Goal: Task Accomplishment & Management: Manage account settings

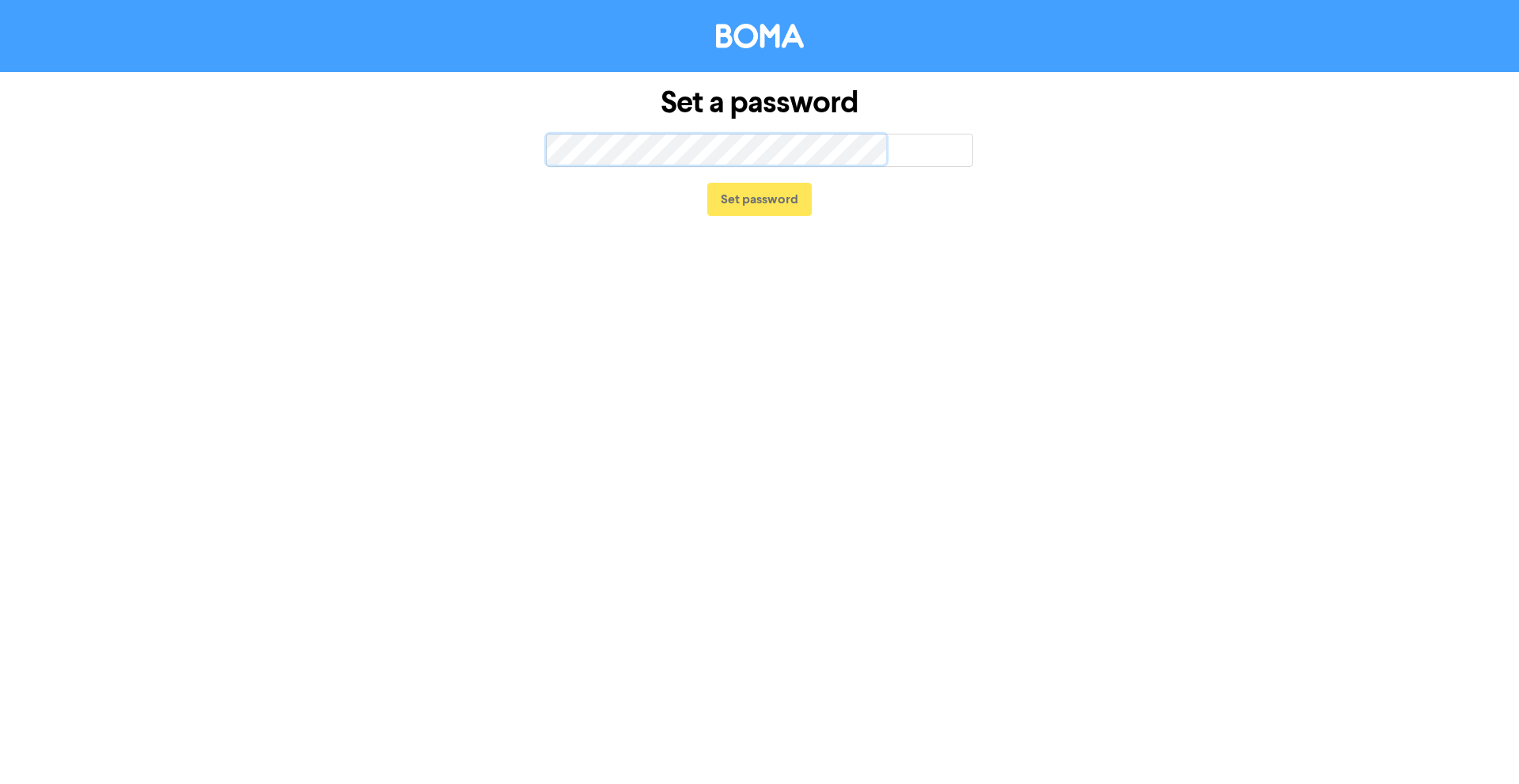
click at [547, 165] on div at bounding box center [547, 165] width 0 height 0
click at [777, 200] on button "Set password" at bounding box center [760, 199] width 104 height 33
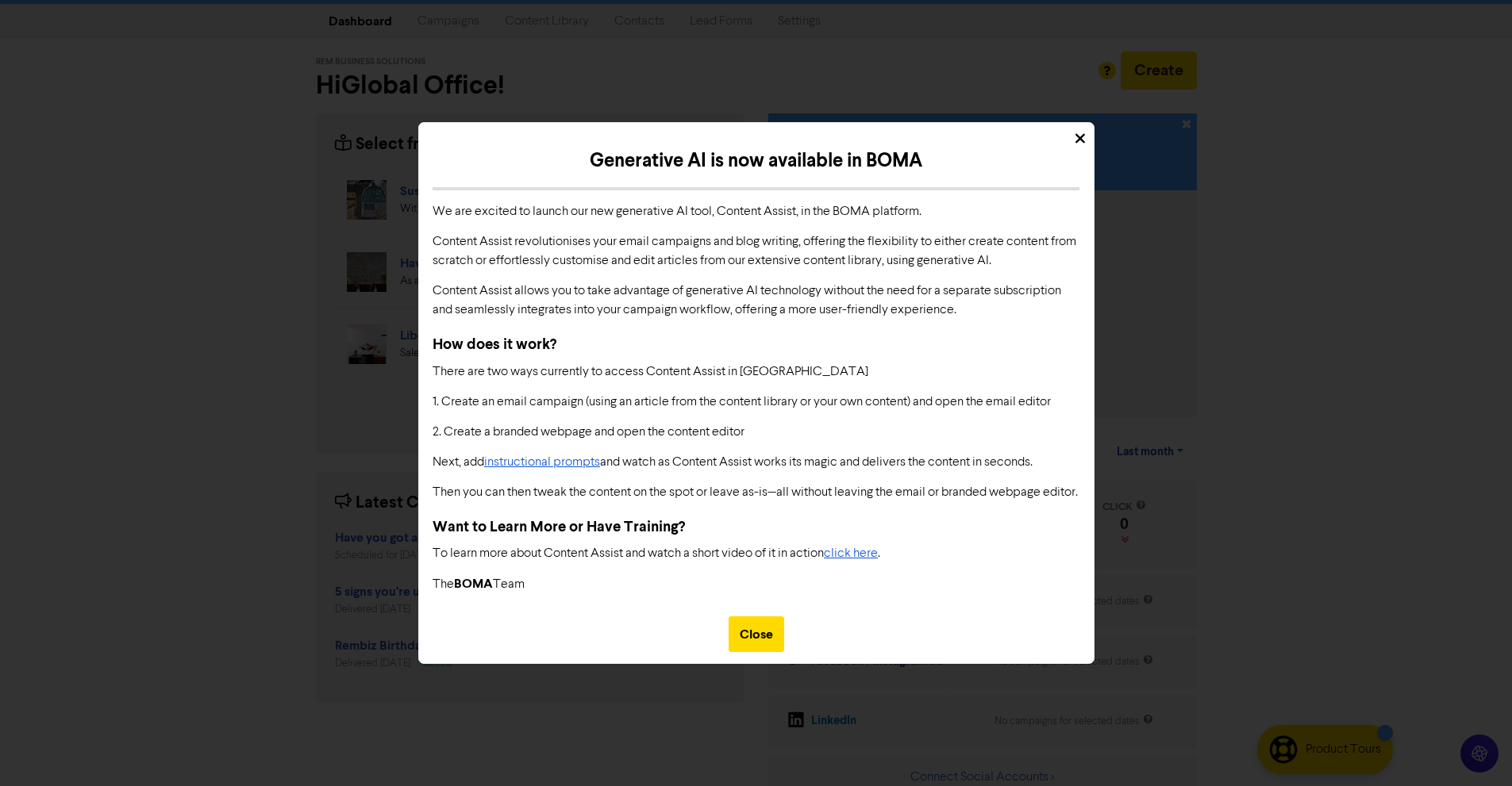
scroll to position [46, 0]
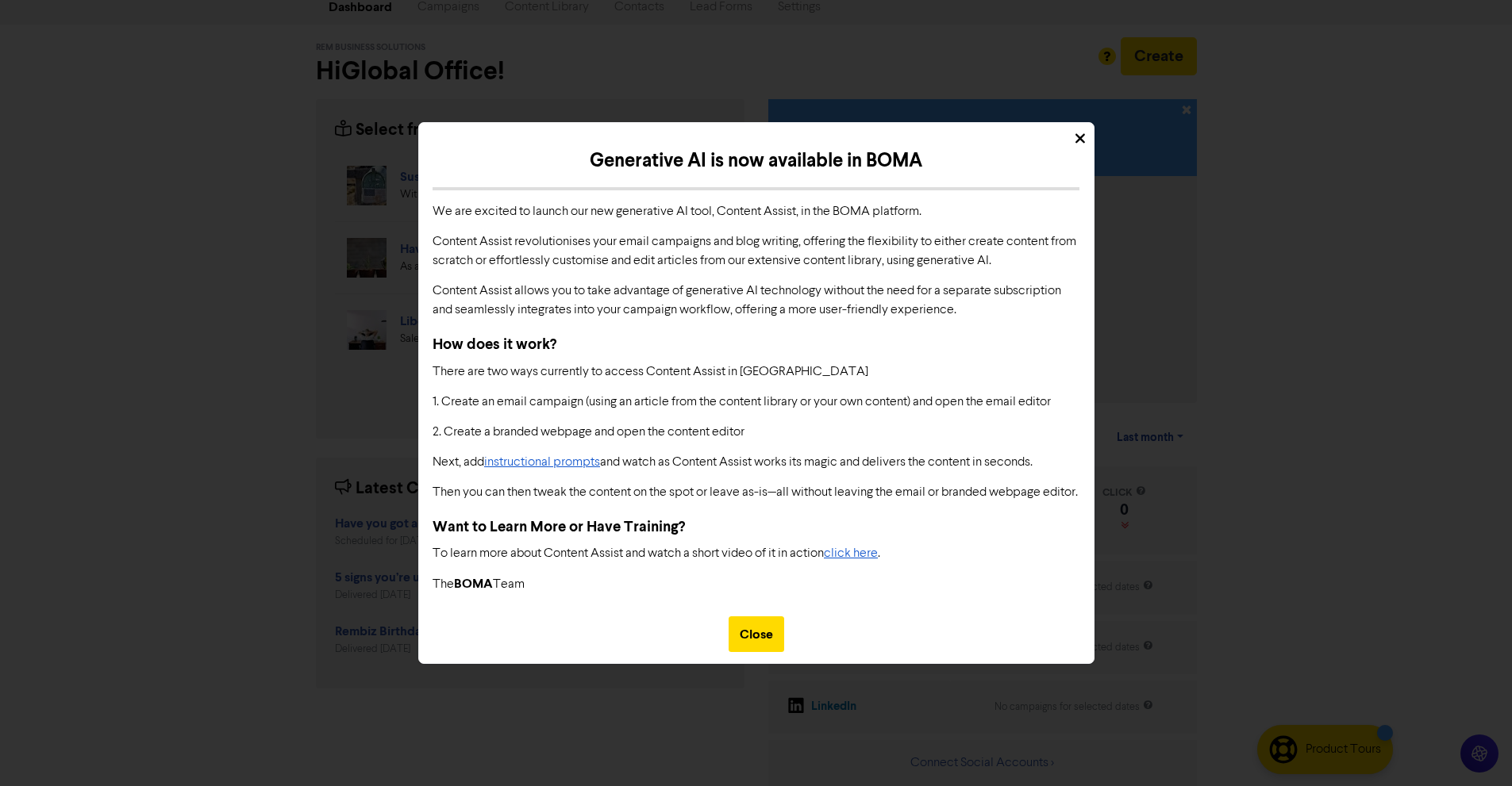
click at [757, 606] on div "Generative AI is now available in BOMA We are excited to launch our new generat…" at bounding box center [756, 376] width 674 height 459
click at [762, 638] on div "Close" at bounding box center [756, 634] width 56 height 36
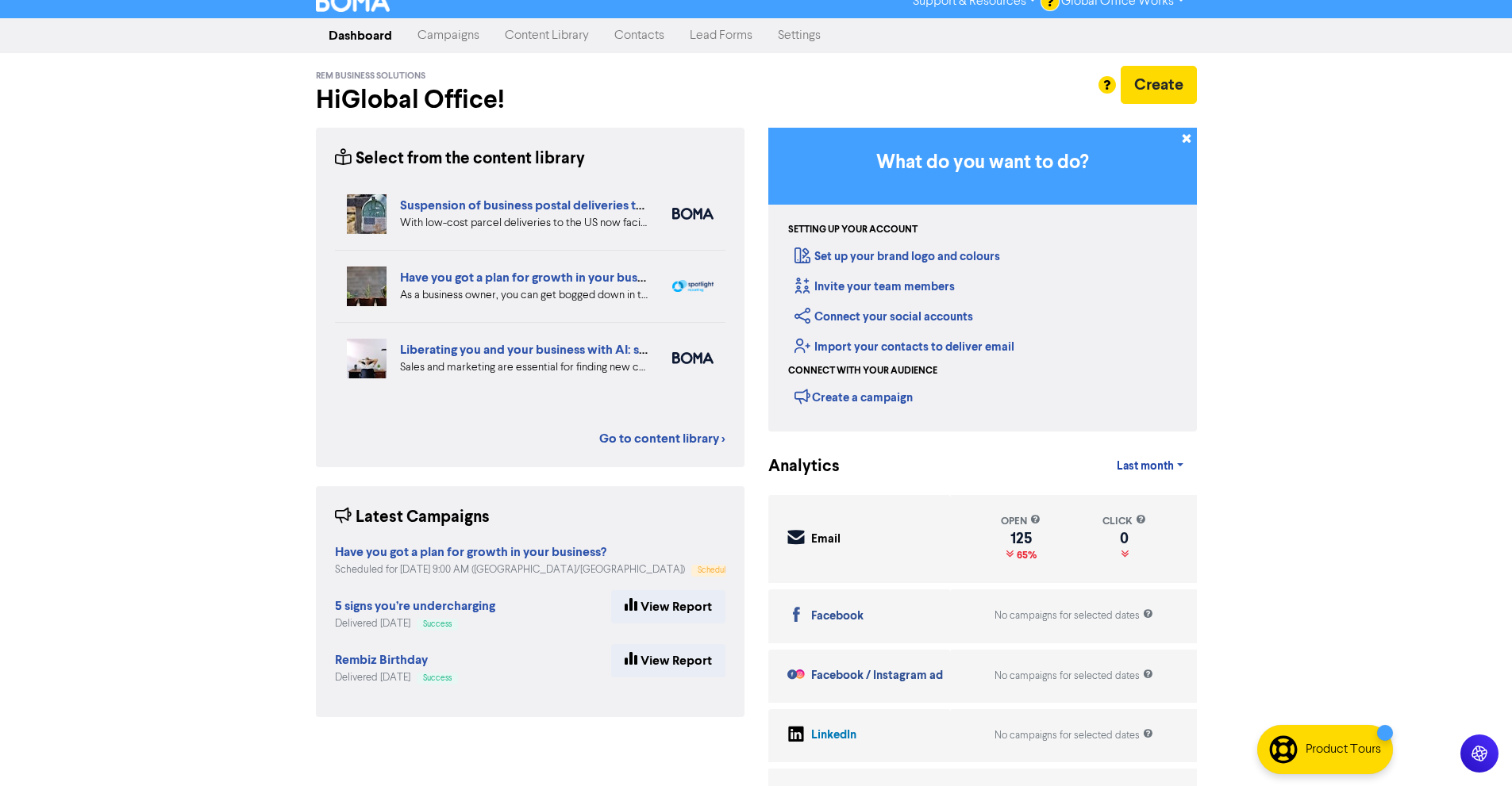
scroll to position [0, 0]
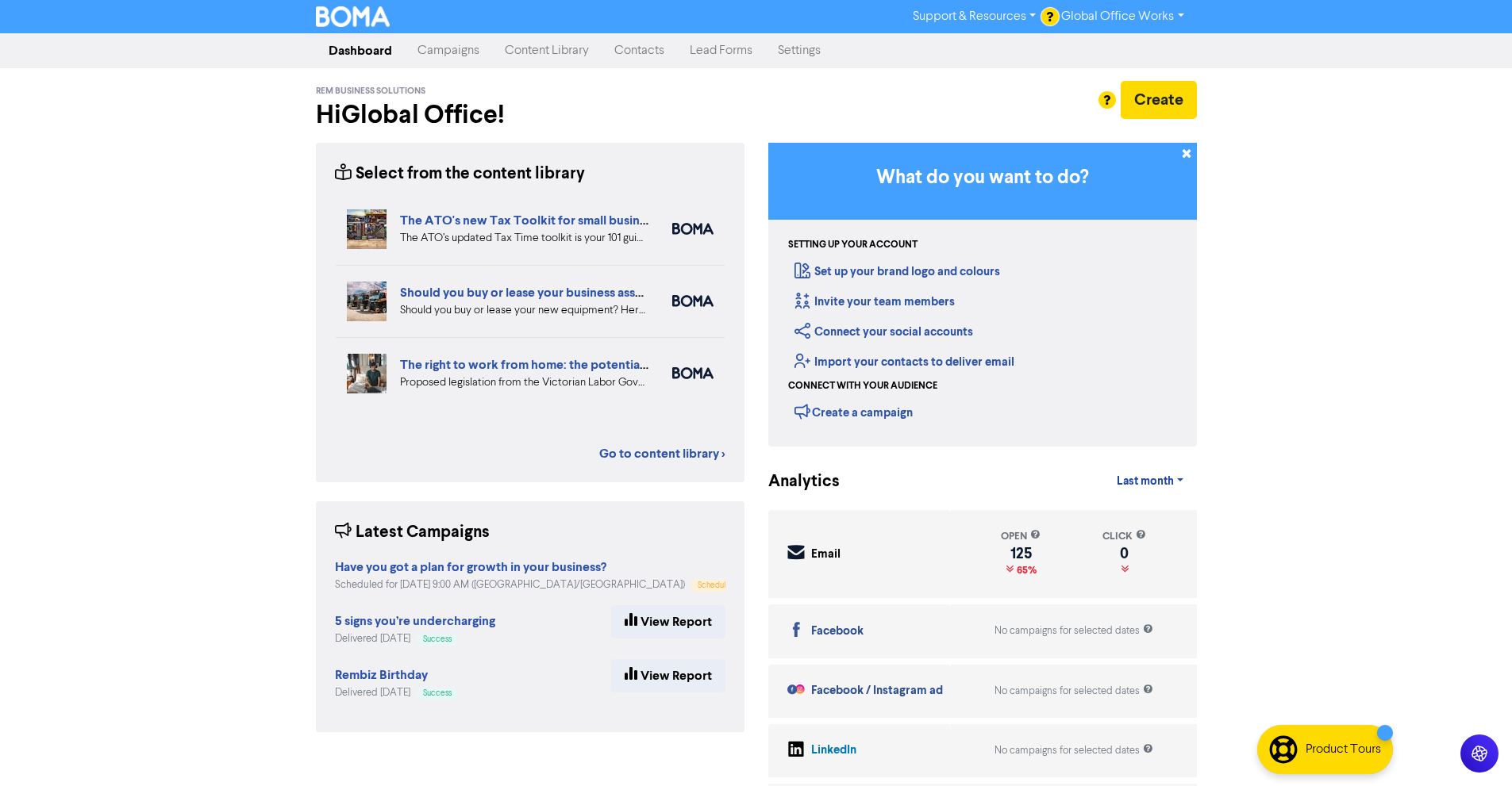
click at [1005, 22] on link "Support & Resources" at bounding box center [974, 16] width 148 height 26
click at [1206, 330] on div "What do you want to do? Setting up your account Set up your brand logo and colo…" at bounding box center [982, 486] width 452 height 686
click at [496, 107] on h2 "Hi Global Office !" at bounding box center [530, 115] width 429 height 30
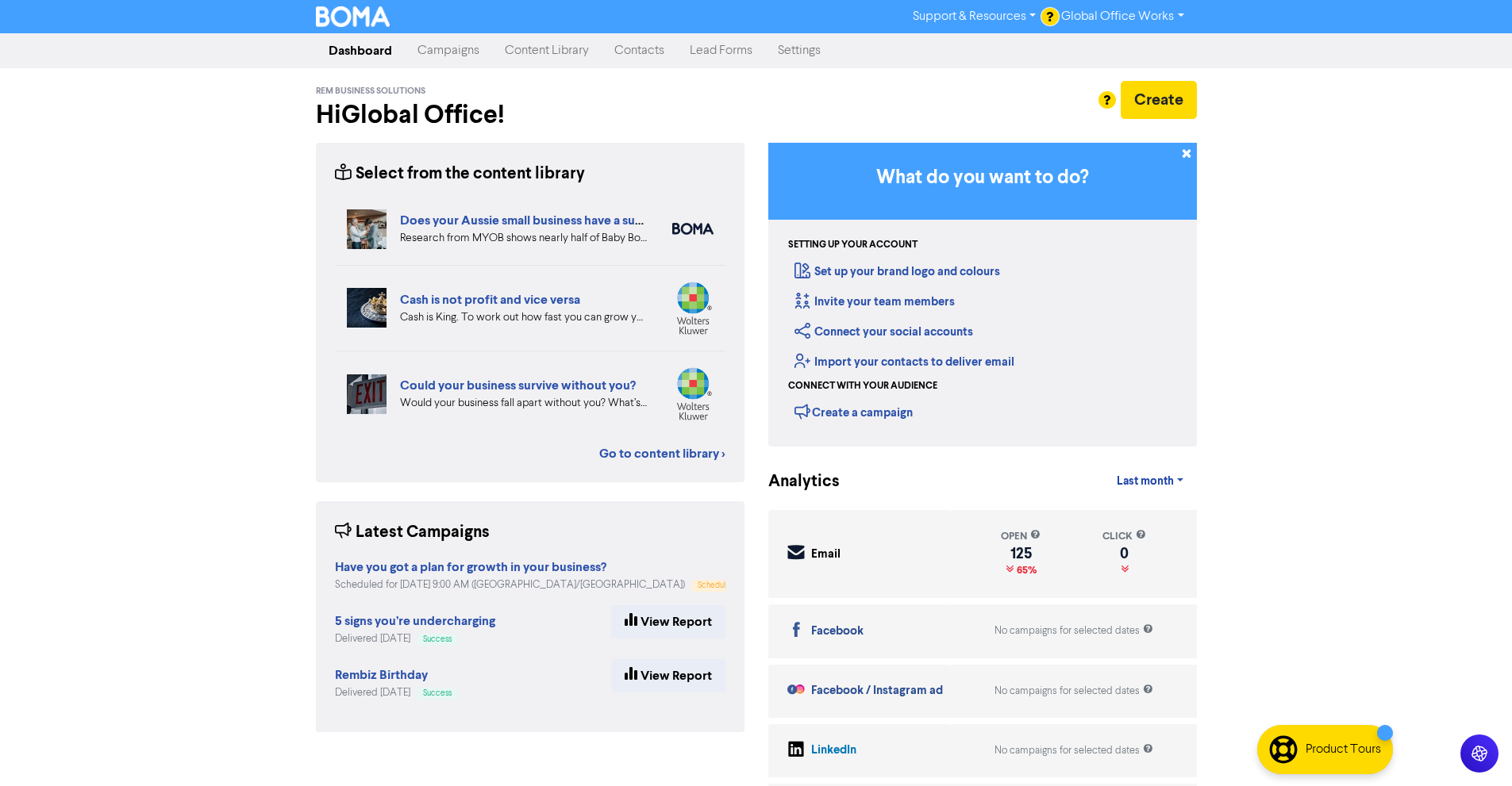
click at [1138, 18] on div at bounding box center [756, 393] width 1512 height 786
click at [1181, 10] on link "Global Office Works" at bounding box center [1122, 16] width 148 height 26
click at [1333, 315] on div "Support & Resources Video Tutorials FAQ & Guides Marketing Education Global Off…" at bounding box center [756, 393] width 1512 height 786
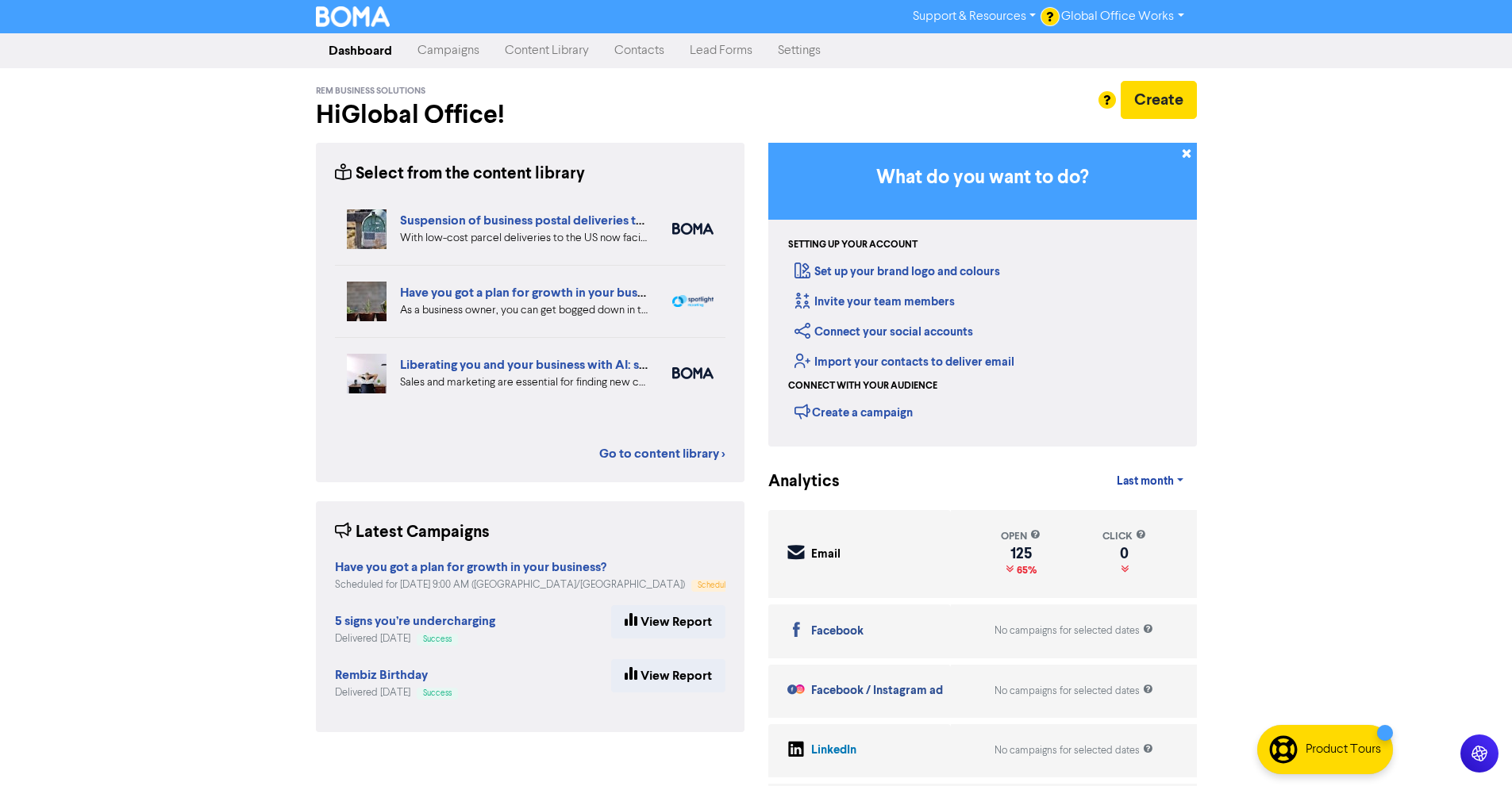
click at [1284, 187] on div "Support & Resources Video Tutorials FAQ & Guides Marketing Education Global Off…" at bounding box center [756, 393] width 1512 height 786
click at [526, 58] on link "Content Library" at bounding box center [546, 50] width 109 height 31
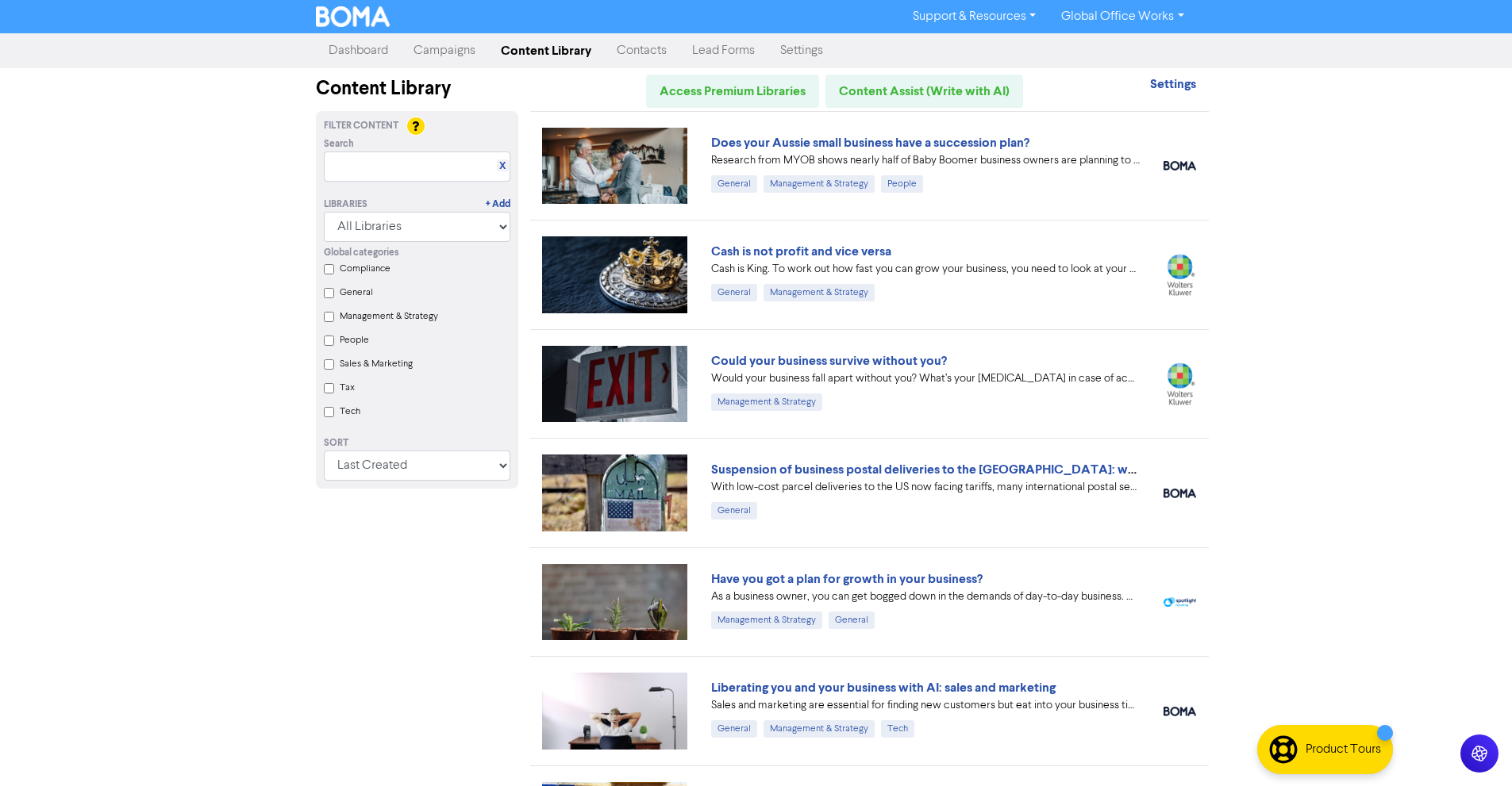
click at [465, 56] on link "Campaigns" at bounding box center [444, 50] width 87 height 31
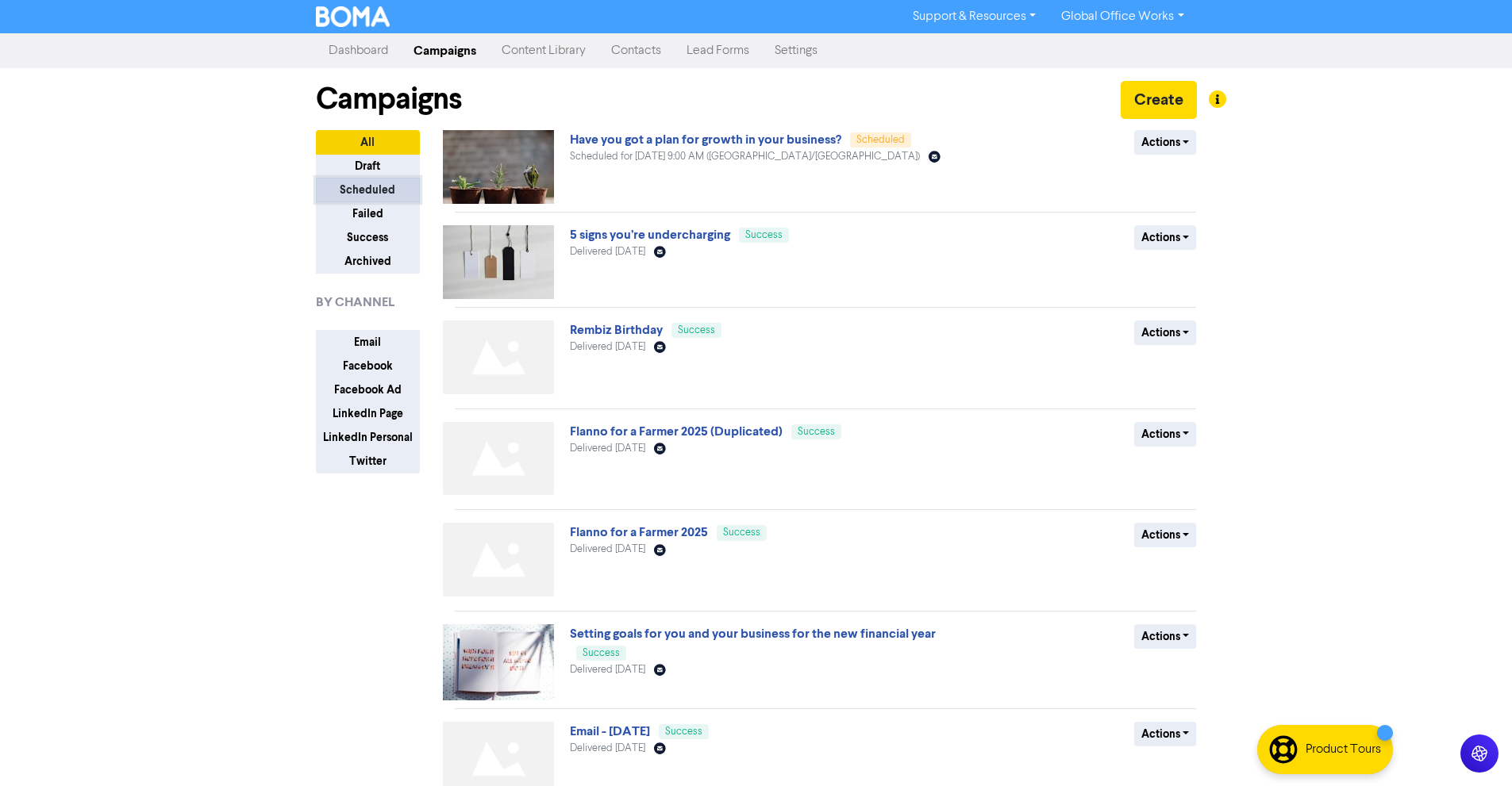
click at [378, 191] on button "Scheduled" at bounding box center [368, 190] width 104 height 25
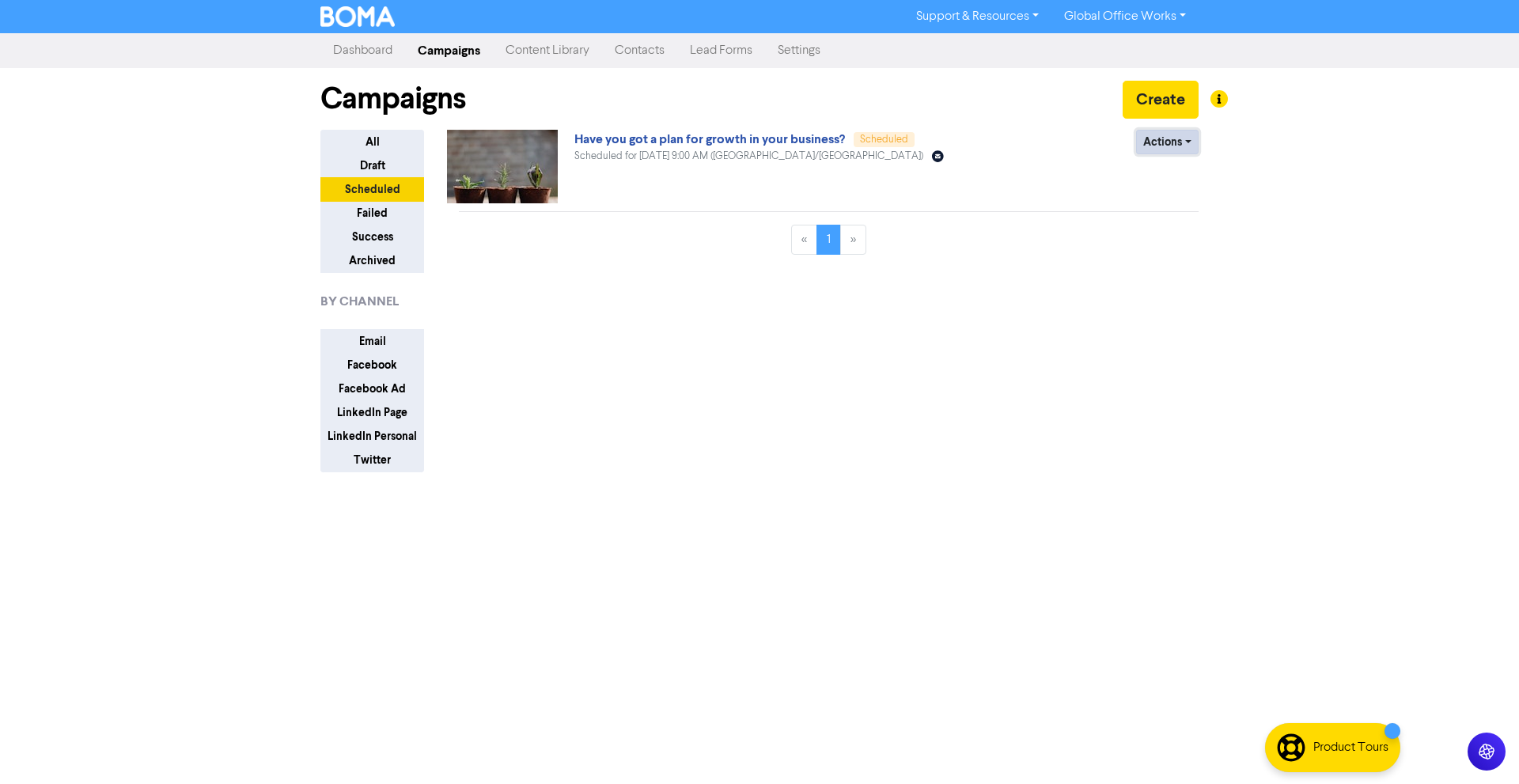
click at [1170, 150] on button "Actions" at bounding box center [1167, 142] width 62 height 25
click at [1314, 156] on div "Support & Resources Video Tutorials FAQ & Guides Marketing Education Global Off…" at bounding box center [760, 392] width 1519 height 784
click at [580, 54] on link "Content Library" at bounding box center [547, 50] width 109 height 31
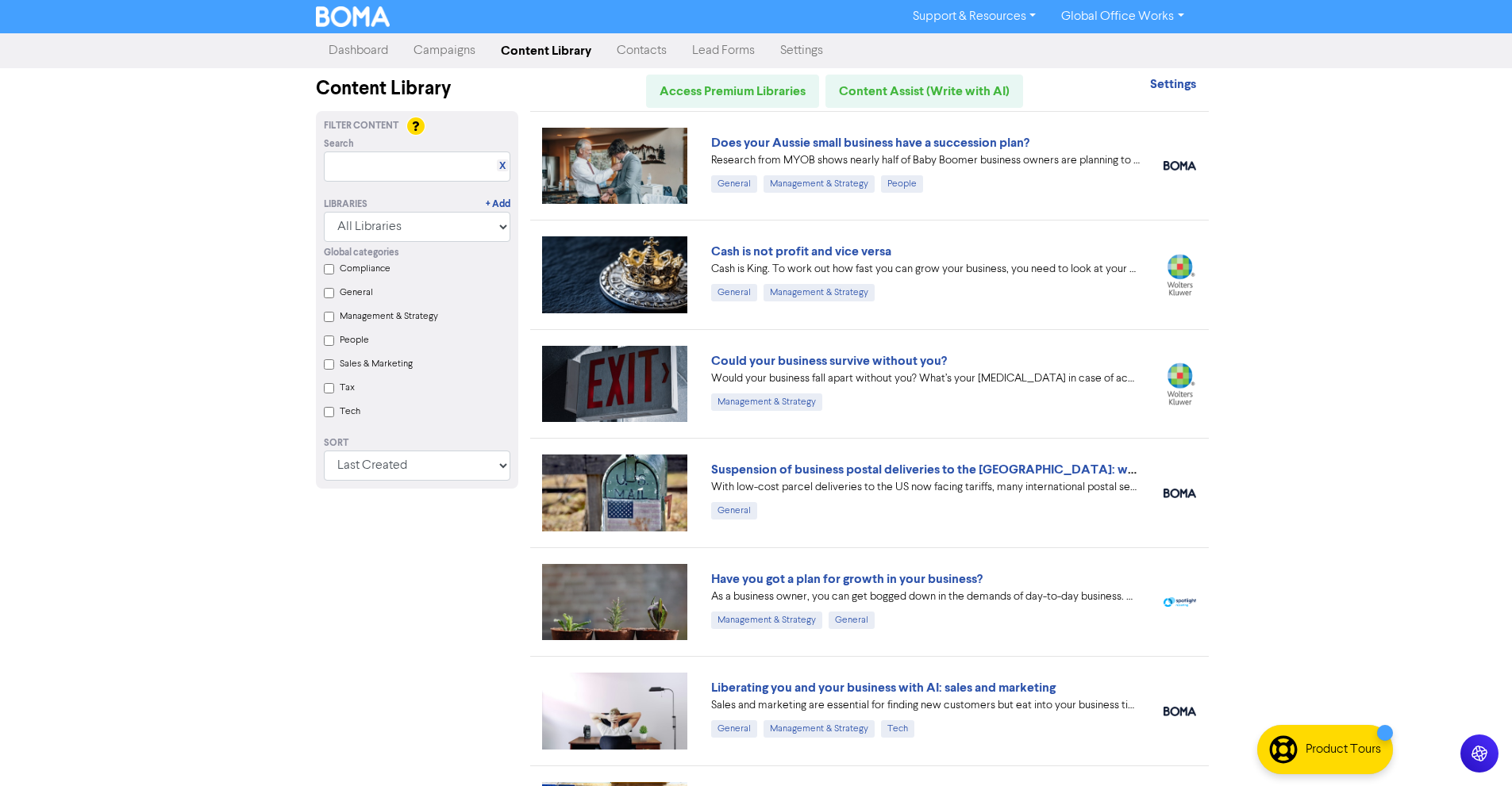
click at [641, 52] on link "Contacts" at bounding box center [641, 50] width 75 height 31
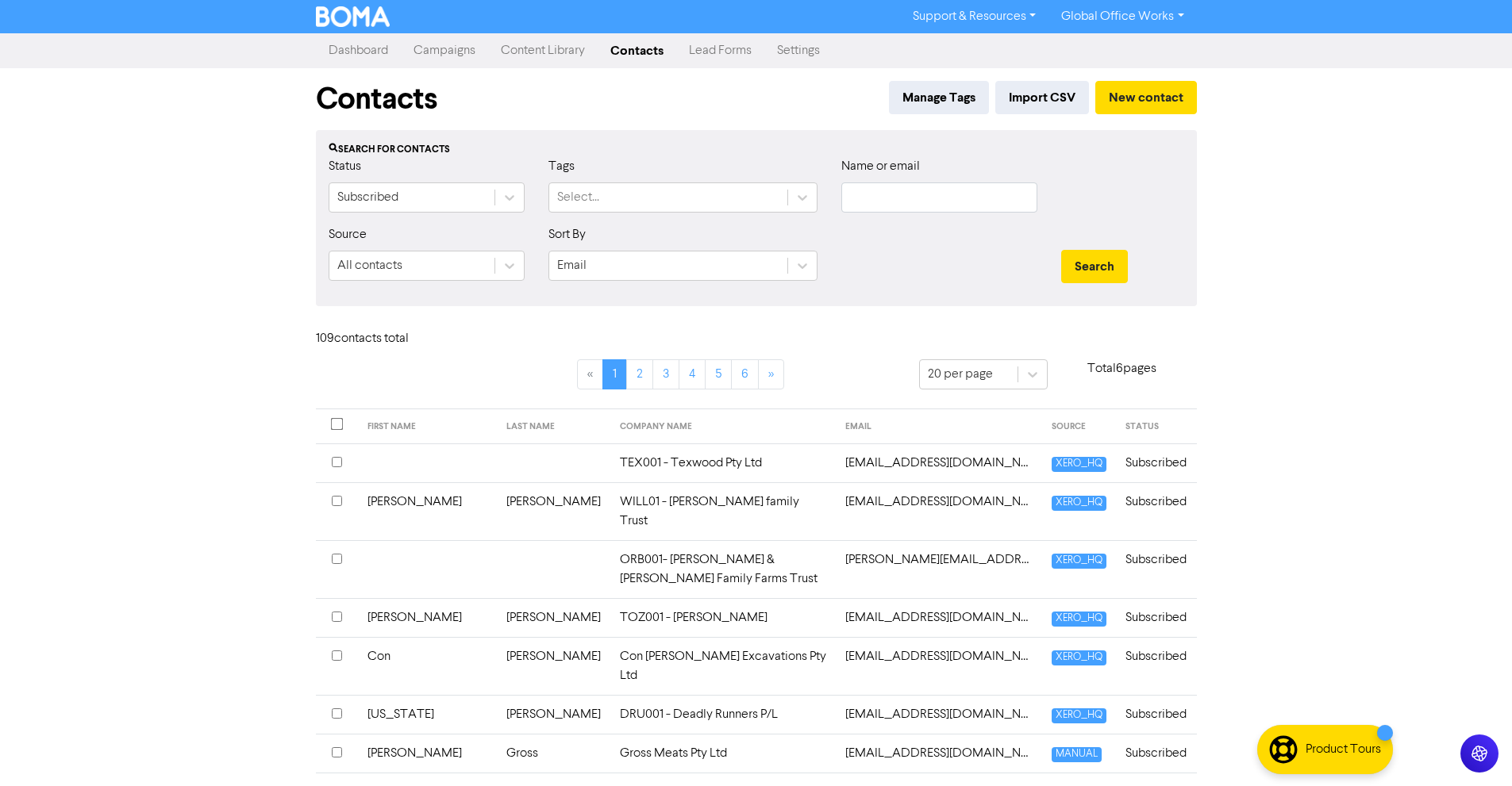
click at [696, 51] on link "Lead Forms" at bounding box center [720, 50] width 88 height 31
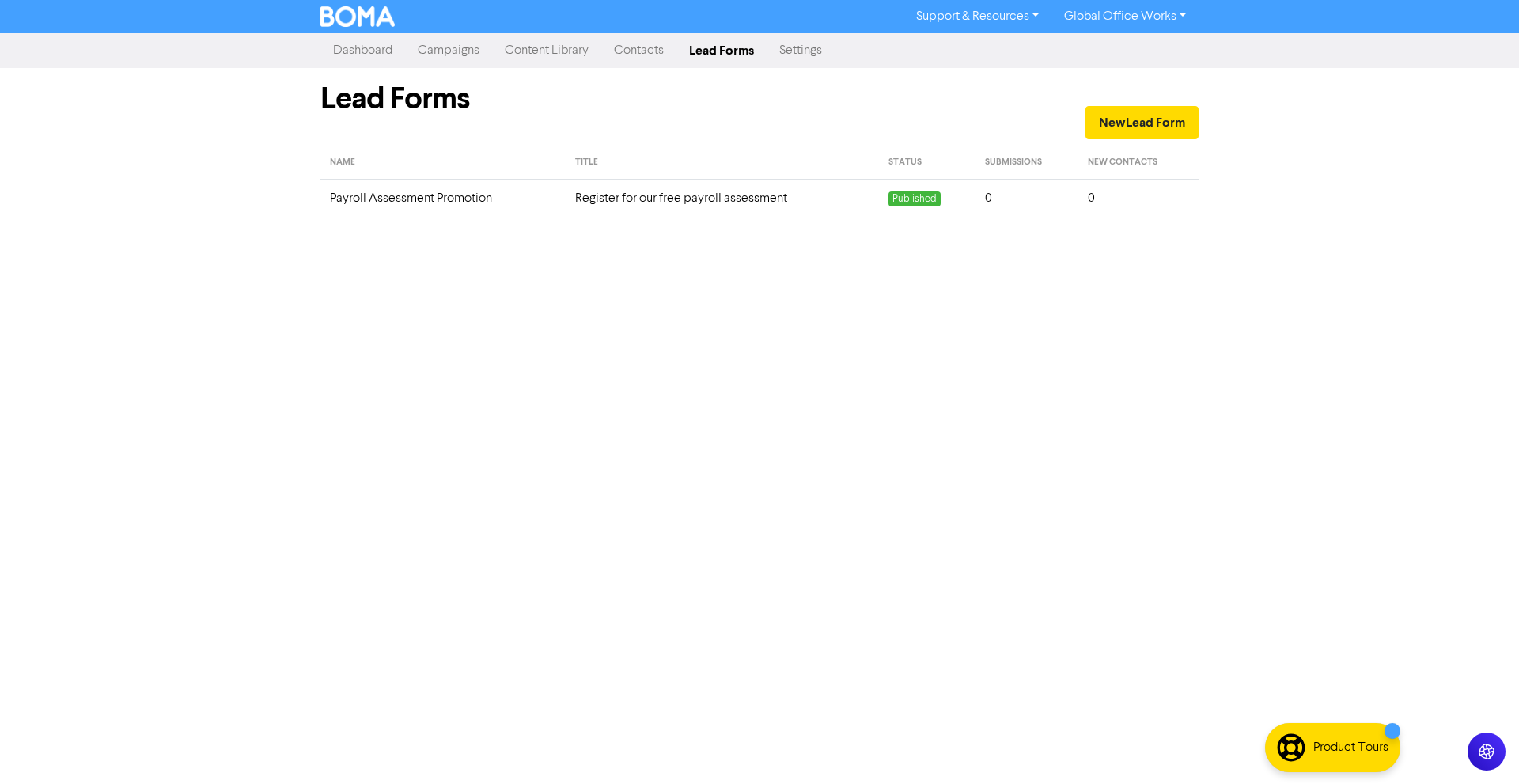
click at [806, 51] on link "Settings" at bounding box center [801, 50] width 68 height 31
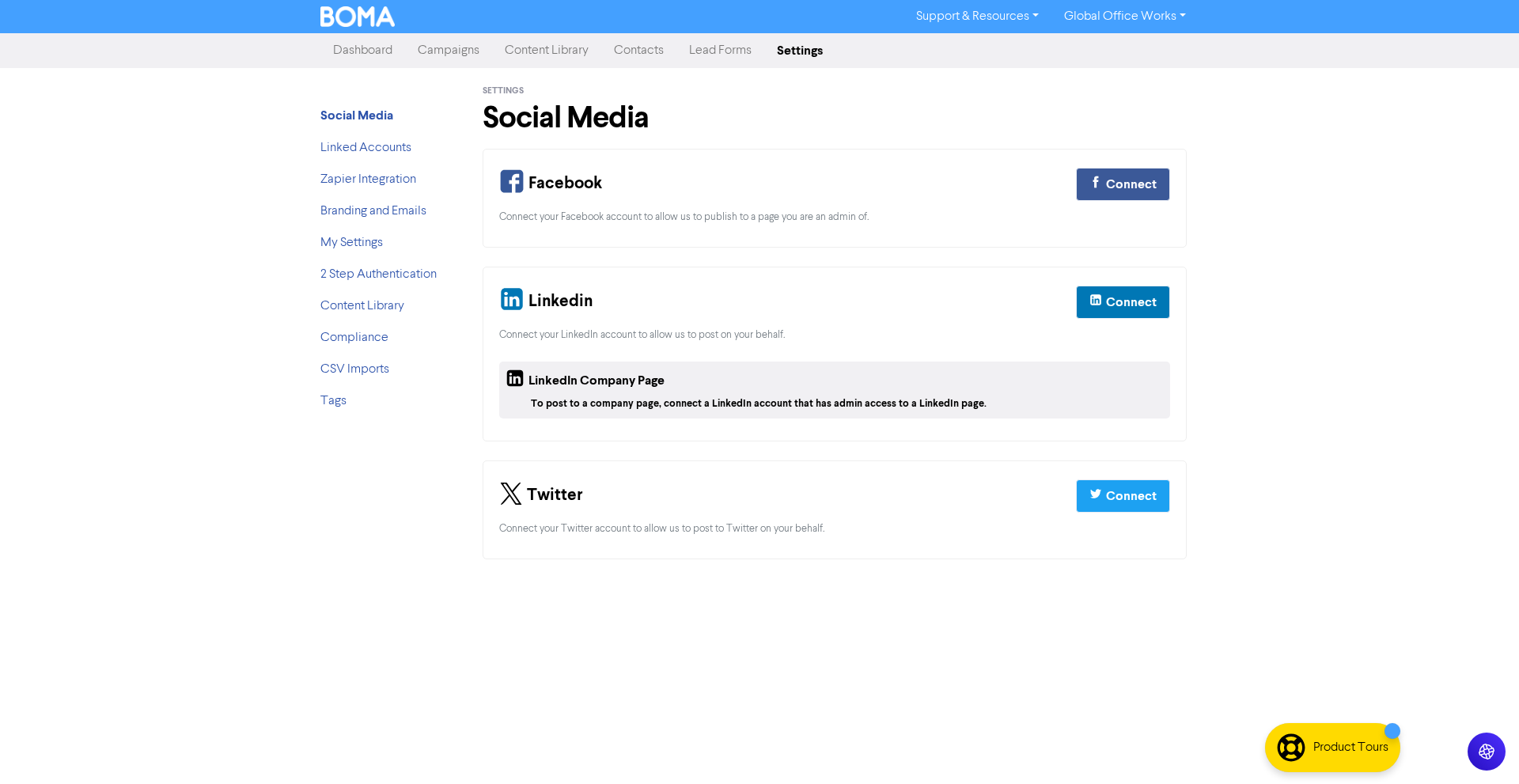
click at [1082, 12] on link "Global Office Works" at bounding box center [1126, 16] width 148 height 26
click at [367, 148] on link "Linked Accounts" at bounding box center [366, 148] width 91 height 12
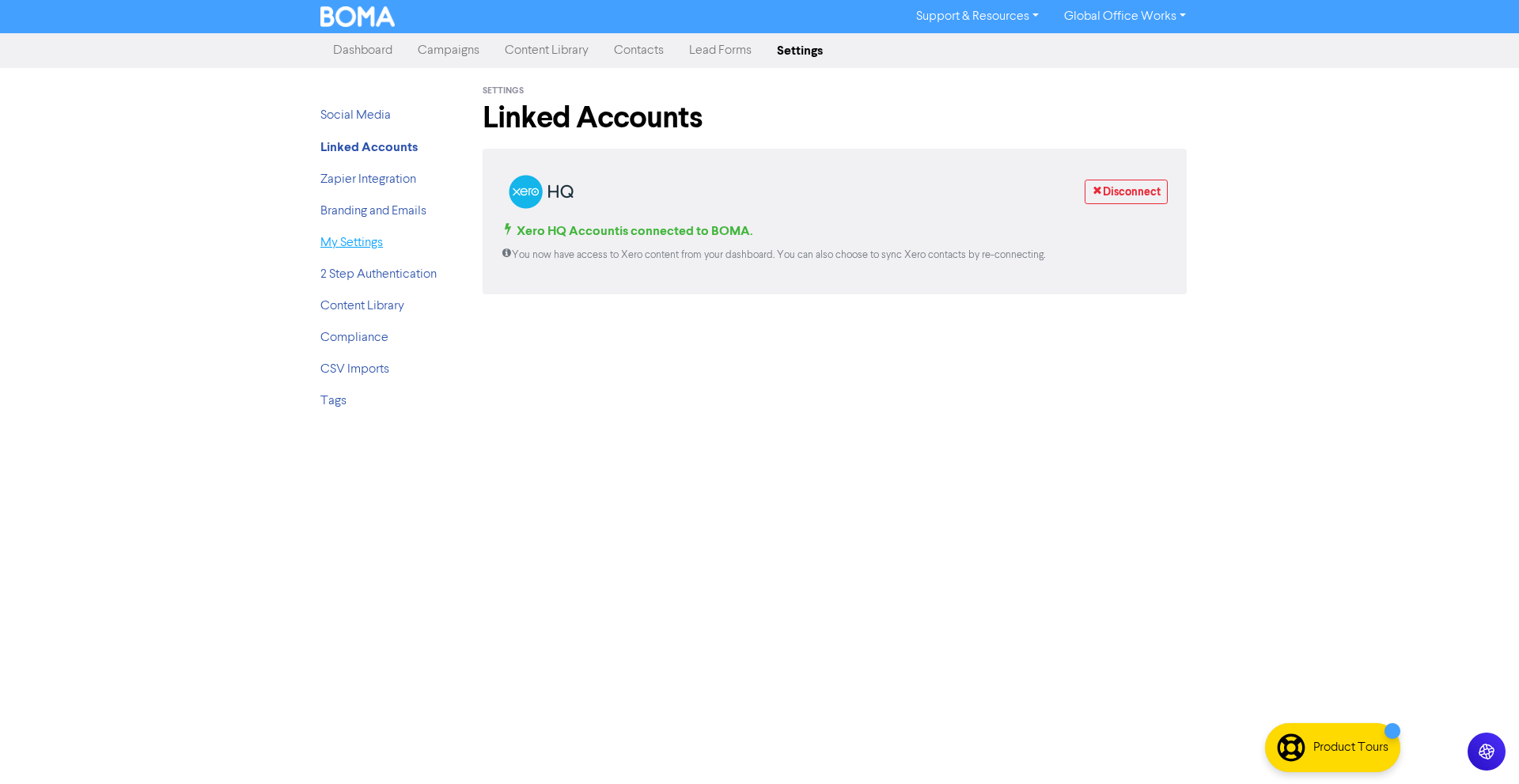
click at [365, 247] on link "My Settings" at bounding box center [352, 242] width 62 height 12
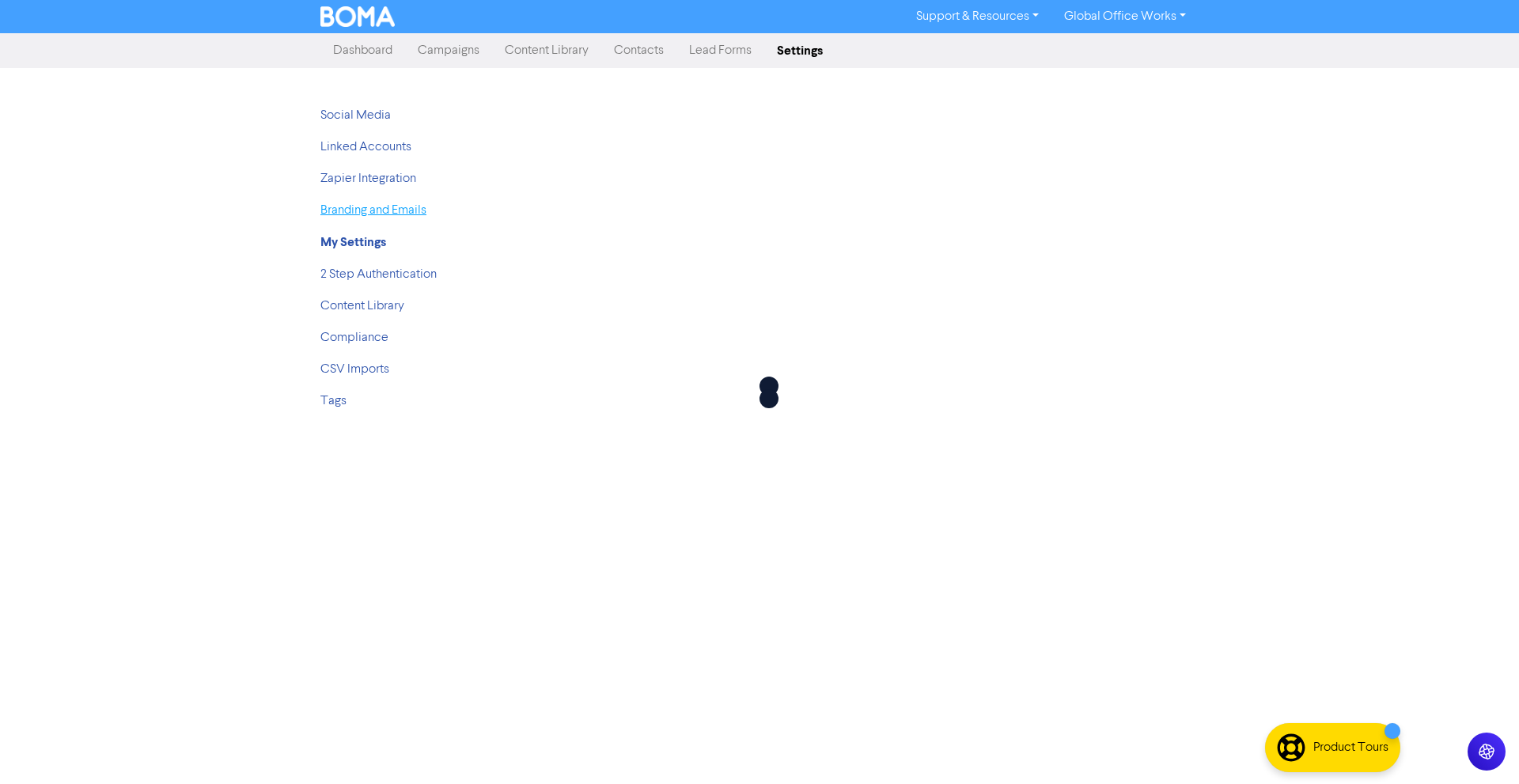
click at [365, 211] on link "Branding and Emails" at bounding box center [374, 210] width 106 height 12
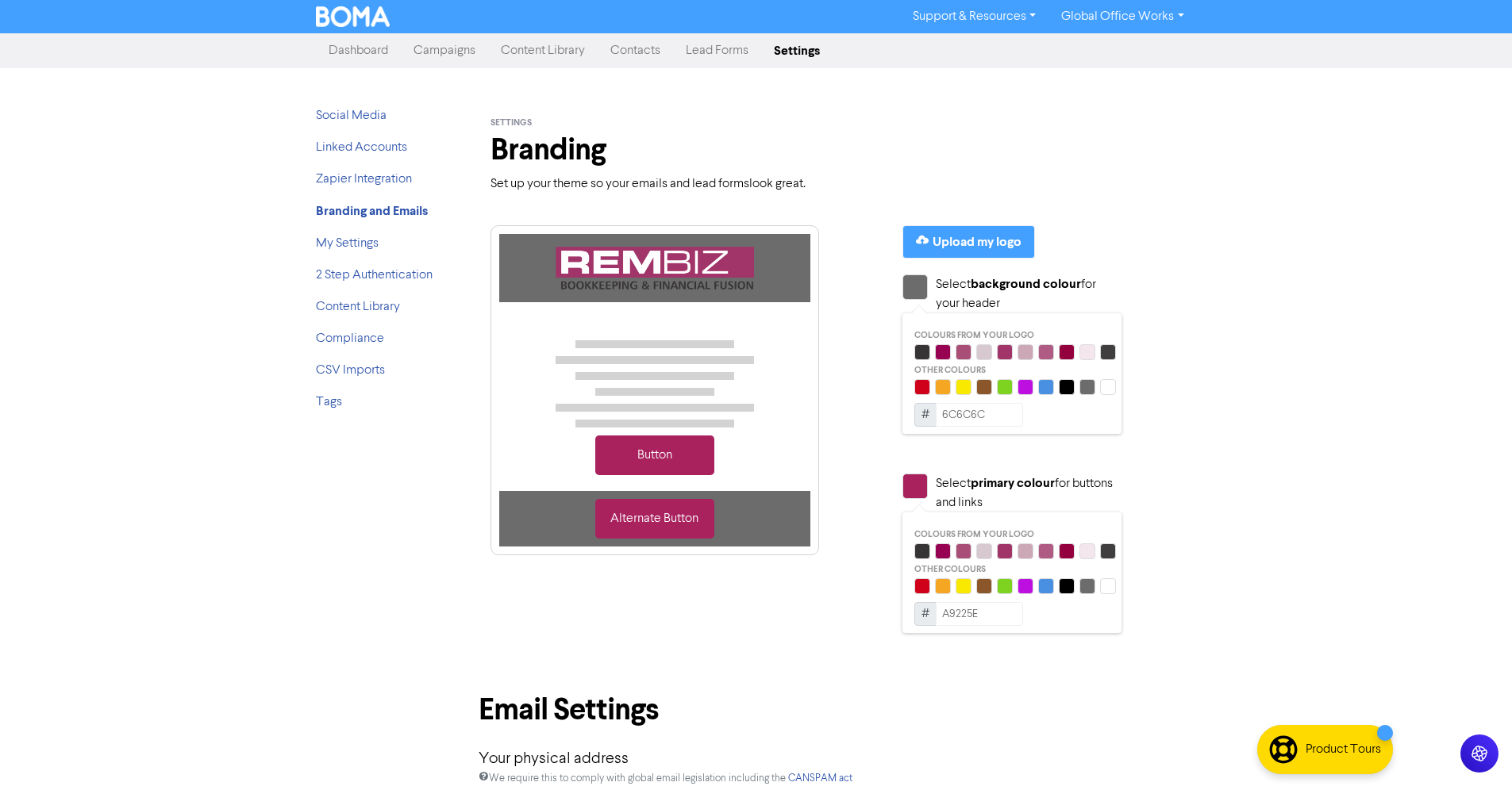
click at [369, 42] on link "Dashboard" at bounding box center [359, 50] width 85 height 31
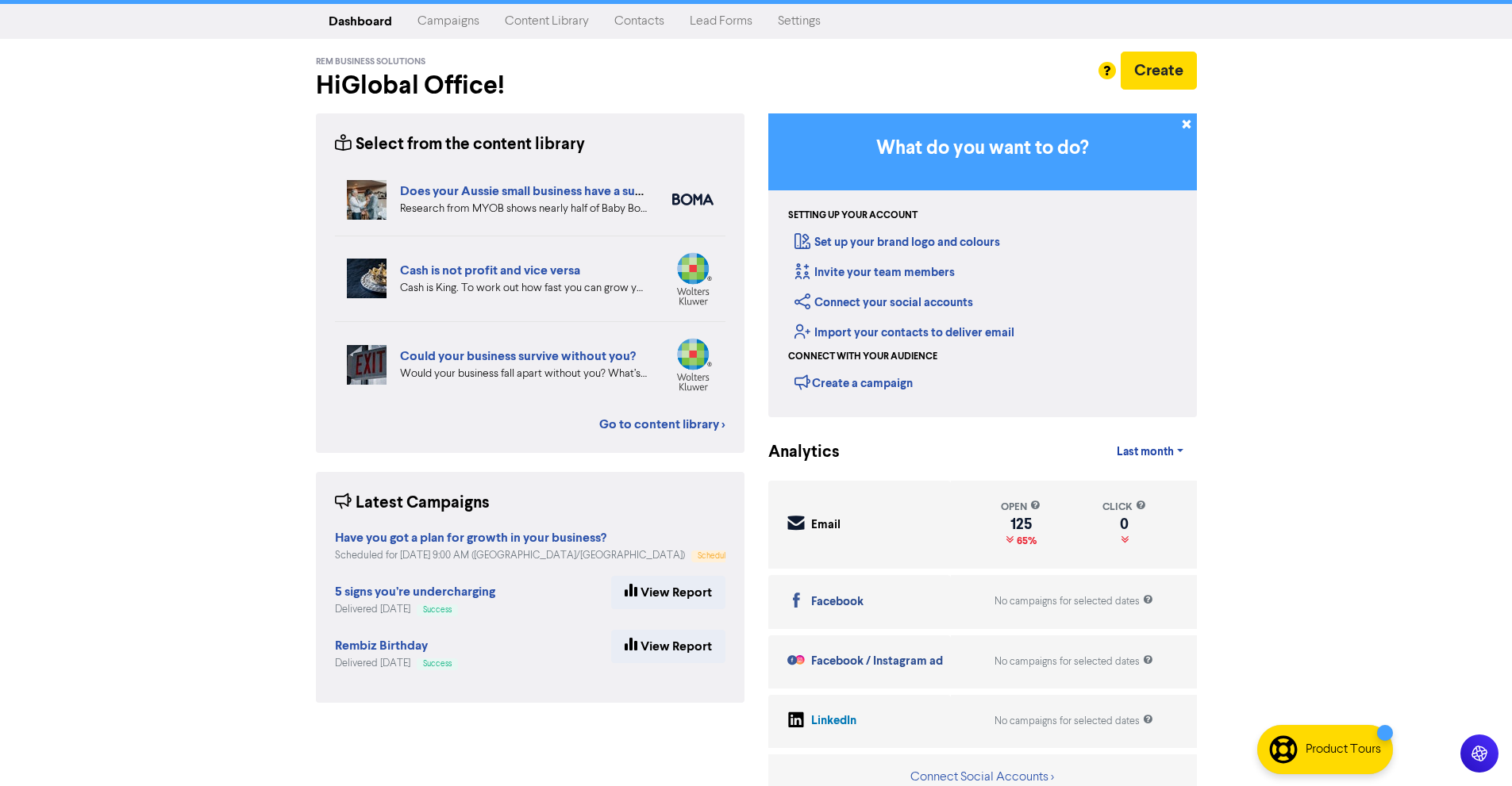
scroll to position [46, 0]
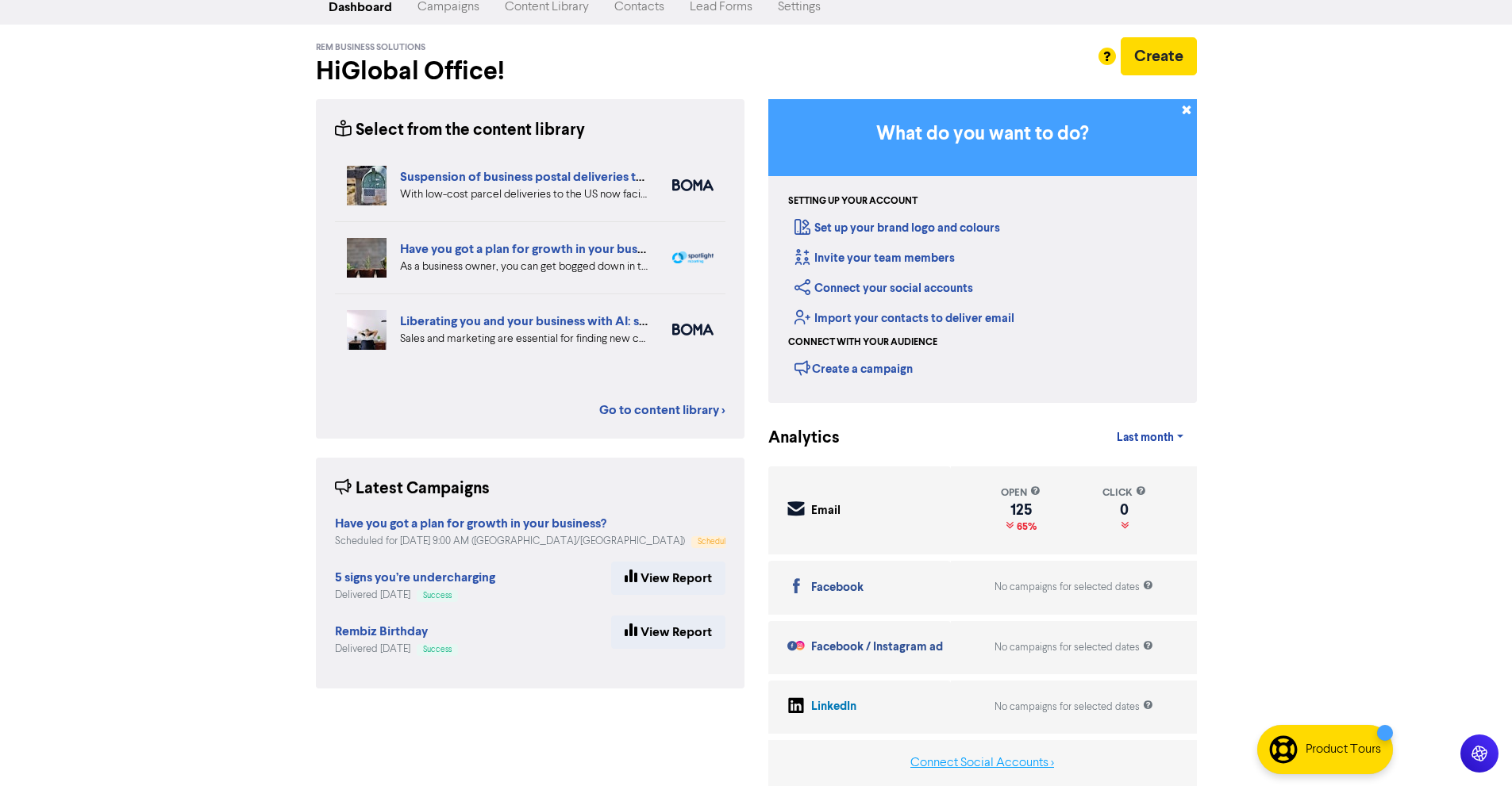
click at [1035, 757] on button "Connect Social Accounts >" at bounding box center [982, 763] width 145 height 21
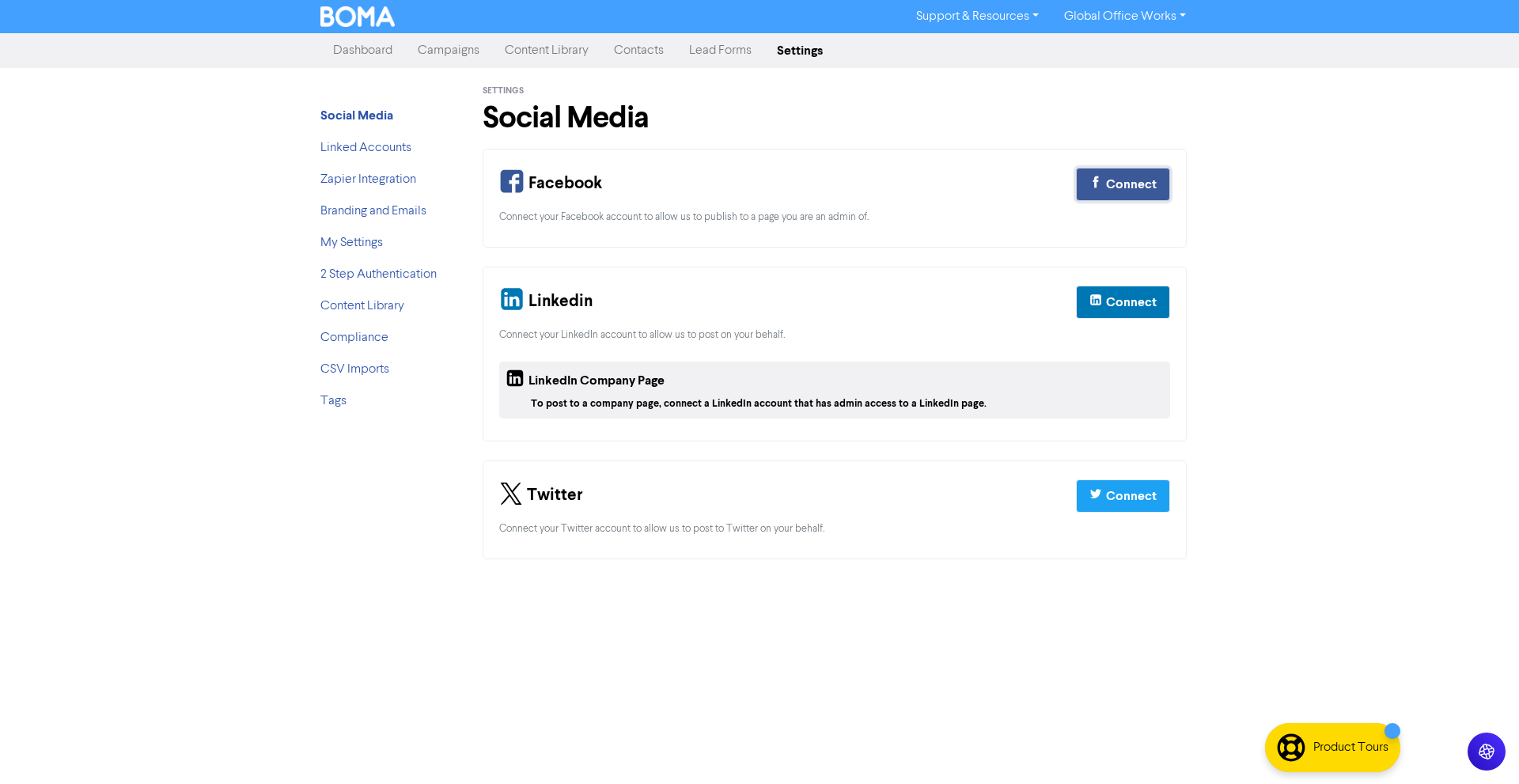
click at [1091, 183] on icon "button" at bounding box center [1095, 184] width 12 height 19
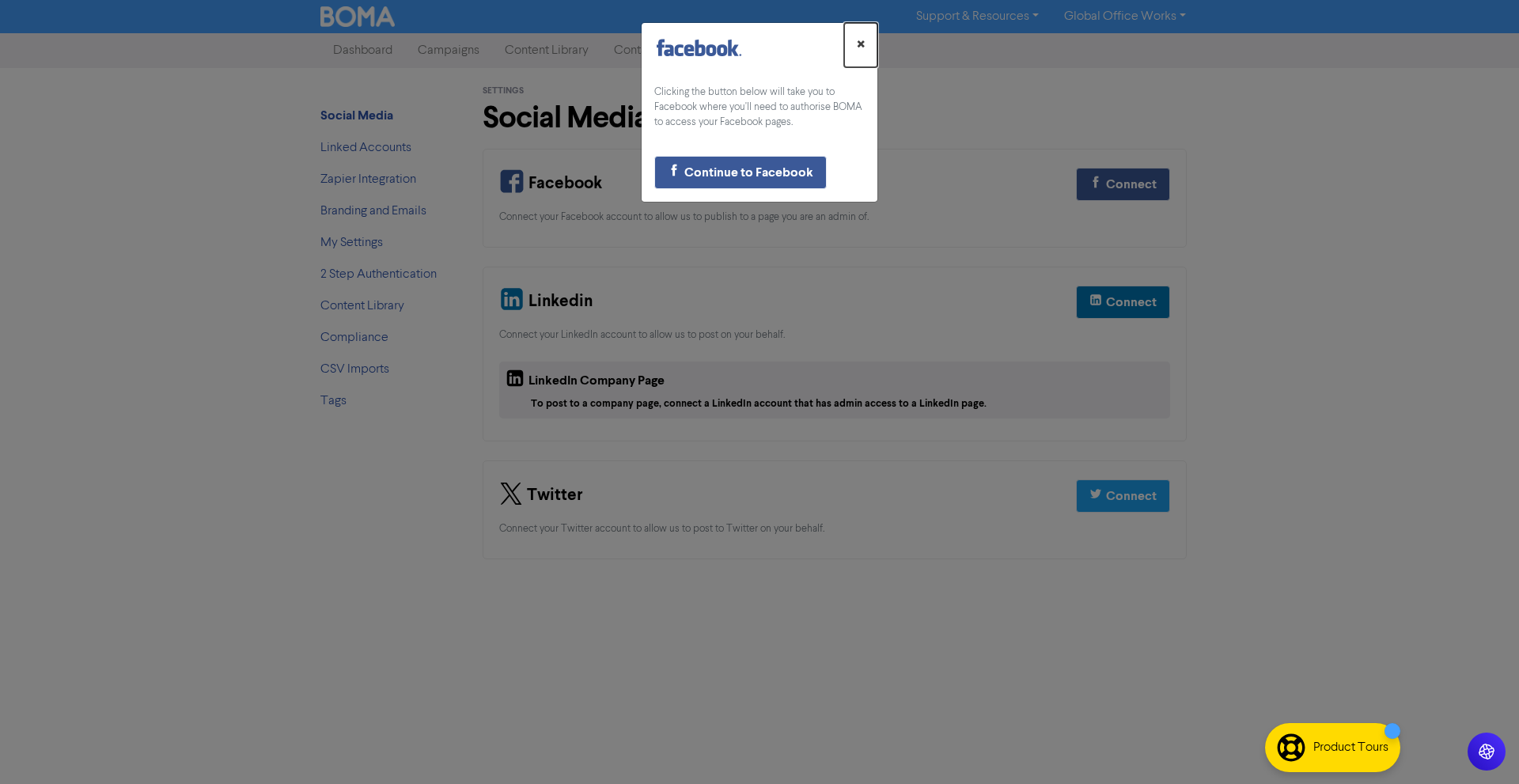
click at [859, 44] on span "×" at bounding box center [861, 44] width 8 height 24
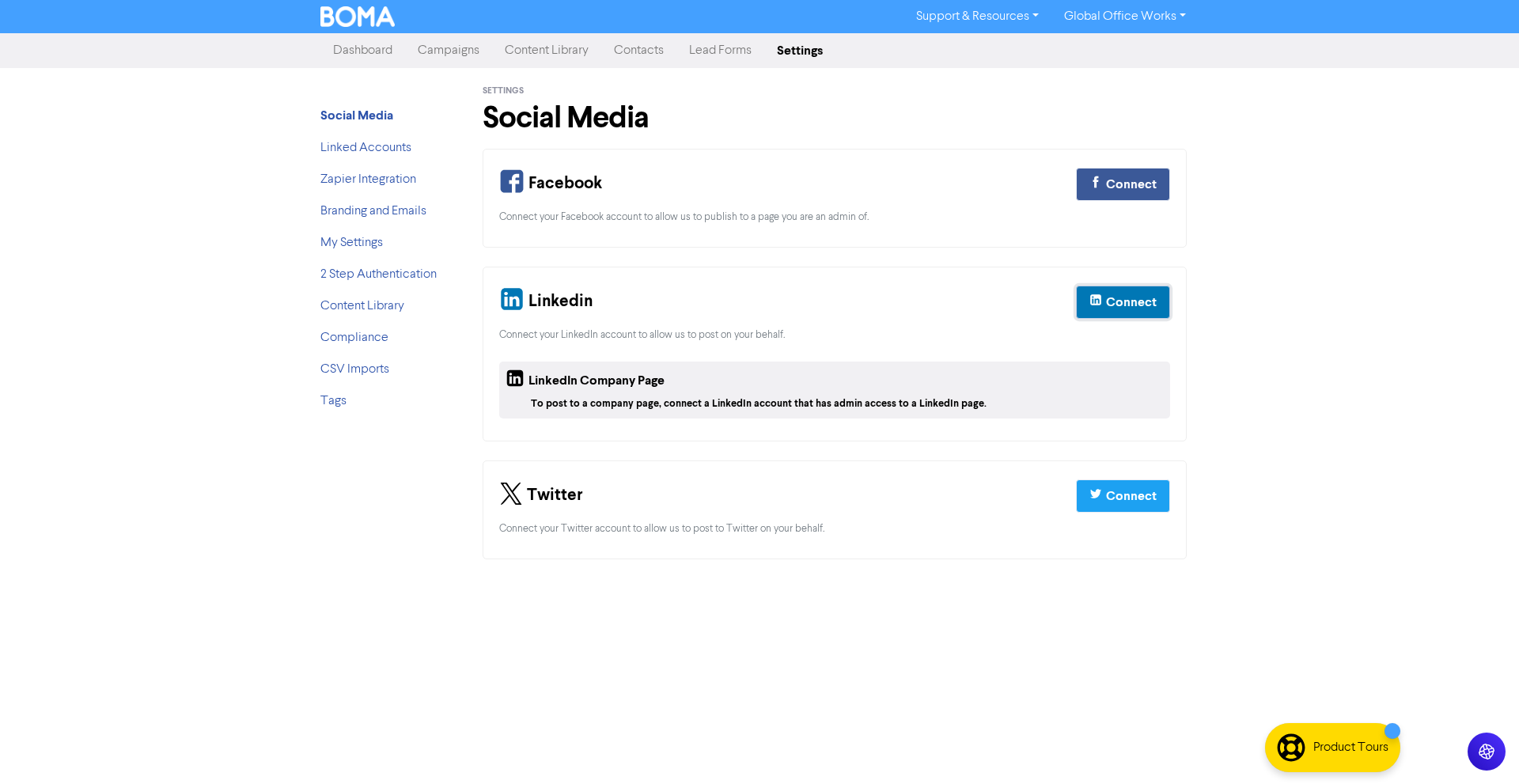
click at [1121, 316] on button "Connect" at bounding box center [1124, 302] width 95 height 33
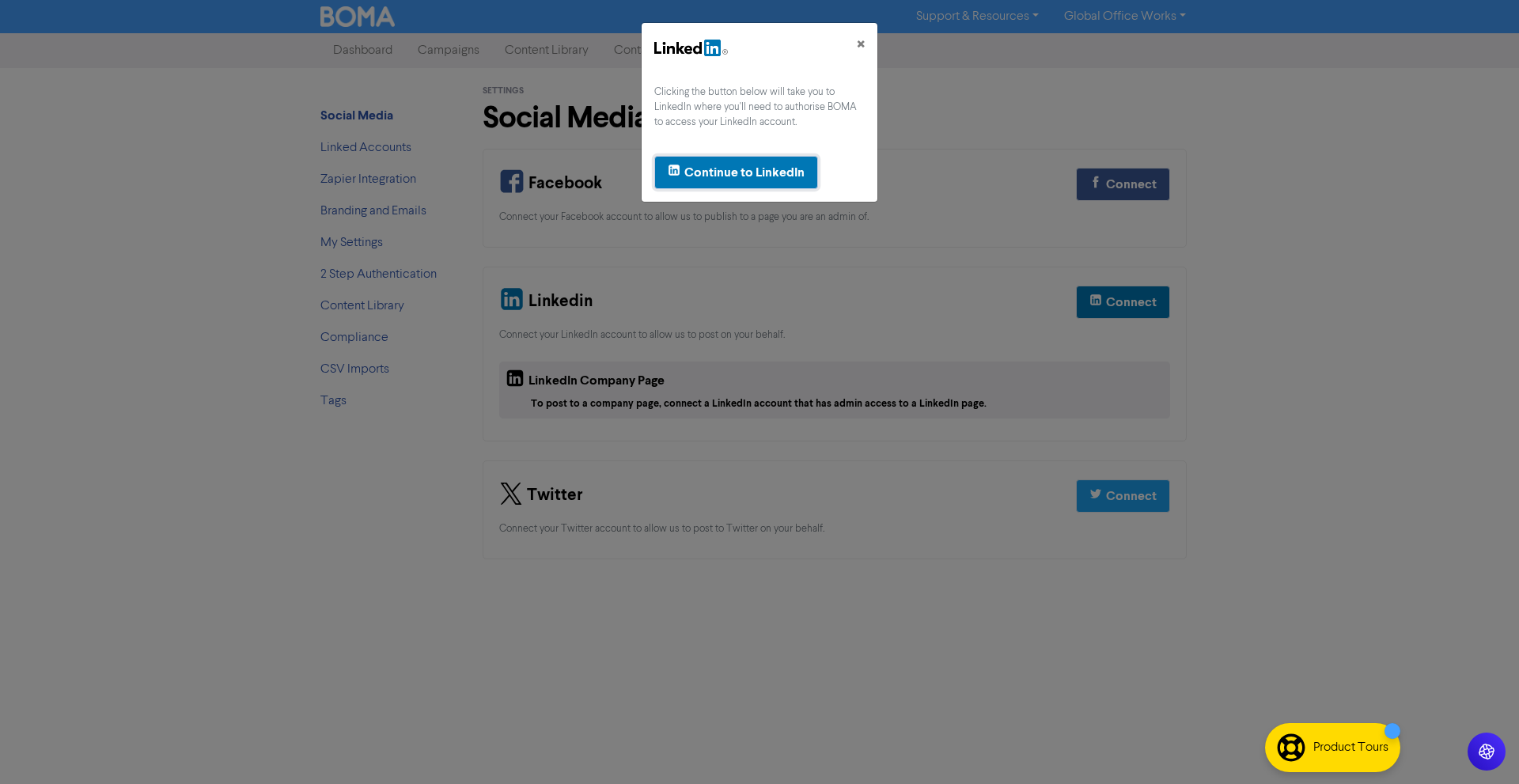
click at [741, 160] on button "Continue to LinkedIn" at bounding box center [736, 172] width 164 height 33
click at [857, 40] on span "×" at bounding box center [861, 44] width 8 height 24
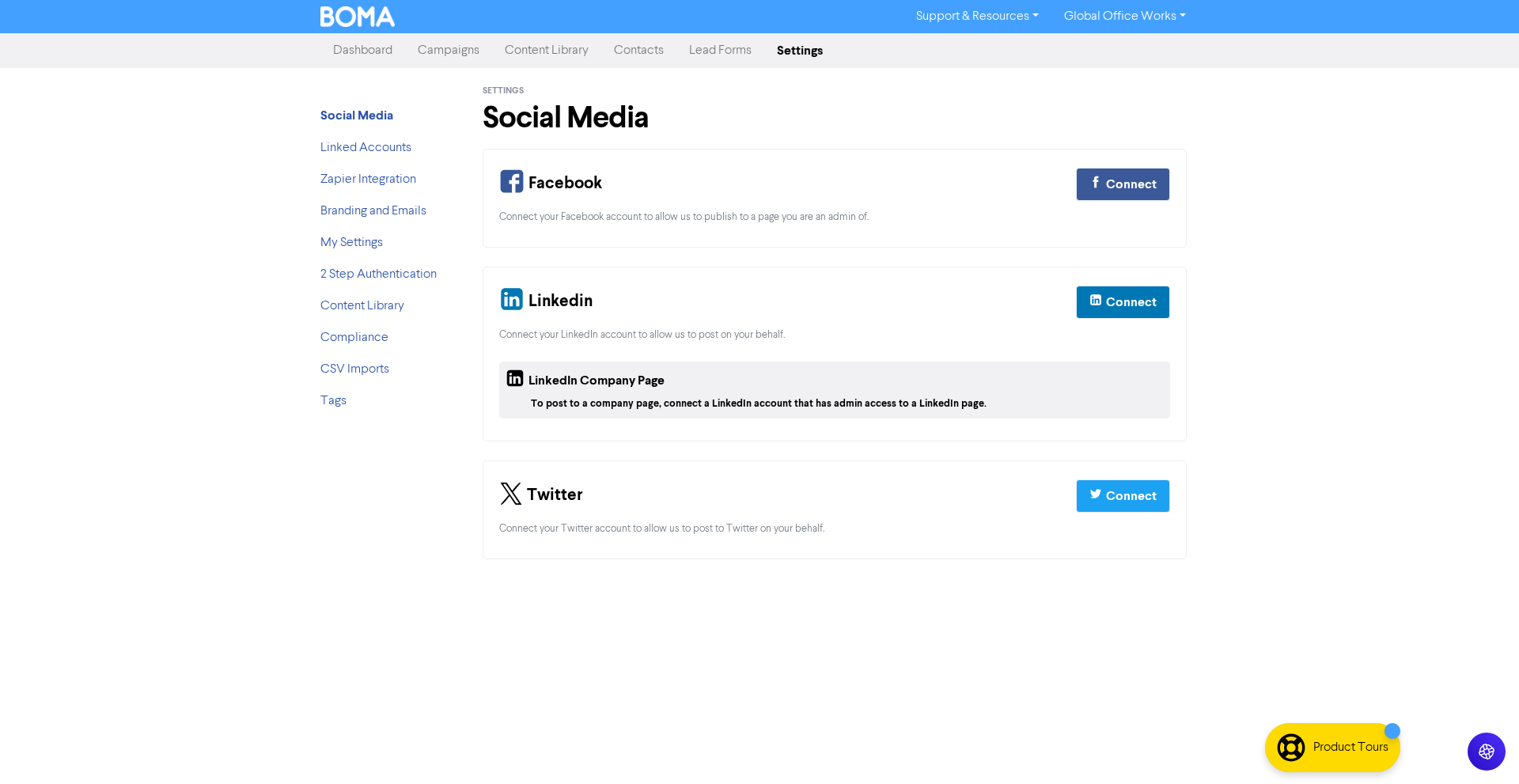
click at [536, 52] on link "Content Library" at bounding box center [546, 50] width 109 height 31
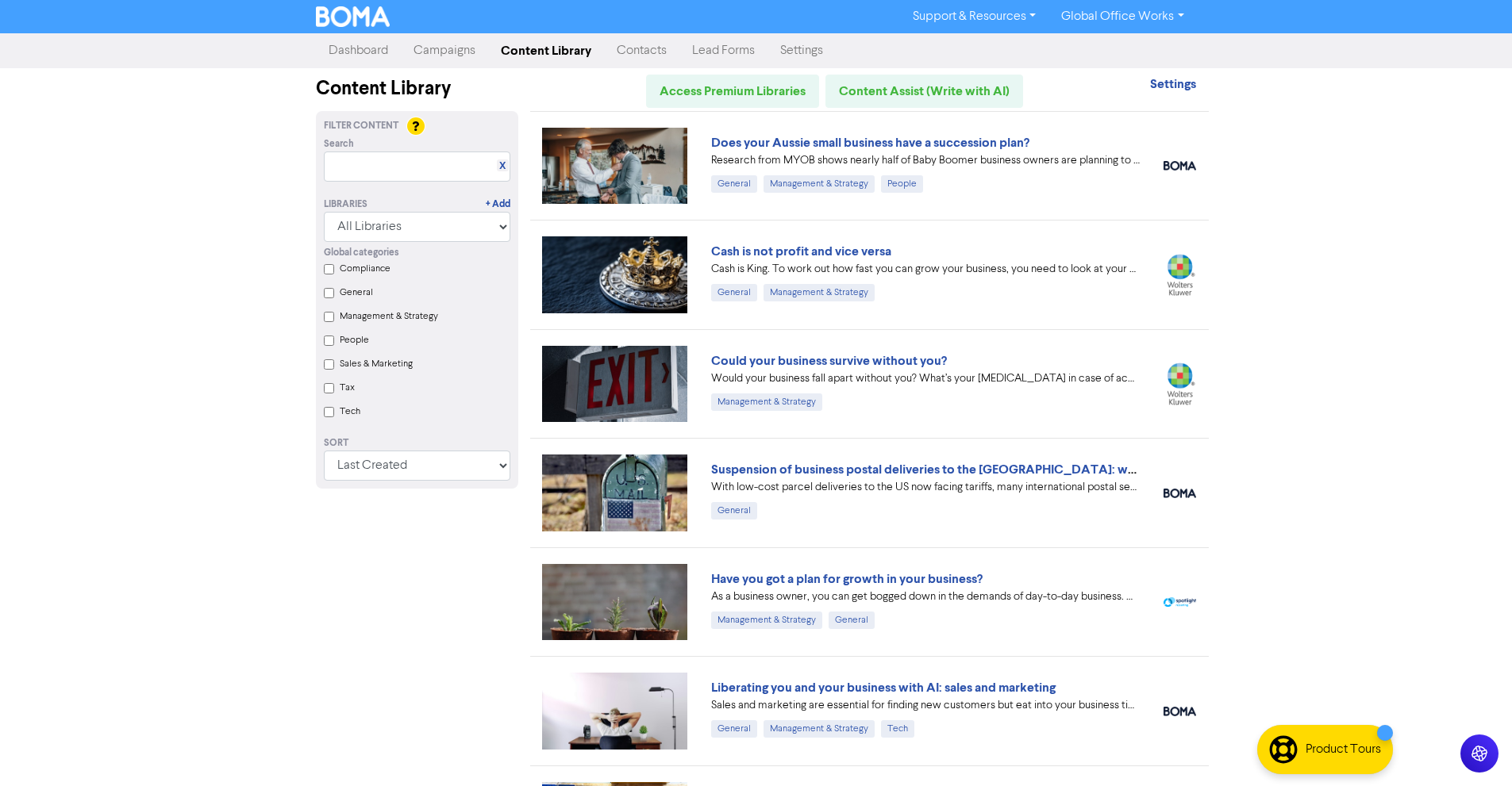
click at [618, 46] on link "Contacts" at bounding box center [641, 50] width 75 height 31
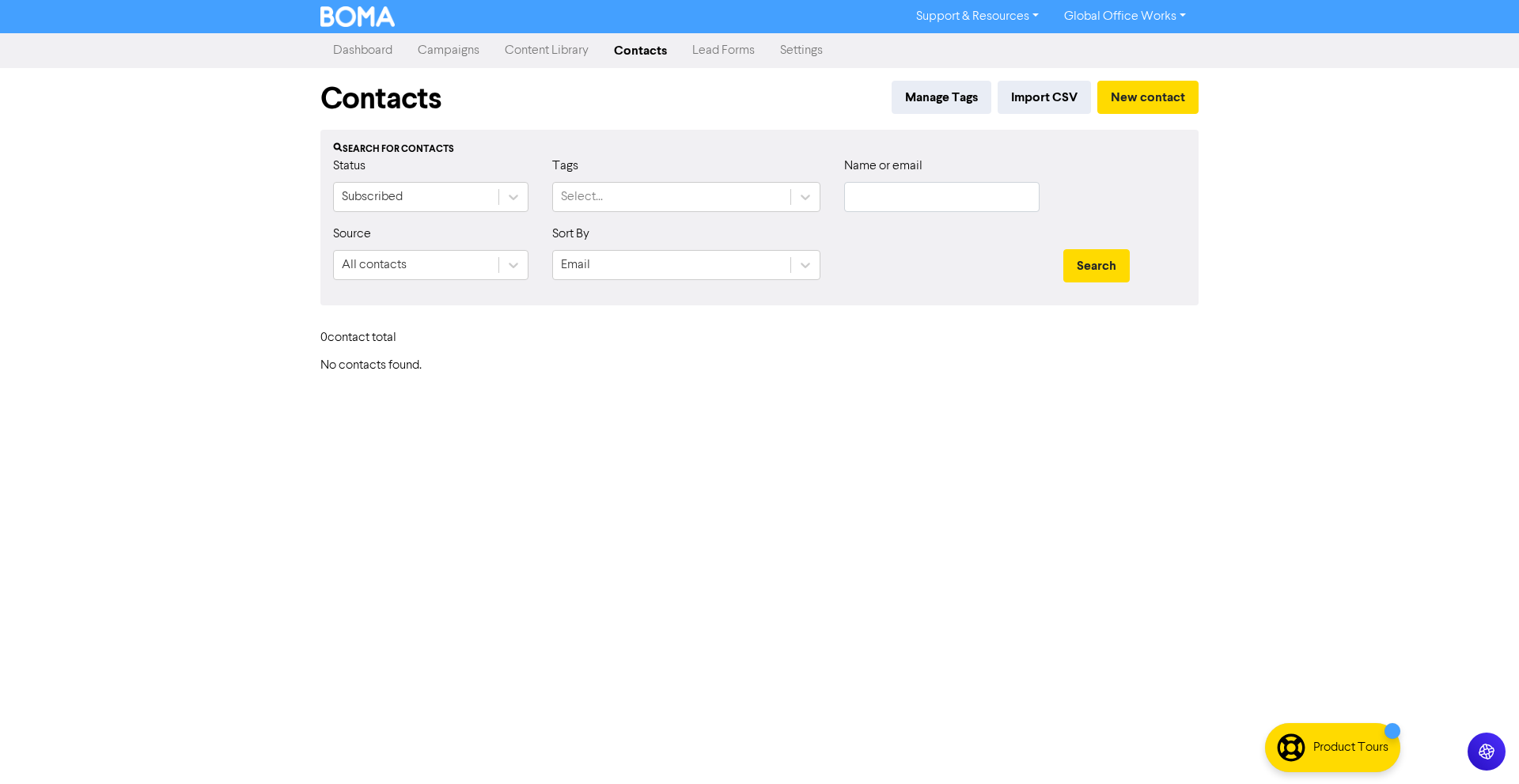
click at [573, 45] on link "Content Library" at bounding box center [546, 50] width 109 height 31
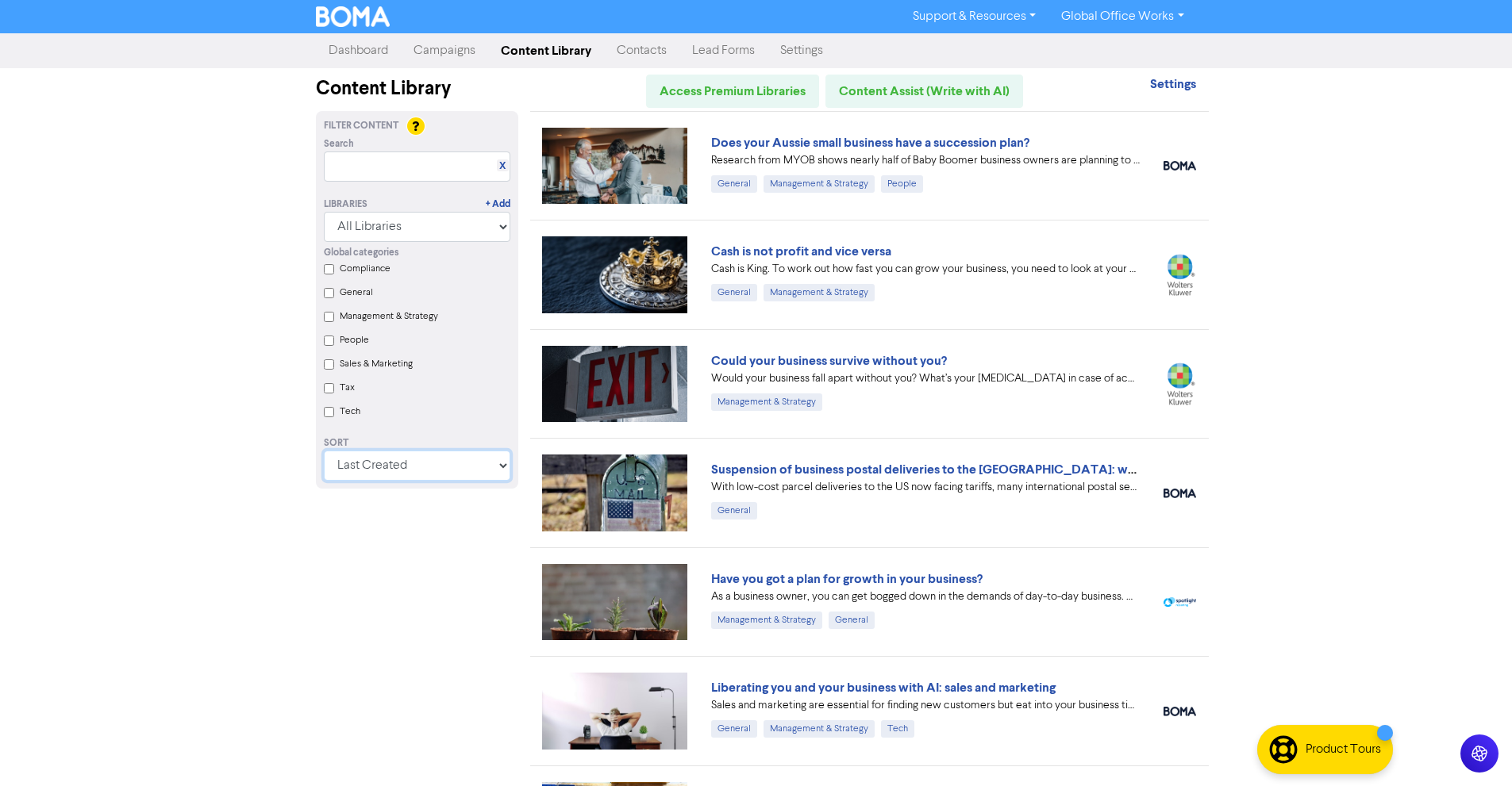
click at [426, 472] on select "Last Created First Created Title Ascending Title Descending Library Ascending L…" at bounding box center [416, 466] width 187 height 30
click at [329, 456] on select "Last Created First Created Title Ascending Title Descending Library Ascending L…" at bounding box center [416, 466] width 187 height 30
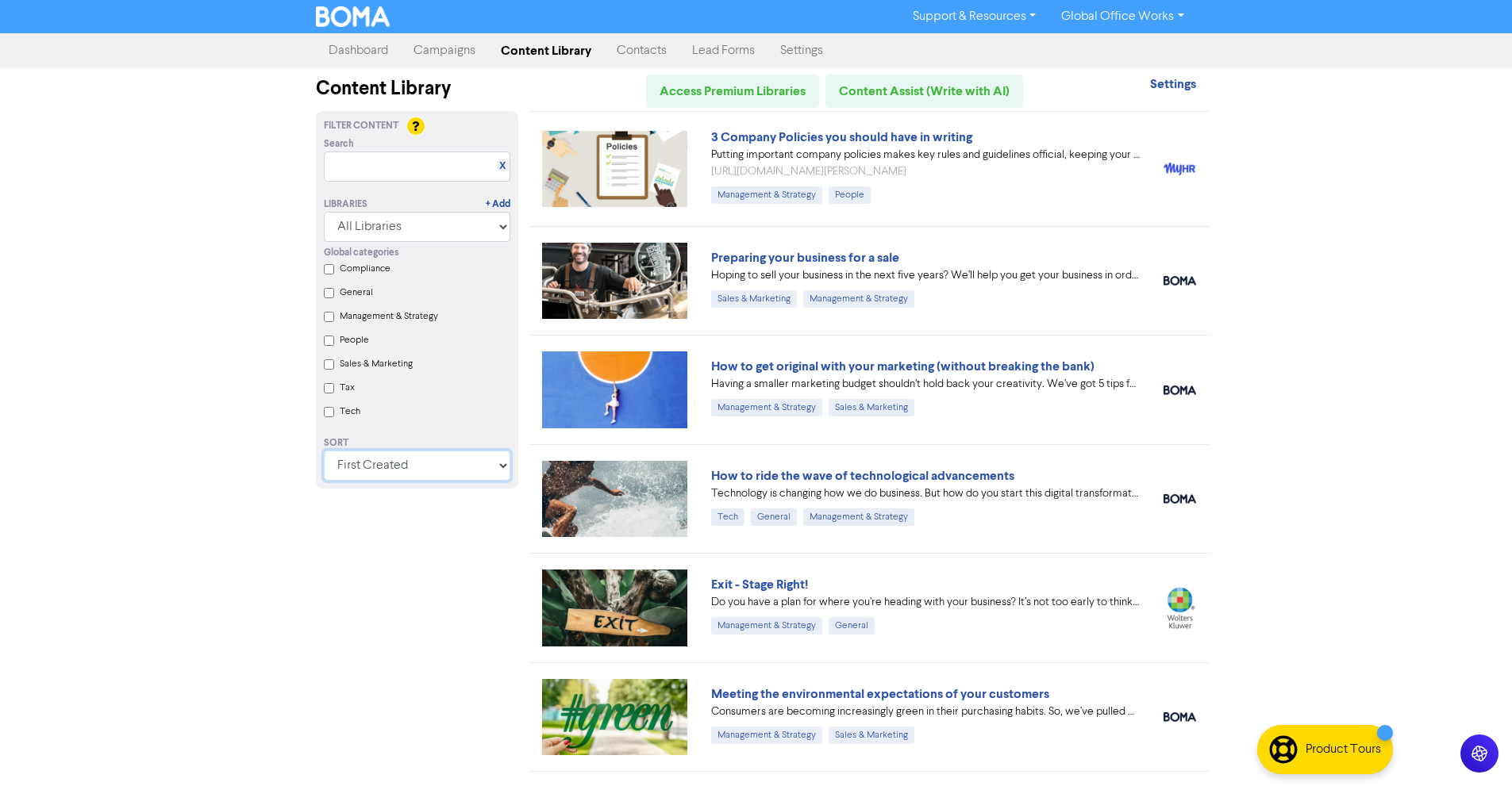
click at [421, 459] on select "Last Created First Created Title Ascending Title Descending Library Ascending L…" at bounding box center [416, 466] width 187 height 30
click at [323, 456] on select "Last Created First Created Title Ascending Title Descending Library Ascending L…" at bounding box center [416, 466] width 187 height 30
click at [410, 475] on select "Last Created First Created Title Ascending Title Descending Library Ascending L…" at bounding box center [416, 466] width 187 height 30
select select "available_from desc, id desc"
click at [329, 456] on select "Last Created First Created Title Ascending Title Descending Library Ascending L…" at bounding box center [416, 466] width 187 height 30
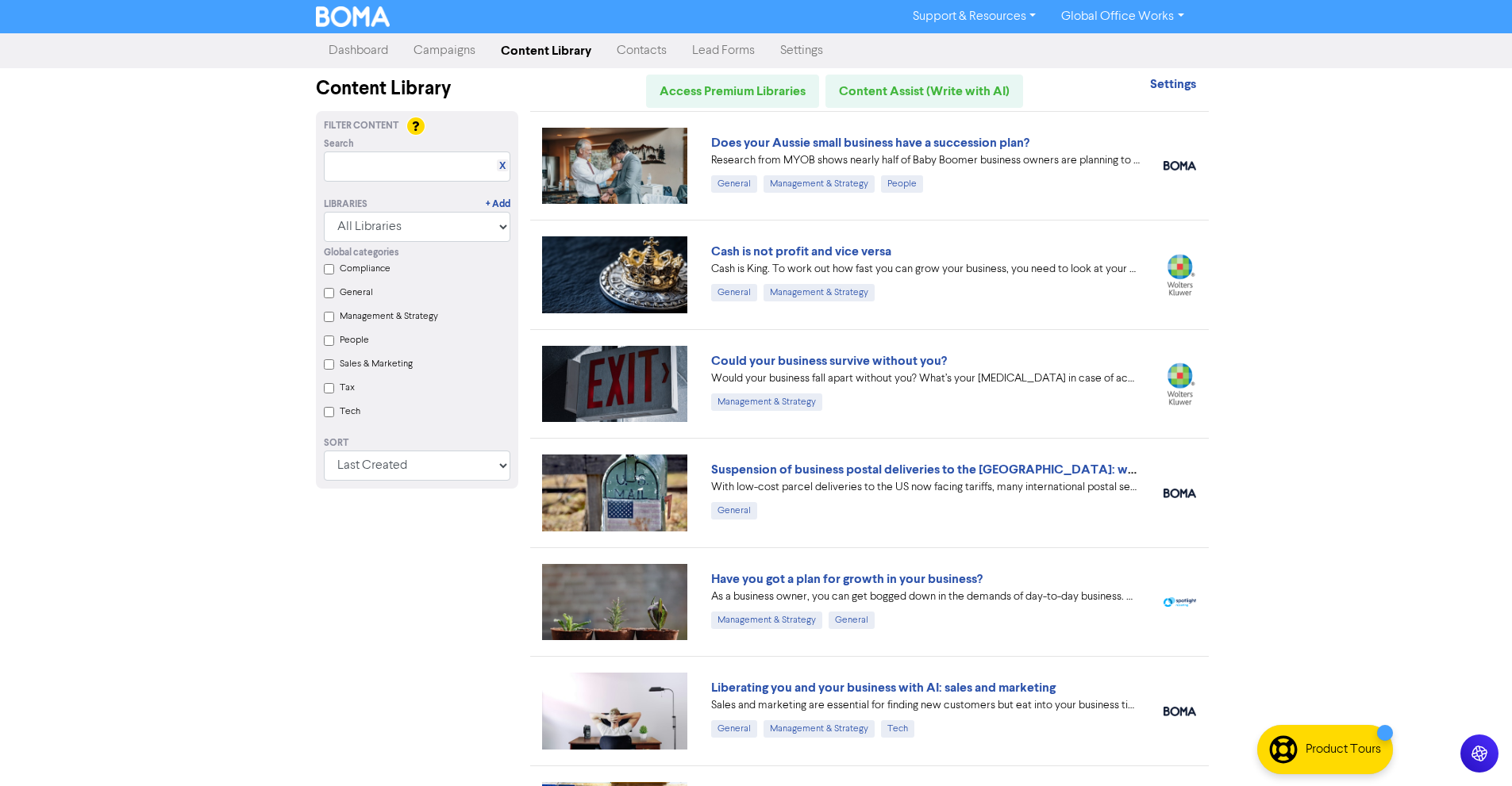
click at [461, 58] on link "Campaigns" at bounding box center [444, 50] width 87 height 31
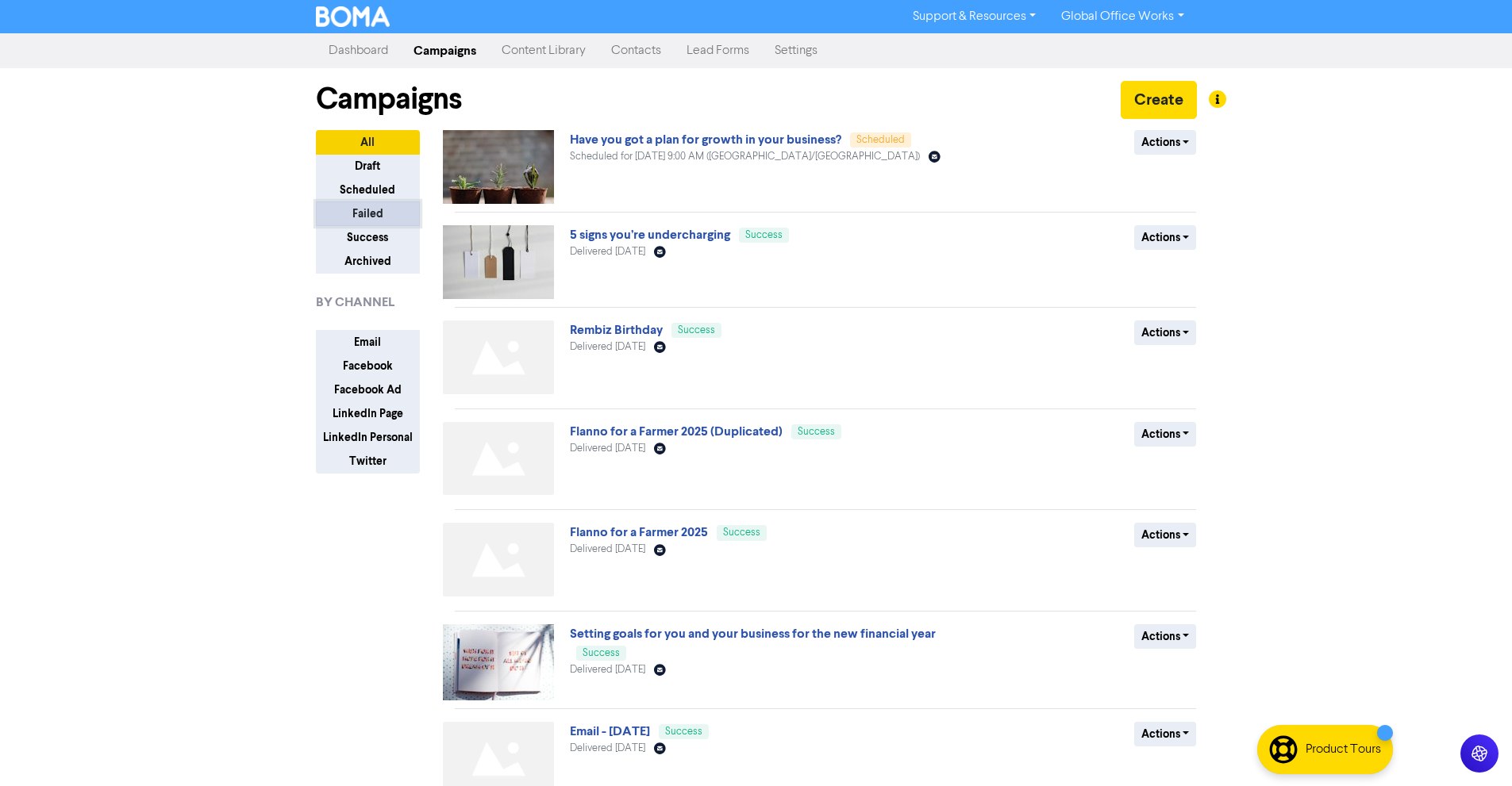
click at [377, 212] on button "Failed" at bounding box center [368, 213] width 104 height 25
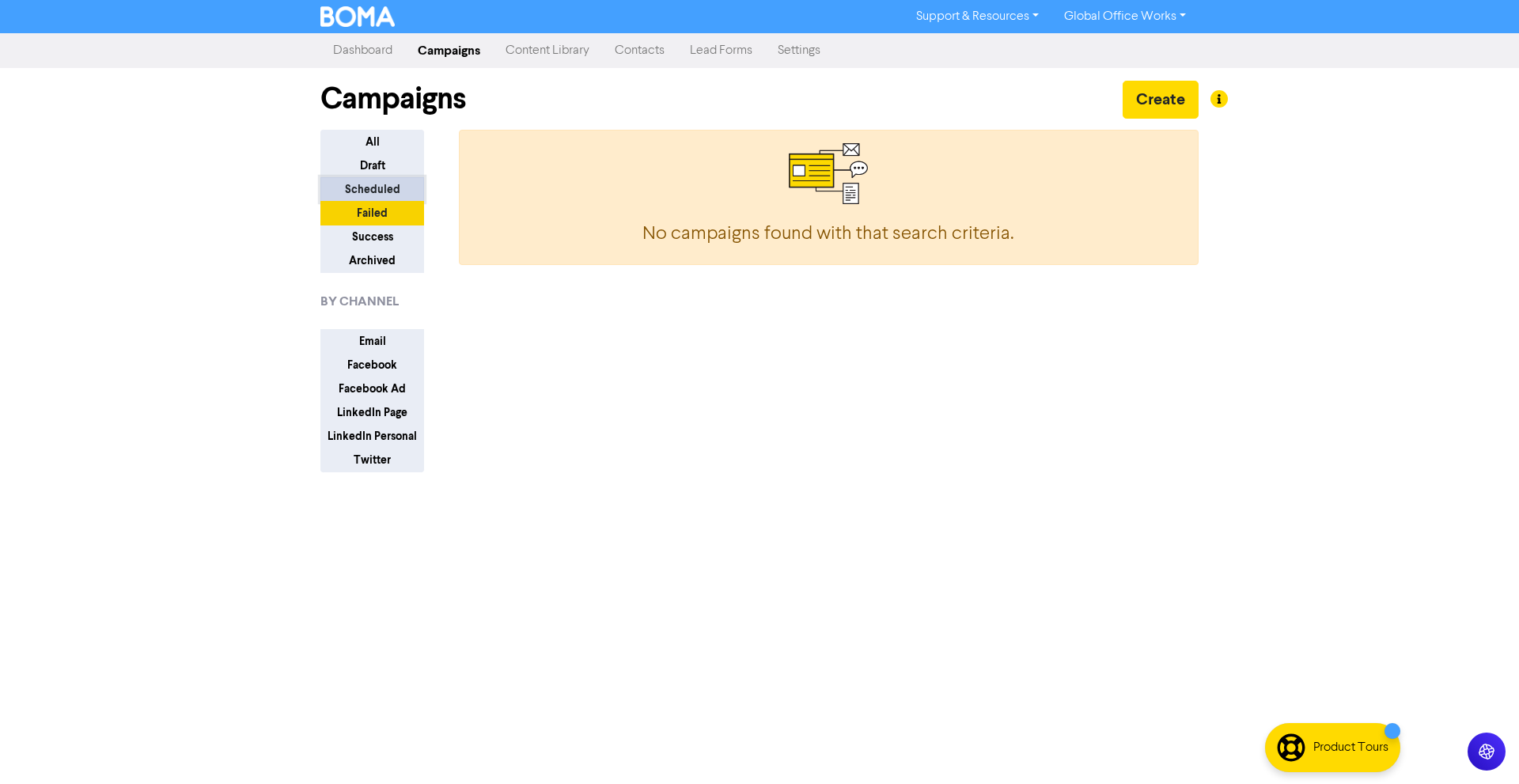
click at [376, 197] on button "Scheduled" at bounding box center [373, 189] width 104 height 25
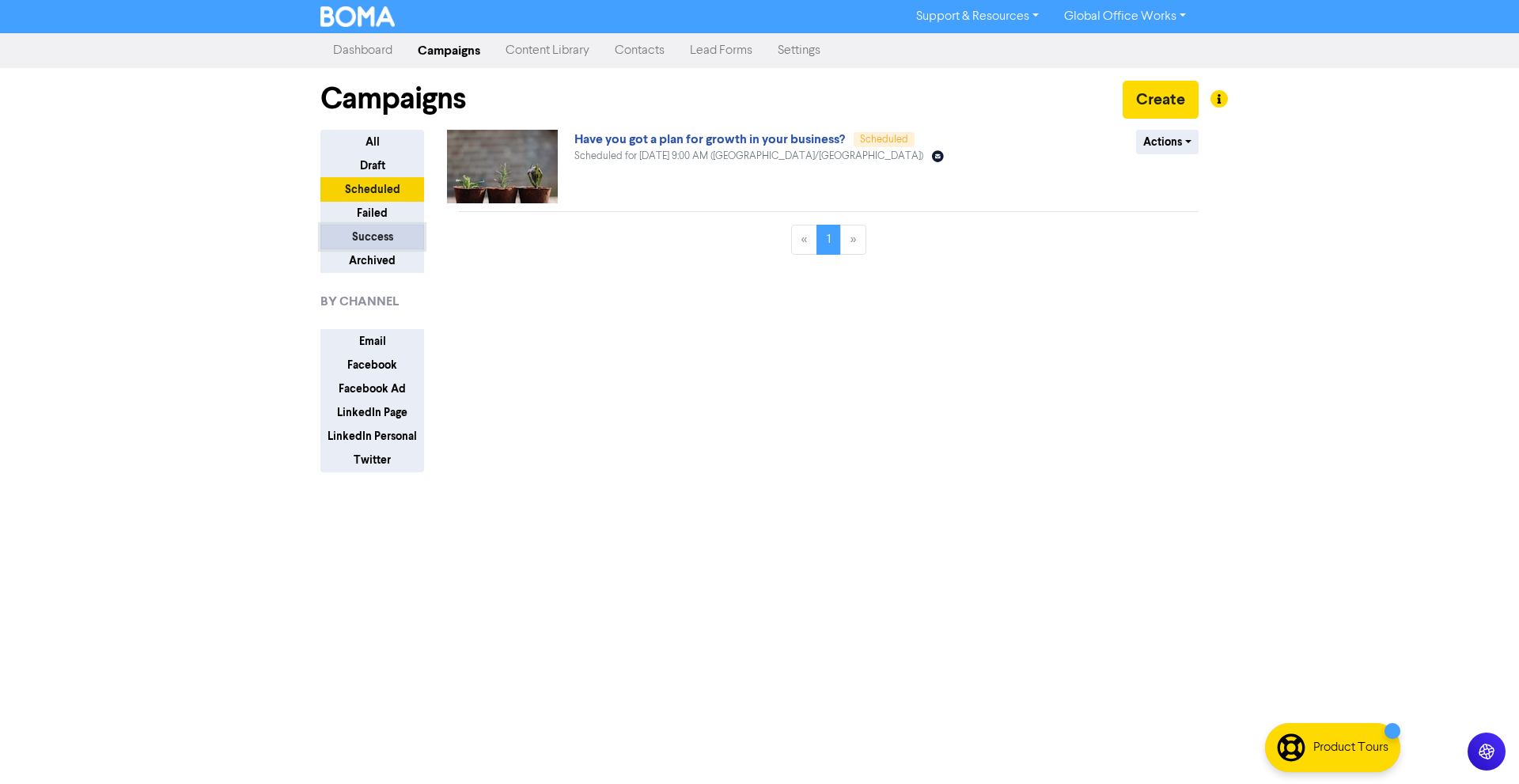
click at [376, 235] on button "Success" at bounding box center [373, 237] width 104 height 25
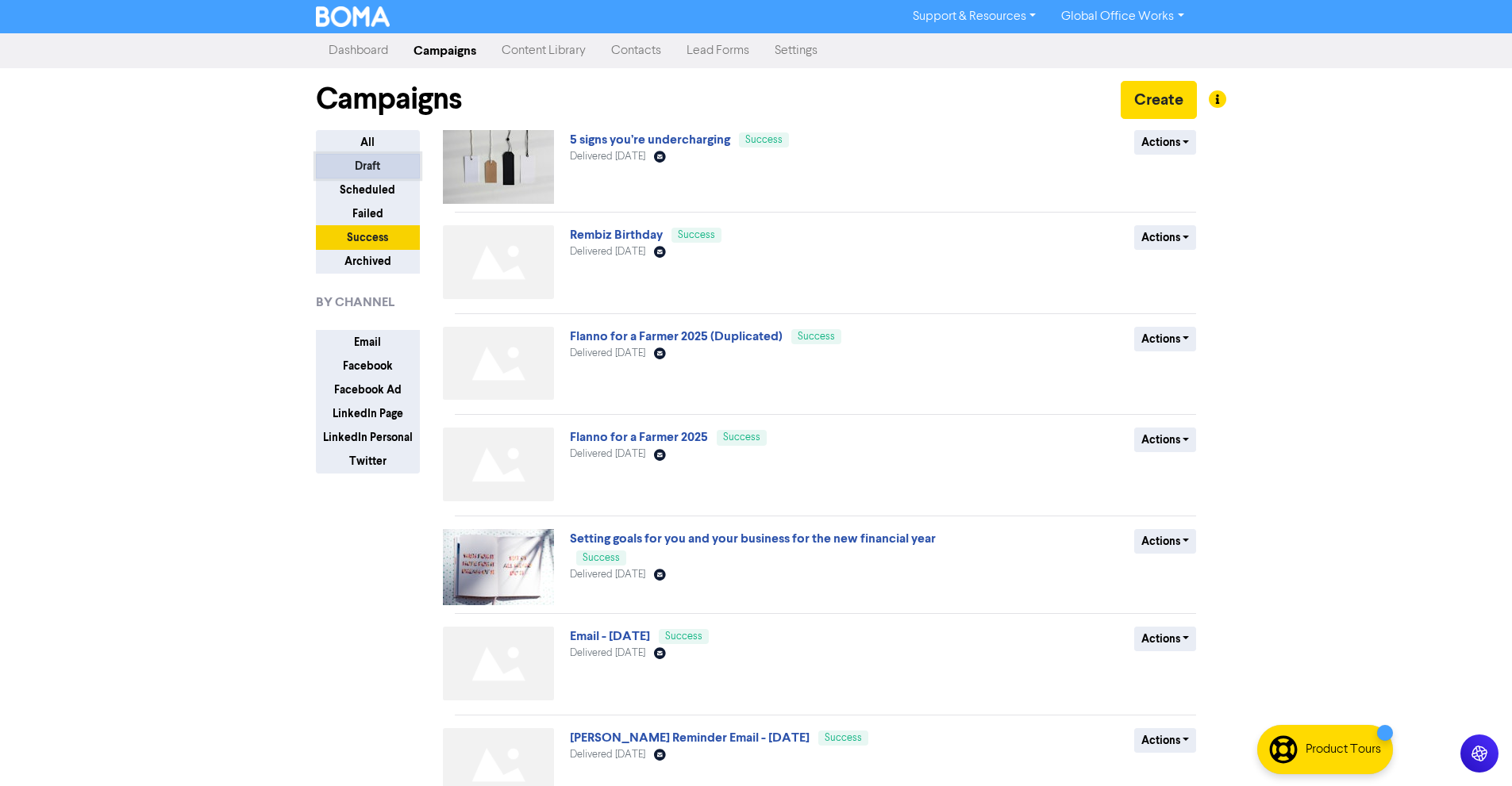
click at [356, 168] on button "Draft" at bounding box center [368, 166] width 104 height 25
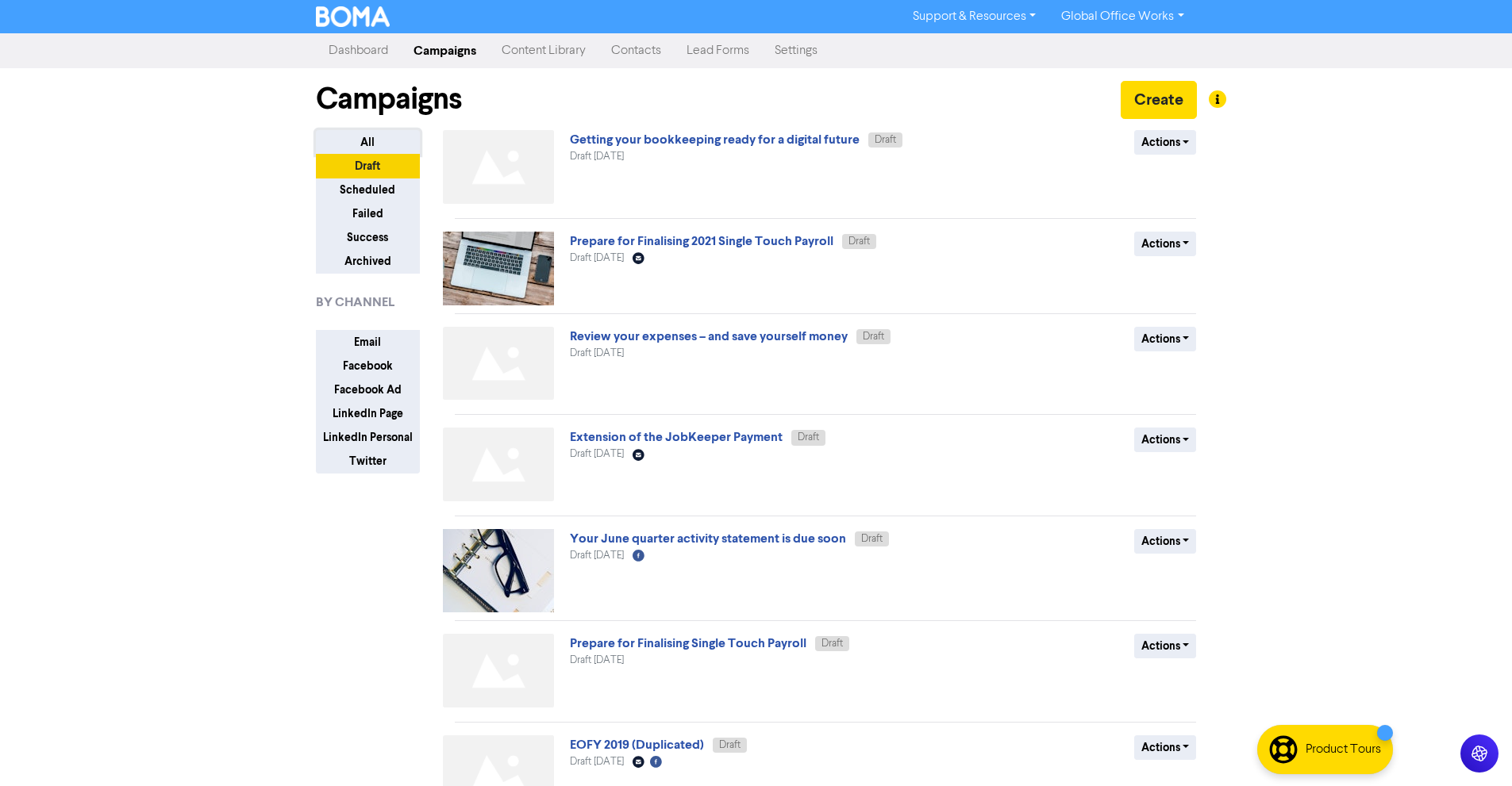
click at [355, 143] on button "All" at bounding box center [368, 142] width 104 height 25
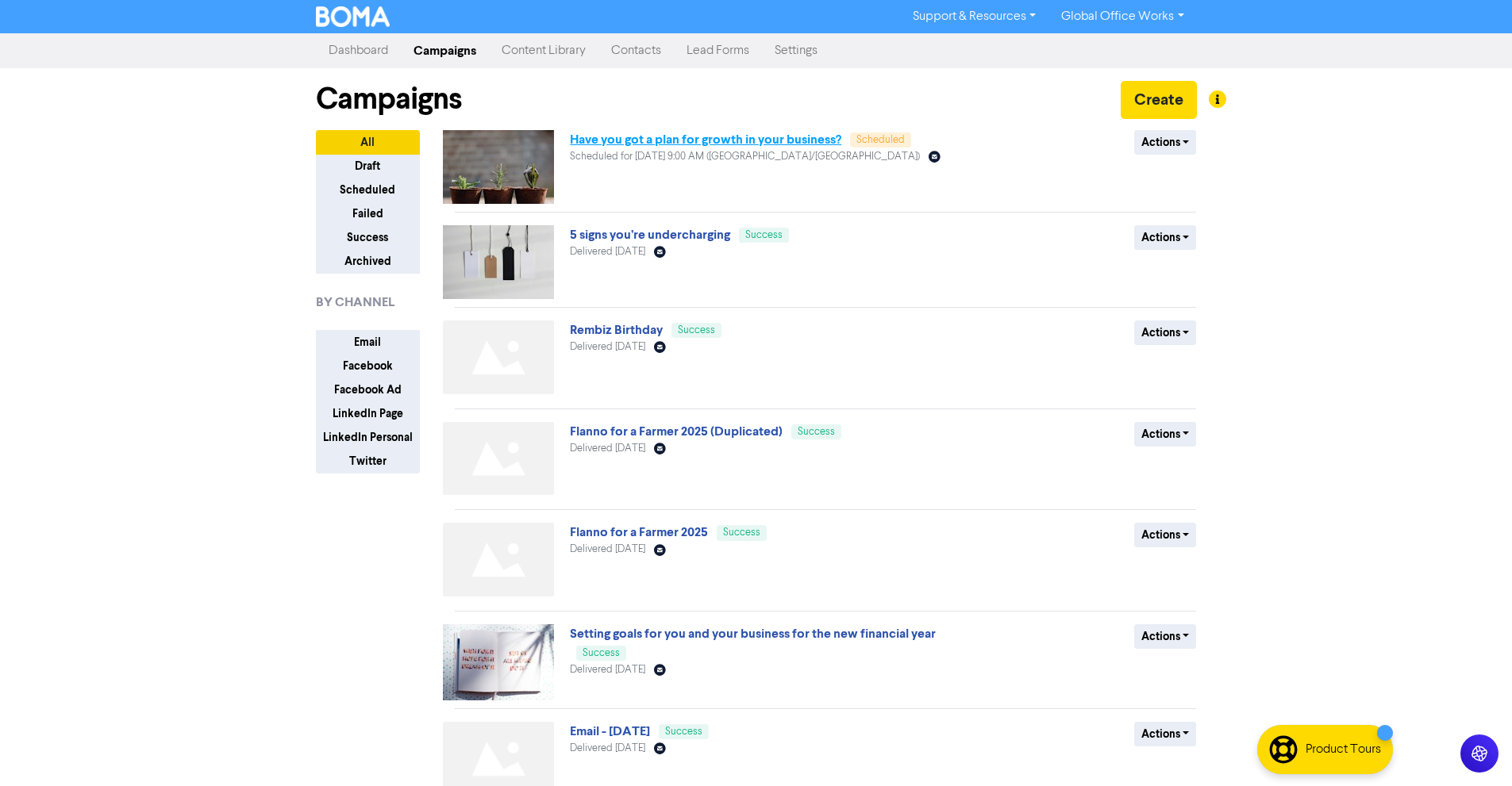
click at [773, 143] on link "Have you got a plan for growth in your business?" at bounding box center [706, 139] width 271 height 16
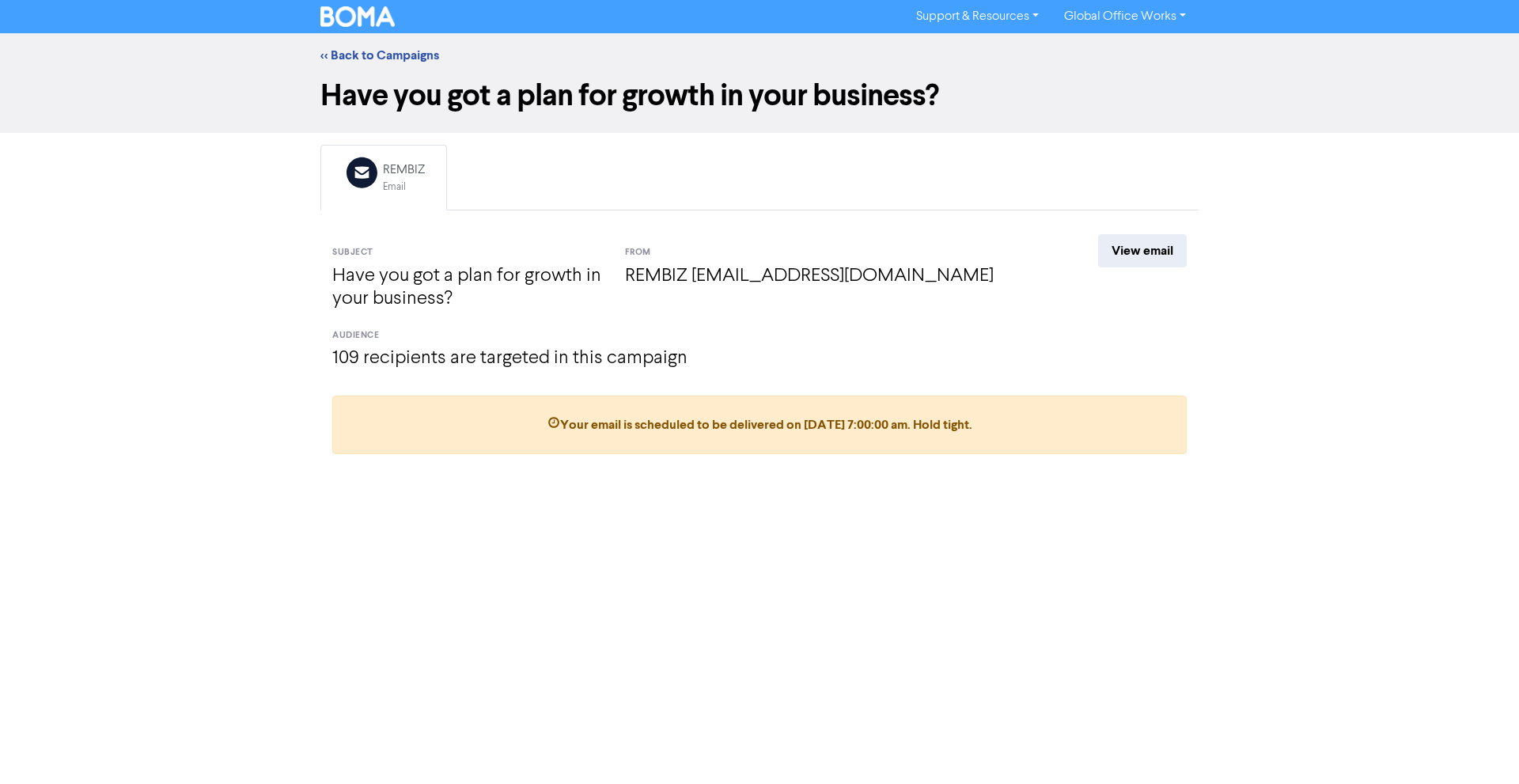
click at [1131, 564] on div "Support & Resources Video Tutorials FAQ & Guides Marketing Education Global Off…" at bounding box center [760, 392] width 1519 height 784
click at [1175, 254] on link "View email" at bounding box center [1143, 251] width 89 height 33
click at [344, 46] on div "<< Back to Campaigns" at bounding box center [760, 56] width 902 height 19
click at [346, 54] on link "<< Back to Campaigns" at bounding box center [379, 55] width 118 height 16
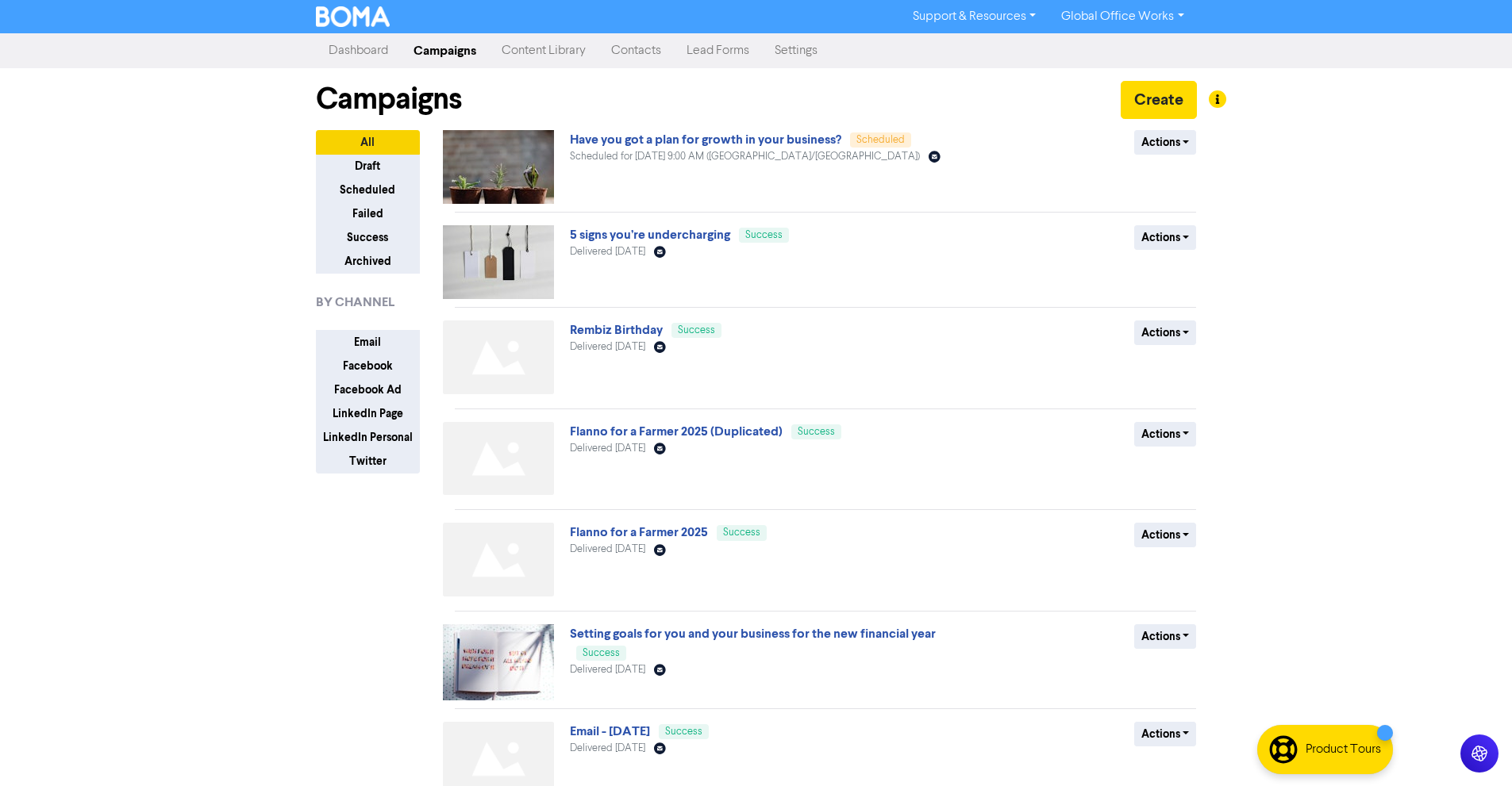
click at [555, 63] on link "Content Library" at bounding box center [543, 50] width 109 height 31
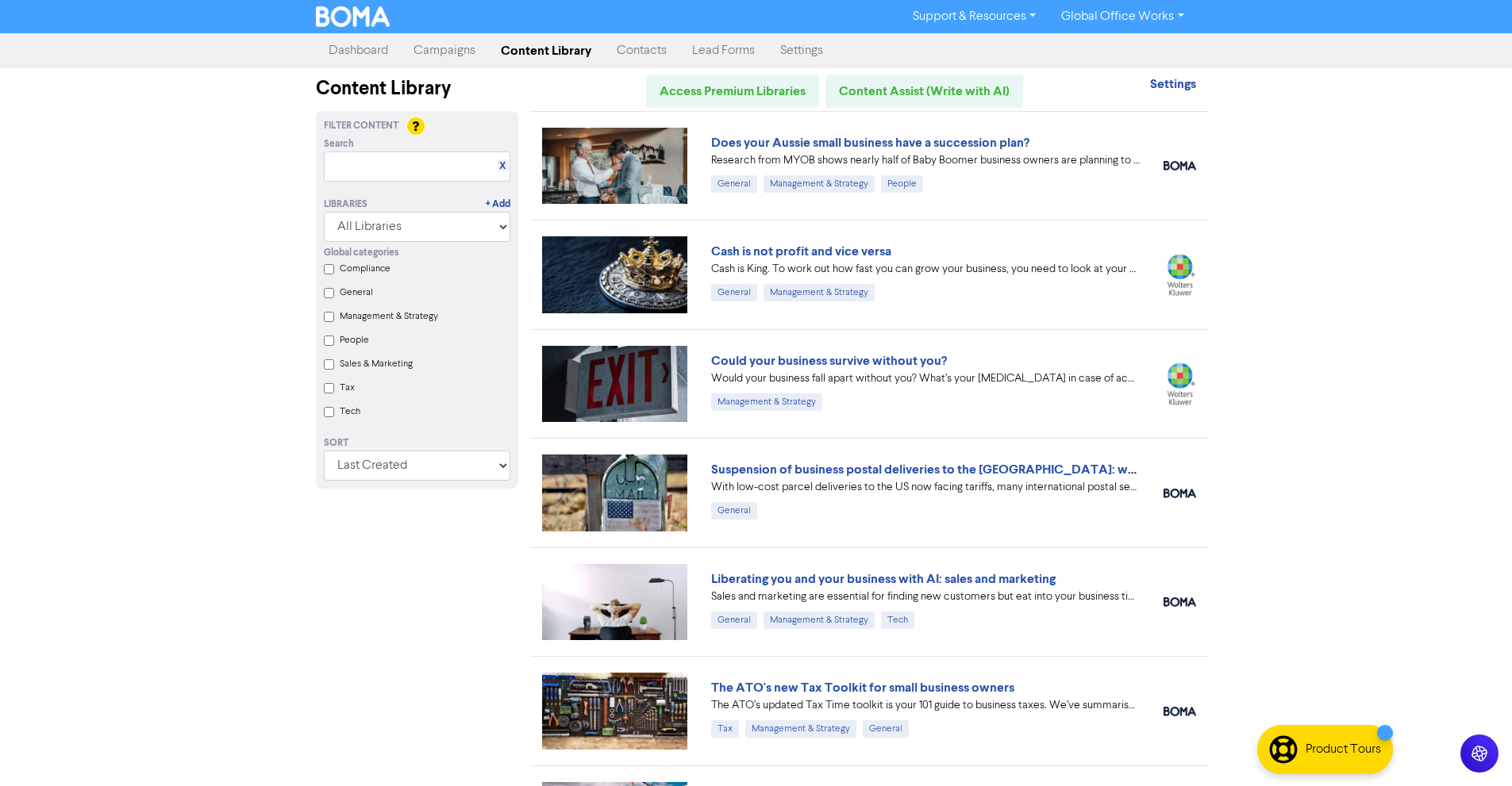
click at [652, 51] on link "Contacts" at bounding box center [641, 50] width 75 height 31
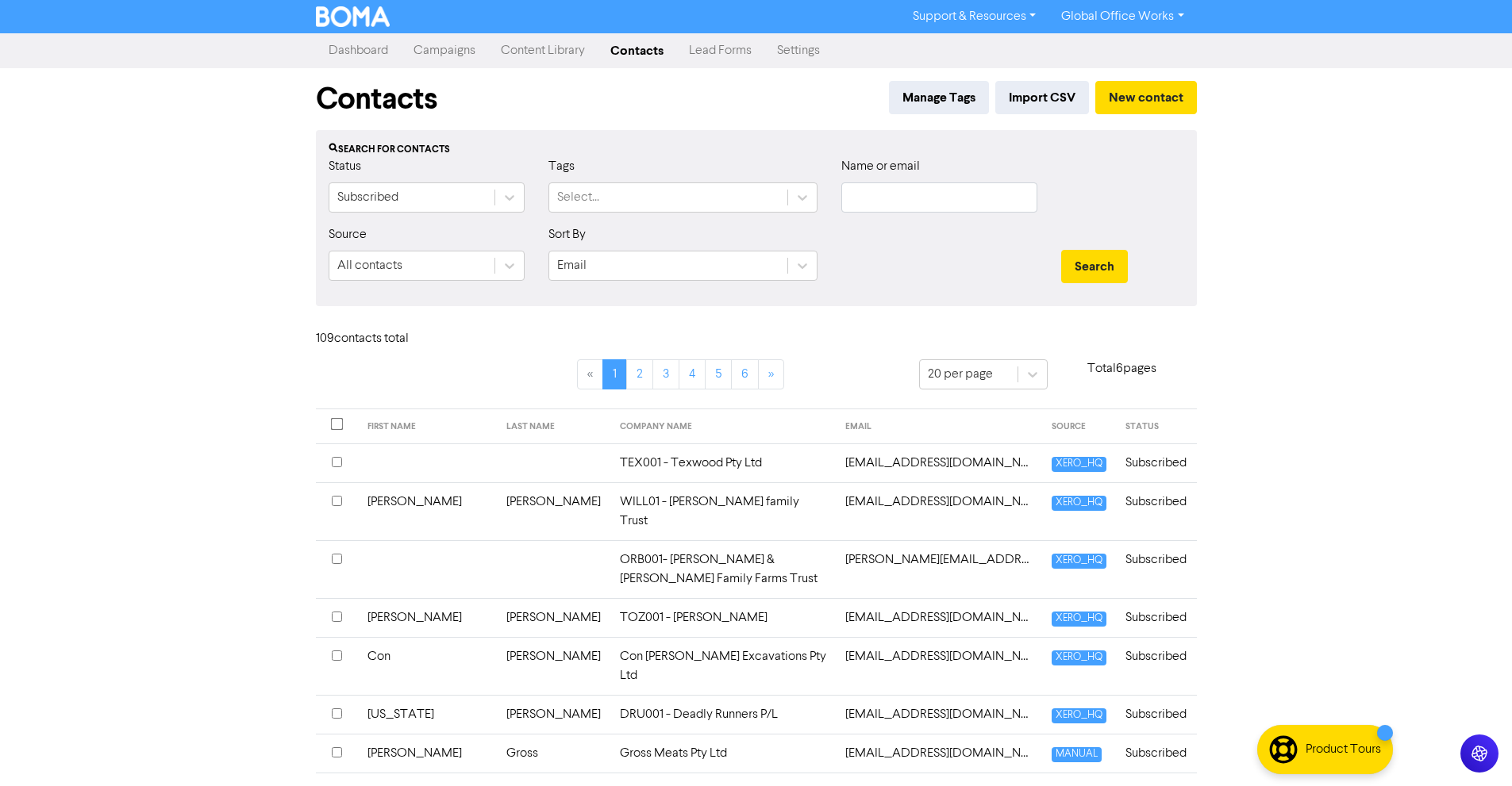
click at [714, 43] on link "Lead Forms" at bounding box center [720, 50] width 88 height 31
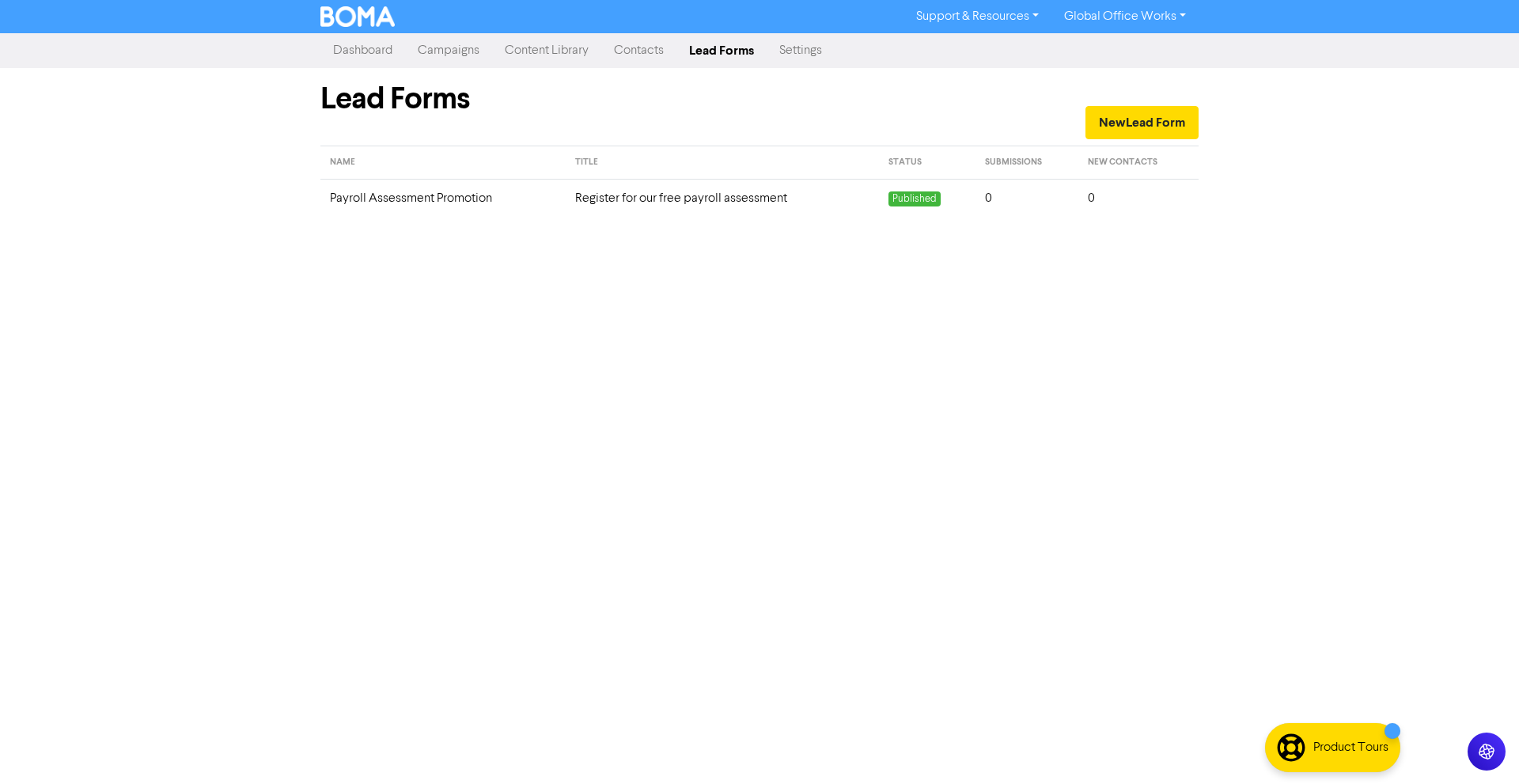
click at [799, 49] on link "Settings" at bounding box center [801, 50] width 68 height 31
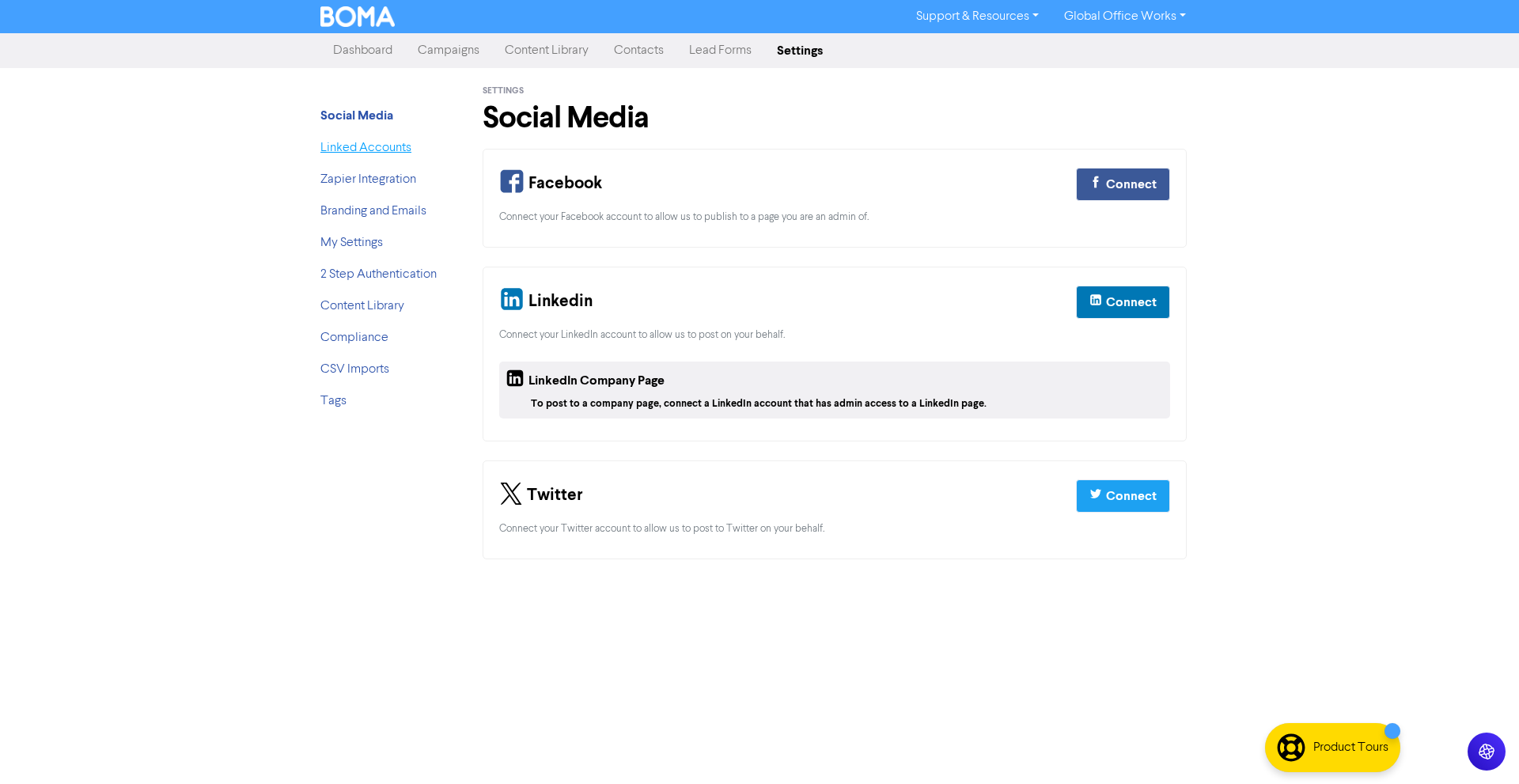
click at [350, 154] on link "Linked Accounts" at bounding box center [366, 148] width 91 height 12
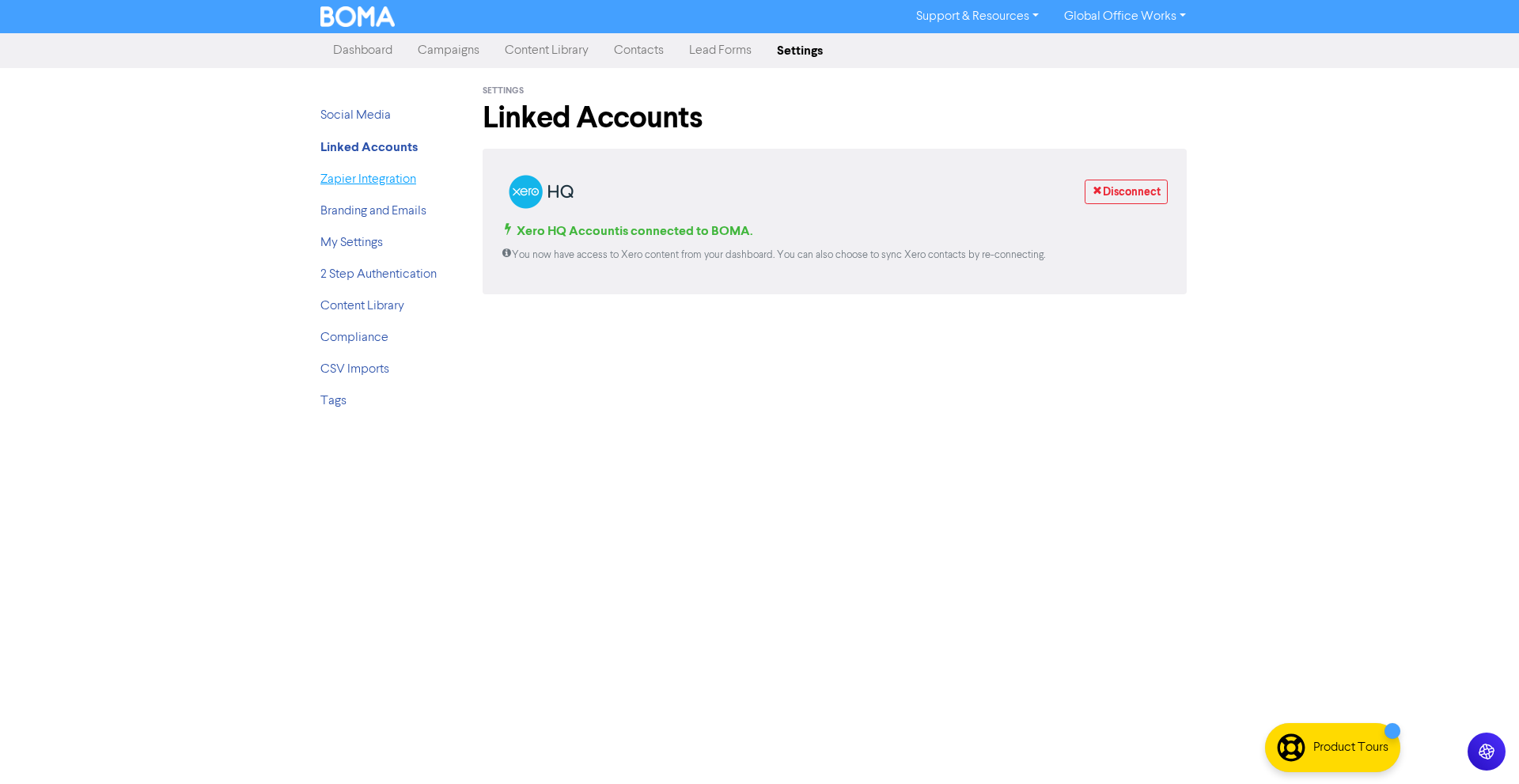
click at [356, 177] on link "Zapier Integration" at bounding box center [368, 179] width 96 height 12
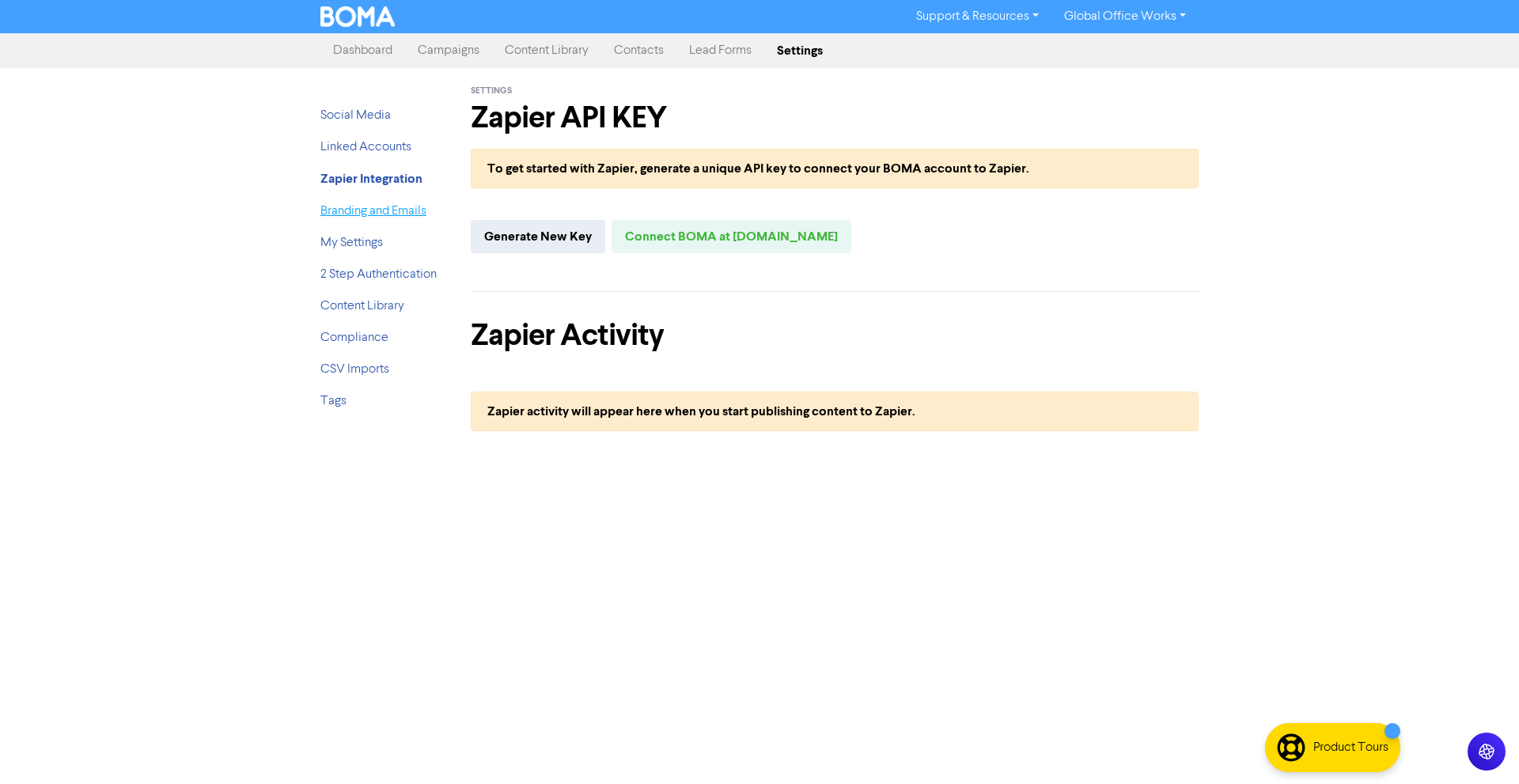
click at [351, 208] on link "Branding and Emails" at bounding box center [374, 211] width 106 height 12
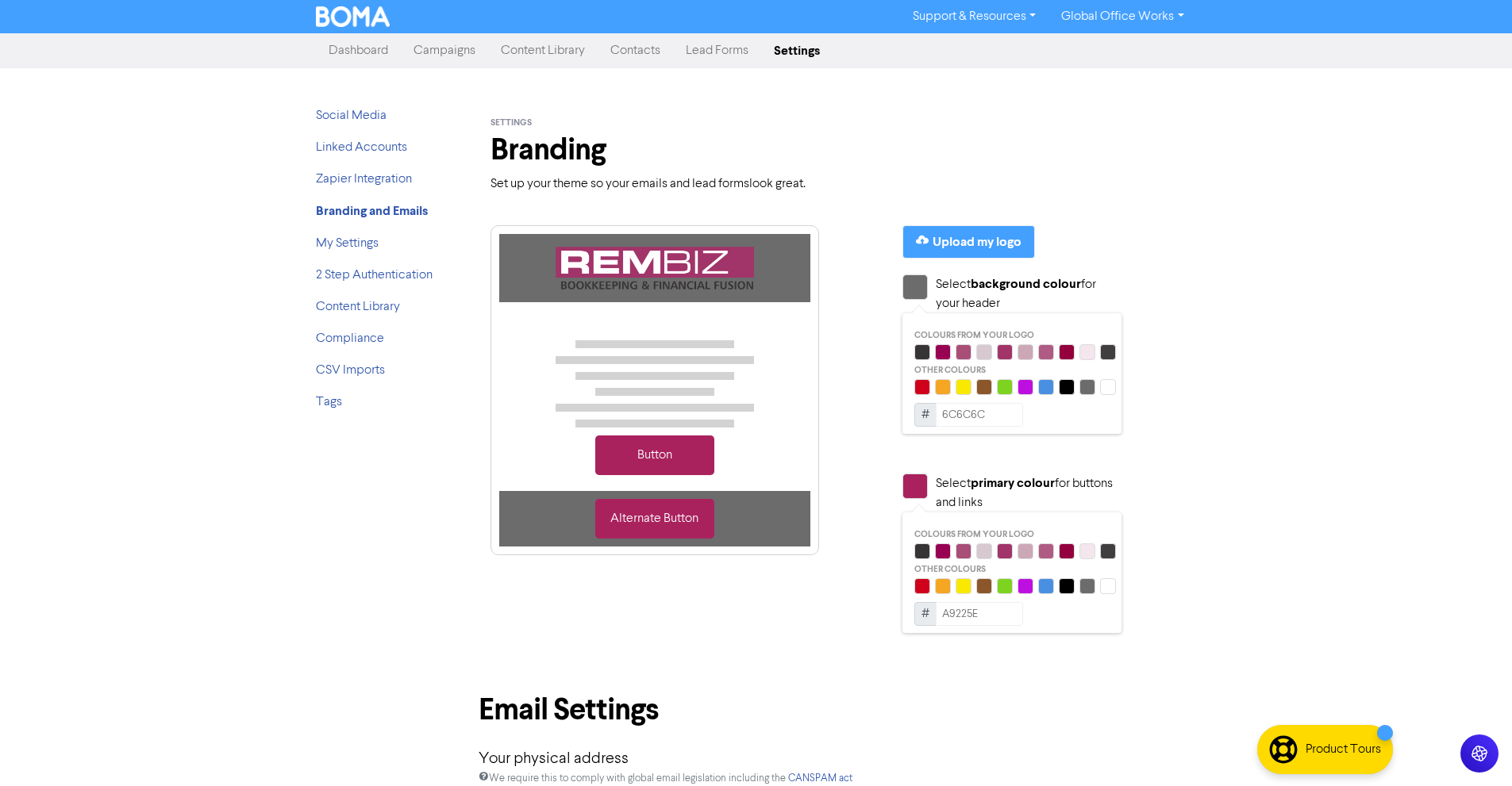
click at [362, 235] on li "My Settings" at bounding box center [379, 244] width 127 height 19
click at [361, 238] on link "My Settings" at bounding box center [347, 243] width 63 height 12
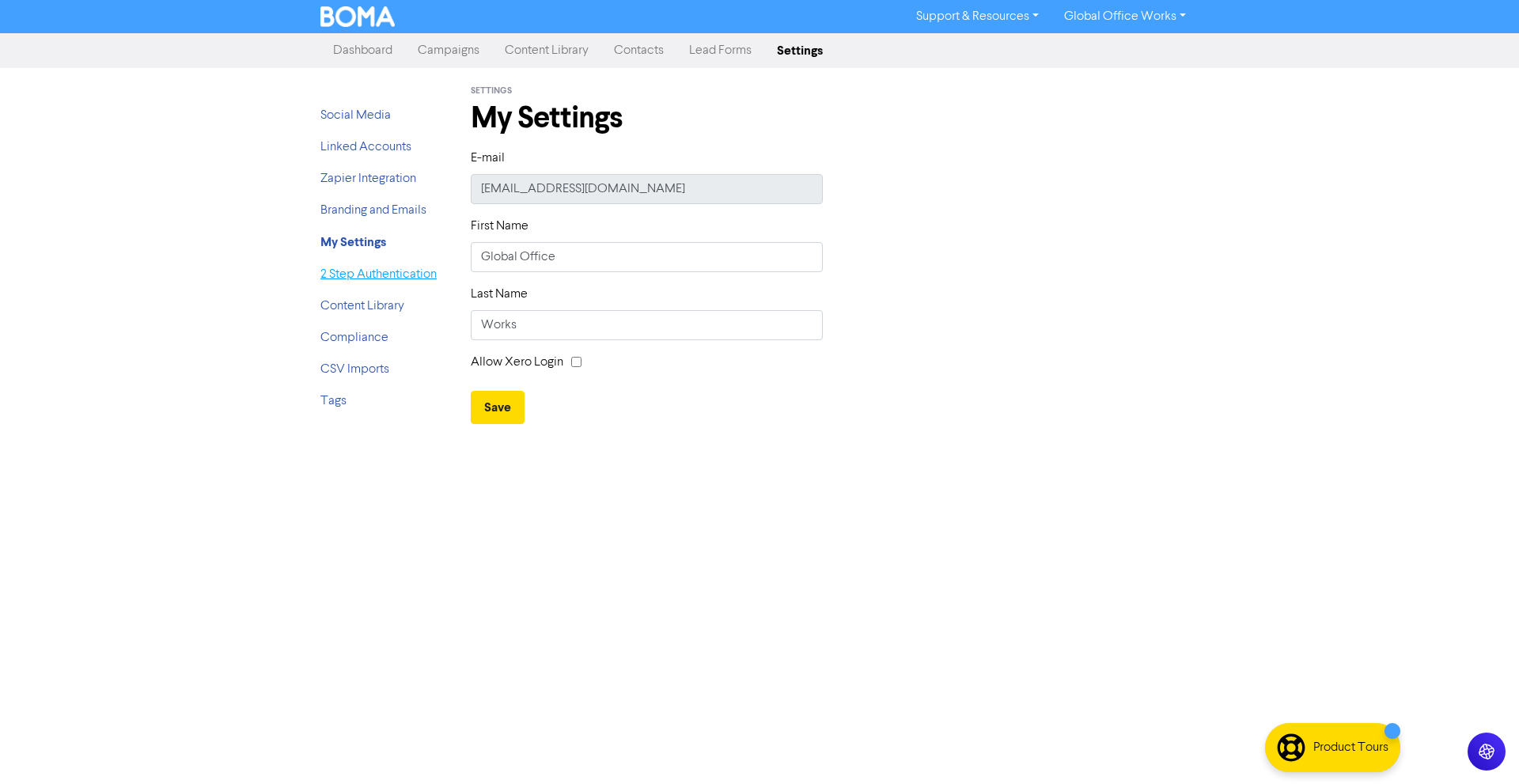
click at [362, 273] on link "2 Step Authentication" at bounding box center [378, 274] width 116 height 12
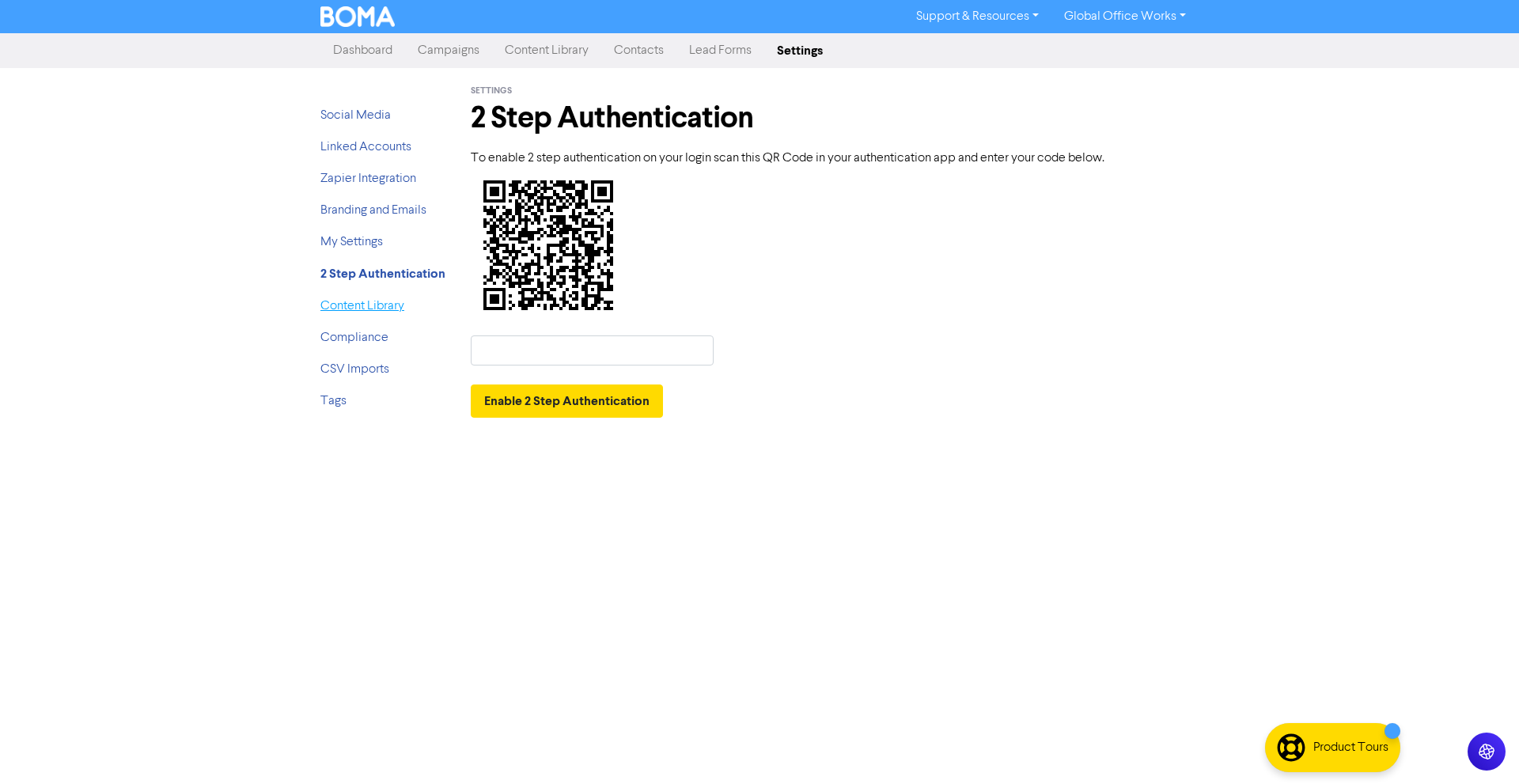
click at [358, 303] on link "Content Library" at bounding box center [362, 305] width 84 height 12
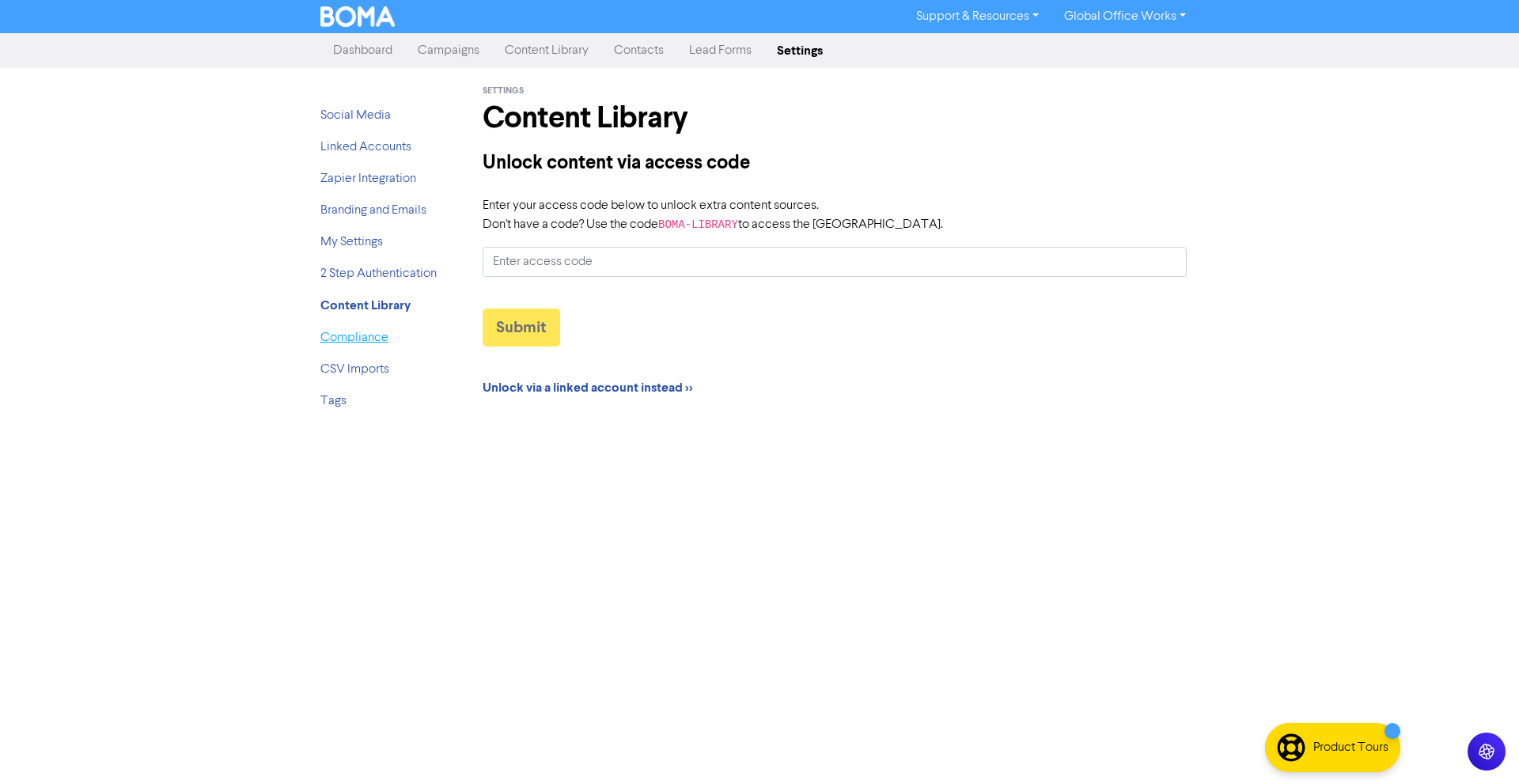
click at [356, 333] on link "Compliance" at bounding box center [355, 337] width 68 height 12
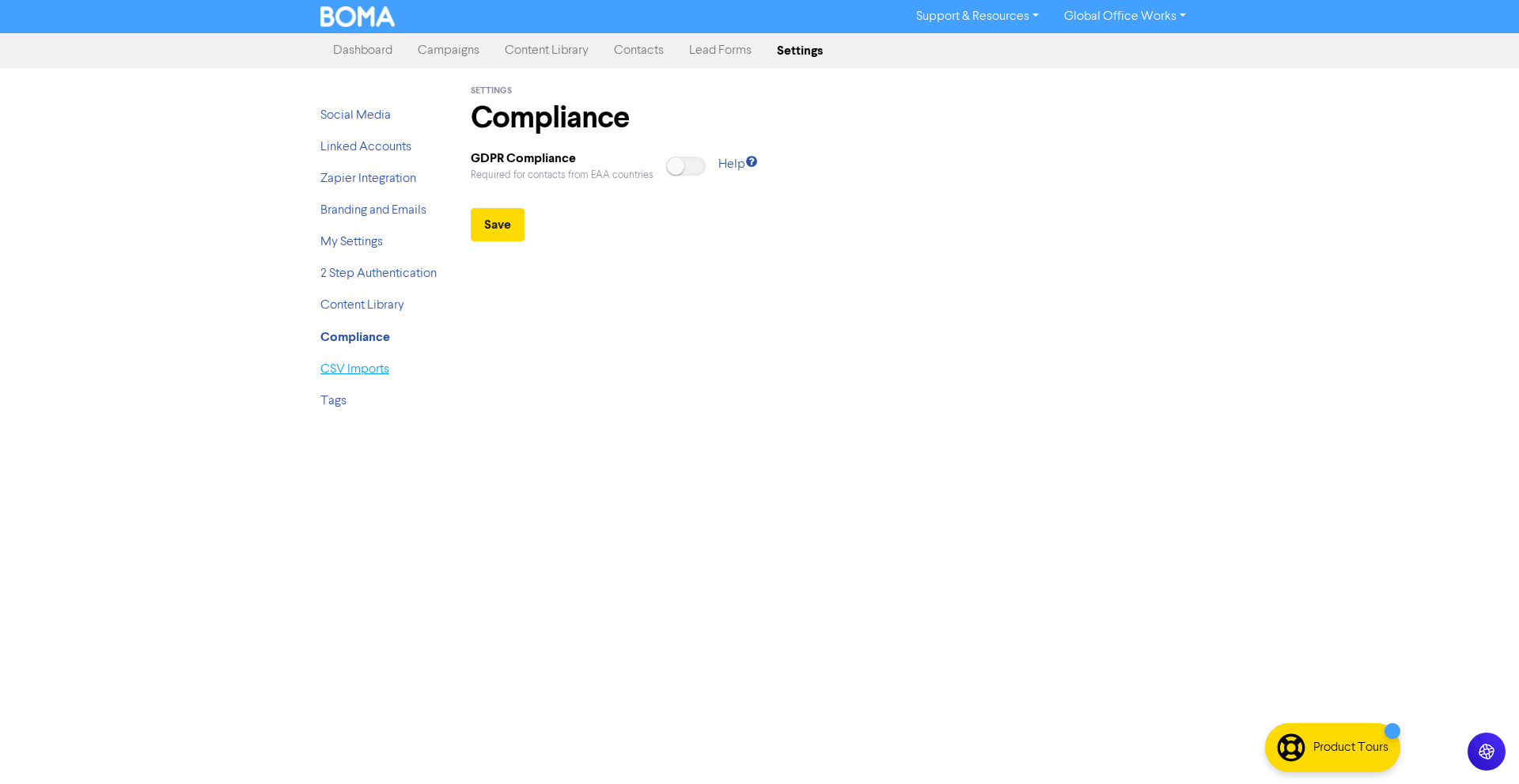
click at [349, 370] on link "CSV Imports" at bounding box center [355, 369] width 69 height 12
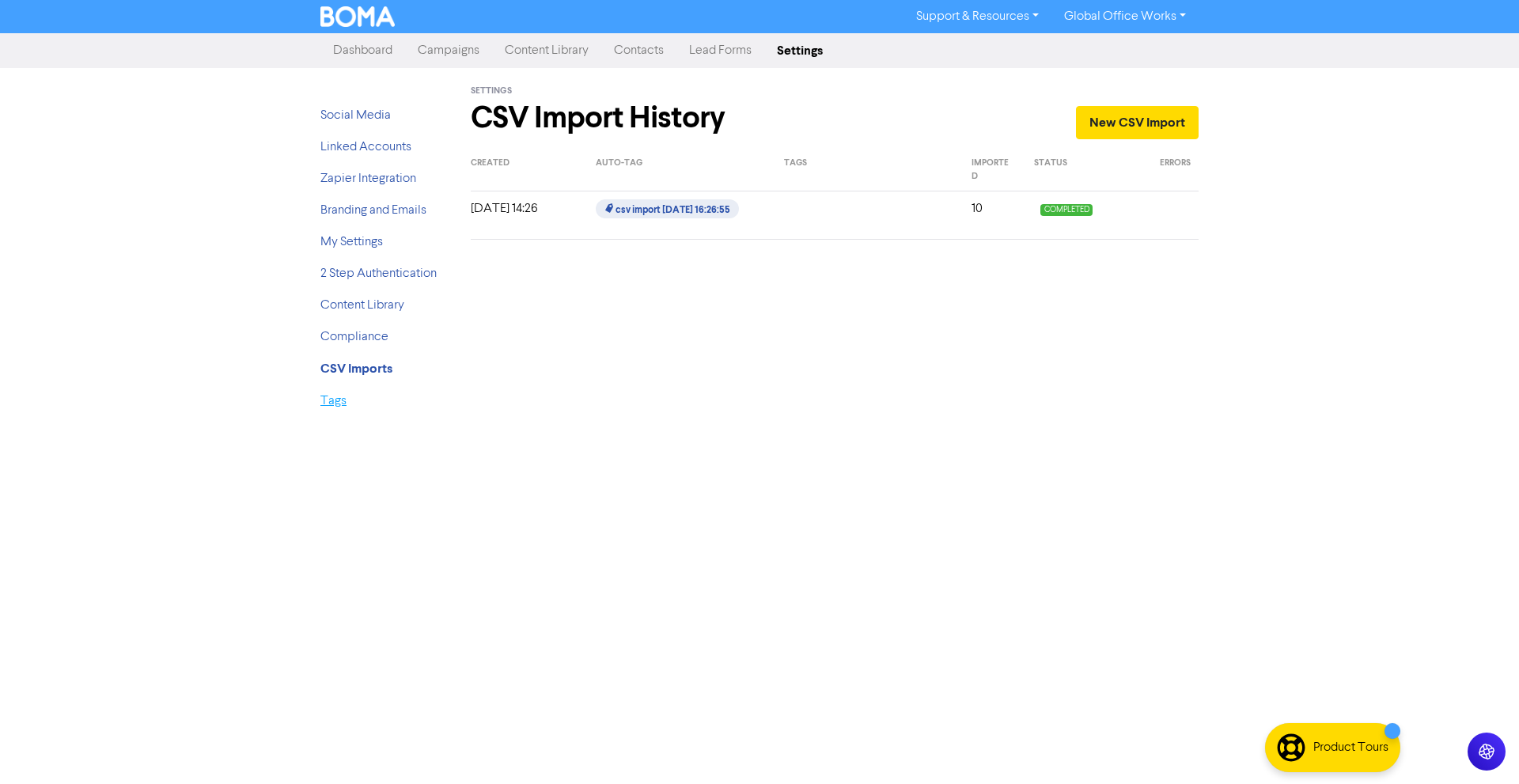
click at [339, 400] on link "Tags" at bounding box center [334, 400] width 26 height 12
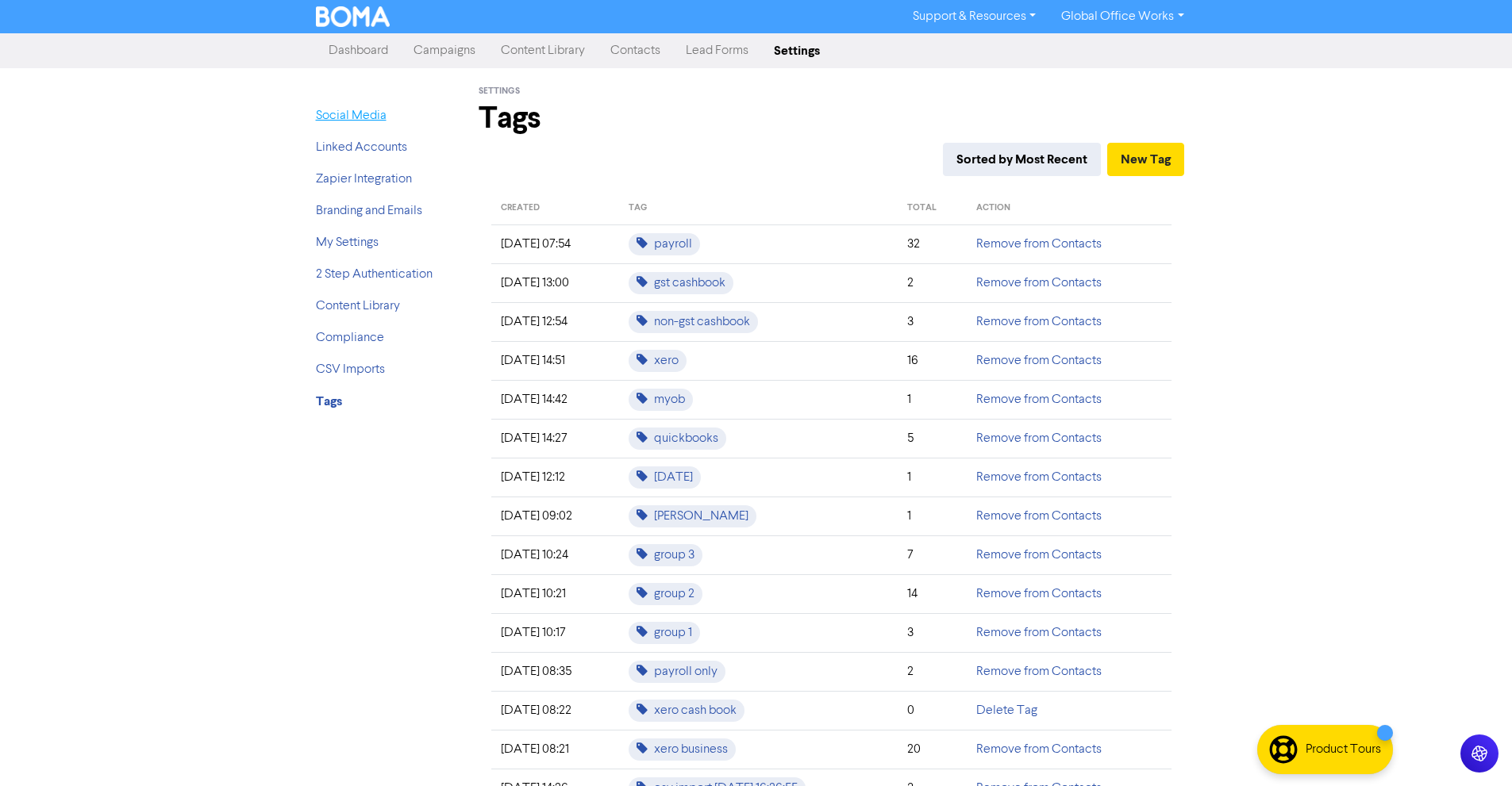
click at [363, 119] on link "Social Media" at bounding box center [351, 115] width 70 height 12
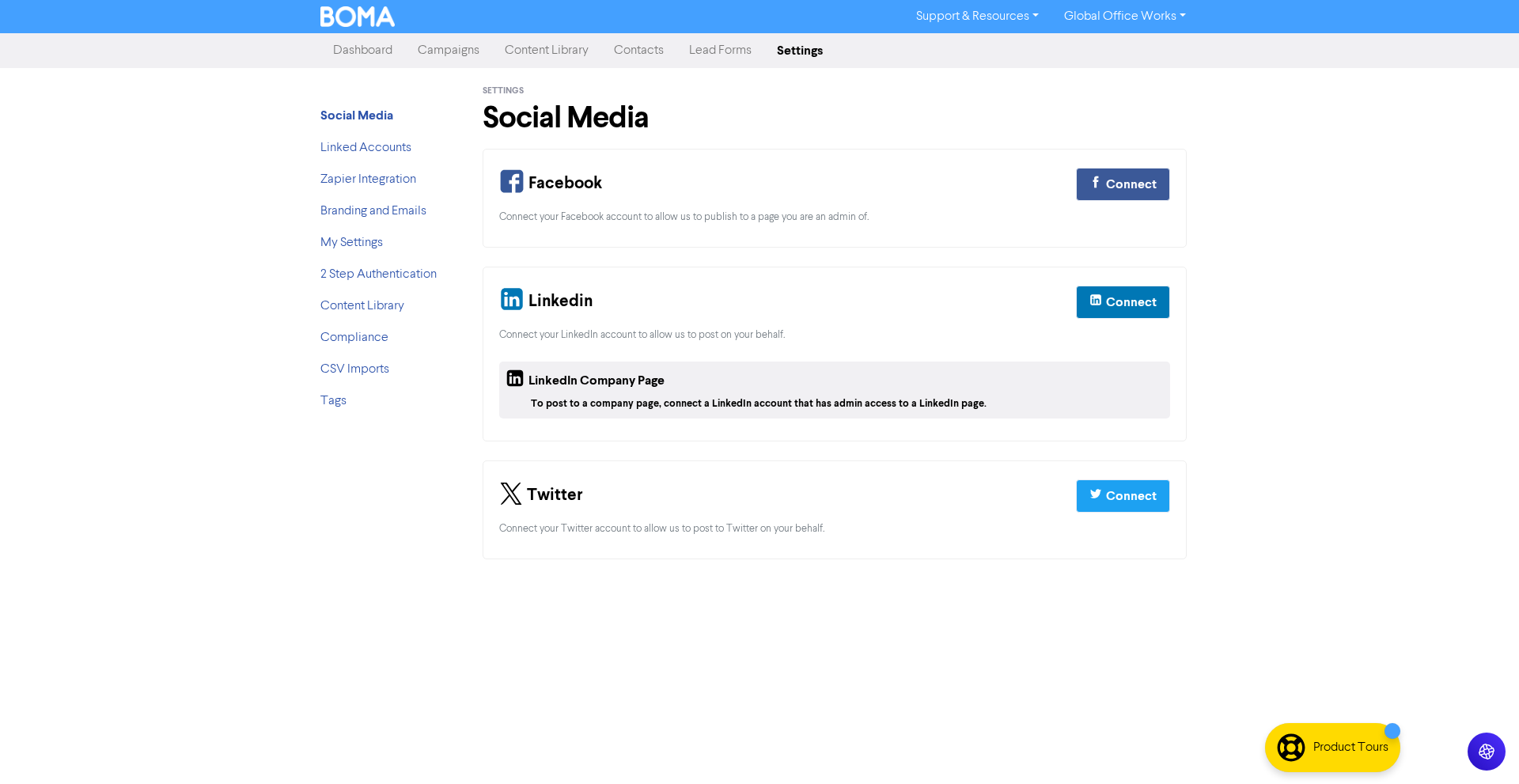
click at [563, 51] on link "Content Library" at bounding box center [546, 50] width 109 height 31
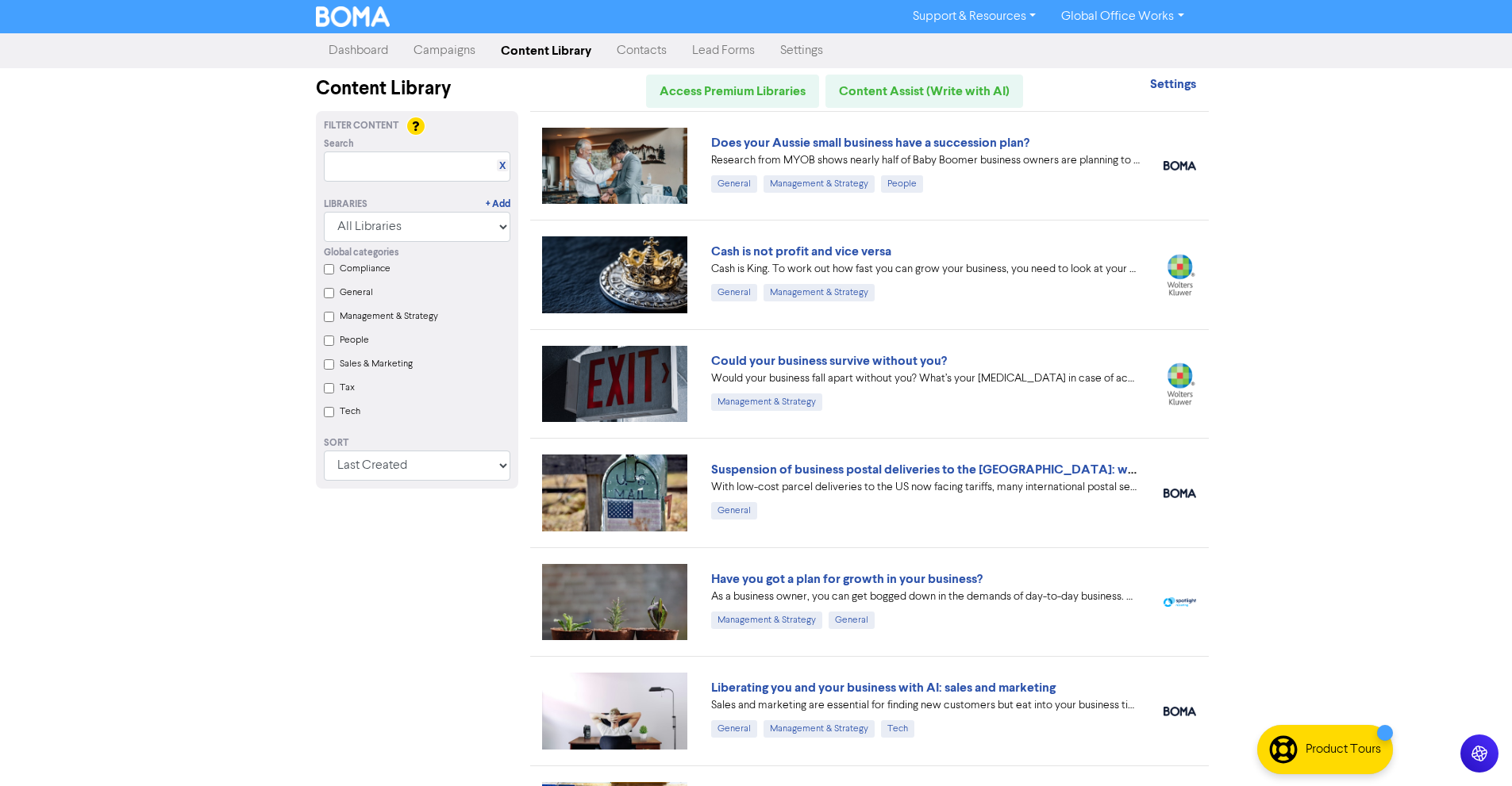
click at [711, 52] on link "Lead Forms" at bounding box center [723, 50] width 88 height 31
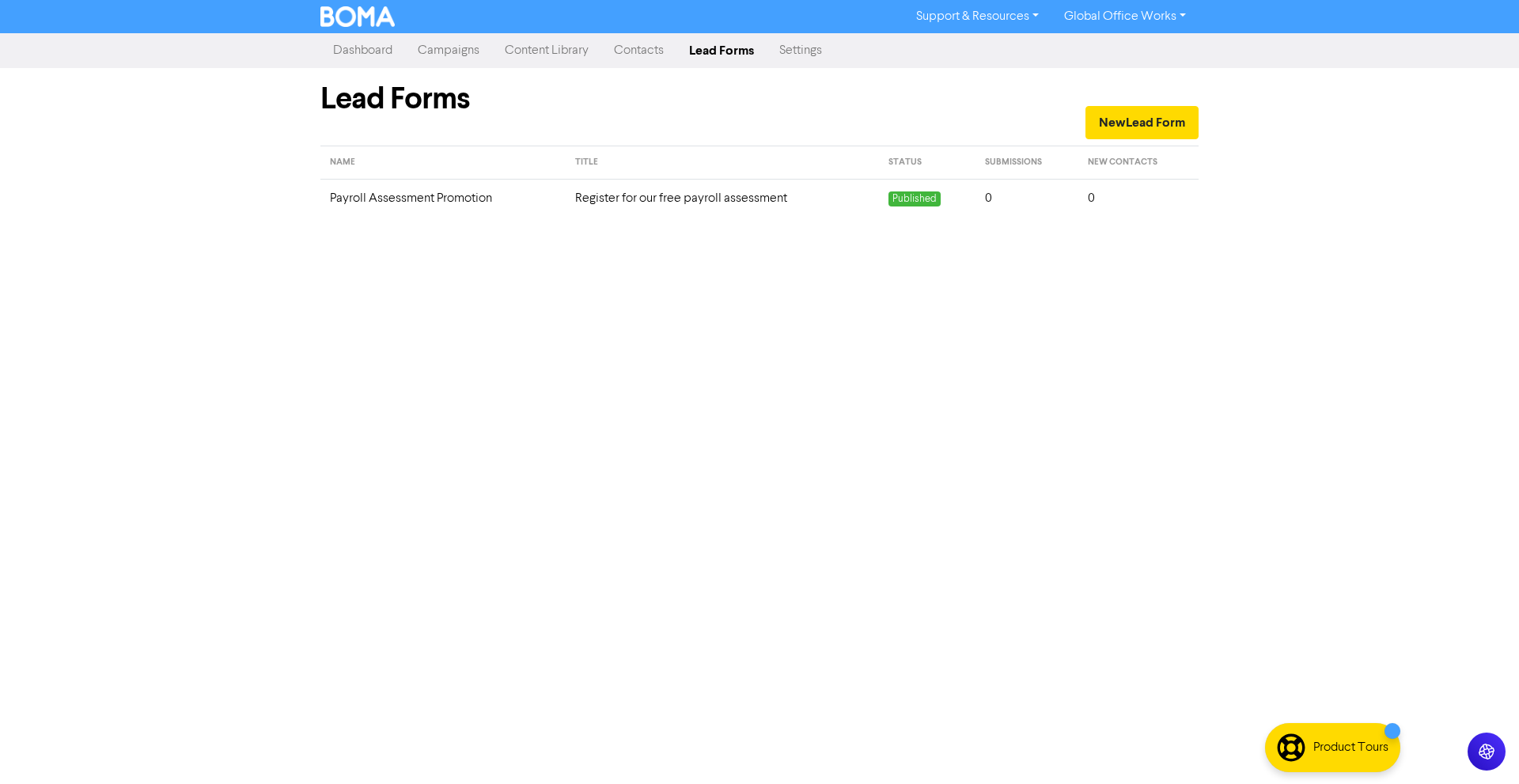
click at [642, 52] on link "Contacts" at bounding box center [638, 50] width 75 height 31
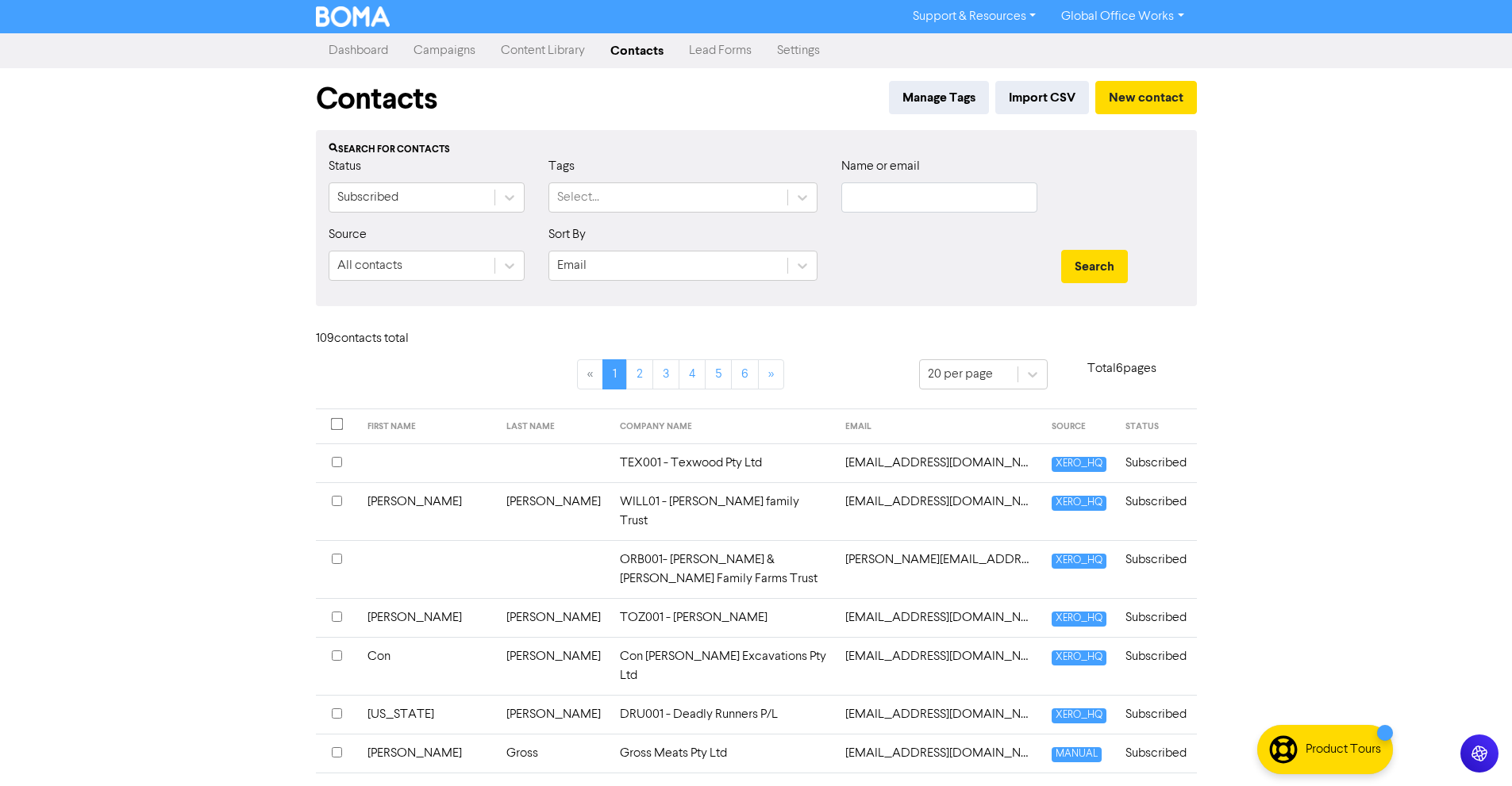
click at [567, 48] on link "Content Library" at bounding box center [542, 50] width 109 height 31
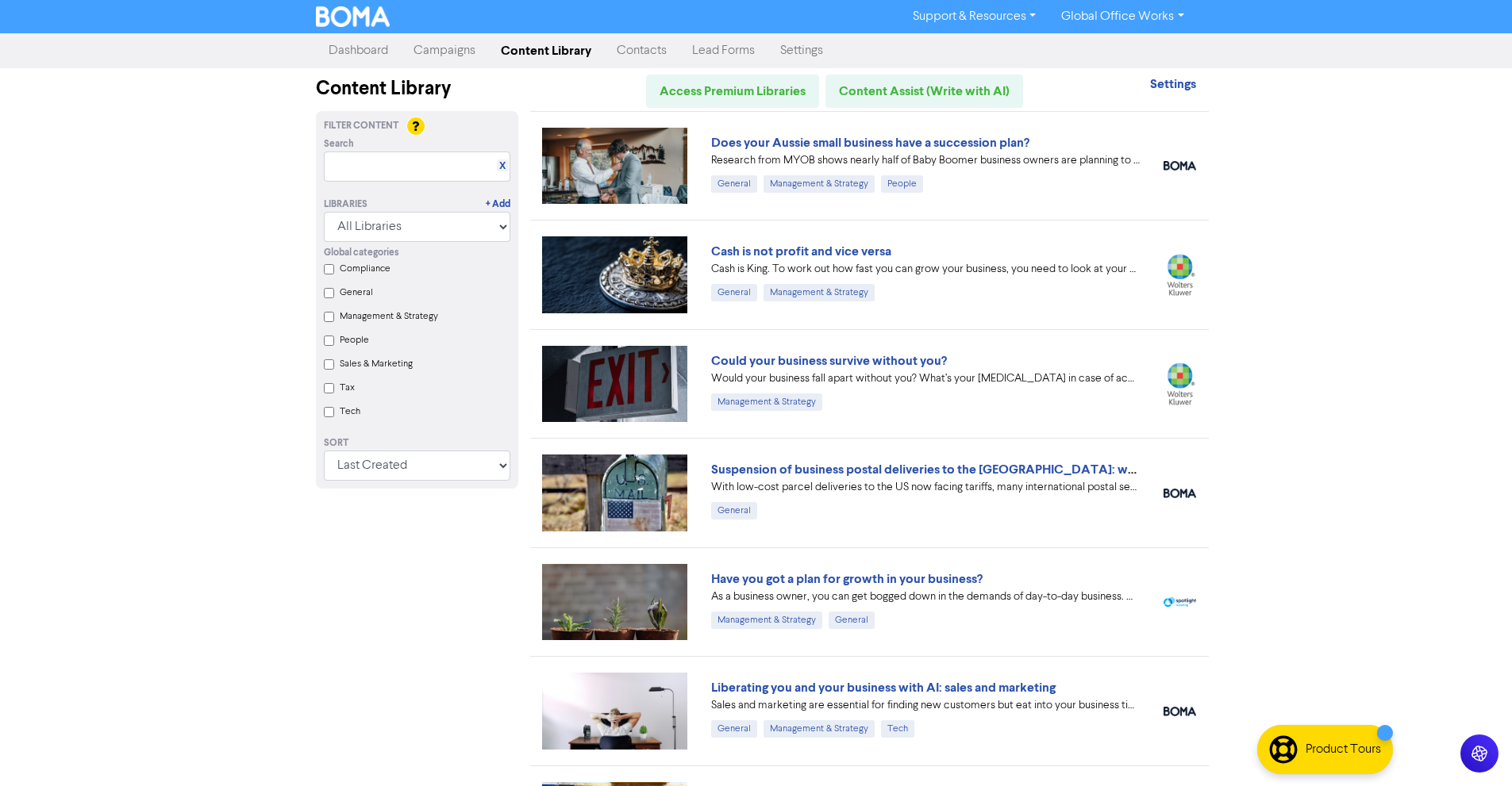
click at [376, 46] on link "Dashboard" at bounding box center [359, 50] width 85 height 31
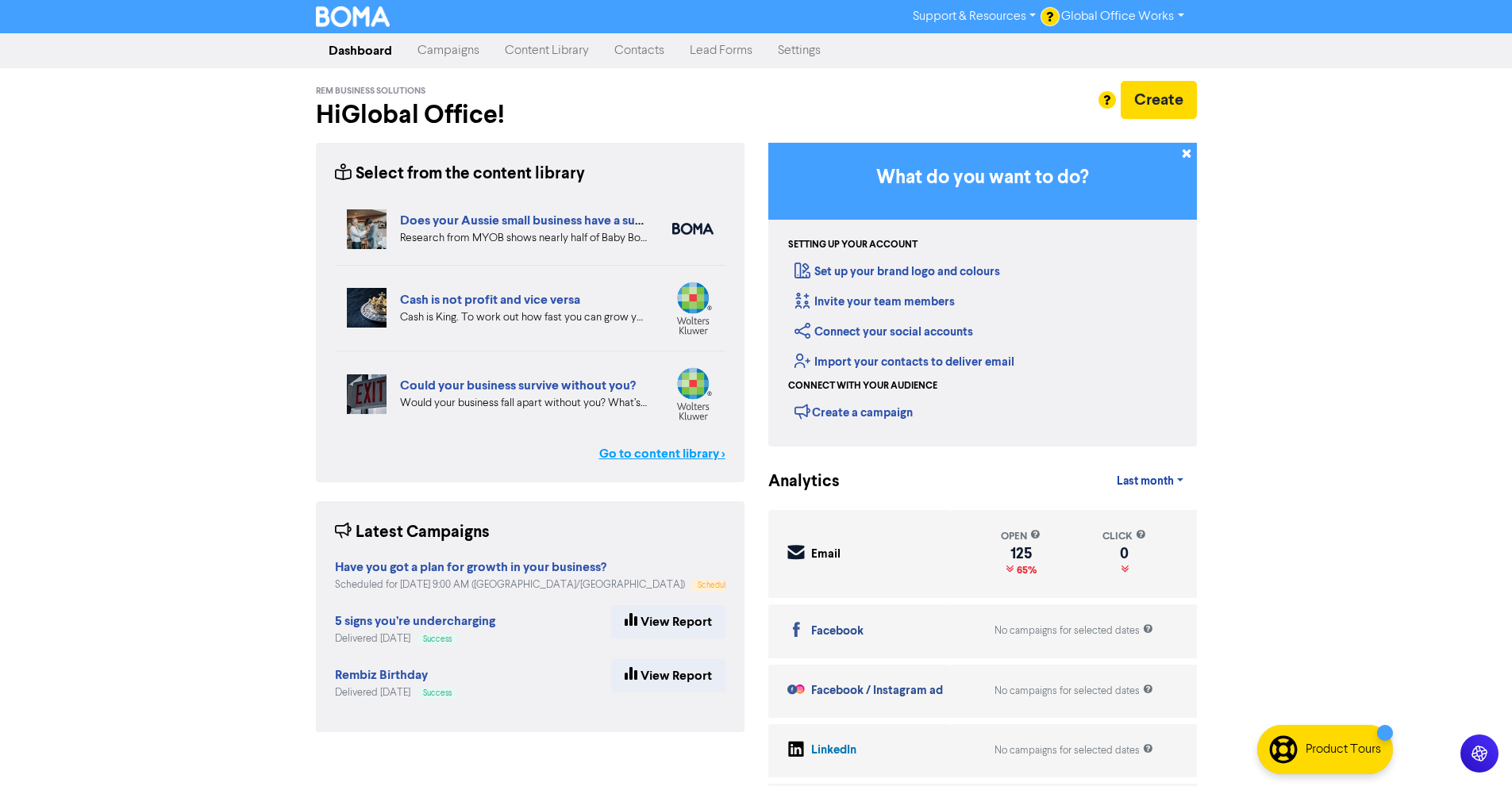
click at [633, 458] on link "Go to content library >" at bounding box center [662, 453] width 126 height 19
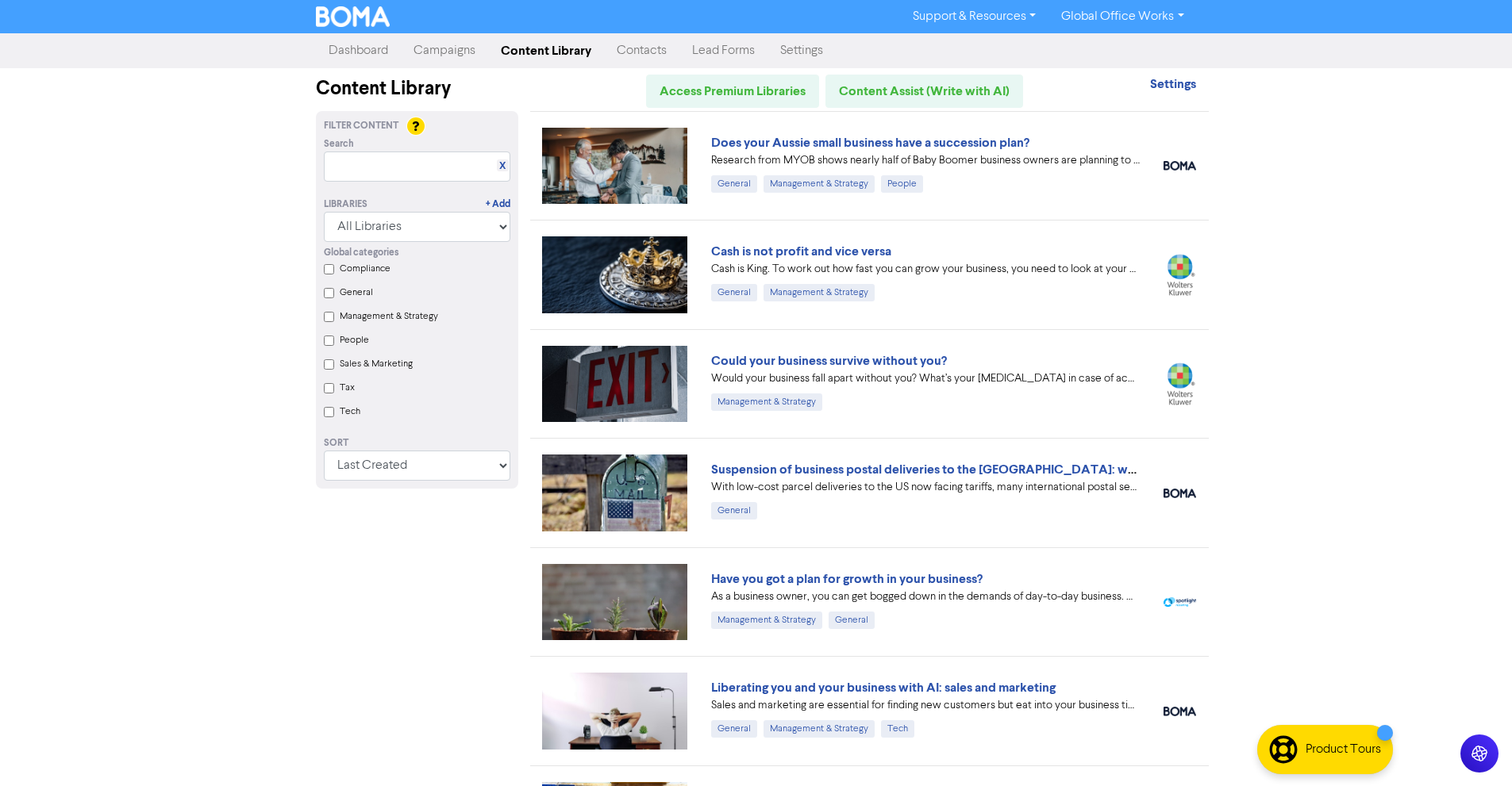
click at [372, 61] on link "Dashboard" at bounding box center [359, 50] width 85 height 31
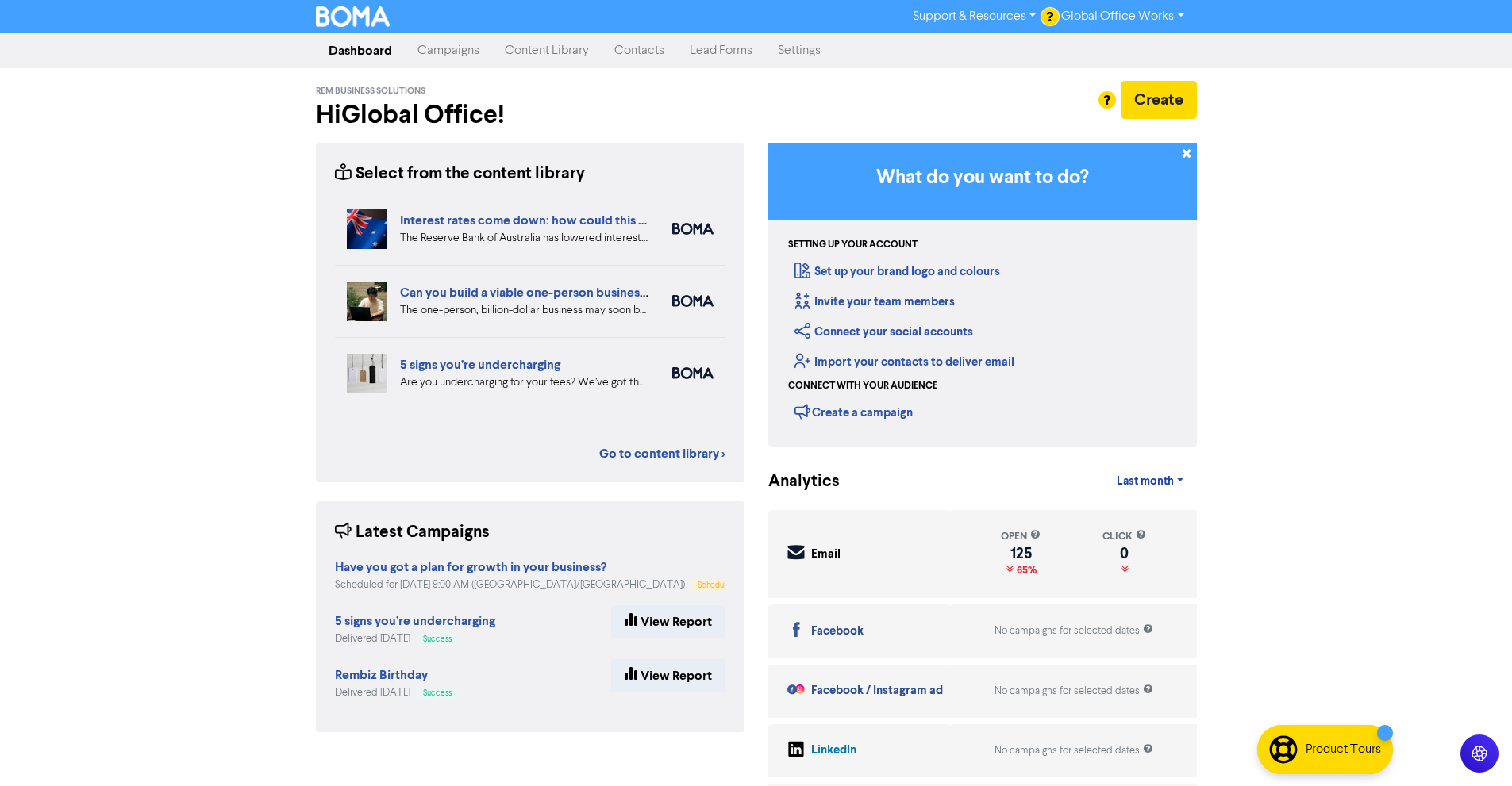
click at [554, 68] on div "REM Business Solutions Hi Global Office ! Create" at bounding box center [756, 105] width 881 height 75
click at [553, 54] on link "Content Library" at bounding box center [546, 50] width 109 height 31
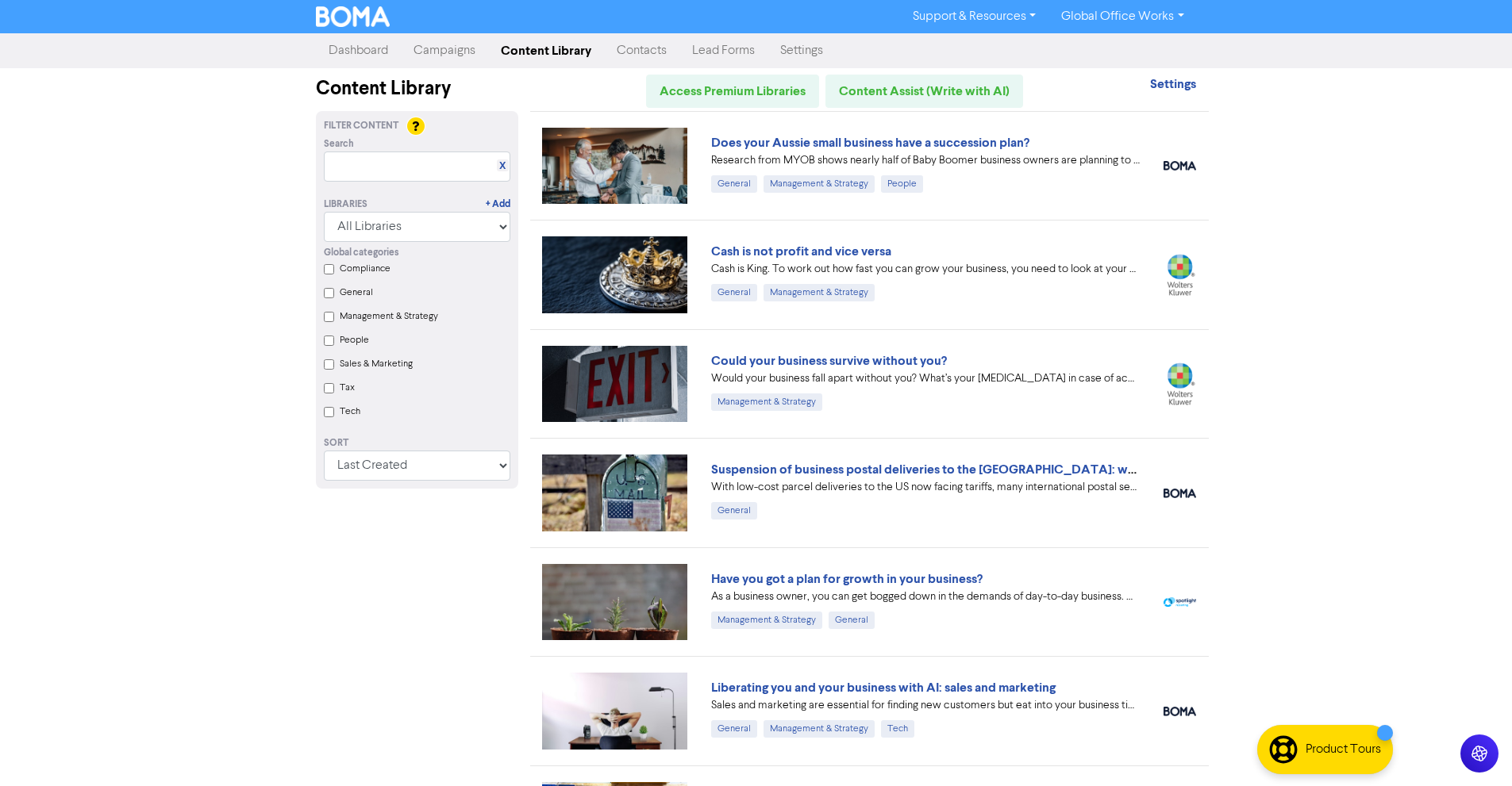
click at [668, 37] on link "Contacts" at bounding box center [641, 50] width 75 height 31
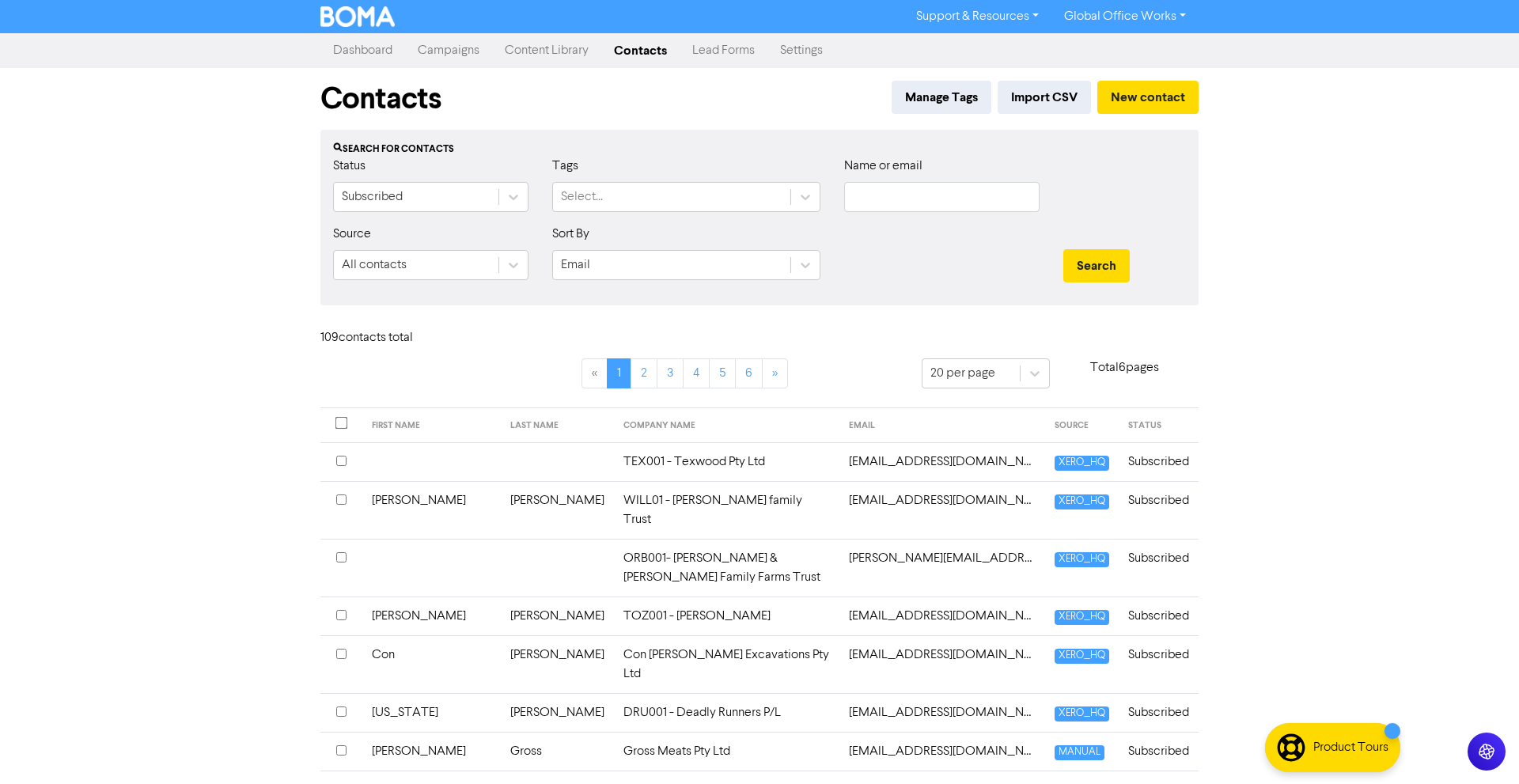
click at [723, 51] on link "Lead Forms" at bounding box center [724, 50] width 88 height 31
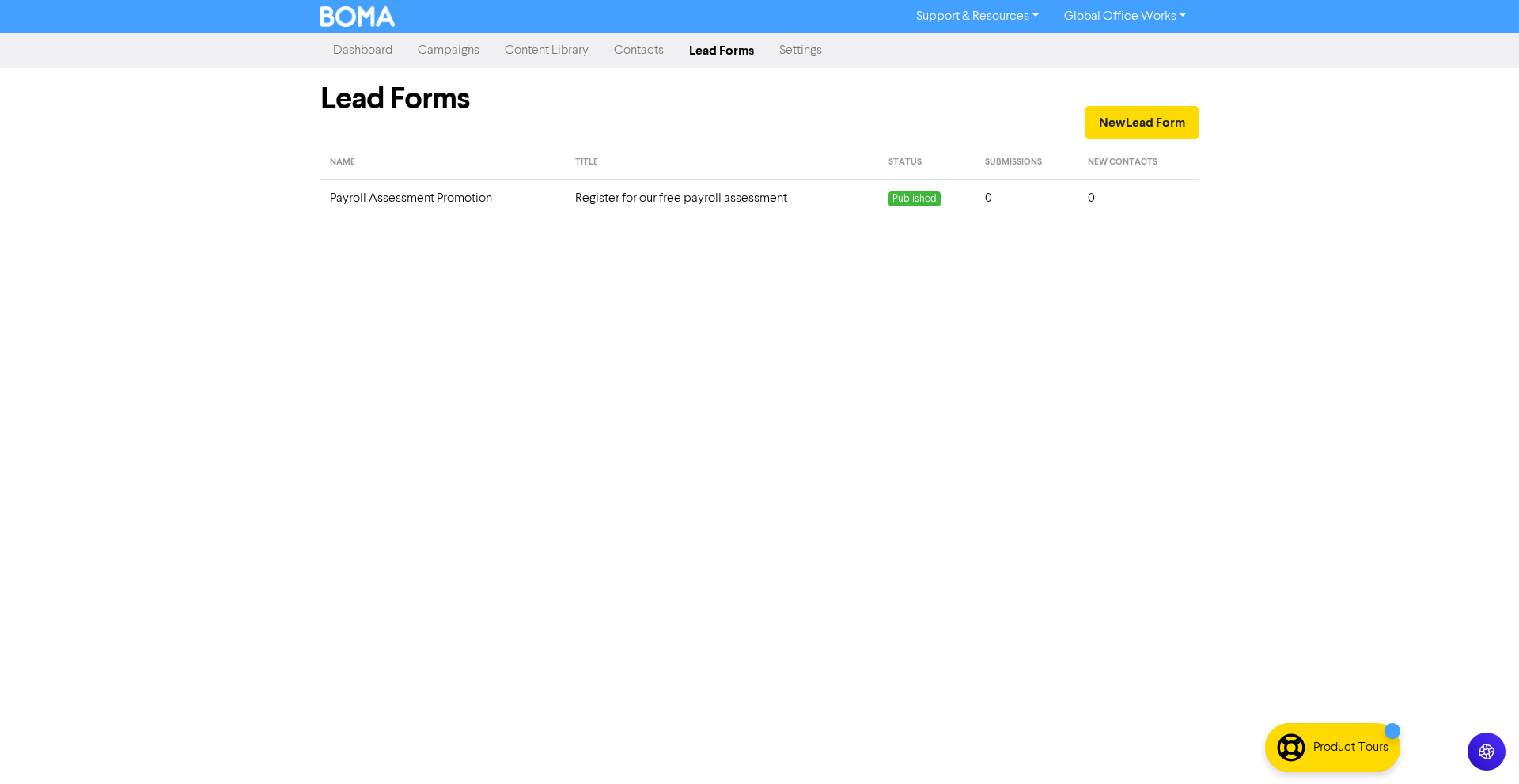
click at [632, 52] on link "Contacts" at bounding box center [638, 50] width 75 height 31
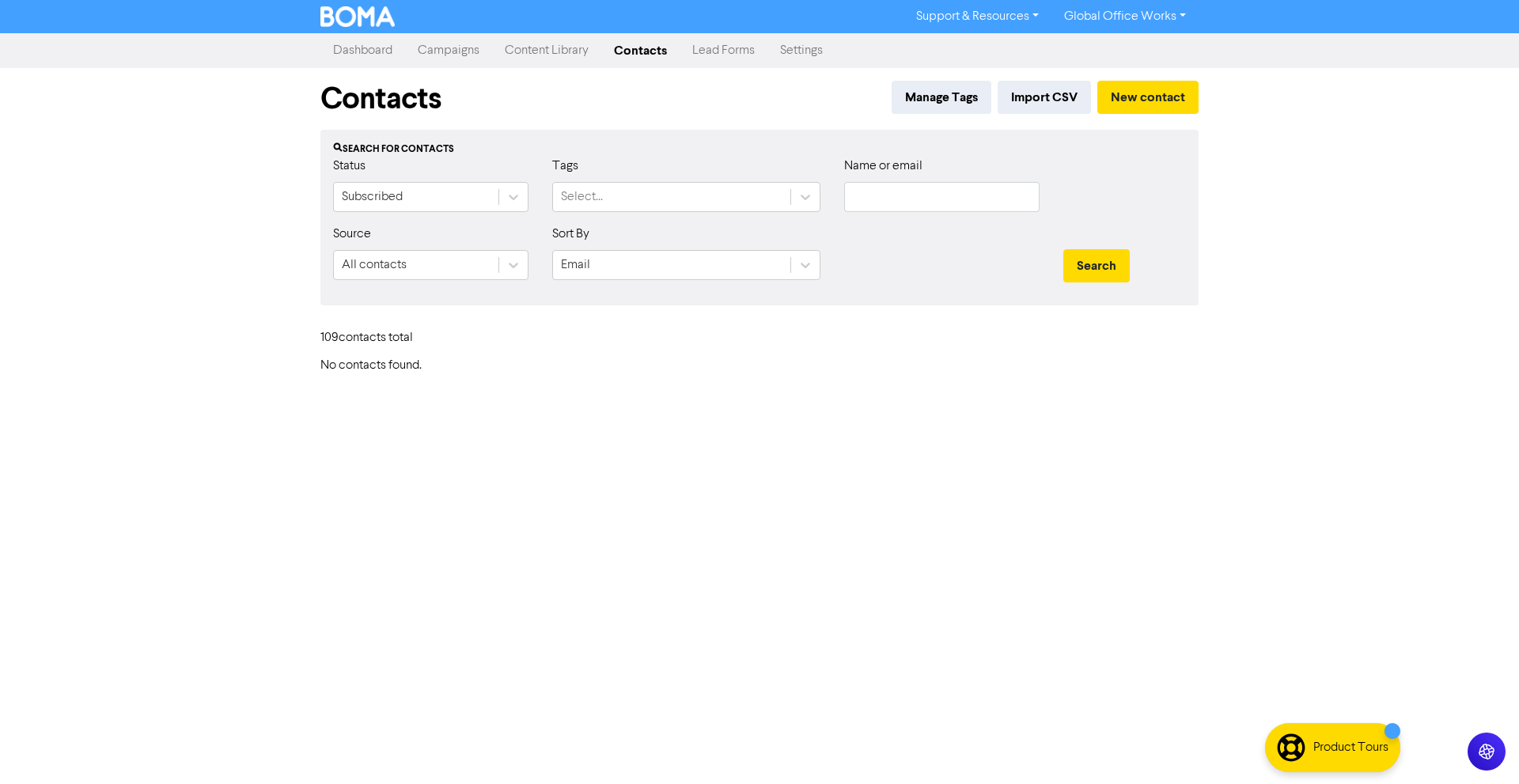
click at [533, 51] on link "Content Library" at bounding box center [546, 50] width 109 height 31
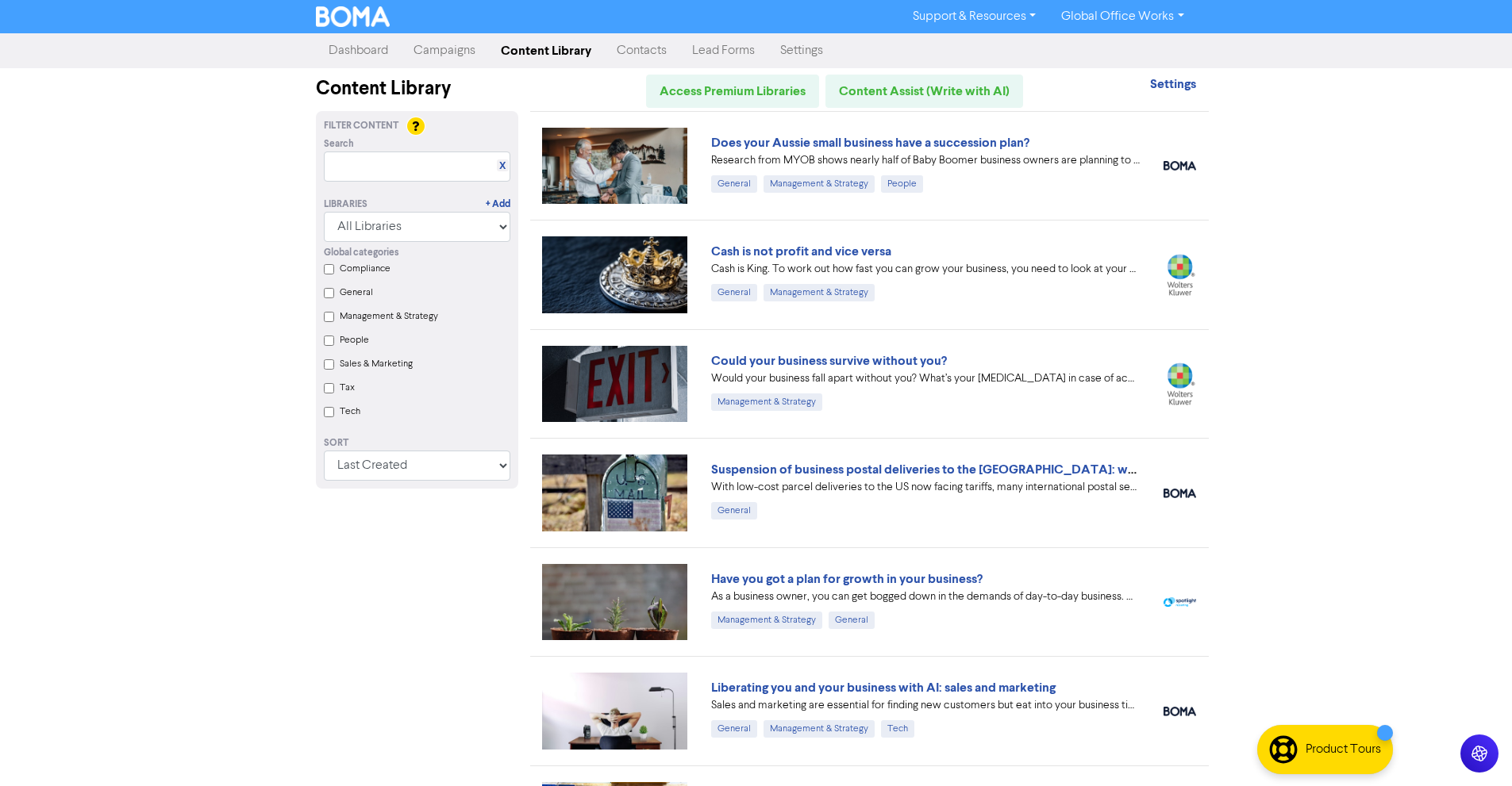
click at [474, 51] on link "Campaigns" at bounding box center [444, 50] width 87 height 31
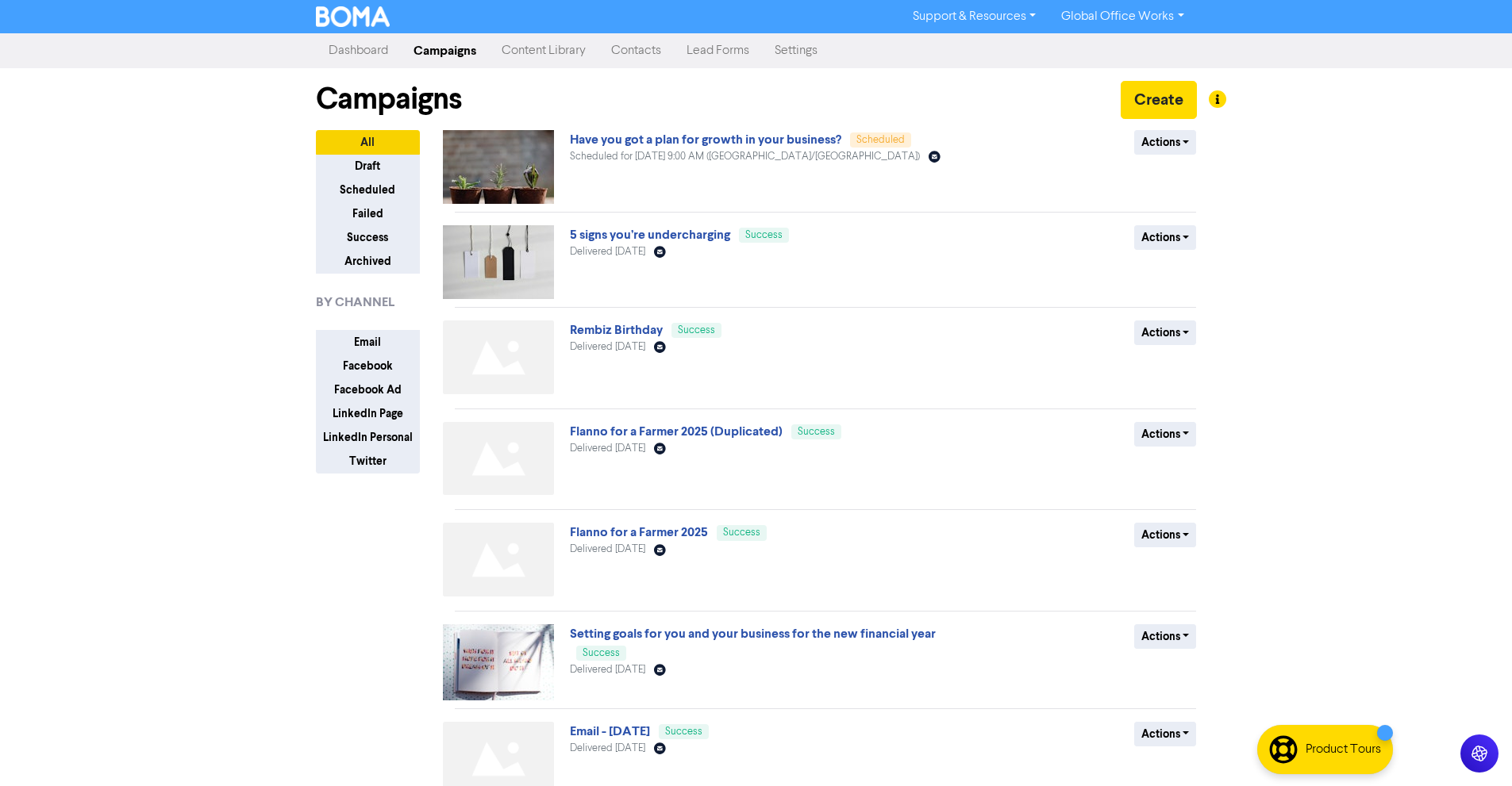
click at [376, 50] on link "Dashboard" at bounding box center [359, 50] width 85 height 31
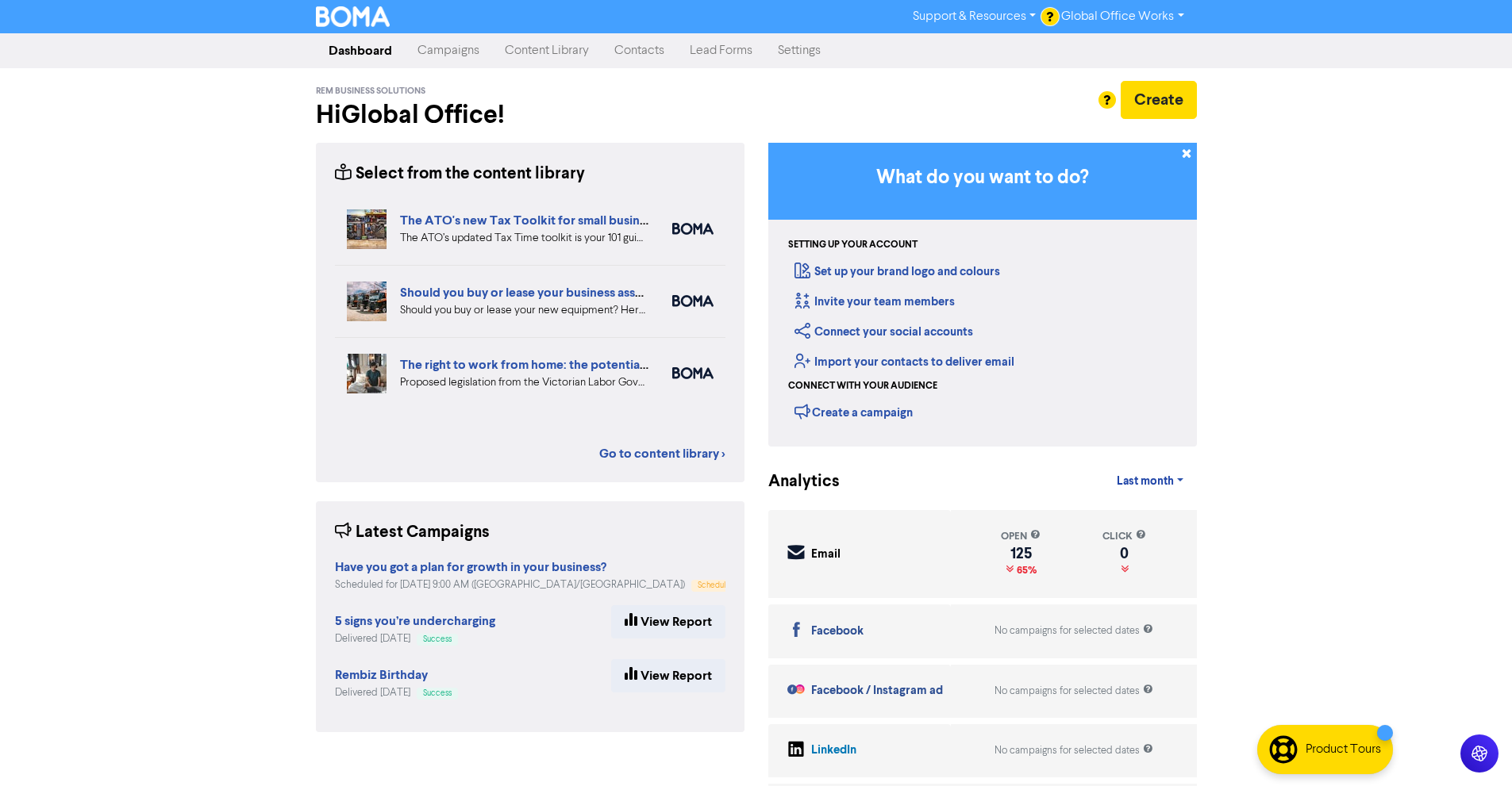
click at [803, 55] on link "Settings" at bounding box center [799, 50] width 68 height 31
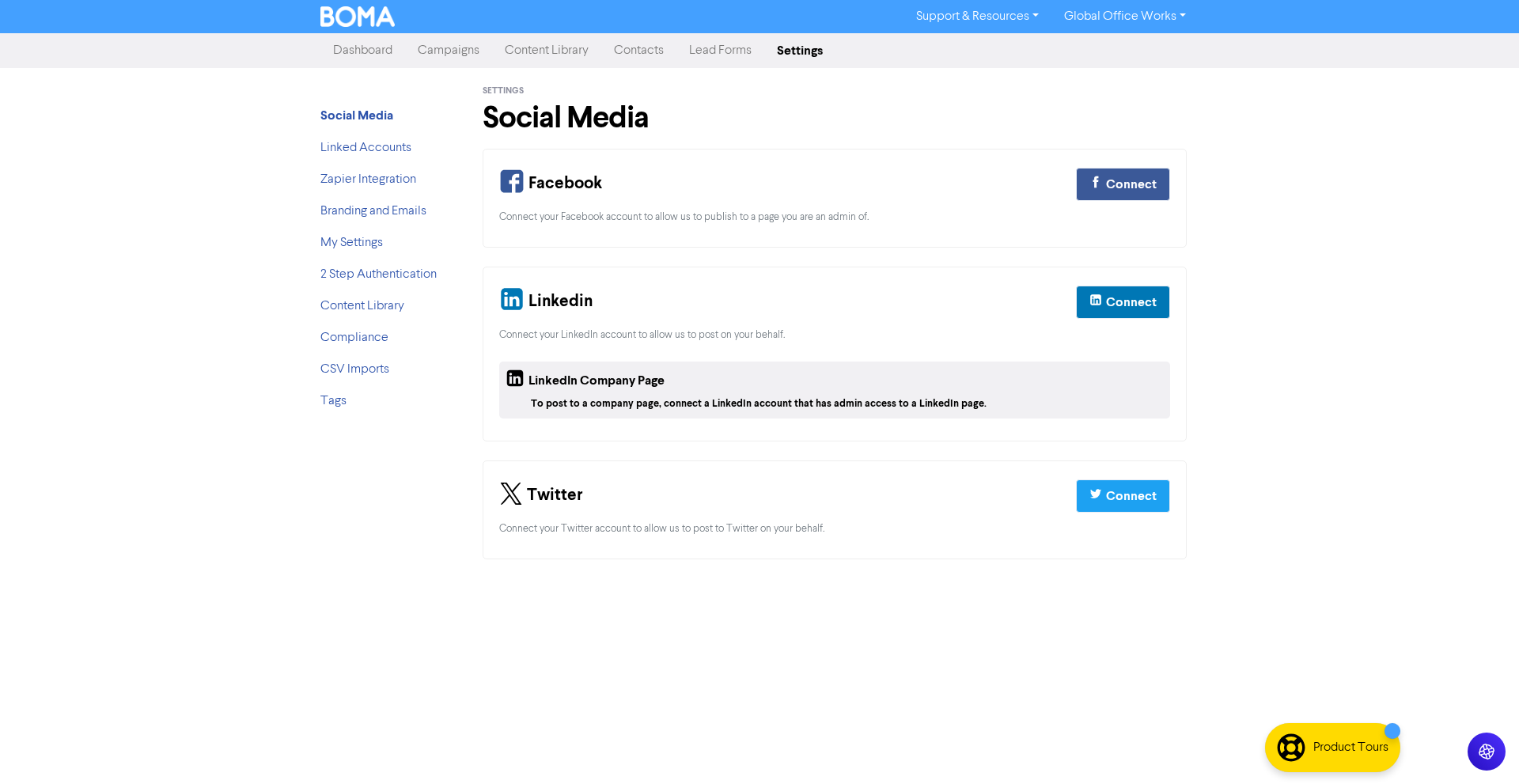
click at [542, 60] on link "Content Library" at bounding box center [546, 50] width 109 height 31
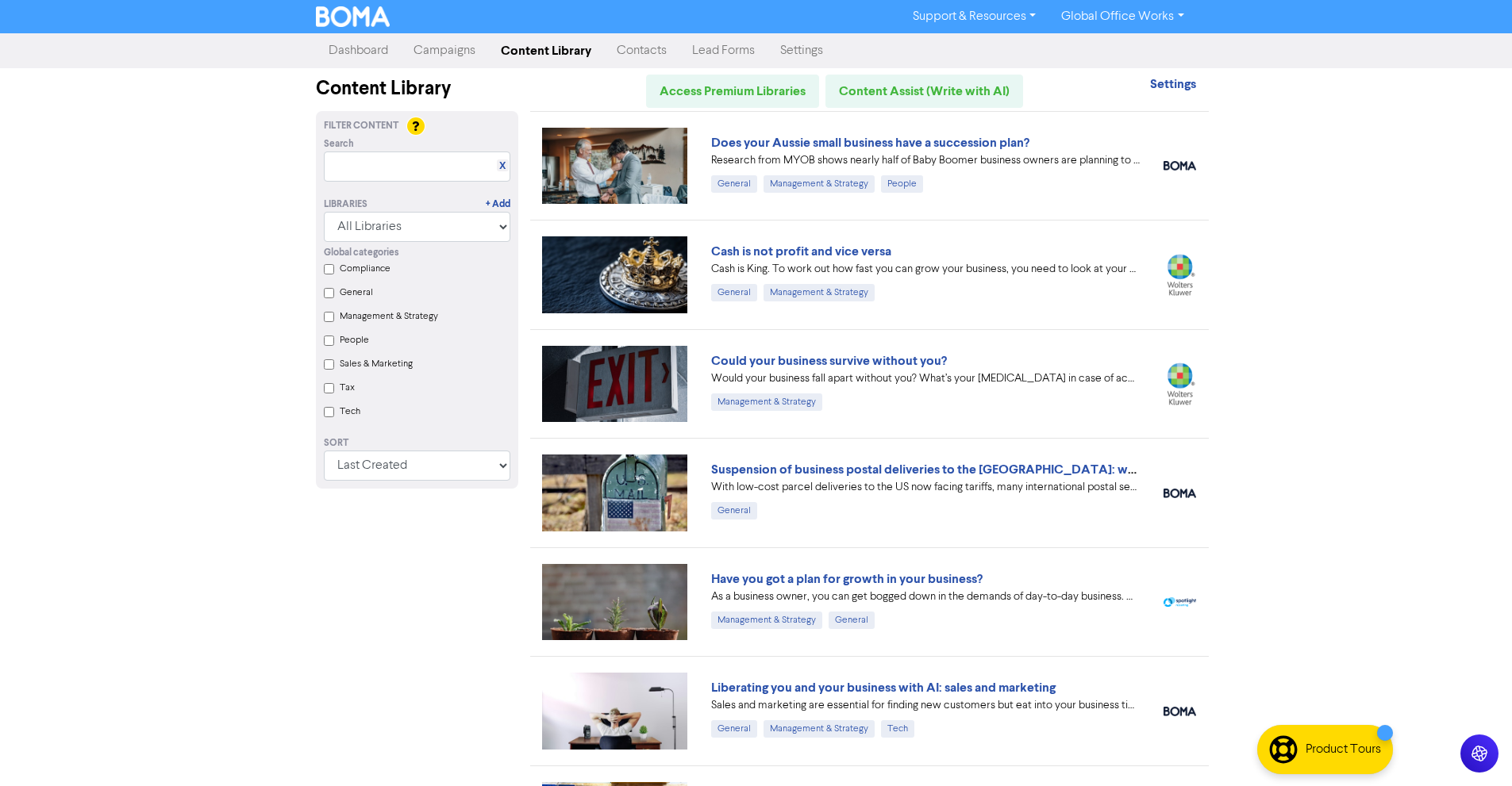
click at [1023, 22] on link "Support & Resources" at bounding box center [974, 16] width 148 height 26
click at [472, 49] on link "Campaigns" at bounding box center [444, 50] width 87 height 31
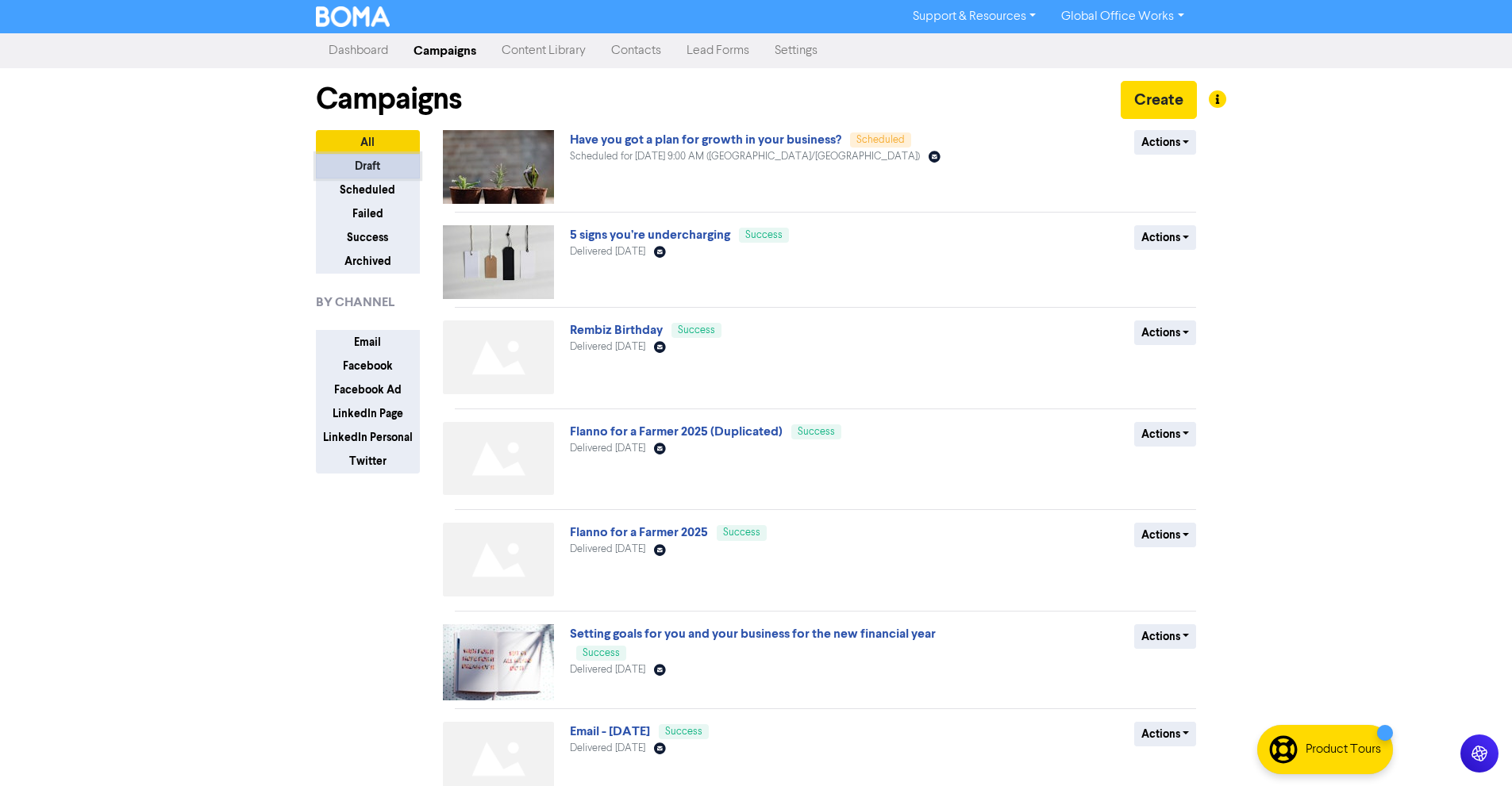
click at [377, 174] on button "Draft" at bounding box center [368, 166] width 104 height 25
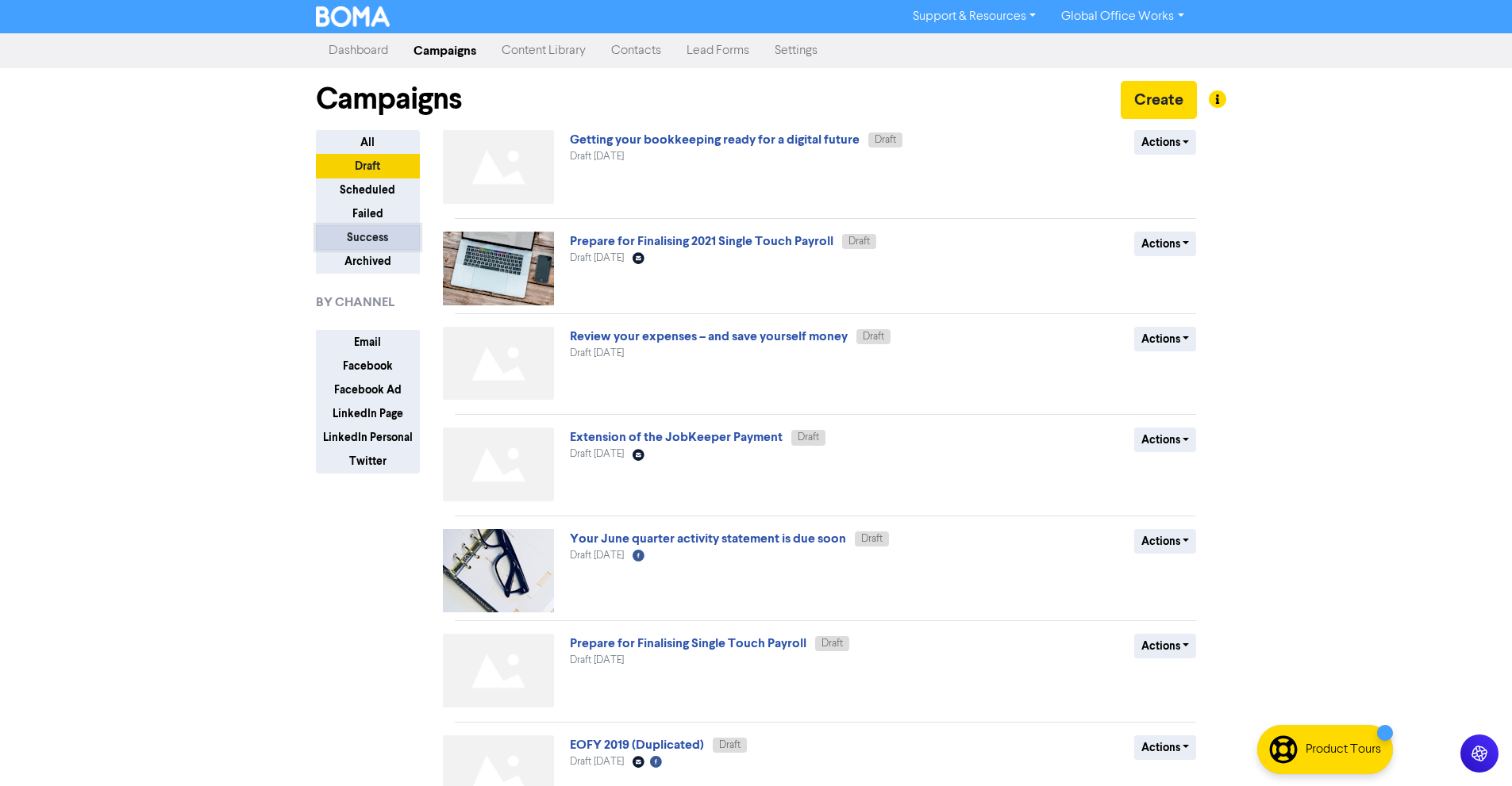
click at [376, 240] on button "Success" at bounding box center [368, 238] width 104 height 25
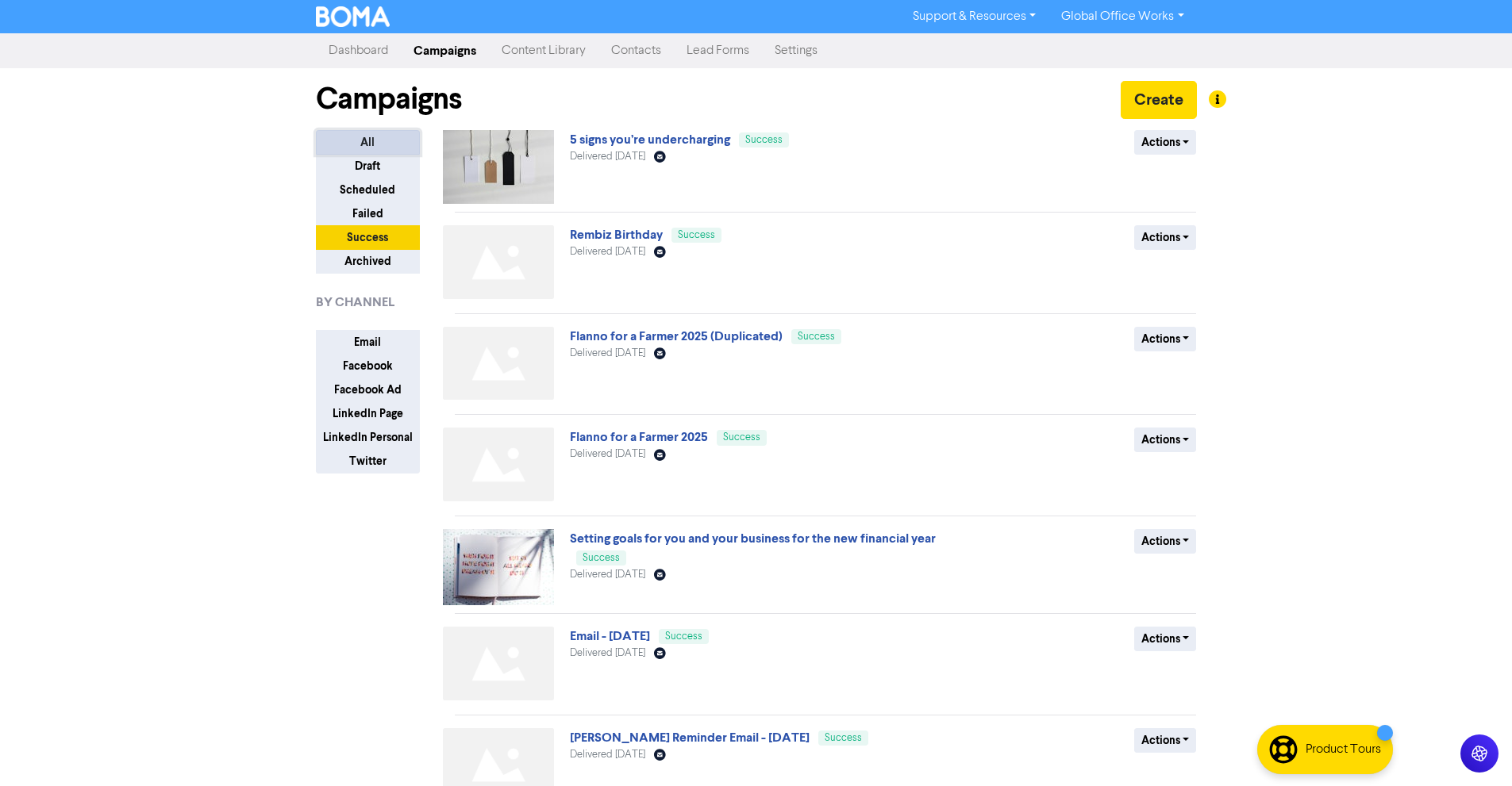
click at [370, 138] on button "All" at bounding box center [368, 142] width 104 height 25
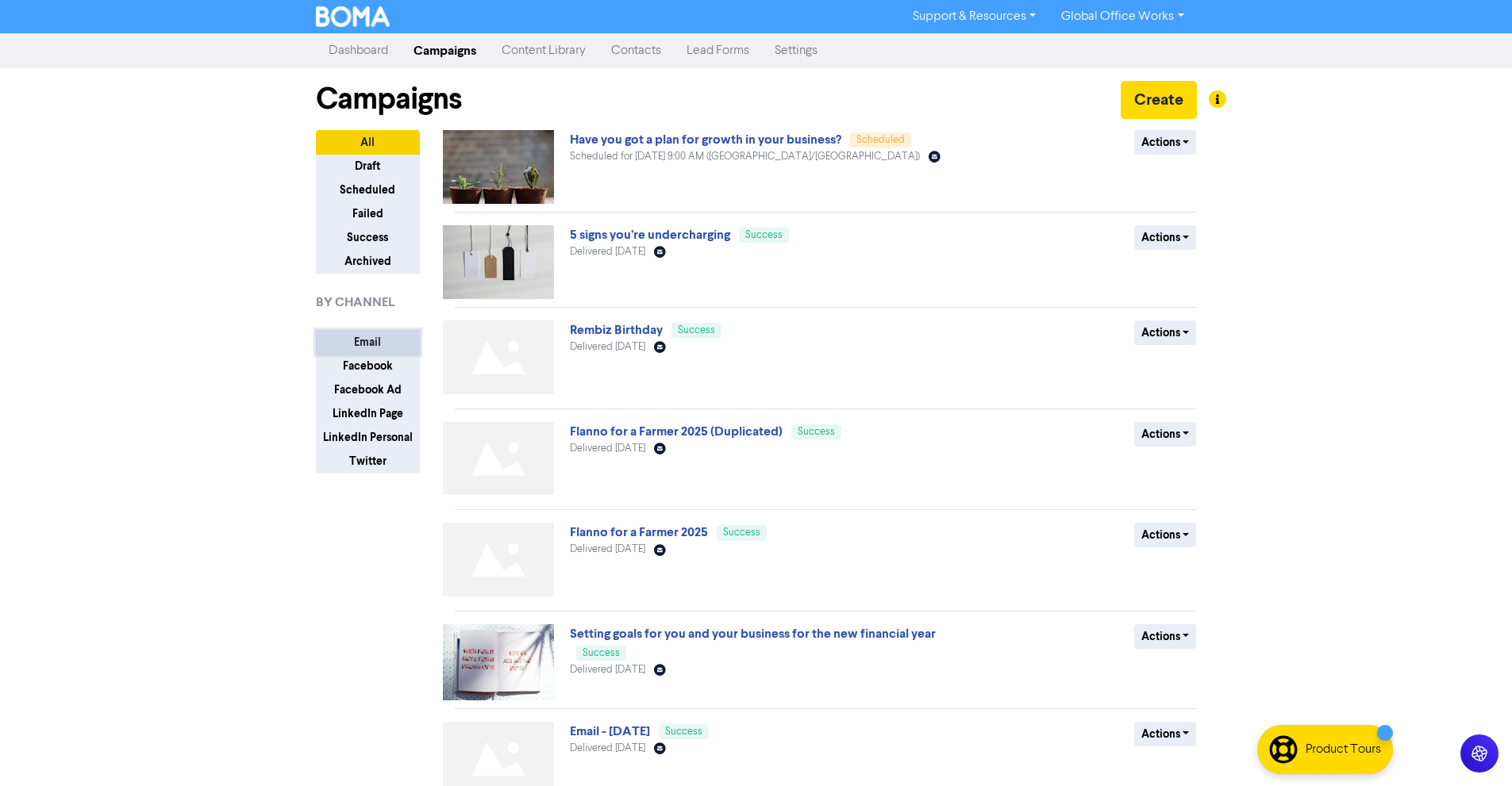
click at [363, 338] on button "Email" at bounding box center [368, 342] width 104 height 25
click at [362, 367] on button "Facebook" at bounding box center [368, 366] width 104 height 25
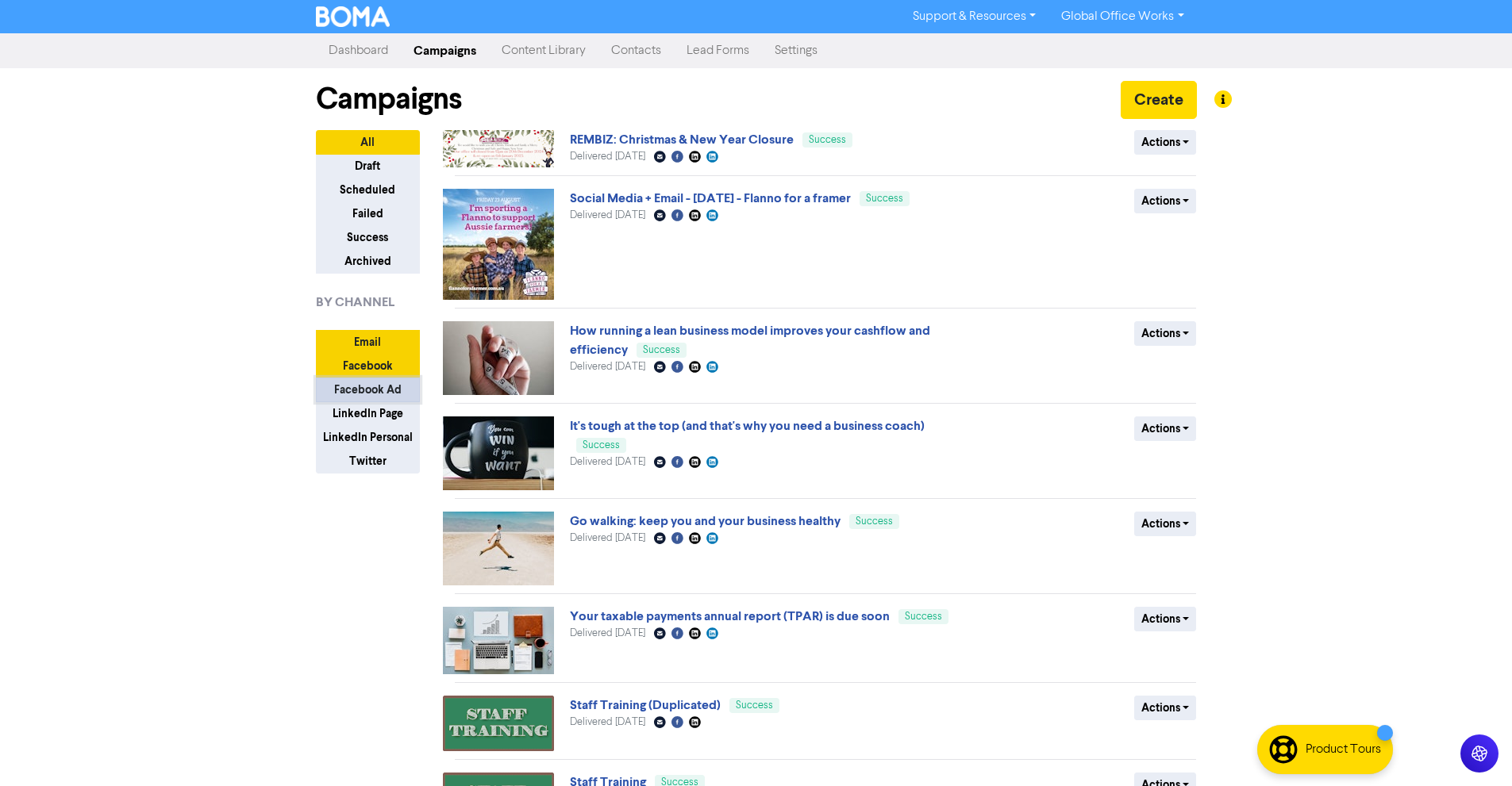
click at [367, 384] on button "Facebook Ad" at bounding box center [368, 390] width 104 height 25
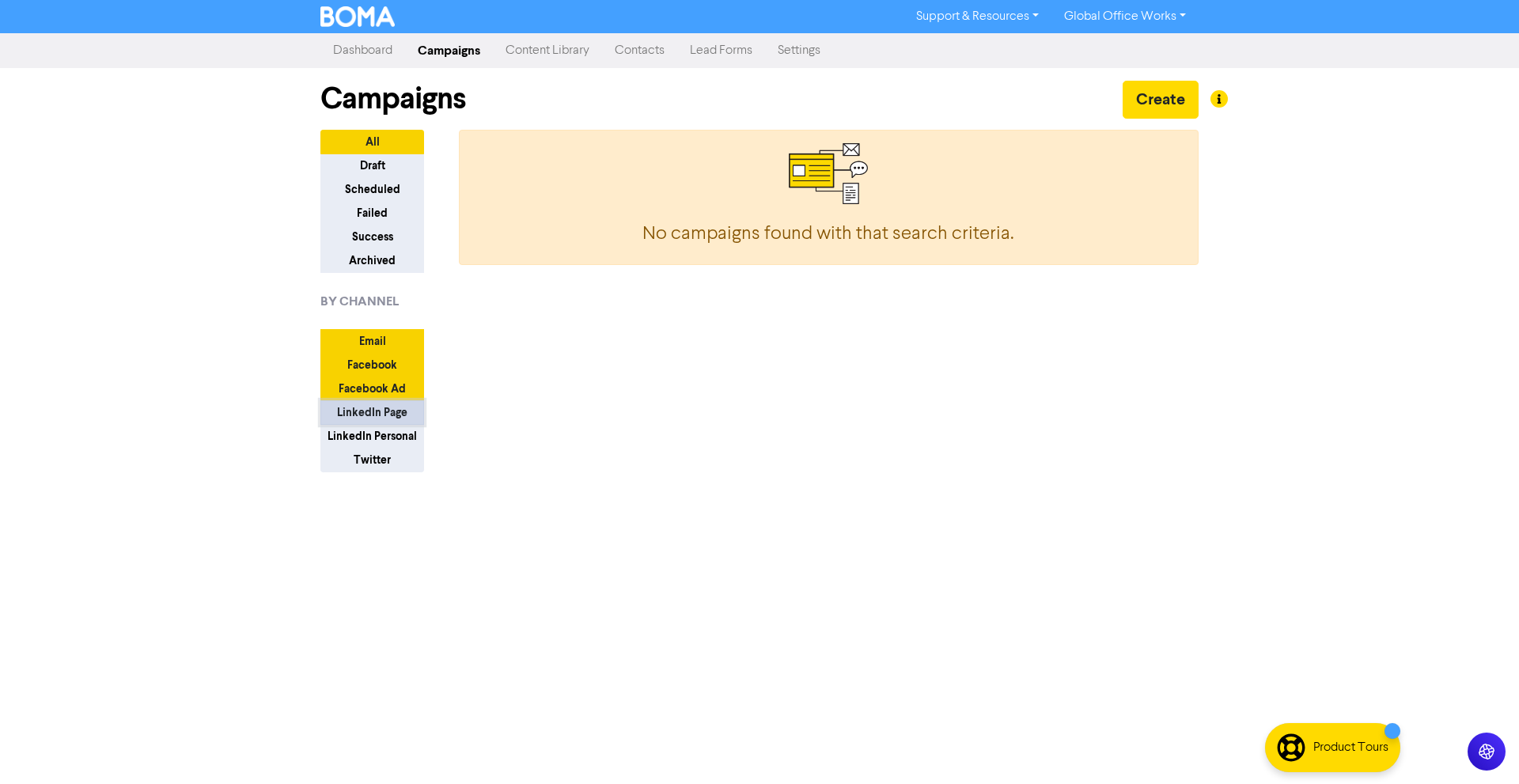
click at [362, 414] on button "LinkedIn Page" at bounding box center [373, 412] width 104 height 25
click at [374, 460] on button "Twitter" at bounding box center [373, 460] width 104 height 25
click at [373, 361] on button "Facebook" at bounding box center [373, 365] width 104 height 25
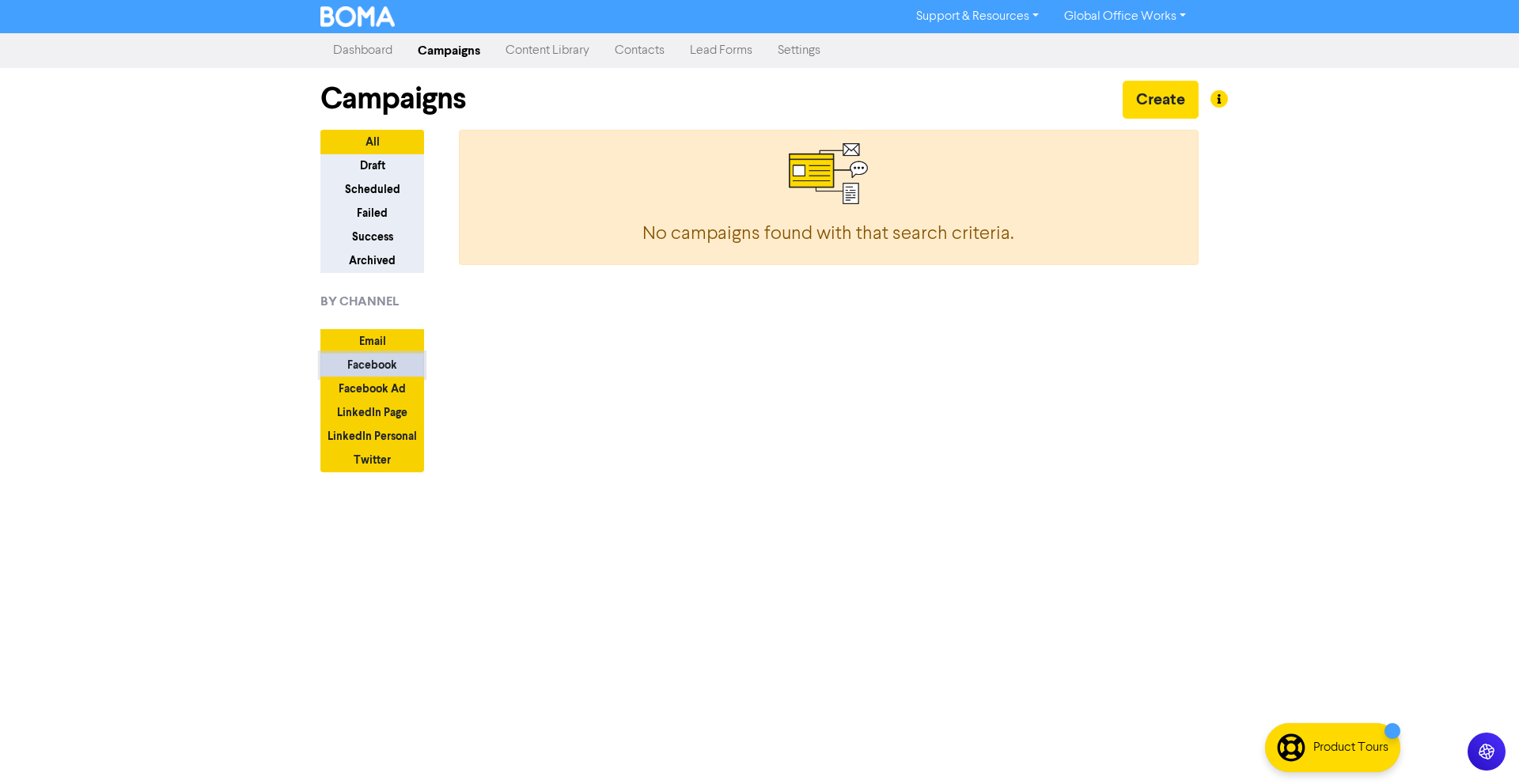
click at [375, 364] on button "Facebook" at bounding box center [373, 365] width 104 height 25
click at [391, 455] on button "Twitter" at bounding box center [373, 460] width 104 height 25
click at [388, 438] on button "LinkedIn Personal" at bounding box center [373, 436] width 104 height 25
click at [386, 415] on button "LinkedIn Page" at bounding box center [373, 412] width 104 height 25
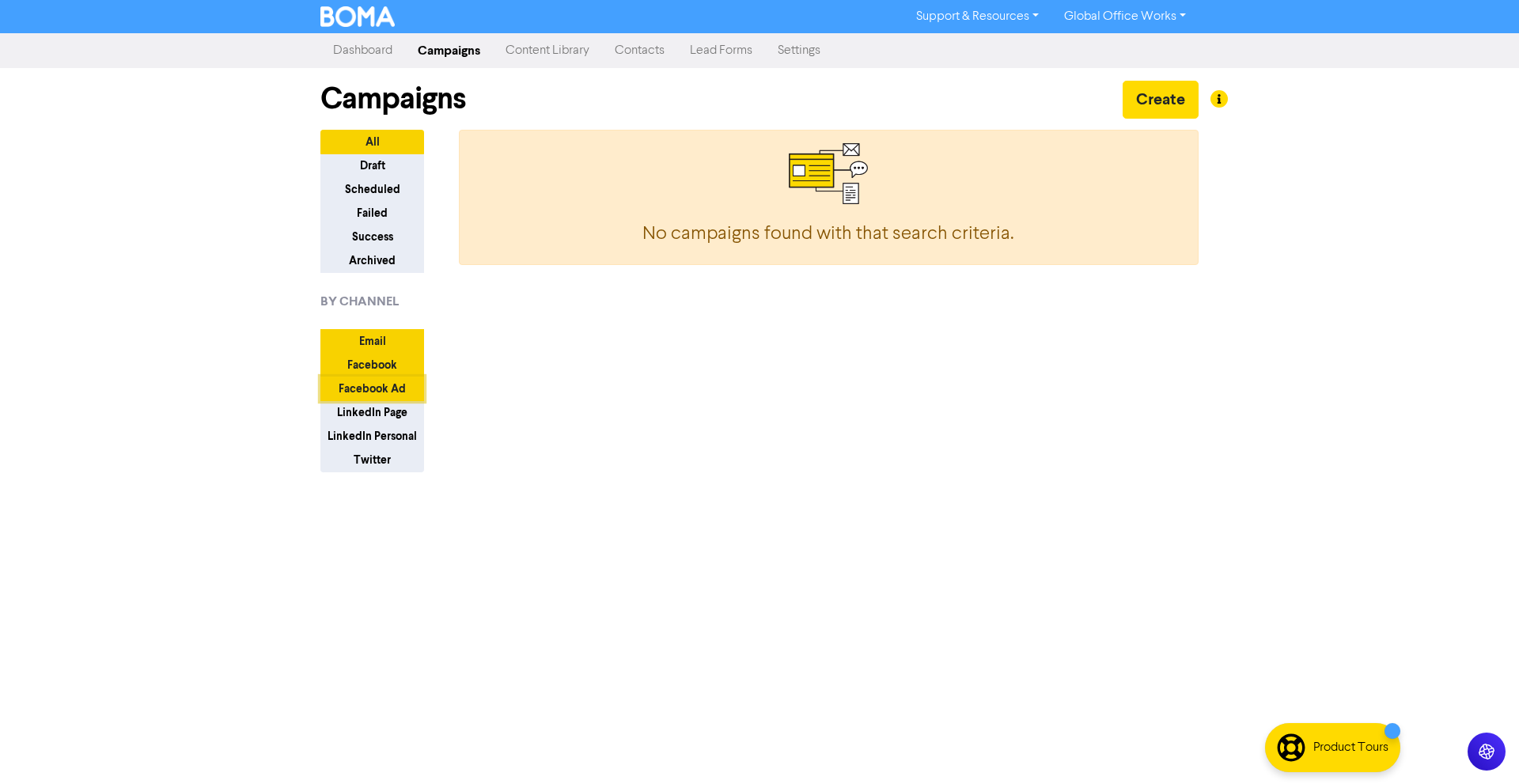
click at [385, 391] on button "Facebook Ad" at bounding box center [373, 389] width 104 height 25
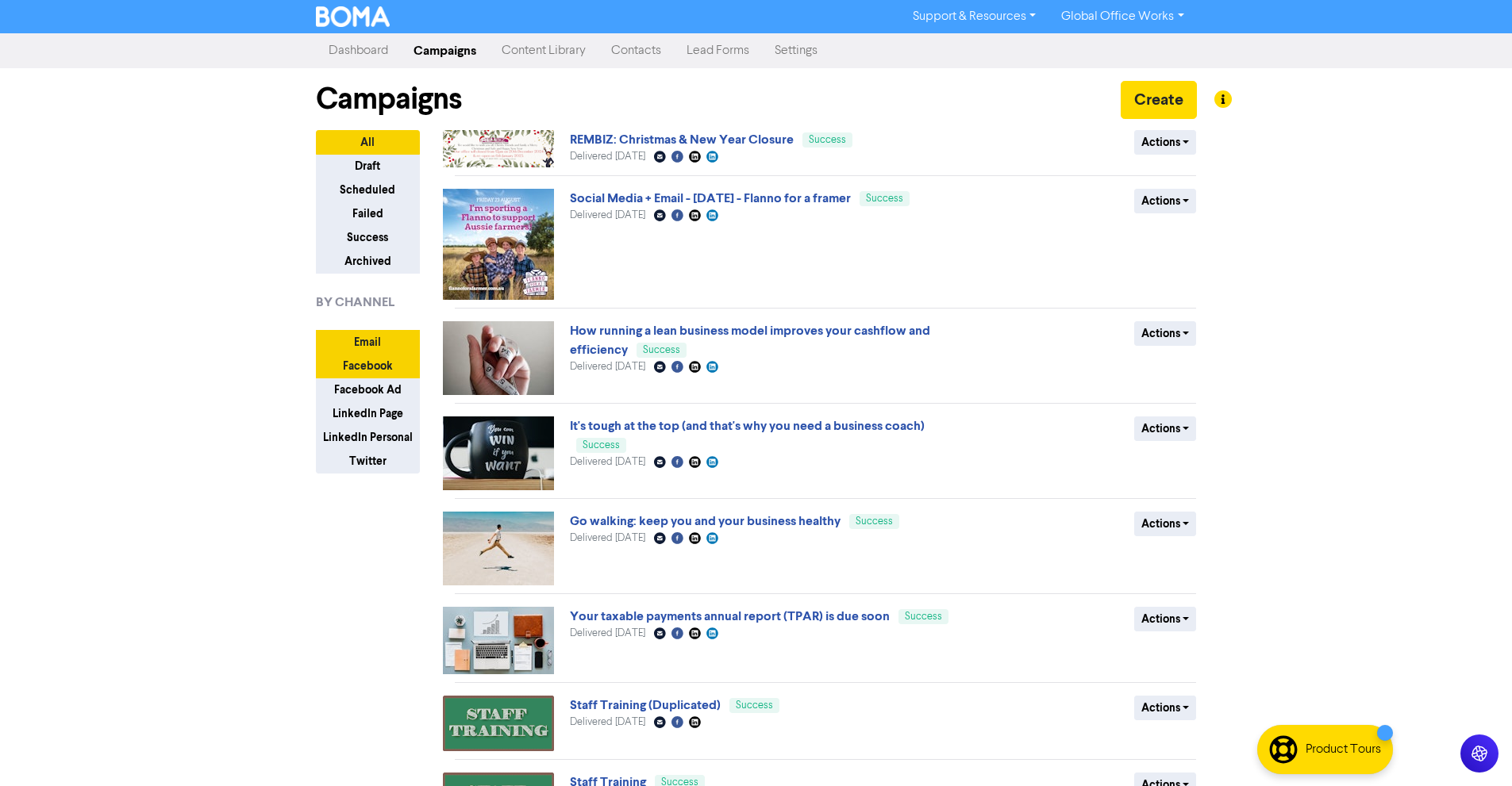
click at [554, 48] on link "Content Library" at bounding box center [543, 50] width 109 height 31
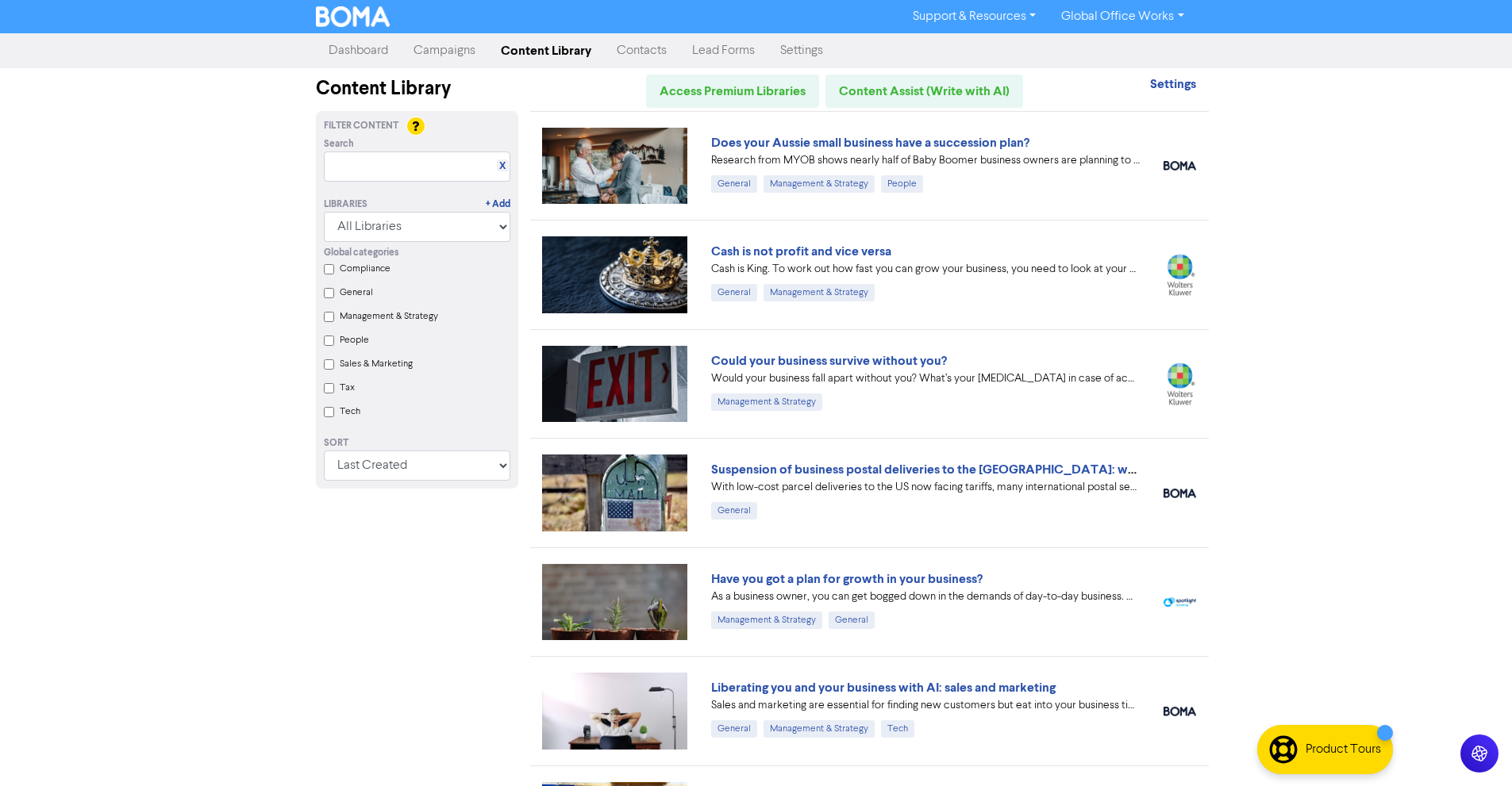
click at [469, 54] on link "Campaigns" at bounding box center [444, 50] width 87 height 31
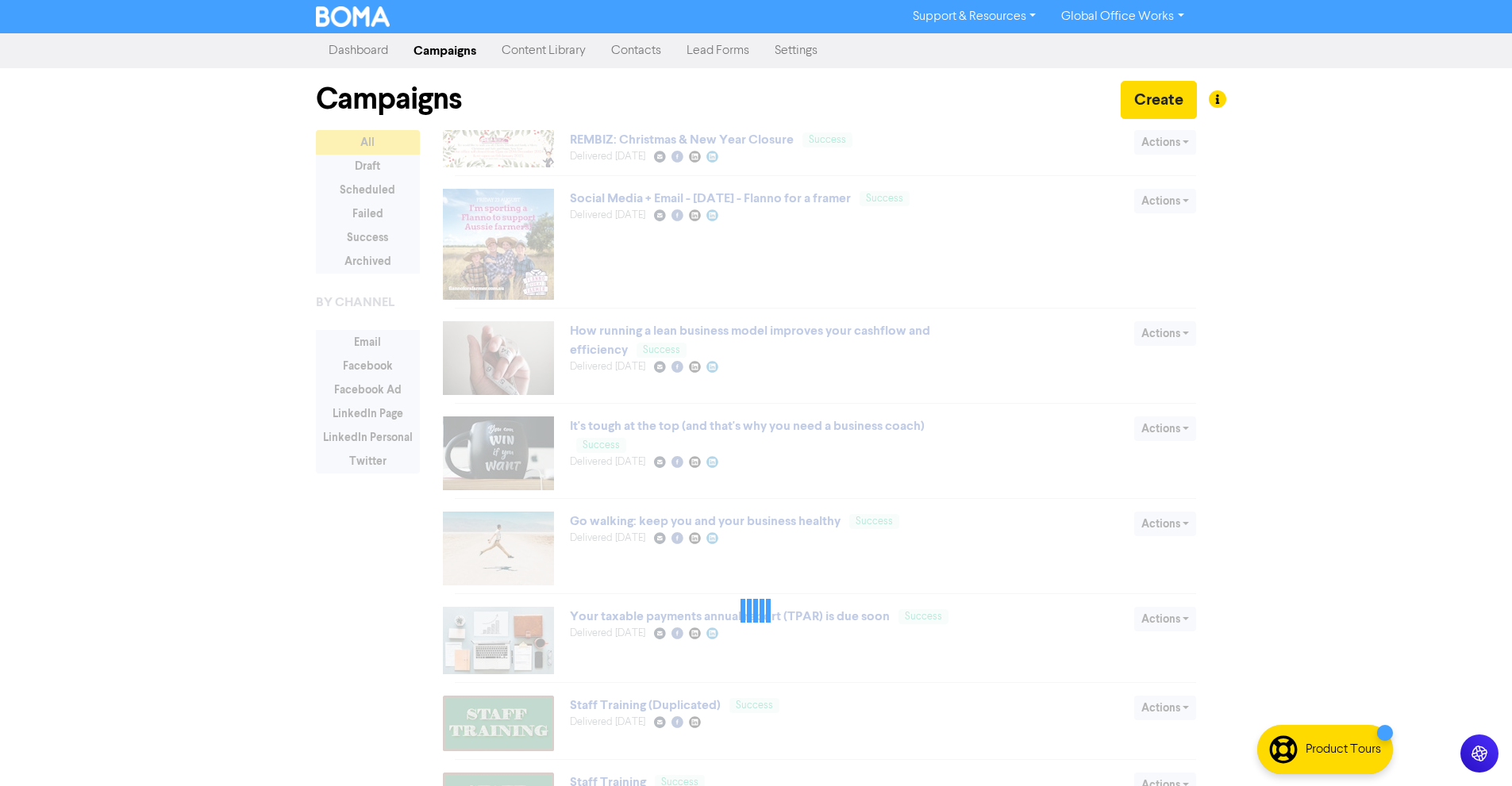
click at [386, 51] on link "Dashboard" at bounding box center [359, 50] width 85 height 31
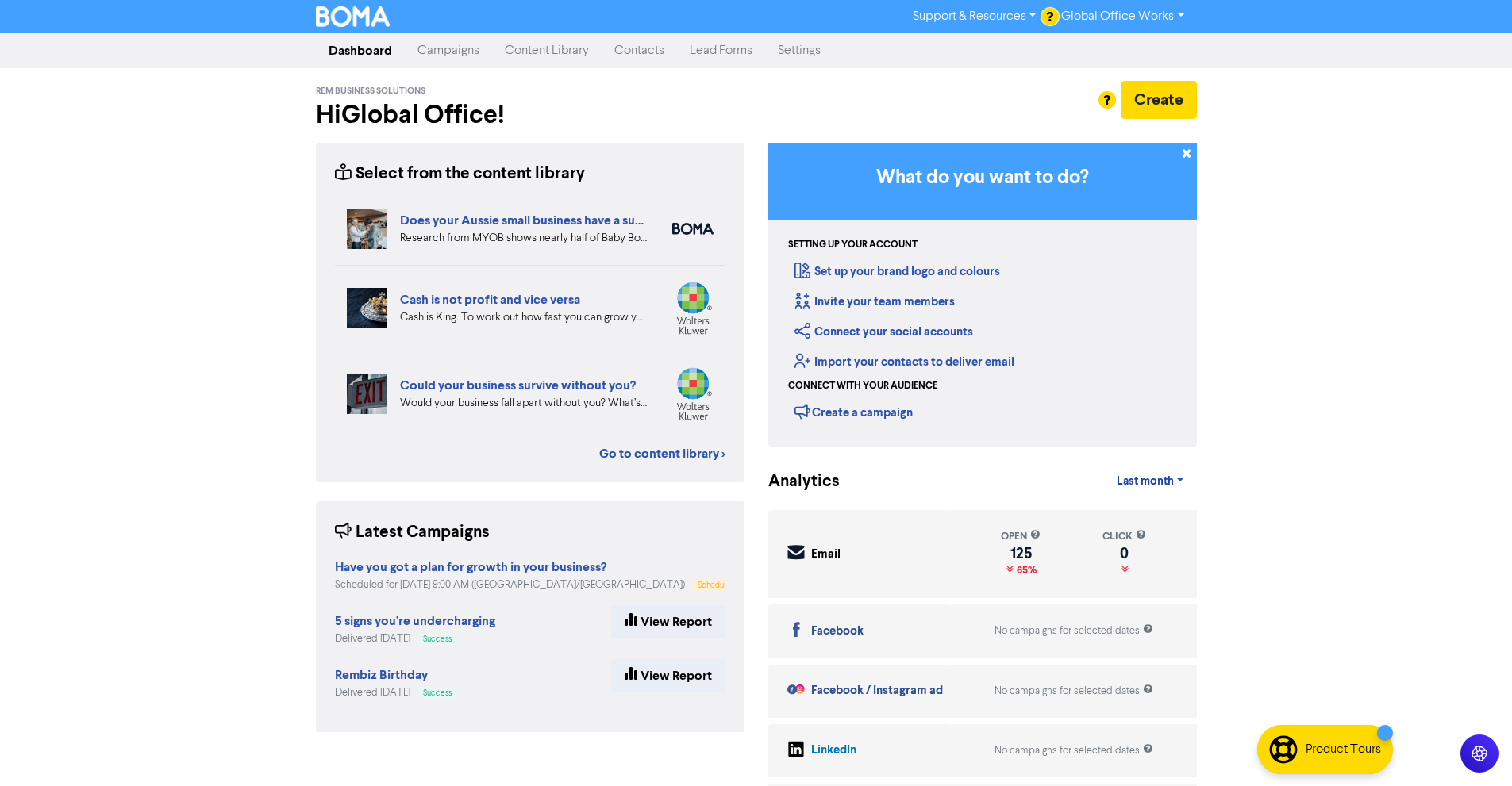
click at [580, 45] on link "Content Library" at bounding box center [546, 50] width 109 height 31
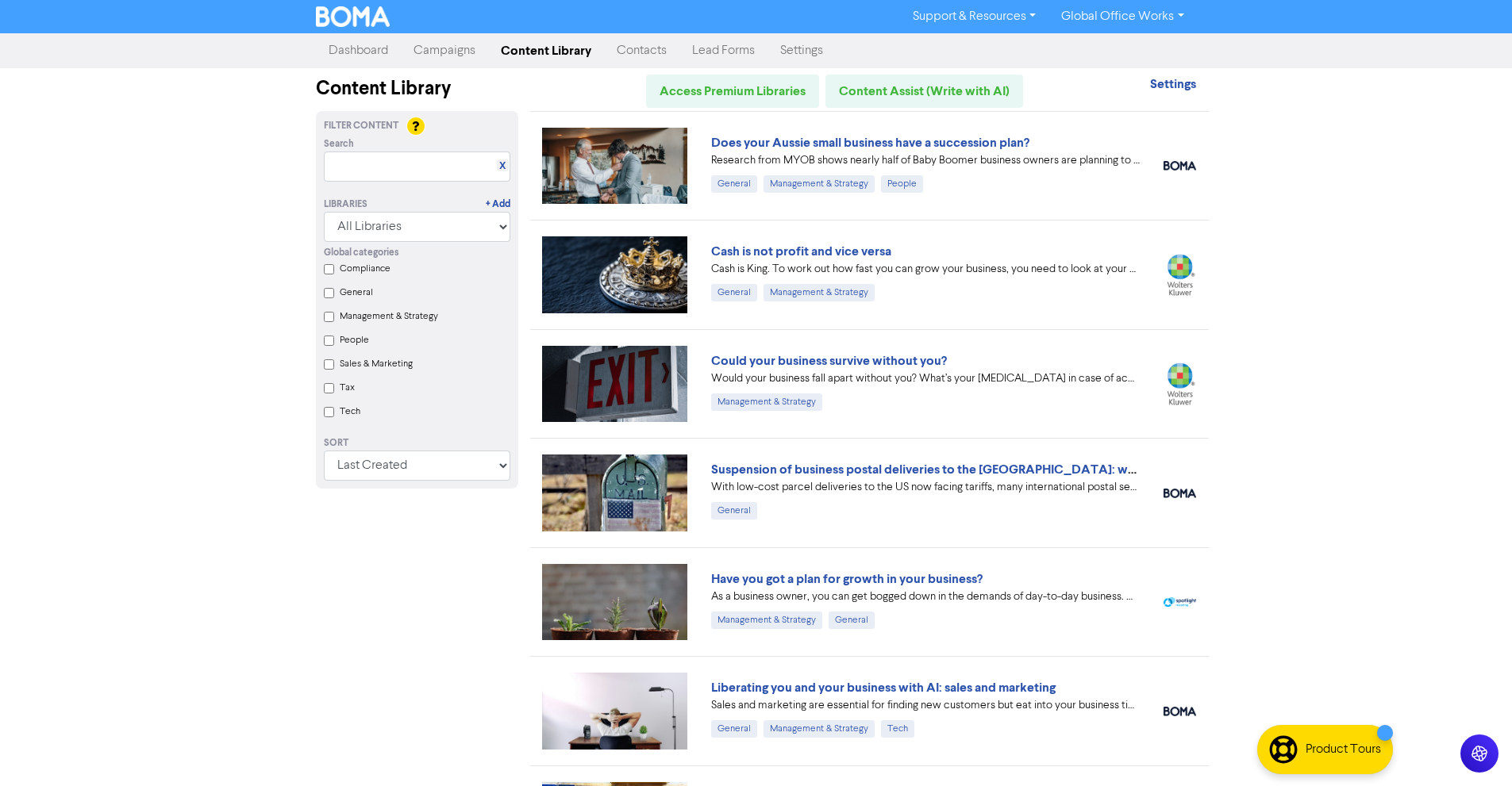
click at [442, 47] on link "Campaigns" at bounding box center [444, 50] width 87 height 31
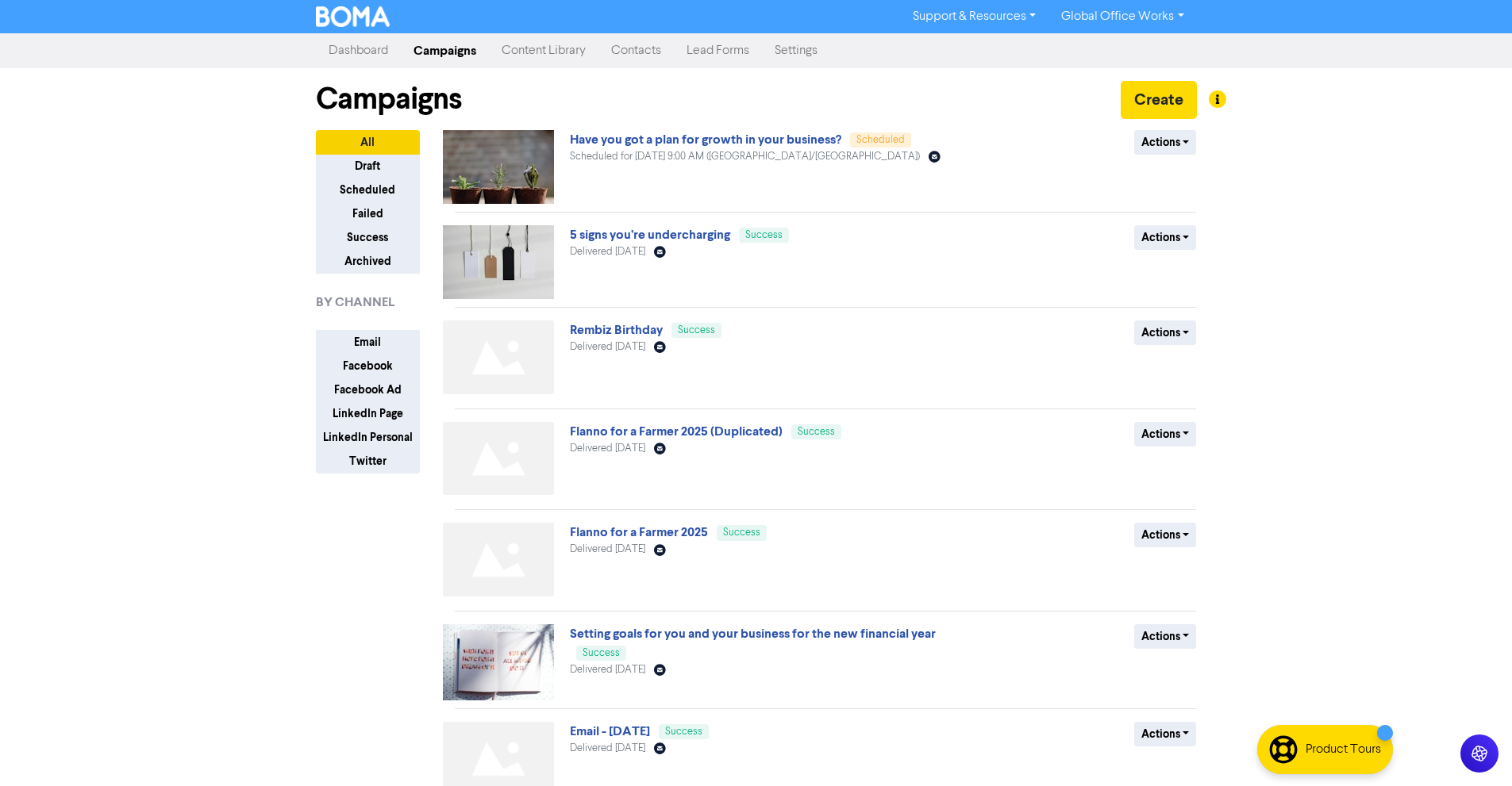
click at [386, 50] on link "Dashboard" at bounding box center [359, 50] width 85 height 31
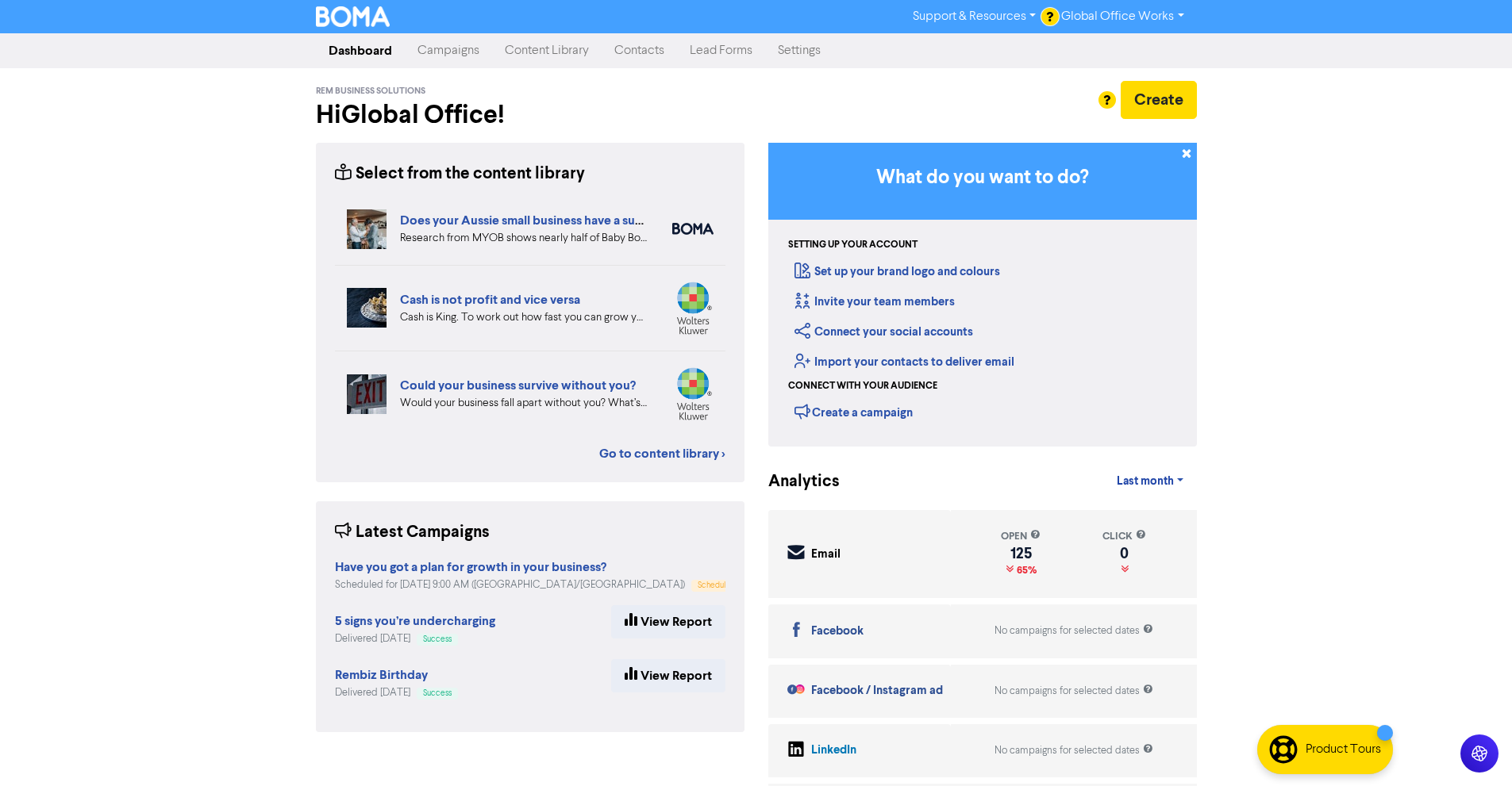
click at [535, 44] on link "Content Library" at bounding box center [546, 50] width 109 height 31
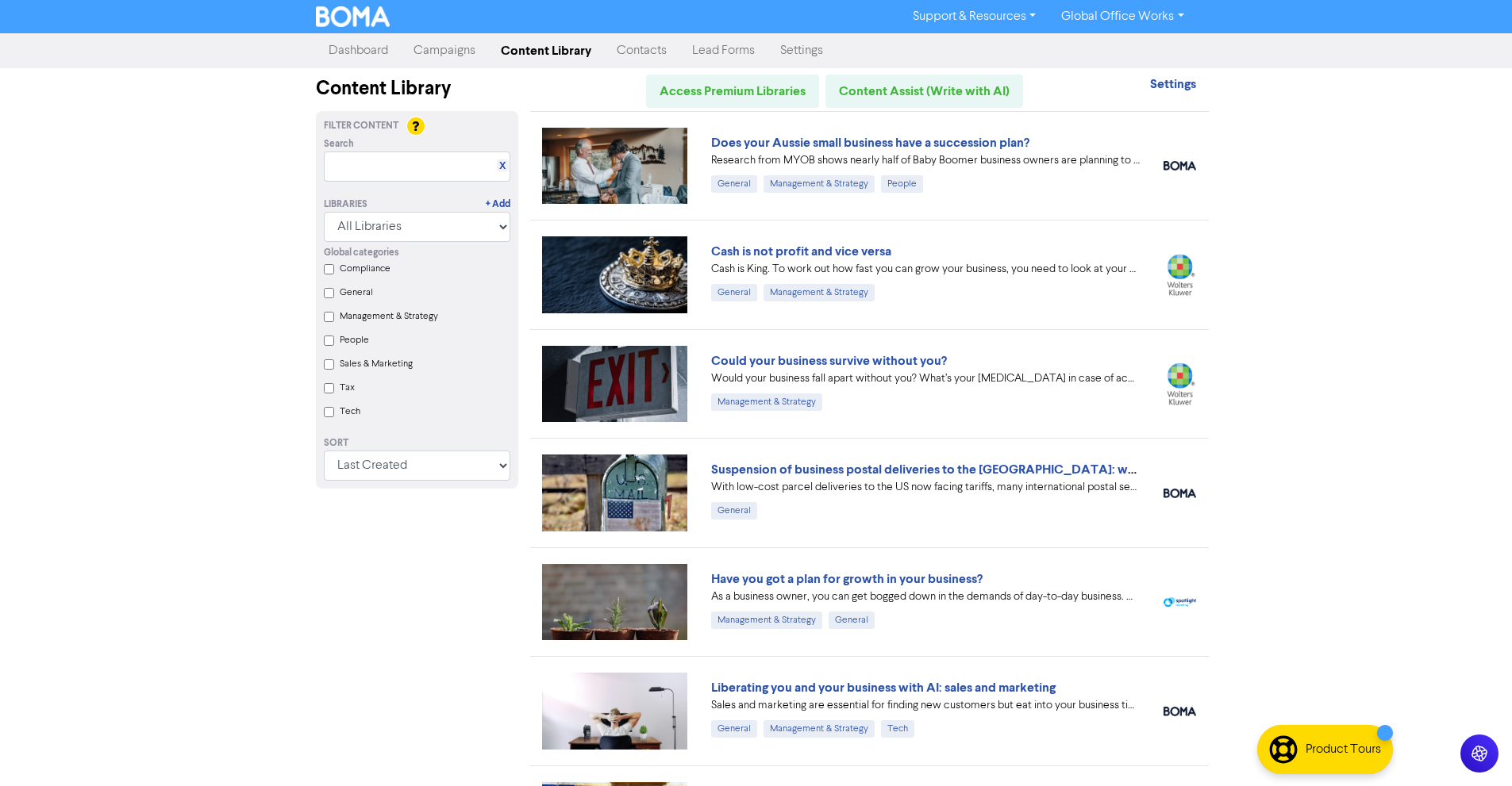
click at [653, 43] on link "Contacts" at bounding box center [641, 50] width 75 height 31
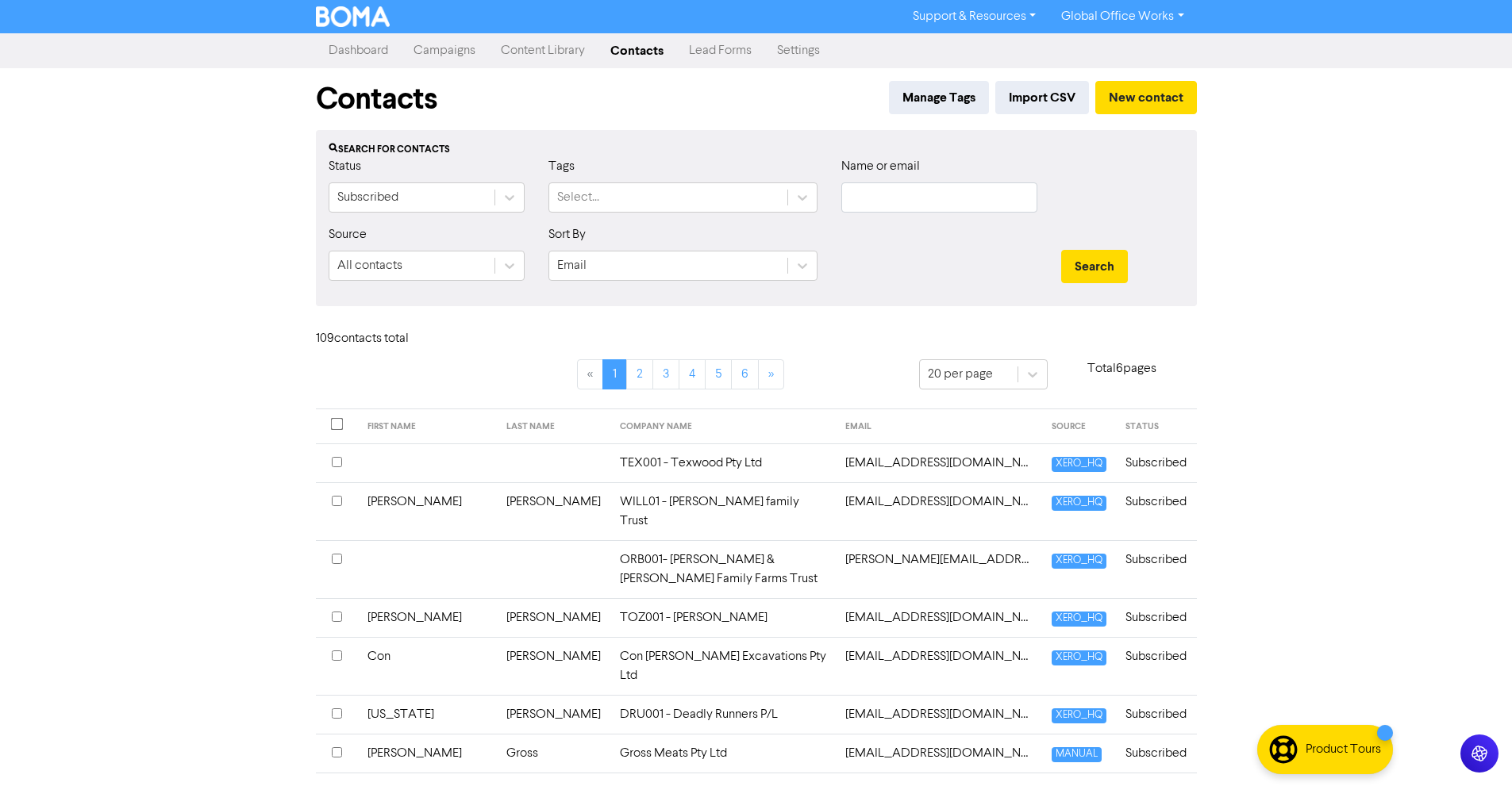
click at [368, 52] on link "Dashboard" at bounding box center [359, 50] width 85 height 31
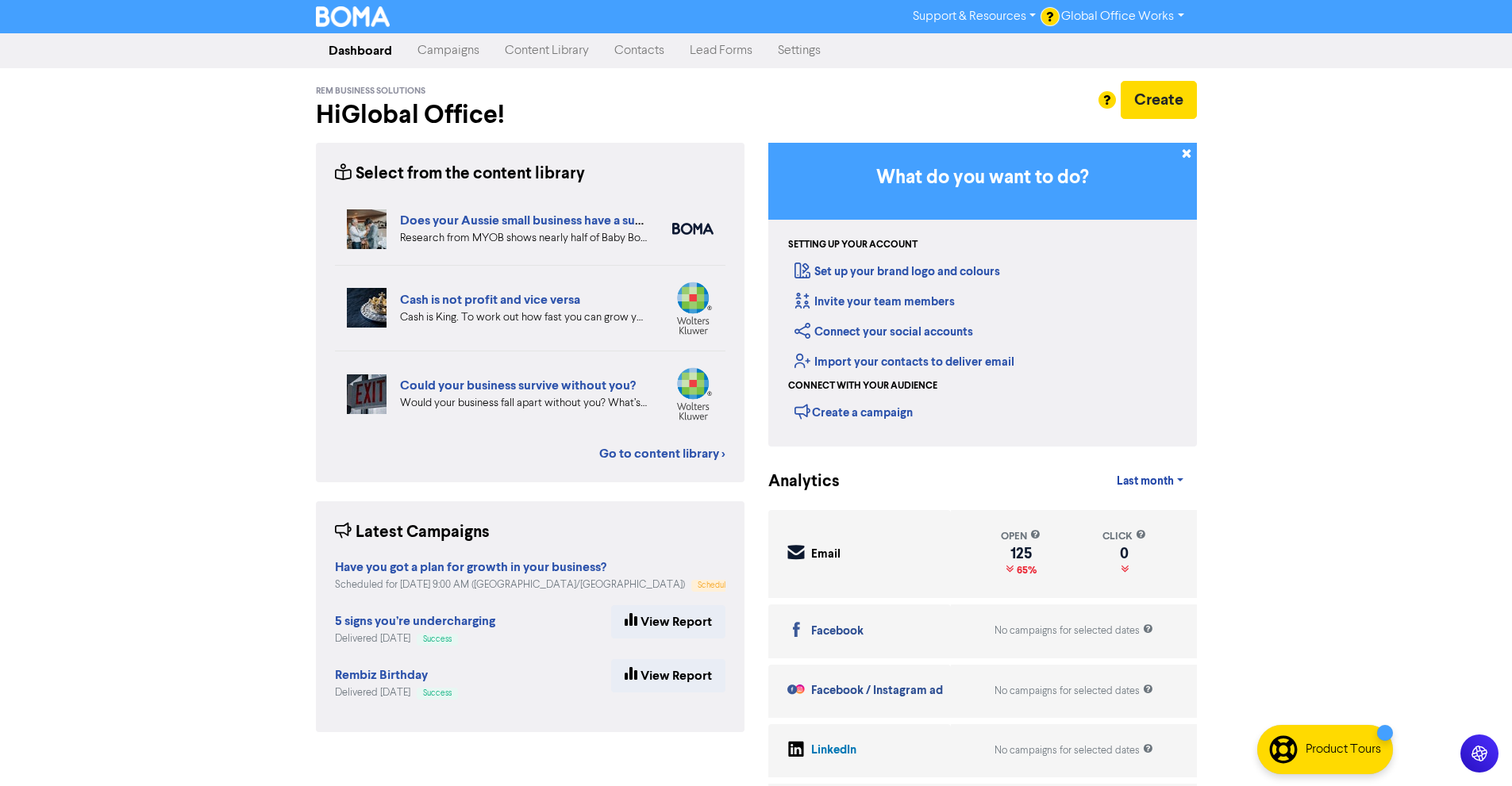
click at [440, 57] on link "Campaigns" at bounding box center [449, 50] width 87 height 31
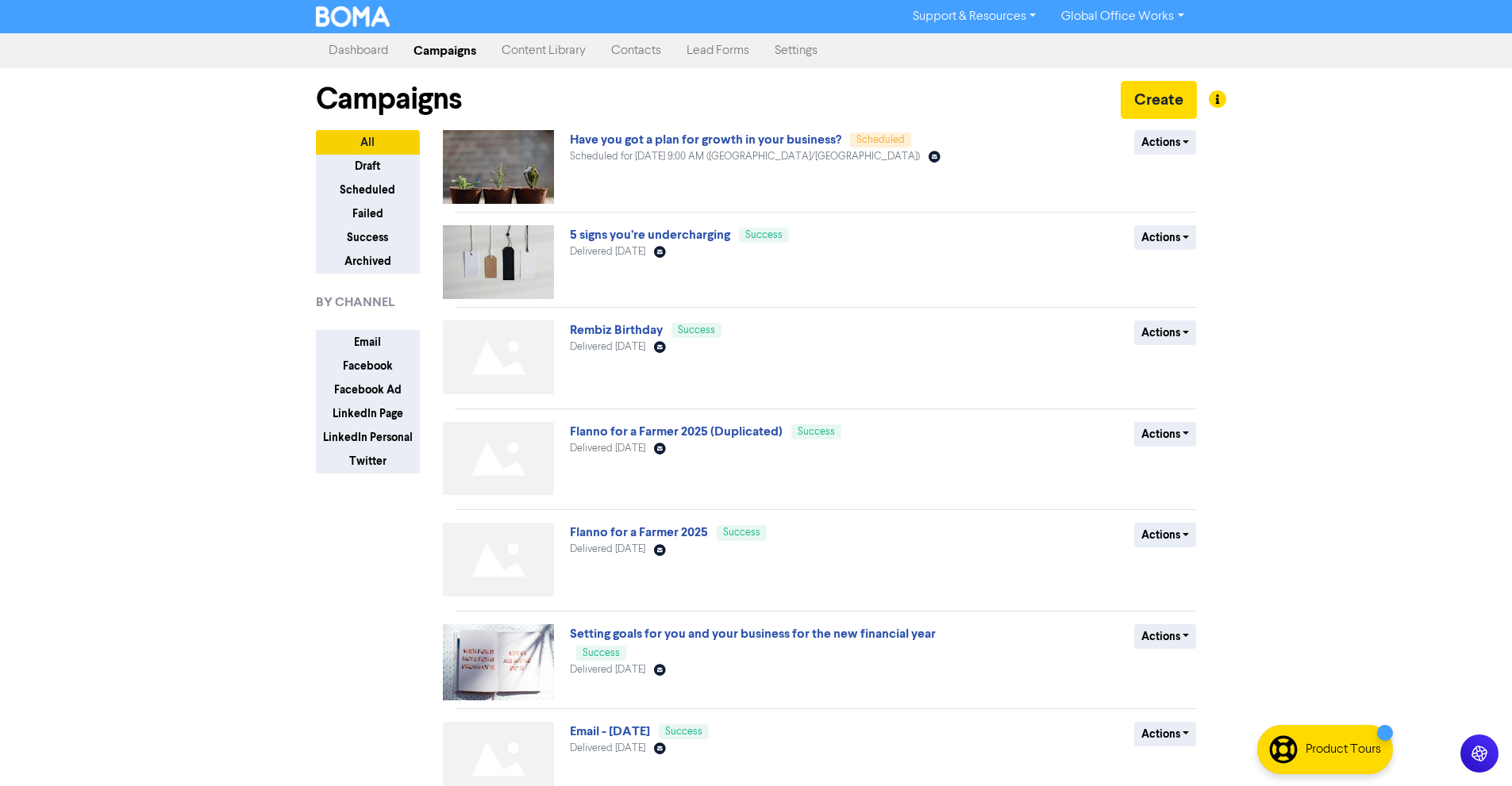
click at [354, 46] on link "Dashboard" at bounding box center [359, 50] width 85 height 31
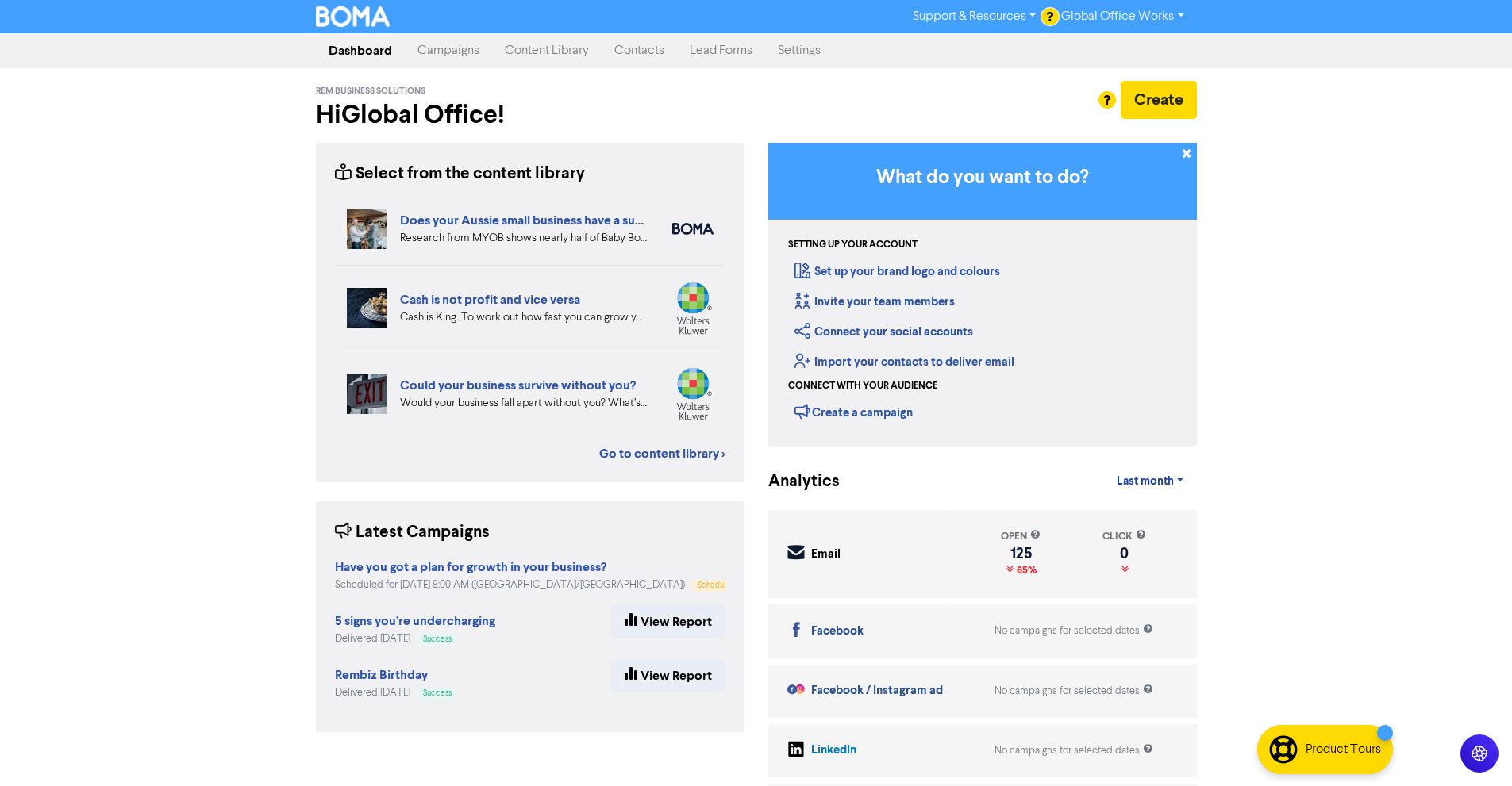
click at [1206, 375] on div "What do you want to do? Setting up your account Set up your brand logo and colo…" at bounding box center [982, 486] width 452 height 686
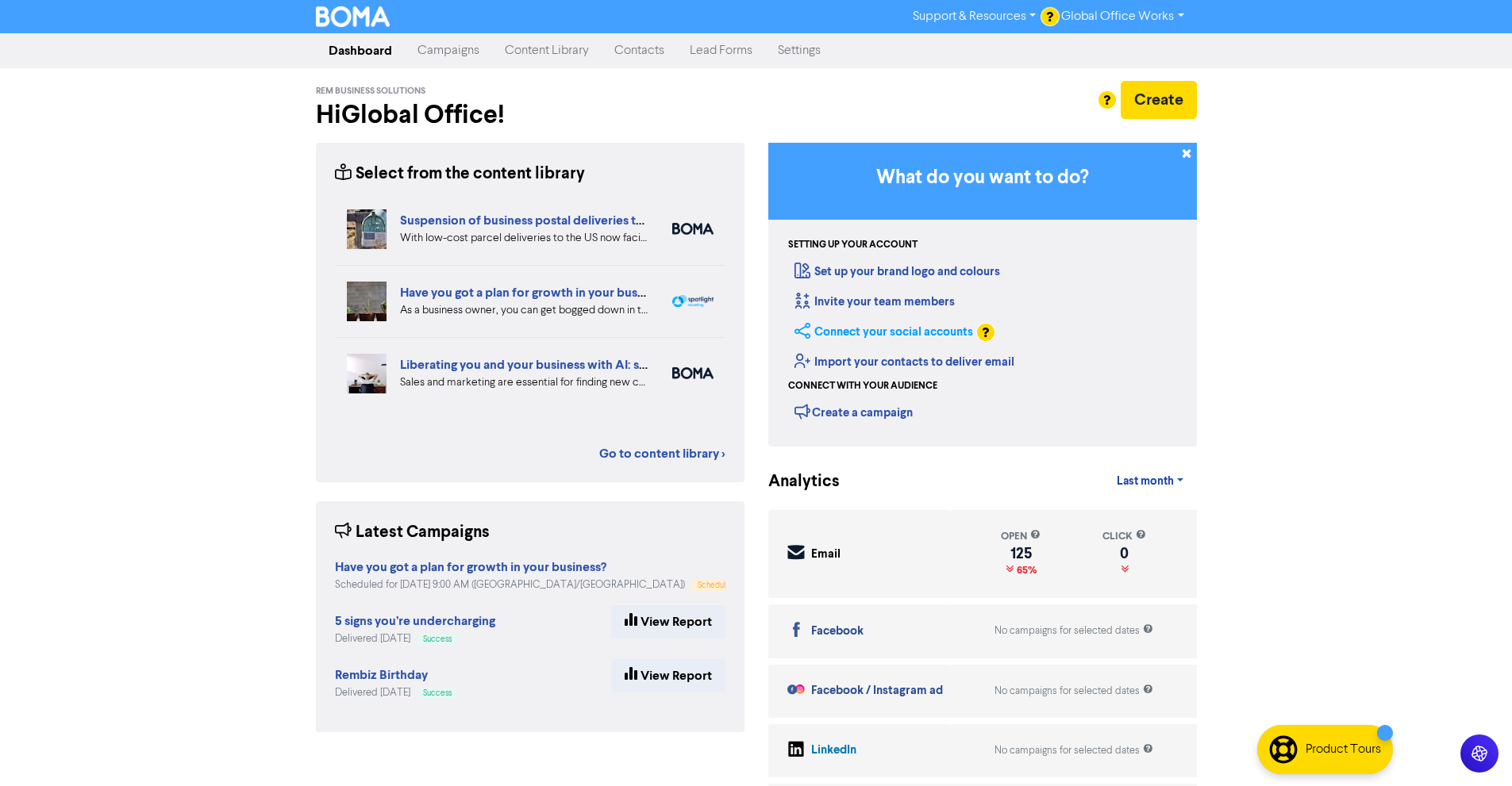
click at [952, 329] on link "Connect your social accounts" at bounding box center [883, 332] width 178 height 15
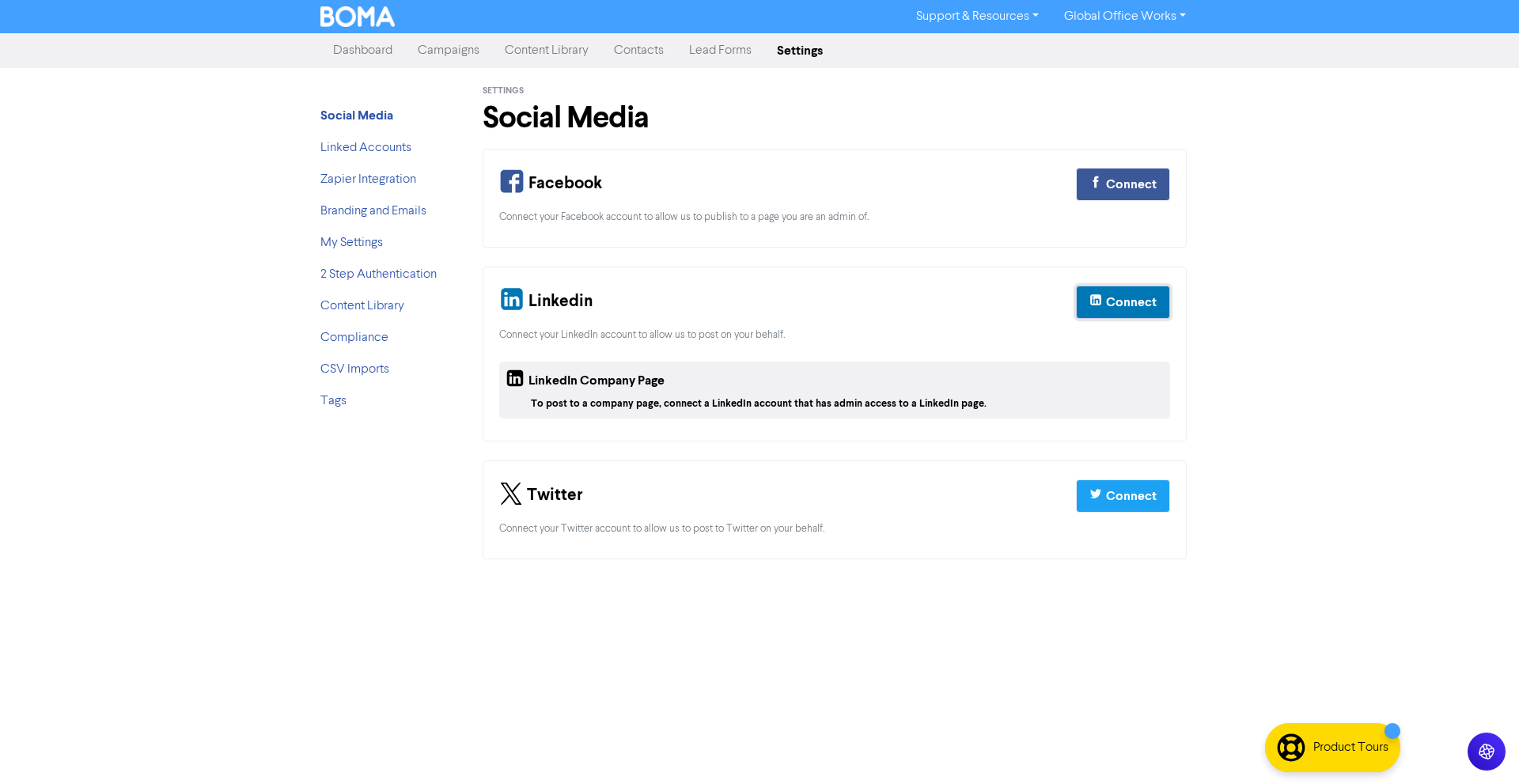
click at [1144, 299] on div "Connect" at bounding box center [1131, 303] width 51 height 19
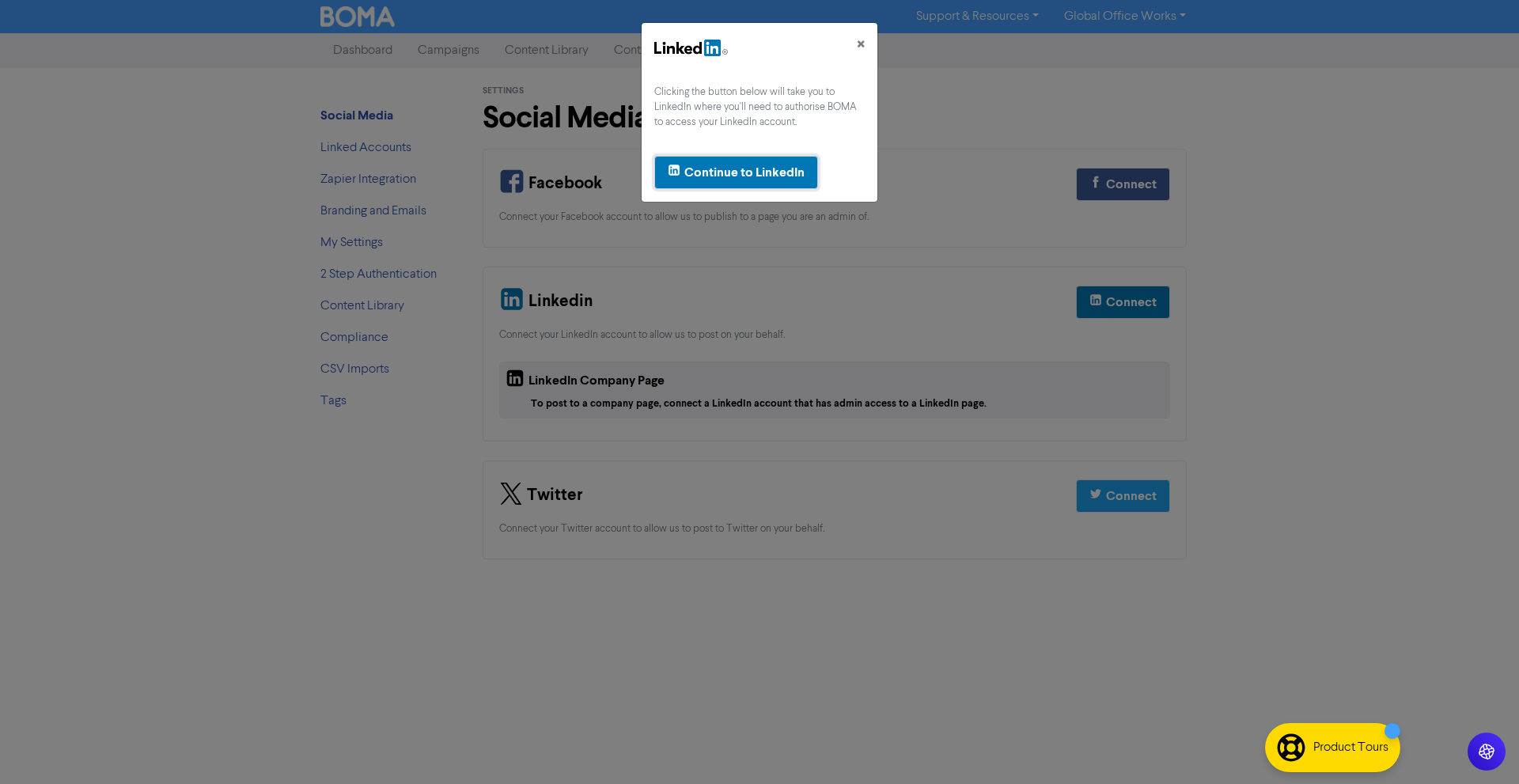
click at [753, 183] on button "Continue to LinkedIn" at bounding box center [736, 172] width 164 height 33
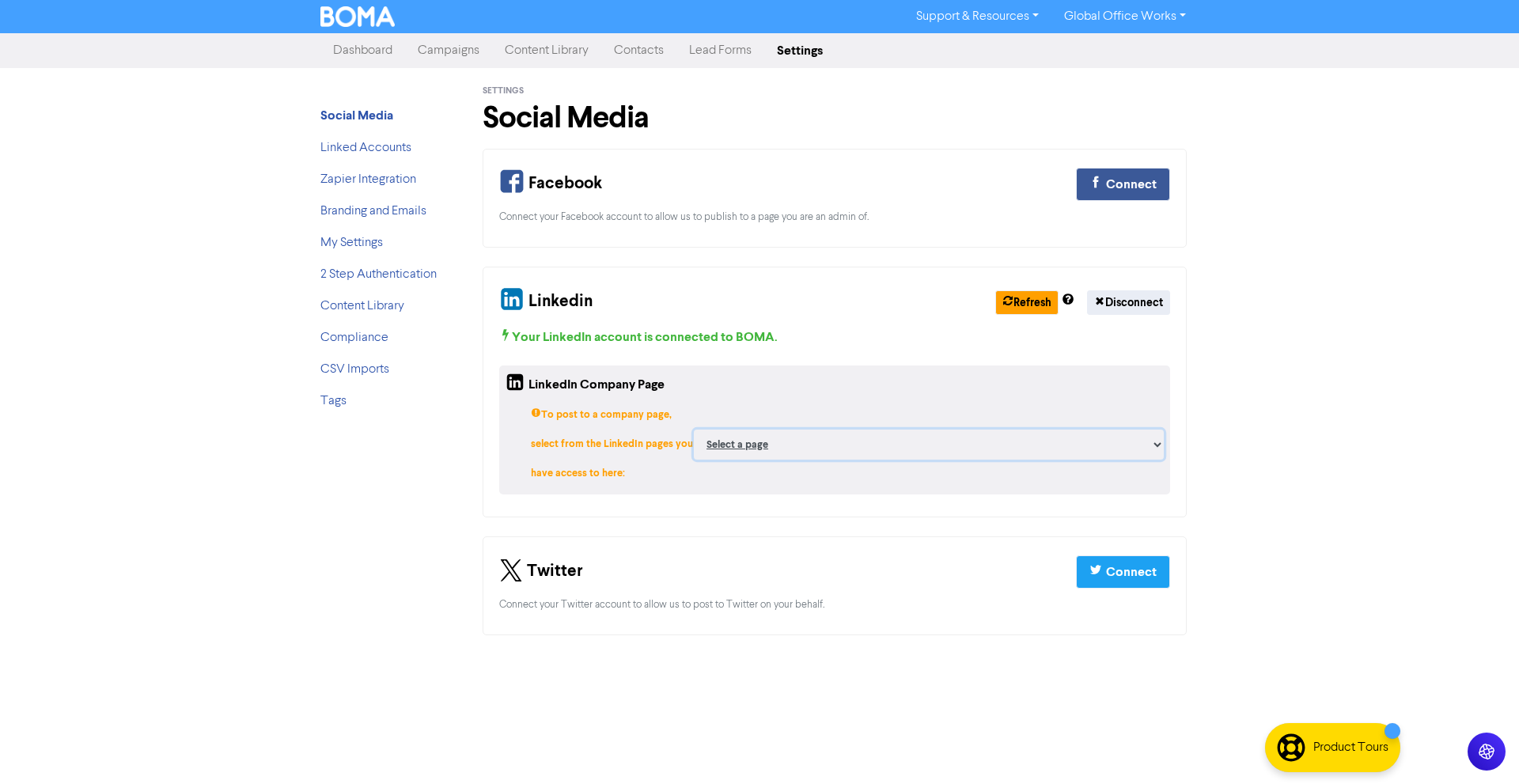
click at [1153, 430] on select "Select a page REMBIZ - Bookkeeping, Warwick, Southern Darling Downs, Queensland…" at bounding box center [929, 444] width 470 height 30
select select "6448032"
click at [806, 429] on select "Select a page REMBIZ - Bookkeeping, Warwick, Southern Darling Downs, Queensland…" at bounding box center [929, 444] width 470 height 30
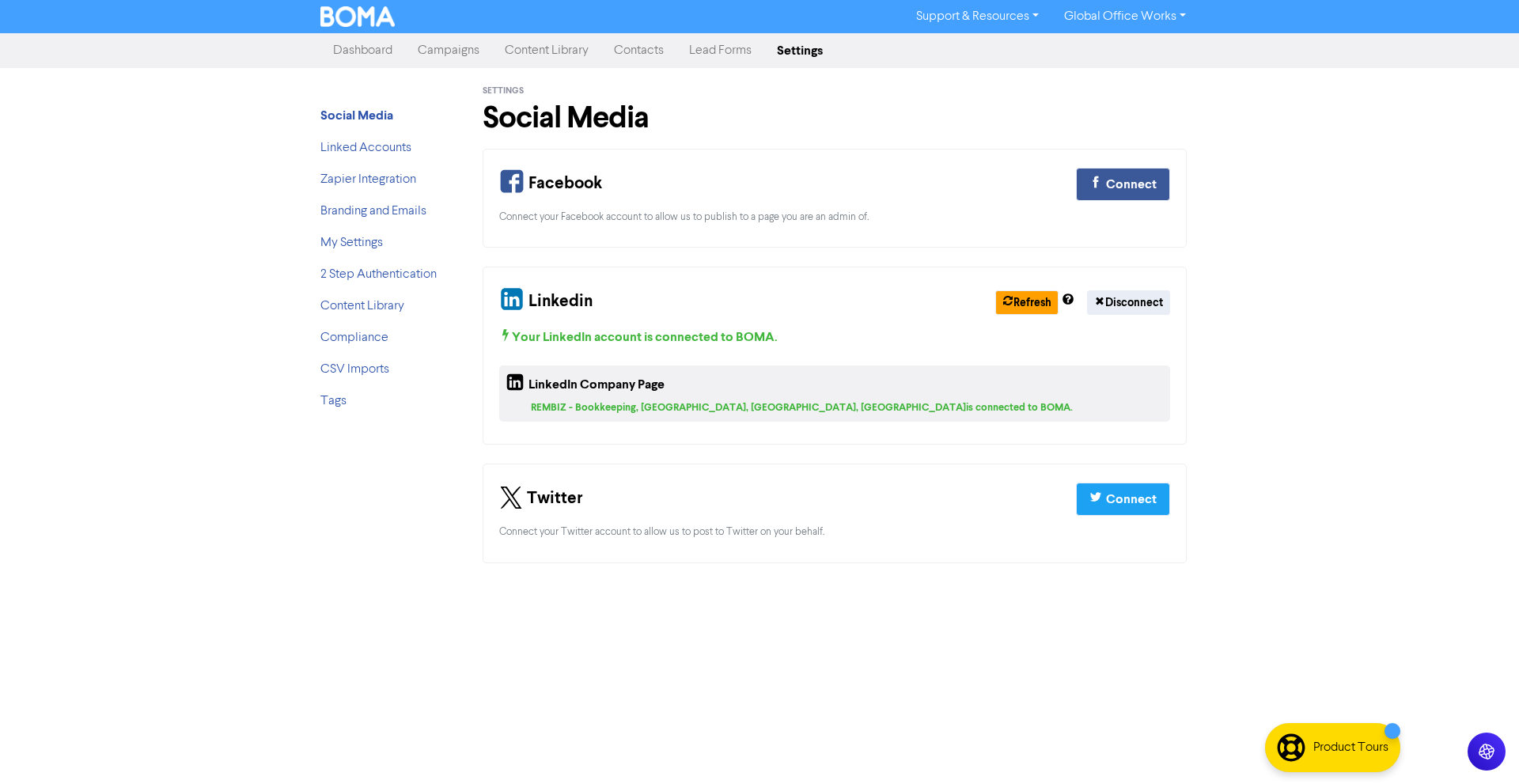
click at [1288, 336] on div "Support & Resources Video Tutorials FAQ & Guides Marketing Education Global Off…" at bounding box center [760, 392] width 1519 height 784
click at [556, 52] on link "Content Library" at bounding box center [546, 50] width 109 height 31
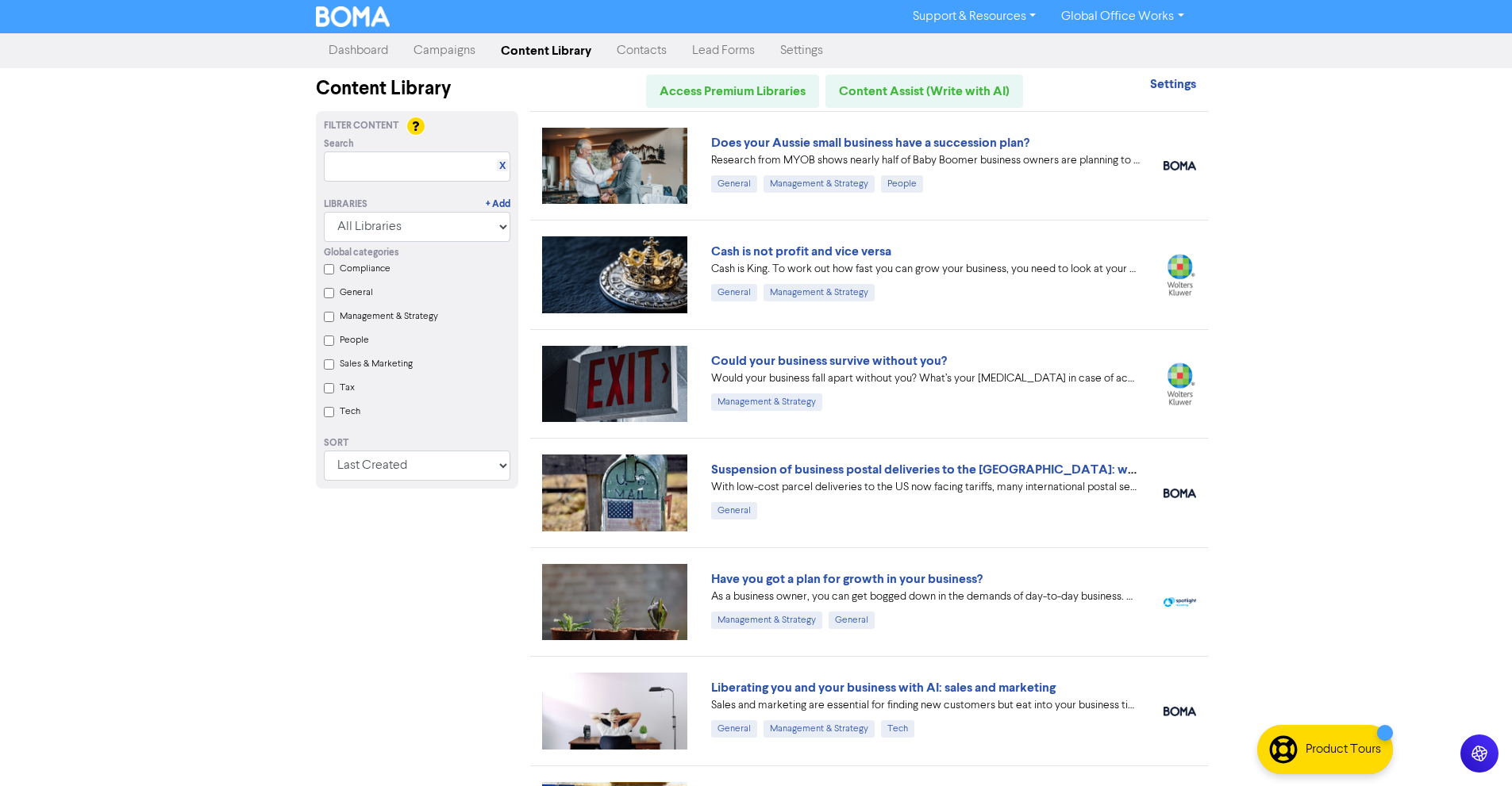
click at [395, 243] on div "Global categories Compliance General Management & Strategy People Sales & Marke…" at bounding box center [417, 334] width 211 height 185
click at [397, 240] on select "All Libraries BOMA Other Partners Xero" at bounding box center [416, 227] width 187 height 30
select select "BOMA"
click at [329, 211] on select "All Libraries BOMA Other Partners Xero" at bounding box center [416, 227] width 187 height 30
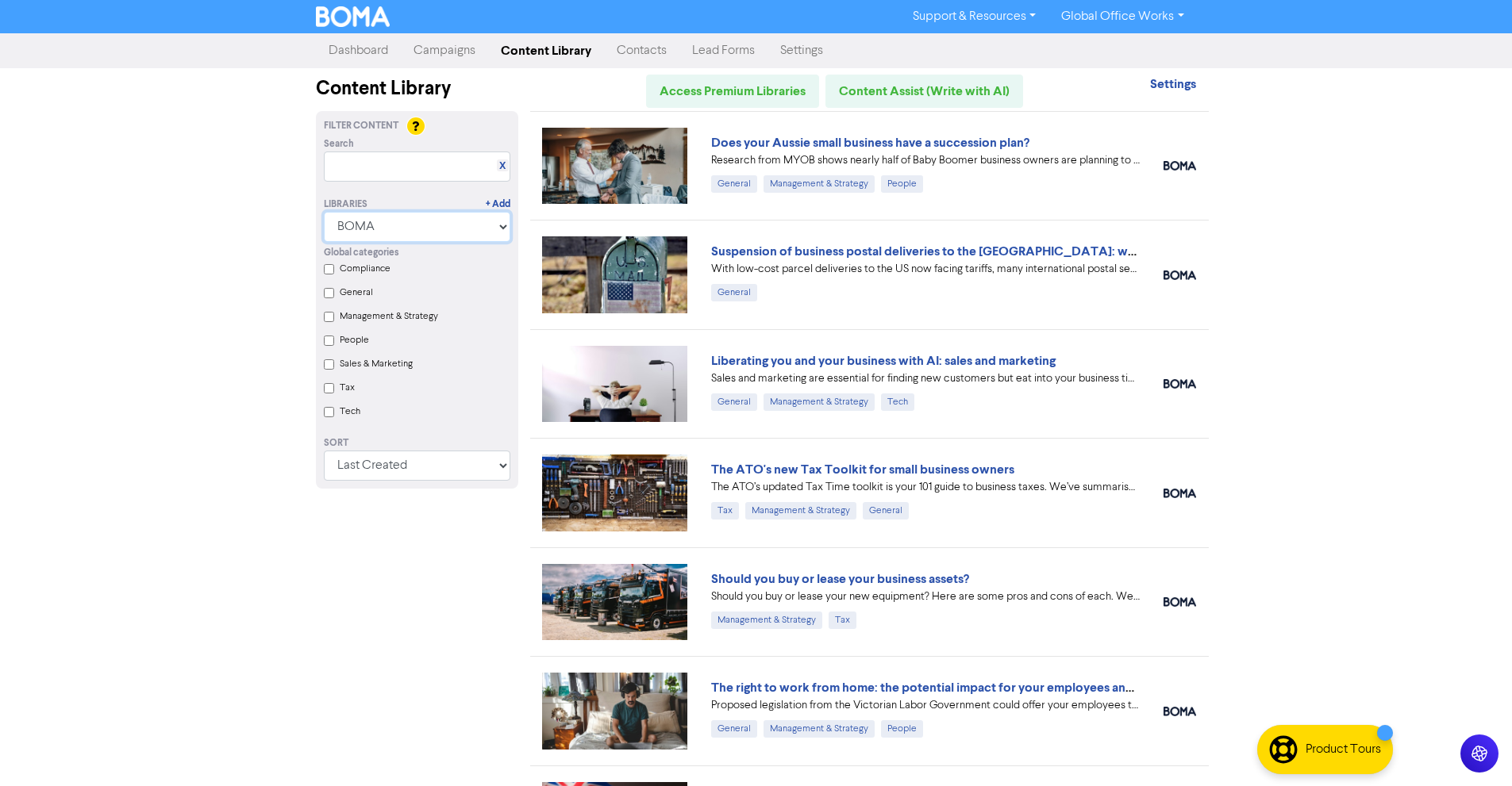
click at [396, 221] on select "All Libraries BOMA Other Partners Xero" at bounding box center [416, 227] width 187 height 30
select select
click at [329, 211] on select "All Libraries BOMA Other Partners Xero" at bounding box center [416, 227] width 187 height 30
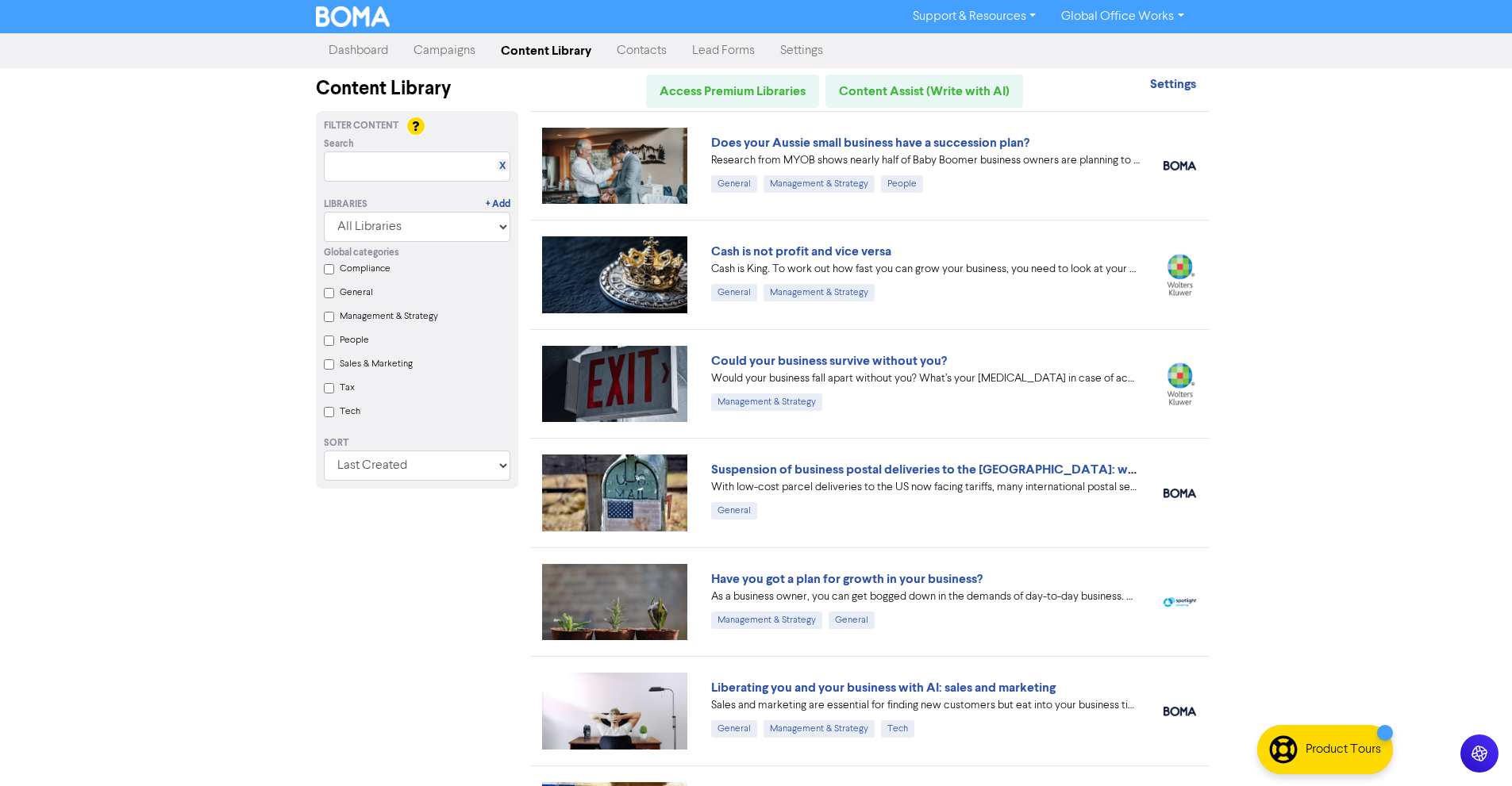
click at [468, 50] on link "Campaigns" at bounding box center [444, 50] width 87 height 31
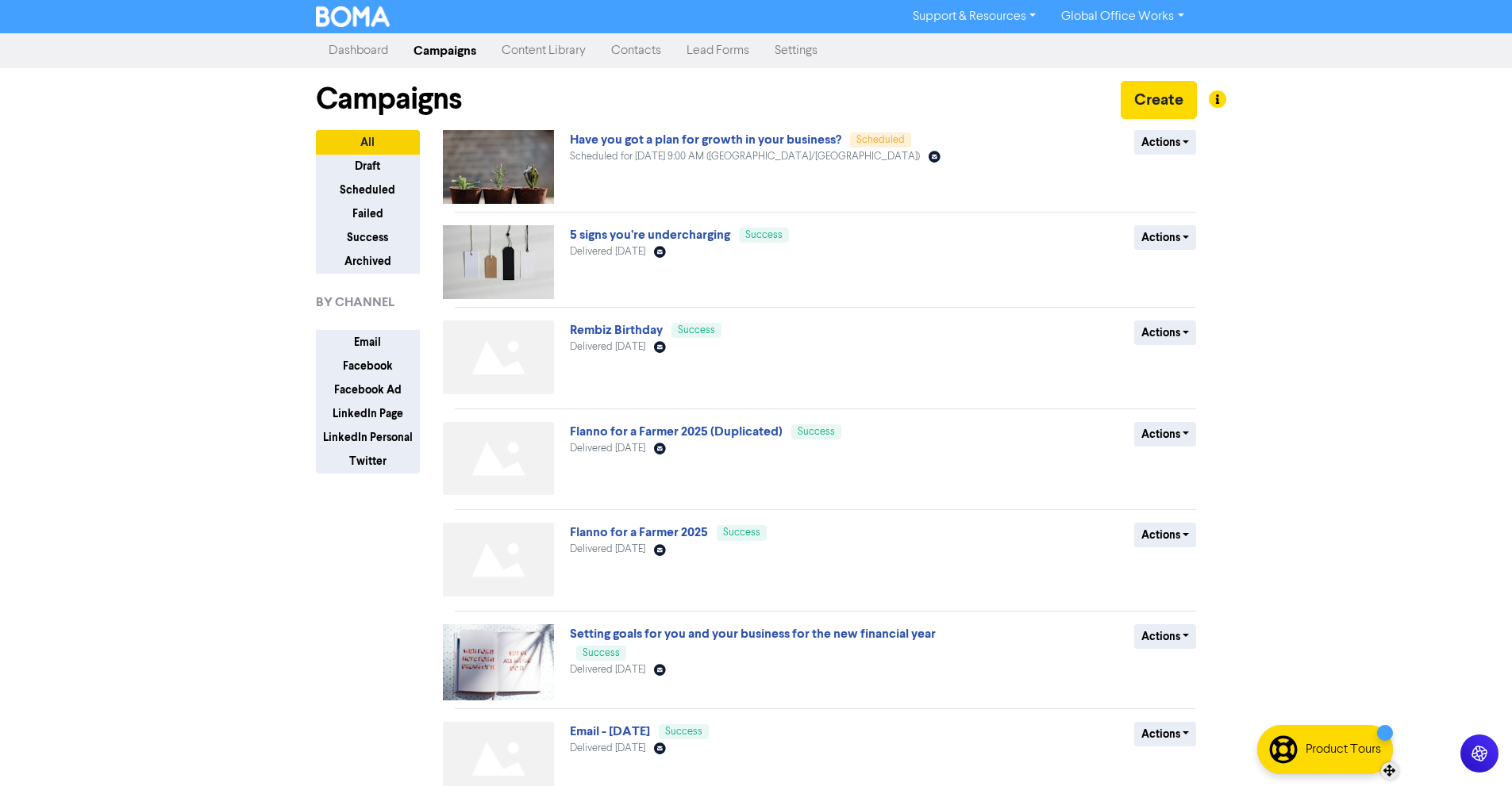
click at [1363, 741] on div "Product Tours" at bounding box center [1342, 749] width 75 height 19
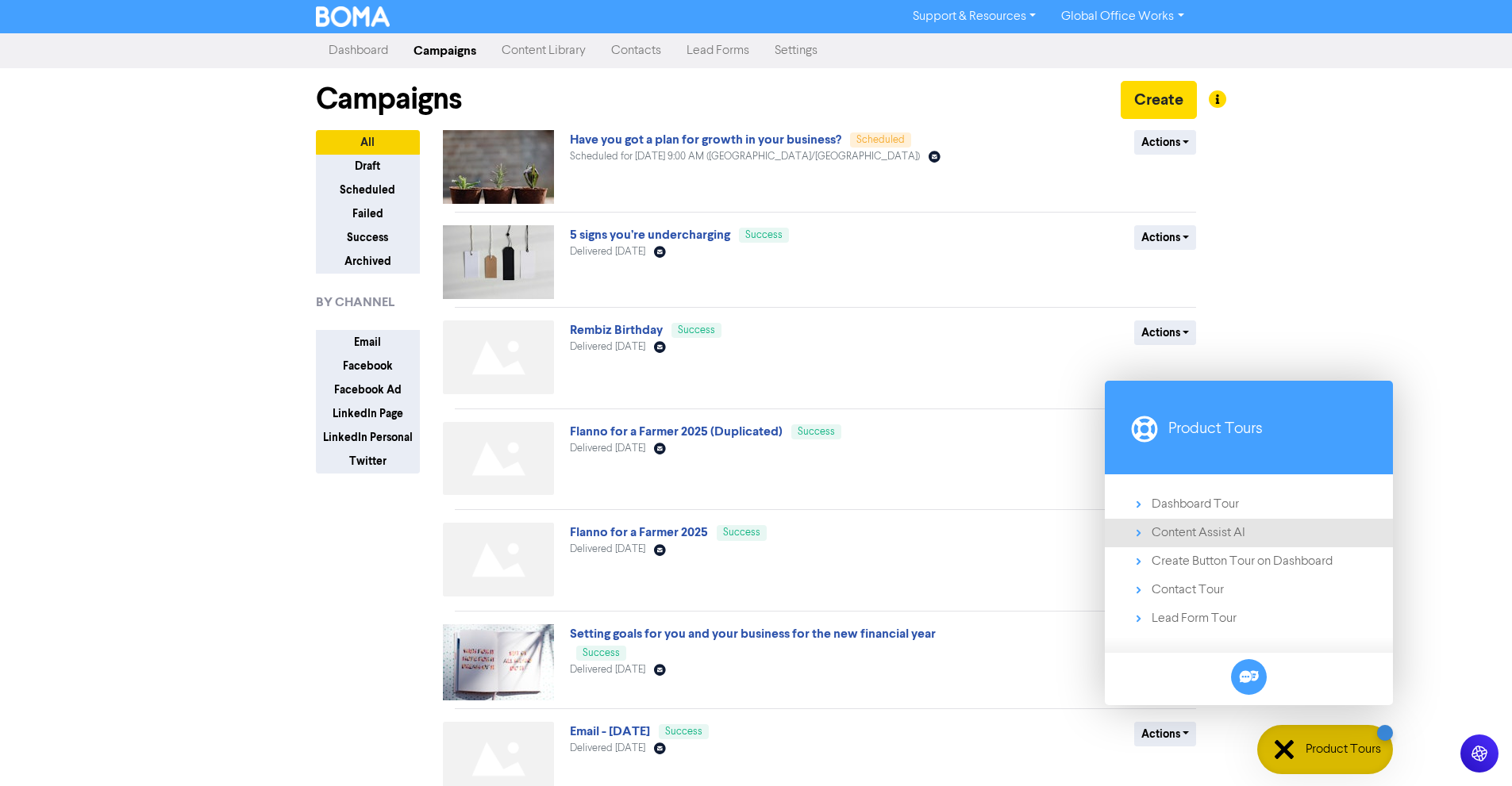
click at [1241, 519] on link "Content Assist AI" at bounding box center [1248, 533] width 288 height 28
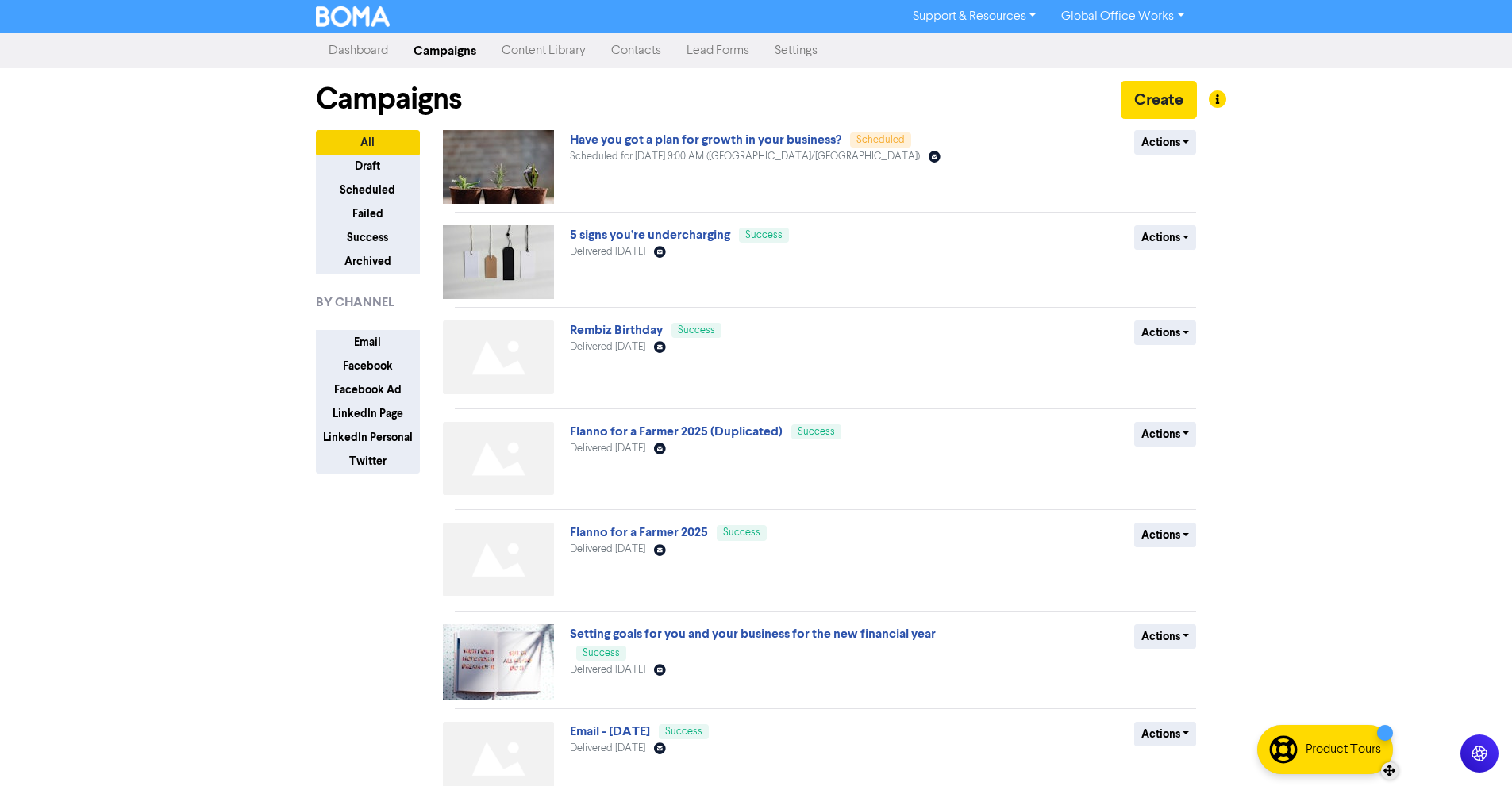
click at [1370, 744] on div "Product Tours" at bounding box center [1342, 749] width 75 height 19
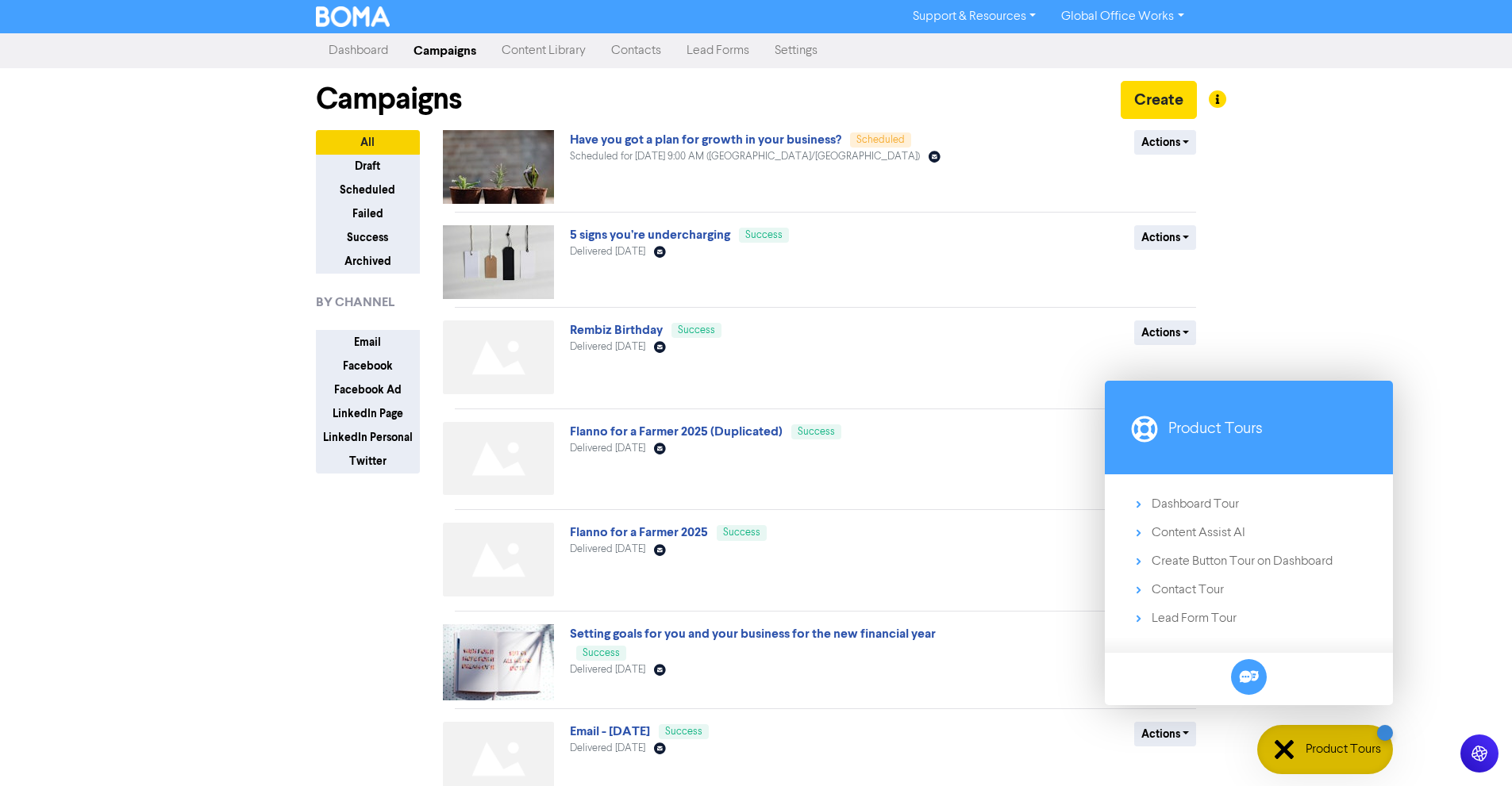
click at [1365, 248] on div "Support & Resources Video Tutorials FAQ & Guides Marketing Education Global Off…" at bounding box center [756, 393] width 1512 height 786
click at [1203, 512] on span "Dashboard Tour" at bounding box center [1262, 504] width 220 height 19
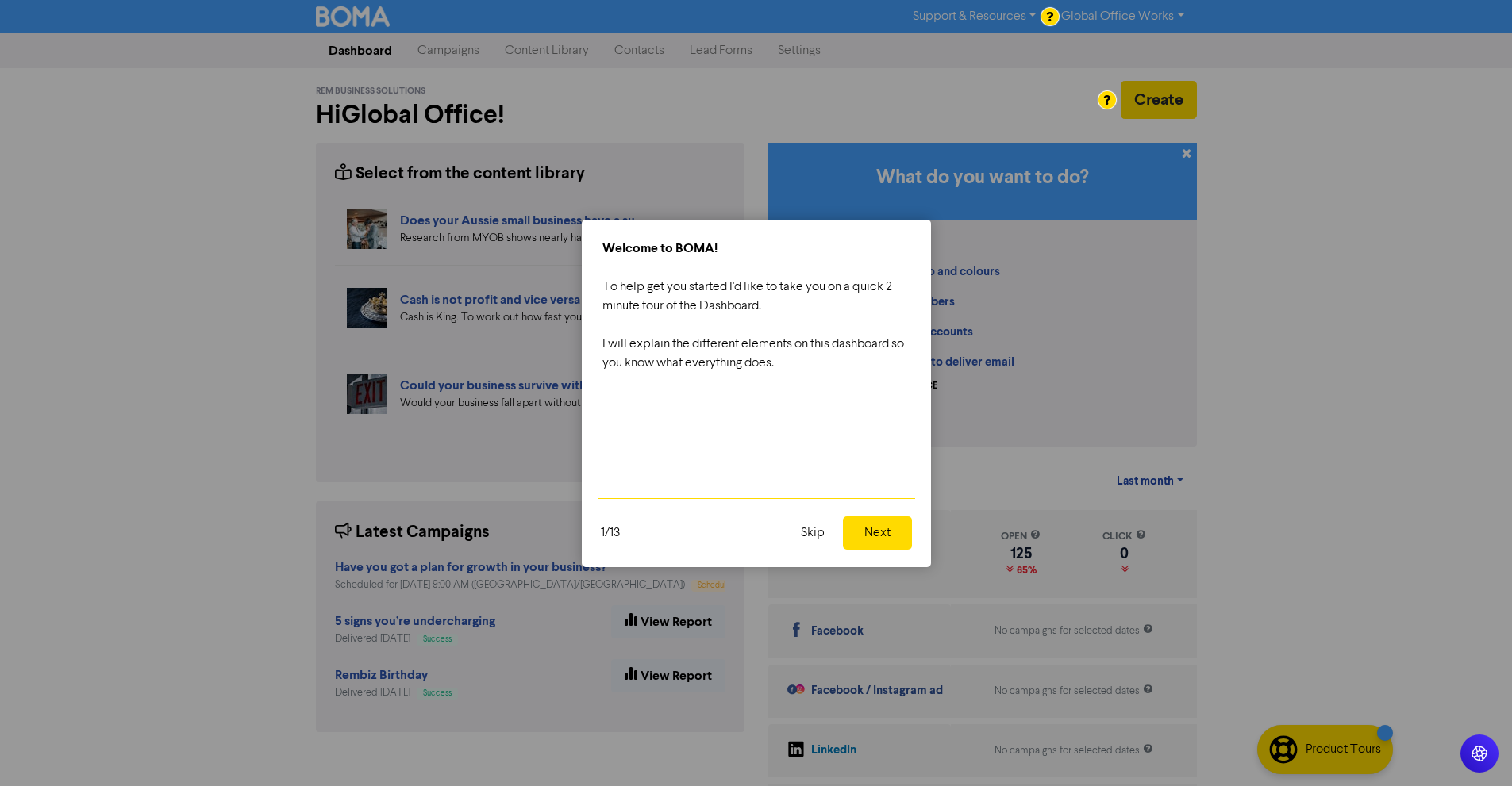
click at [871, 530] on button "Next" at bounding box center [876, 533] width 69 height 33
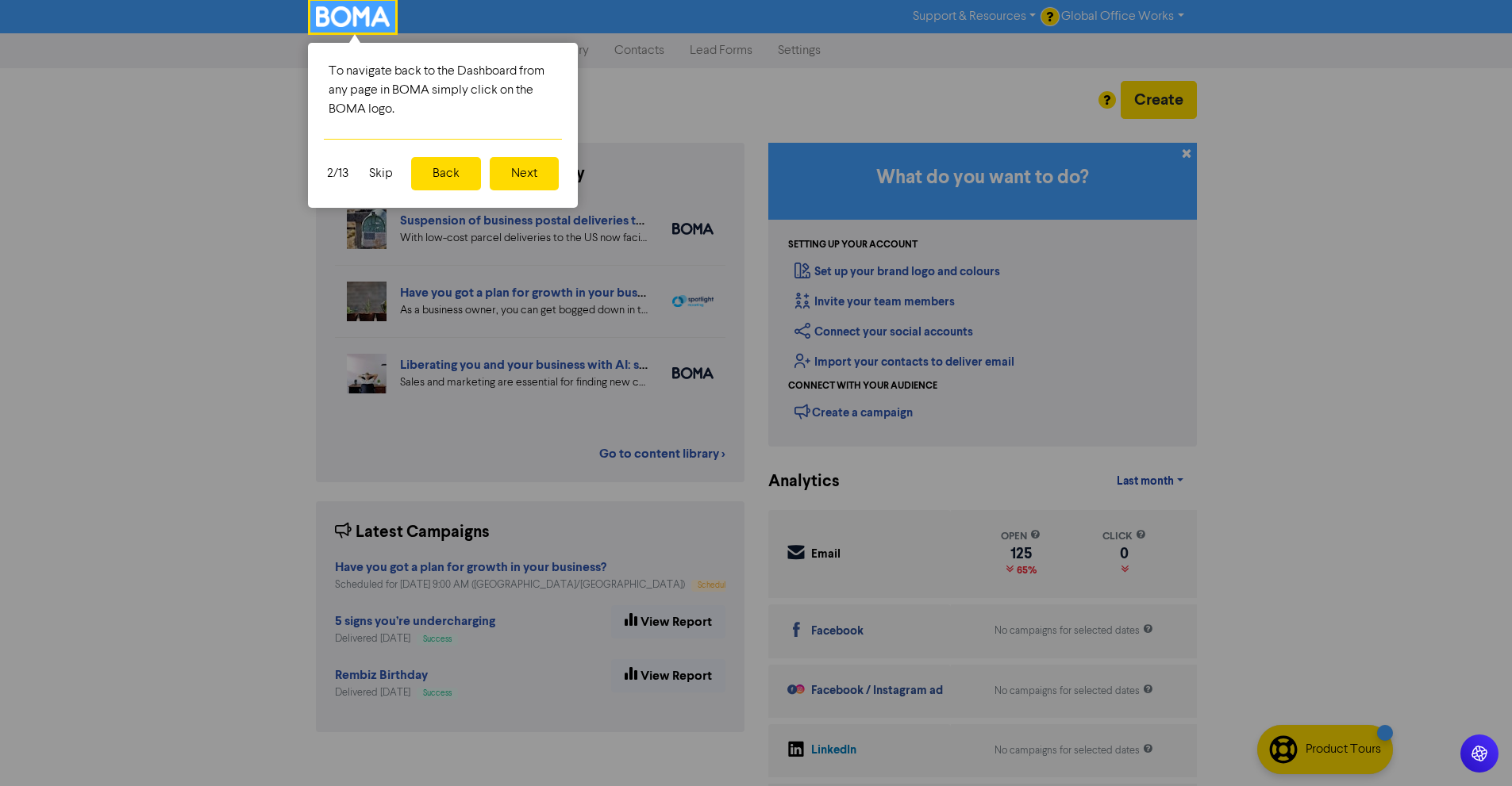
click at [540, 176] on button "Next" at bounding box center [524, 174] width 69 height 33
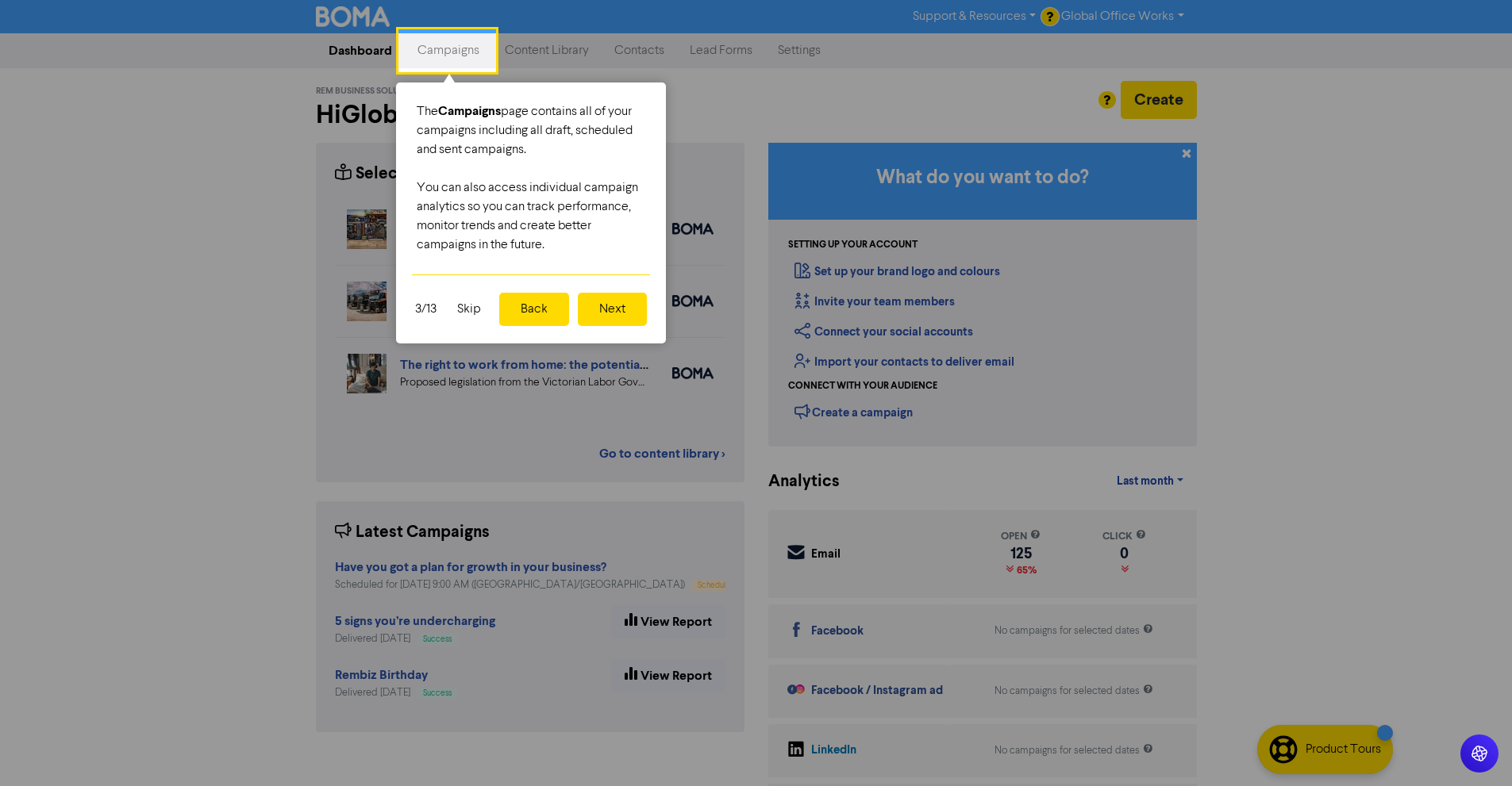
click at [634, 316] on button "Next" at bounding box center [612, 309] width 69 height 33
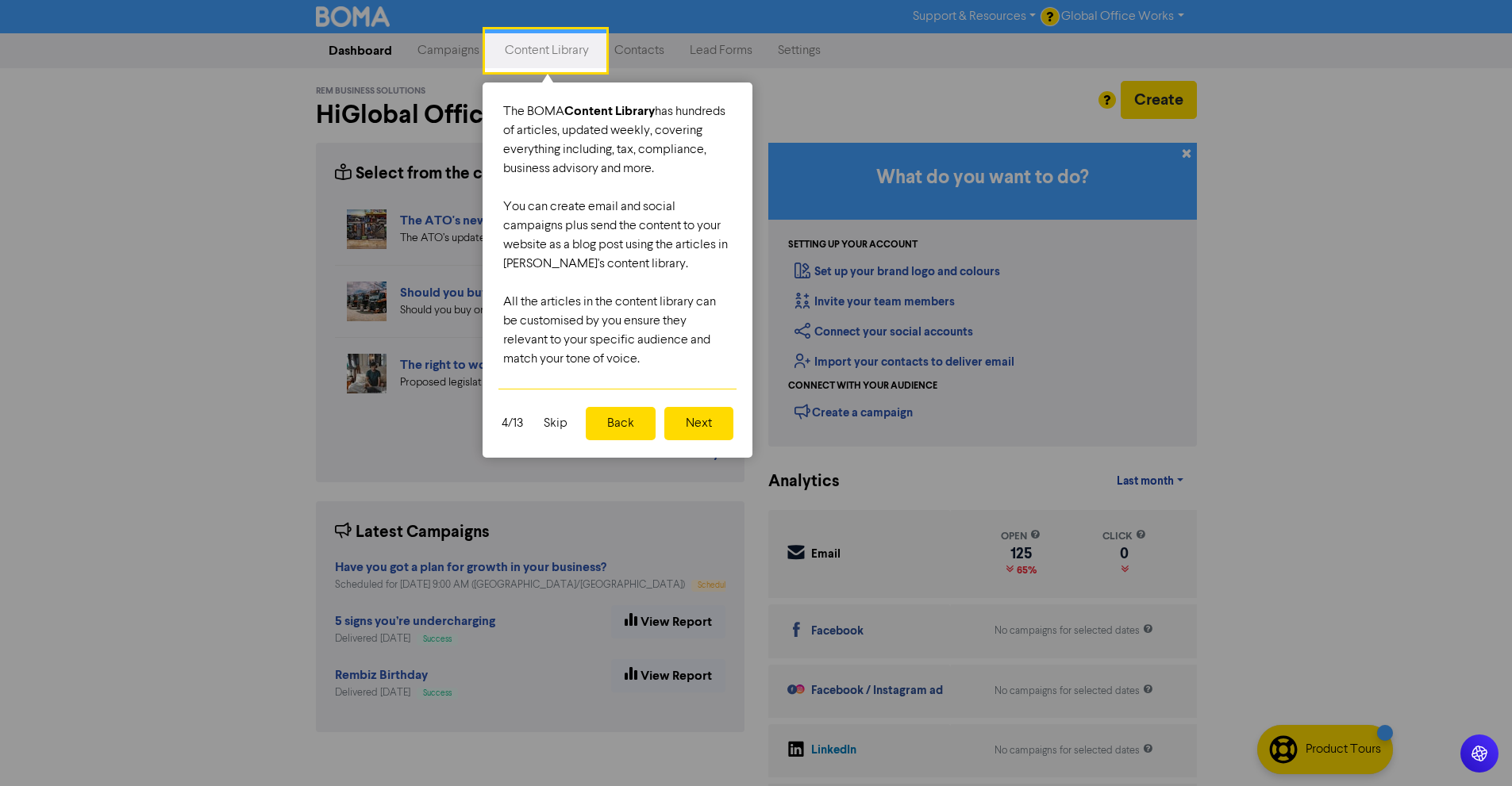
click at [640, 420] on button "Back" at bounding box center [620, 423] width 70 height 33
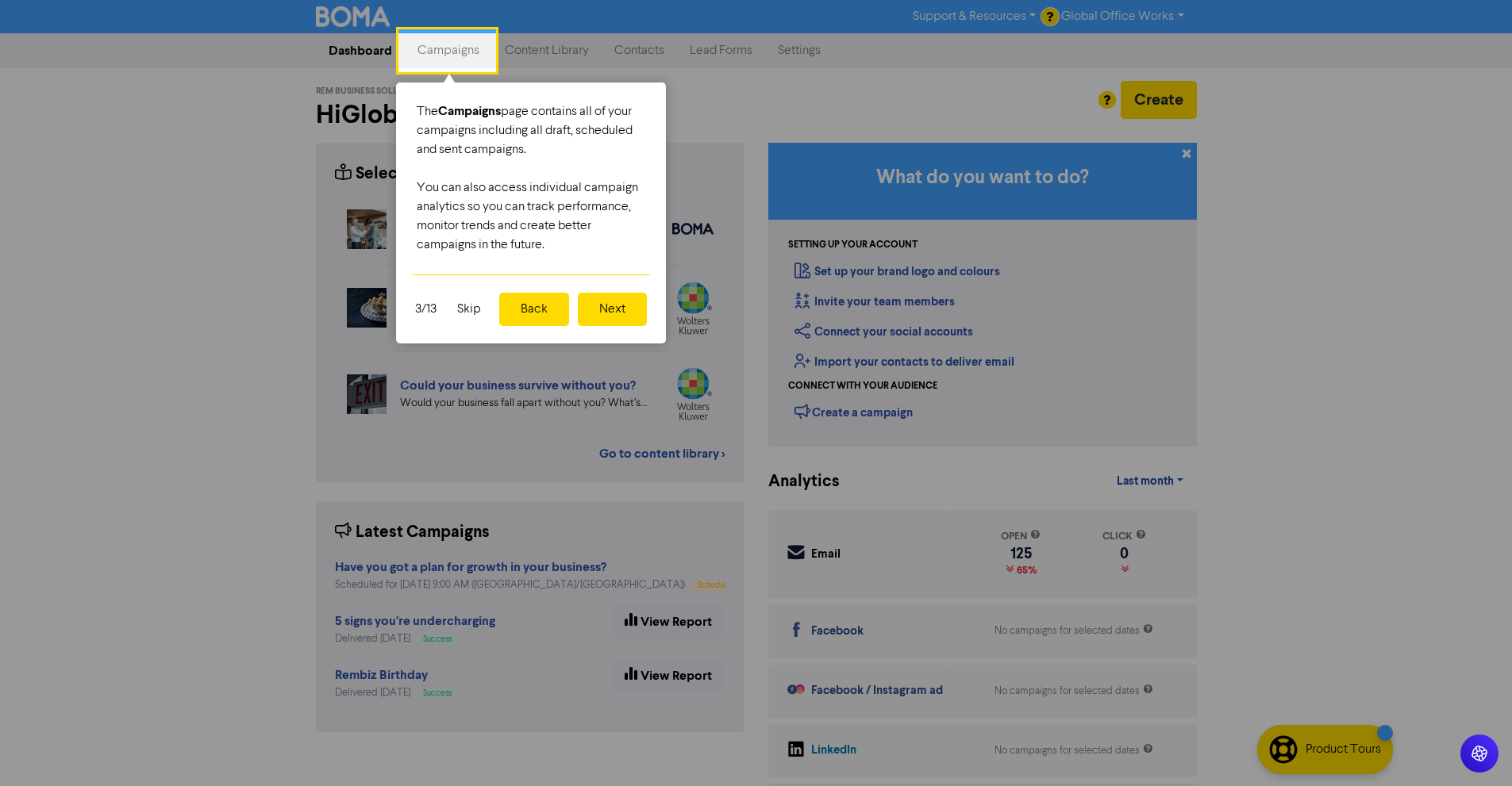
click at [606, 308] on button "Next" at bounding box center [612, 309] width 69 height 33
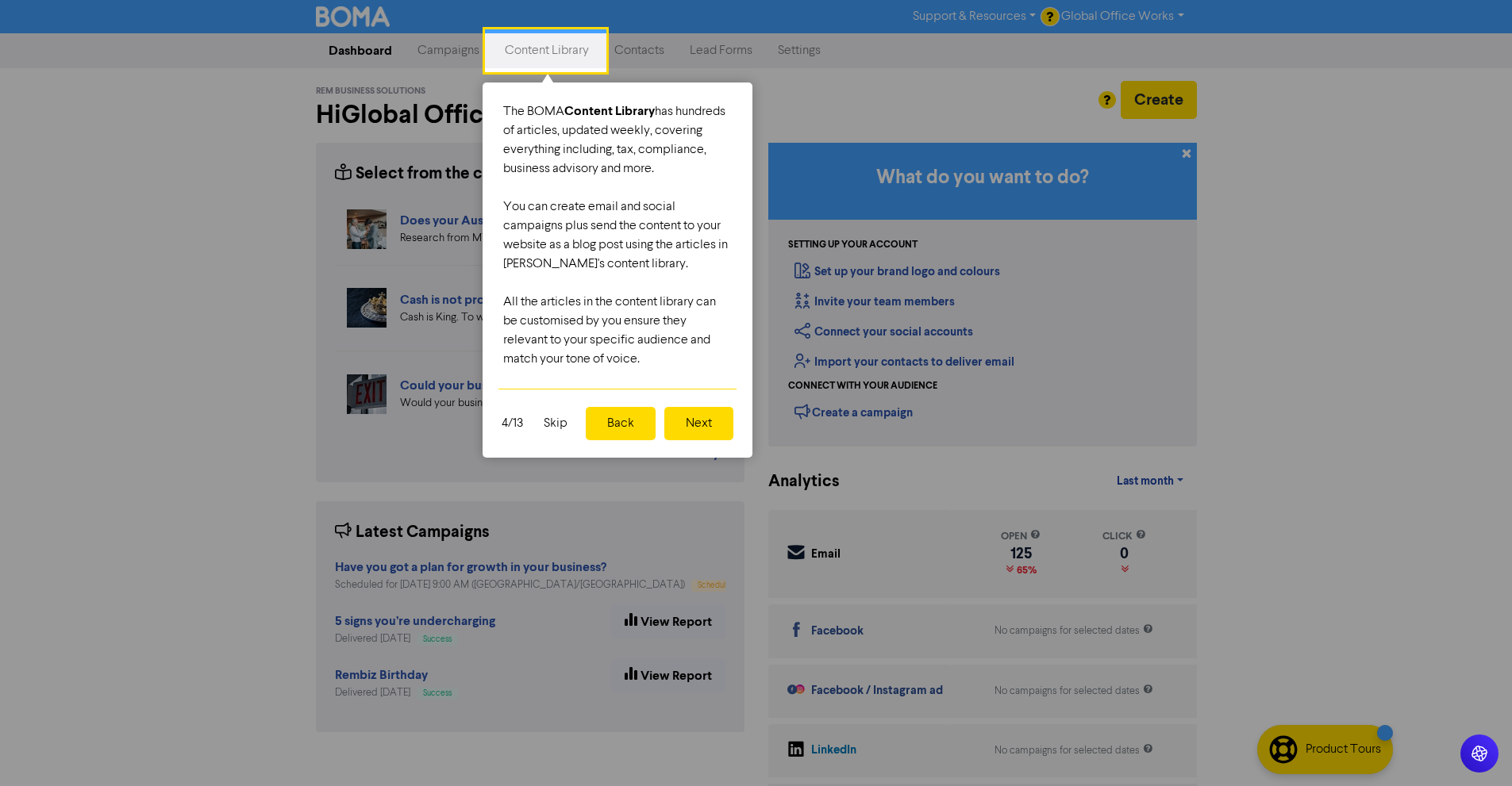
click at [683, 425] on button "Next" at bounding box center [698, 423] width 69 height 33
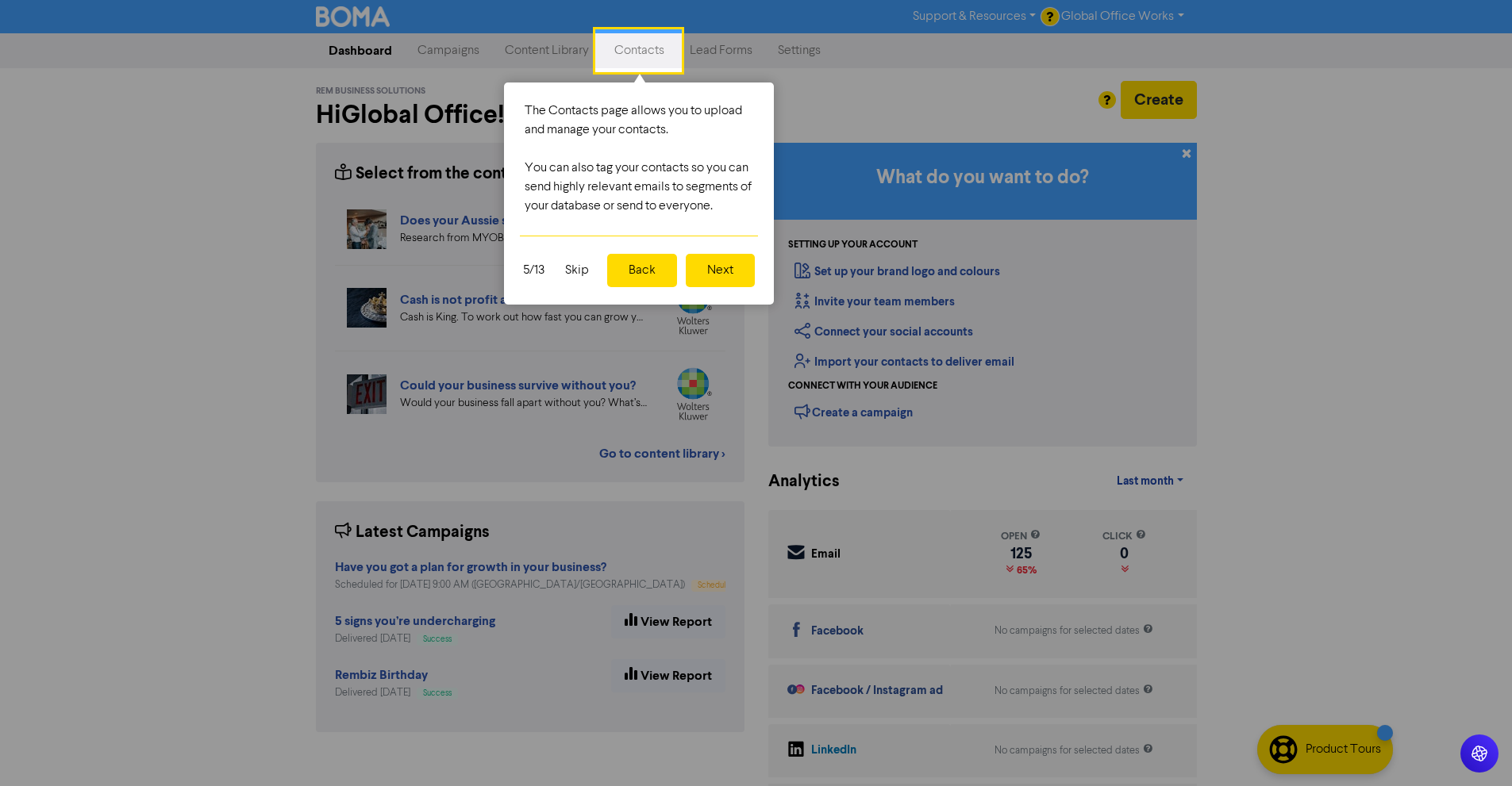
click at [643, 275] on button "Back" at bounding box center [642, 270] width 70 height 33
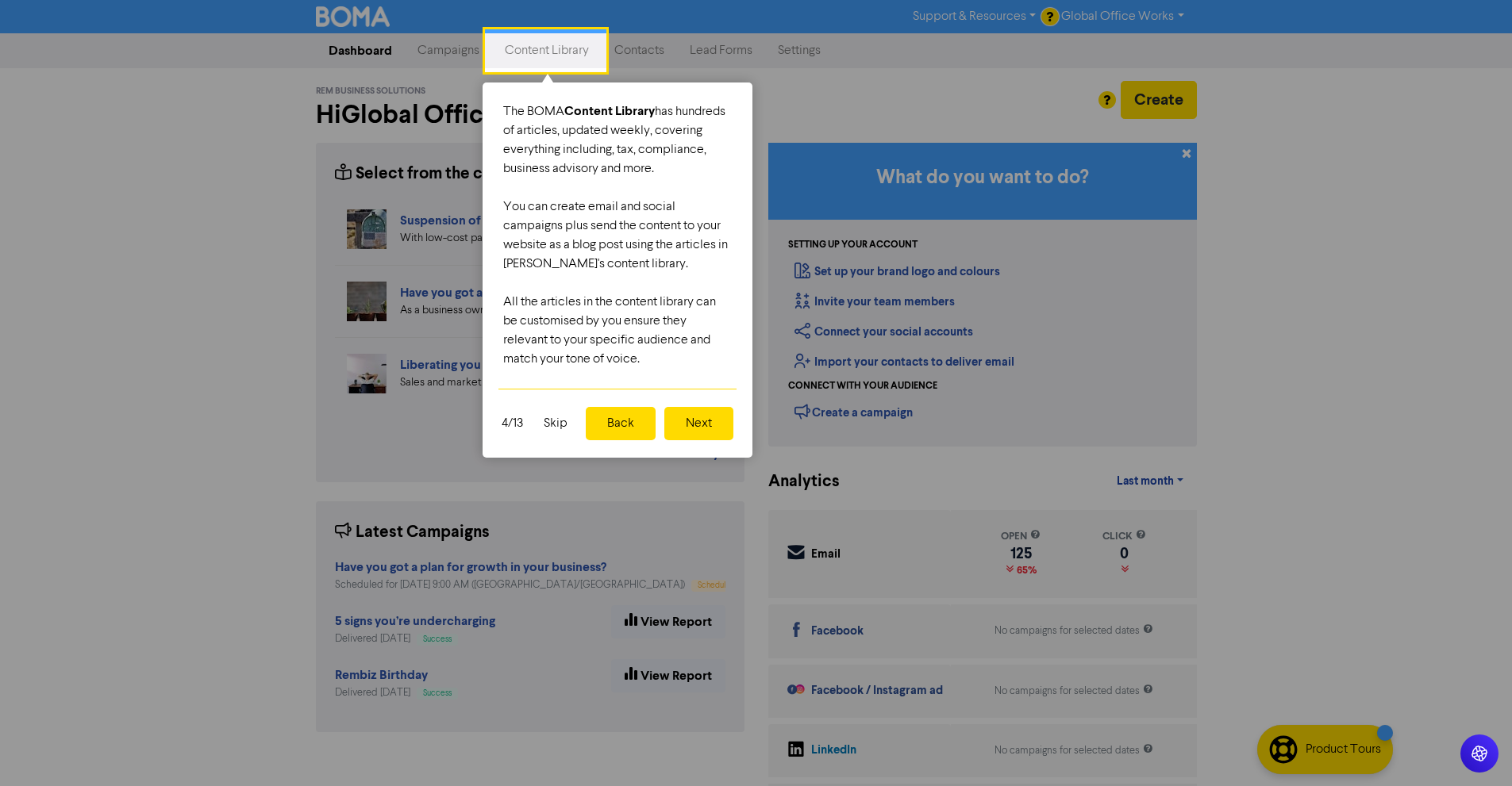
click at [687, 428] on button "Next" at bounding box center [698, 423] width 69 height 33
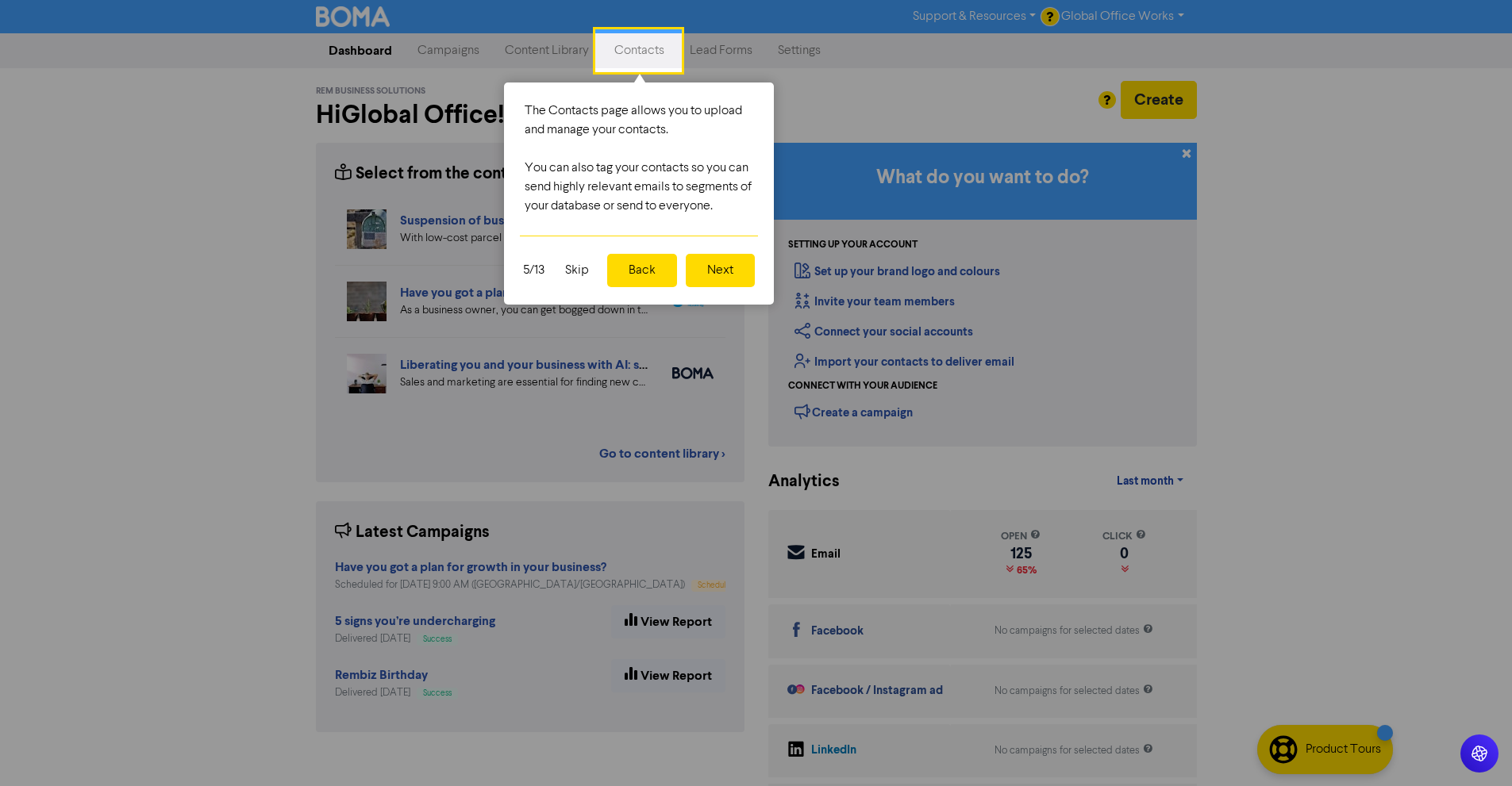
click at [716, 273] on button "Next" at bounding box center [720, 270] width 69 height 33
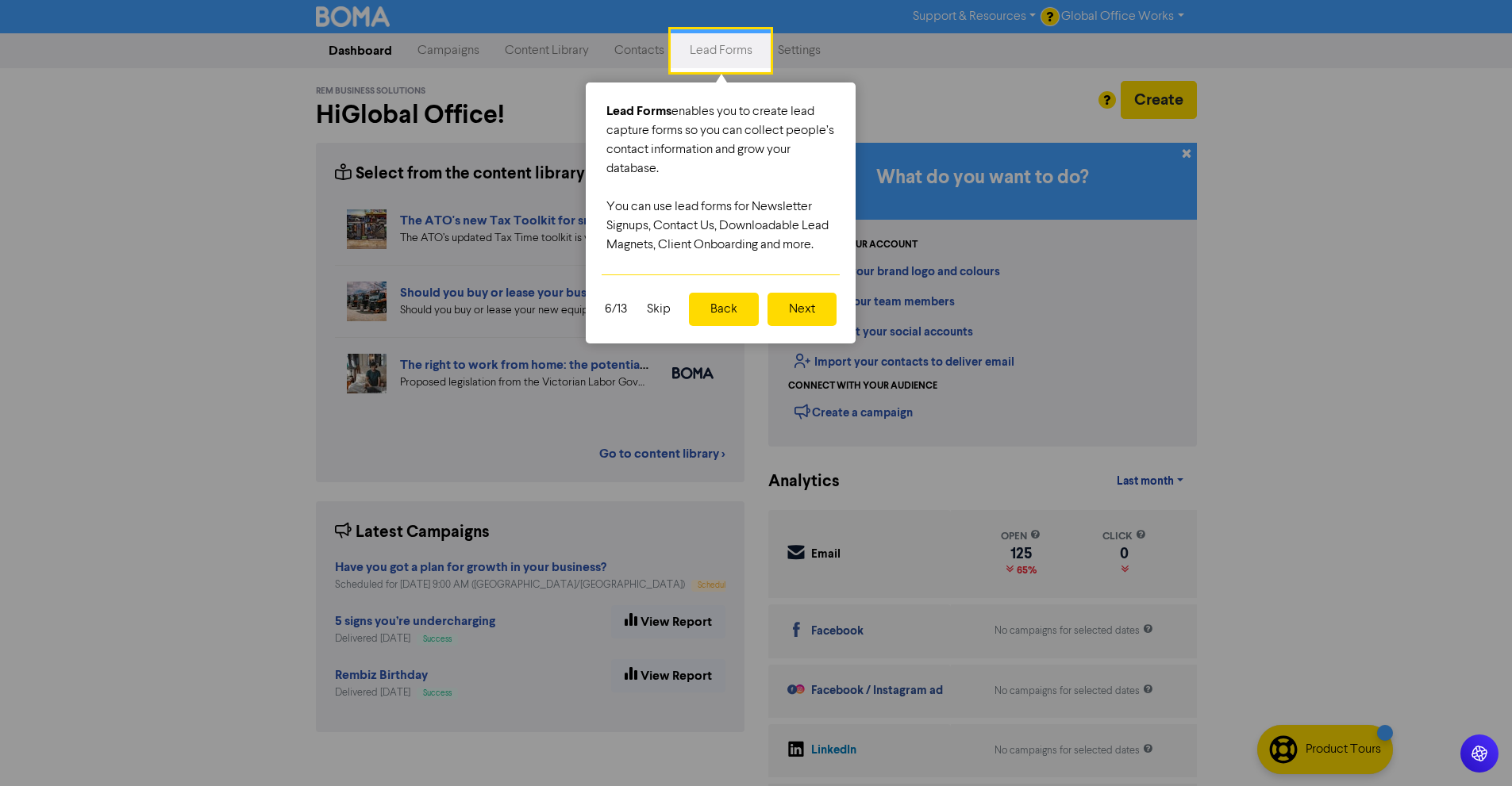
click at [780, 303] on button "Next" at bounding box center [802, 309] width 69 height 33
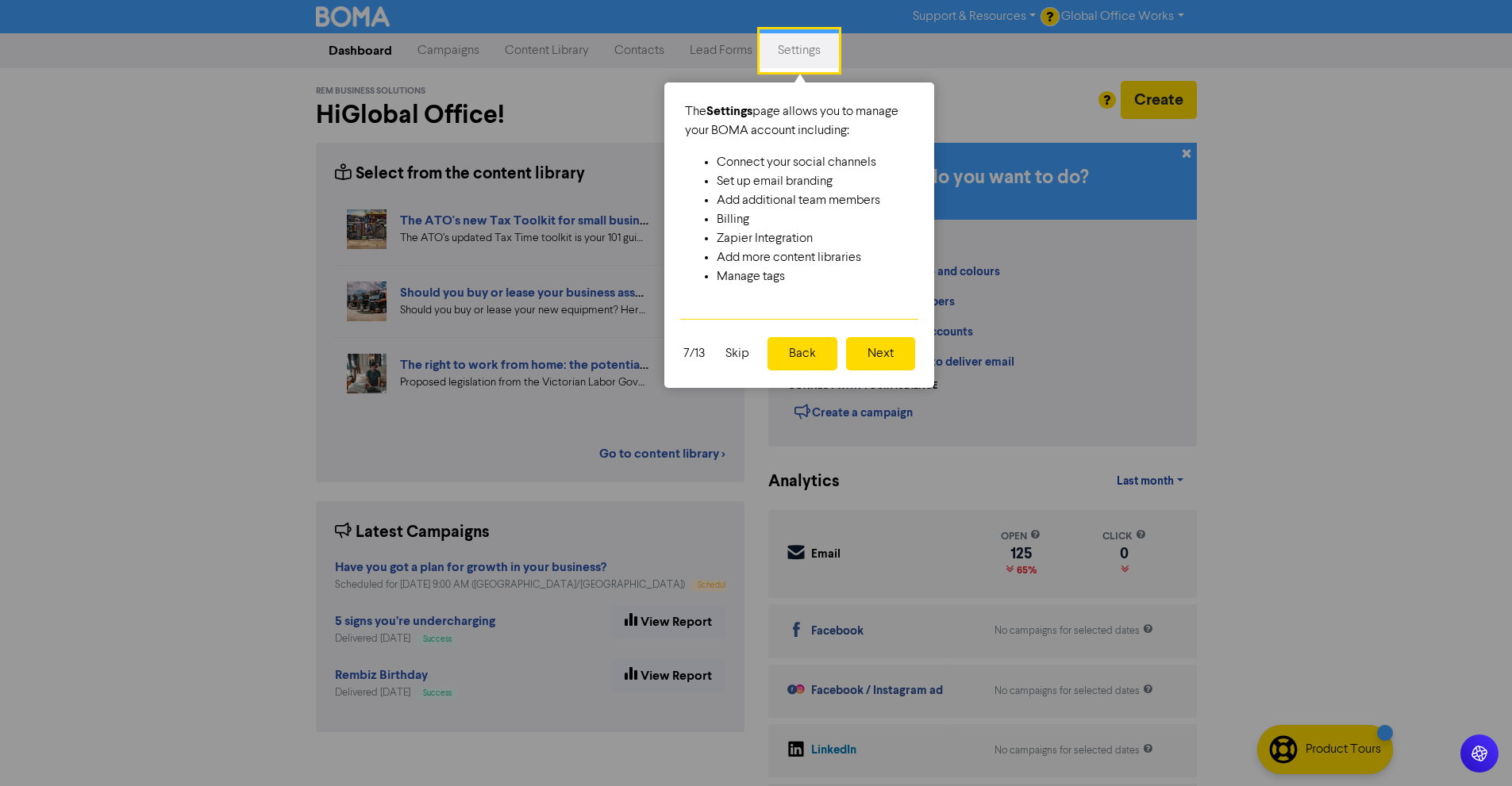
click at [884, 358] on button "Next" at bounding box center [880, 354] width 69 height 33
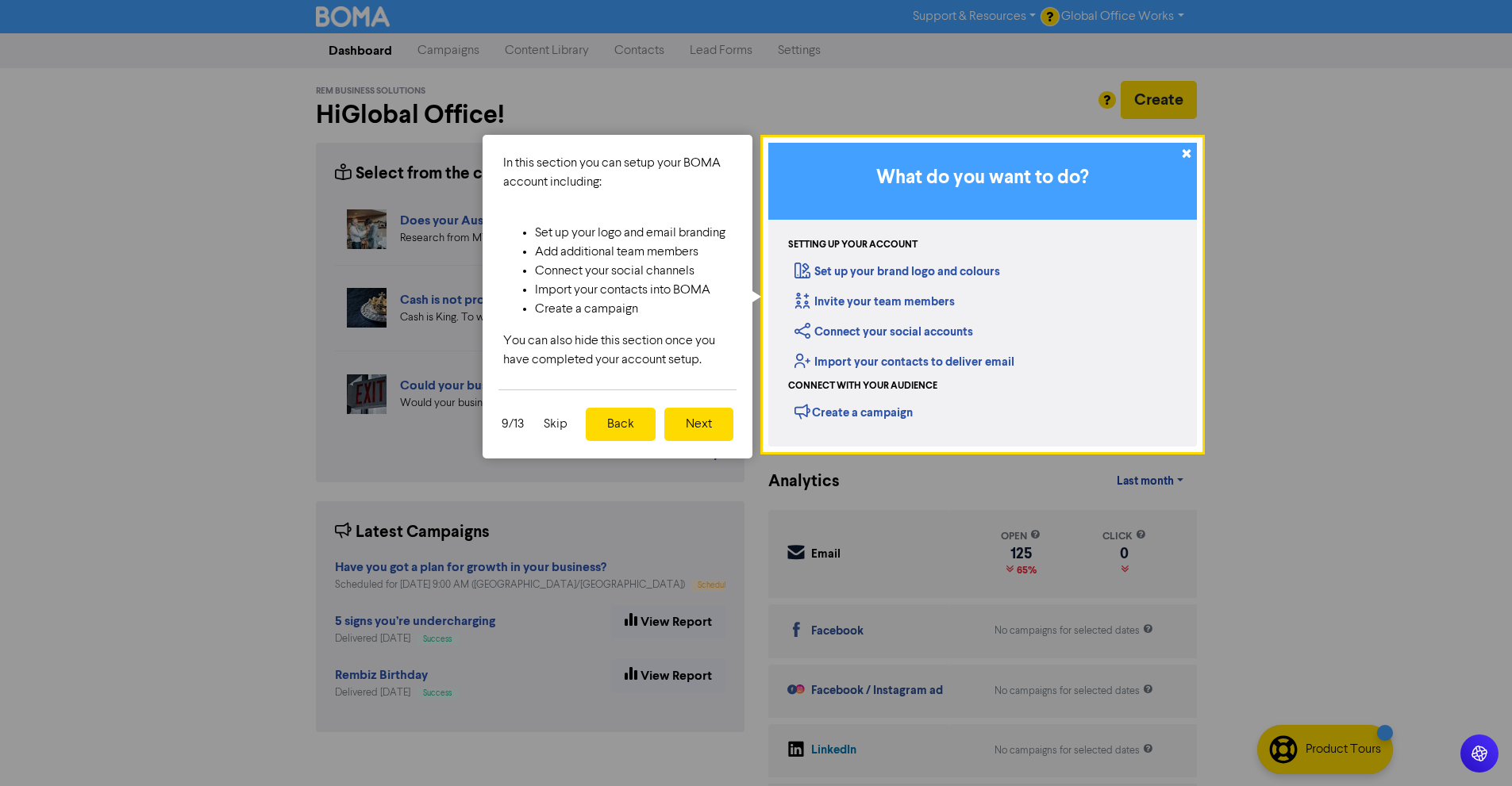
click at [706, 426] on button "Next" at bounding box center [698, 424] width 69 height 33
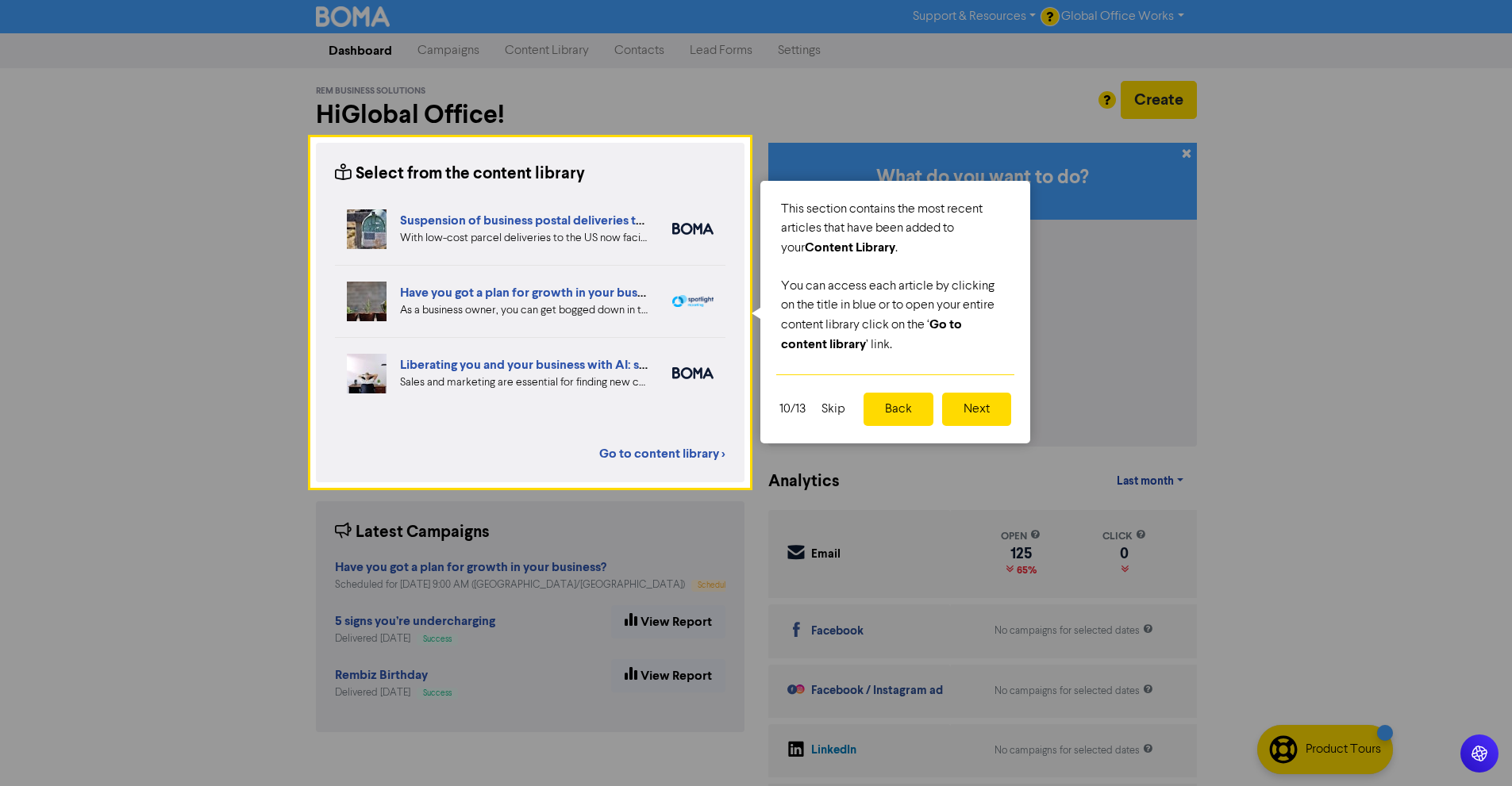
click at [972, 410] on button "Next" at bounding box center [976, 409] width 69 height 33
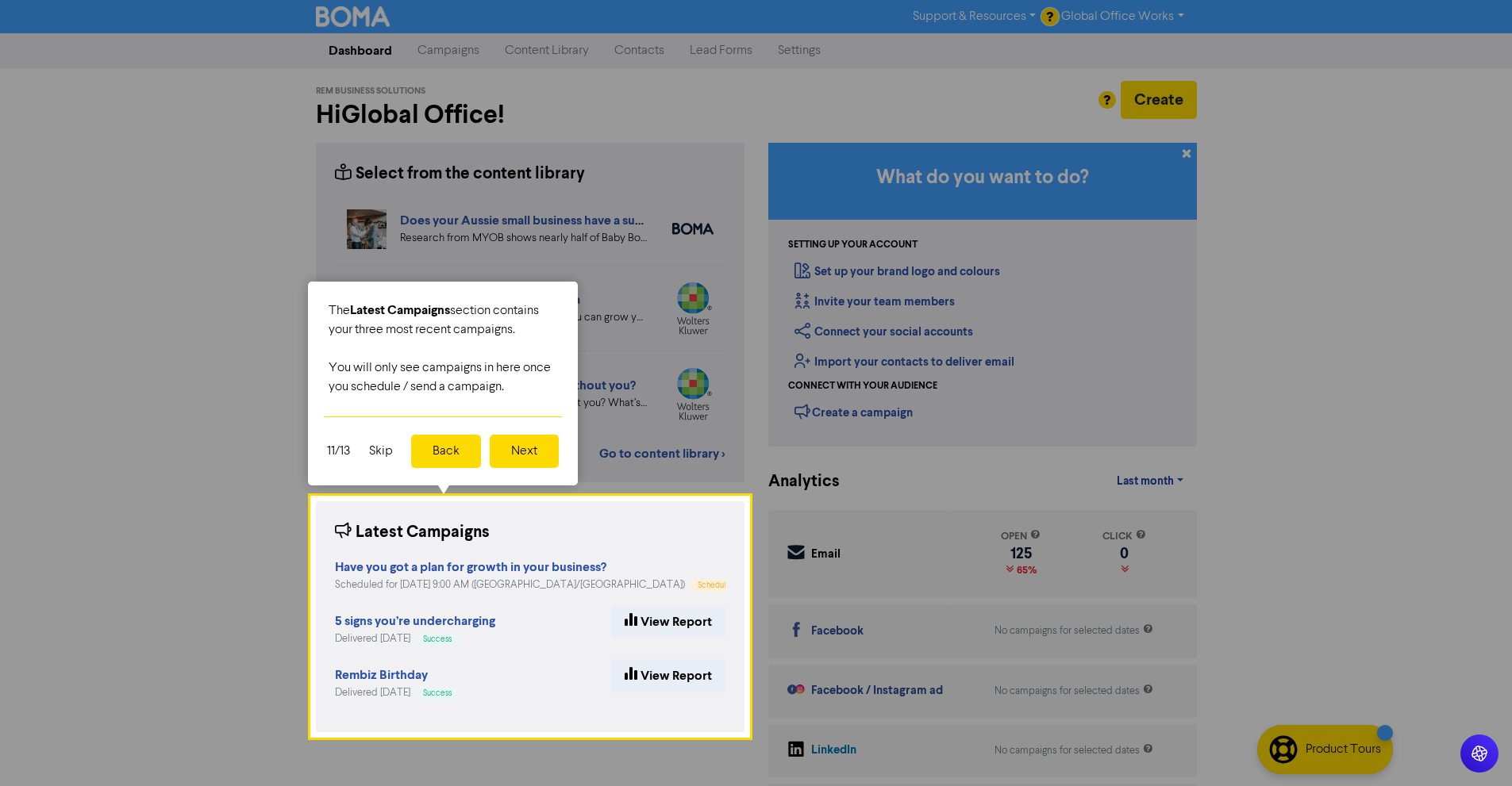
click at [527, 452] on button "Next" at bounding box center [524, 450] width 69 height 33
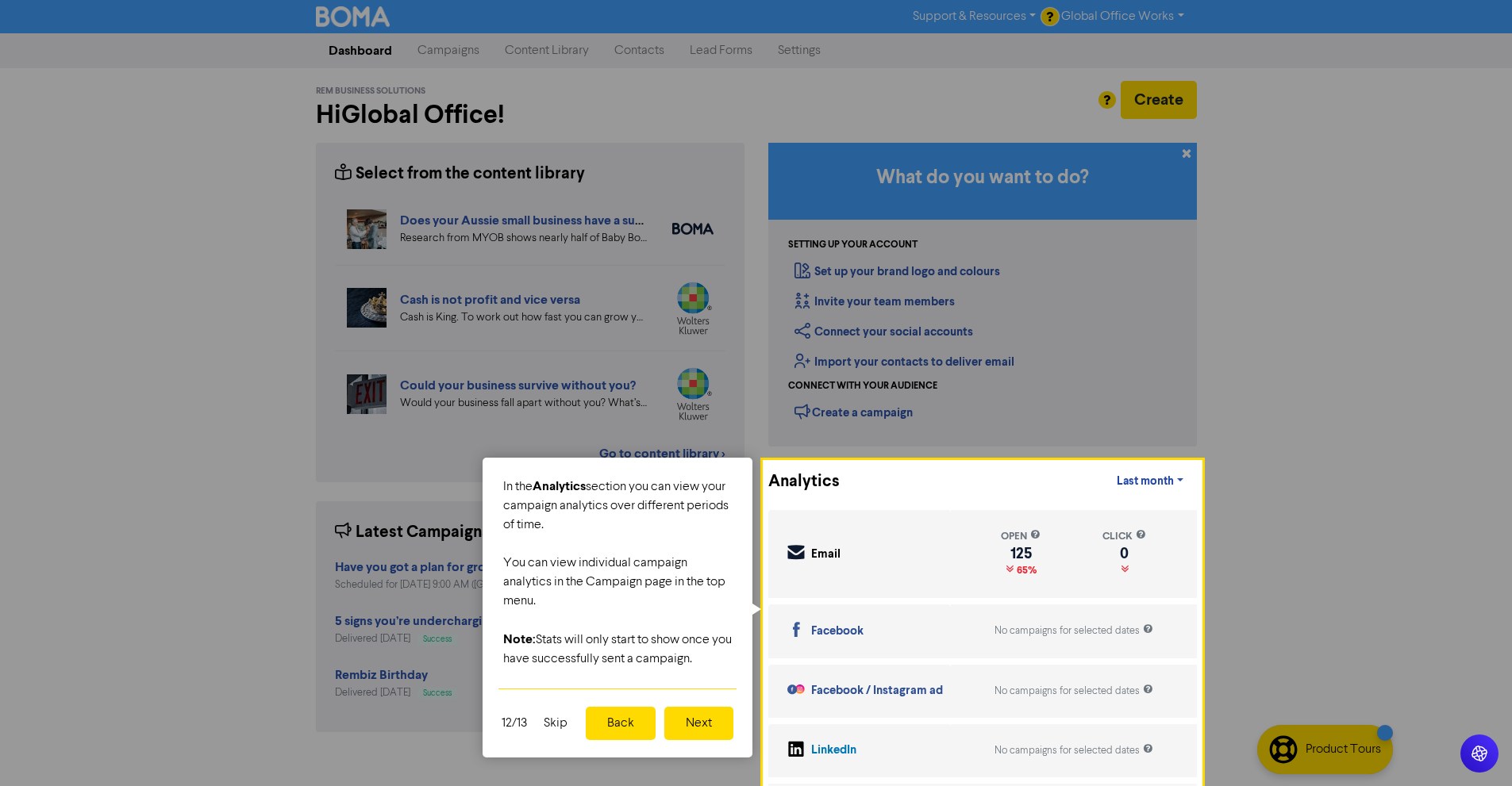
scroll to position [51, 0]
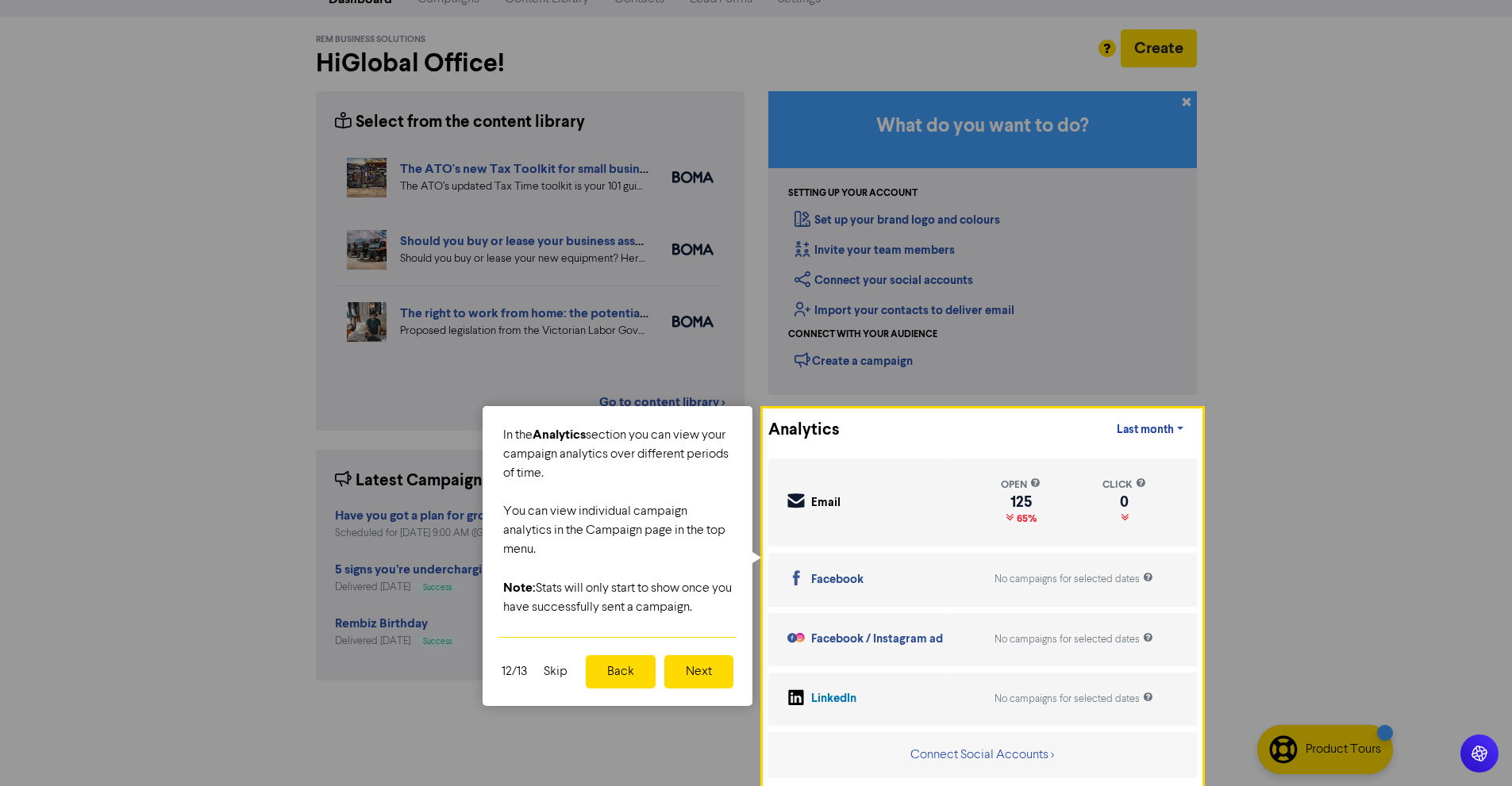
click at [684, 660] on button "Next" at bounding box center [698, 671] width 69 height 33
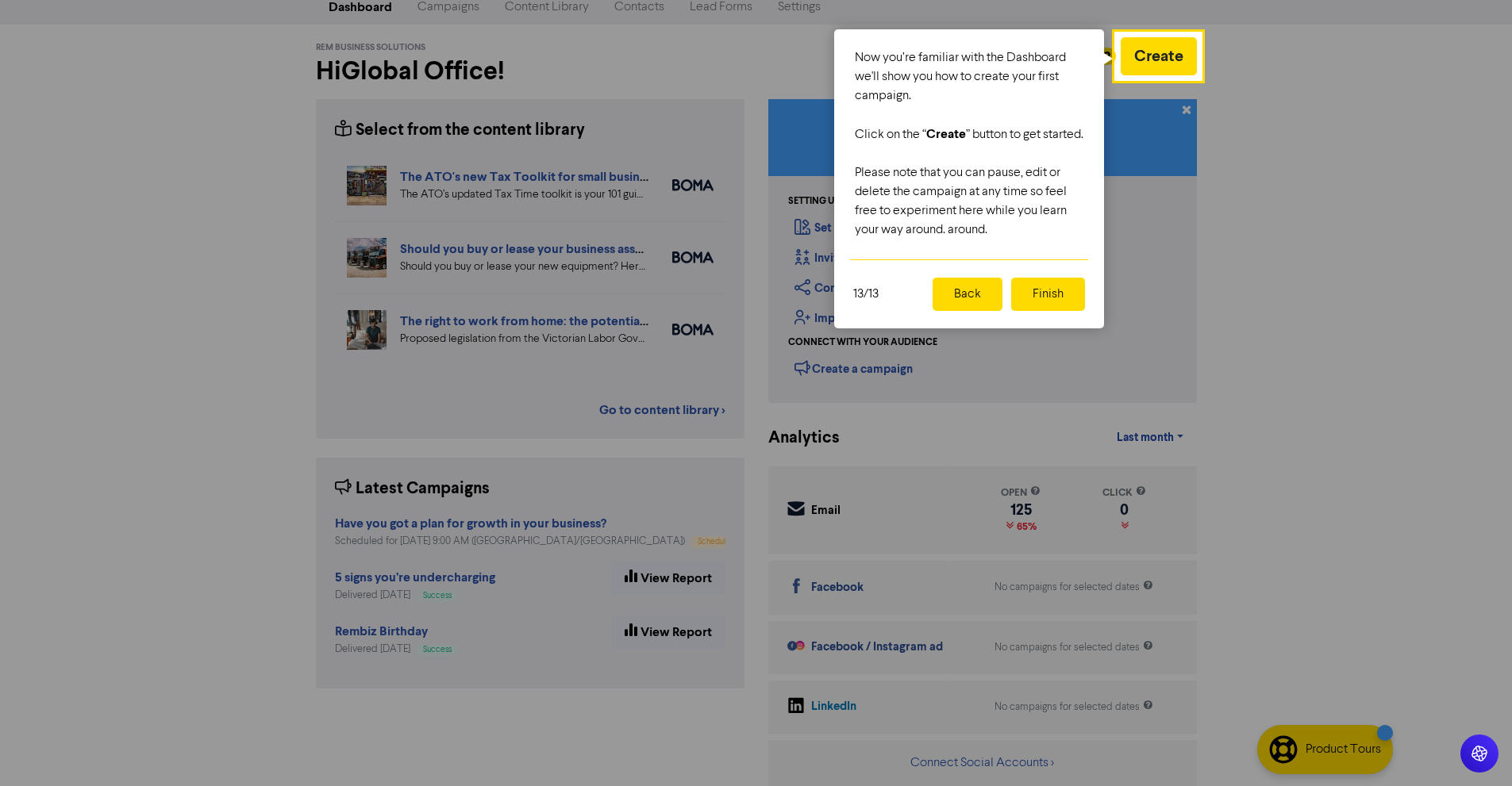
scroll to position [46, 0]
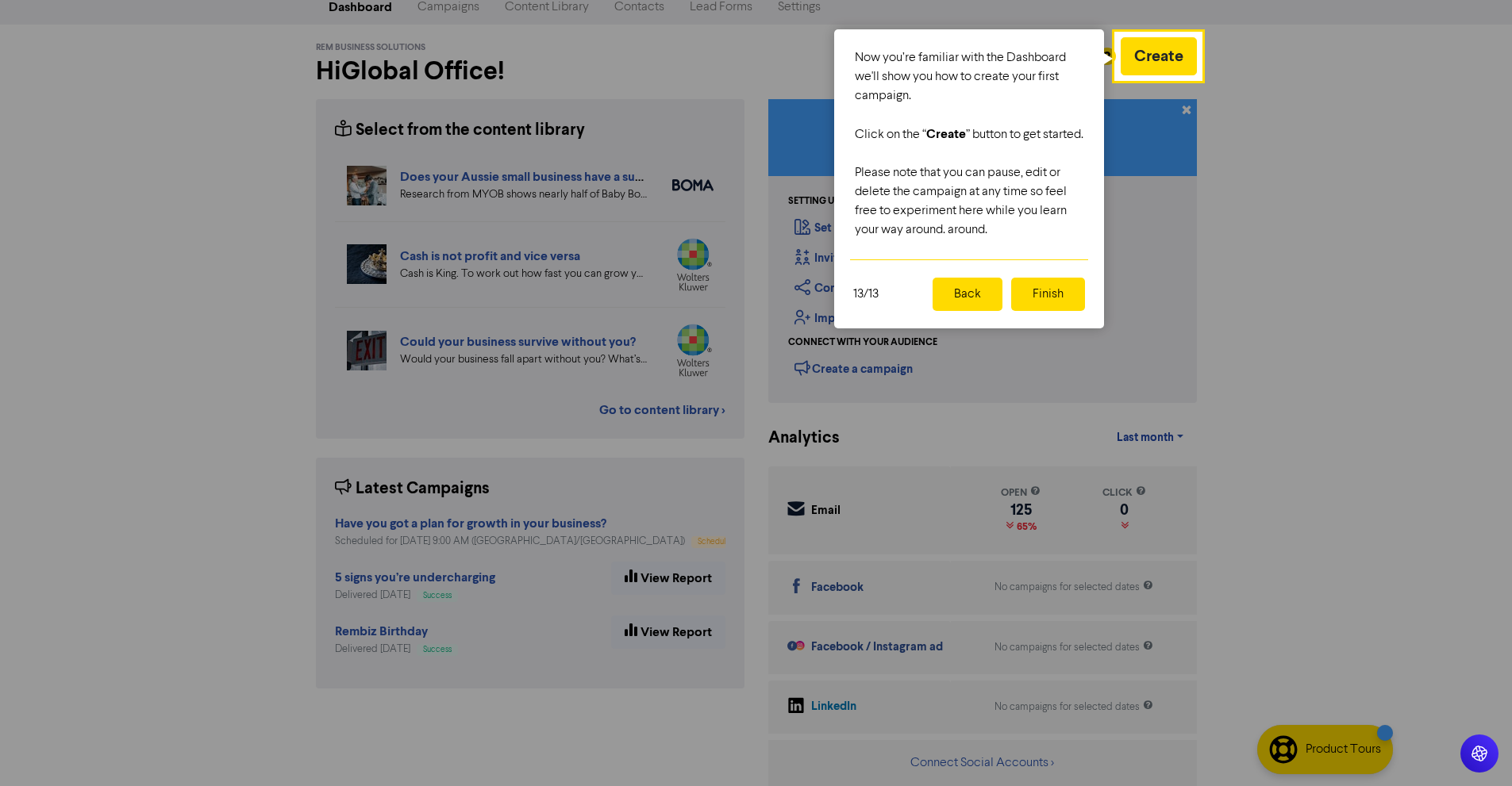
click at [1065, 309] on button "Finish" at bounding box center [1048, 294] width 74 height 33
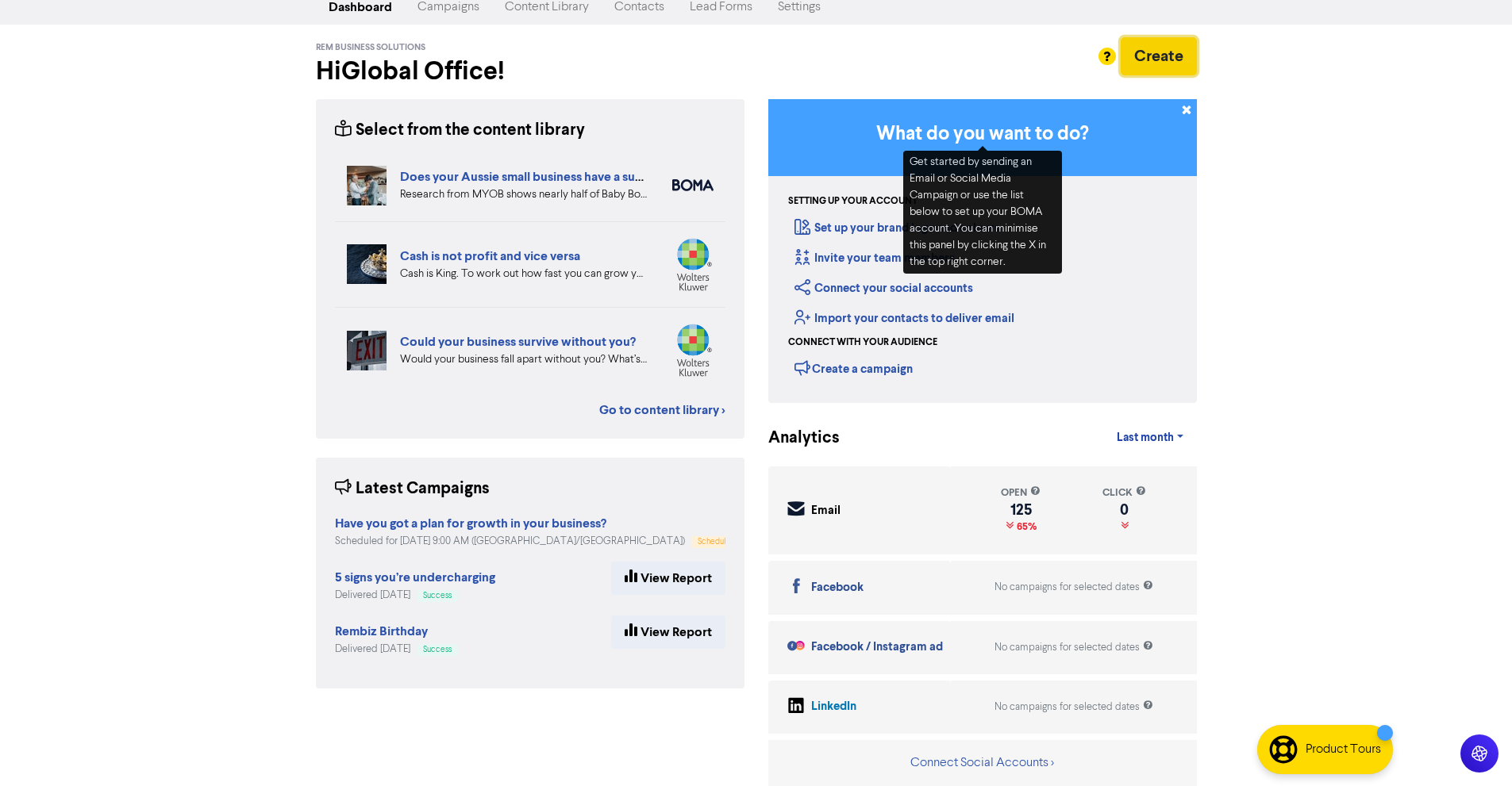
click at [1166, 43] on button "Create" at bounding box center [1158, 56] width 76 height 38
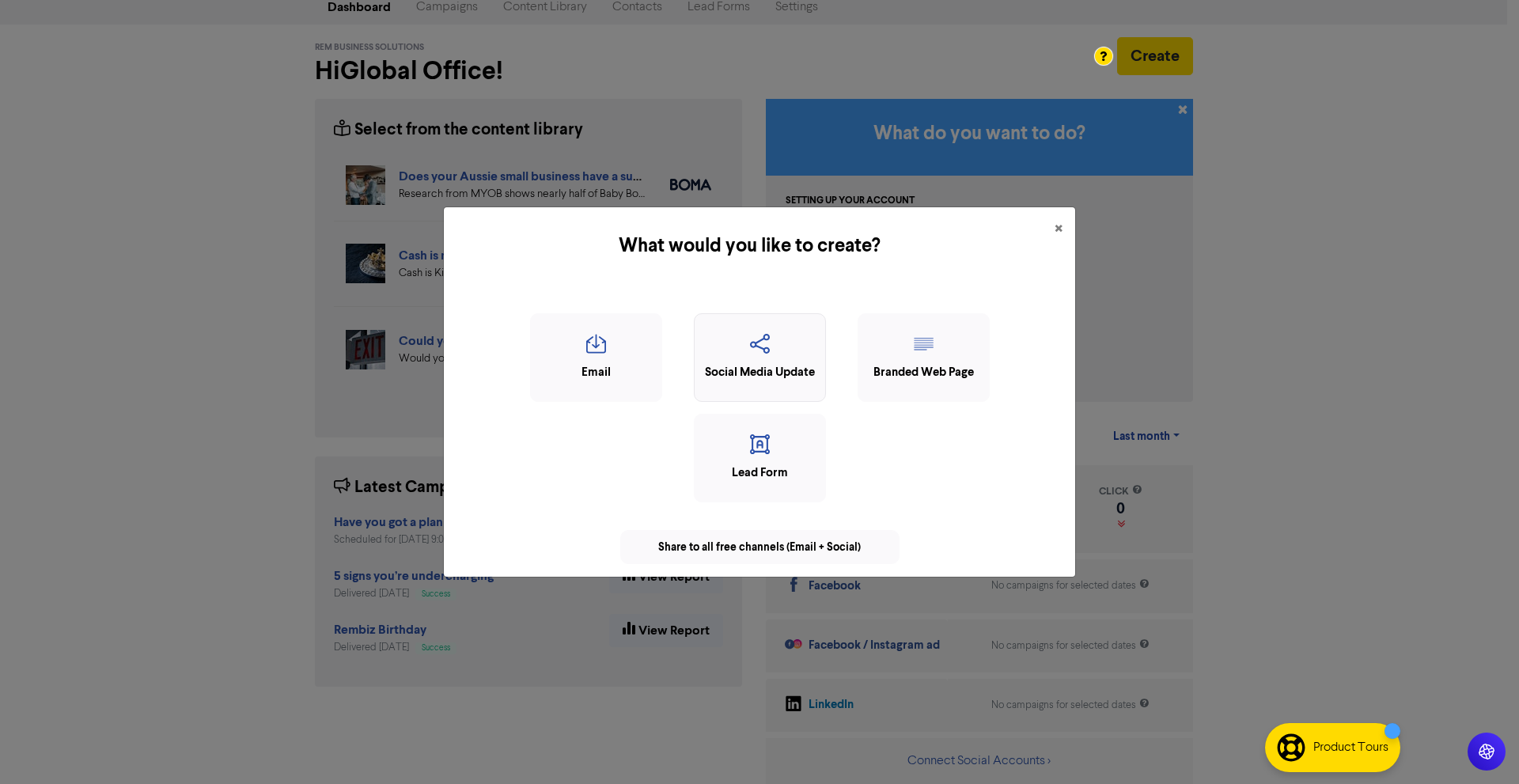
click at [768, 360] on icon "button" at bounding box center [760, 349] width 114 height 30
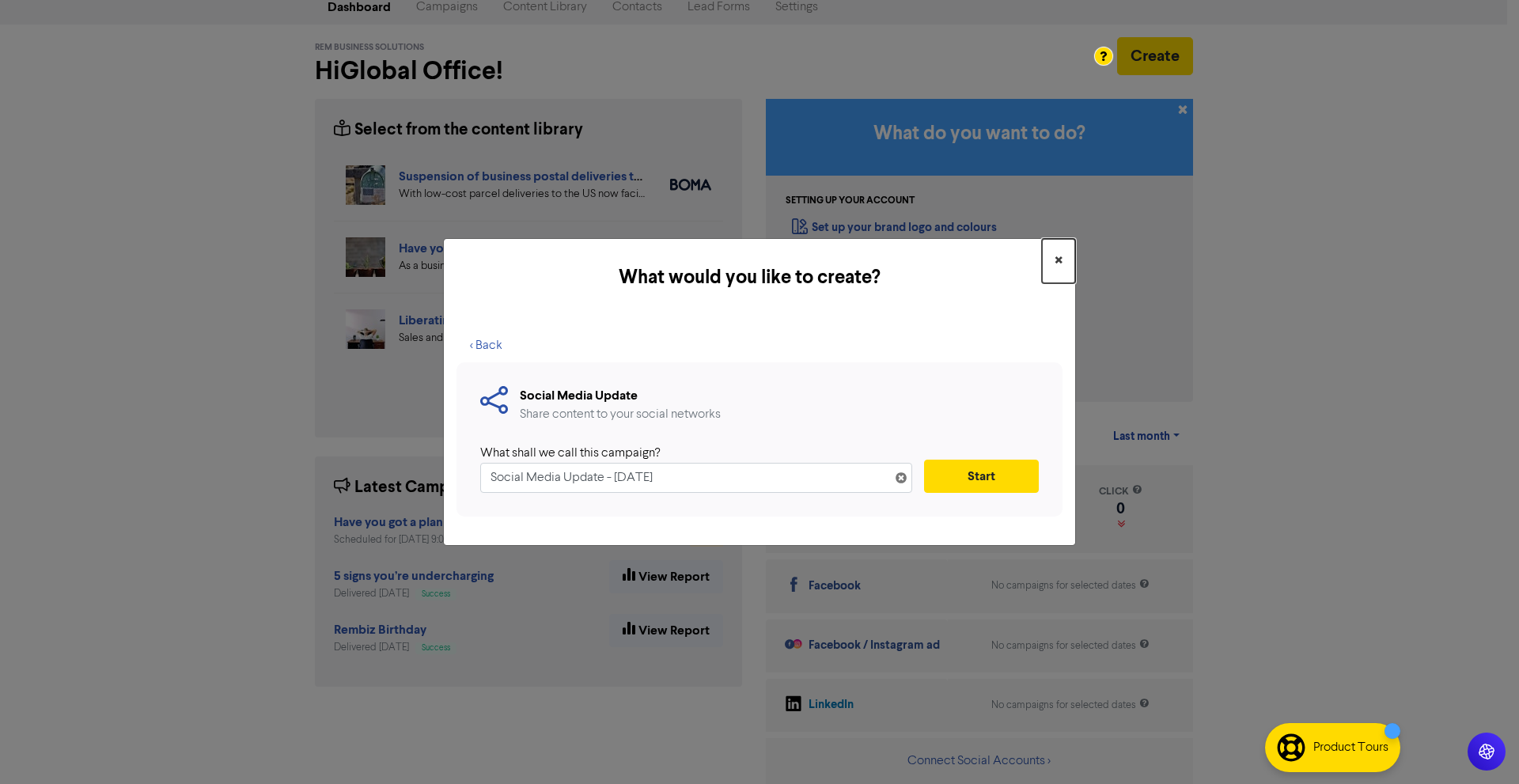
click at [1058, 258] on span "×" at bounding box center [1058, 260] width 8 height 24
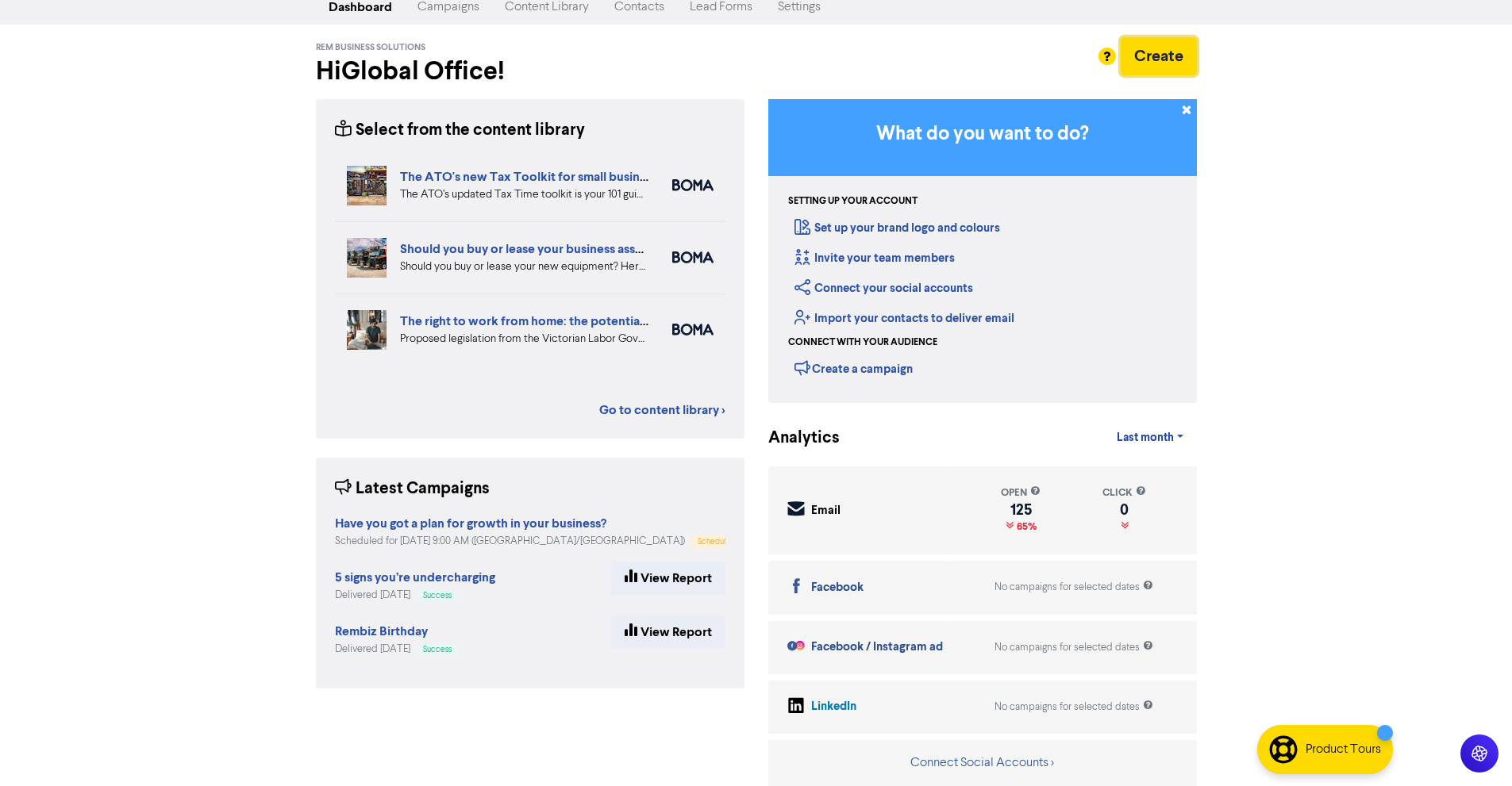
scroll to position [0, 0]
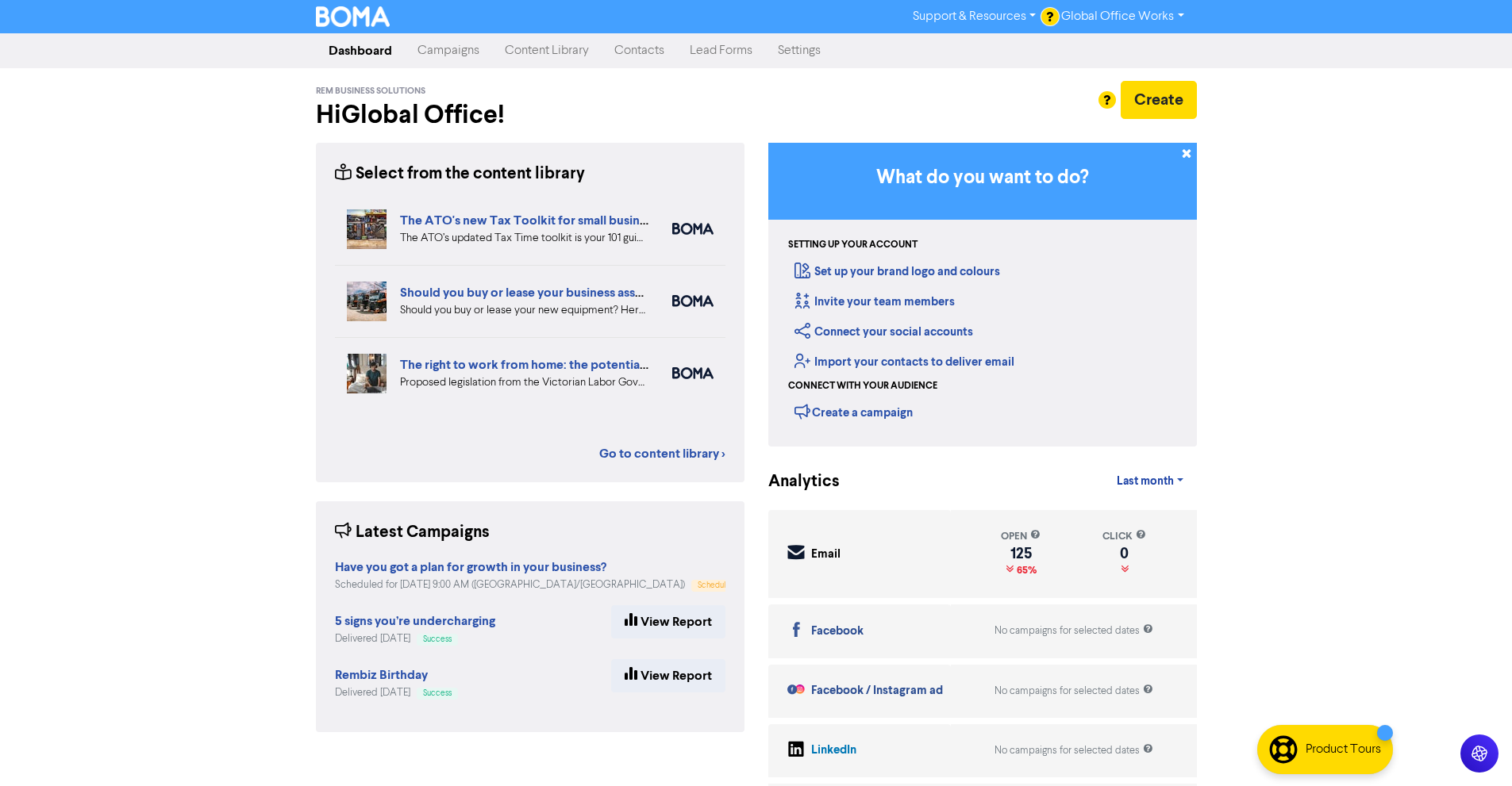
click at [459, 56] on link "Campaigns" at bounding box center [449, 50] width 87 height 31
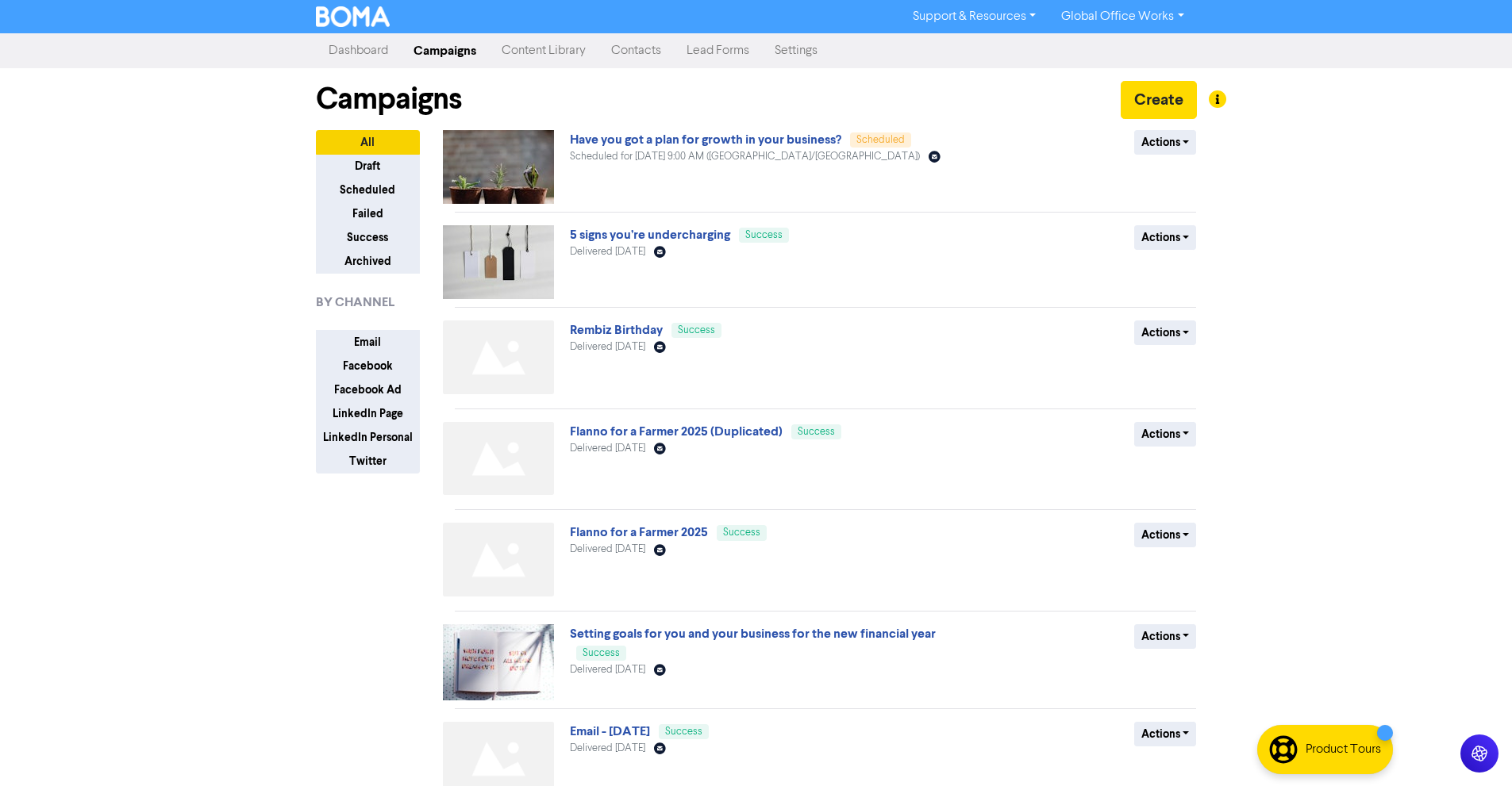
click at [1365, 230] on div at bounding box center [756, 393] width 1512 height 786
click at [1340, 734] on div "Product Tours" at bounding box center [1324, 750] width 136 height 49
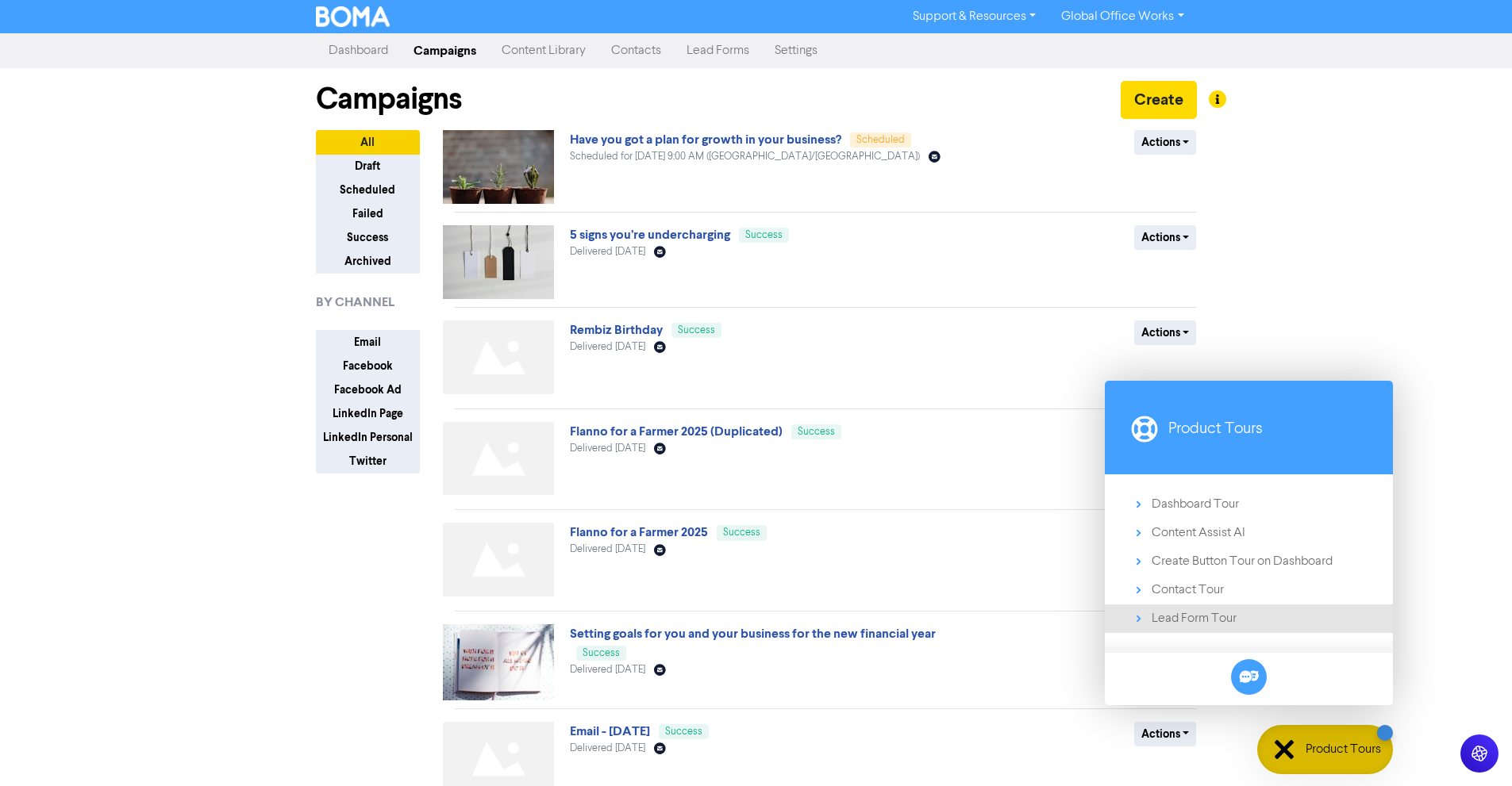
scroll to position [80, 0]
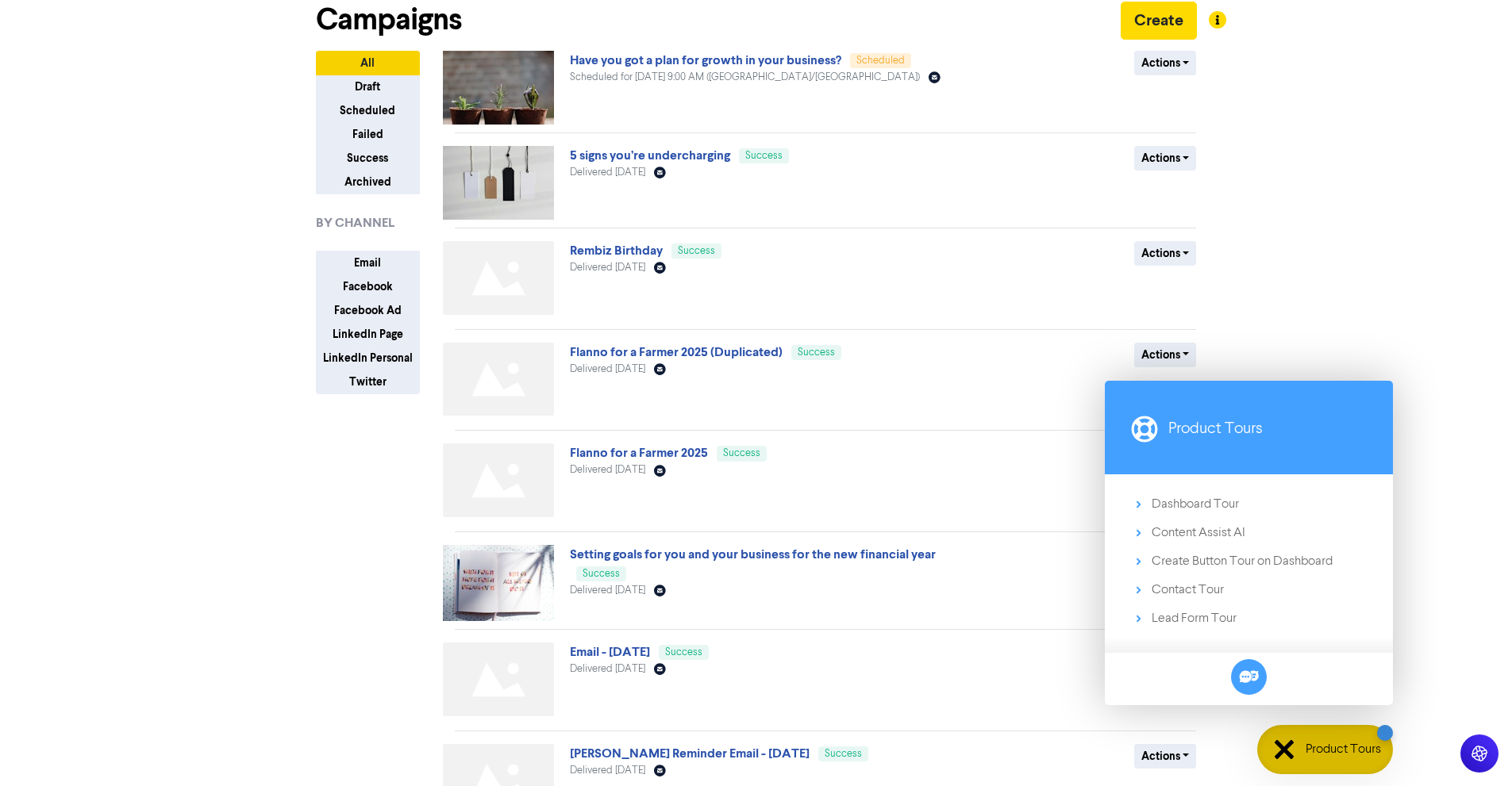
click at [1432, 409] on div "Support & Resources Video Tutorials FAQ & Guides Marketing Education Global Off…" at bounding box center [756, 313] width 1512 height 786
click at [1353, 736] on div "Product Tours" at bounding box center [1324, 750] width 136 height 49
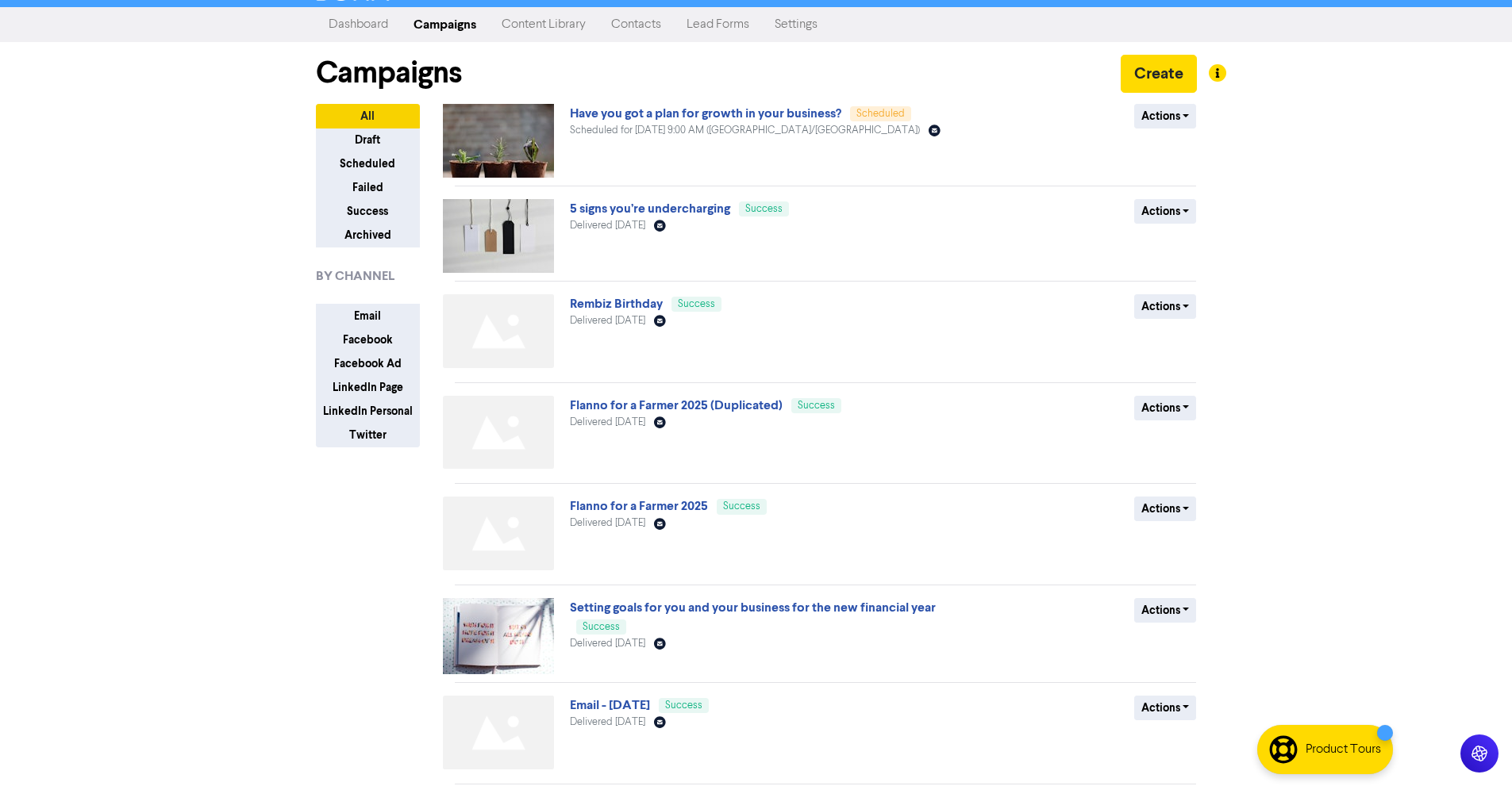
scroll to position [0, 0]
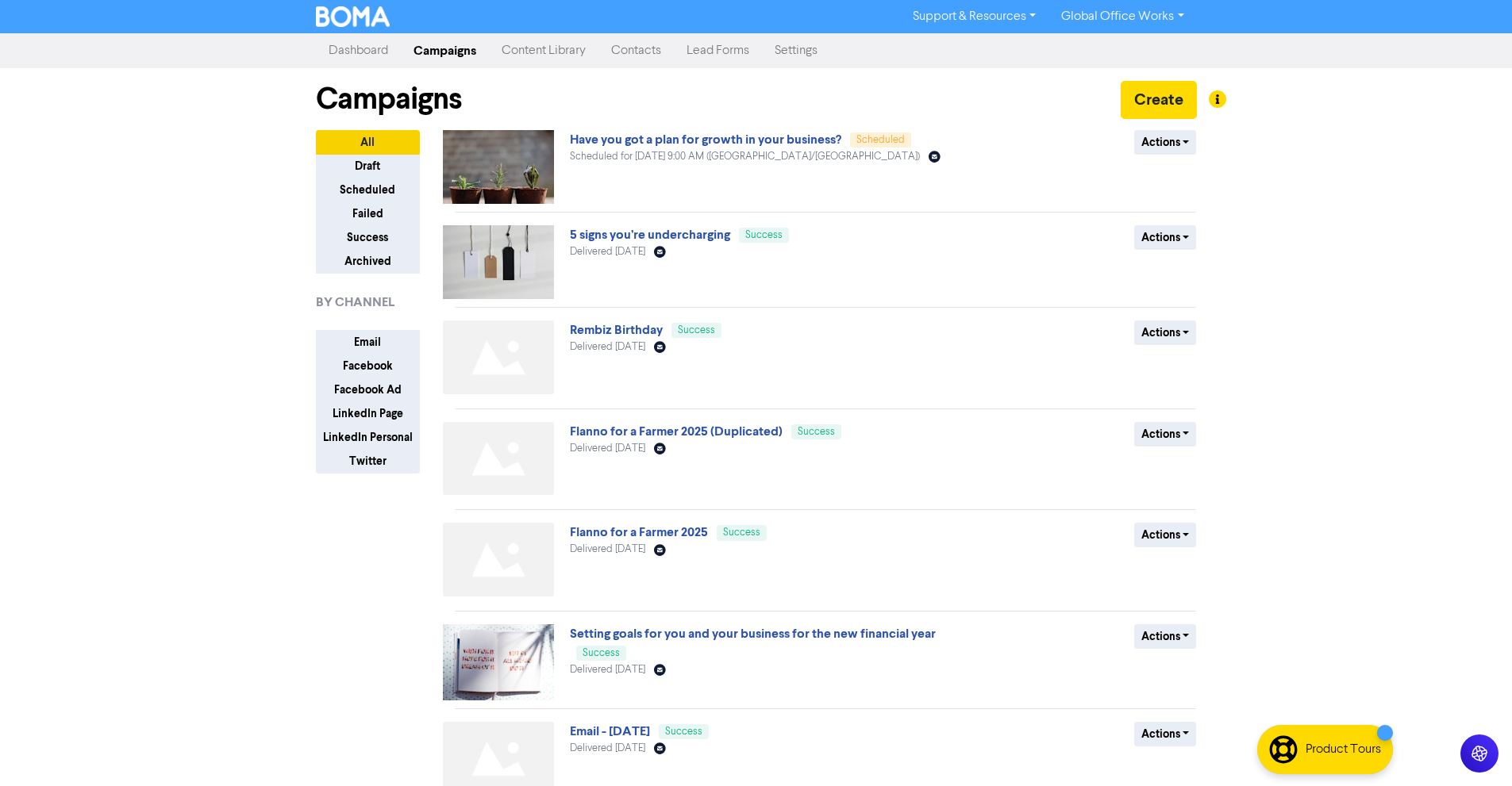
click at [155, 260] on div "Support & Resources Video Tutorials FAQ & Guides Marketing Education Global Off…" at bounding box center [756, 393] width 1512 height 786
click at [375, 51] on link "Dashboard" at bounding box center [359, 50] width 85 height 31
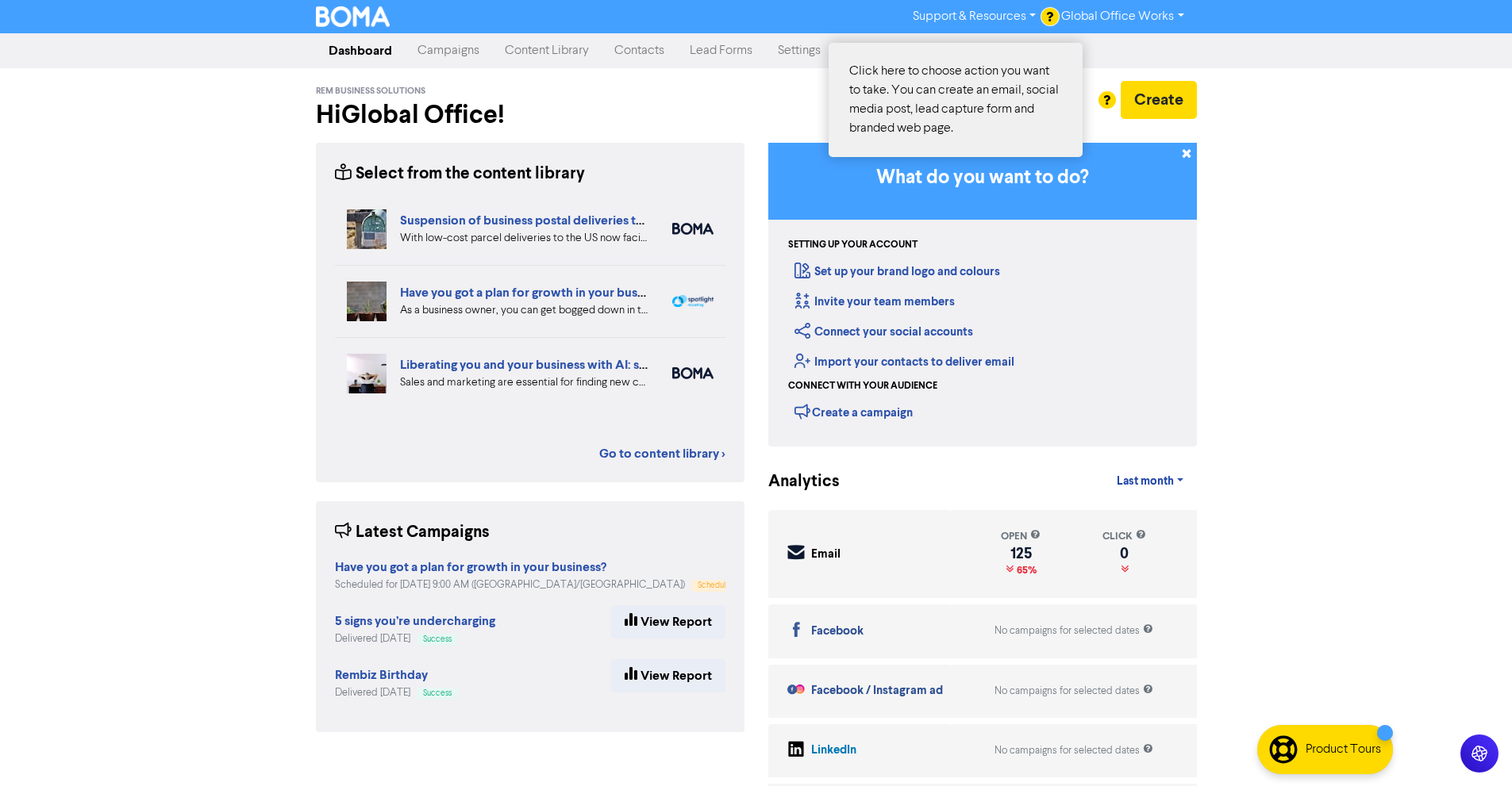
click at [1100, 105] on div at bounding box center [1107, 100] width 17 height 17
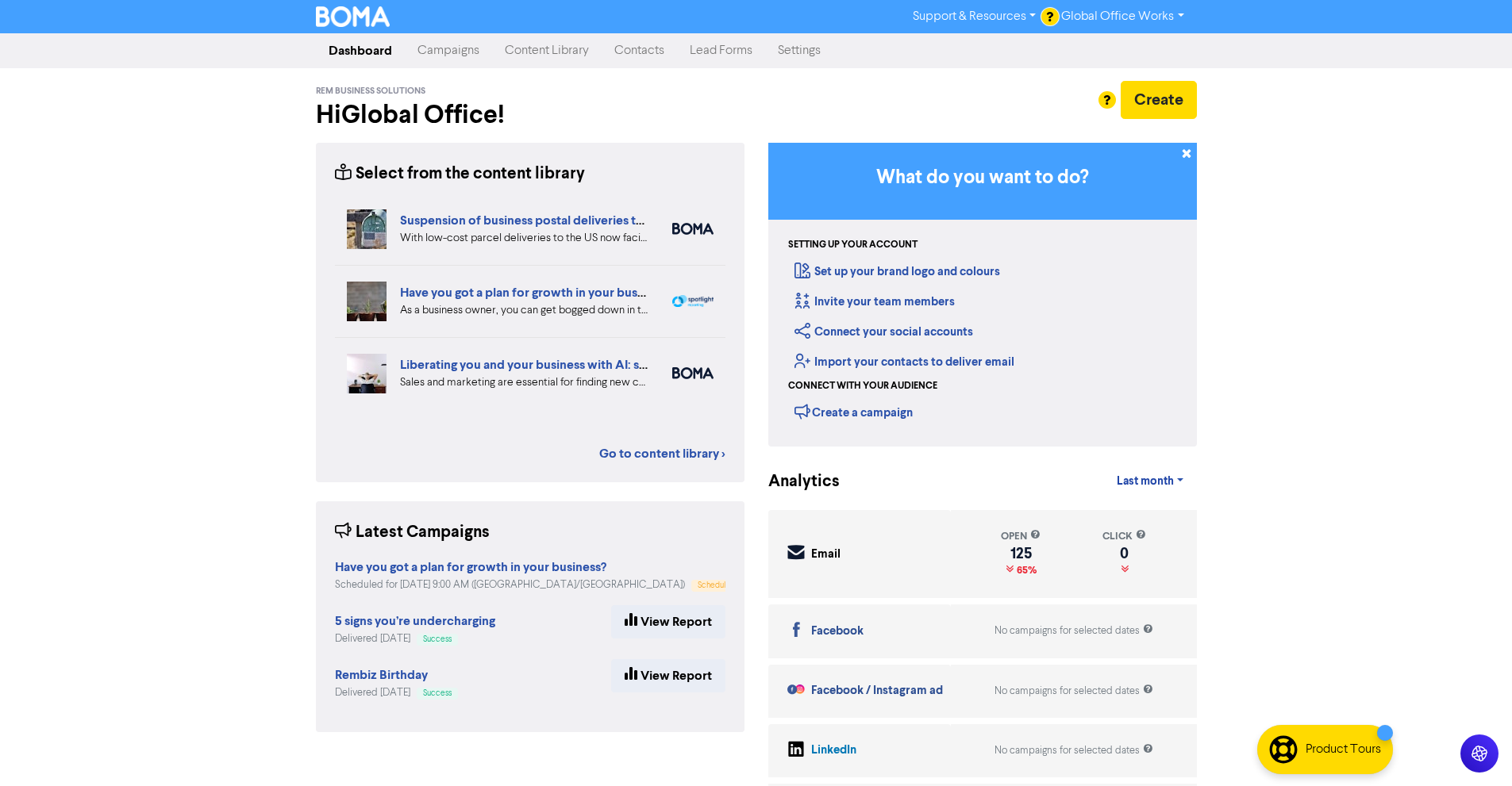
click at [1247, 250] on div at bounding box center [756, 393] width 1512 height 786
click at [1364, 228] on div "Support & Resources Video Tutorials FAQ & Guides Marketing Education Global Off…" at bounding box center [756, 393] width 1512 height 786
click at [284, 33] on nav "Dashboard Campaigns Content Library Contacts Lead Forms Settings" at bounding box center [756, 50] width 1512 height 35
click at [287, 76] on div "Support & Resources Video Tutorials FAQ & Guides Marketing Education Global Off…" at bounding box center [756, 393] width 1512 height 786
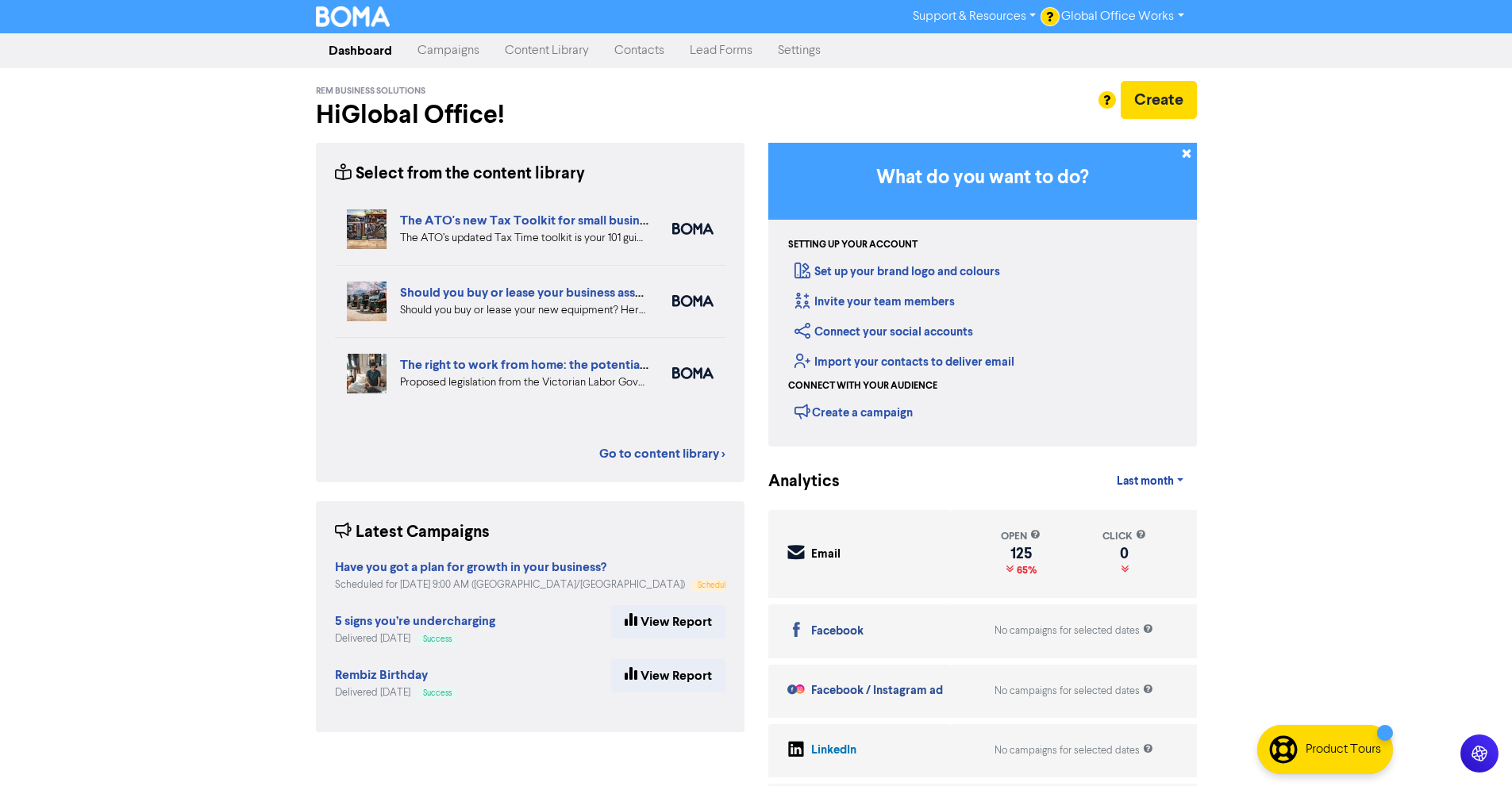
click at [270, 420] on div "Support & Resources Video Tutorials FAQ & Guides Marketing Education Global Off…" at bounding box center [756, 393] width 1512 height 786
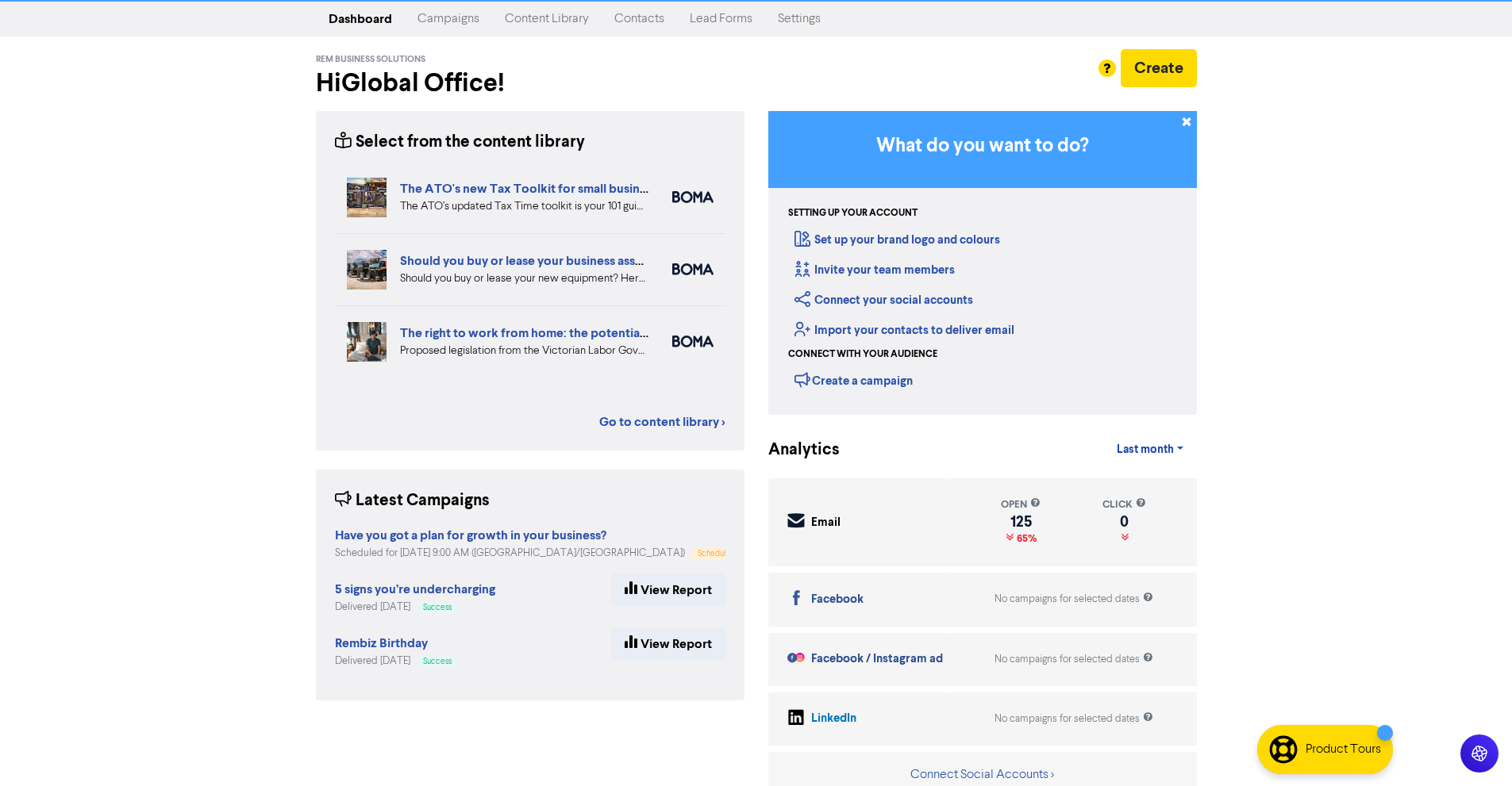
scroll to position [46, 0]
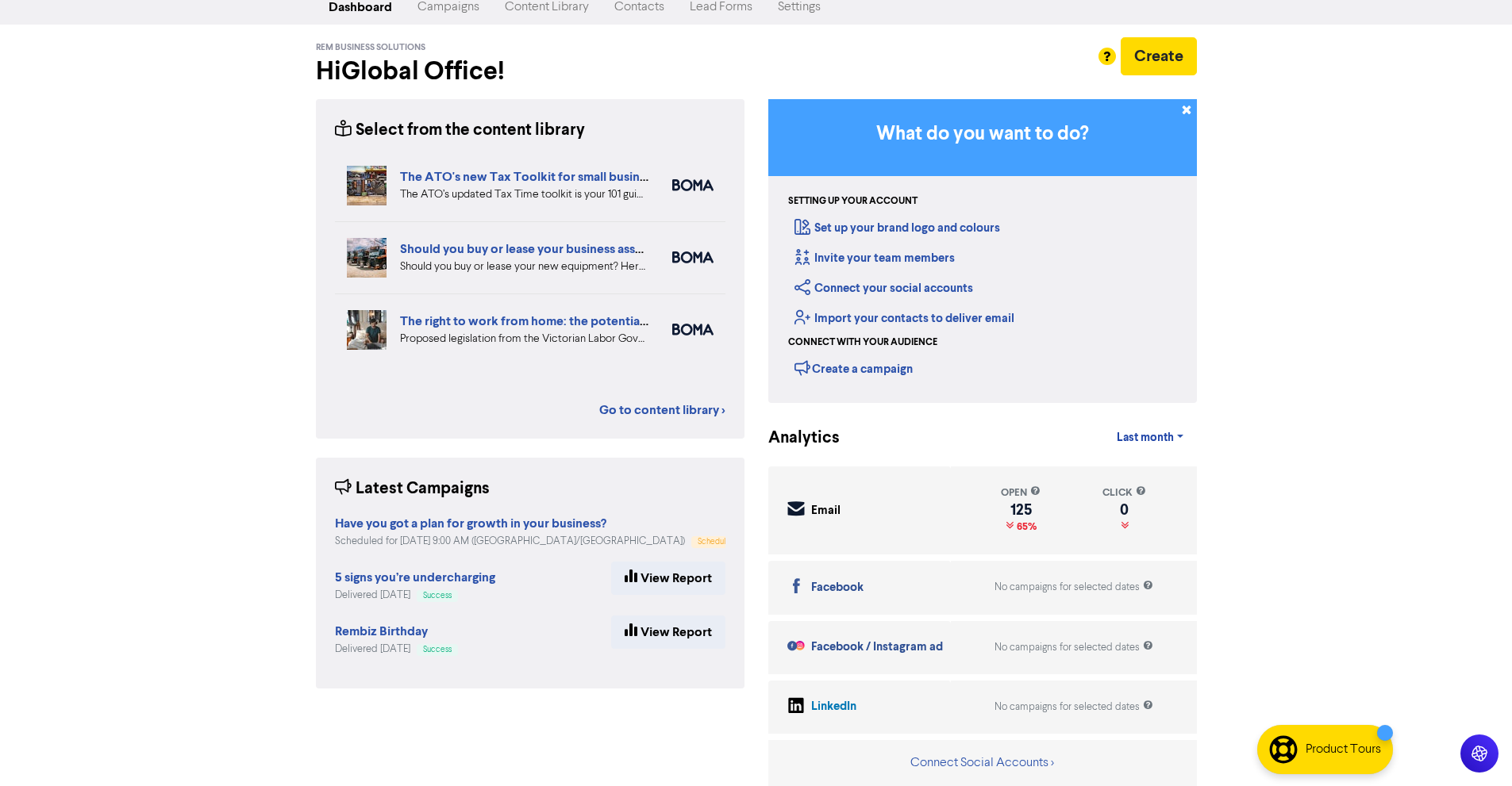
click at [1230, 575] on div "Support & Resources Video Tutorials FAQ & Guides Marketing Education Global Off…" at bounding box center [756, 349] width 1512 height 786
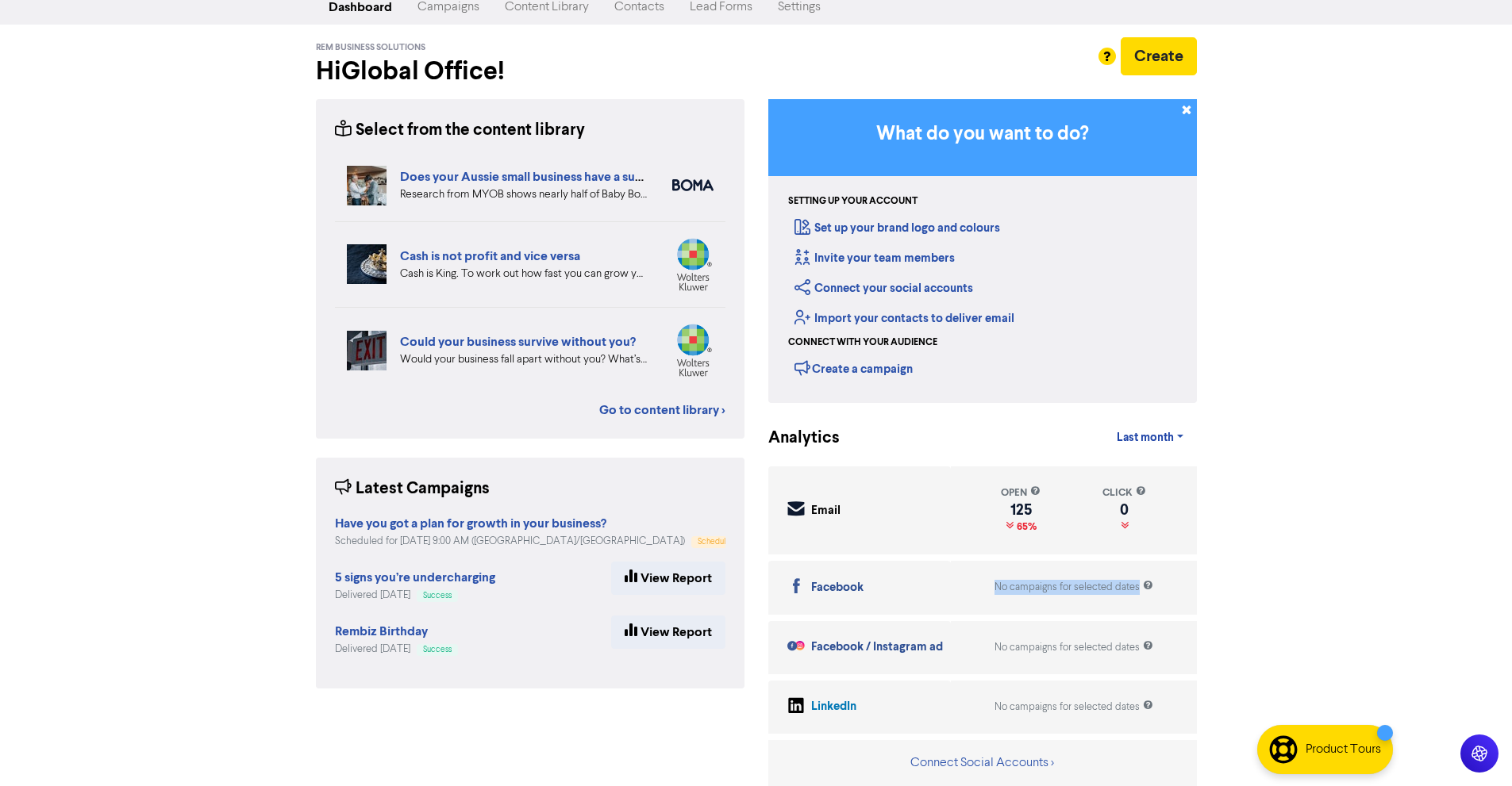
click at [1230, 575] on div "Support & Resources Video Tutorials FAQ & Guides Marketing Education Global Off…" at bounding box center [756, 349] width 1512 height 786
click at [1232, 575] on div "Support & Resources Video Tutorials FAQ & Guides Marketing Education Global Off…" at bounding box center [756, 349] width 1512 height 786
click at [1233, 575] on div "Support & Resources Video Tutorials FAQ & Guides Marketing Education Global Off…" at bounding box center [756, 349] width 1512 height 786
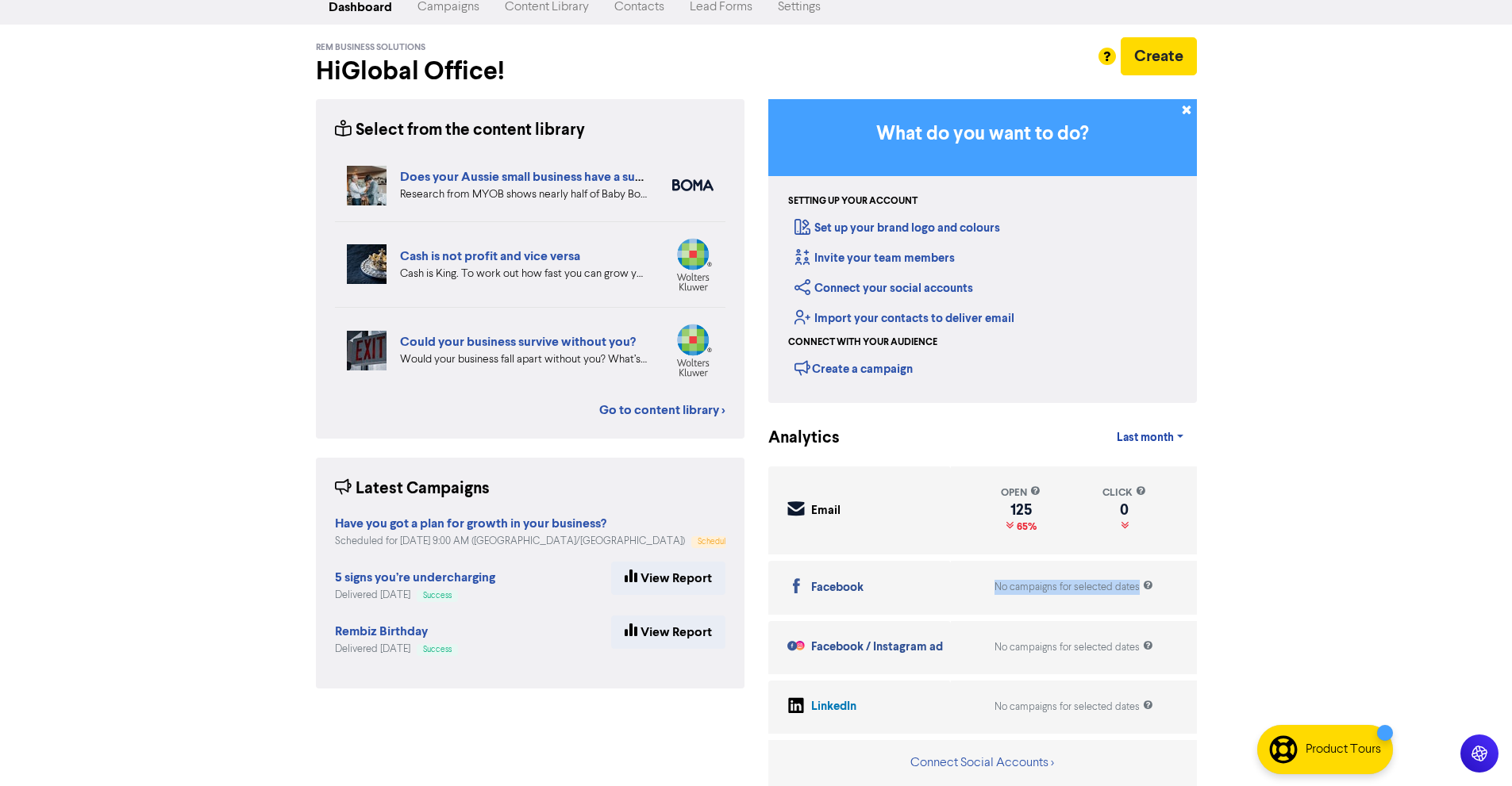
click at [1233, 575] on div "Support & Resources Video Tutorials FAQ & Guides Marketing Education Global Off…" at bounding box center [756, 349] width 1512 height 786
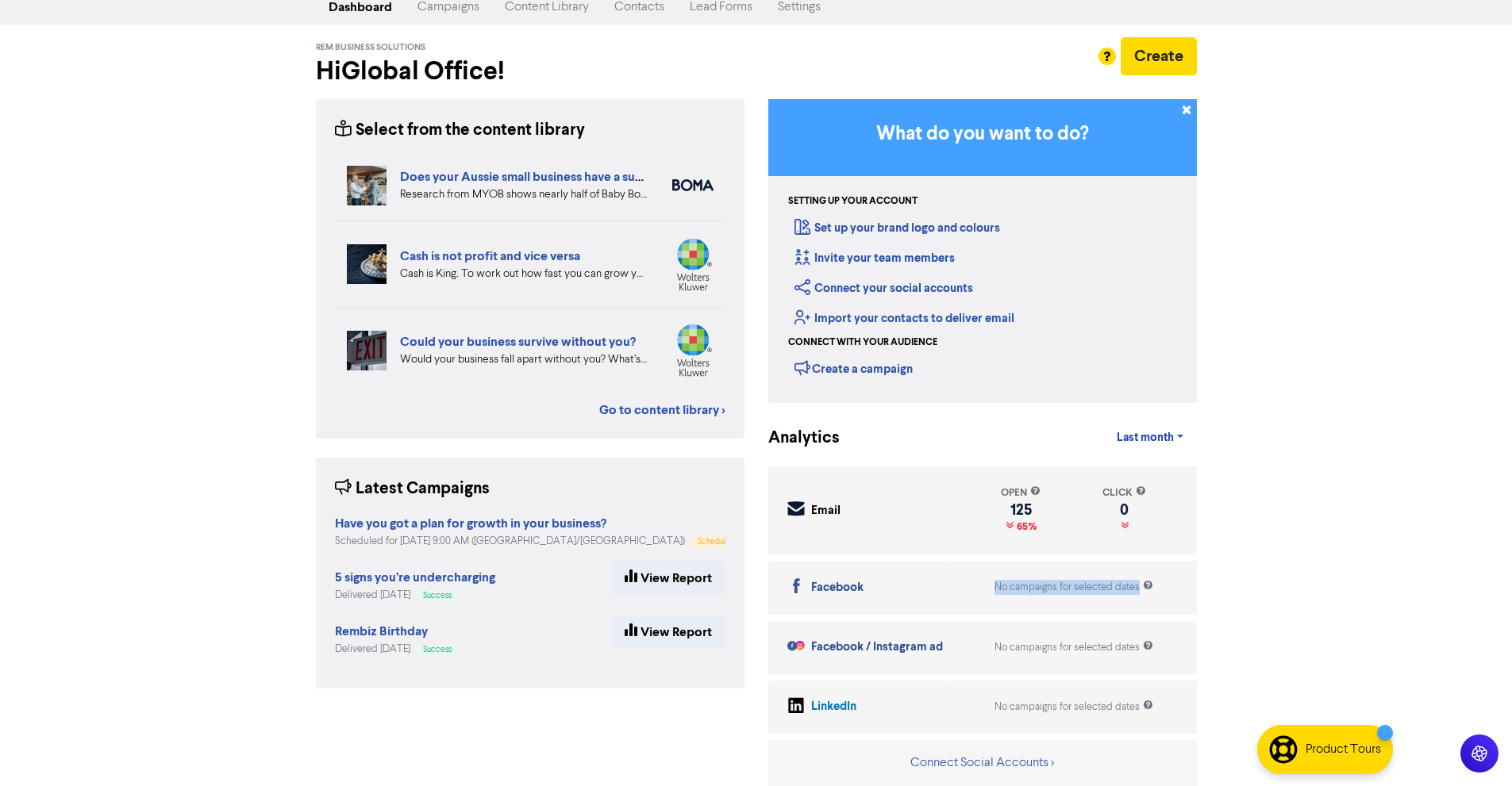
click at [1233, 575] on div "Support & Resources Video Tutorials FAQ & Guides Marketing Education Global Off…" at bounding box center [756, 349] width 1512 height 786
click at [1065, 727] on div "No campaigns for selected dates" at bounding box center [1073, 707] width 246 height 53
click at [1028, 750] on div "Connect Social Accounts >" at bounding box center [983, 762] width 429 height 46
click at [1014, 769] on button "Connect Social Accounts >" at bounding box center [982, 763] width 145 height 21
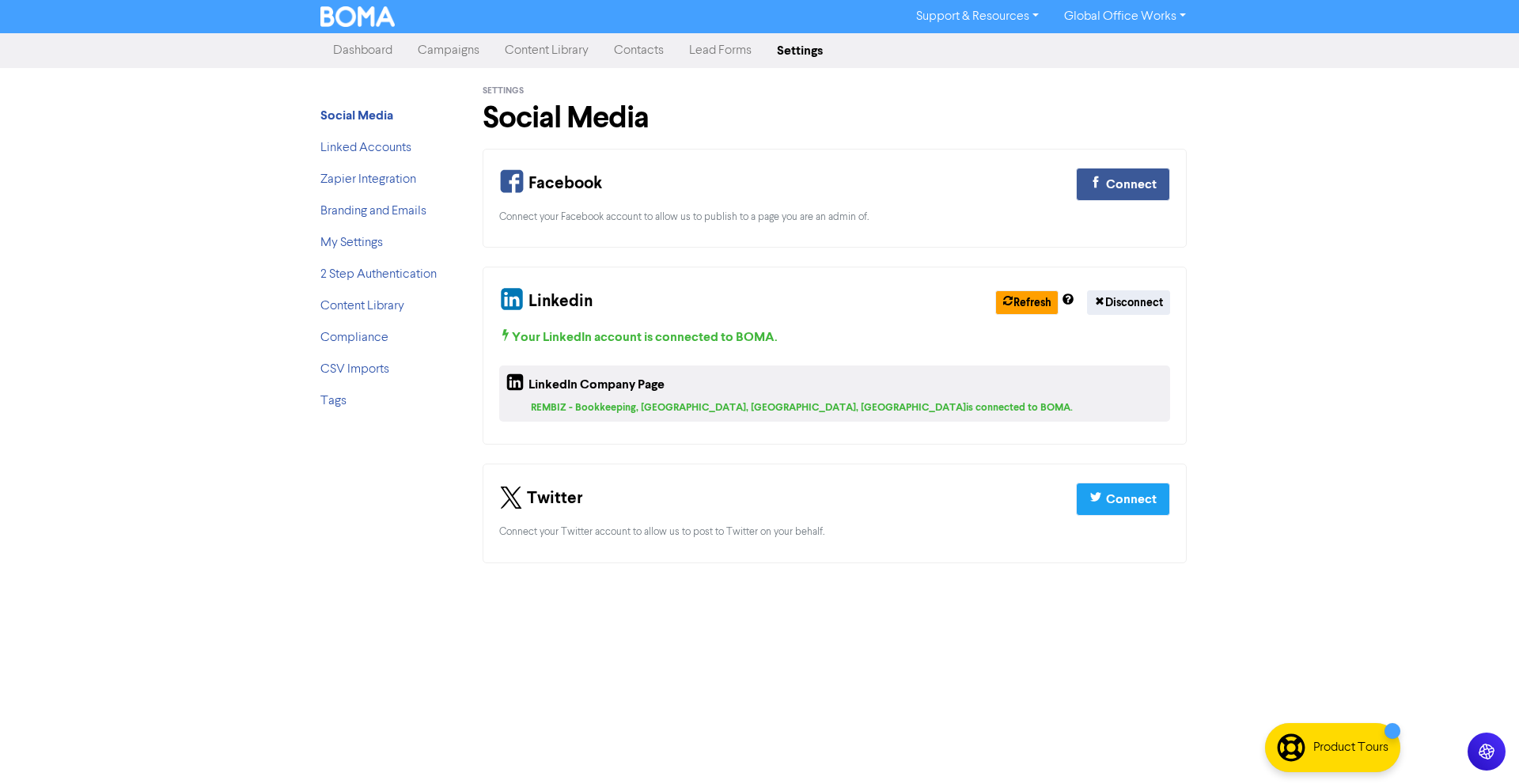
click at [1469, 436] on div "Support & Resources Video Tutorials FAQ & Guides Marketing Education Global Off…" at bounding box center [760, 392] width 1519 height 784
click at [137, 281] on div "Support & Resources Video Tutorials FAQ & Guides Marketing Education Global Off…" at bounding box center [760, 392] width 1519 height 784
click at [374, 210] on link "Branding and Emails" at bounding box center [374, 211] width 106 height 12
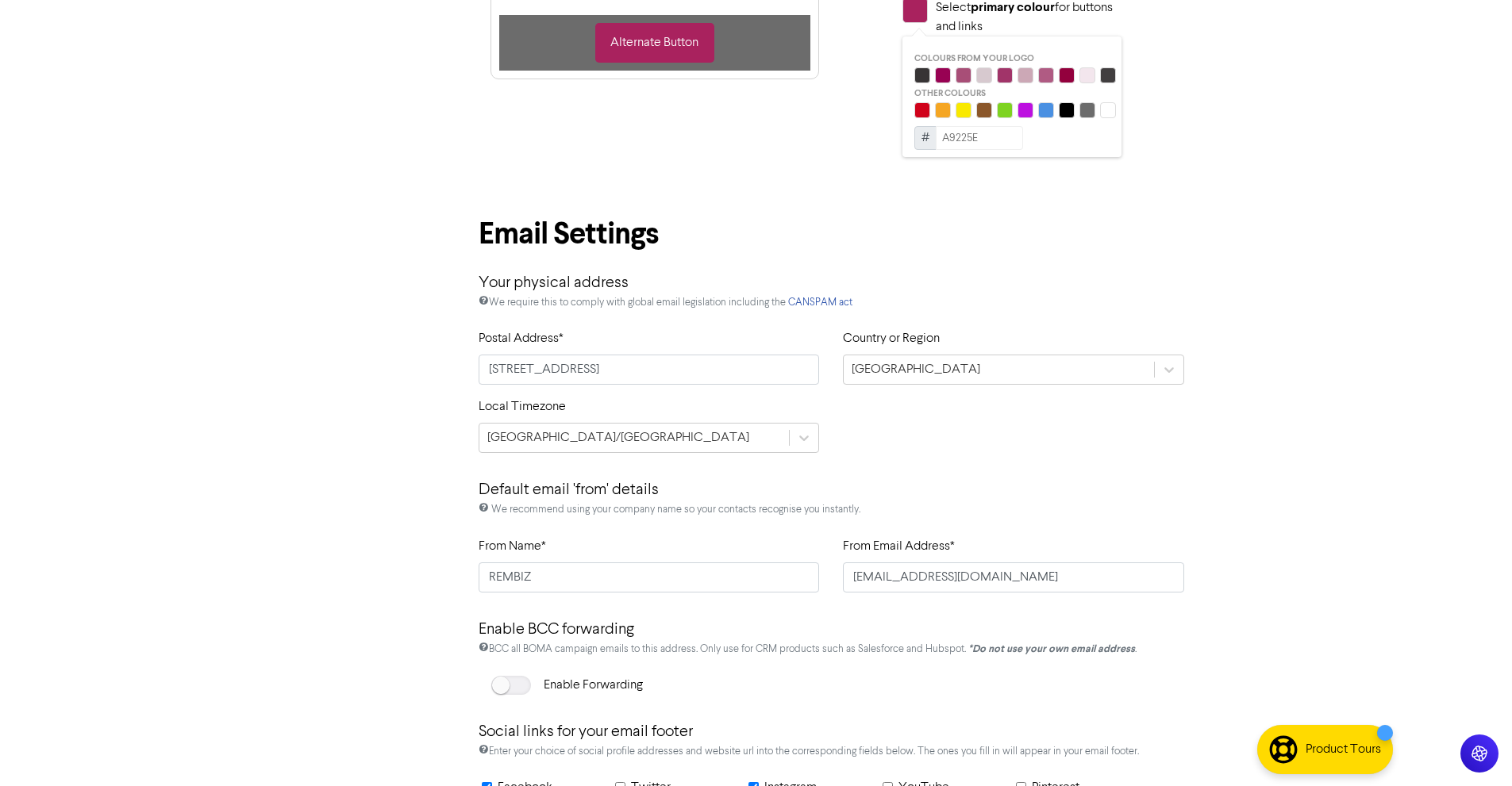
scroll to position [725, 0]
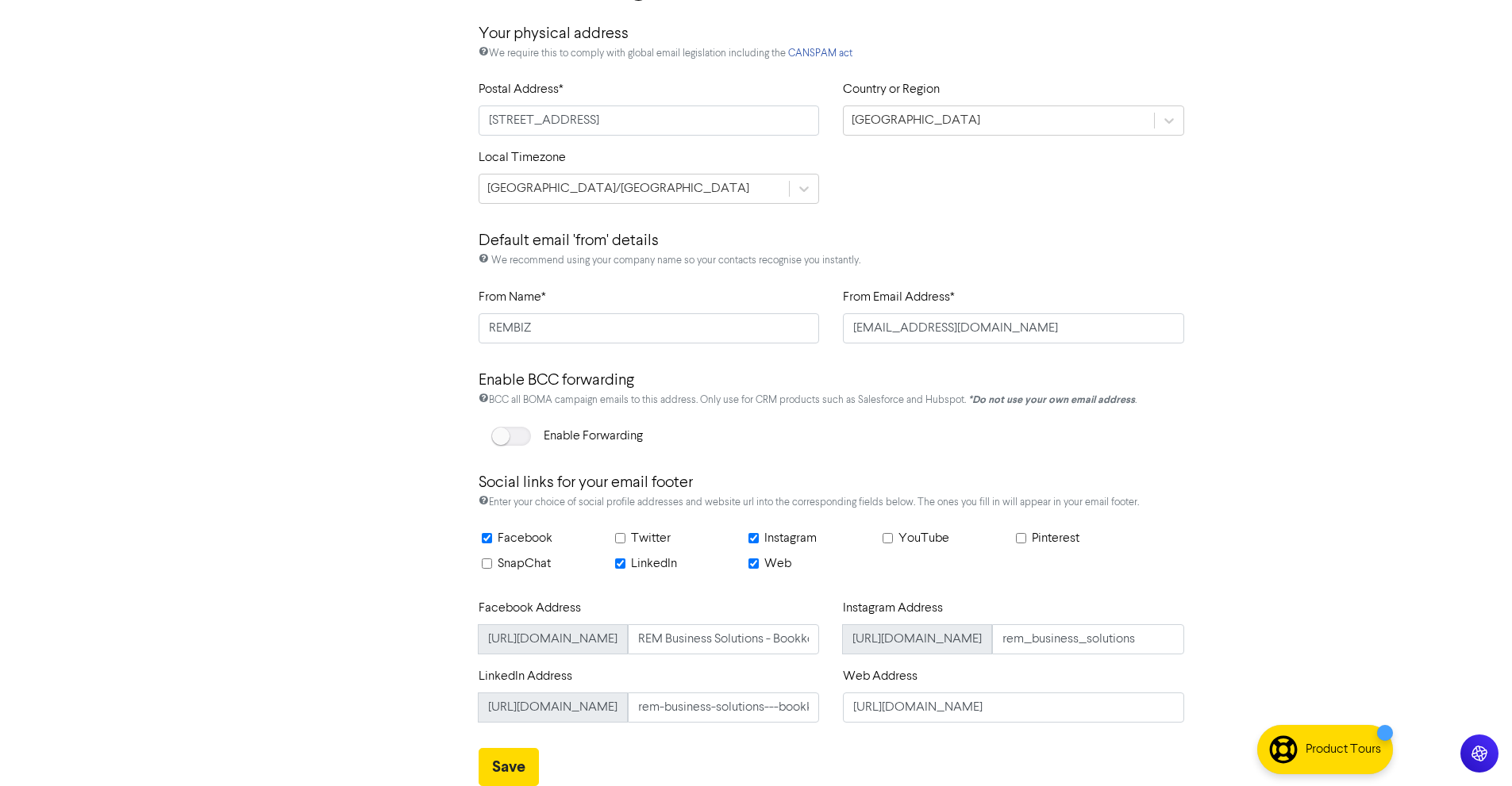
click at [350, 376] on div "Social Media Linked Accounts Zapier Integration Branding and Emails My Settings…" at bounding box center [378, 64] width 151 height 1443
click at [1144, 218] on p "Default email 'from' details" at bounding box center [831, 234] width 706 height 36
click at [1190, 284] on div "Default email 'from' details We recommend using your company name so your conta…" at bounding box center [832, 251] width 730 height 70
click at [359, 449] on div "Social Media Linked Accounts Zapier Integration Branding and Emails My Settings…" at bounding box center [378, 64] width 151 height 1443
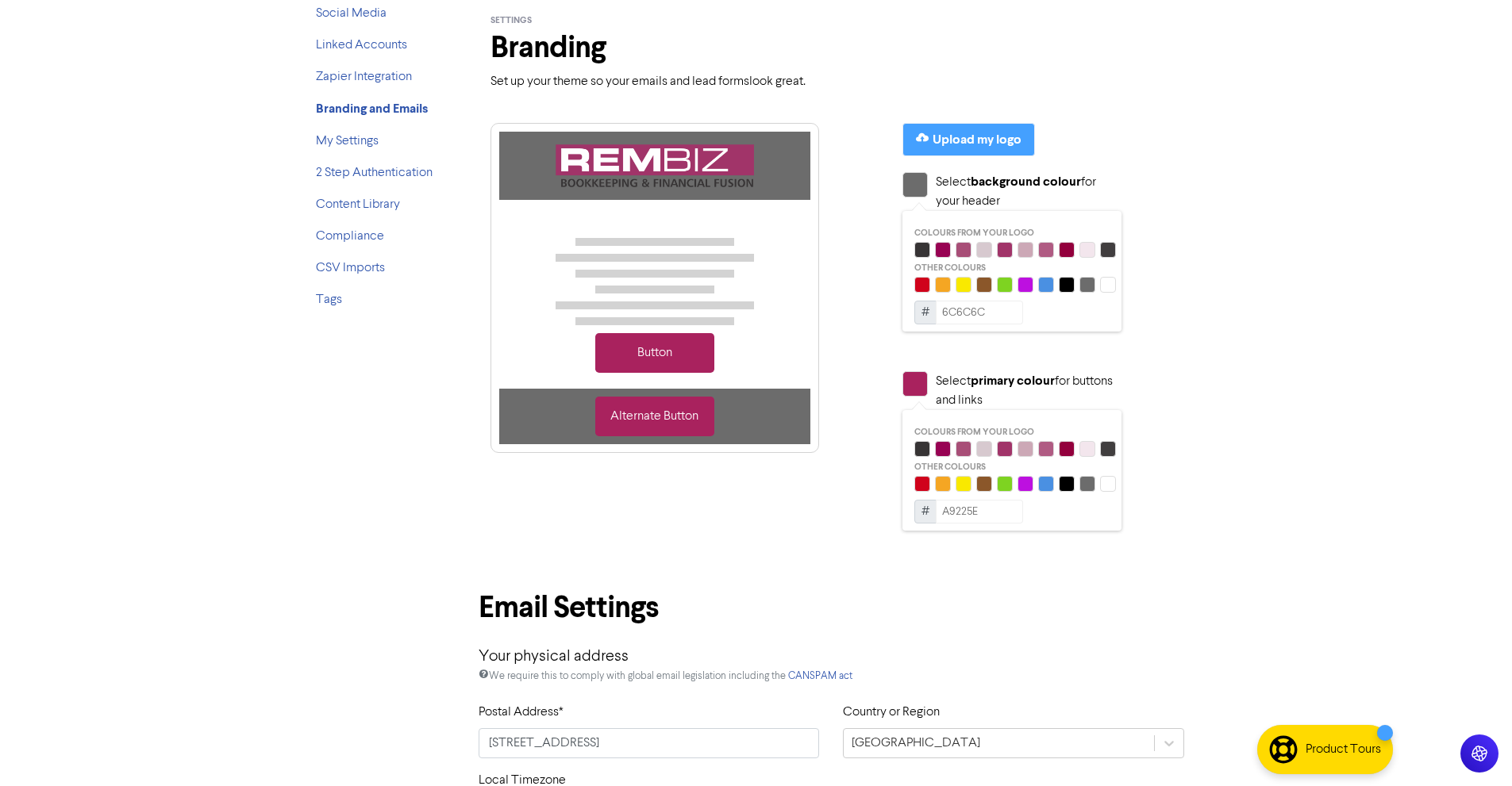
scroll to position [0, 0]
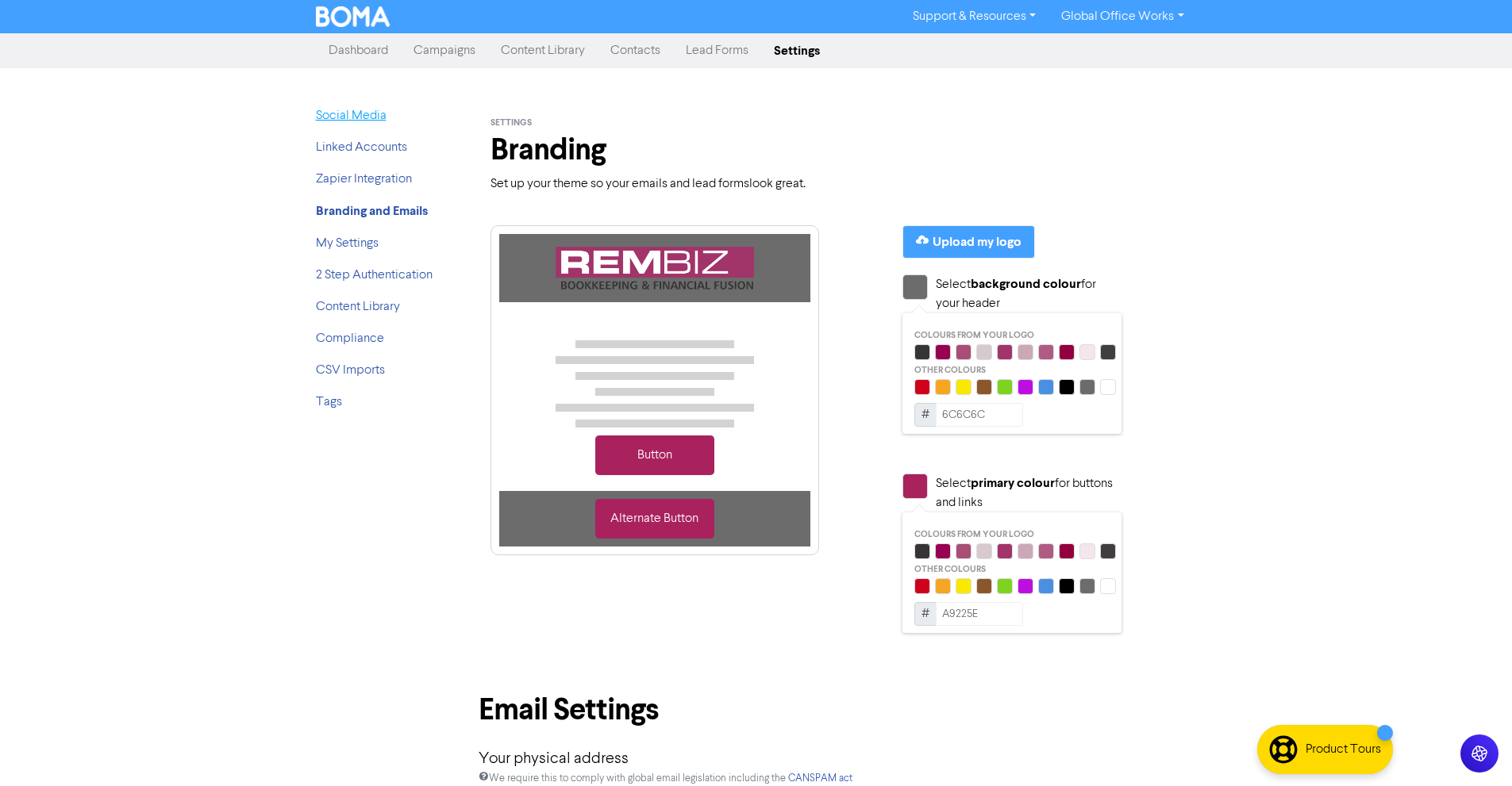
click at [363, 109] on link "Social Media" at bounding box center [351, 115] width 70 height 12
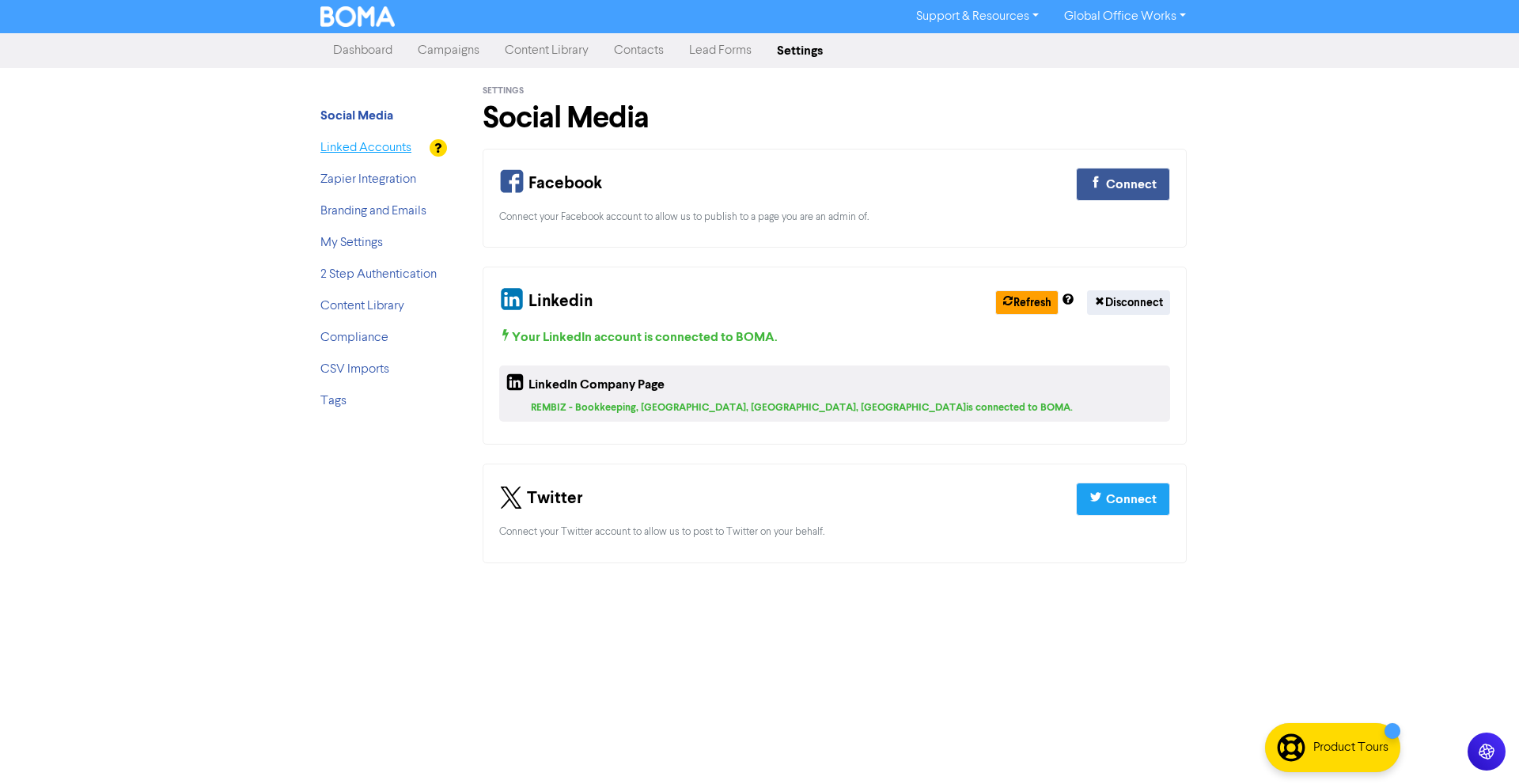
click at [371, 148] on link "Linked Accounts" at bounding box center [366, 148] width 91 height 12
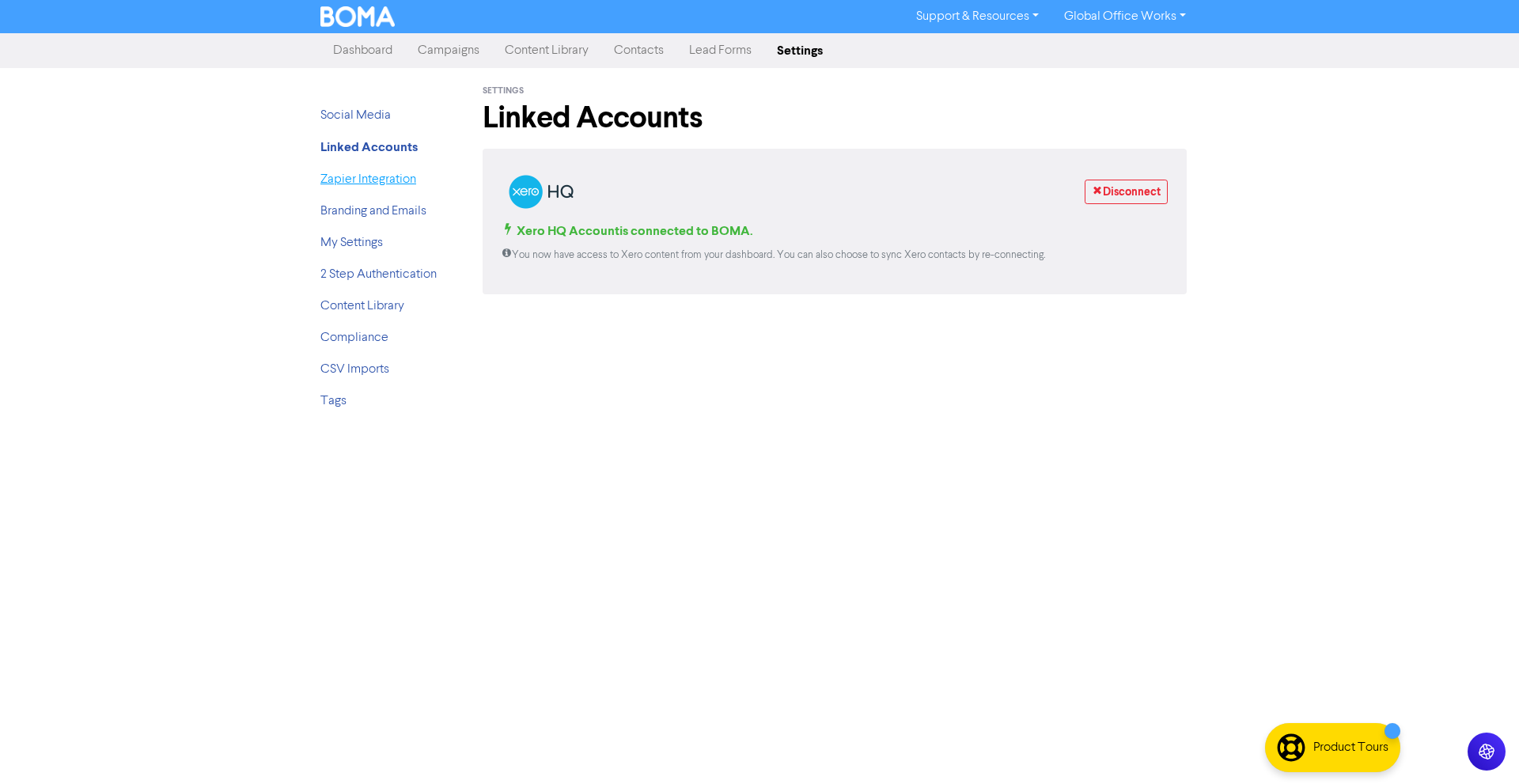
click at [375, 174] on link "Zapier Integration" at bounding box center [368, 179] width 96 height 12
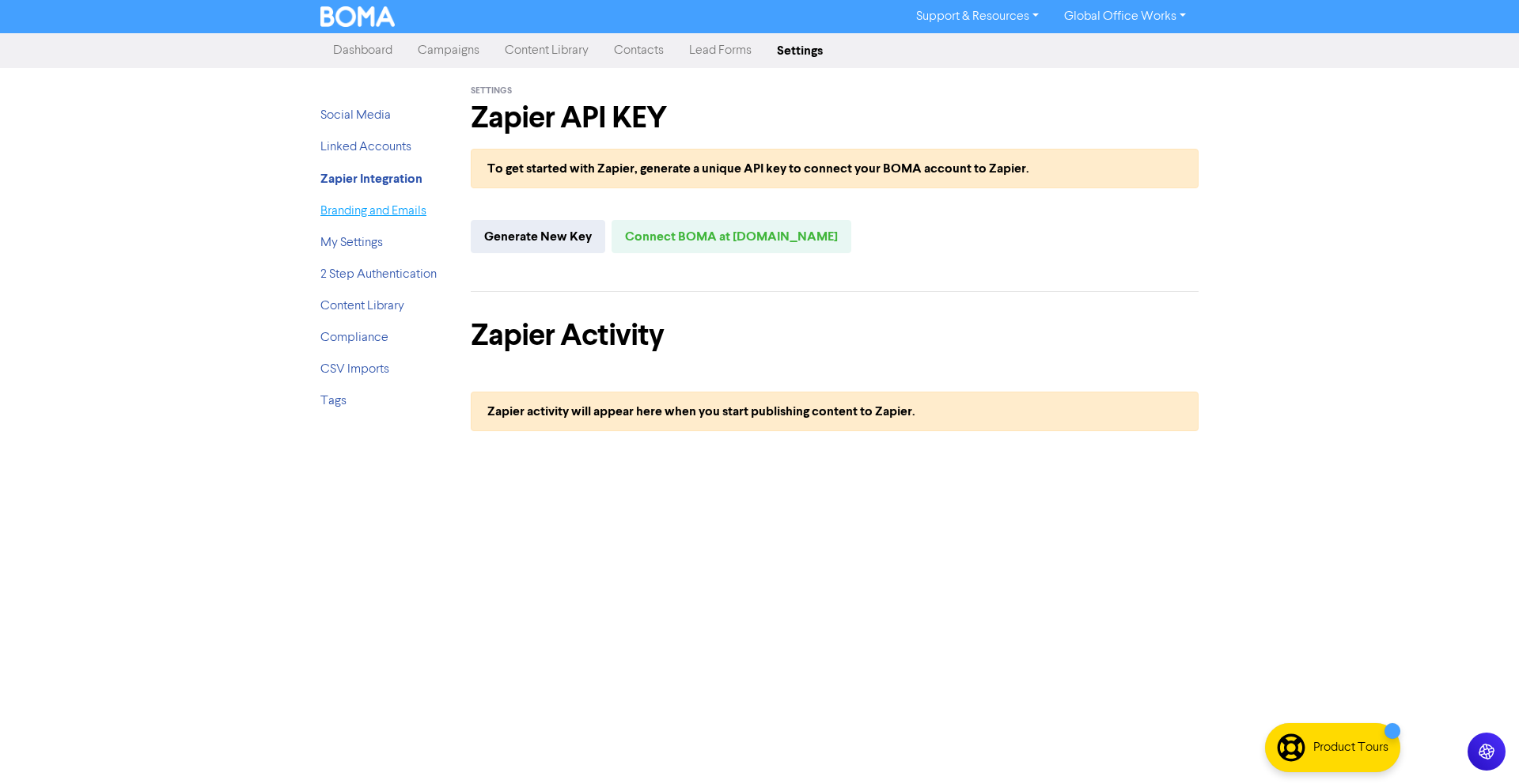
click at [365, 209] on link "Branding and Emails" at bounding box center [374, 211] width 106 height 12
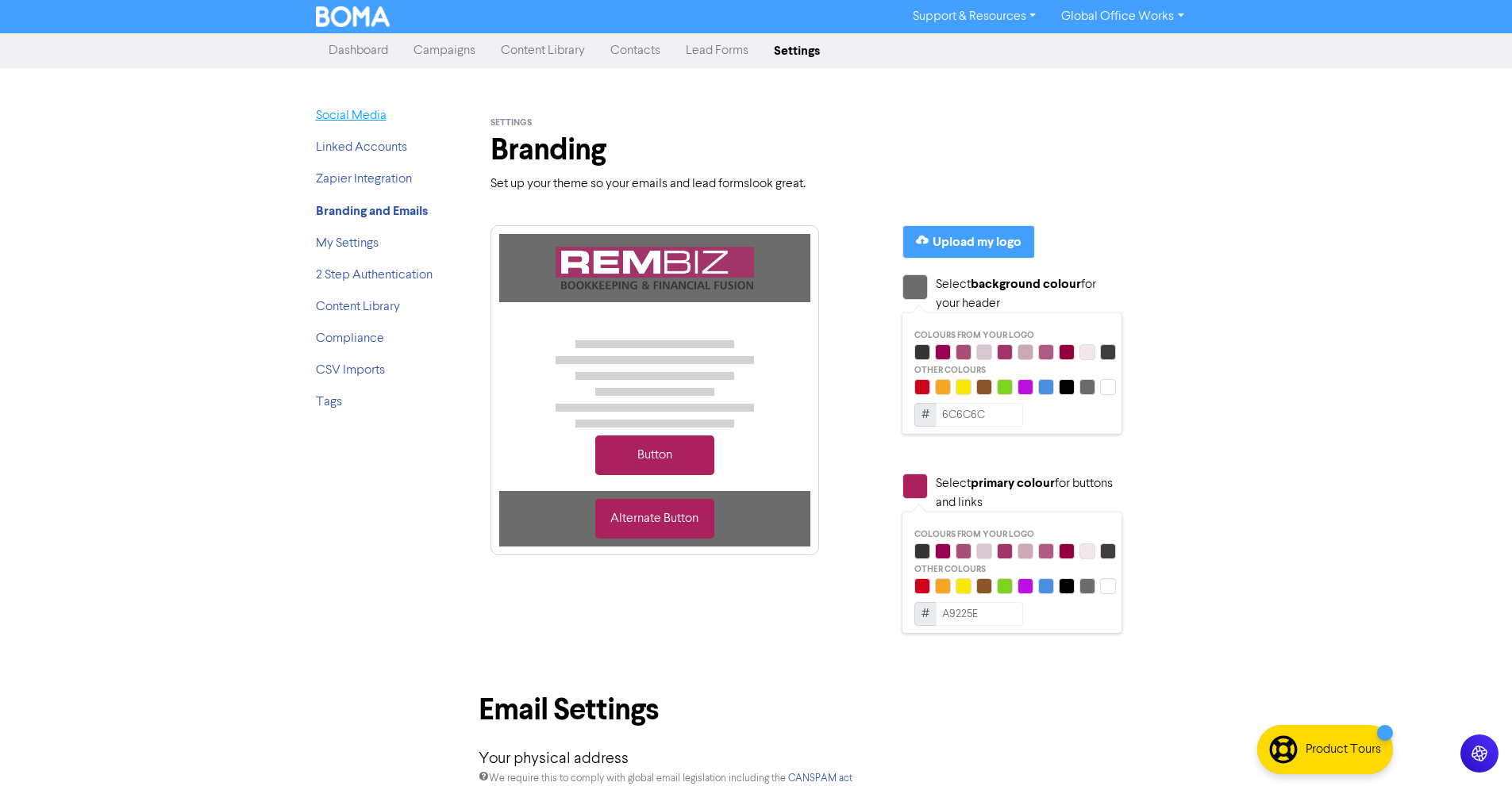
click at [377, 122] on link "Social Media" at bounding box center [351, 115] width 70 height 12
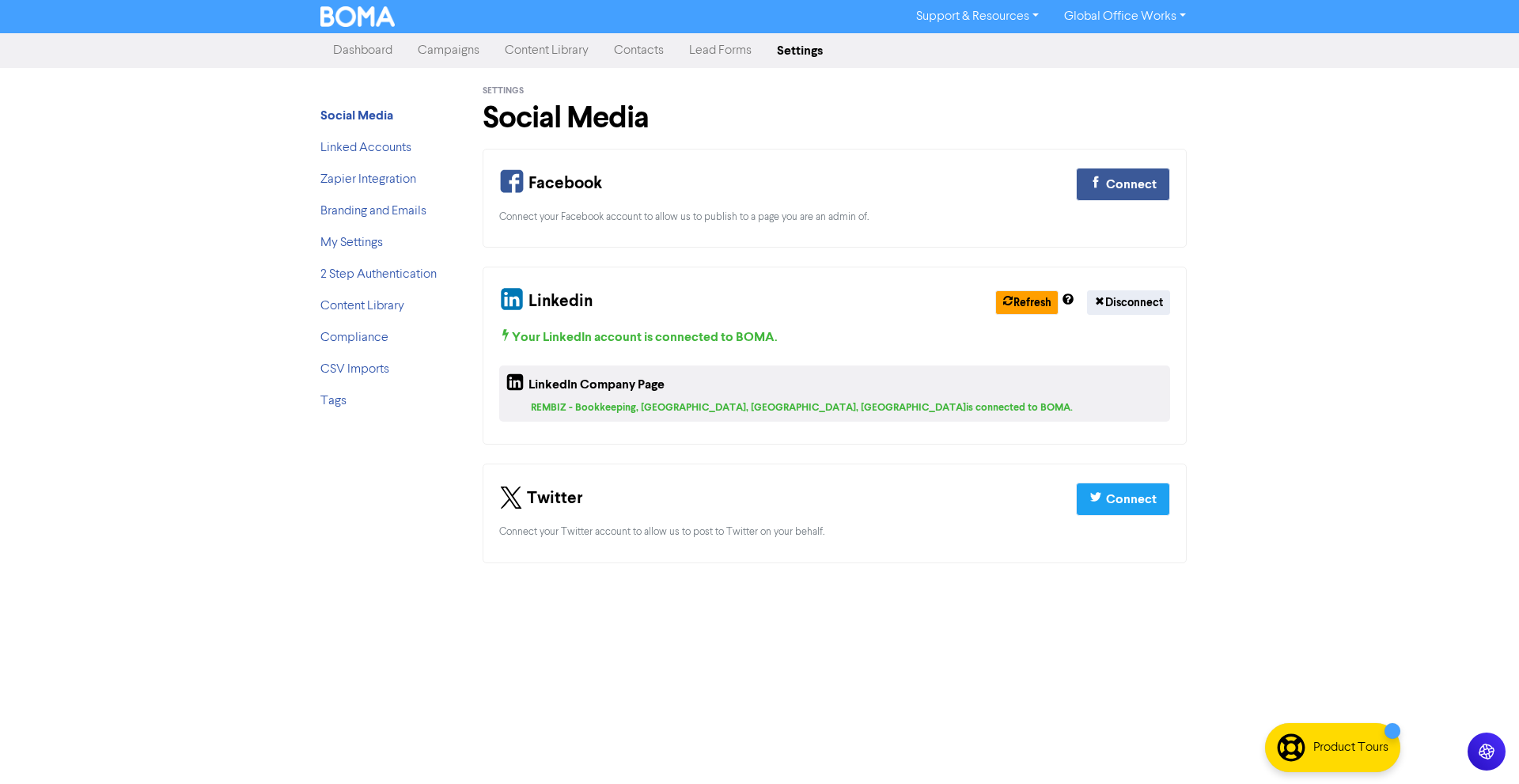
click at [375, 62] on link "Dashboard" at bounding box center [363, 50] width 85 height 31
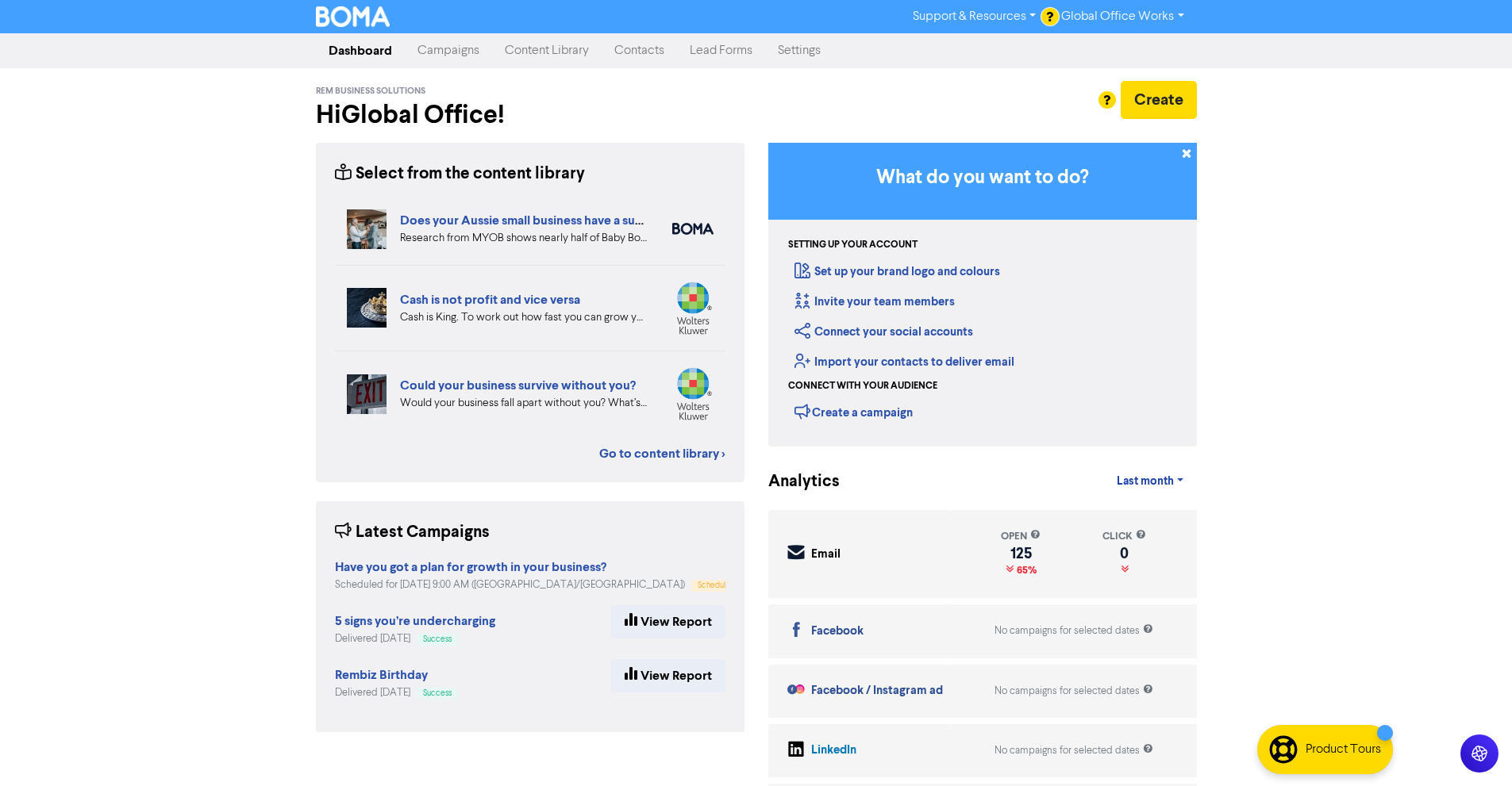
click at [441, 57] on link "Campaigns" at bounding box center [449, 50] width 87 height 31
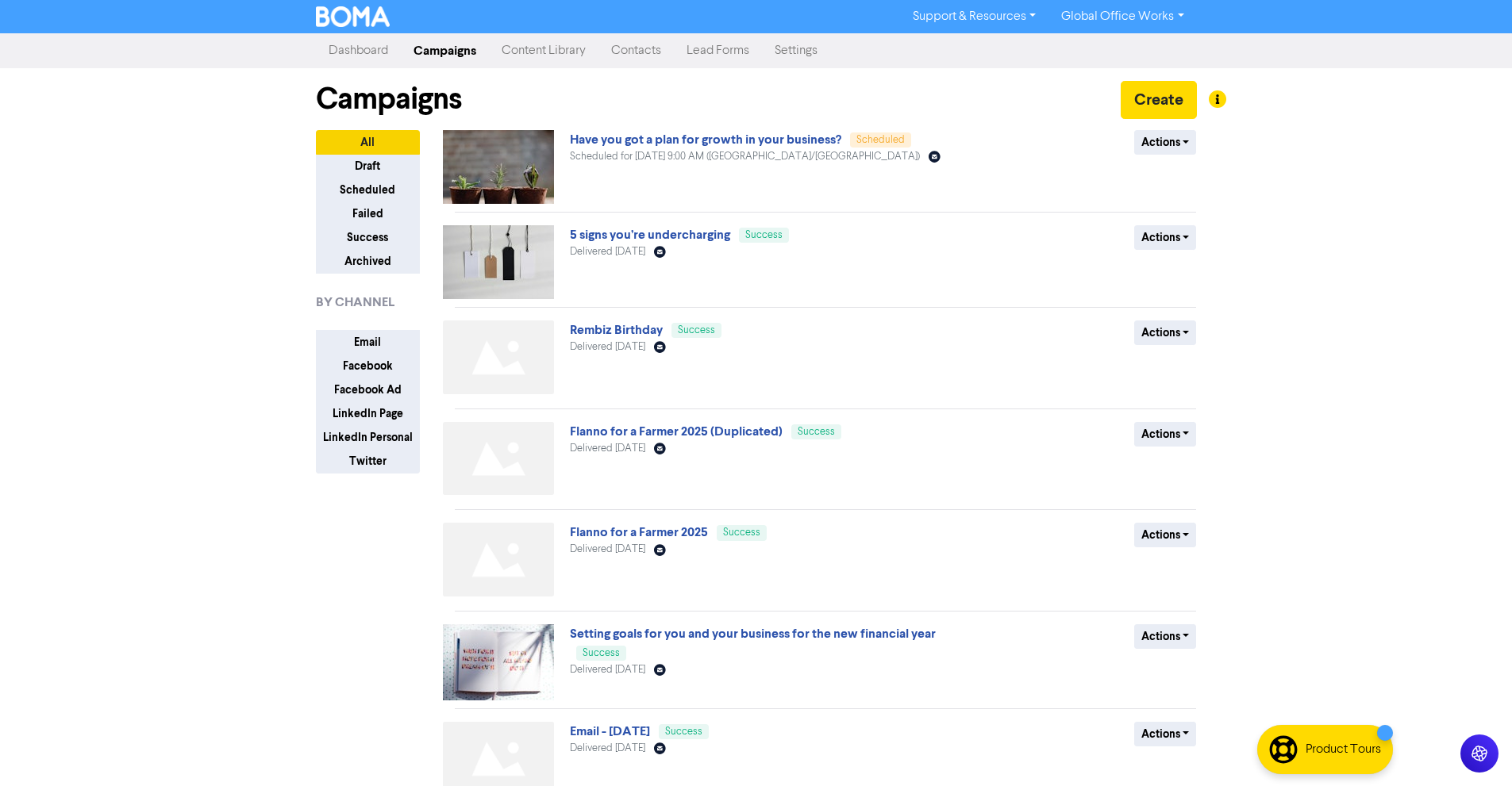
click at [145, 211] on div "Support & Resources Video Tutorials FAQ & Guides Marketing Education Global Off…" at bounding box center [756, 393] width 1512 height 786
click at [791, 51] on link "Settings" at bounding box center [796, 50] width 68 height 31
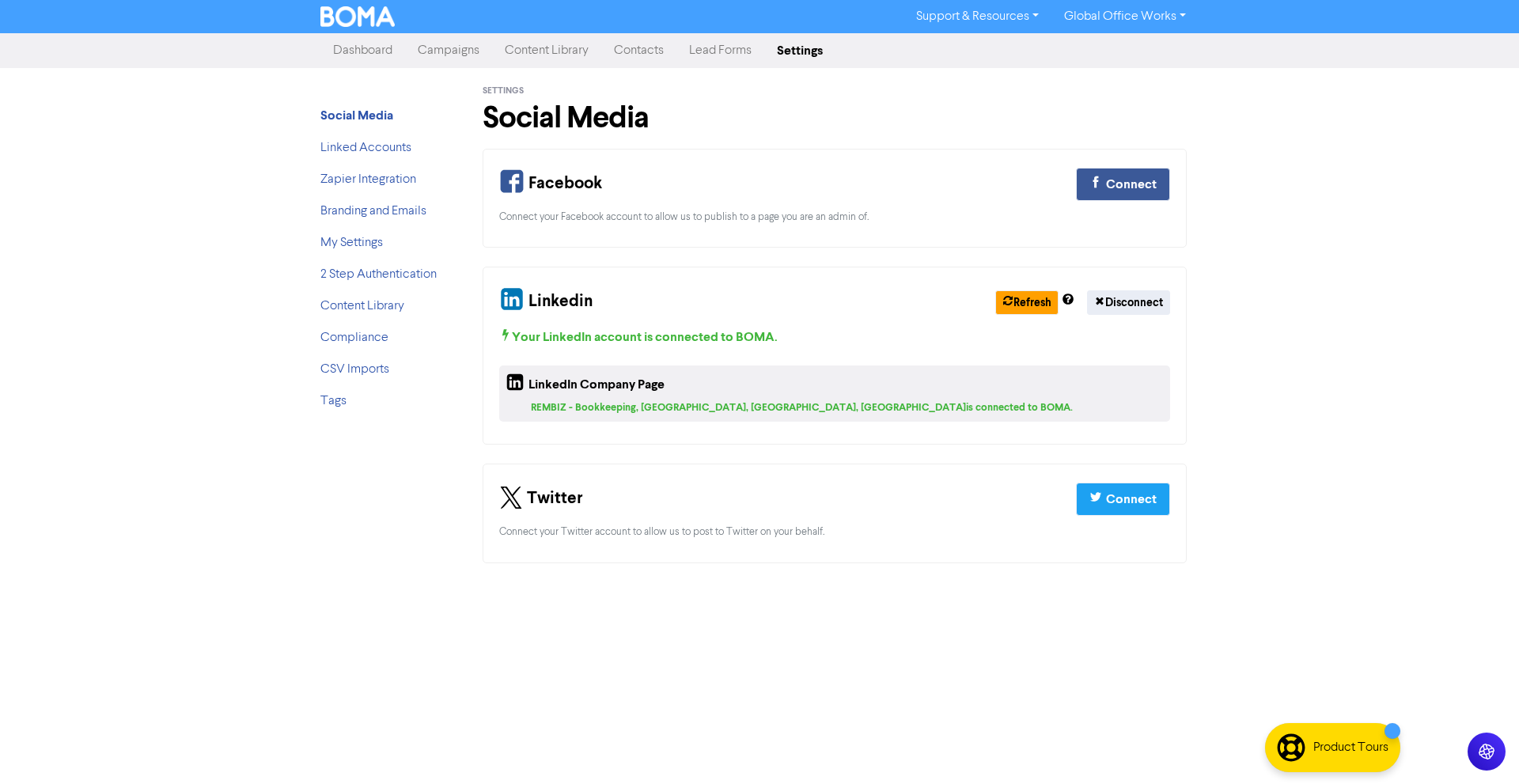
click at [0, 0] on div at bounding box center [0, 0] width 0 height 0
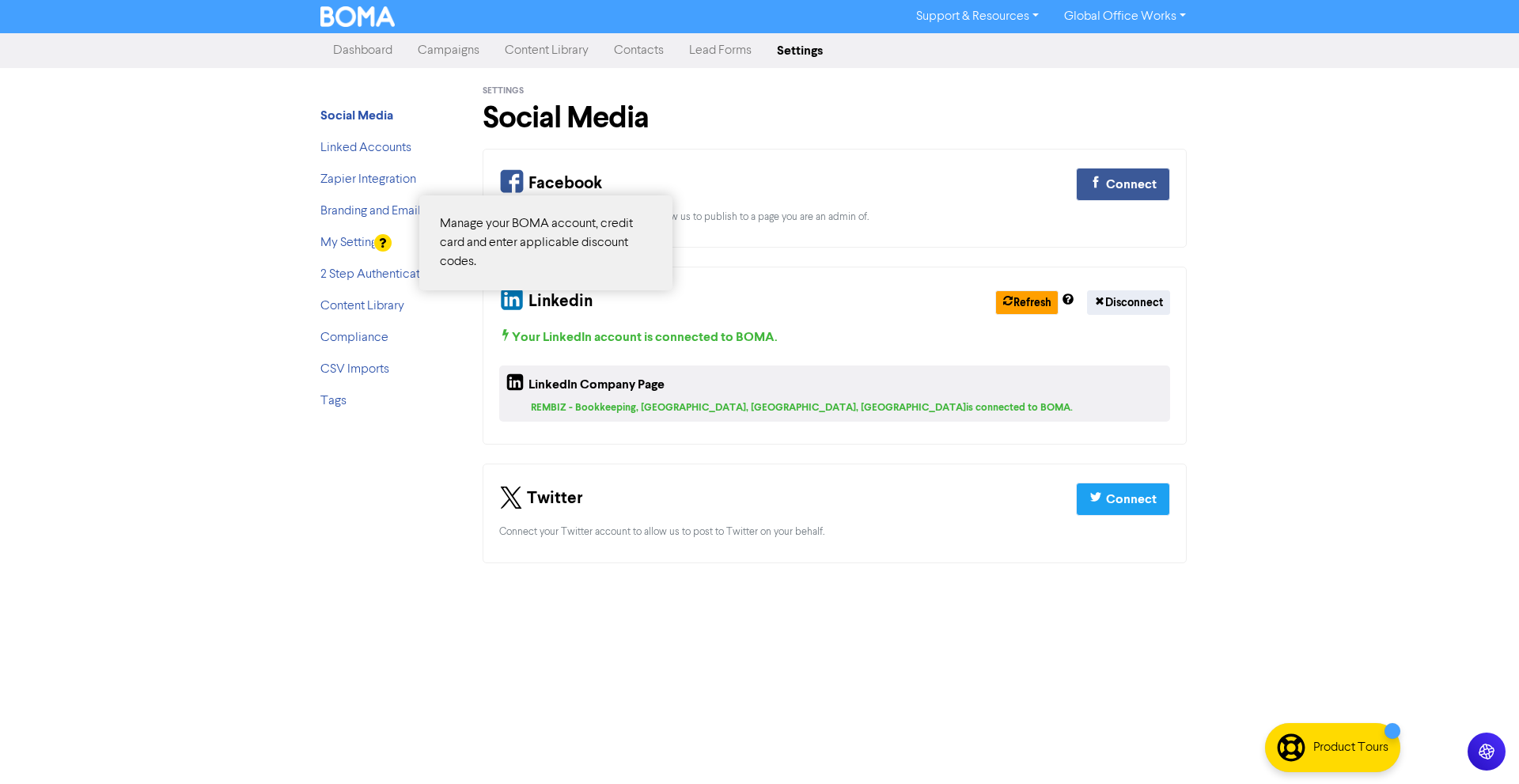
click at [377, 240] on div at bounding box center [383, 243] width 17 height 17
click at [347, 235] on div at bounding box center [760, 392] width 1519 height 784
click at [343, 250] on div at bounding box center [760, 392] width 1519 height 784
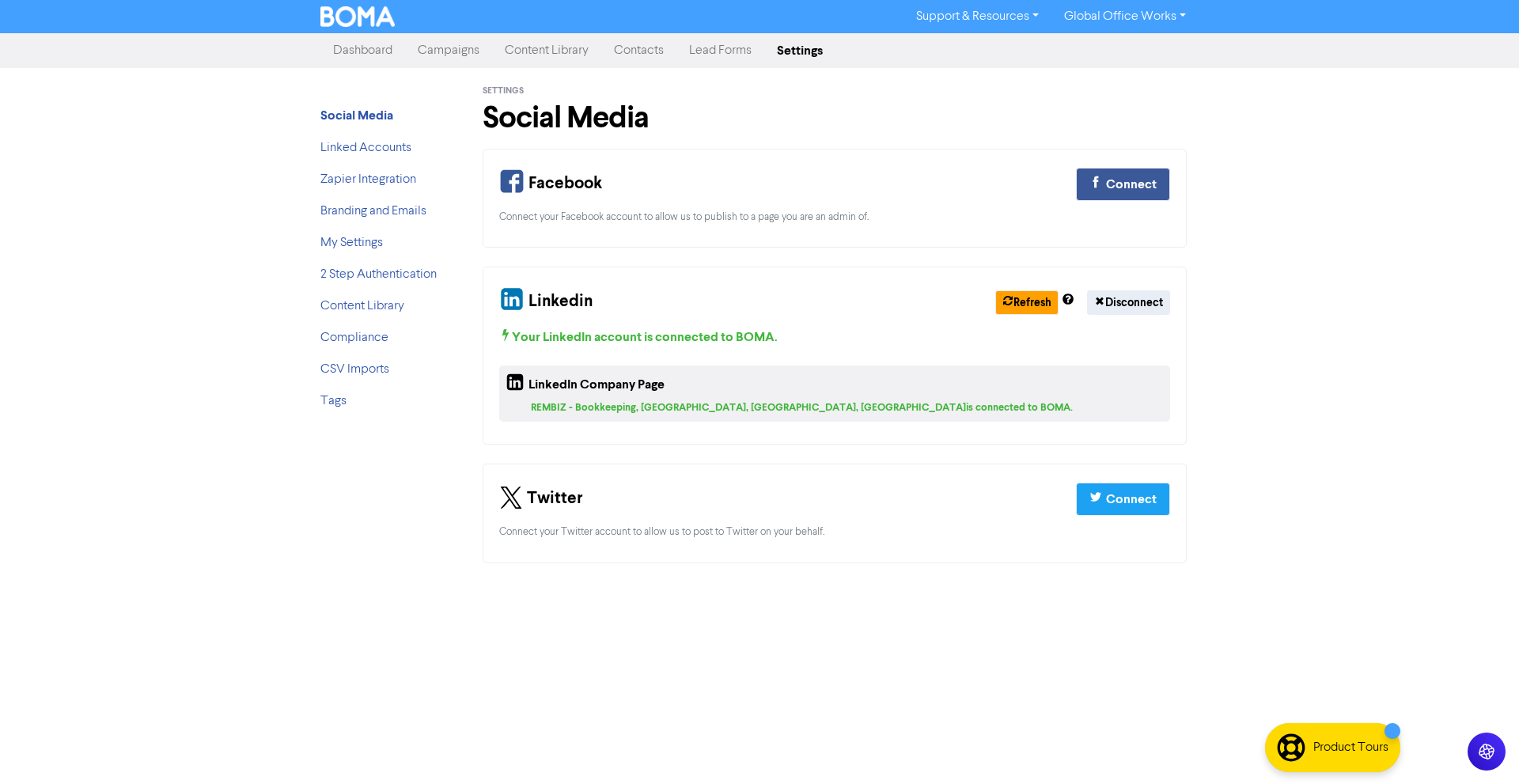
click at [343, 250] on div at bounding box center [760, 392] width 1519 height 784
click at [346, 249] on link "My Settings" at bounding box center [352, 242] width 62 height 12
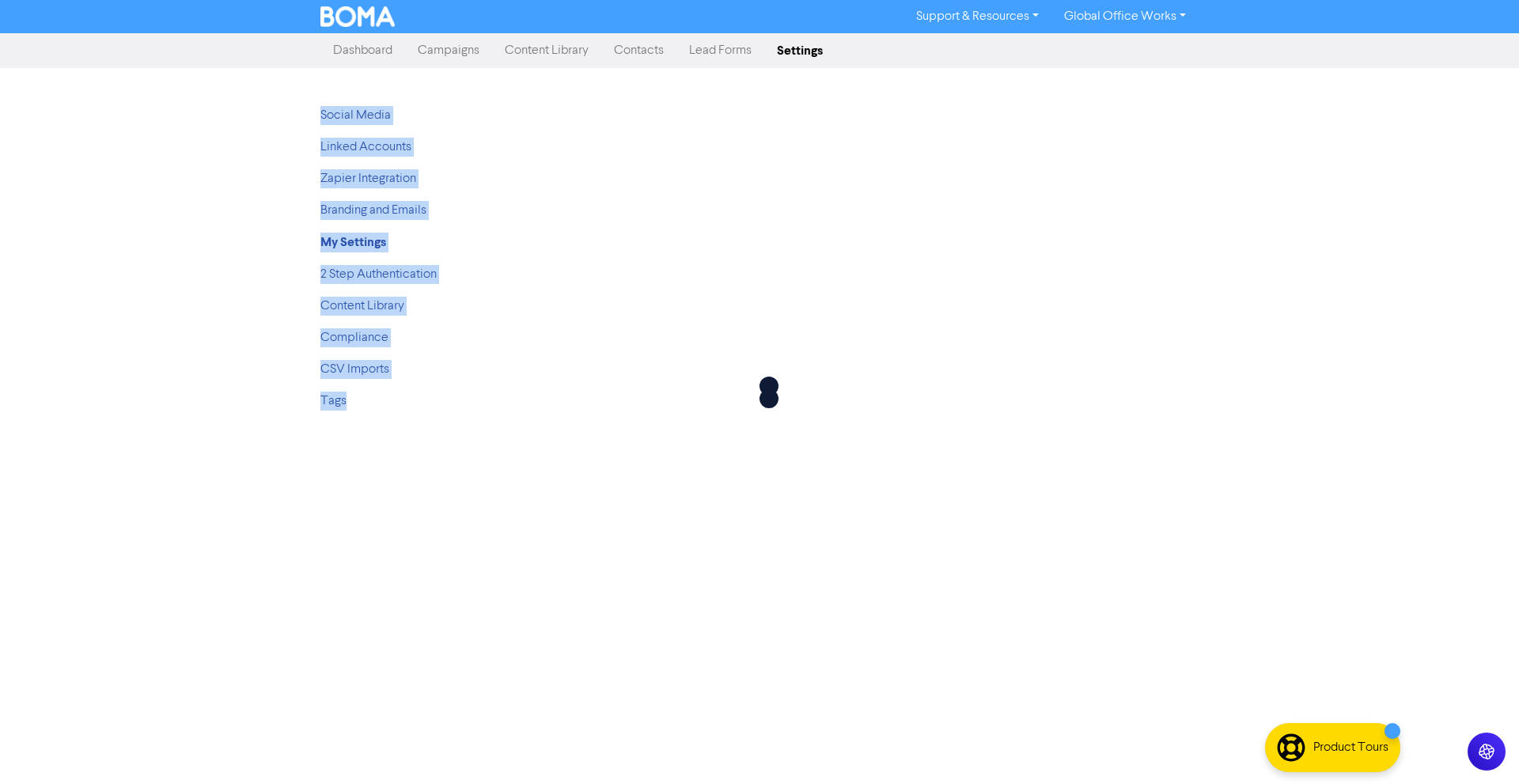
click at [349, 247] on strong "My Settings" at bounding box center [353, 242] width 65 height 16
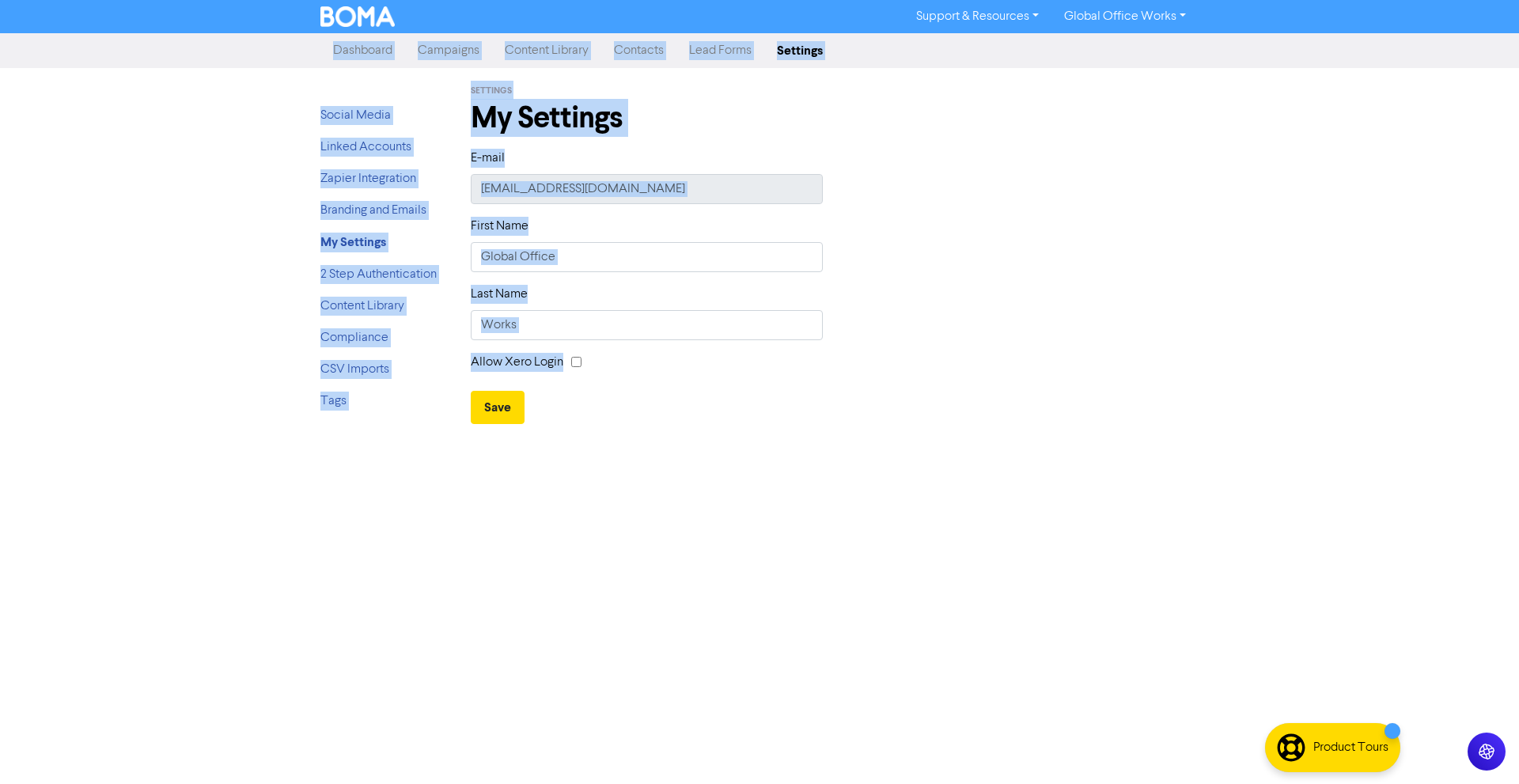
click at [303, 247] on div "Support & Resources Video Tutorials FAQ & Guides Marketing Education Global Off…" at bounding box center [760, 392] width 1519 height 784
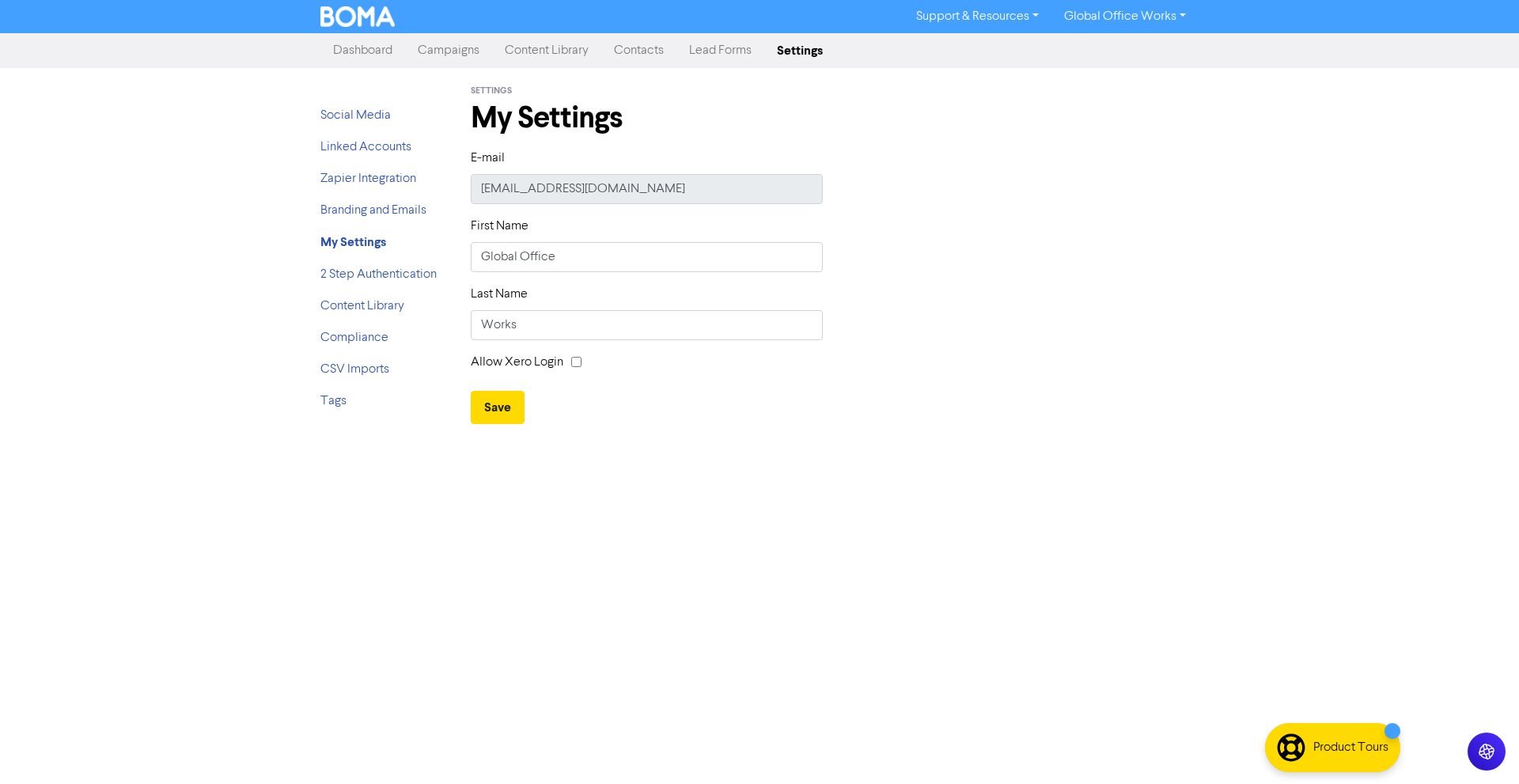
click at [570, 360] on div "Allow Xero Login" at bounding box center [647, 365] width 352 height 26
click at [578, 363] on input "checkbox" at bounding box center [576, 361] width 10 height 10
checkbox input "true"
click at [593, 390] on div "Allow Xero Login" at bounding box center [646, 372] width 375 height 38
click at [515, 404] on button "Save" at bounding box center [498, 407] width 54 height 33
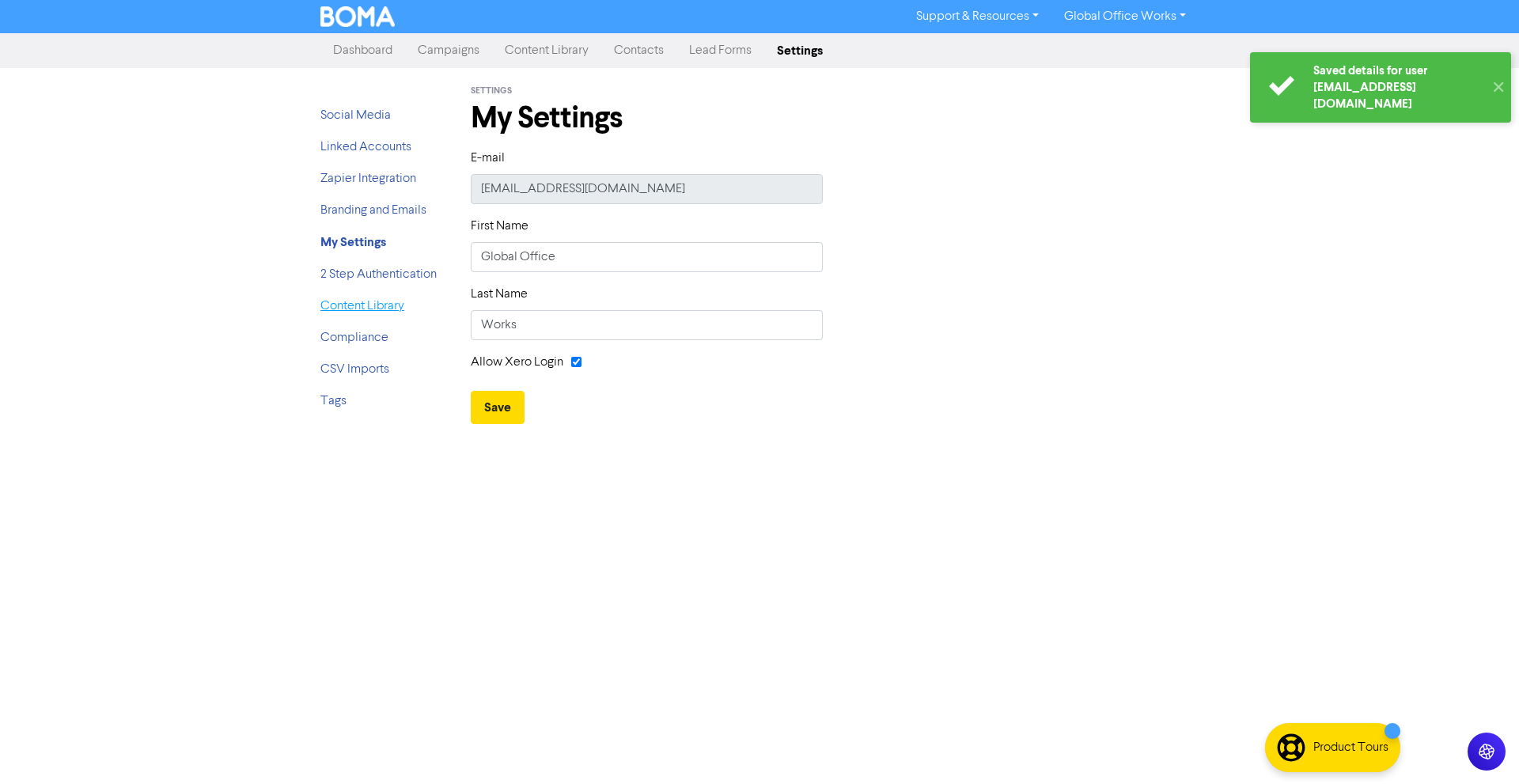
click at [380, 303] on link "Content Library" at bounding box center [362, 305] width 84 height 12
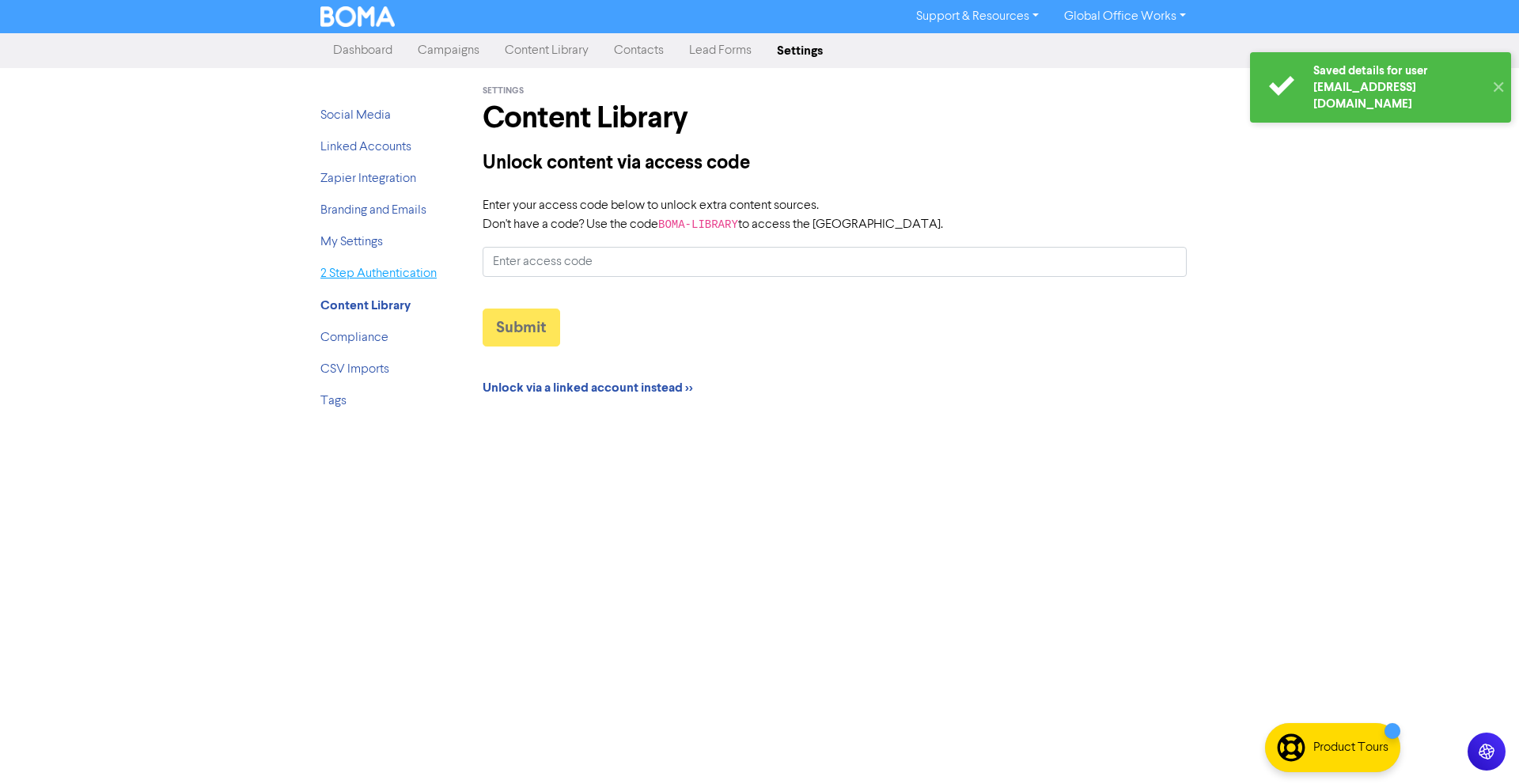
click at [374, 273] on link "2 Step Authentication" at bounding box center [378, 273] width 116 height 12
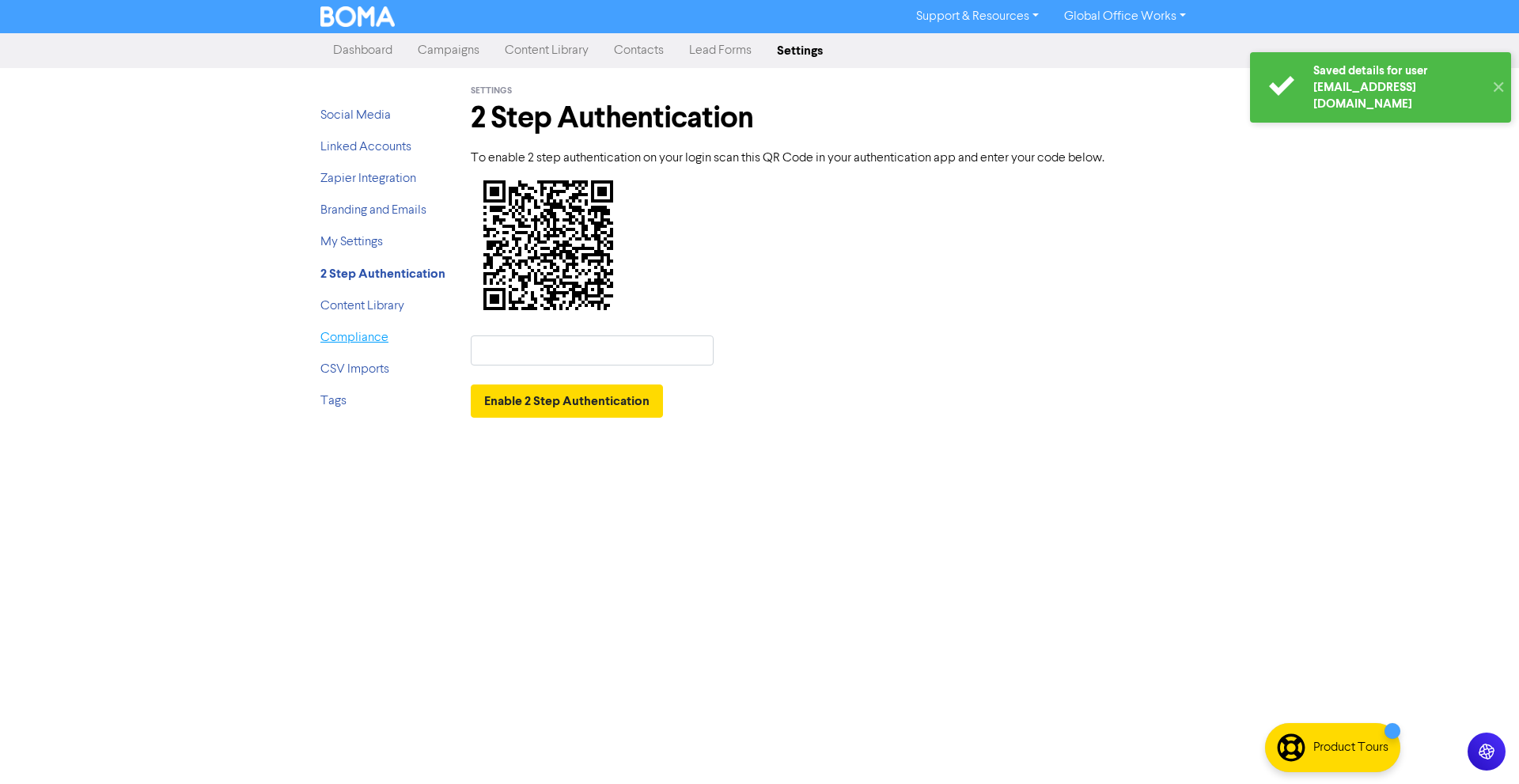
click at [369, 335] on link "Compliance" at bounding box center [355, 337] width 68 height 12
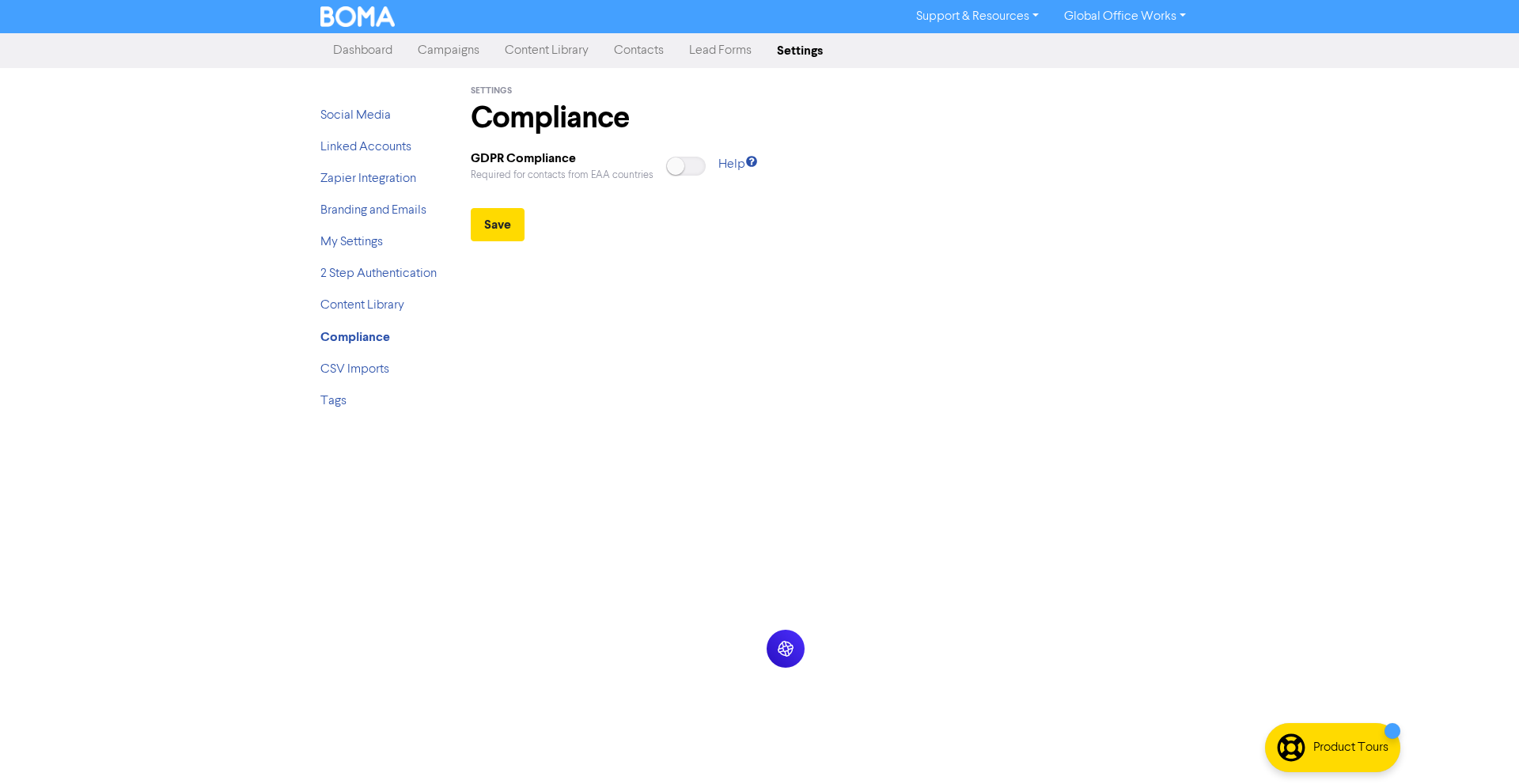
click at [786, 243] on div "Settings Compliance GDPR Compliance Required for contacts from EAA countries He…" at bounding box center [834, 246] width 752 height 356
click at [340, 366] on link "CSV Imports" at bounding box center [355, 369] width 69 height 12
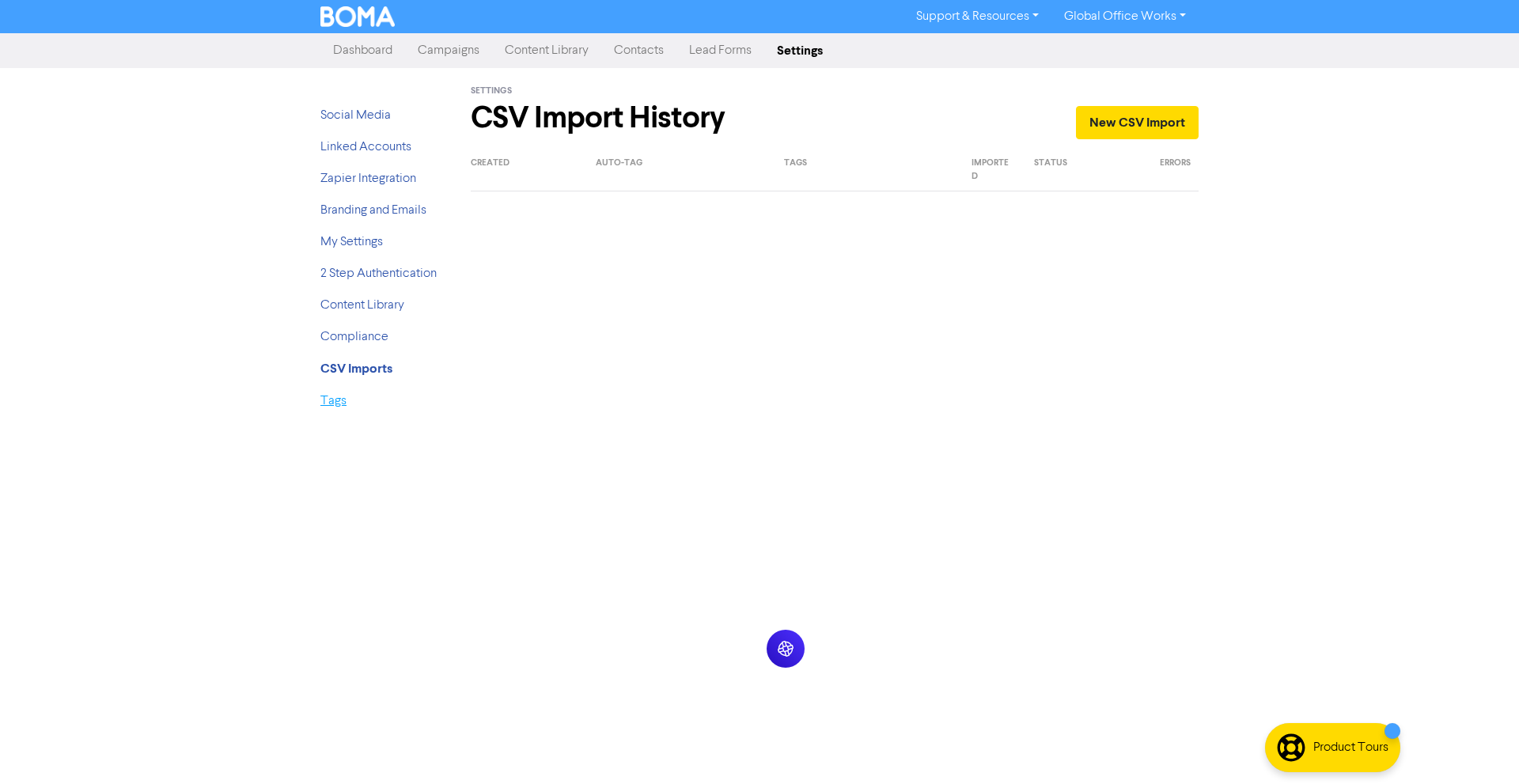
click at [341, 408] on link "Tags" at bounding box center [334, 400] width 26 height 12
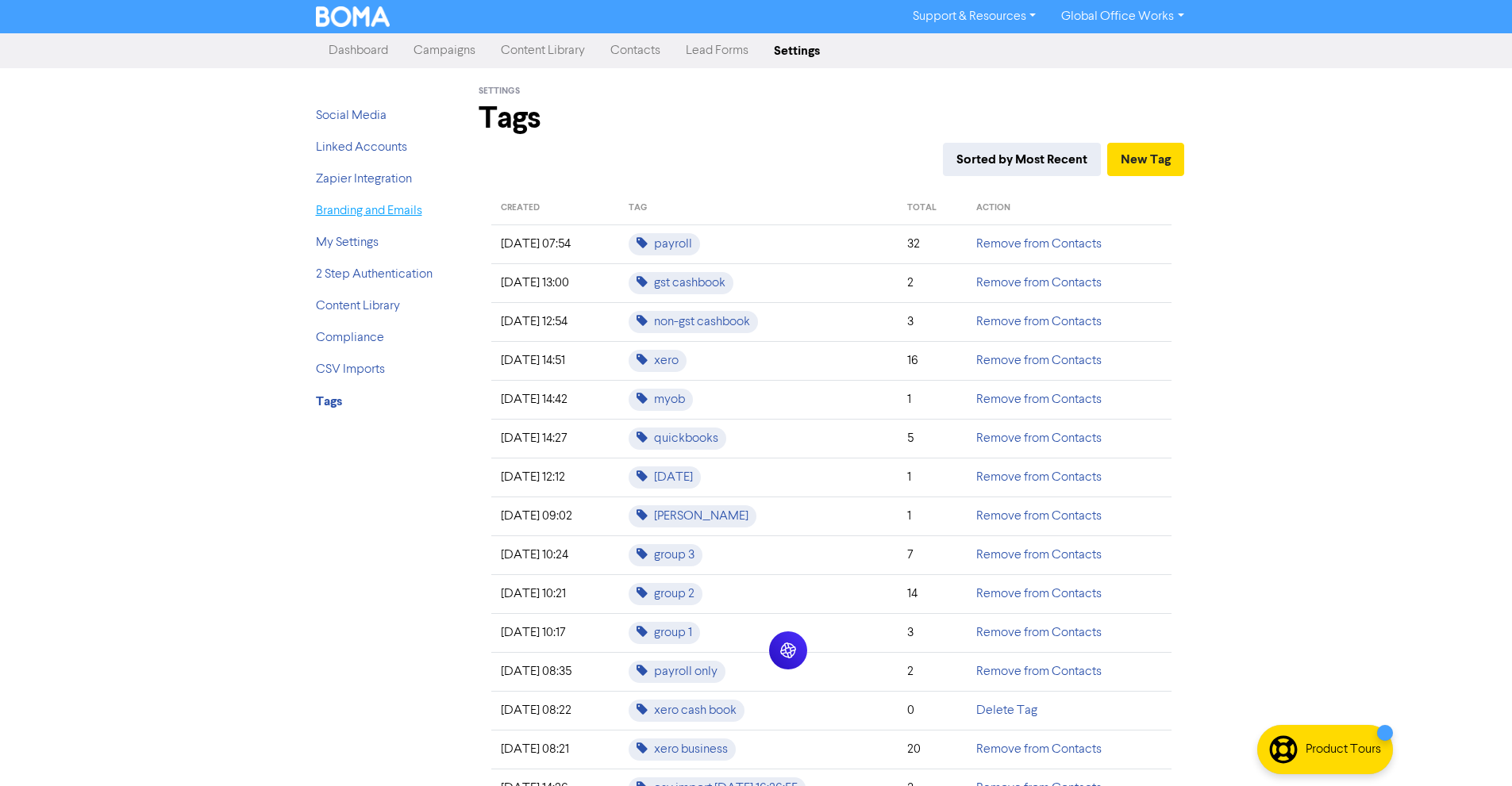
click at [384, 213] on link "Branding and Emails" at bounding box center [369, 210] width 106 height 12
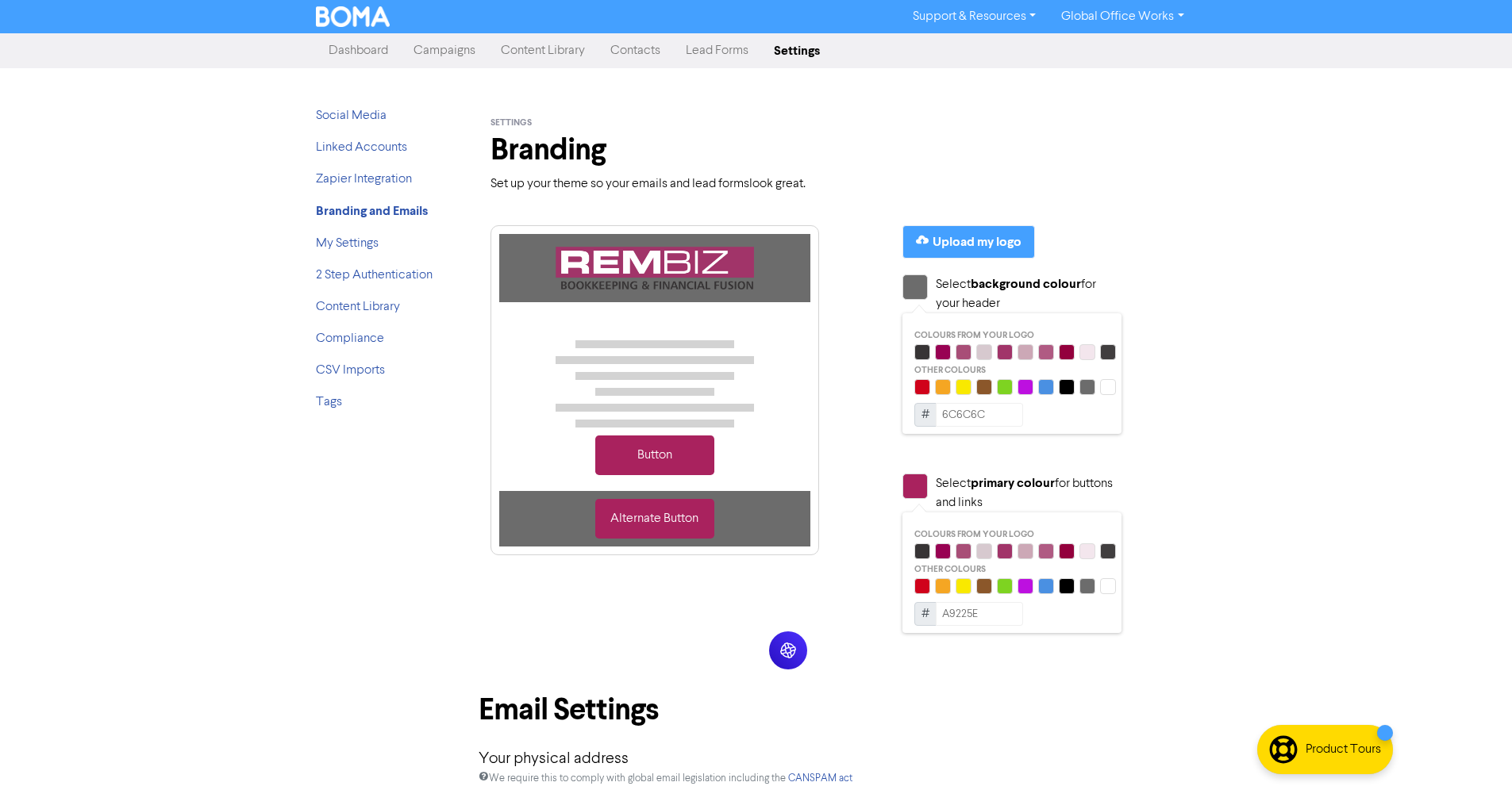
click at [376, 166] on ul "Social Media Linked Accounts Zapier Integration Branding and Emails My Settings…" at bounding box center [379, 265] width 127 height 318
click at [376, 175] on link "Zapier Integration" at bounding box center [363, 178] width 96 height 12
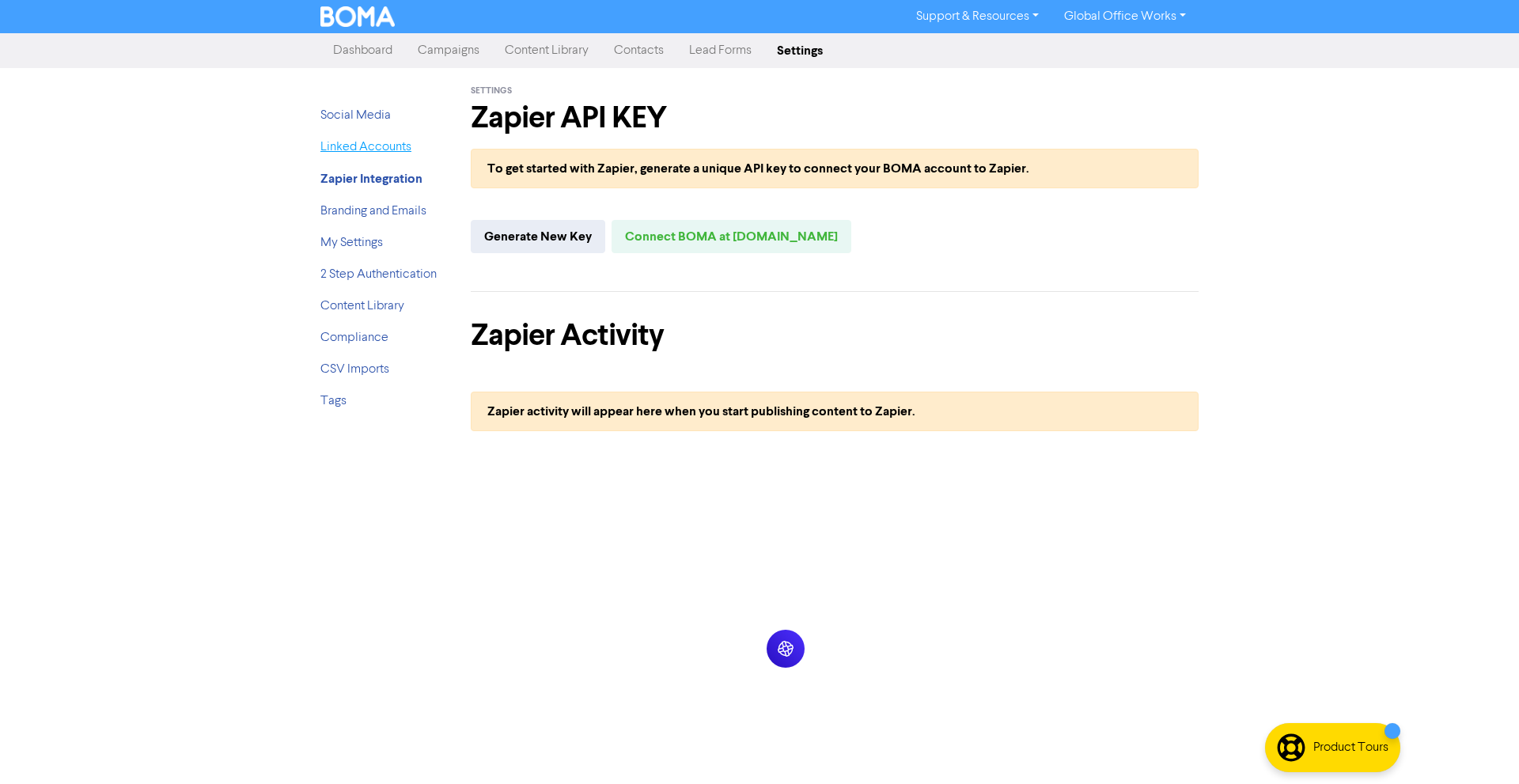
click at [375, 147] on link "Linked Accounts" at bounding box center [366, 147] width 91 height 12
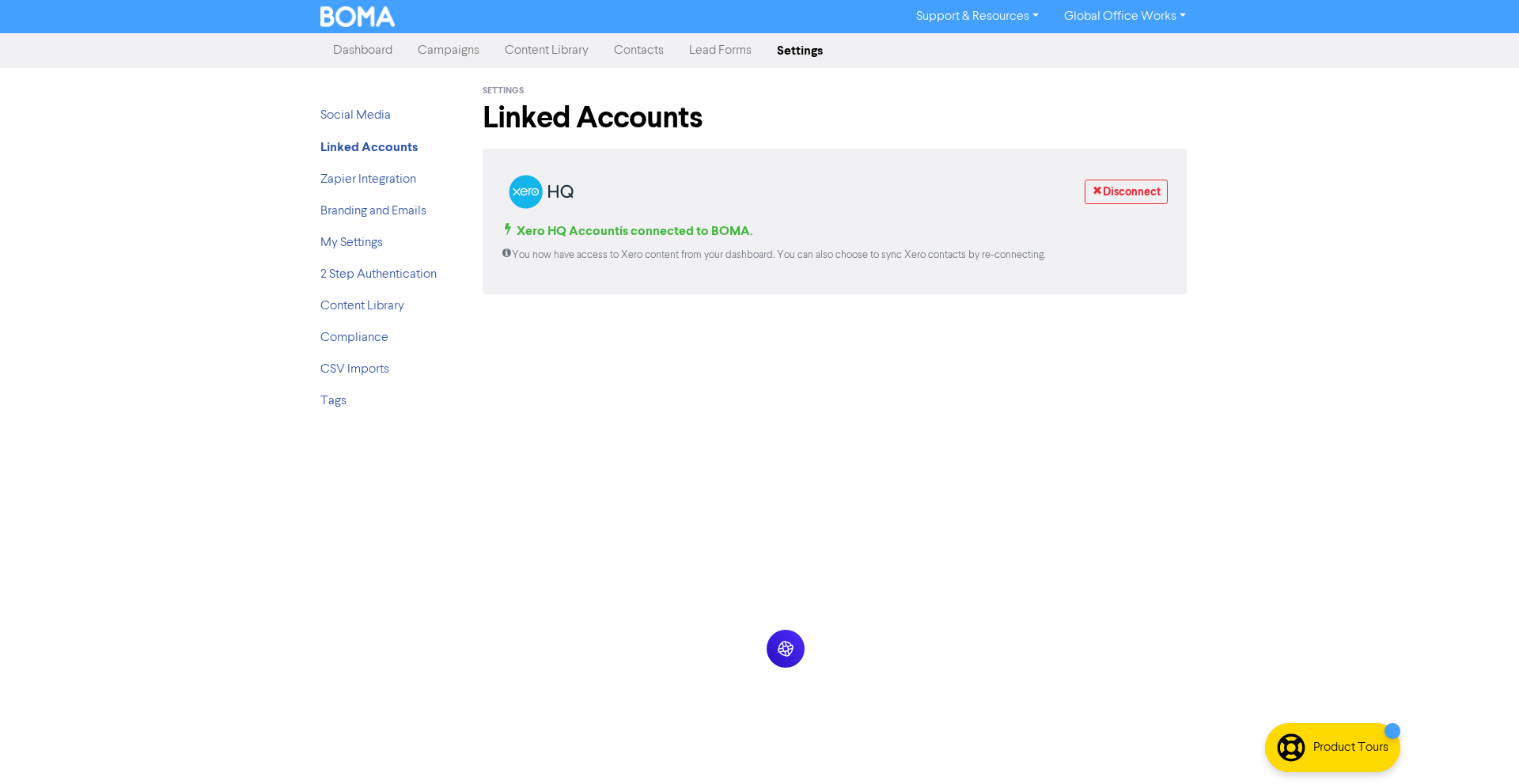
click at [374, 125] on ul "Social Media Linked Accounts Zapier Integration Branding and Emails My Settings…" at bounding box center [384, 264] width 127 height 317
click at [374, 122] on link "Social Media" at bounding box center [356, 114] width 70 height 12
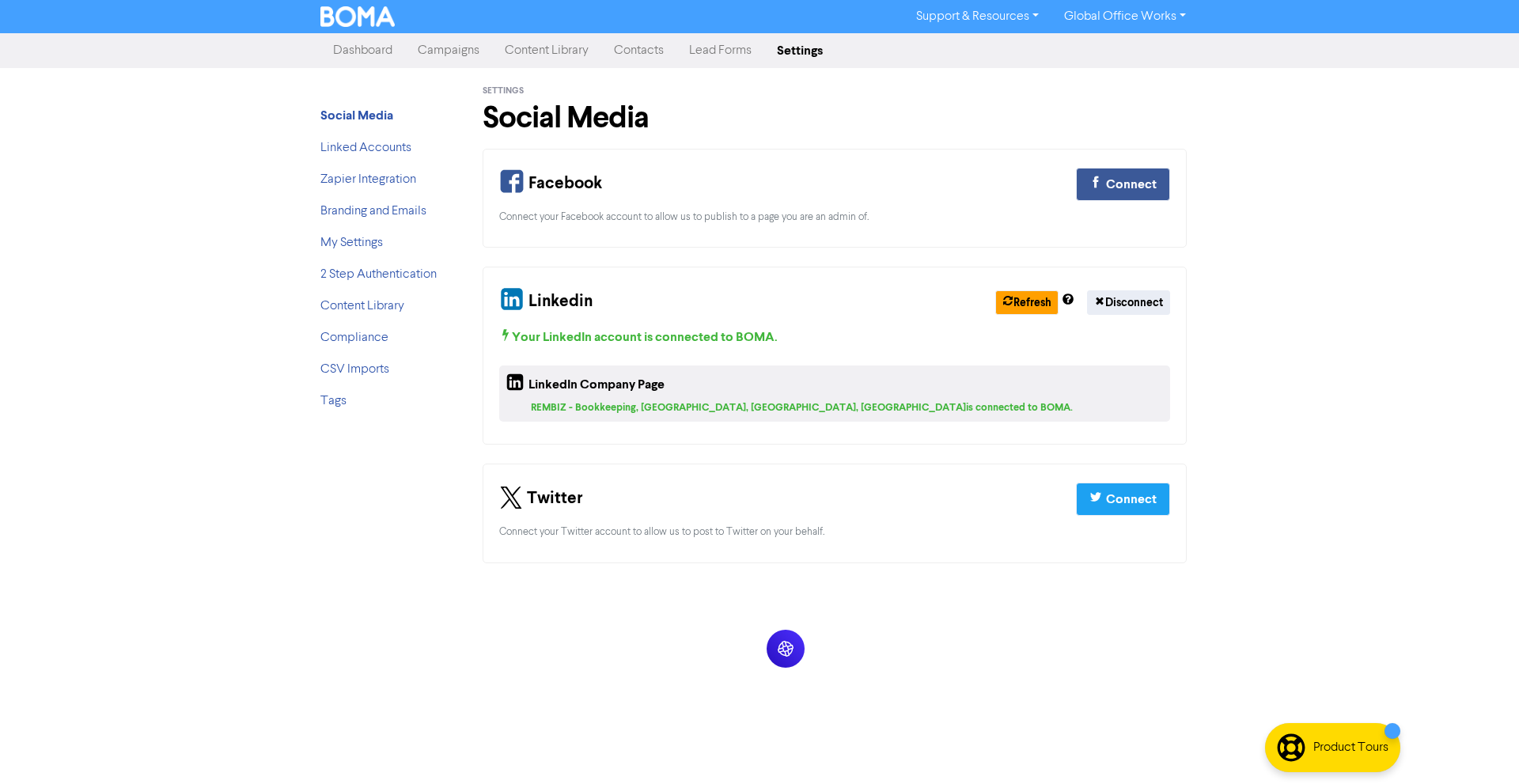
click at [449, 49] on link "Campaigns" at bounding box center [448, 50] width 87 height 31
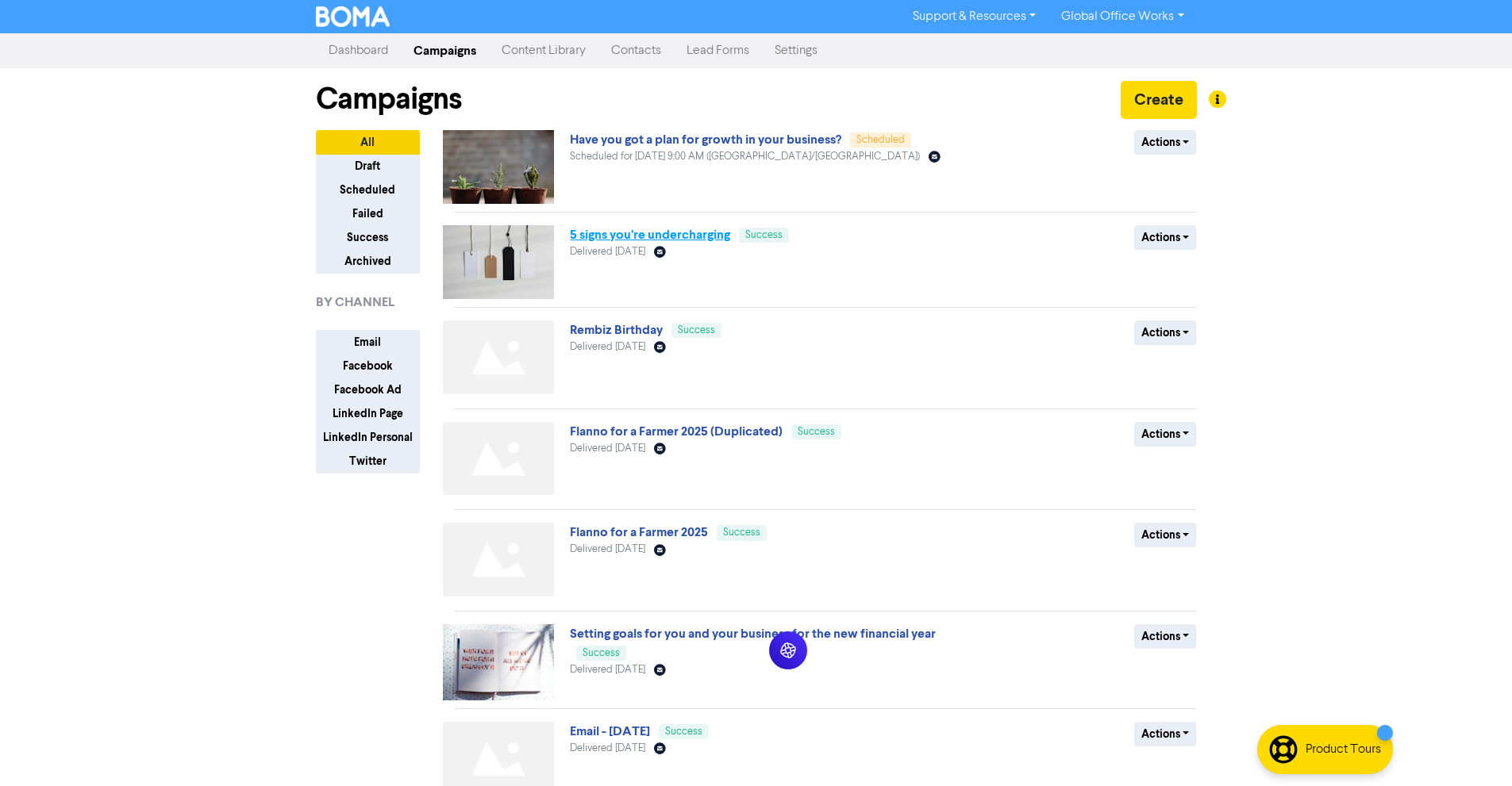
click at [688, 237] on link "5 signs you’re undercharging" at bounding box center [650, 234] width 160 height 16
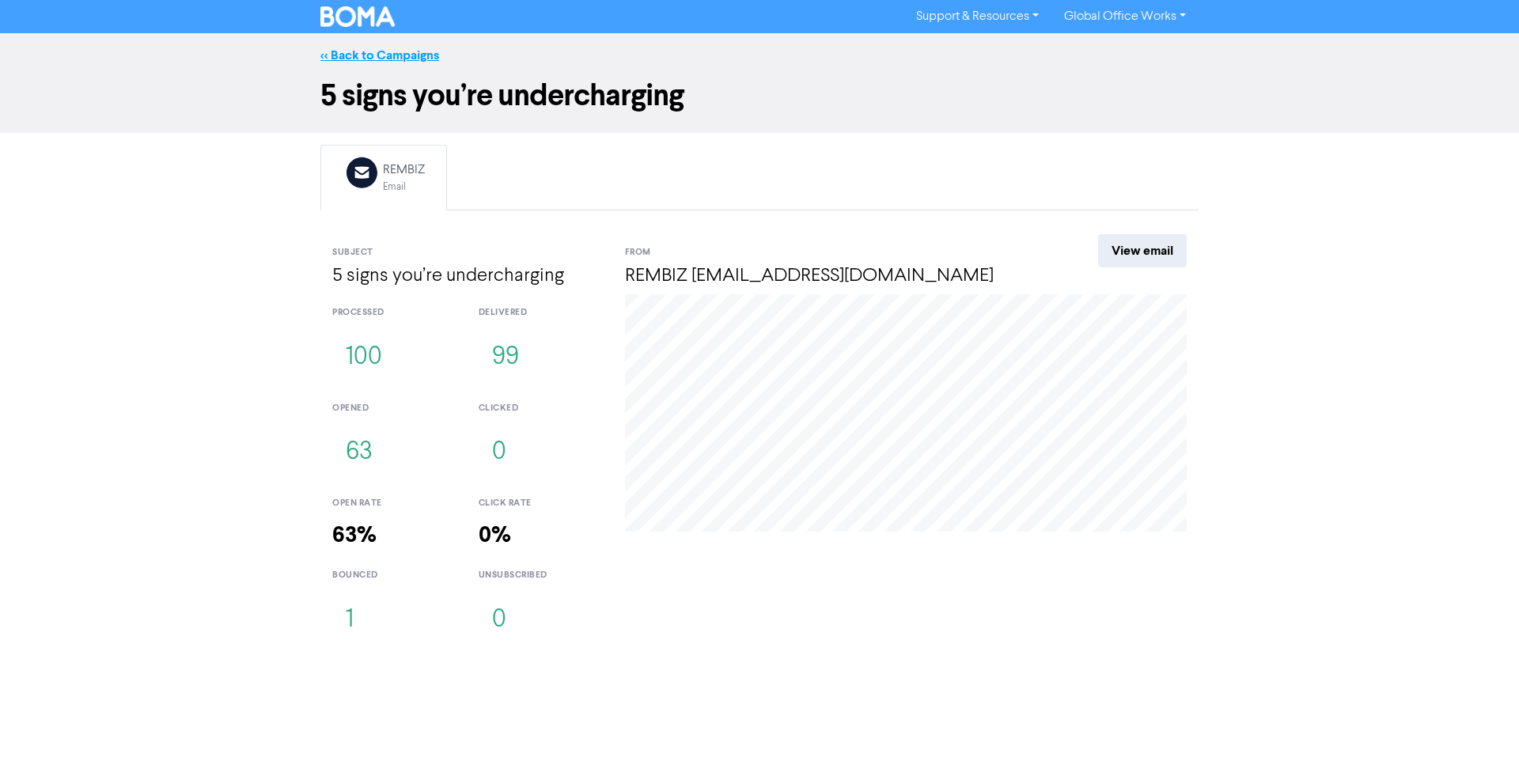
click at [344, 54] on link "<< Back to Campaigns" at bounding box center [379, 55] width 118 height 16
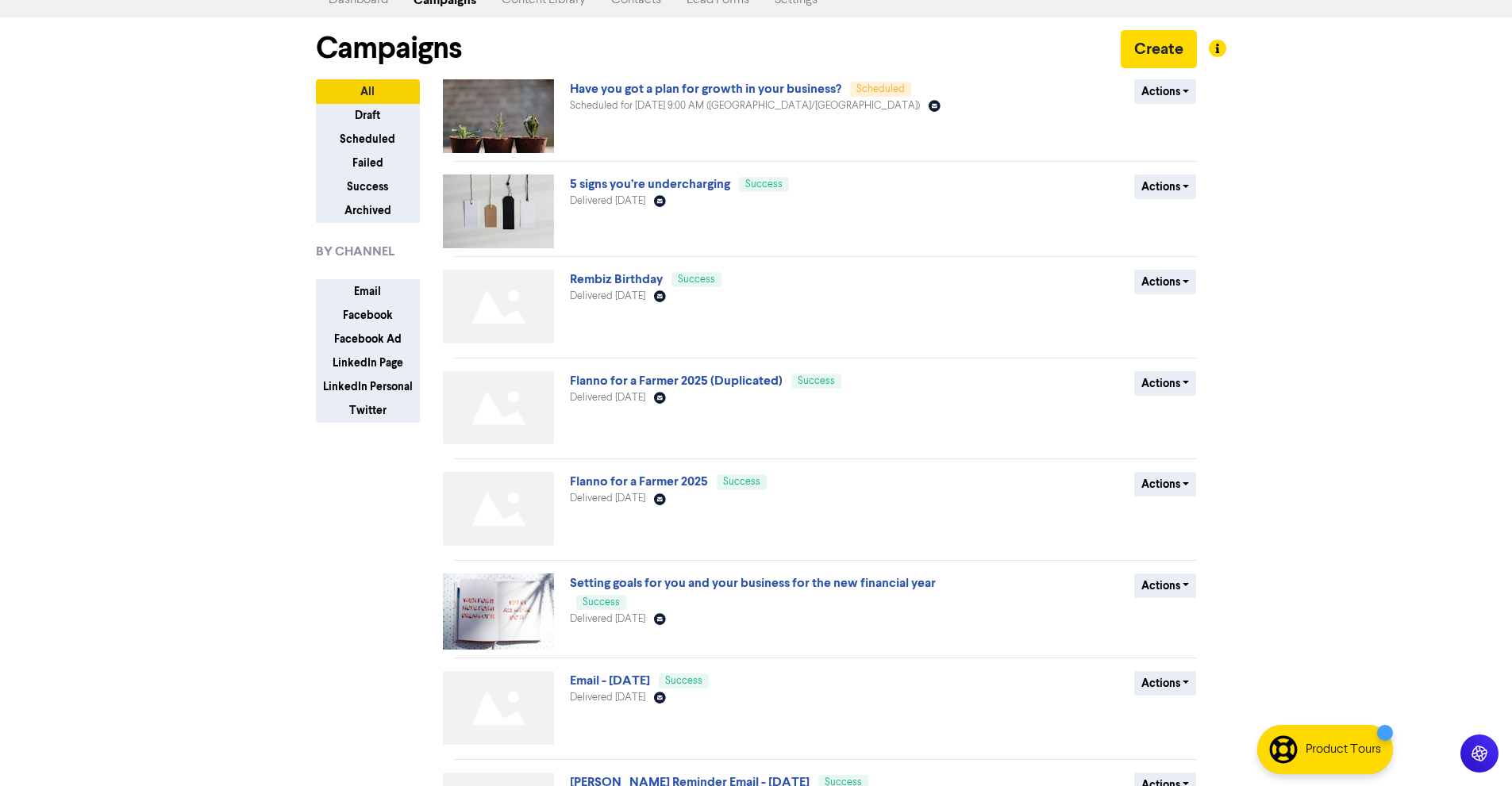
scroll to position [80, 0]
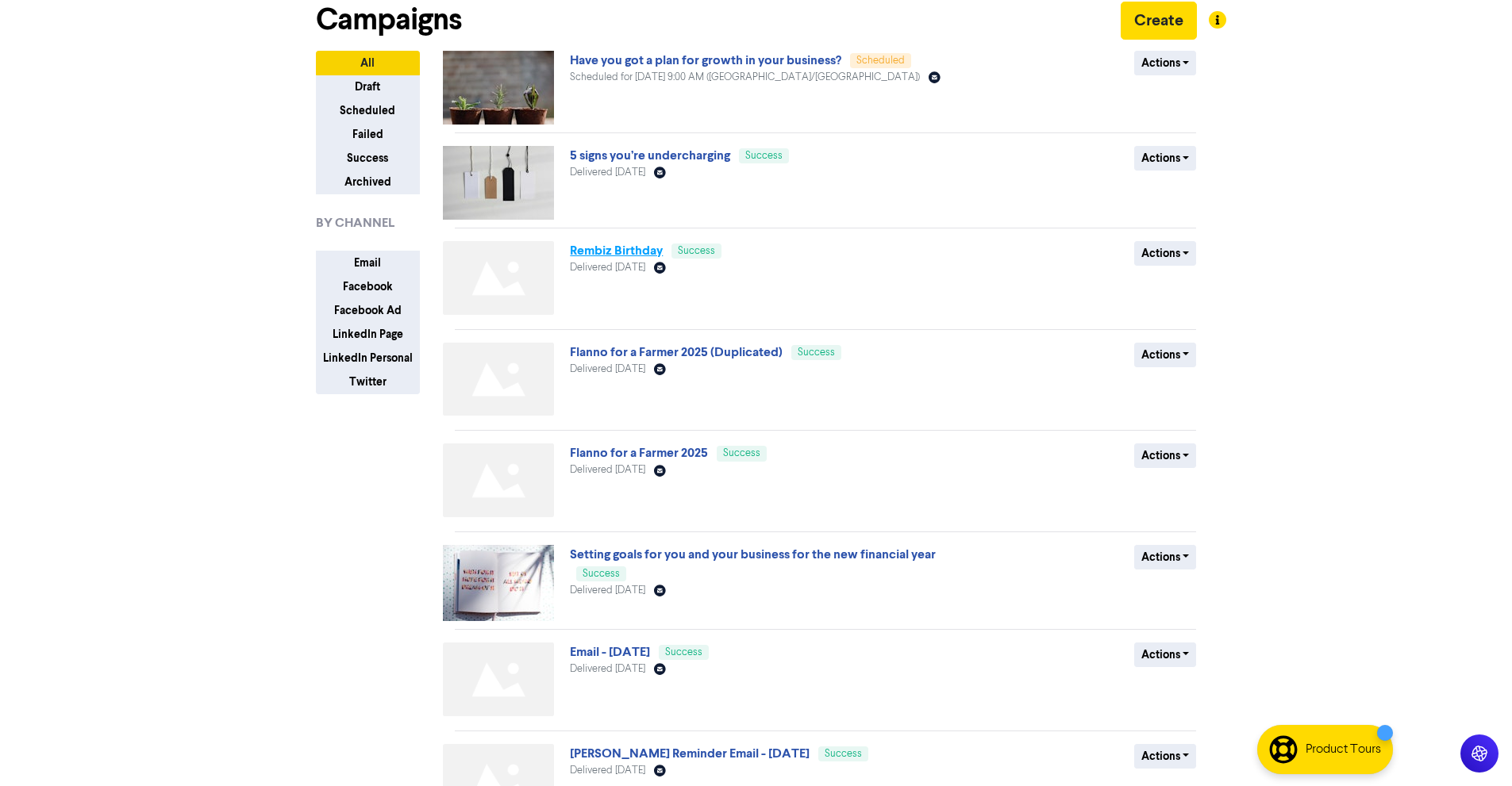
click at [627, 248] on link "Rembiz Birthday" at bounding box center [617, 250] width 93 height 16
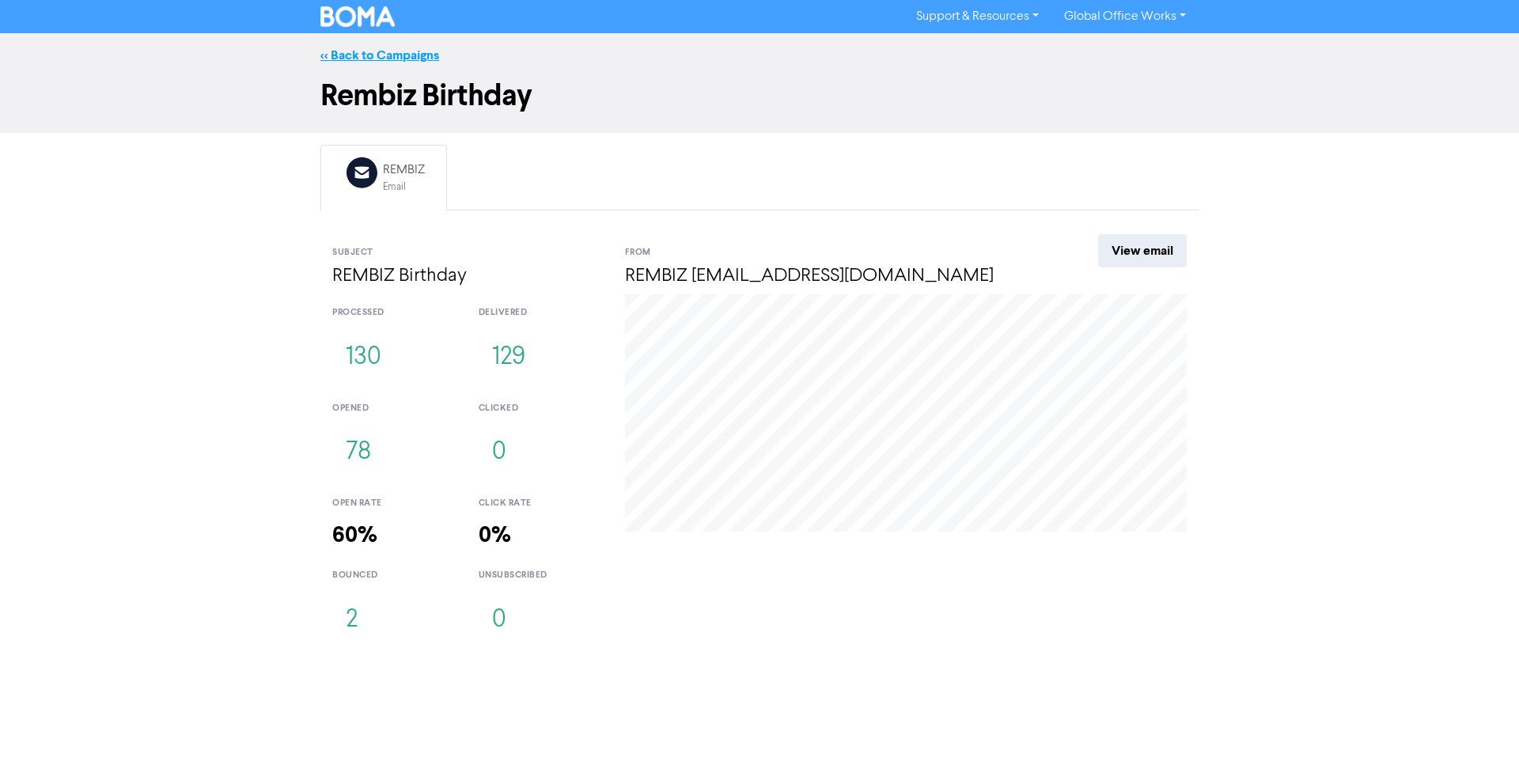
click at [335, 61] on link "<< Back to Campaigns" at bounding box center [379, 55] width 118 height 16
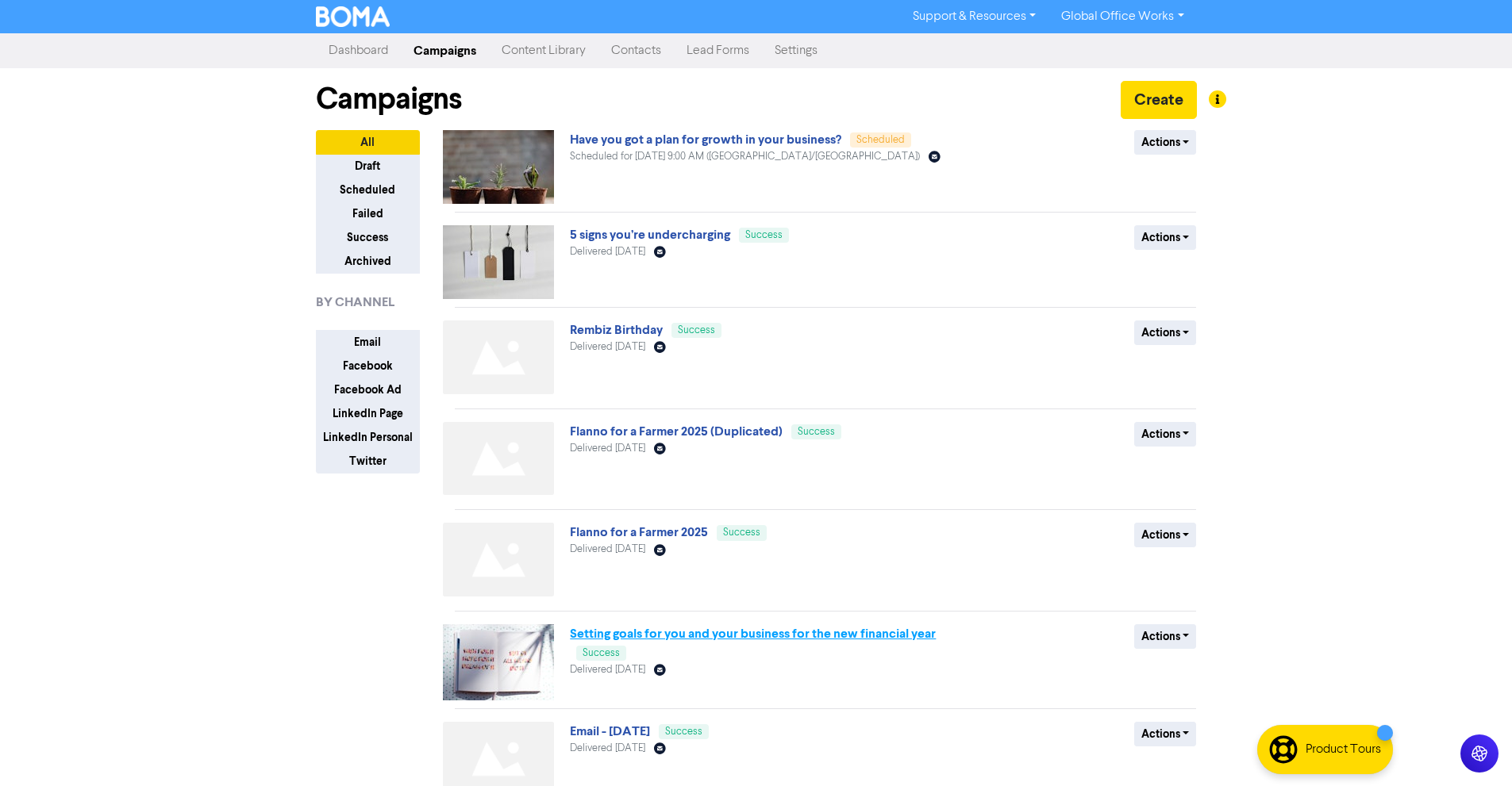
click at [617, 633] on link "Setting goals for you and your business for the new financial year" at bounding box center [753, 633] width 366 height 16
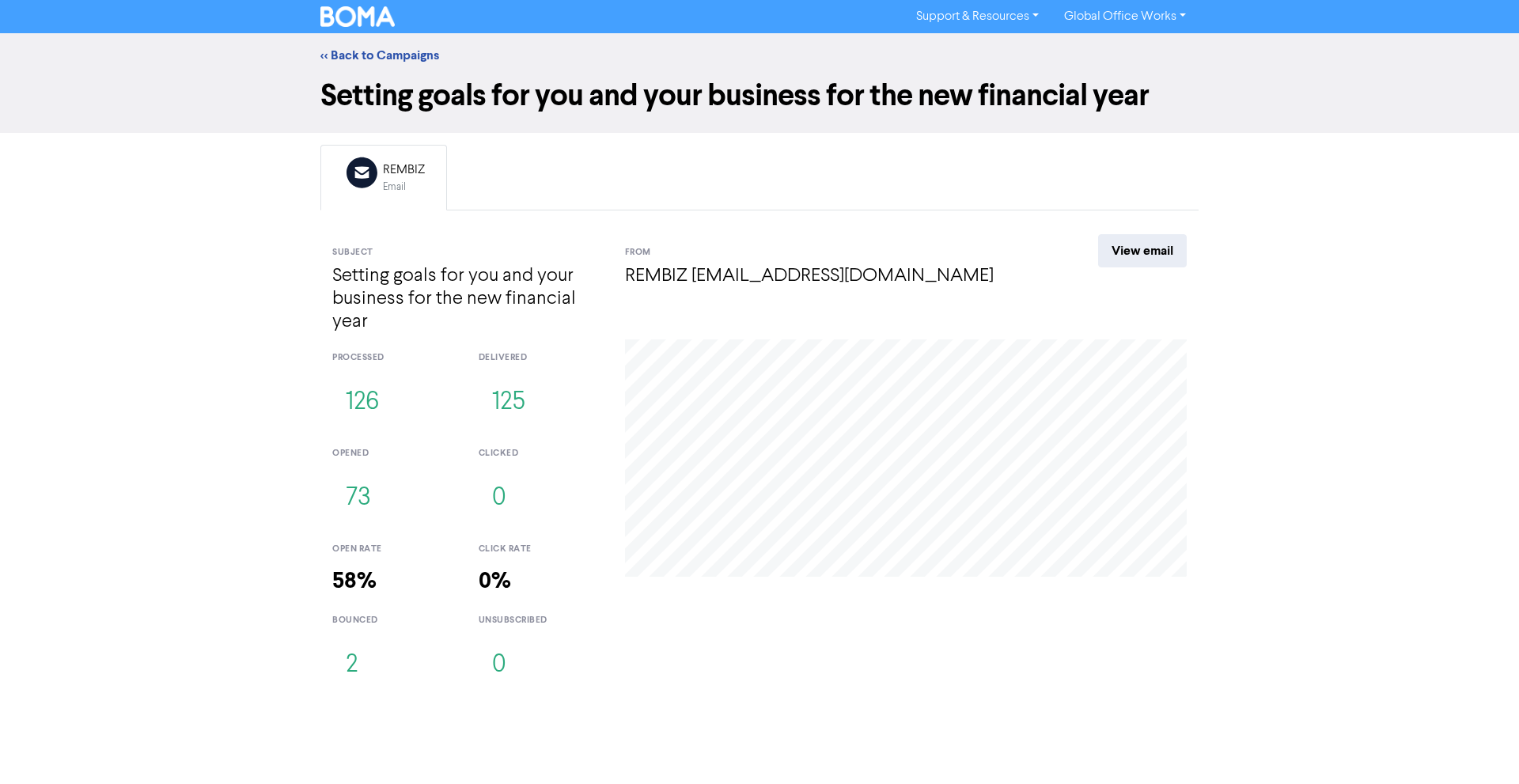
click at [428, 202] on div "Email Created with Sketch. REMBIZ Email" at bounding box center [383, 178] width 99 height 51
click at [1126, 253] on link "View email" at bounding box center [1143, 251] width 89 height 33
click at [393, 52] on link "<< Back to Campaigns" at bounding box center [379, 55] width 118 height 16
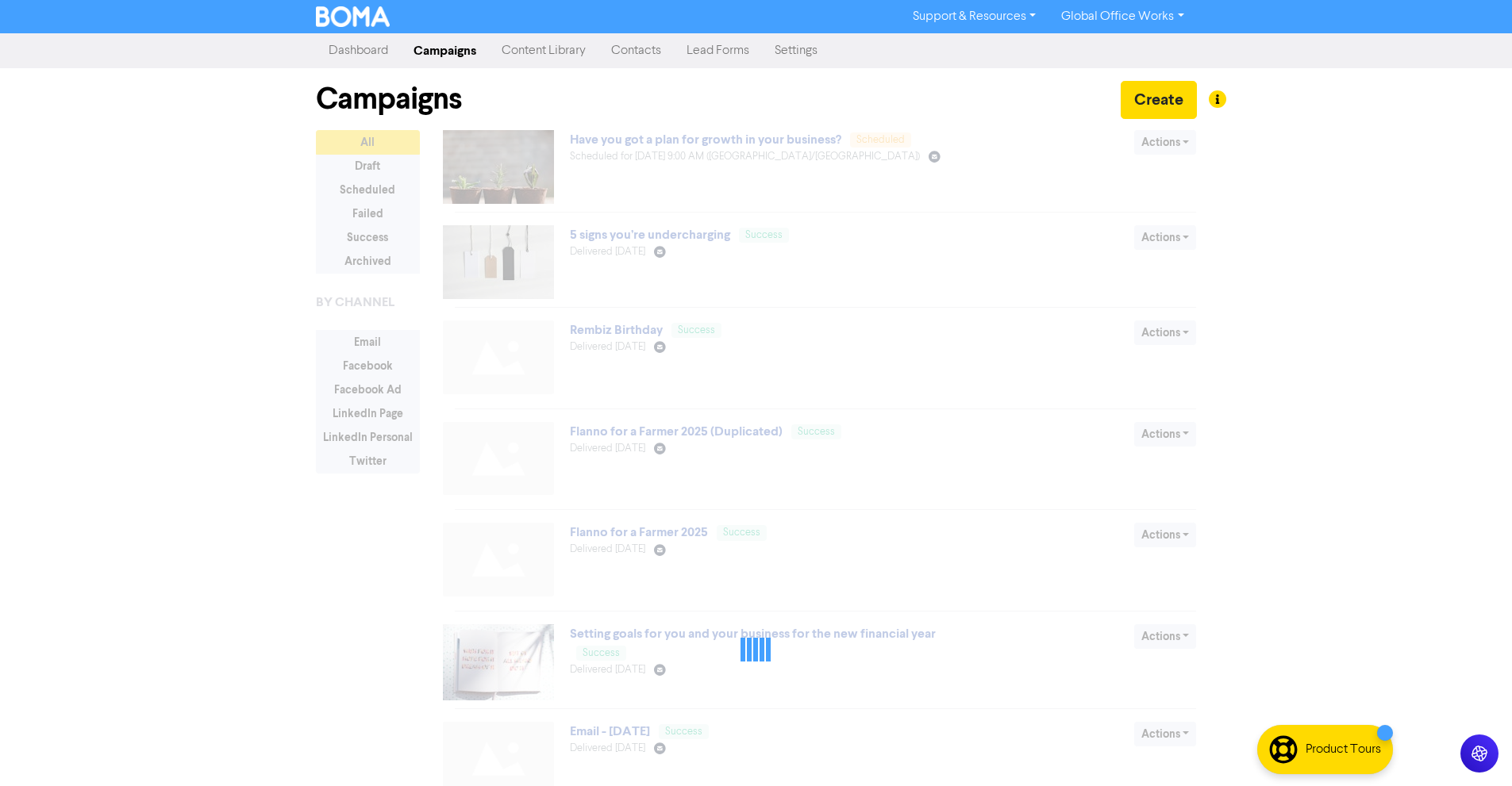
click at [377, 51] on link "Dashboard" at bounding box center [359, 50] width 85 height 31
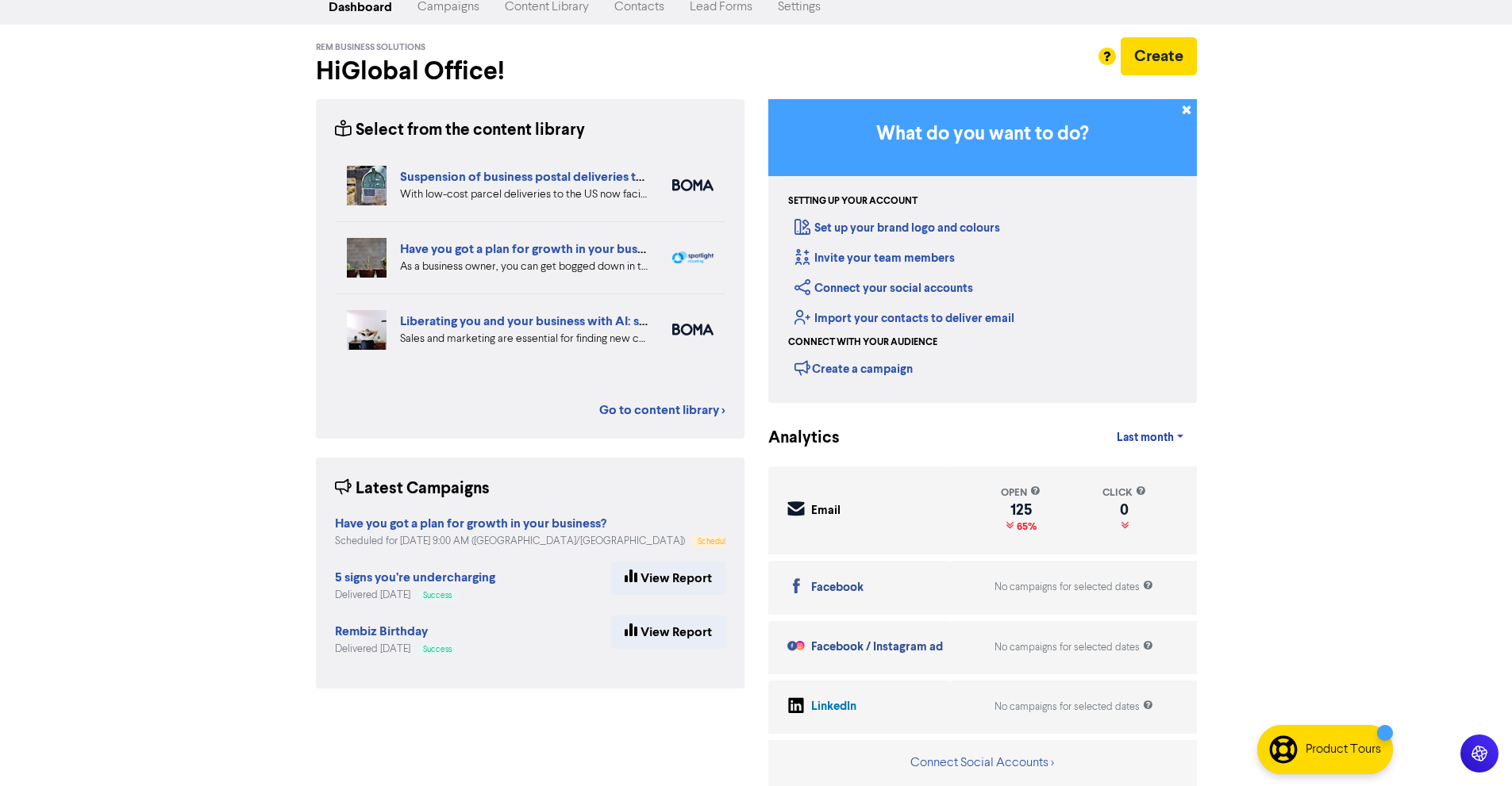
scroll to position [46, 0]
click at [1125, 443] on span "Last month" at bounding box center [1145, 437] width 57 height 14
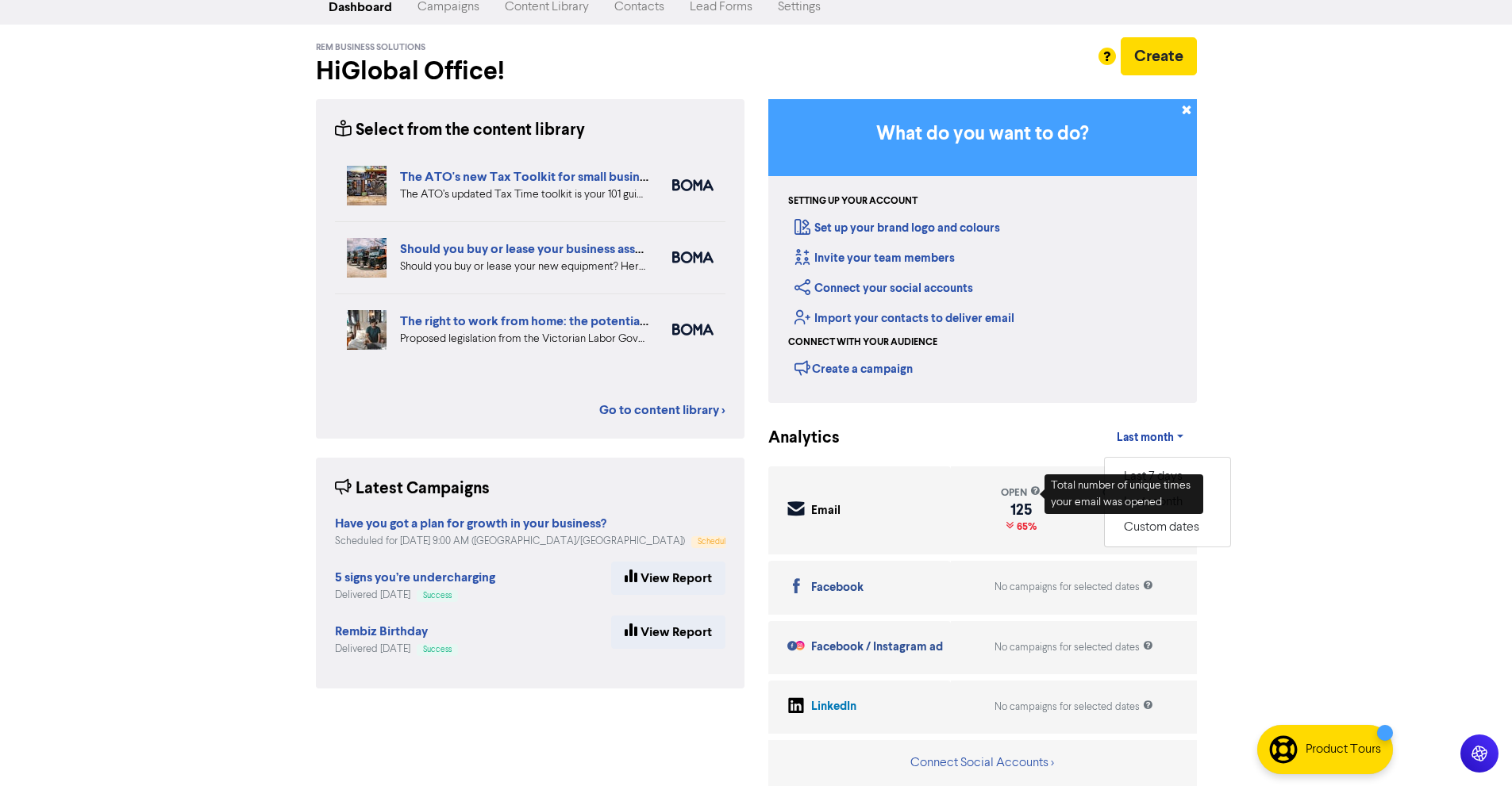
click at [1283, 451] on div "Support & Resources Video Tutorials FAQ & Guides Marketing Education Global Off…" at bounding box center [756, 349] width 1512 height 786
click at [1185, 444] on link "Last month" at bounding box center [1150, 437] width 92 height 31
click at [1170, 480] on button "Last 7 days" at bounding box center [1167, 476] width 125 height 26
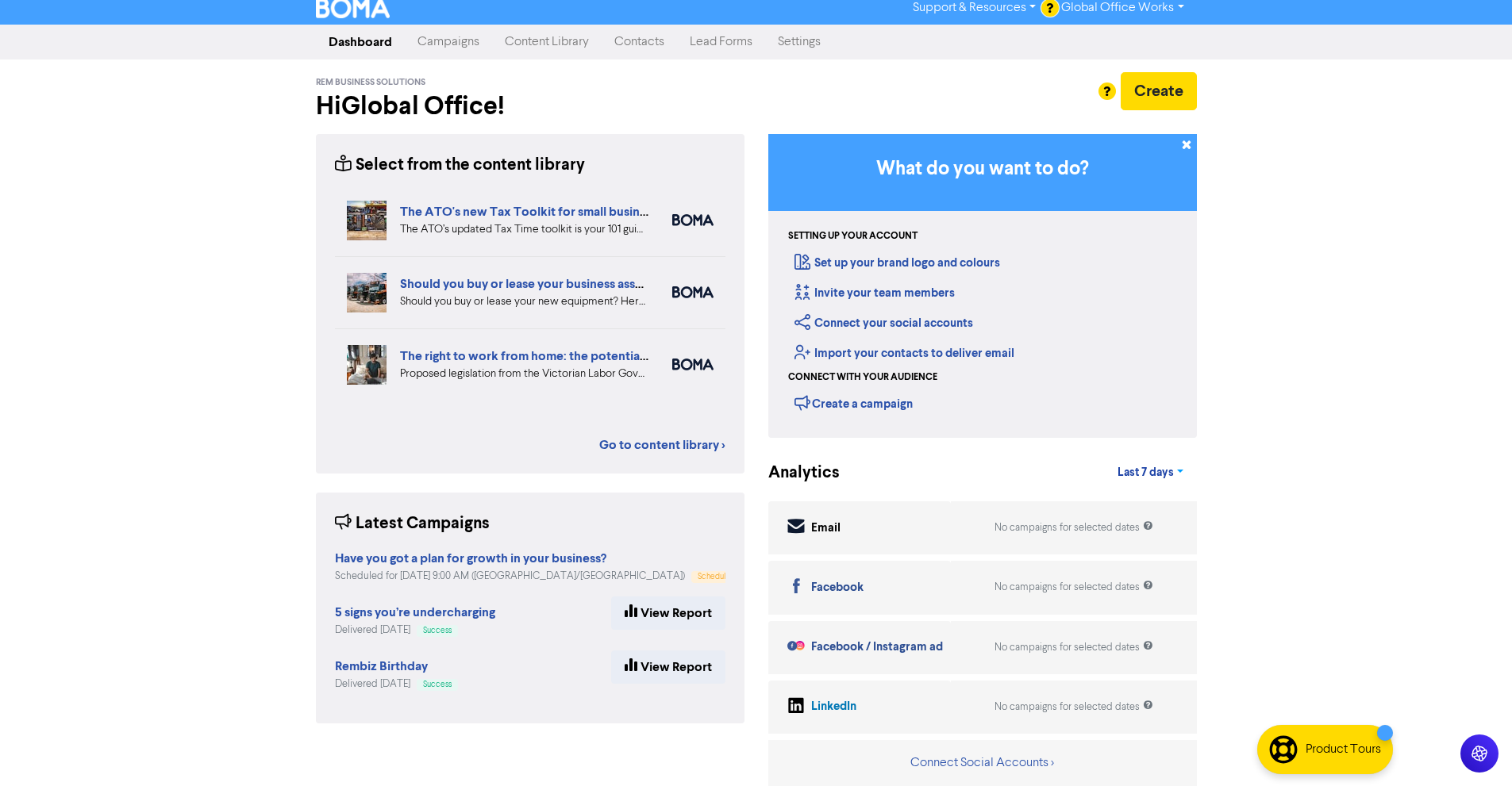
click at [1152, 466] on span "Last 7 days" at bounding box center [1145, 472] width 56 height 14
click at [1144, 537] on button "Last month" at bounding box center [1168, 537] width 125 height 26
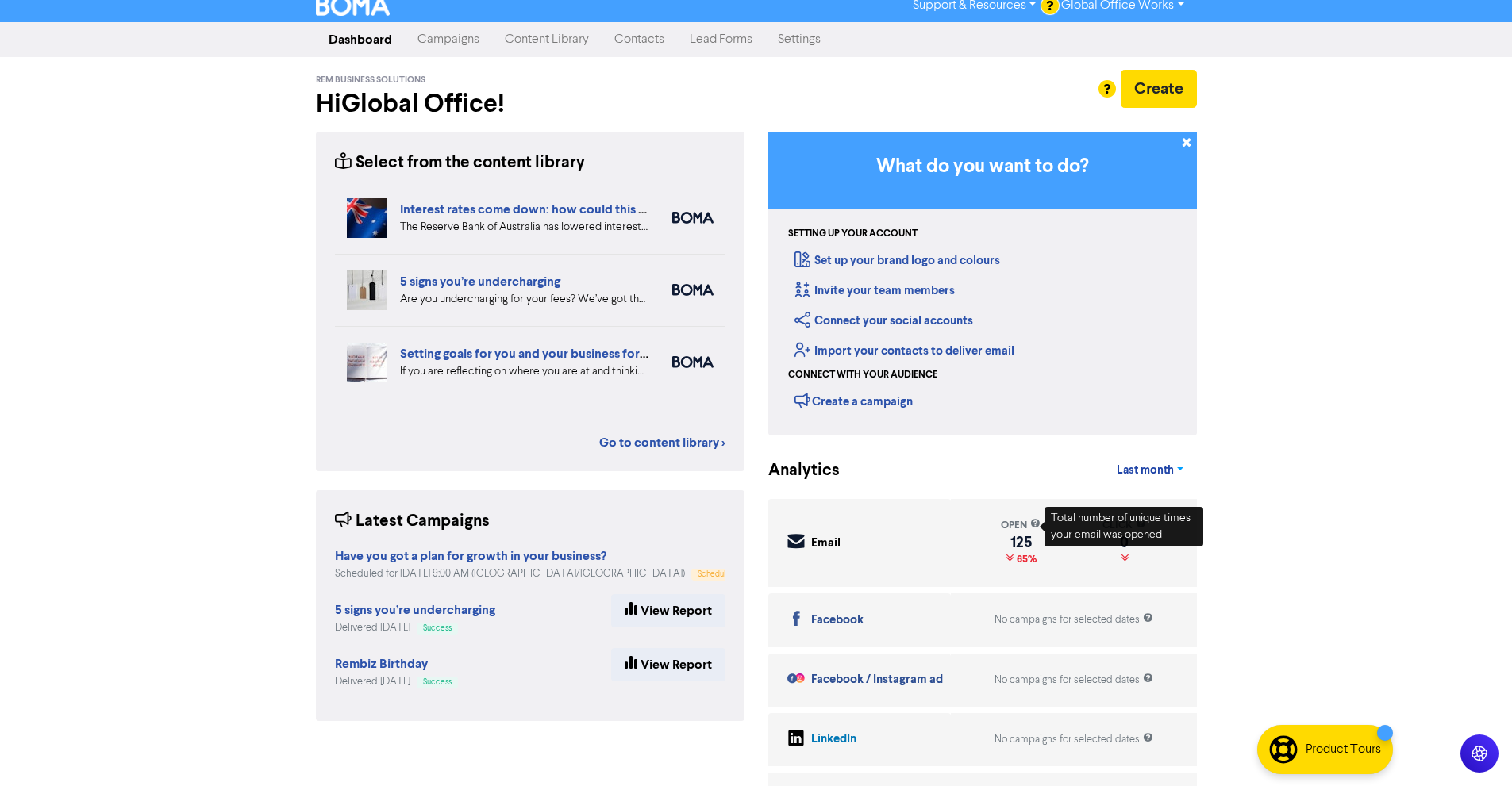
click at [1131, 473] on span "Last month" at bounding box center [1145, 470] width 57 height 14
click at [1219, 364] on div "Support & Resources Video Tutorials FAQ & Guides Marketing Education Global Off…" at bounding box center [756, 381] width 1512 height 786
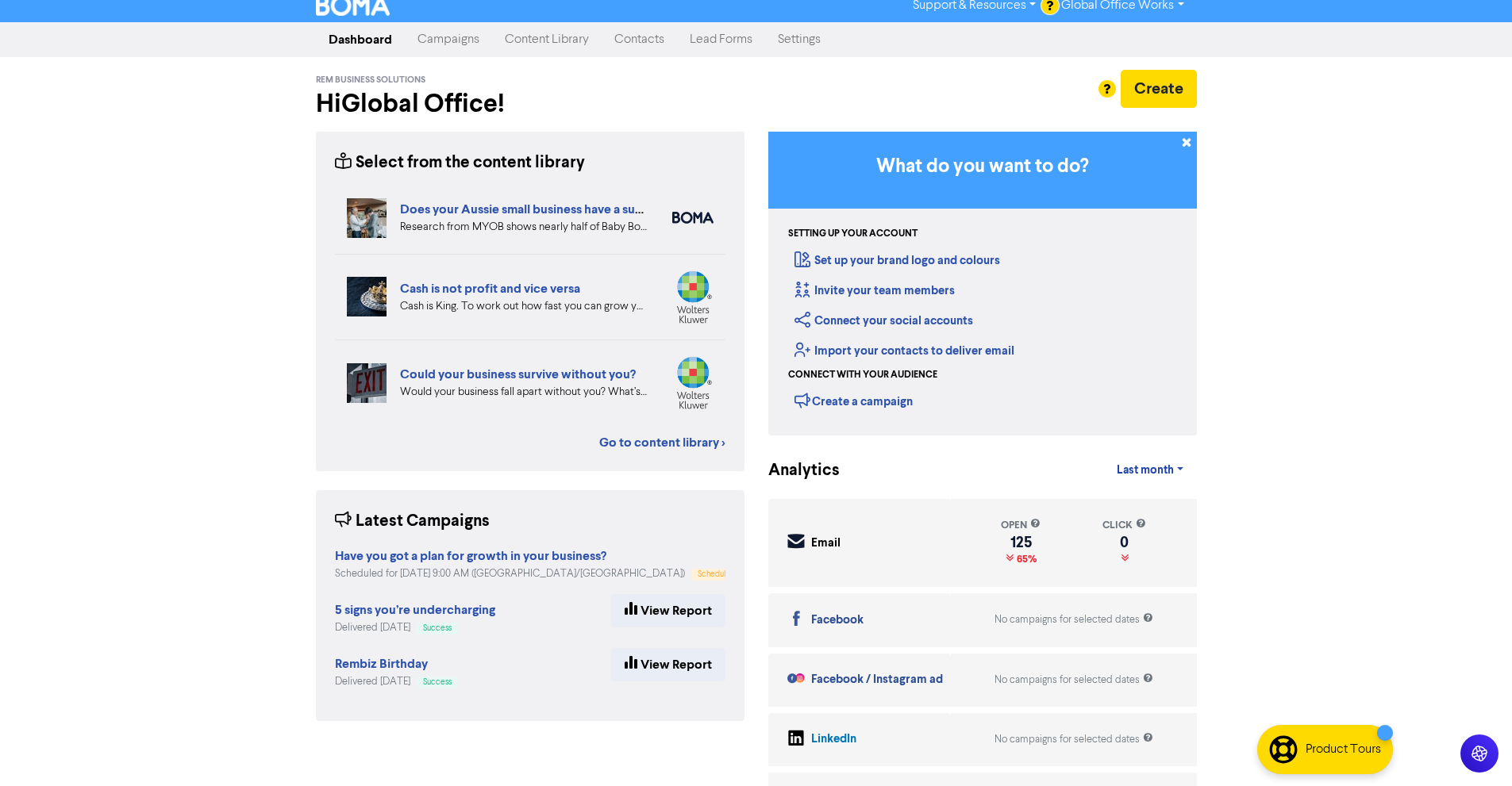
click at [1152, 16] on link "Global Office Works" at bounding box center [1122, 5] width 148 height 26
click at [1240, 36] on nav "Dashboard Campaigns Content Library Contacts Lead Forms Settings" at bounding box center [756, 39] width 1512 height 35
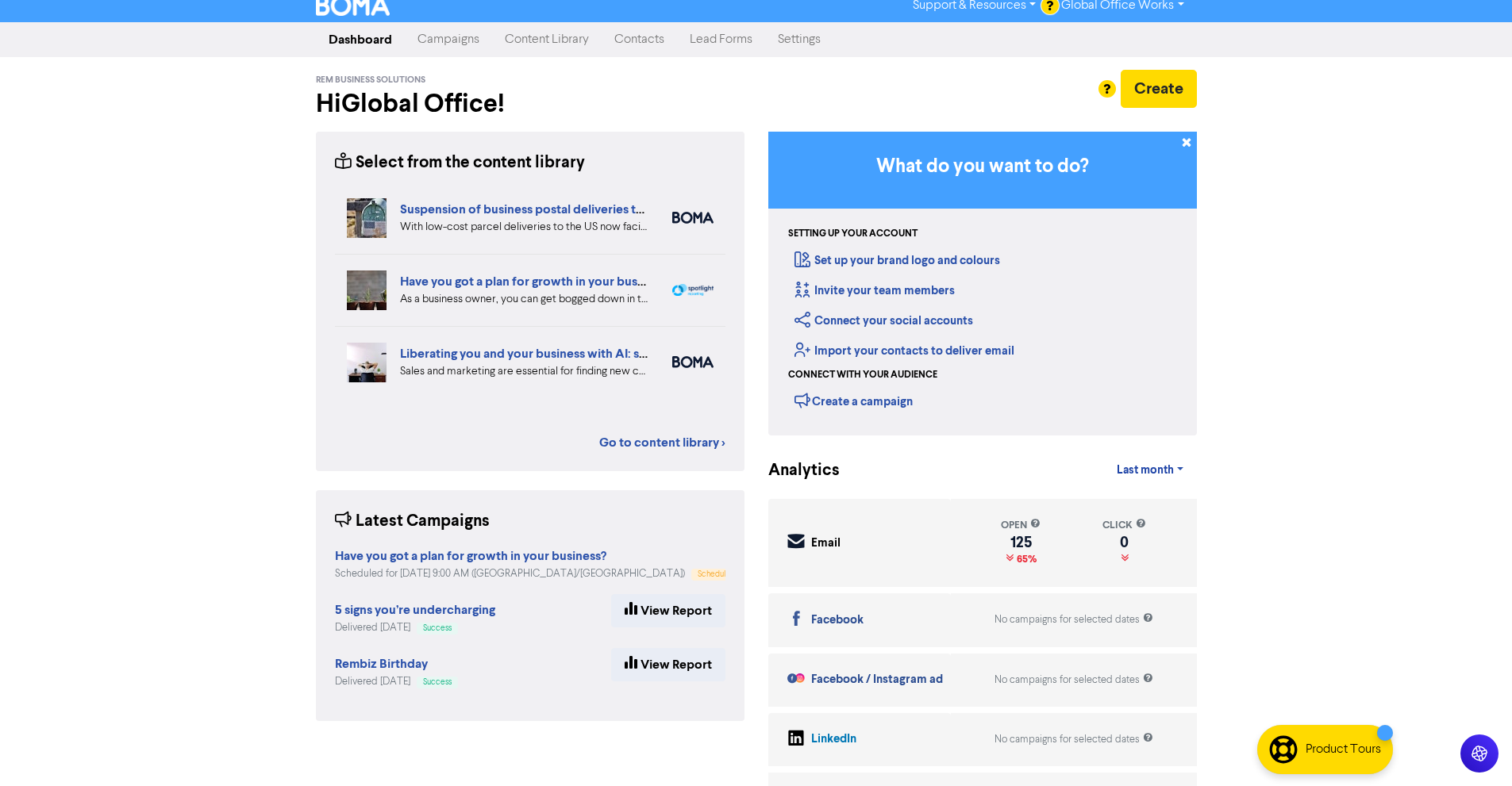
click at [983, 12] on link "Support & Resources" at bounding box center [974, 5] width 148 height 26
click at [976, 27] on button "Video Tutorials" at bounding box center [974, 36] width 149 height 19
click at [387, 33] on link "Dashboard" at bounding box center [360, 39] width 89 height 31
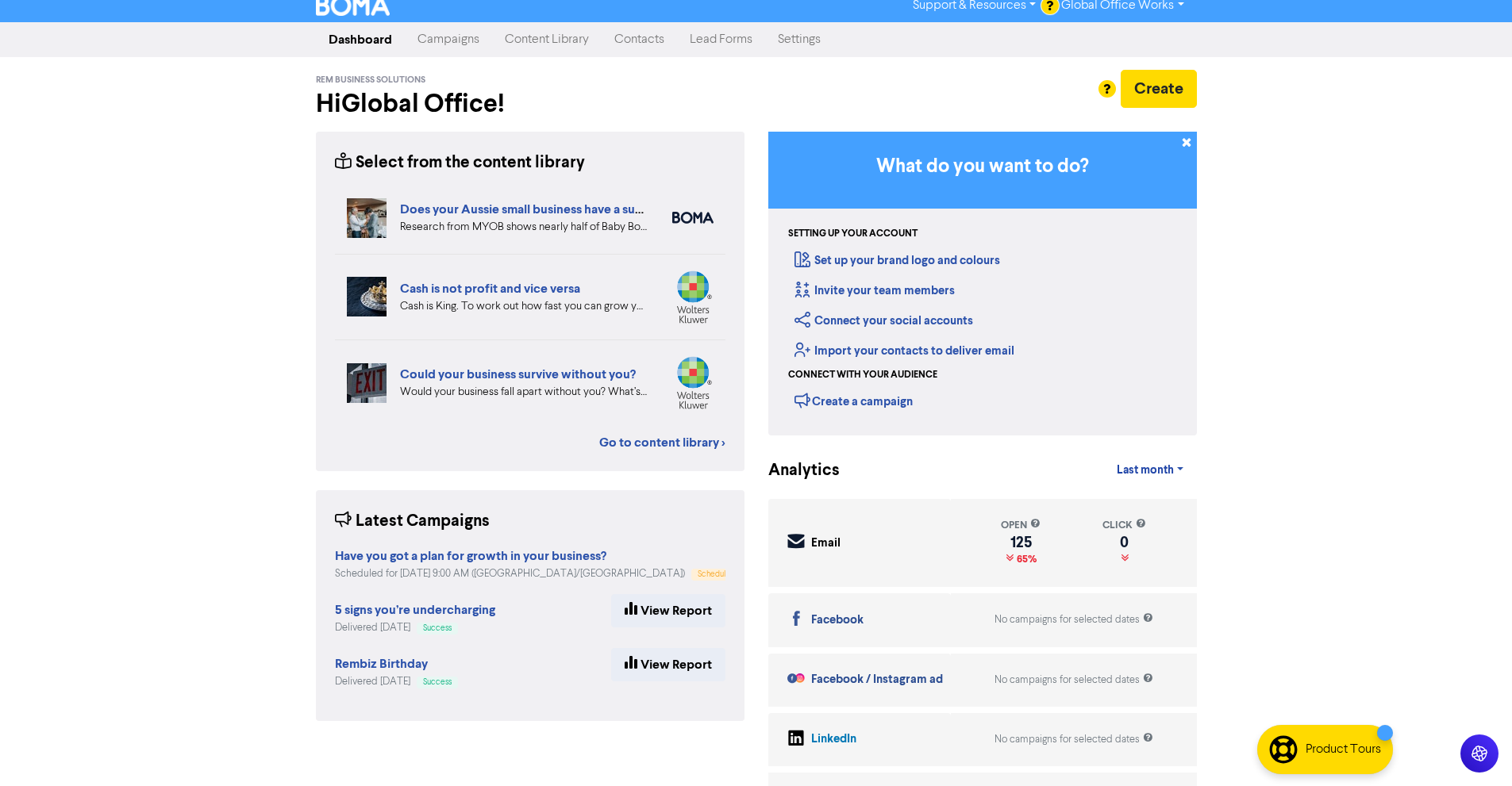
scroll to position [0, 0]
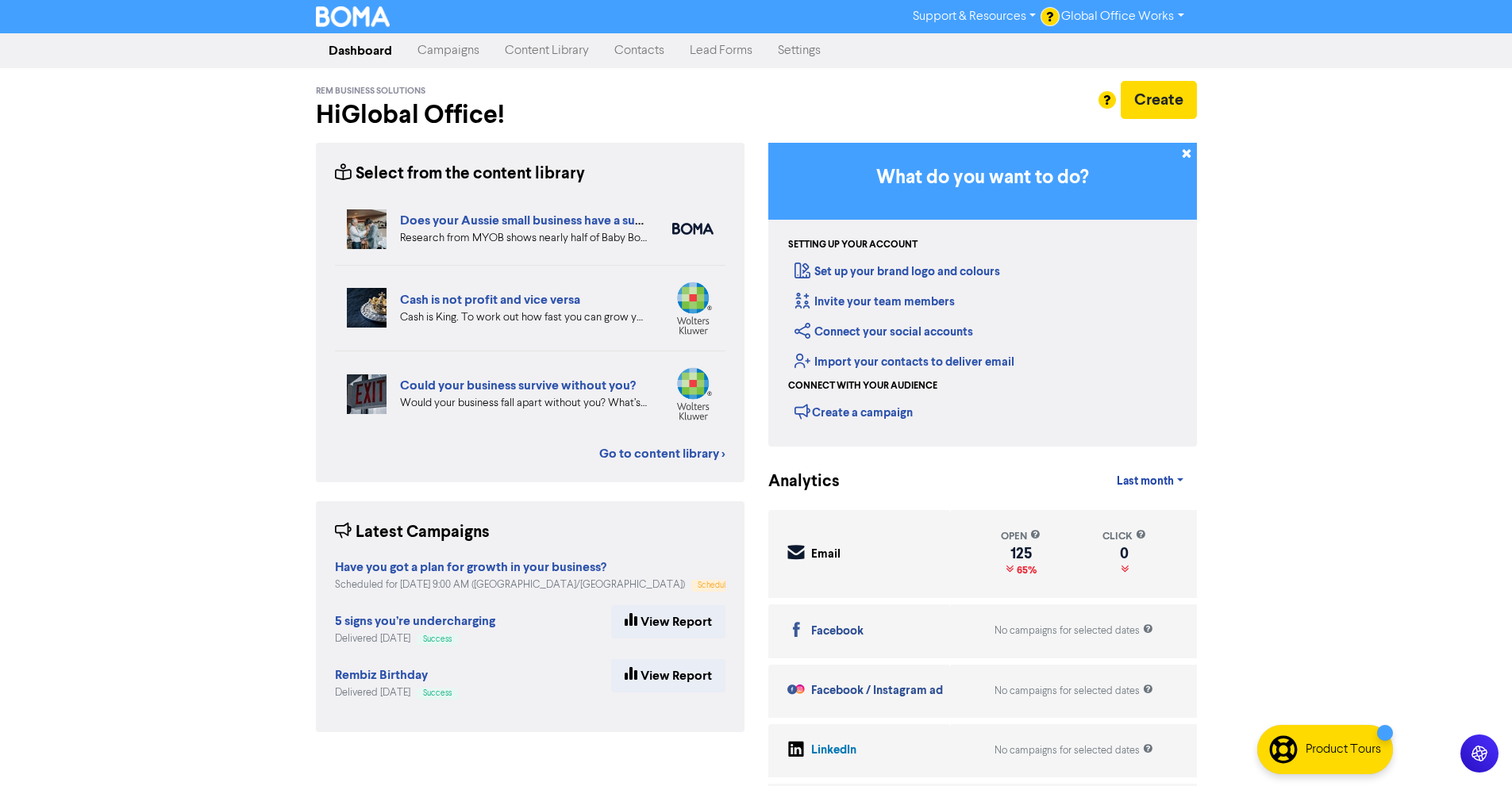
click at [361, 17] on img at bounding box center [353, 17] width 75 height 21
click at [789, 51] on link "Settings" at bounding box center [799, 50] width 68 height 31
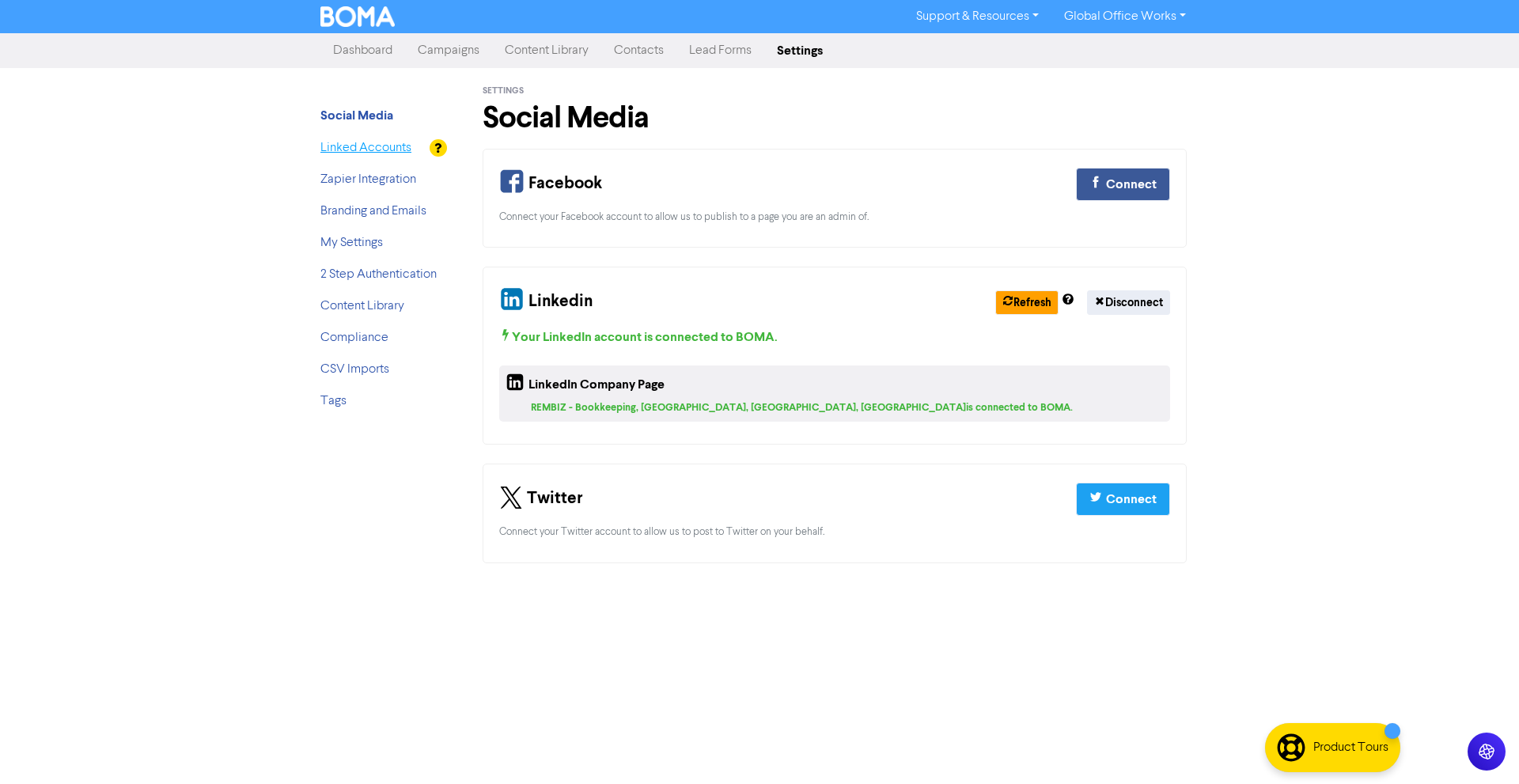
click at [366, 149] on link "Linked Accounts" at bounding box center [366, 148] width 91 height 12
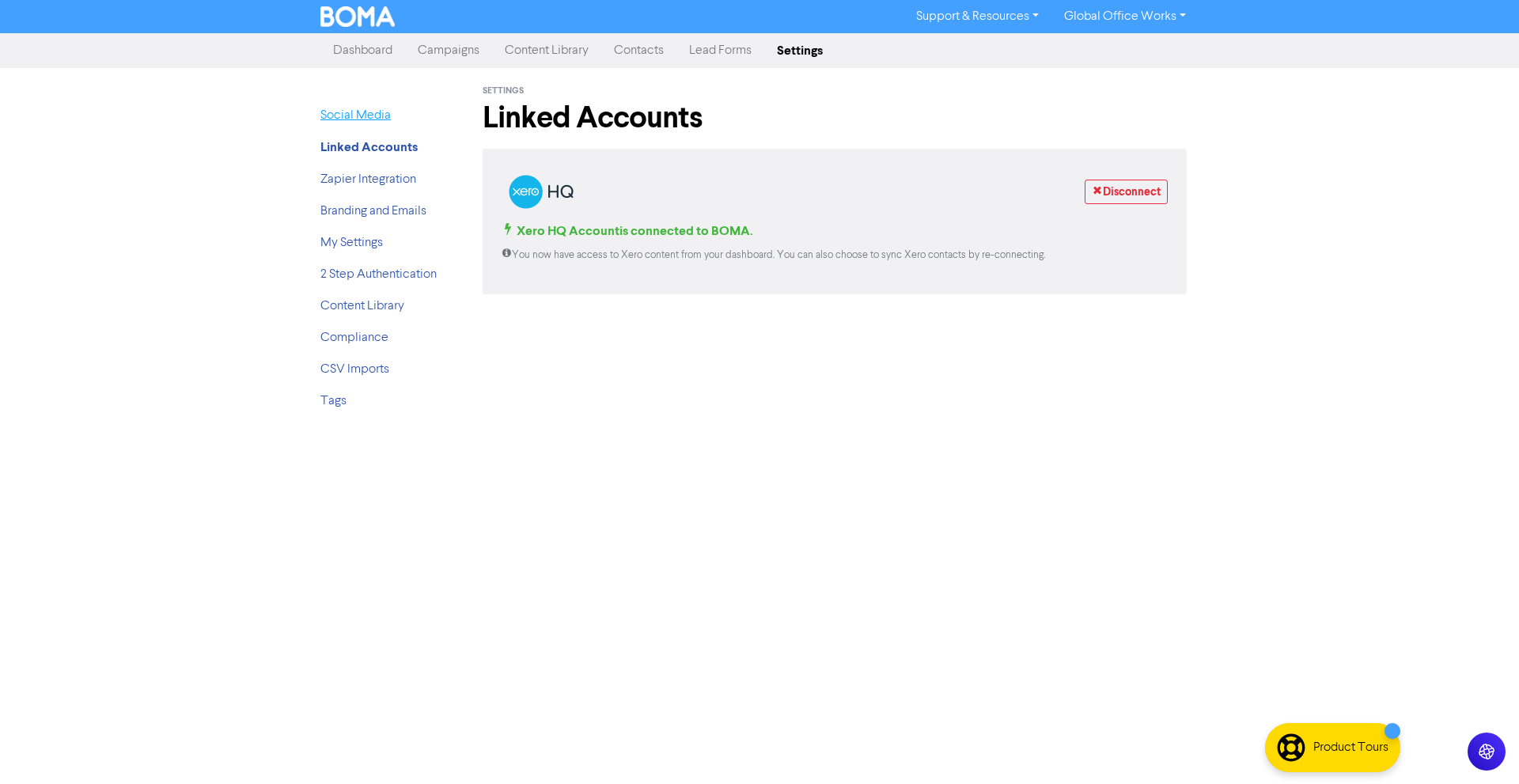
click at [356, 115] on link "Social Media" at bounding box center [356, 114] width 70 height 12
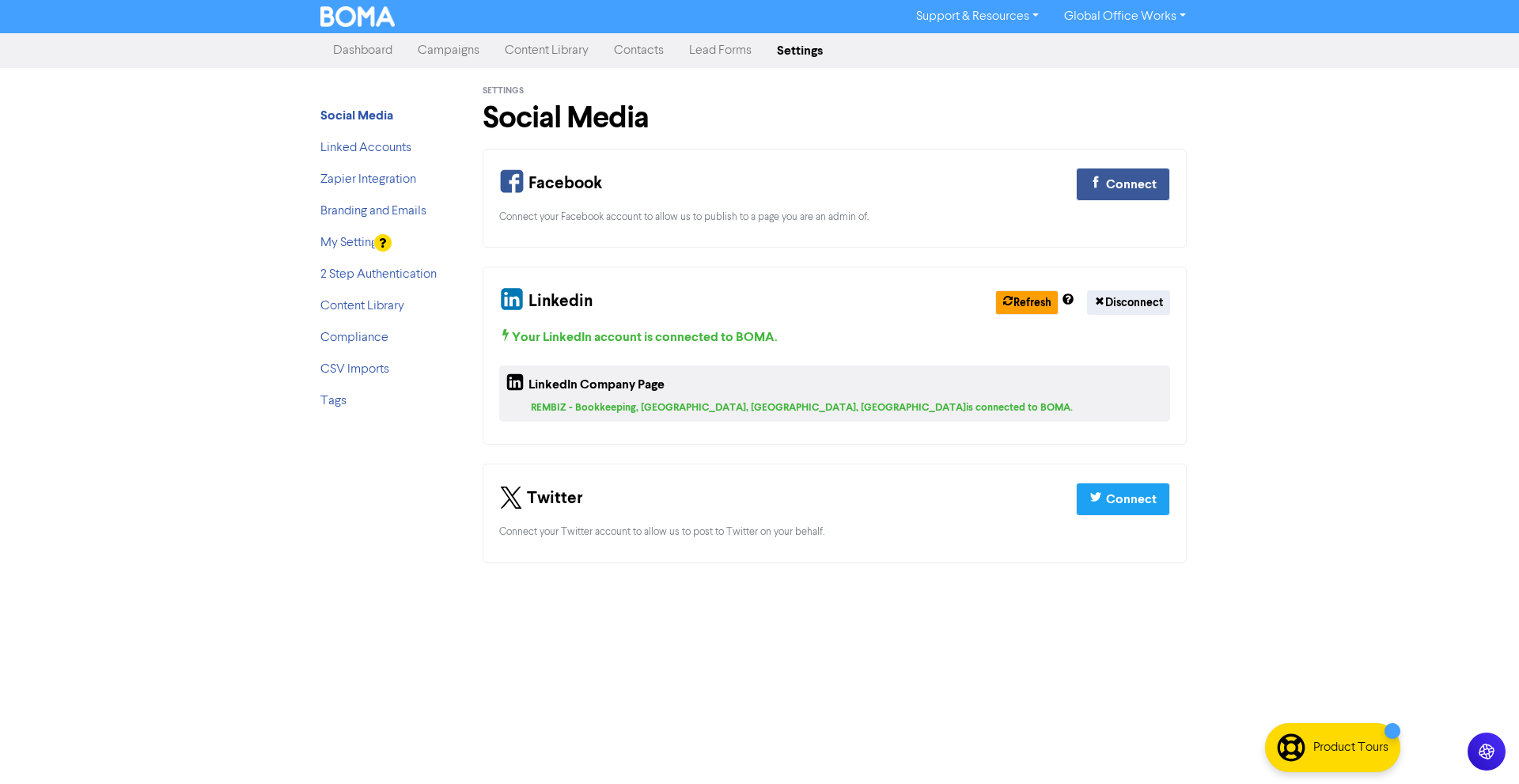
click at [393, 239] on div at bounding box center [390, 243] width 30 height 19
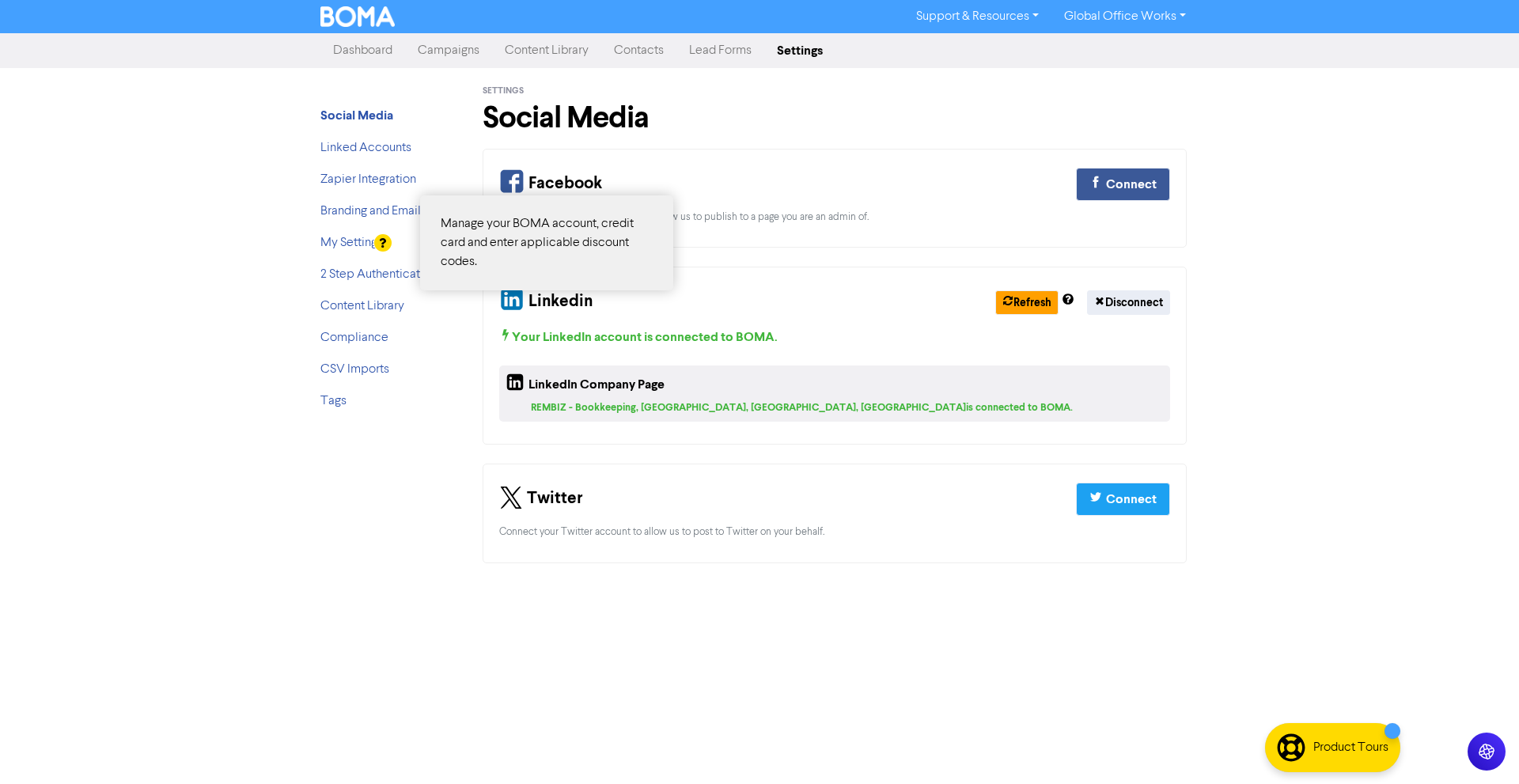
click at [350, 239] on div at bounding box center [760, 392] width 1519 height 784
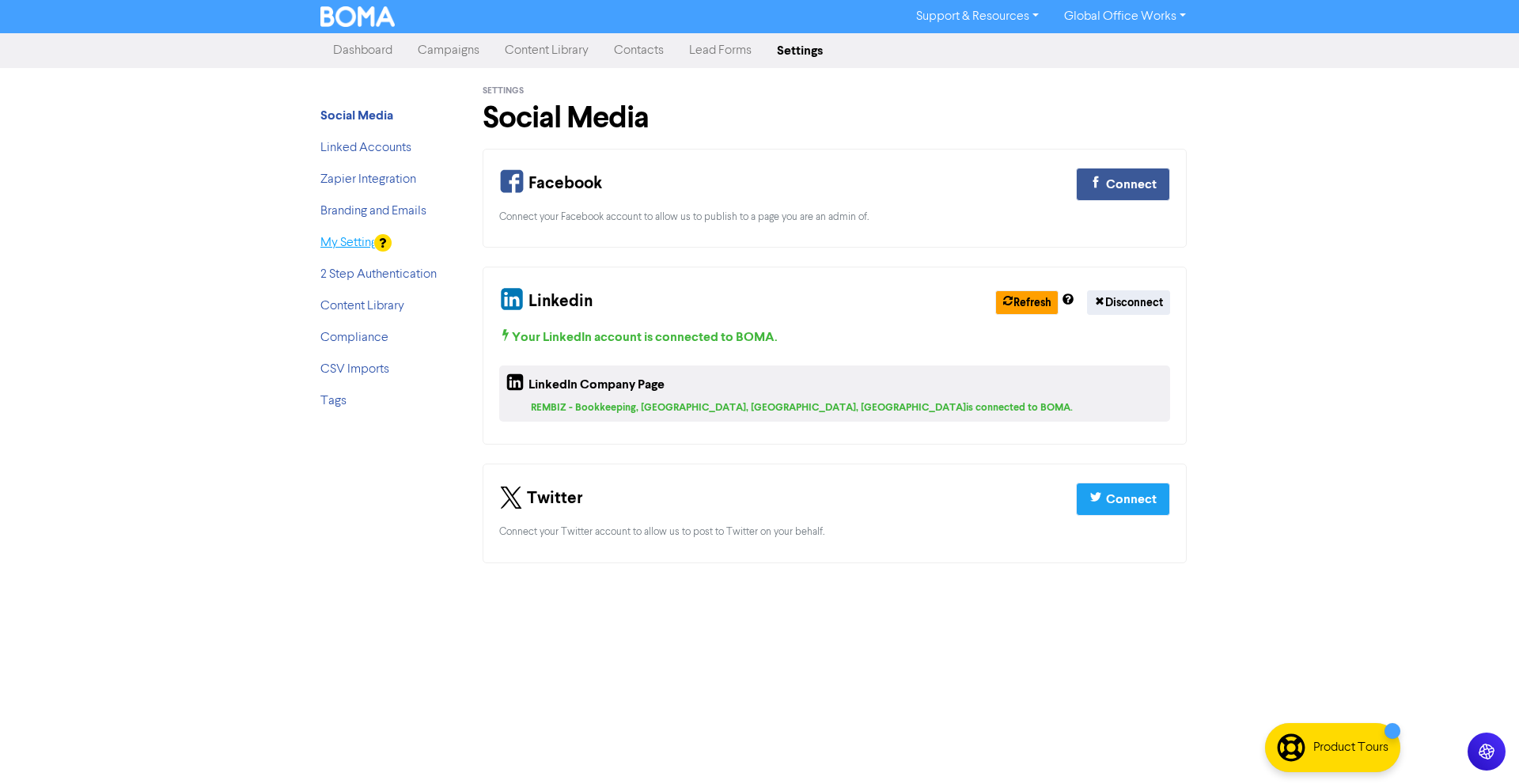
click at [369, 236] on link "My Settings" at bounding box center [352, 242] width 62 height 12
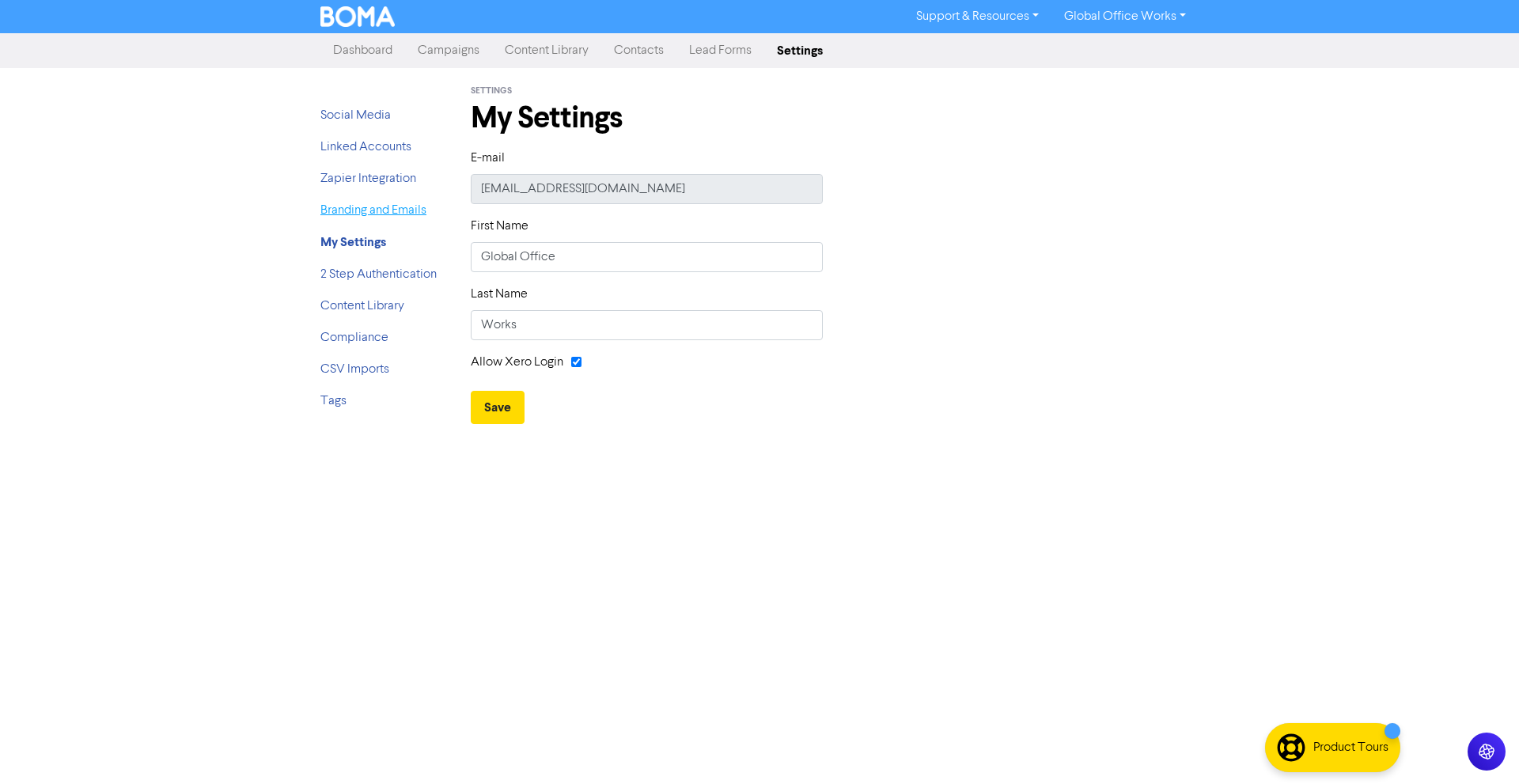
click at [370, 205] on link "Branding and Emails" at bounding box center [374, 210] width 106 height 12
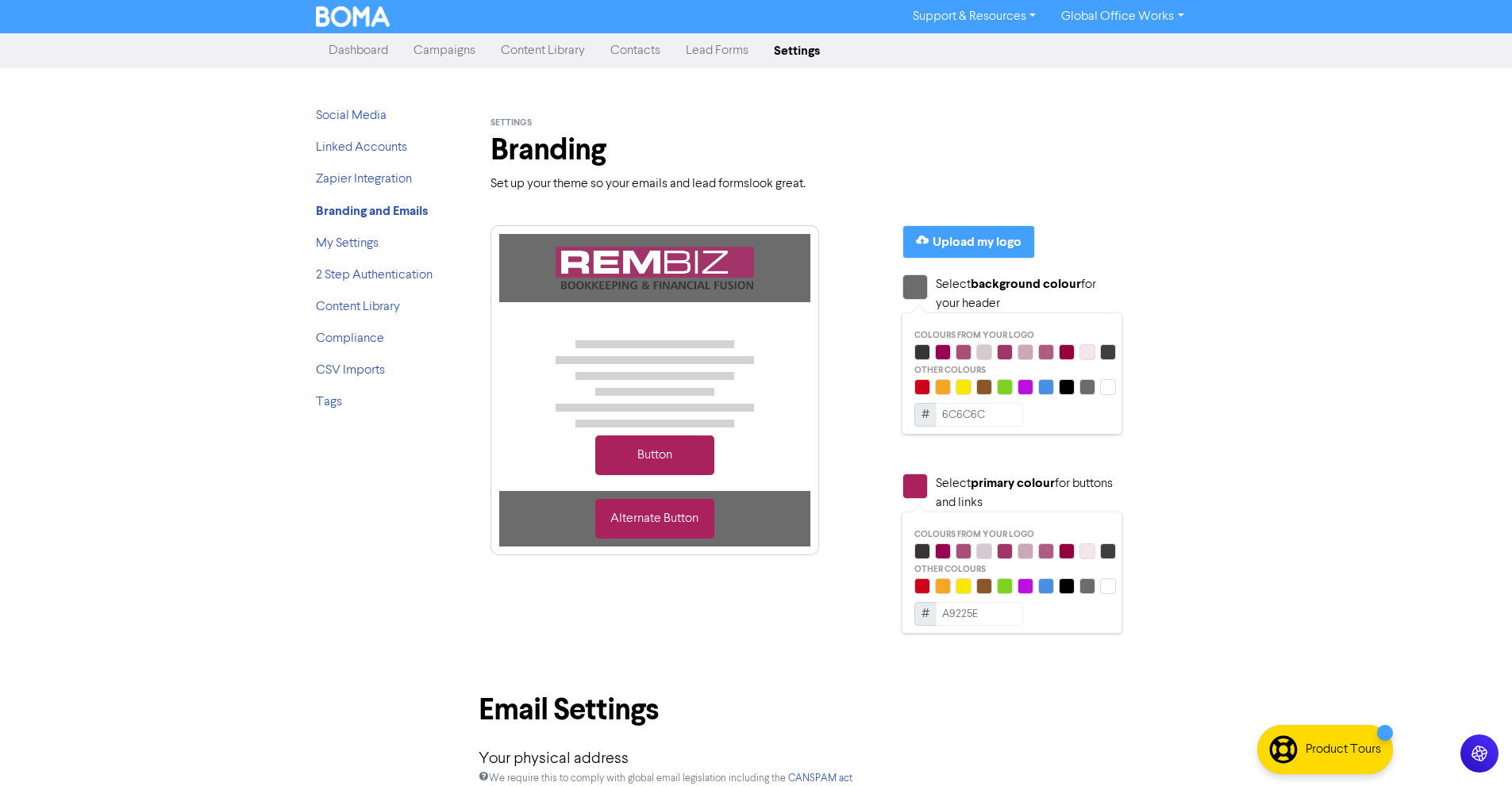
drag, startPoint x: 371, startPoint y: 44, endPoint x: 376, endPoint y: 51, distance: 8.6
click at [371, 44] on link "Dashboard" at bounding box center [359, 50] width 85 height 31
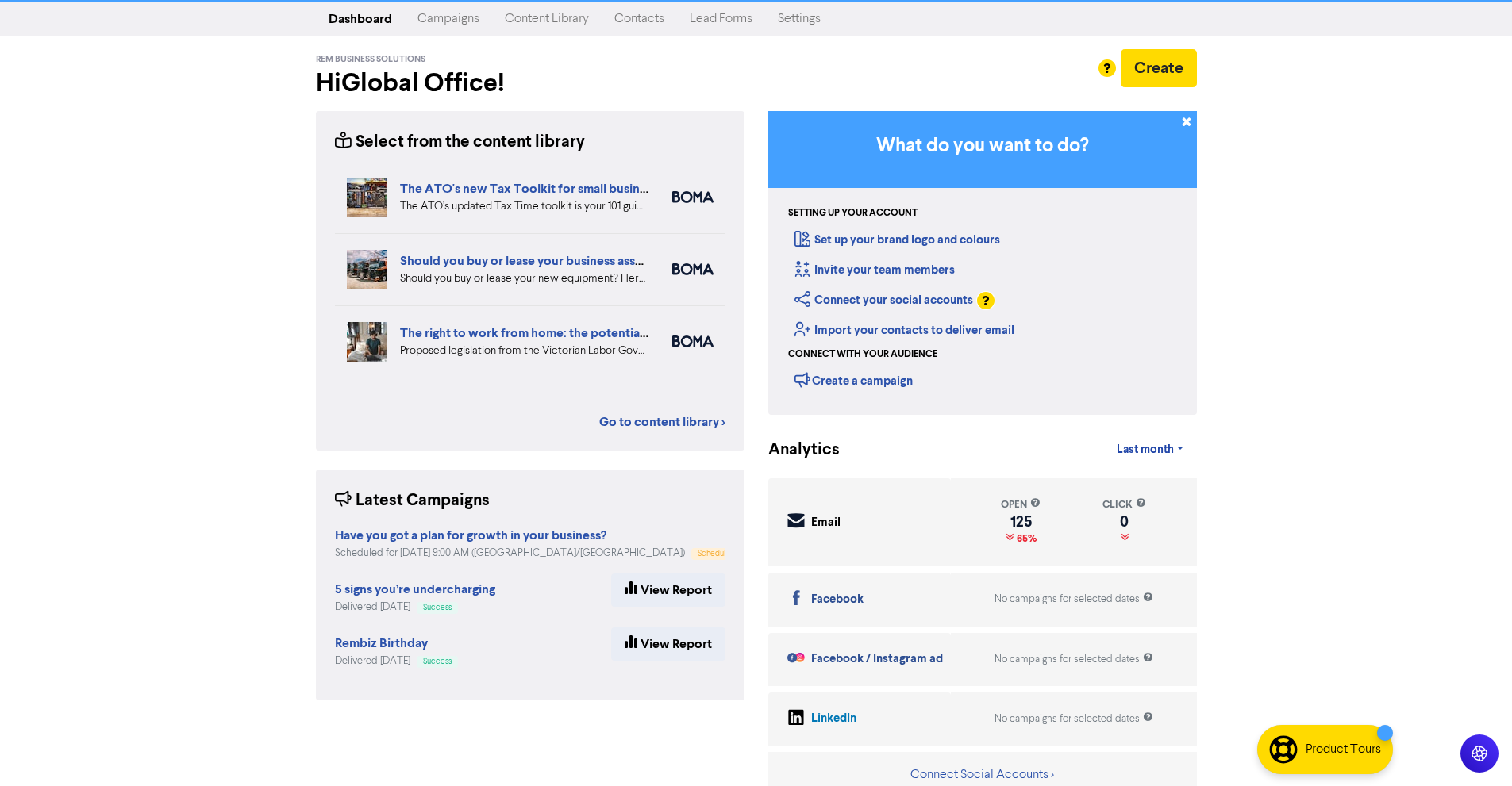
scroll to position [46, 0]
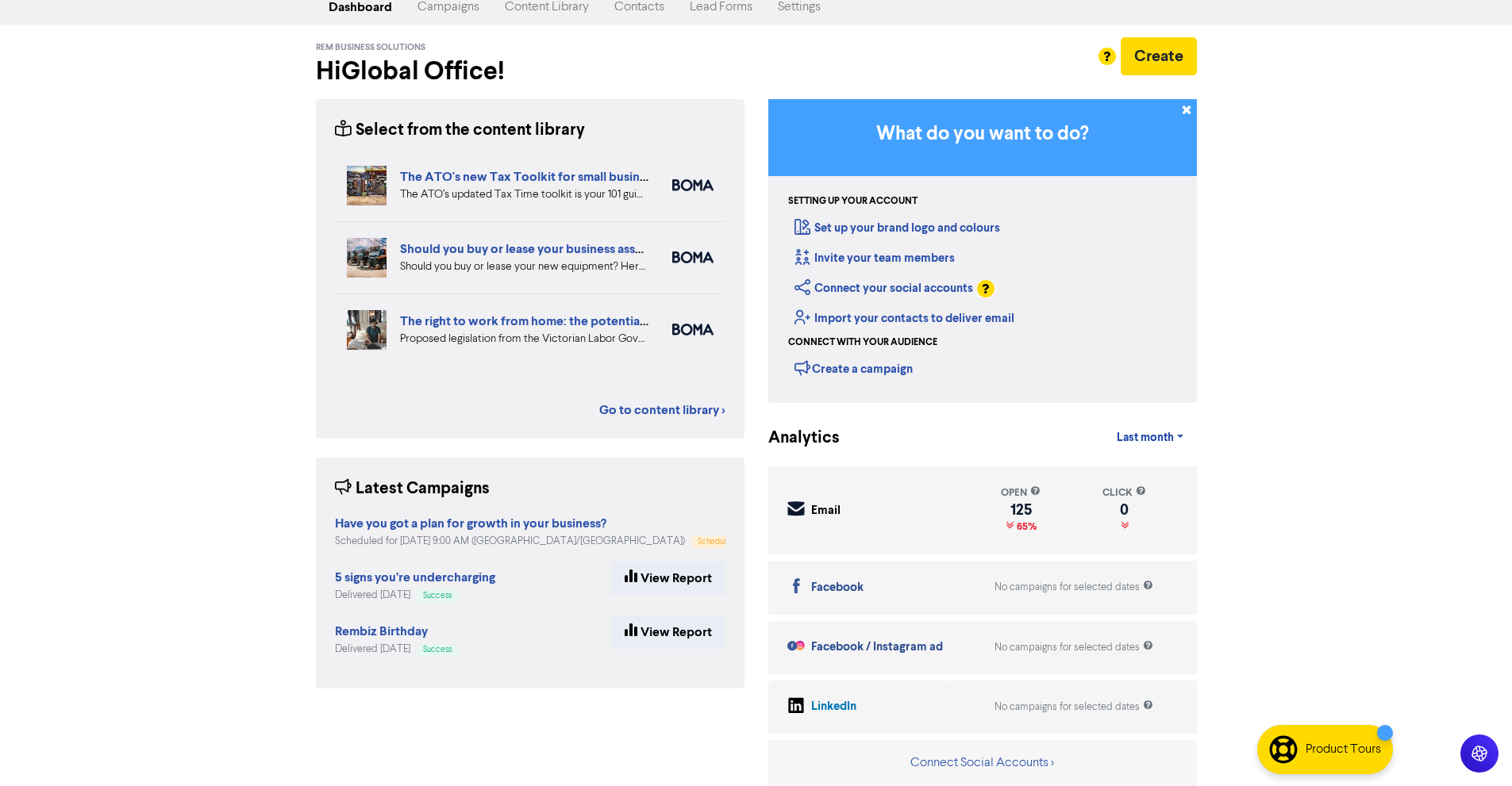
click at [207, 117] on div "Support & Resources Video Tutorials FAQ & Guides Marketing Education Global Off…" at bounding box center [756, 349] width 1512 height 786
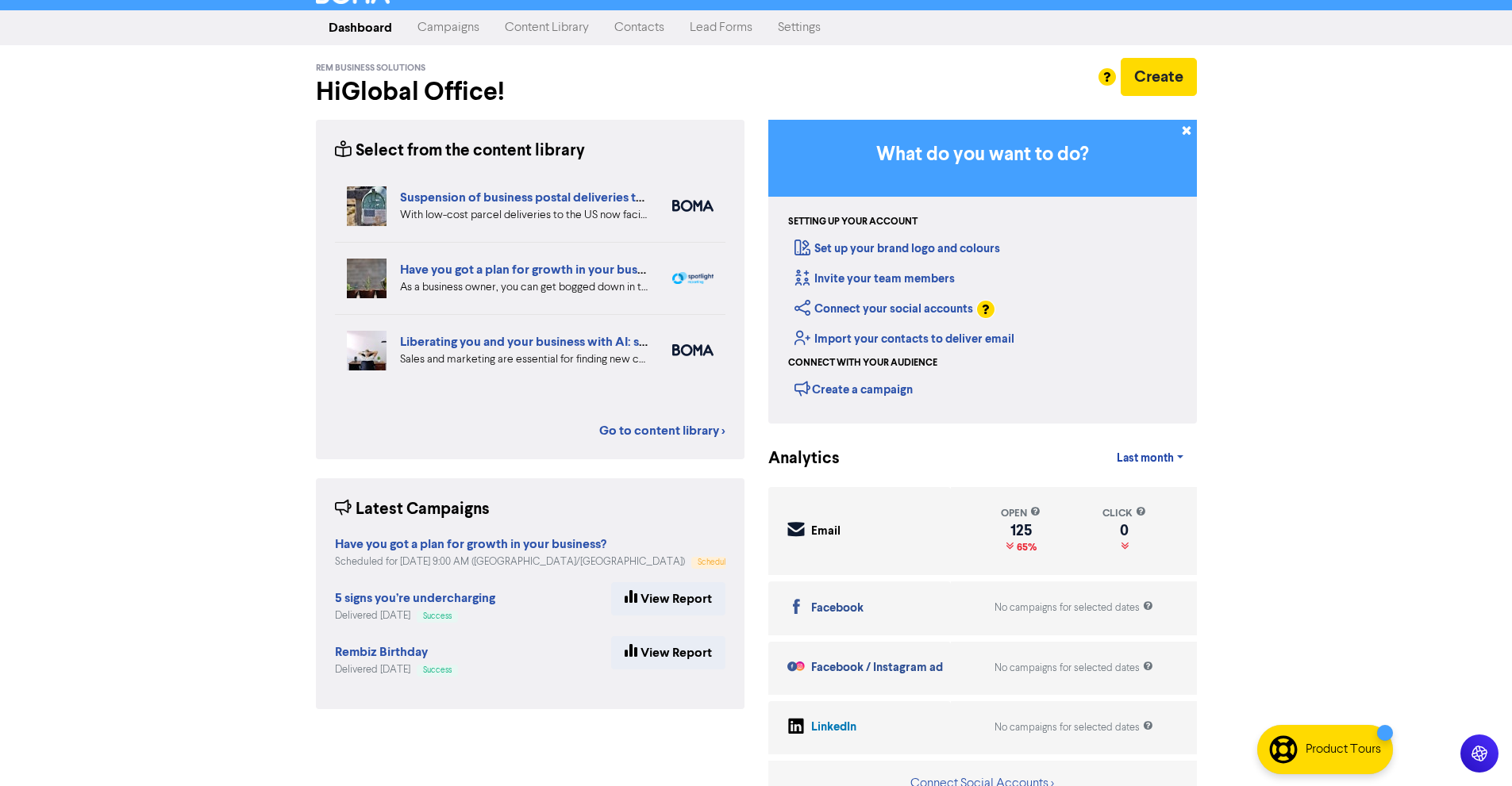
scroll to position [0, 0]
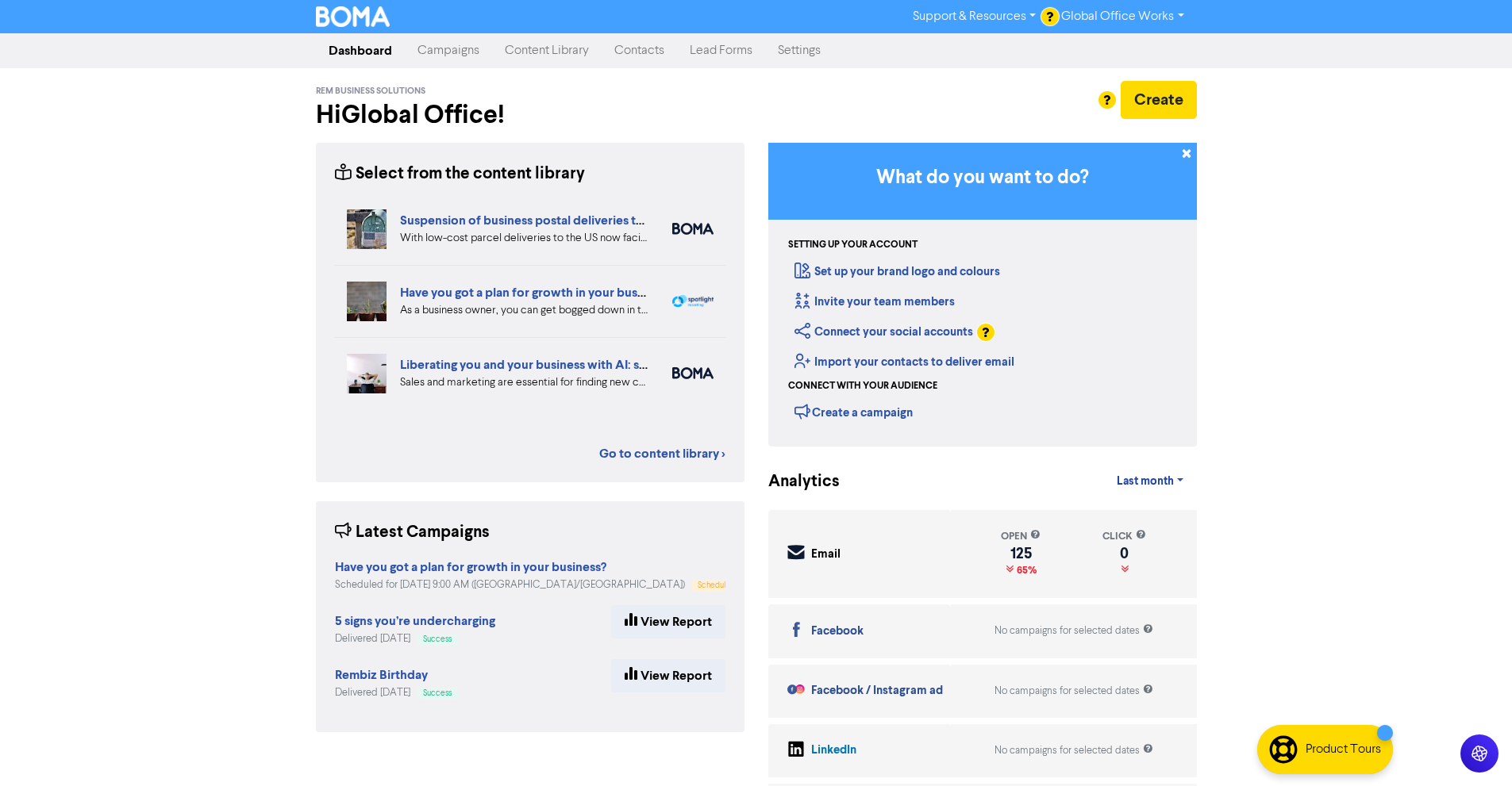
click at [454, 45] on link "Campaigns" at bounding box center [449, 50] width 87 height 31
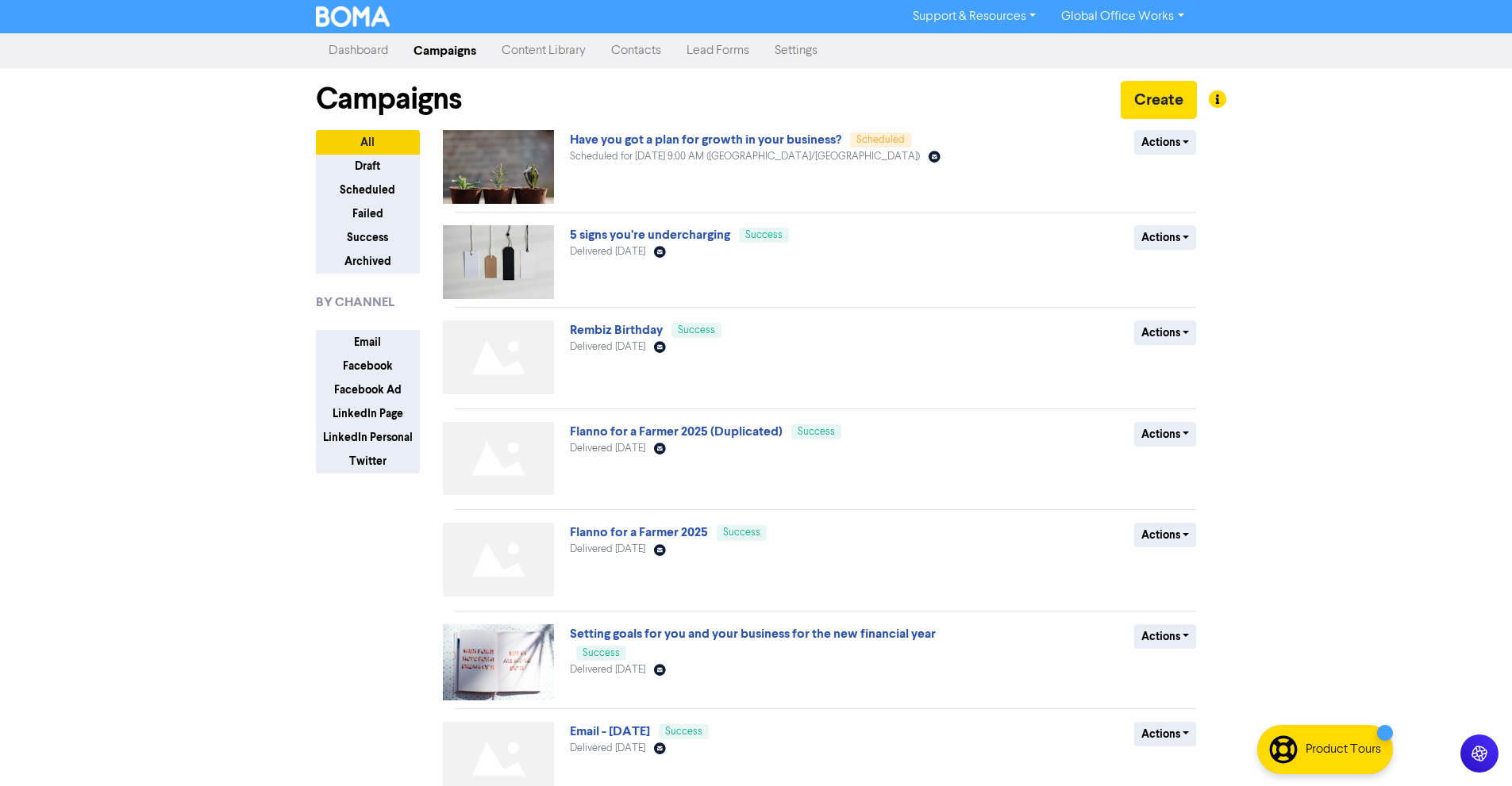
click at [157, 394] on div "Support & Resources Video Tutorials FAQ & Guides Marketing Education Global Off…" at bounding box center [756, 393] width 1512 height 786
click at [378, 75] on div "Campaigns Create" at bounding box center [756, 99] width 881 height 62
click at [379, 56] on link "Dashboard" at bounding box center [359, 50] width 85 height 31
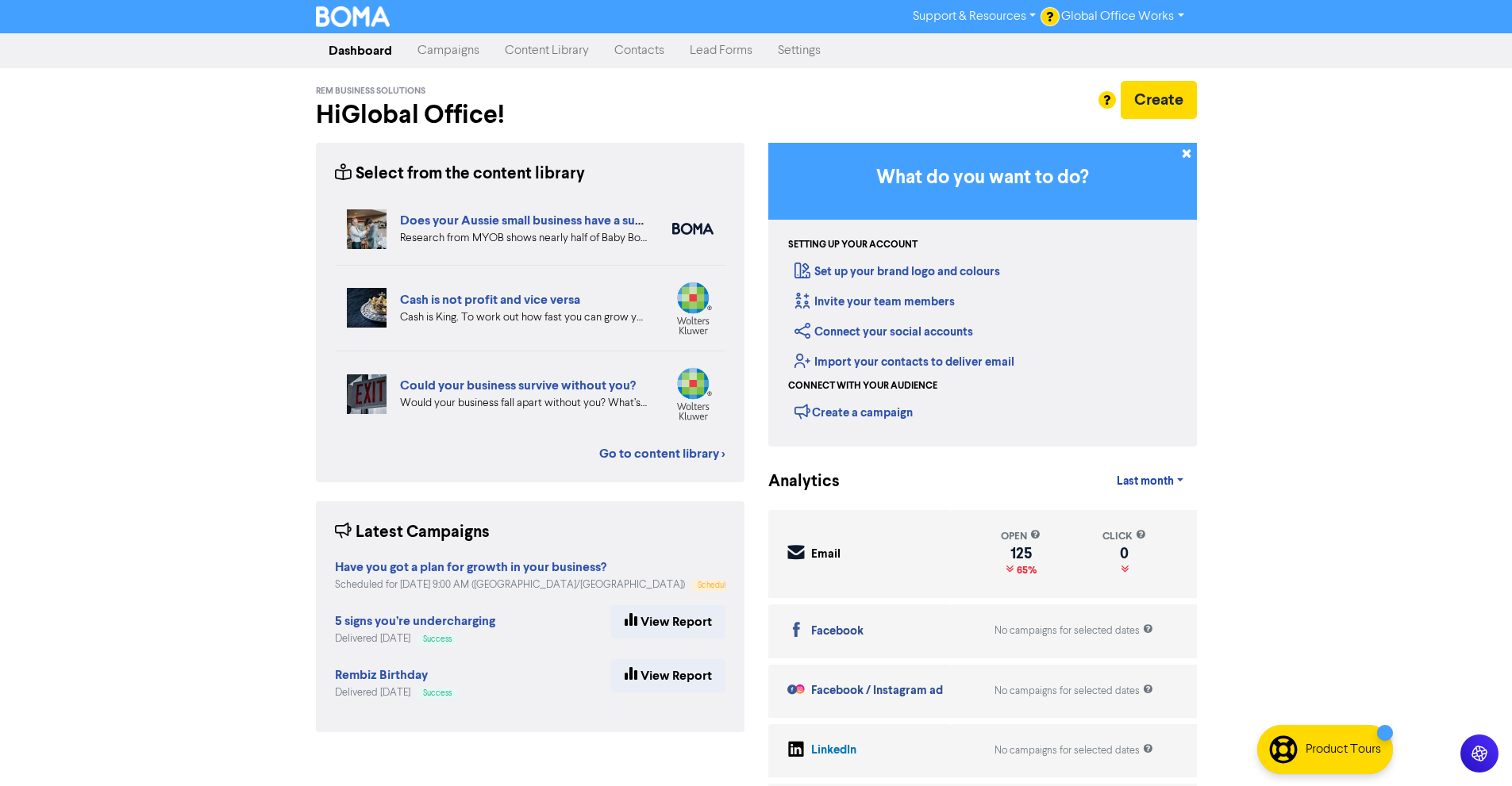
click at [435, 48] on link "Campaigns" at bounding box center [449, 50] width 87 height 31
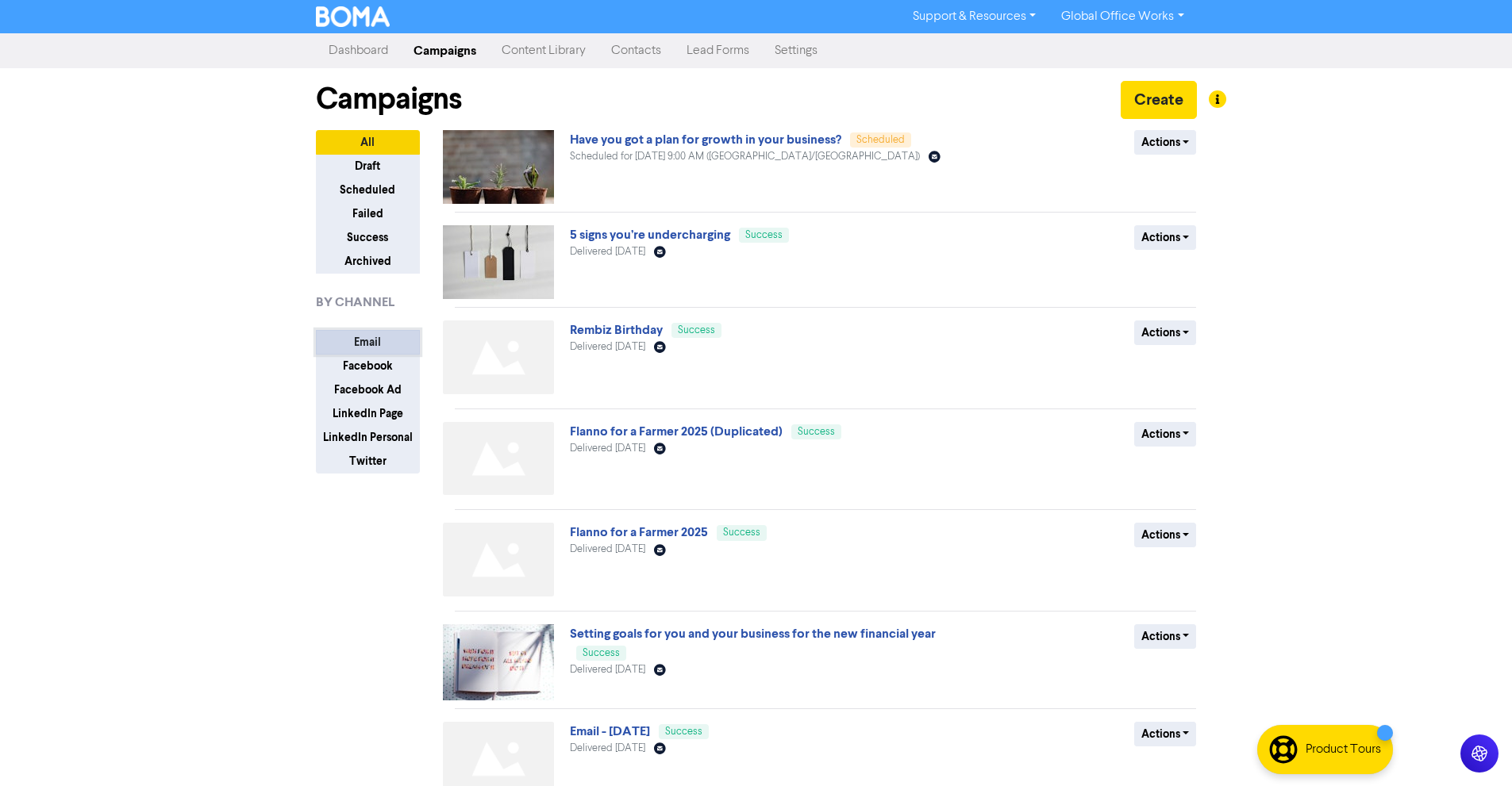
click at [372, 345] on button "Email" at bounding box center [368, 342] width 104 height 25
click at [367, 369] on button "Facebook" at bounding box center [368, 366] width 104 height 25
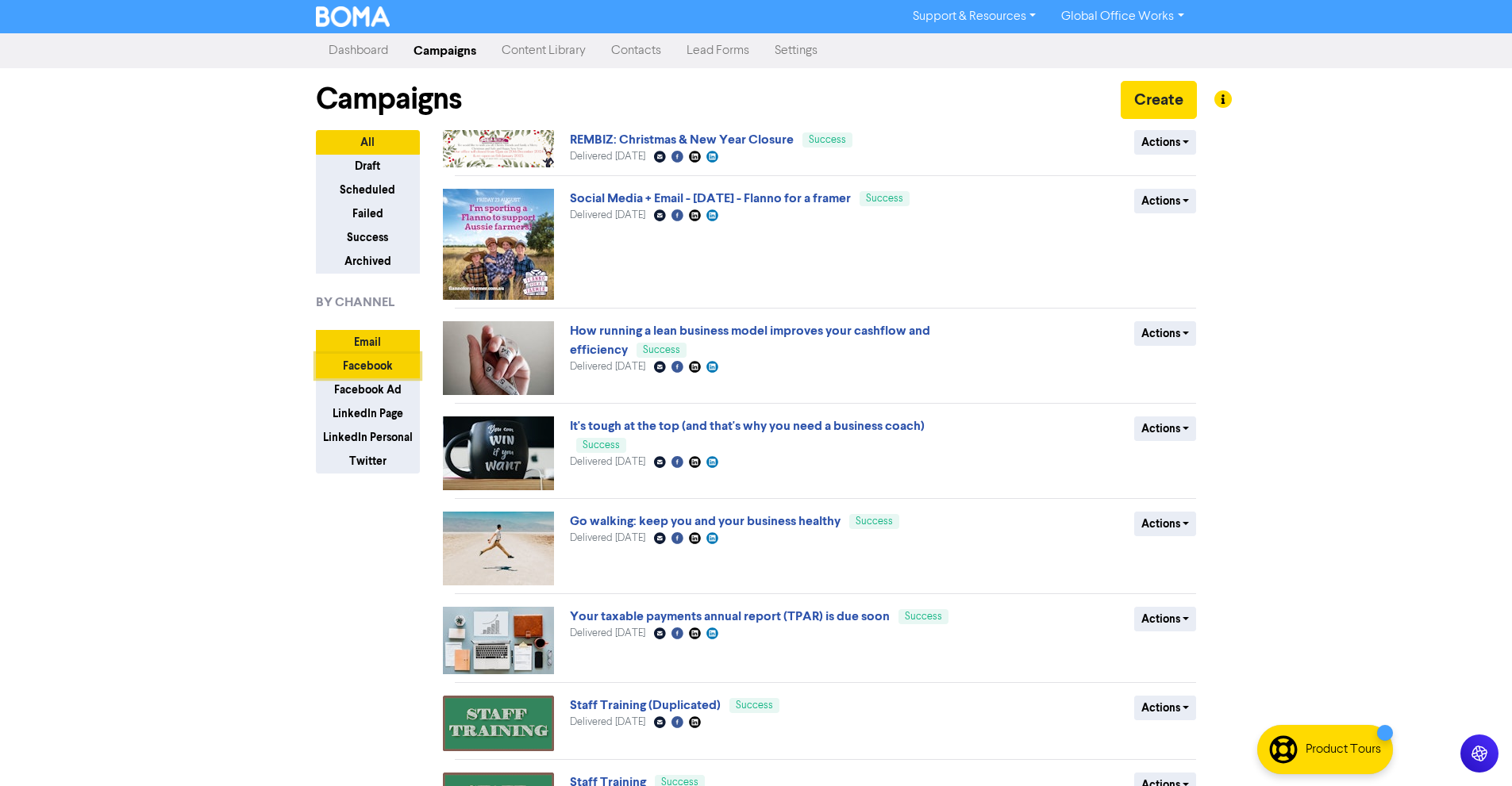
click at [378, 363] on button "Facebook" at bounding box center [368, 366] width 104 height 25
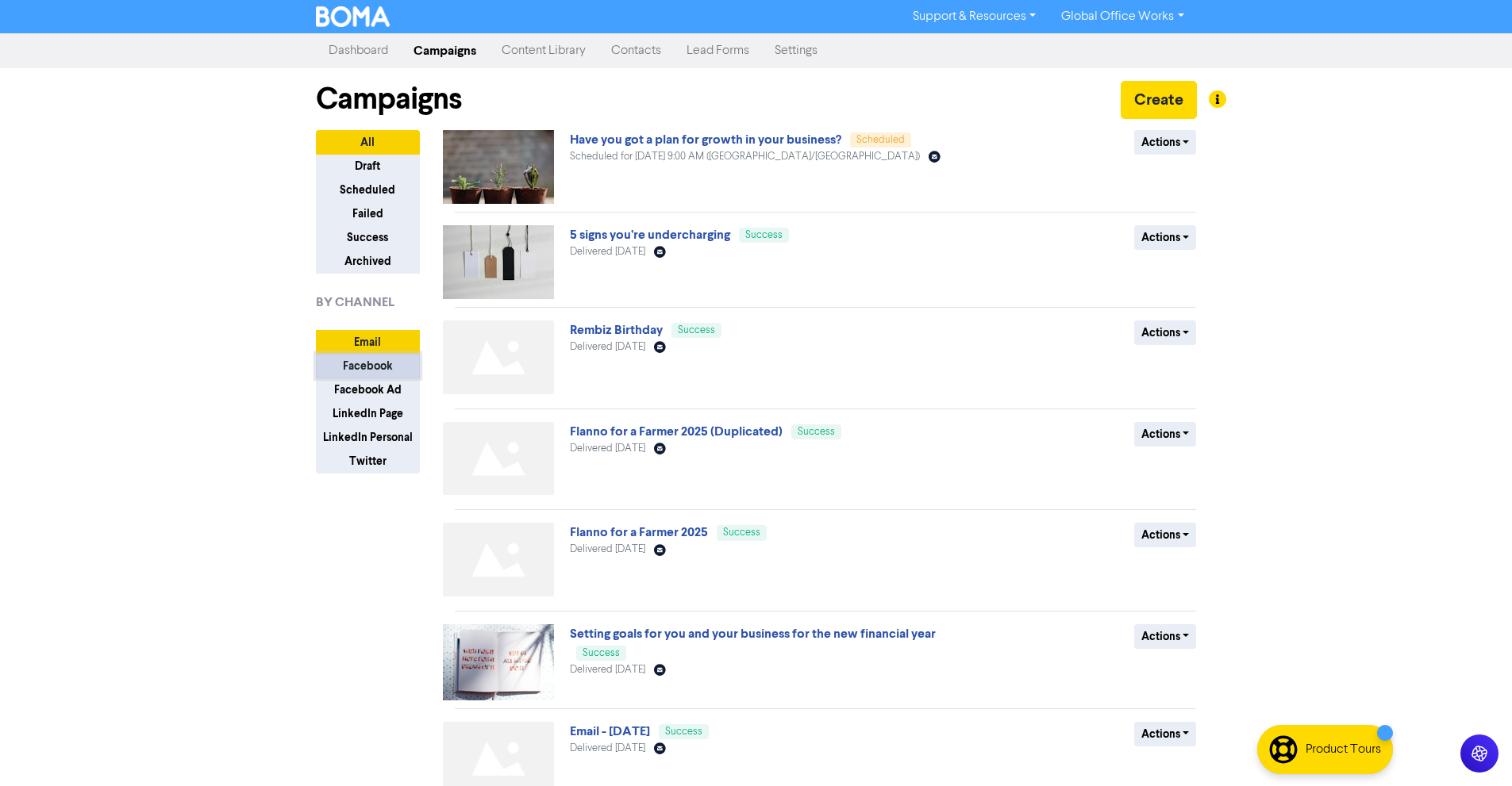
click at [391, 358] on button "Facebook" at bounding box center [368, 366] width 104 height 25
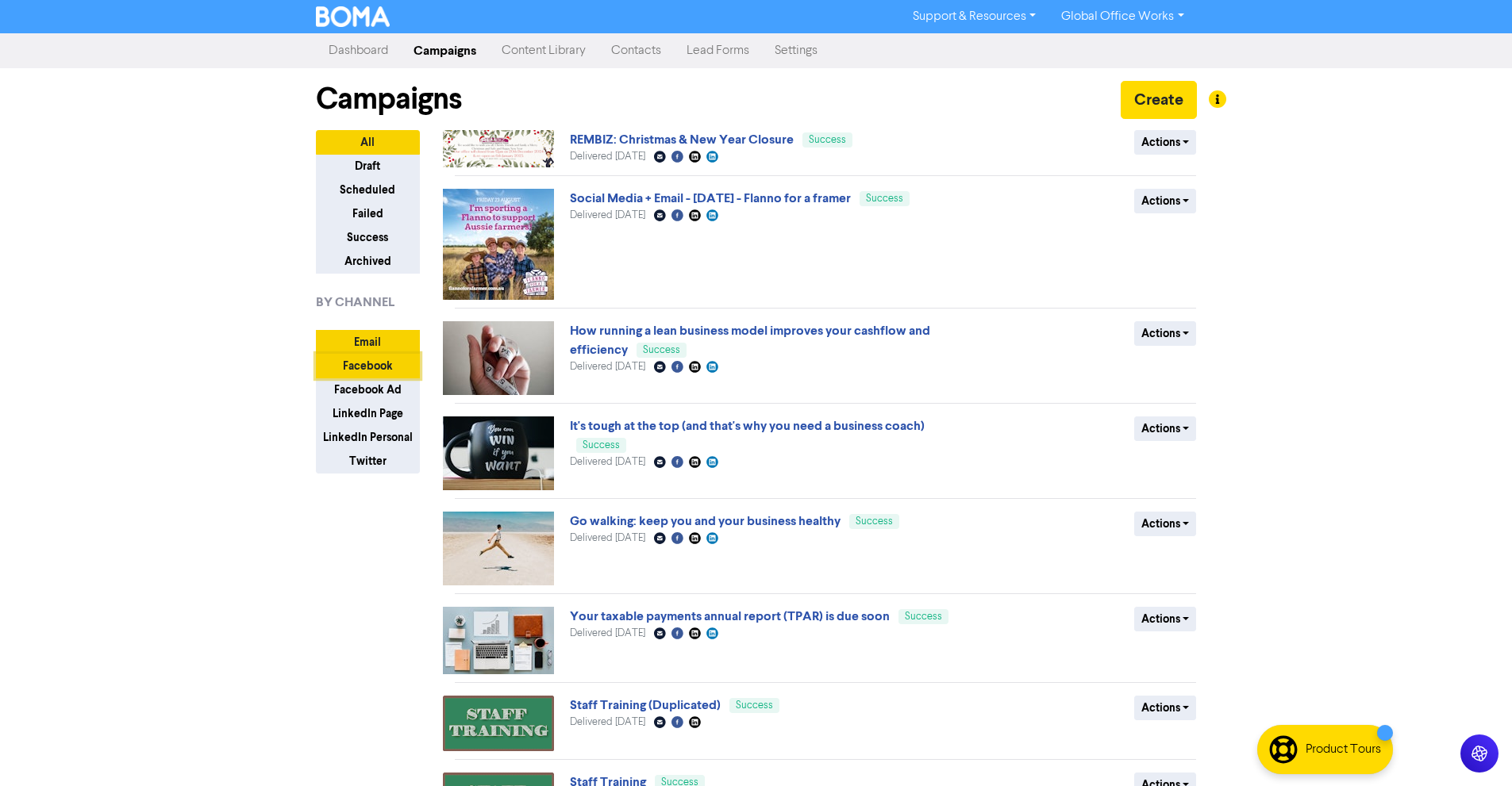
click at [384, 360] on button "Facebook" at bounding box center [368, 366] width 104 height 25
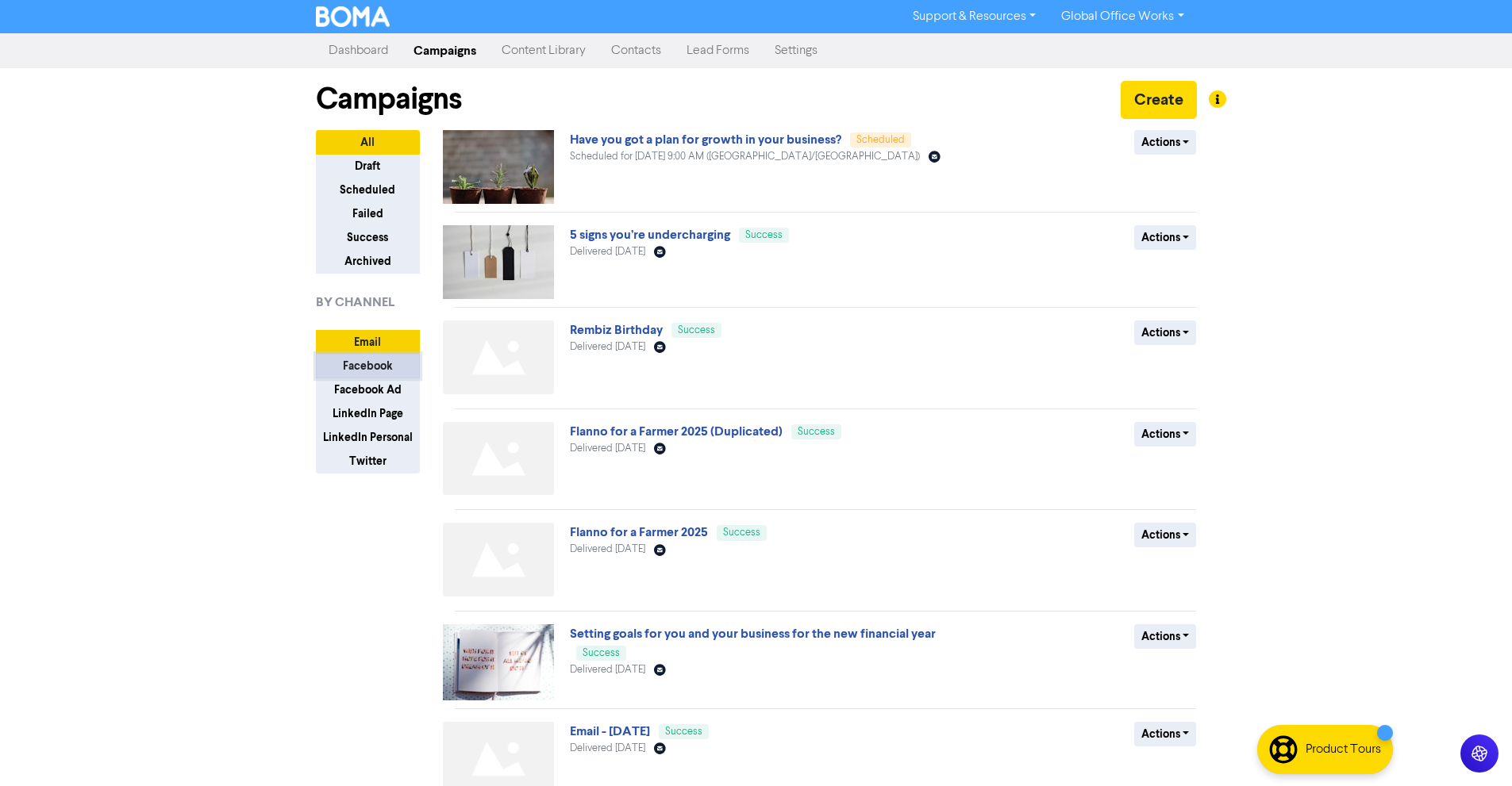
click at [388, 371] on button "Facebook" at bounding box center [368, 366] width 104 height 25
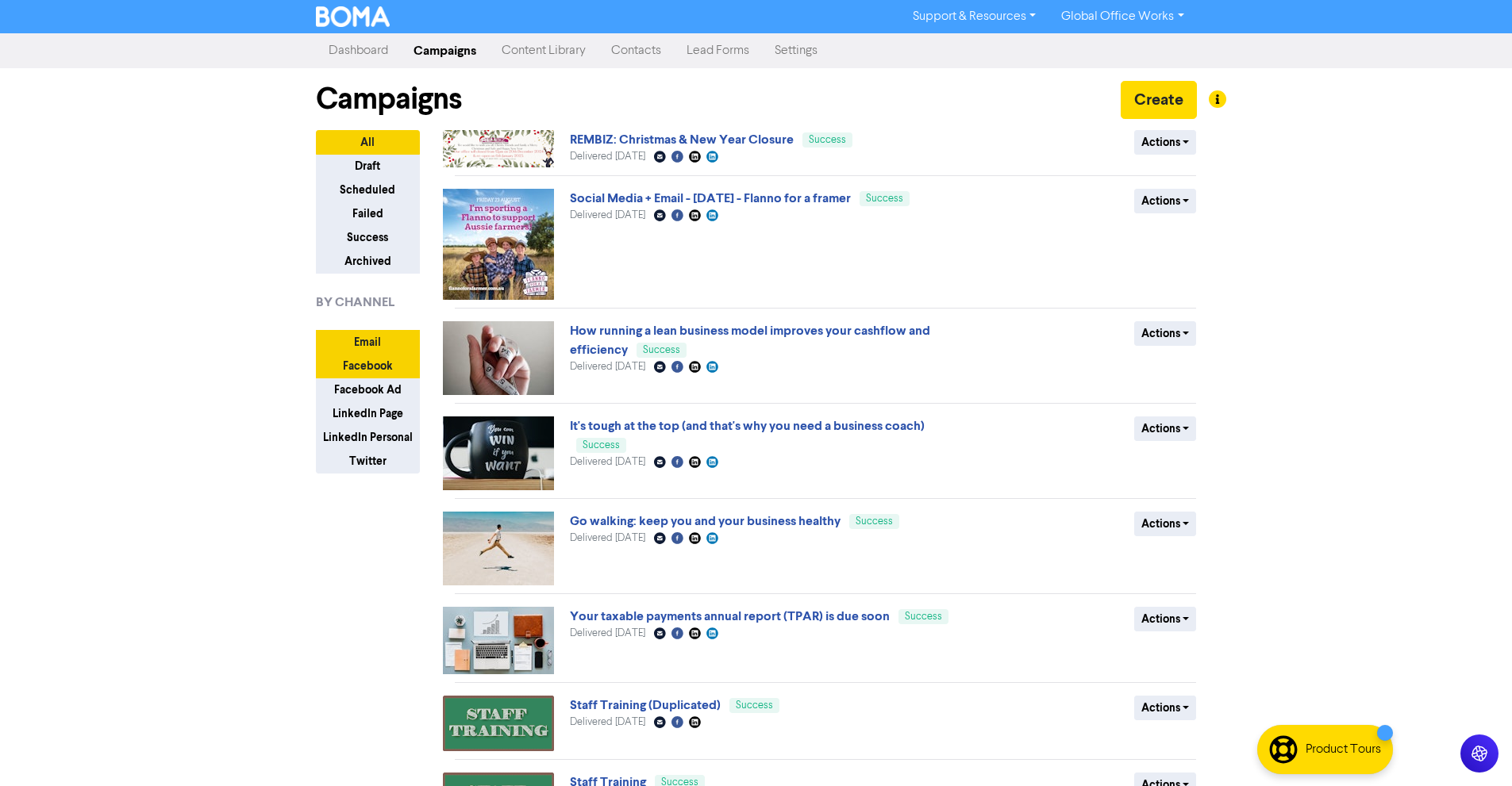
click at [529, 145] on img at bounding box center [498, 148] width 111 height 37
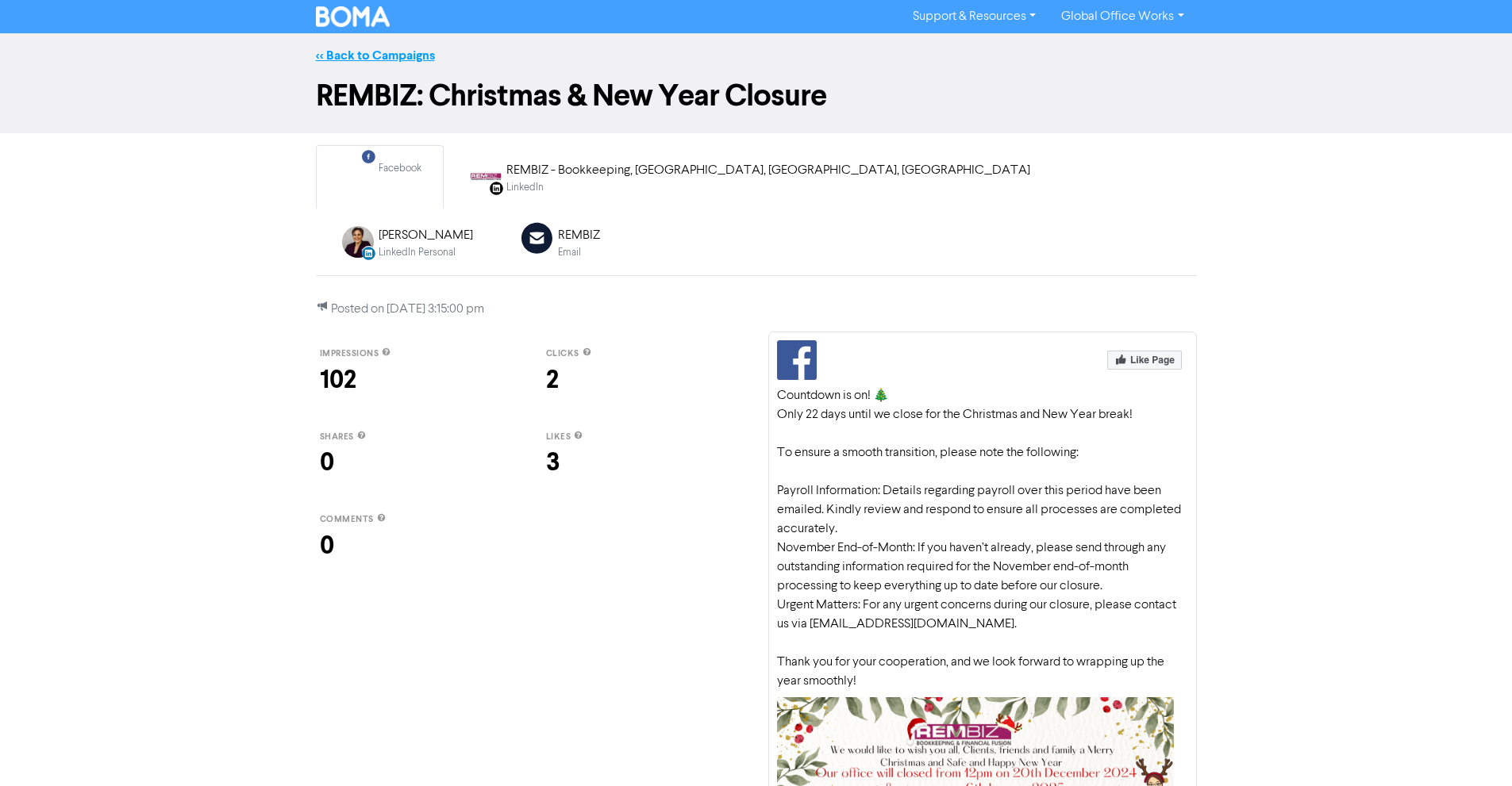
click at [363, 52] on link "<< Back to Campaigns" at bounding box center [375, 55] width 119 height 16
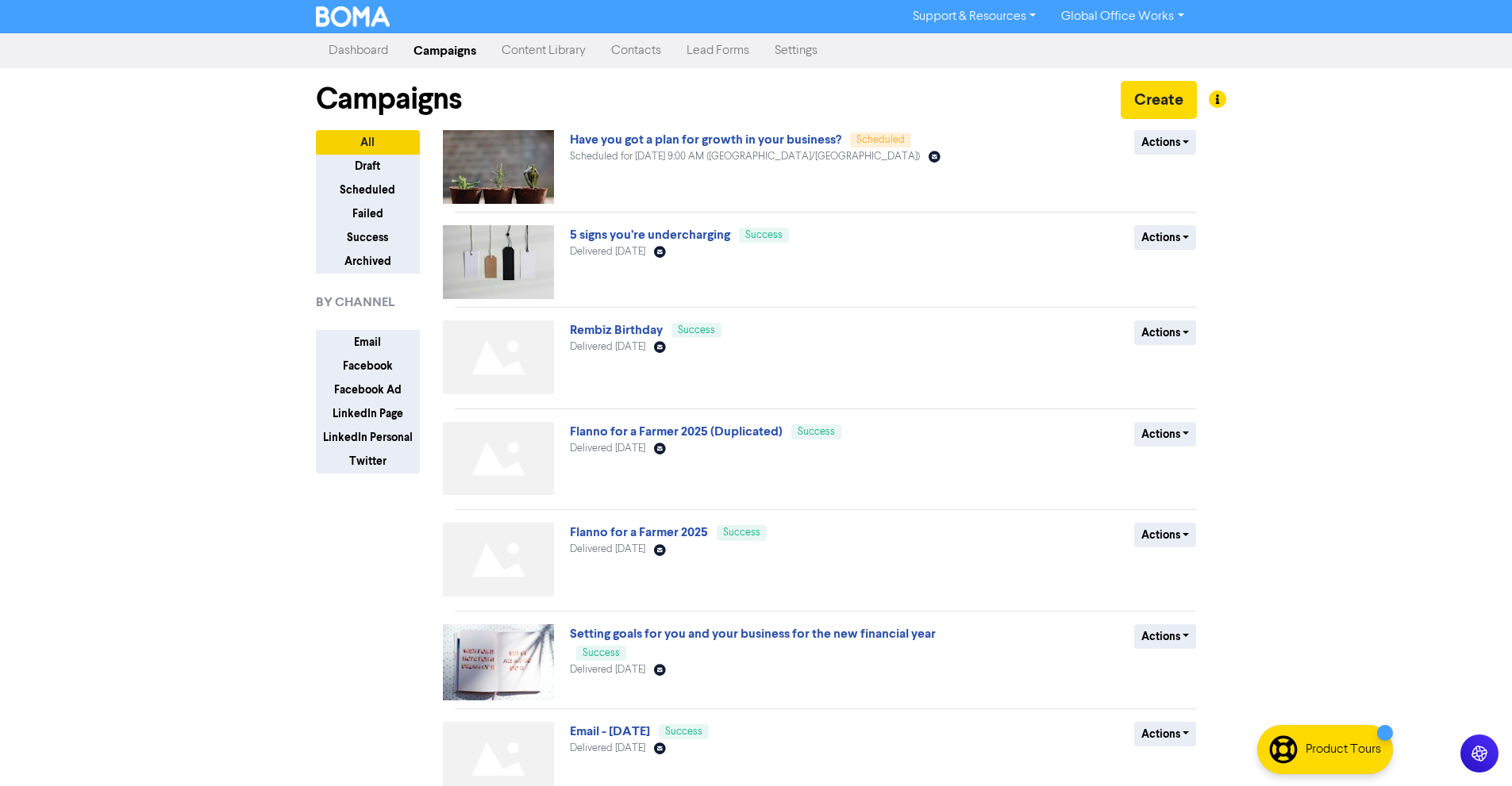
click at [1300, 165] on div "Support & Resources Video Tutorials FAQ & Guides Marketing Education Global Off…" at bounding box center [756, 393] width 1512 height 786
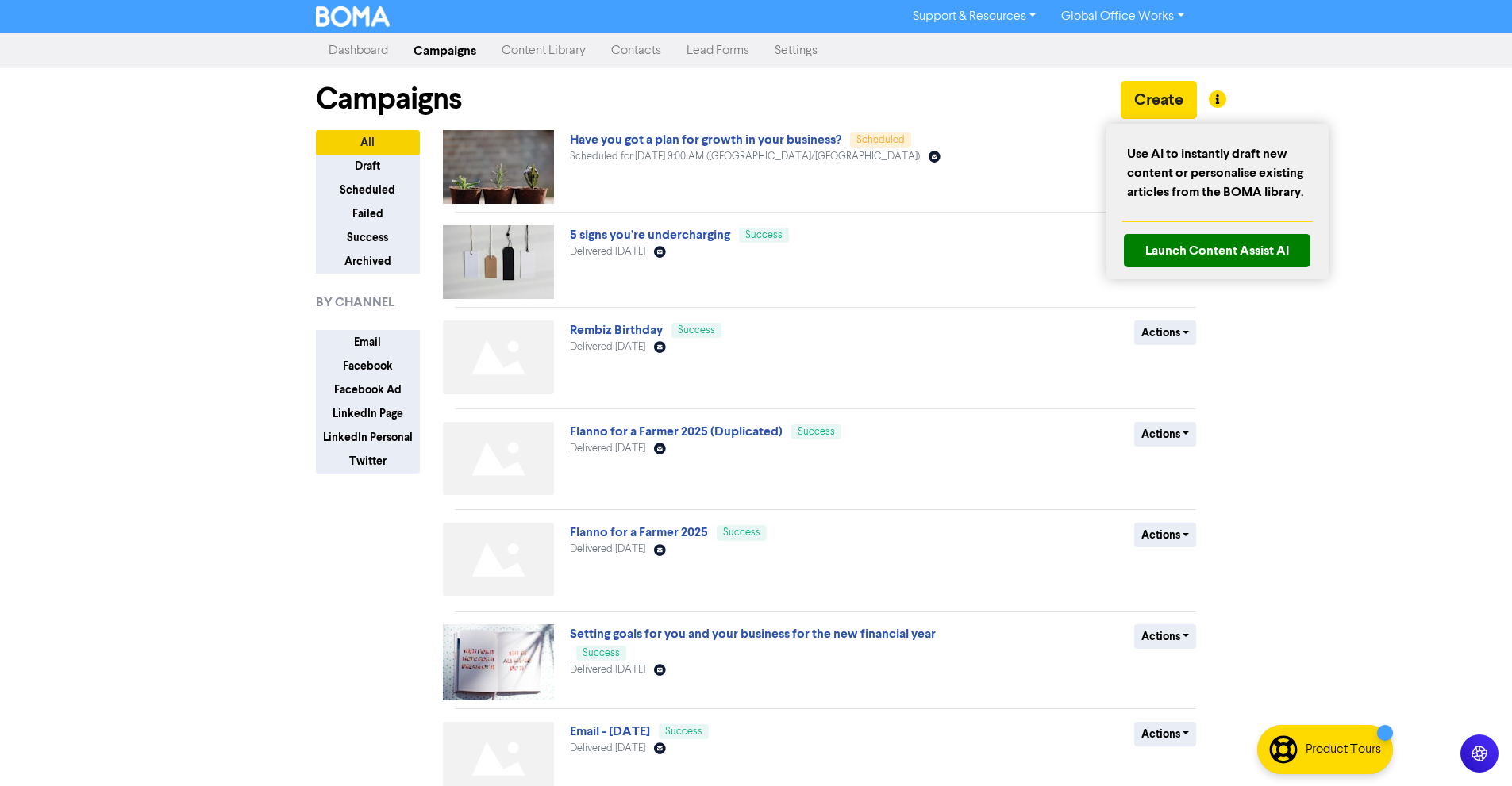
click at [1225, 102] on div at bounding box center [1217, 99] width 17 height 17
click at [1313, 79] on div at bounding box center [756, 393] width 1512 height 786
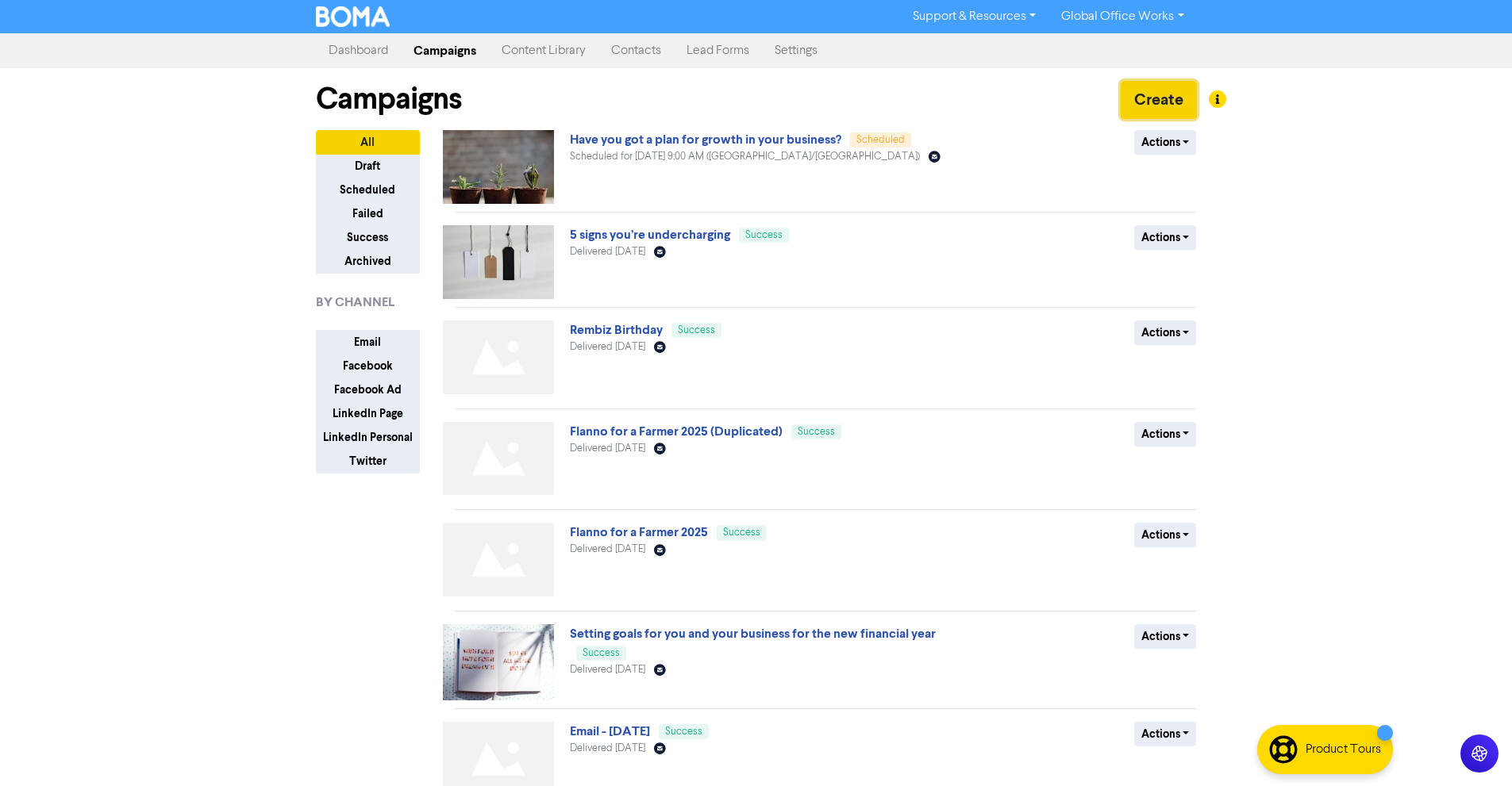
click at [1131, 99] on button "Create" at bounding box center [1158, 100] width 76 height 38
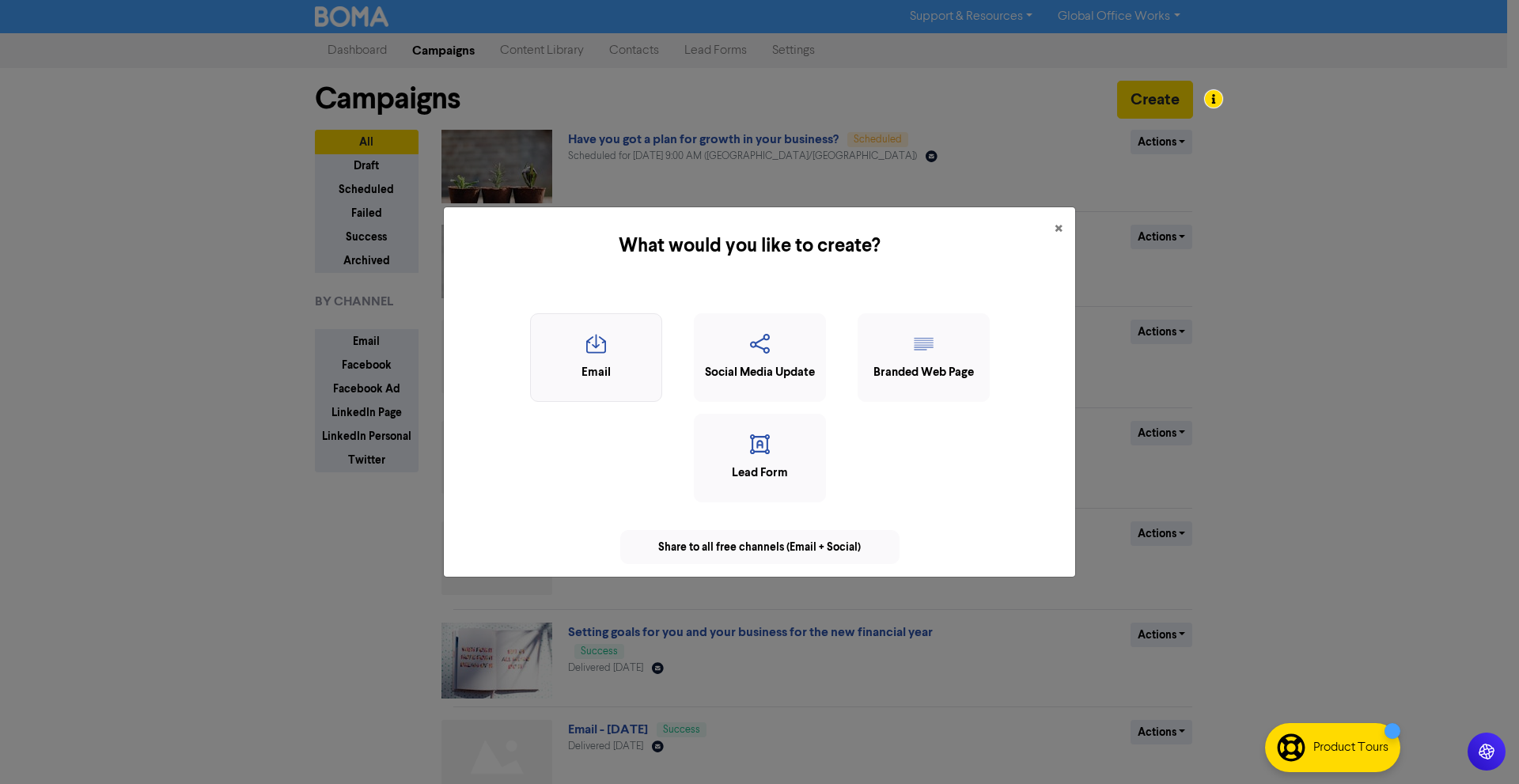
click at [619, 380] on div "Email" at bounding box center [596, 373] width 114 height 18
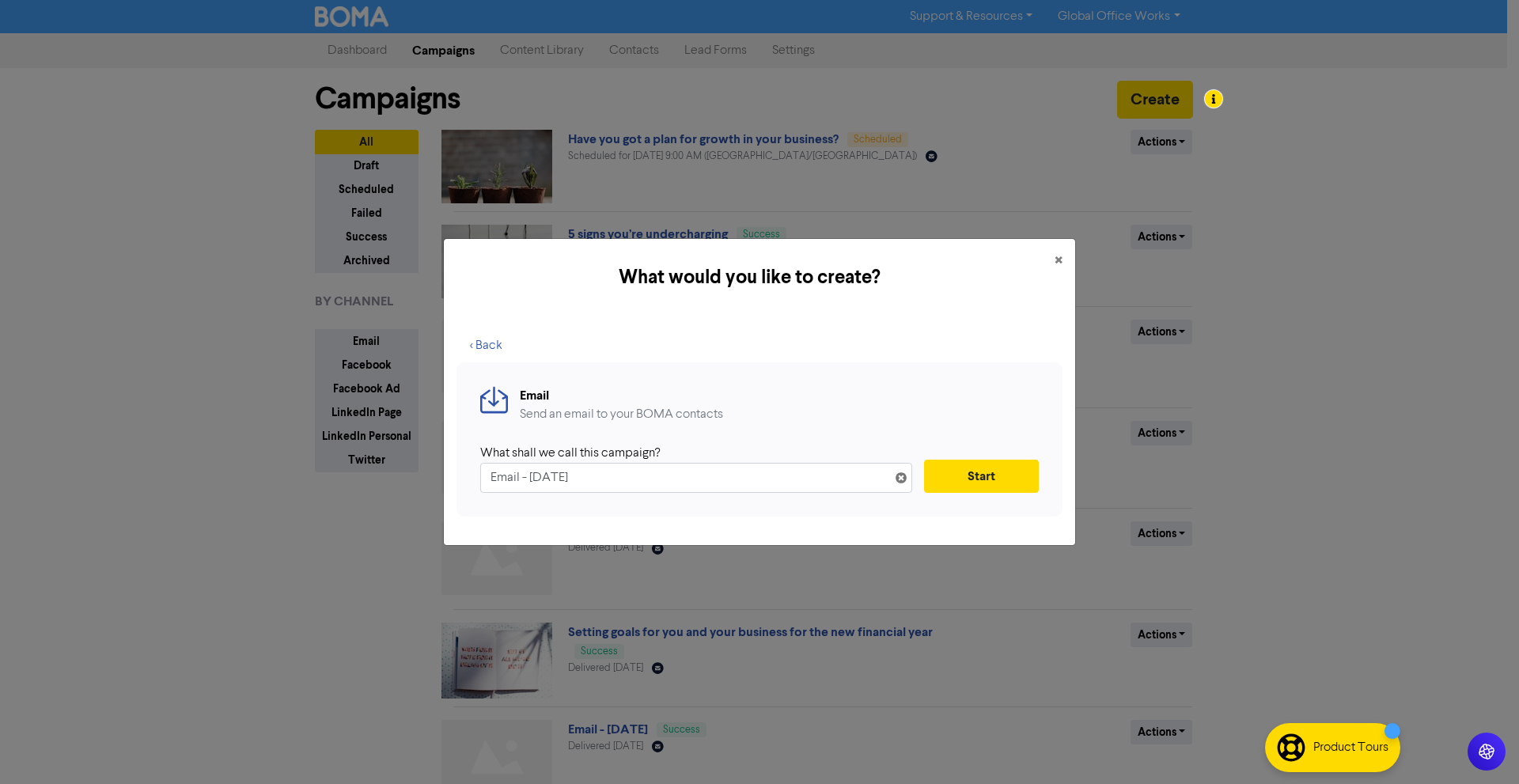
click at [544, 477] on input "Email - 16th Sep. 2025" at bounding box center [696, 478] width 432 height 30
click at [647, 473] on input "Email - 16th Sep. 2025" at bounding box center [696, 478] width 432 height 30
paste input "Money Mindset Tip"
paste input "text"
type input "Money Mindset Tip"
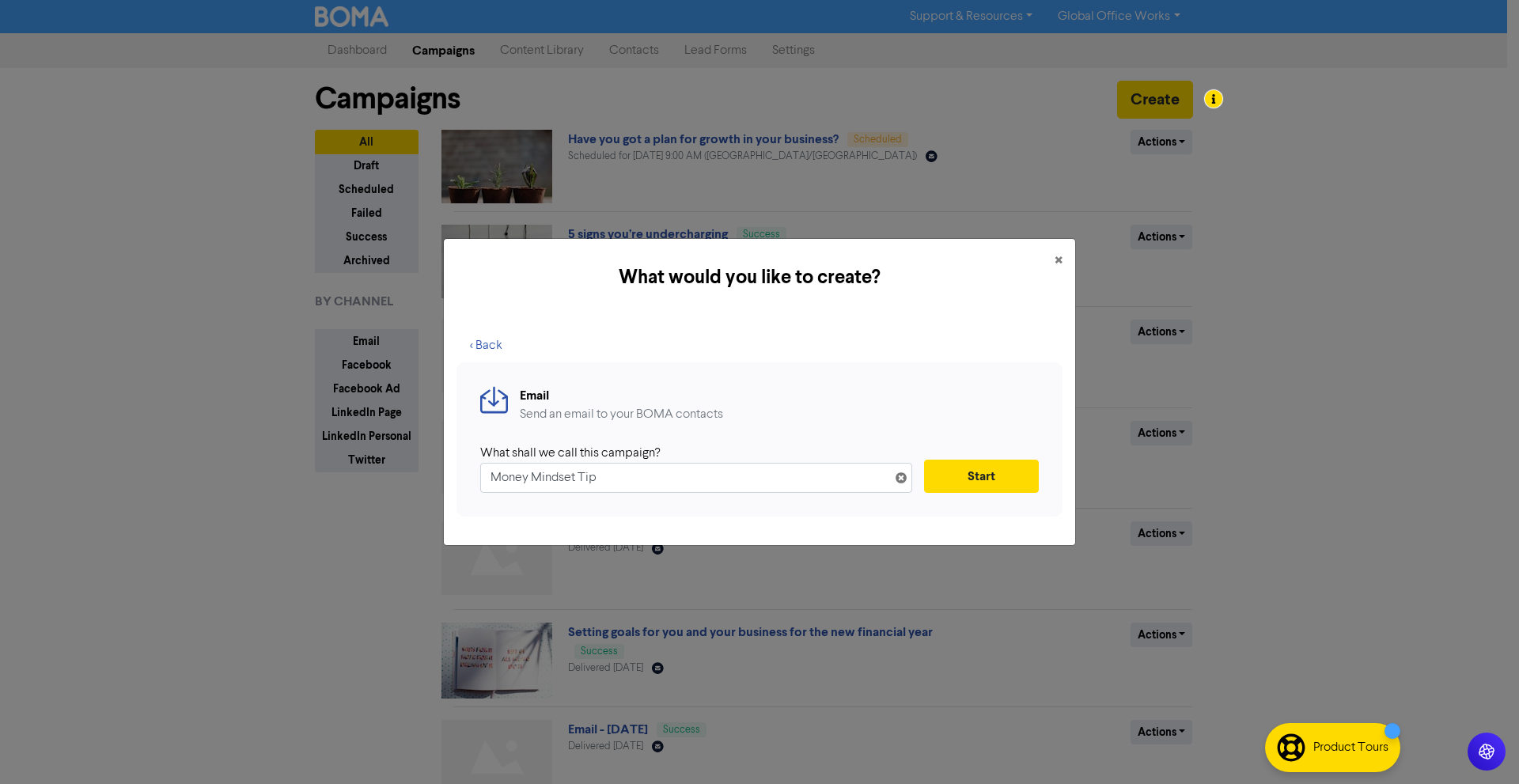
click at [1203, 266] on div "What would you like to create? × < Back Email Send an email to your BOMA contac…" at bounding box center [760, 392] width 1519 height 784
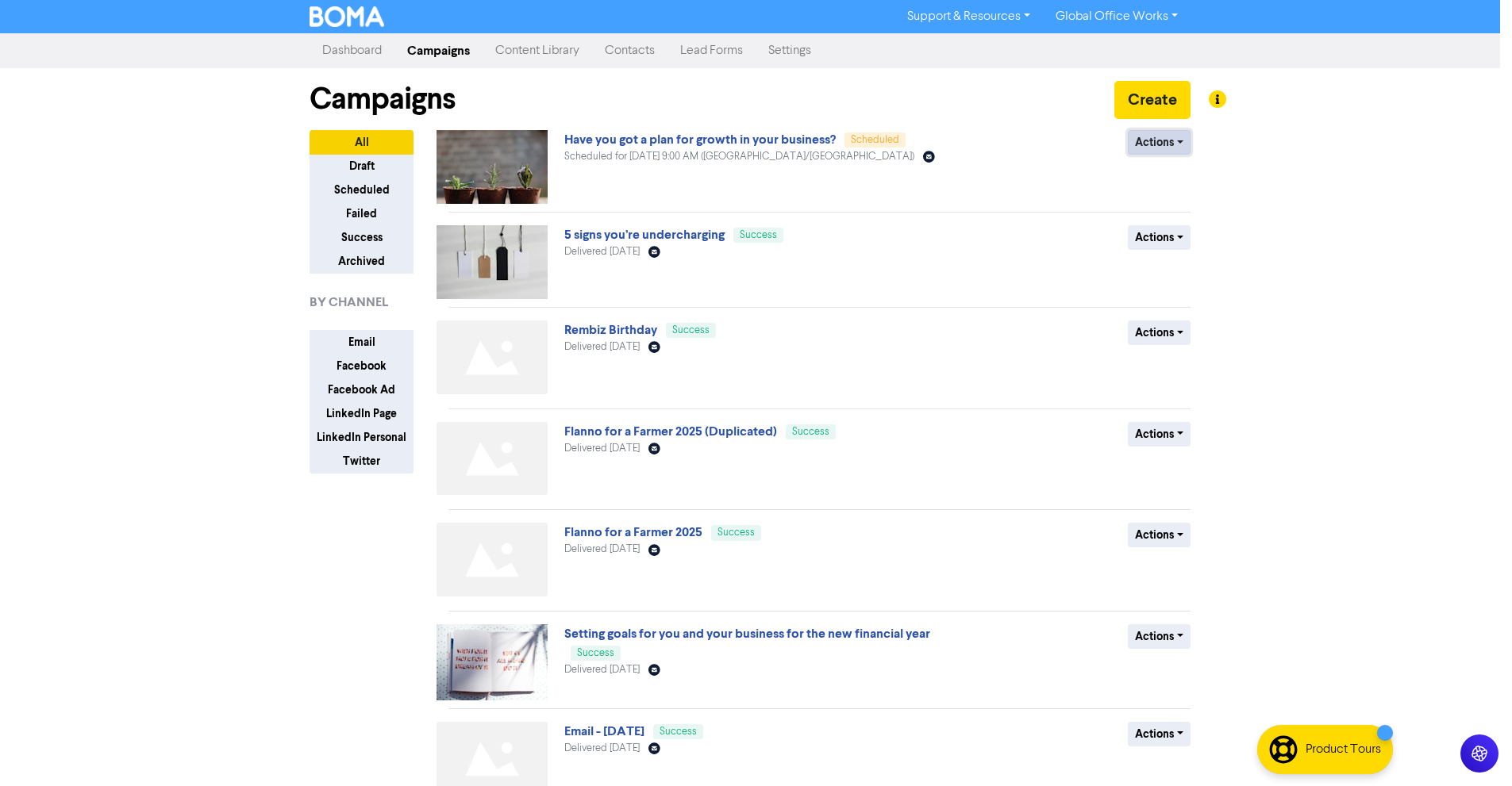
click at [1152, 134] on button "Actions" at bounding box center [1159, 142] width 63 height 25
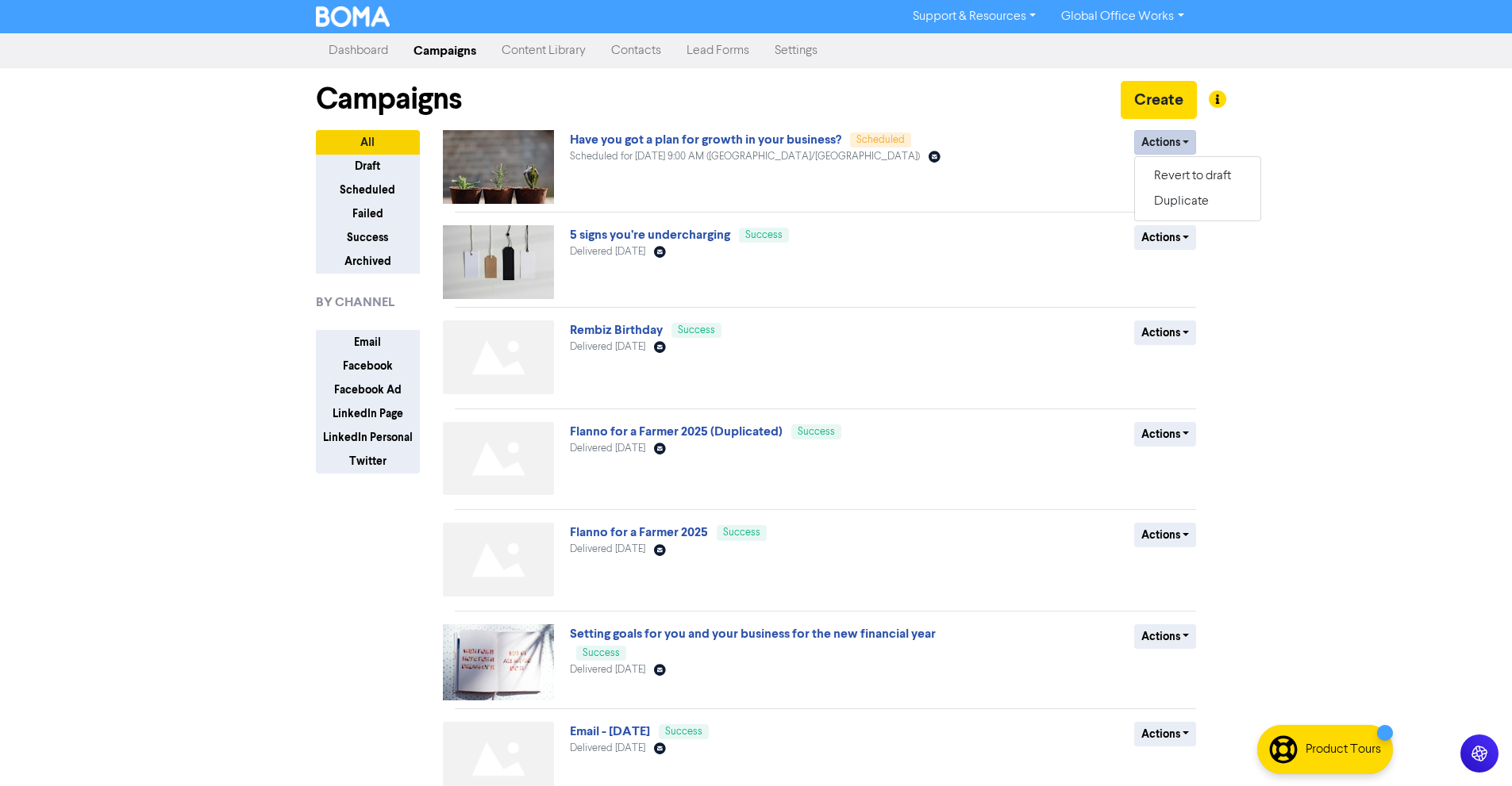
click at [1228, 261] on div "Support & Resources Video Tutorials FAQ & Guides Marketing Education Global Off…" at bounding box center [756, 393] width 1512 height 786
click at [1168, 103] on button "Create" at bounding box center [1158, 100] width 76 height 38
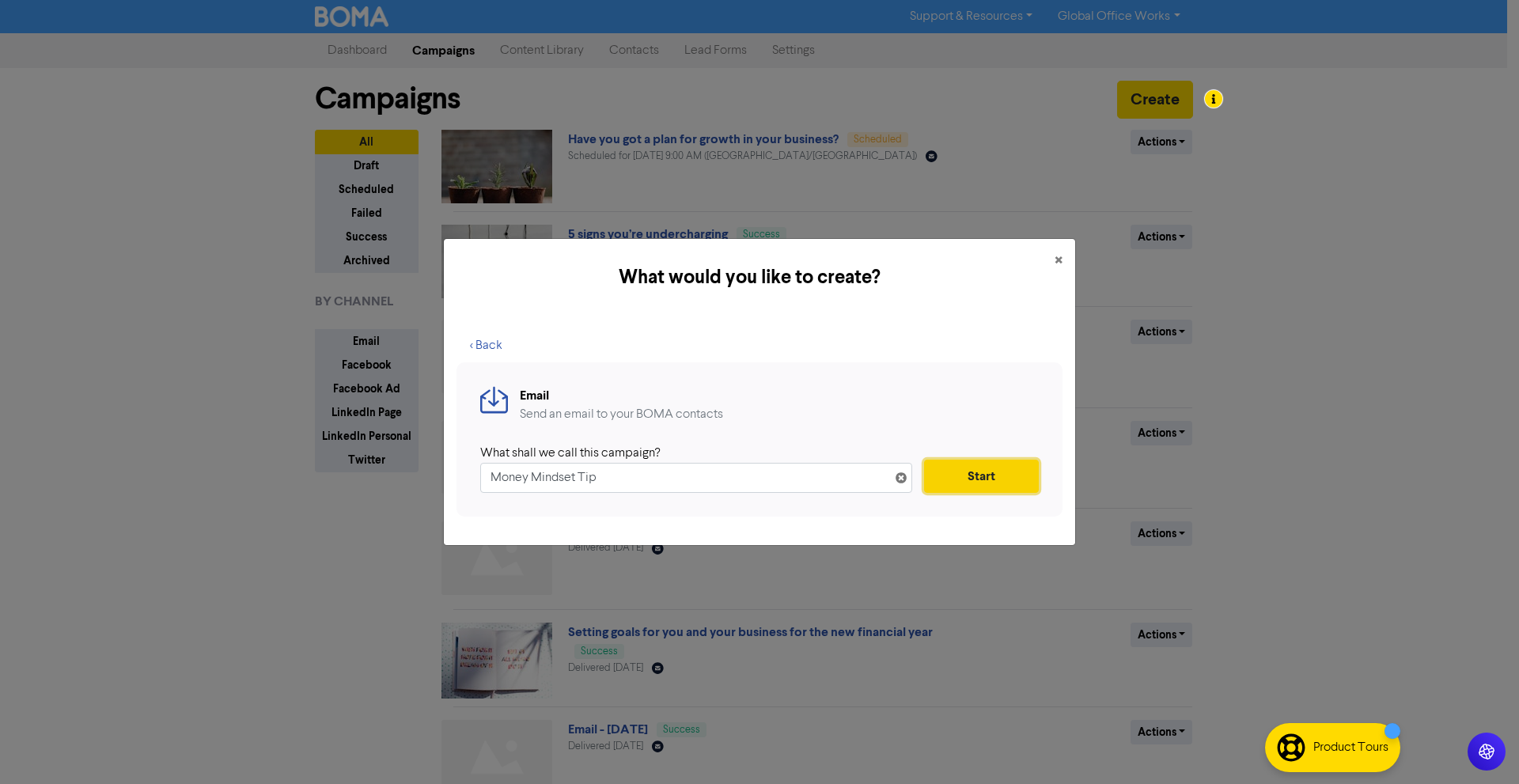
click at [967, 470] on button "Start" at bounding box center [981, 476] width 114 height 33
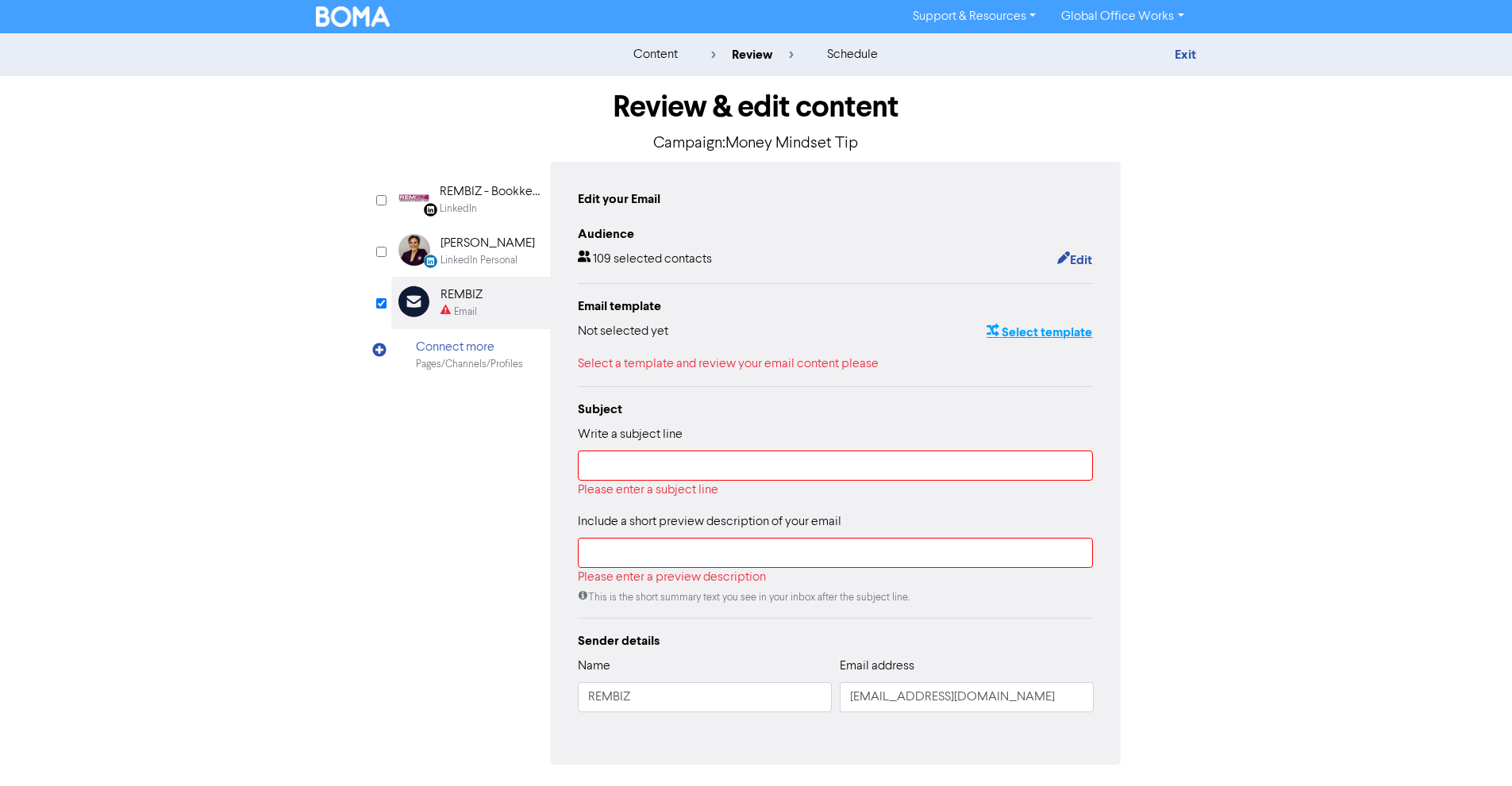
click at [1035, 338] on button "Select template" at bounding box center [1039, 333] width 107 height 21
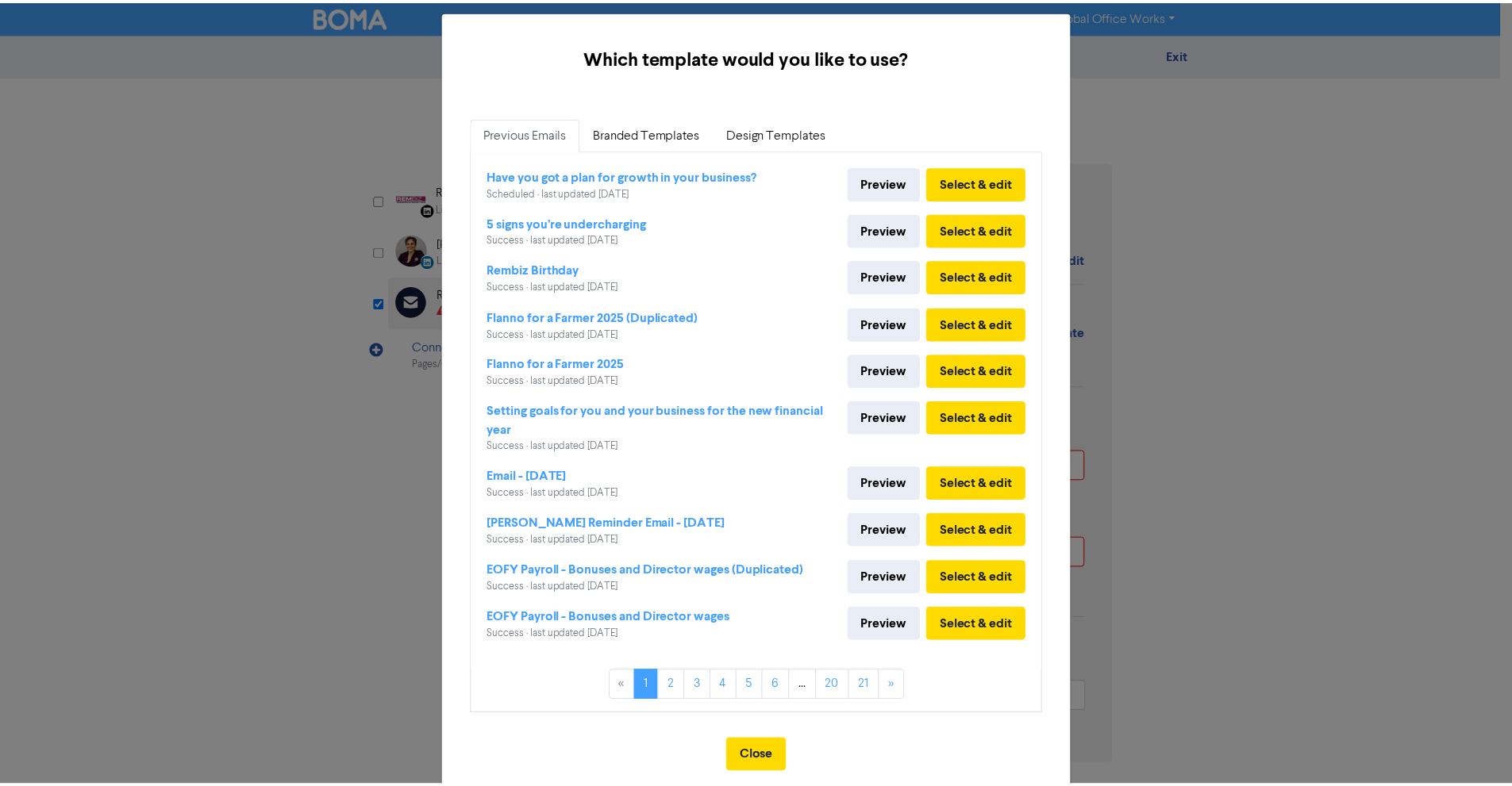
scroll to position [46, 0]
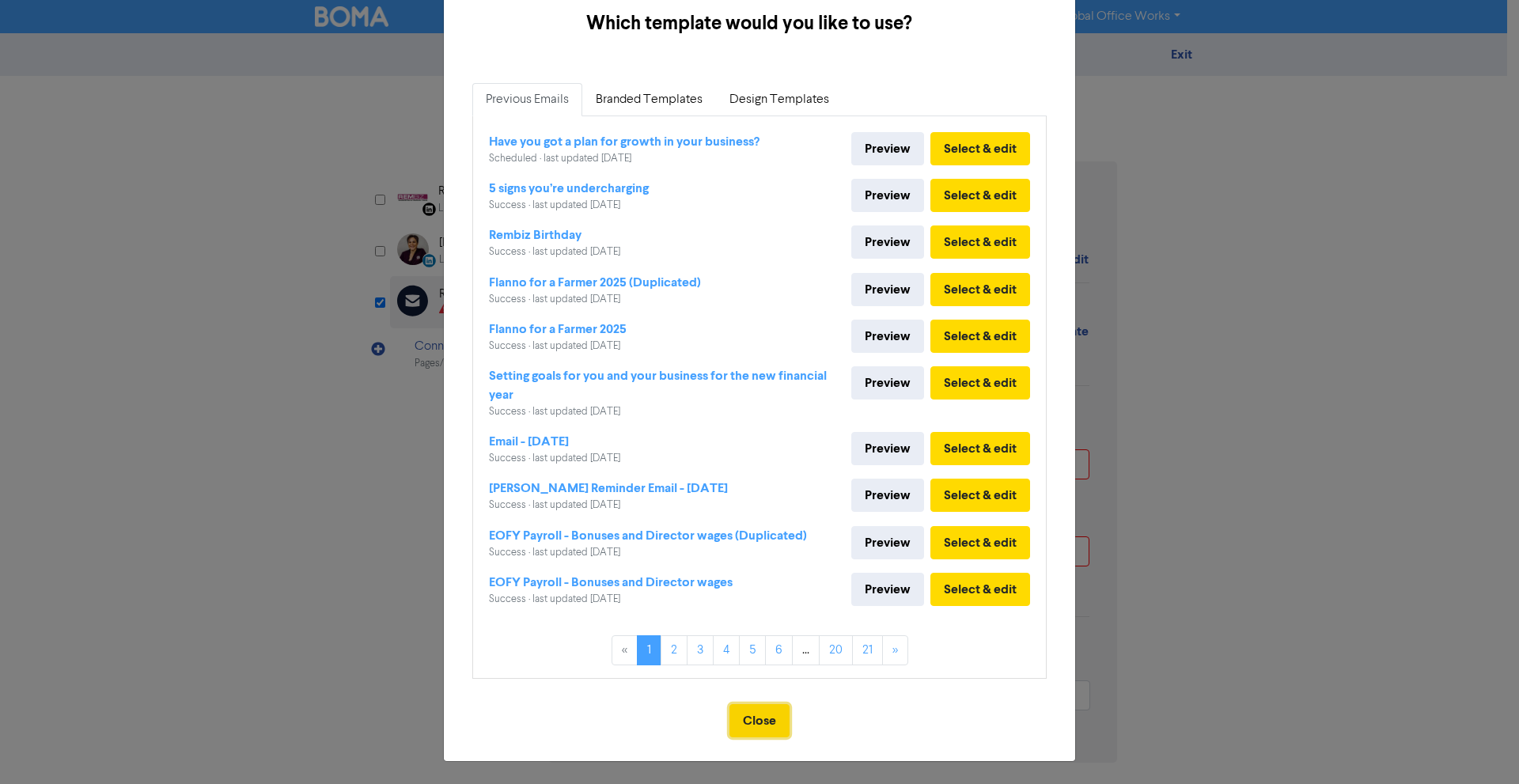
click at [741, 724] on button "Close" at bounding box center [760, 720] width 61 height 33
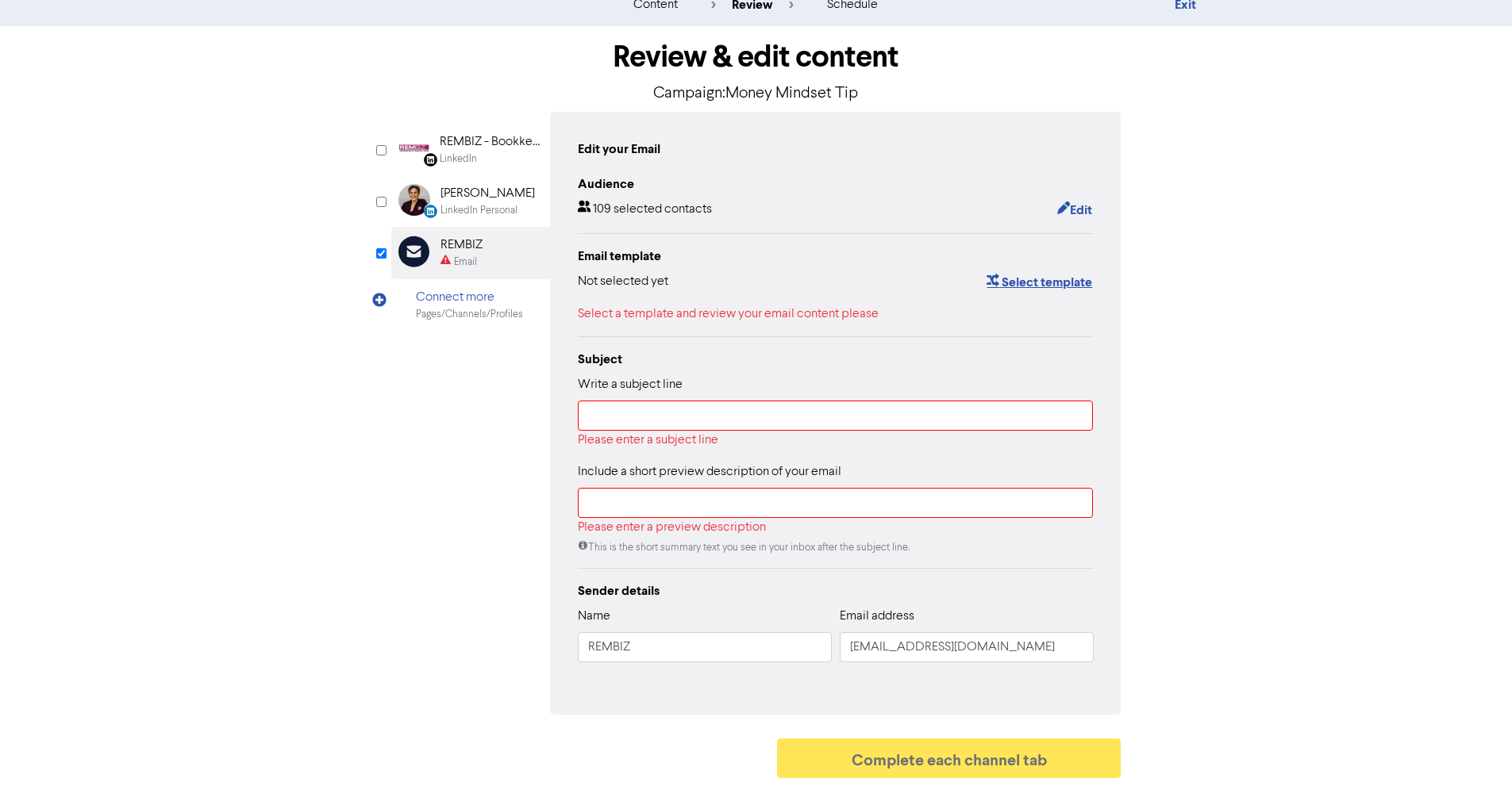
scroll to position [0, 0]
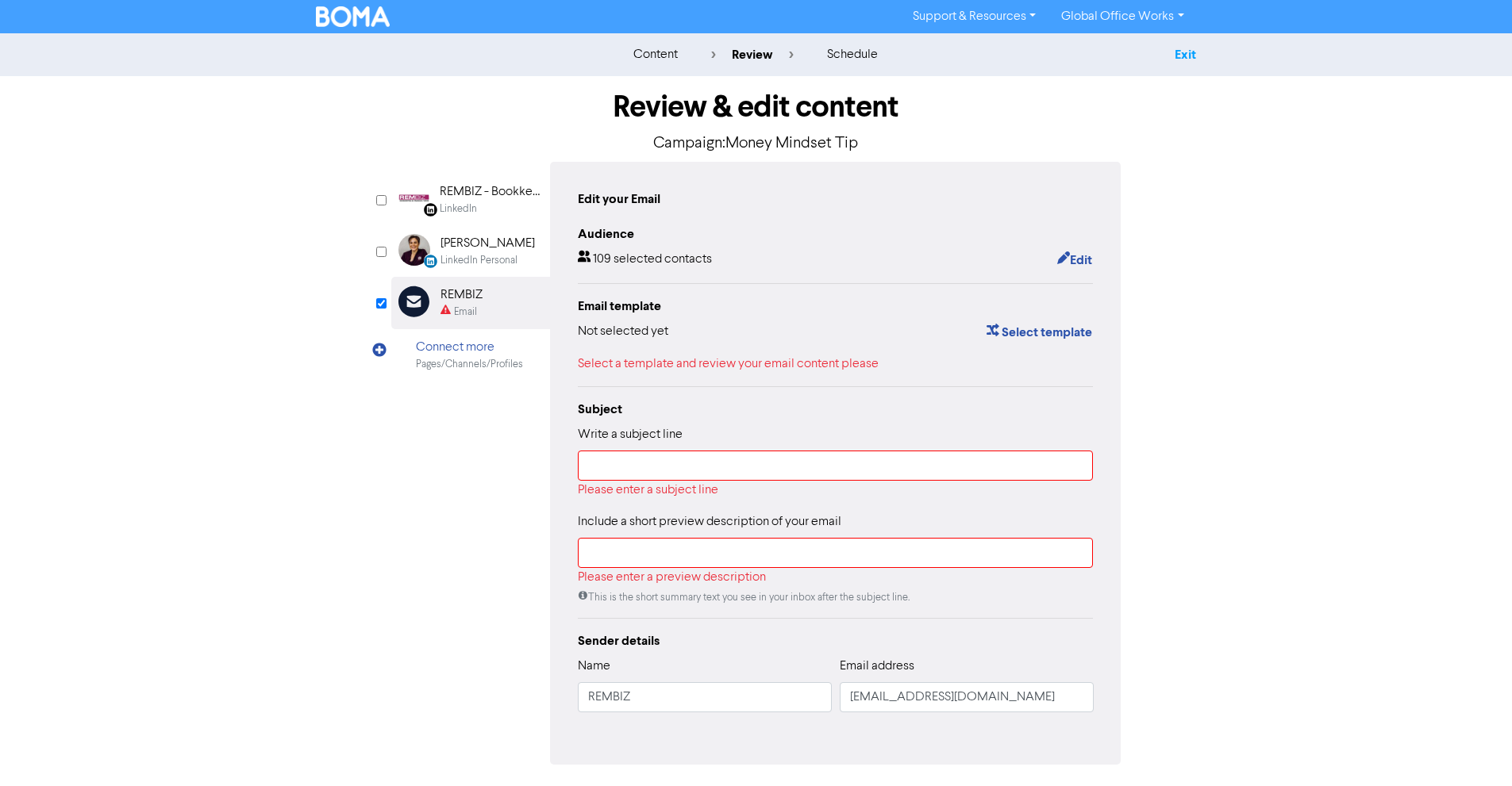
click at [1178, 56] on link "Exit" at bounding box center [1185, 54] width 22 height 16
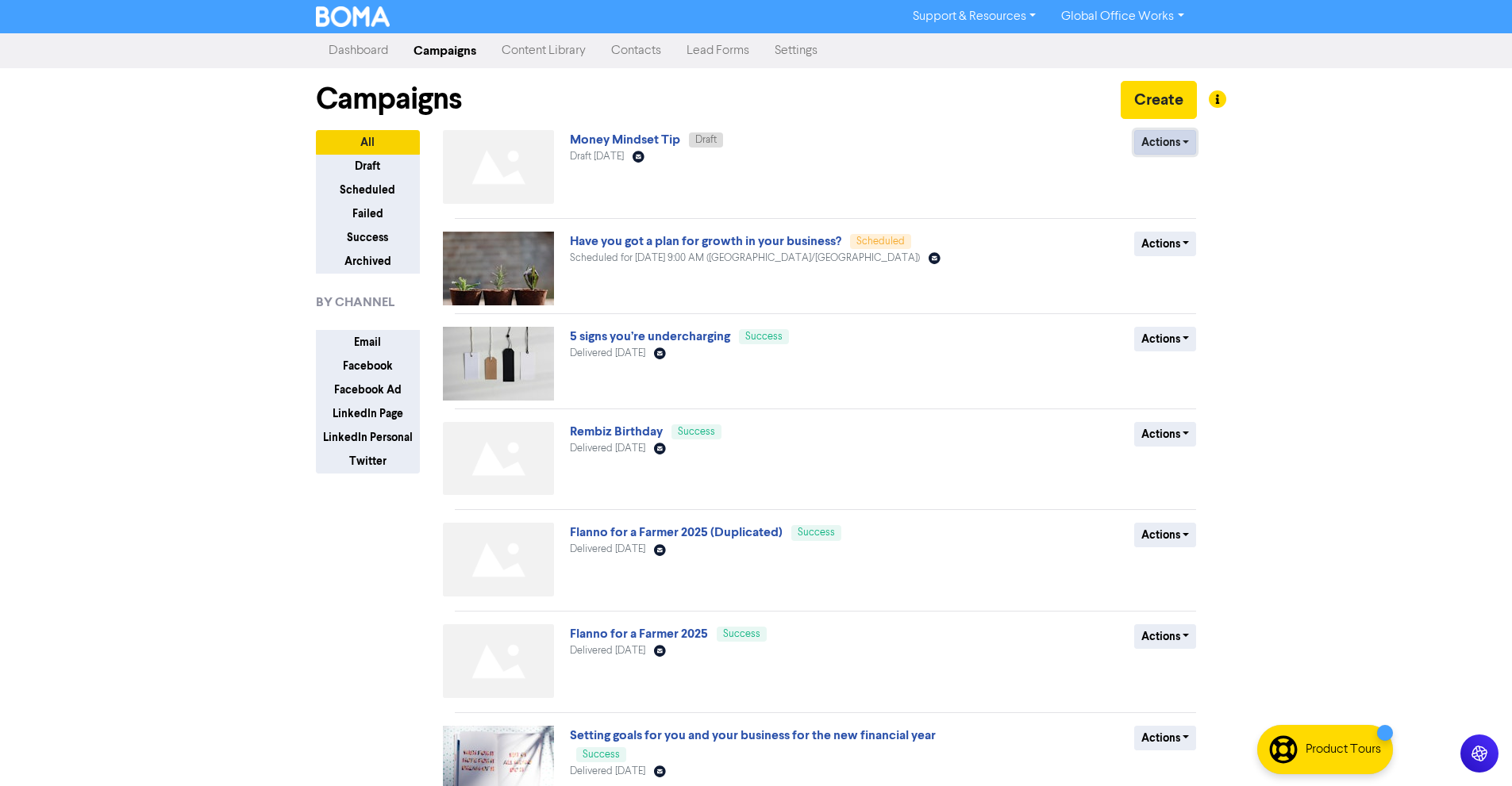
click at [1150, 143] on button "Actions" at bounding box center [1165, 142] width 63 height 25
click at [1172, 174] on button "Delete" at bounding box center [1197, 175] width 125 height 26
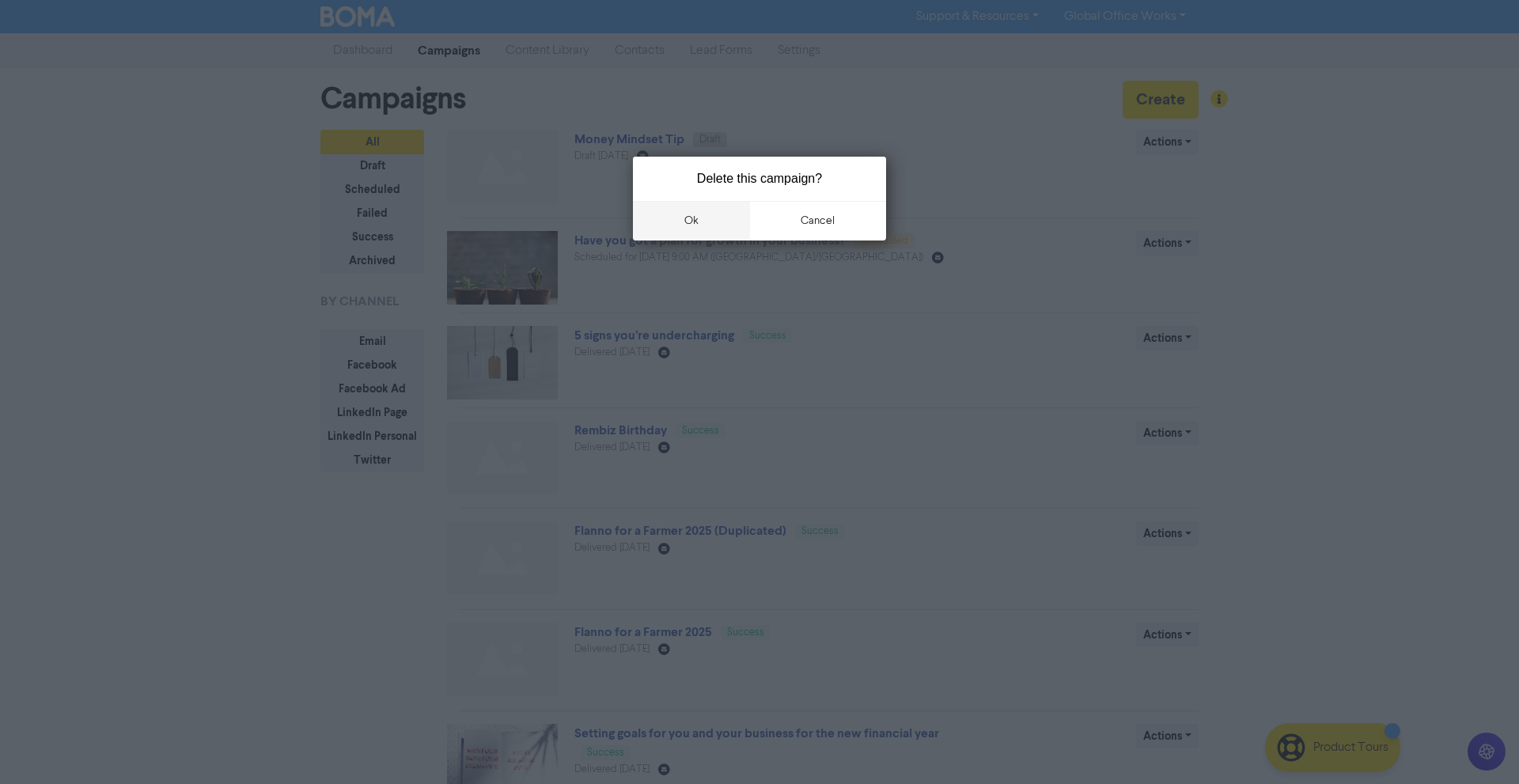
click at [713, 219] on button "ok" at bounding box center [691, 220] width 117 height 40
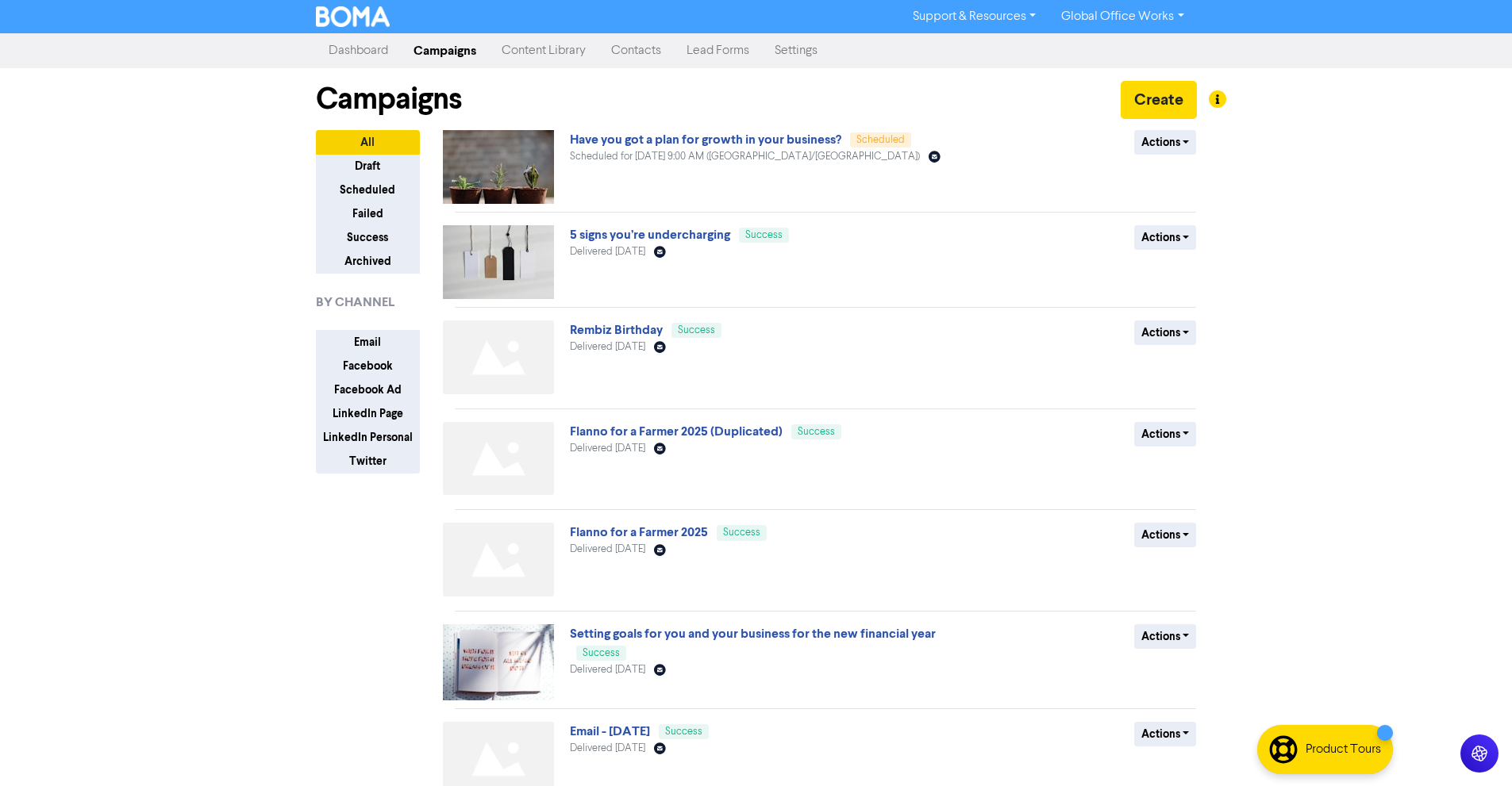
click at [378, 59] on link "Dashboard" at bounding box center [359, 50] width 85 height 31
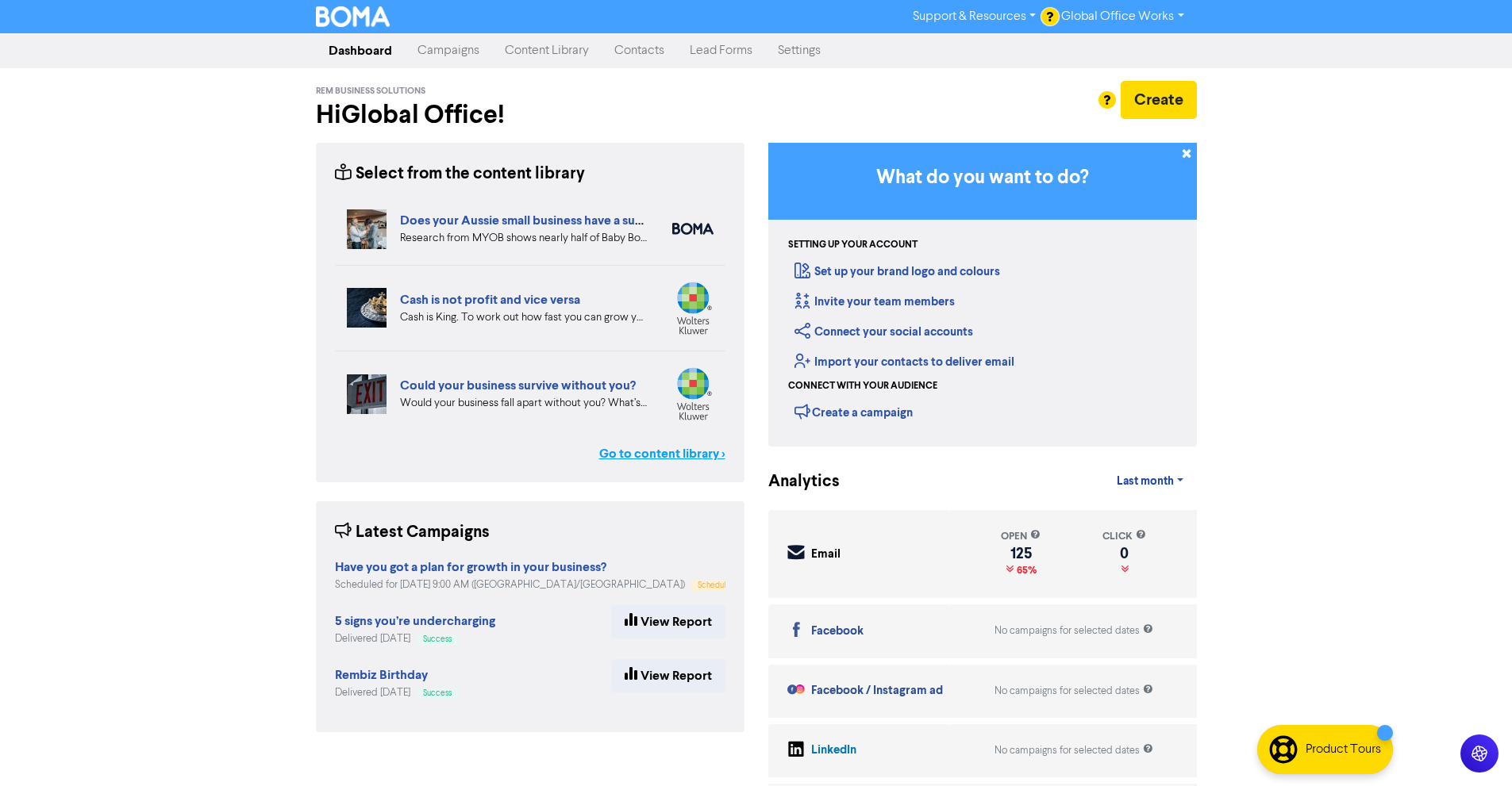
click at [667, 462] on link "Go to content library >" at bounding box center [662, 453] width 126 height 19
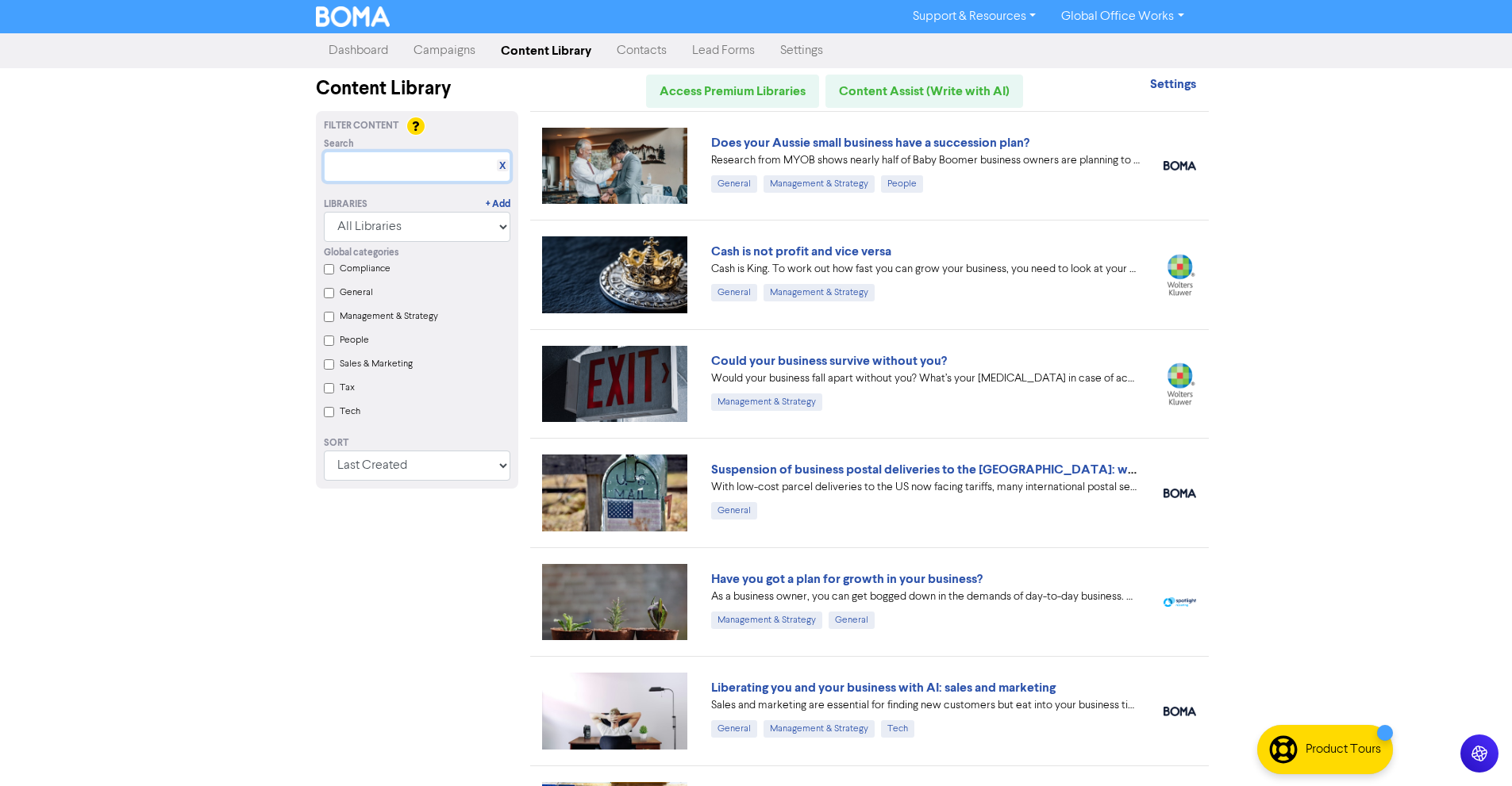
click at [426, 179] on input "text" at bounding box center [416, 167] width 187 height 30
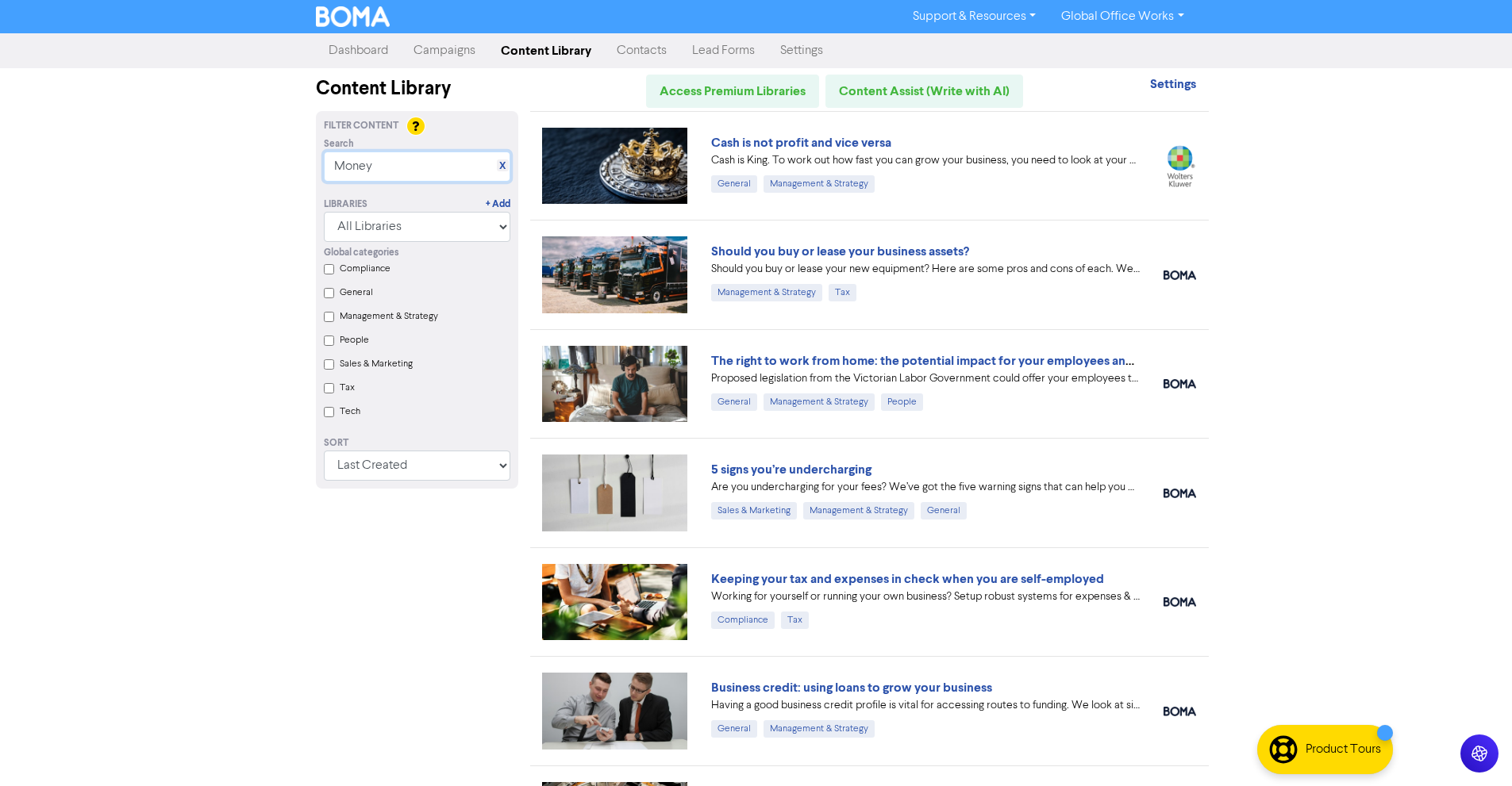
type input "Money"
click at [1326, 211] on div "Support & Resources Video Tutorials FAQ & Guides Marketing Education Global Off…" at bounding box center [756, 393] width 1512 height 786
click at [426, 45] on link "Campaigns" at bounding box center [444, 50] width 87 height 31
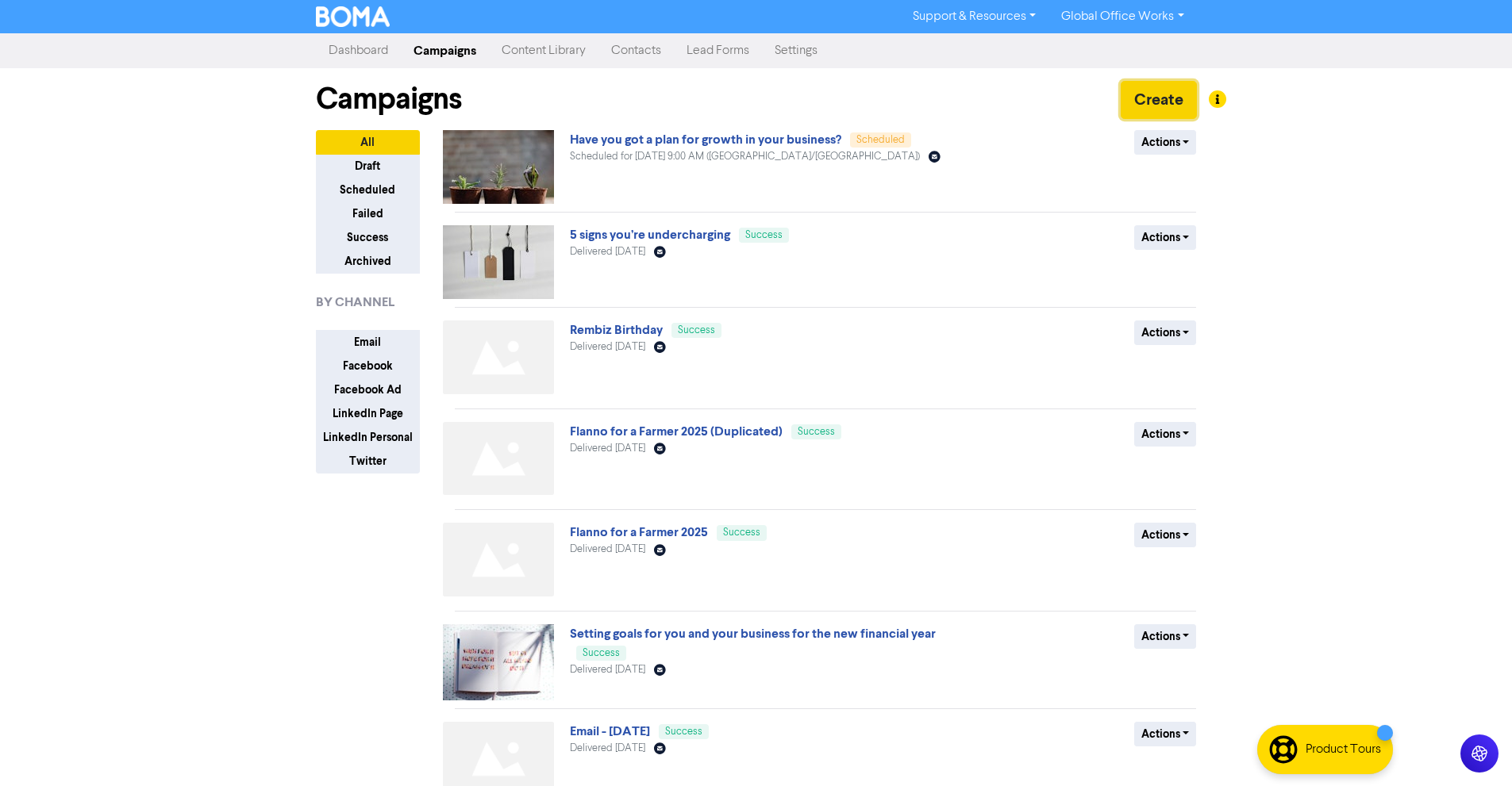
click at [1140, 112] on button "Create" at bounding box center [1158, 100] width 76 height 38
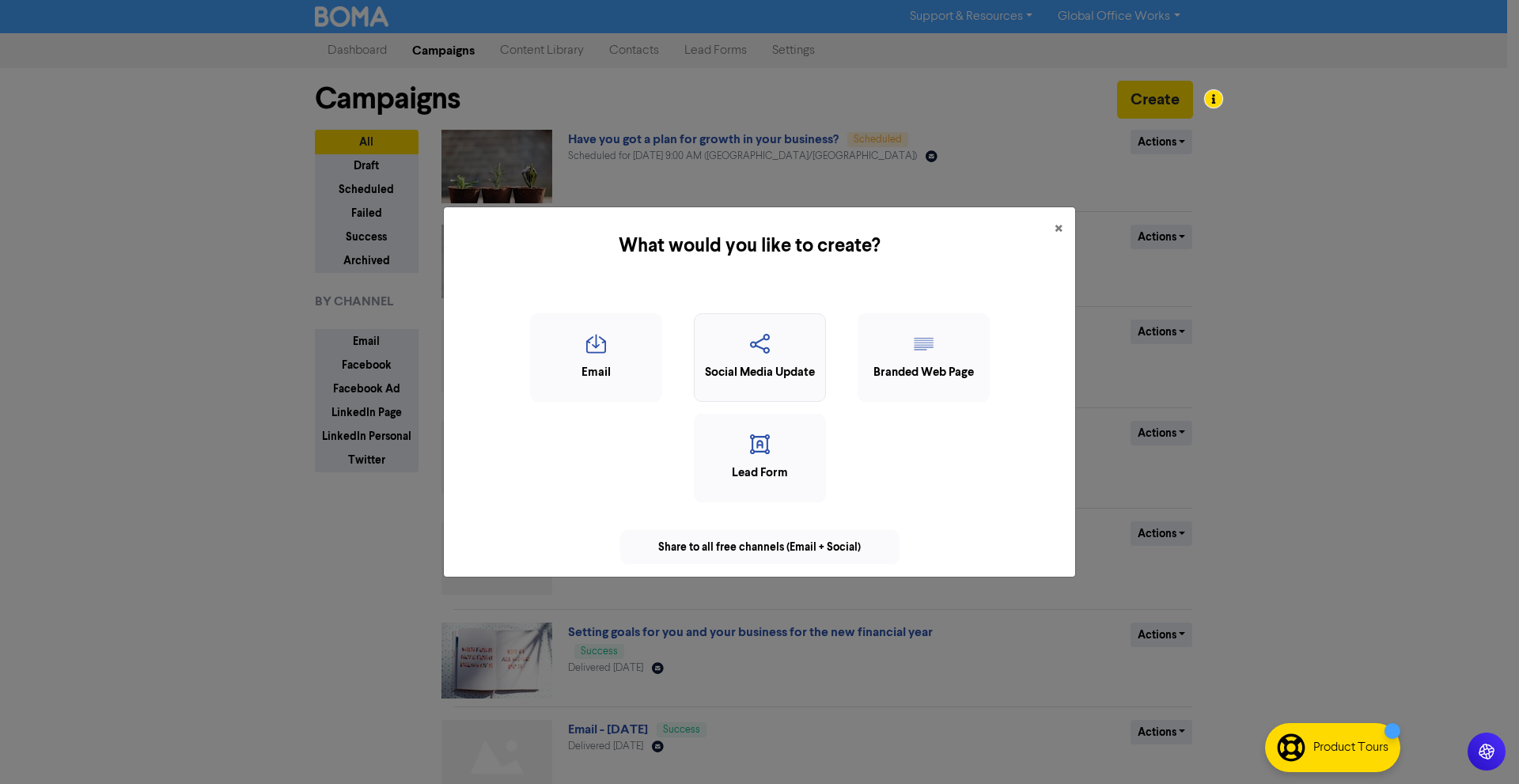
click at [802, 375] on div "Social Media Update" at bounding box center [760, 373] width 114 height 18
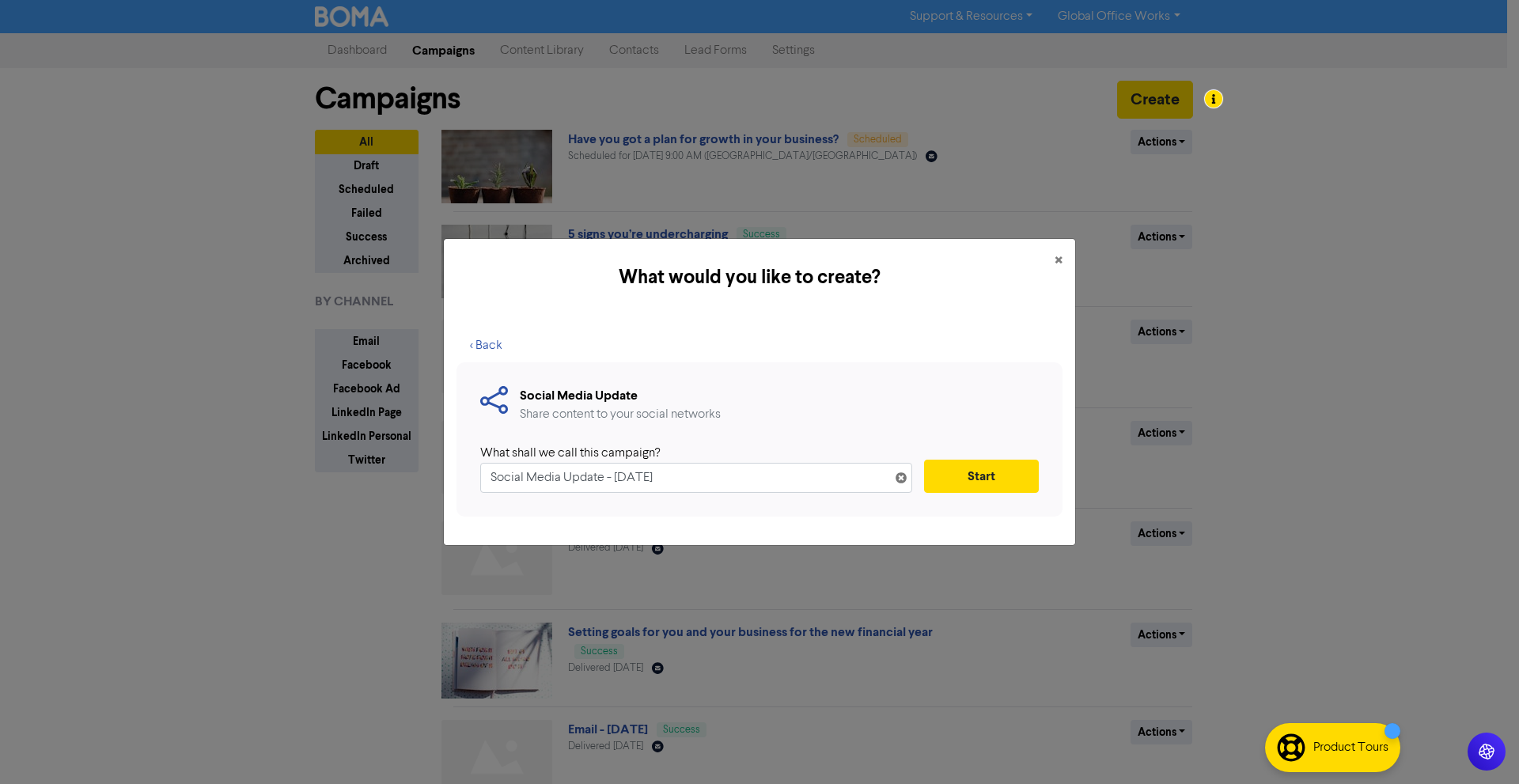
click at [704, 487] on input "Social Media Update - [DATE]" at bounding box center [696, 478] width 432 height 30
type input "Money Mindset Tip"
click at [970, 473] on button "Start" at bounding box center [981, 476] width 114 height 33
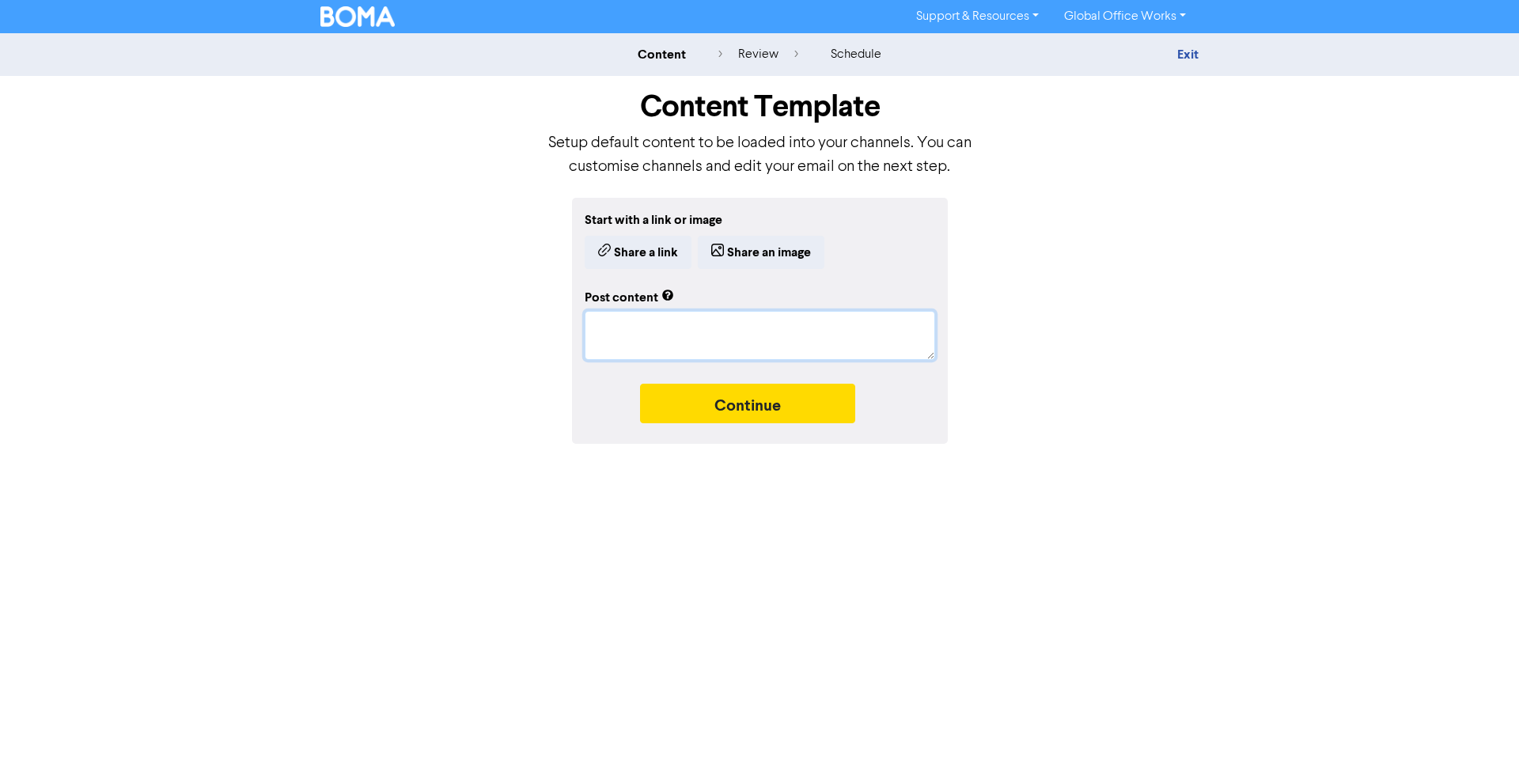
click at [722, 317] on textarea at bounding box center [760, 336] width 351 height 49
click at [770, 239] on button "Share an image" at bounding box center [761, 252] width 127 height 33
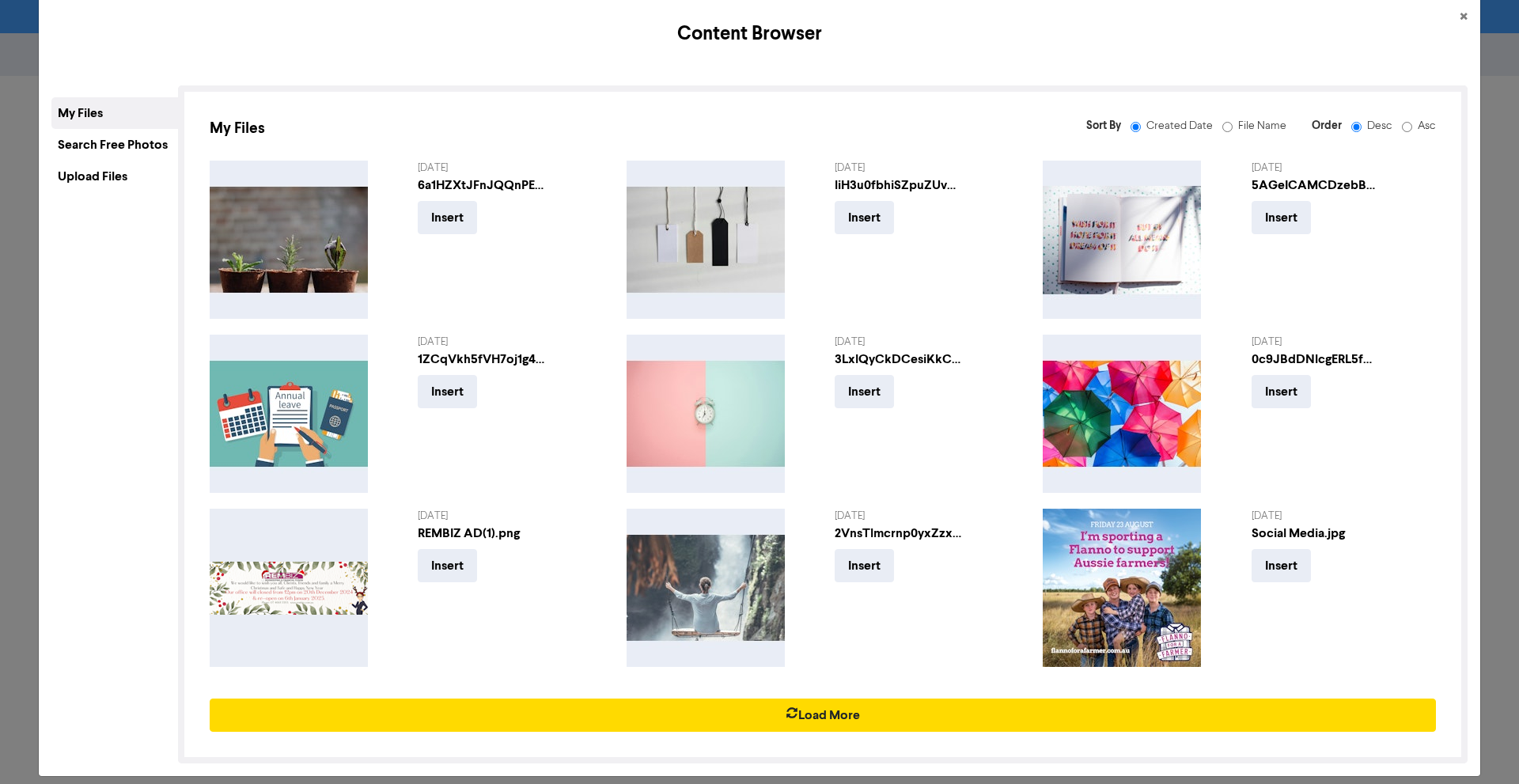
scroll to position [43, 0]
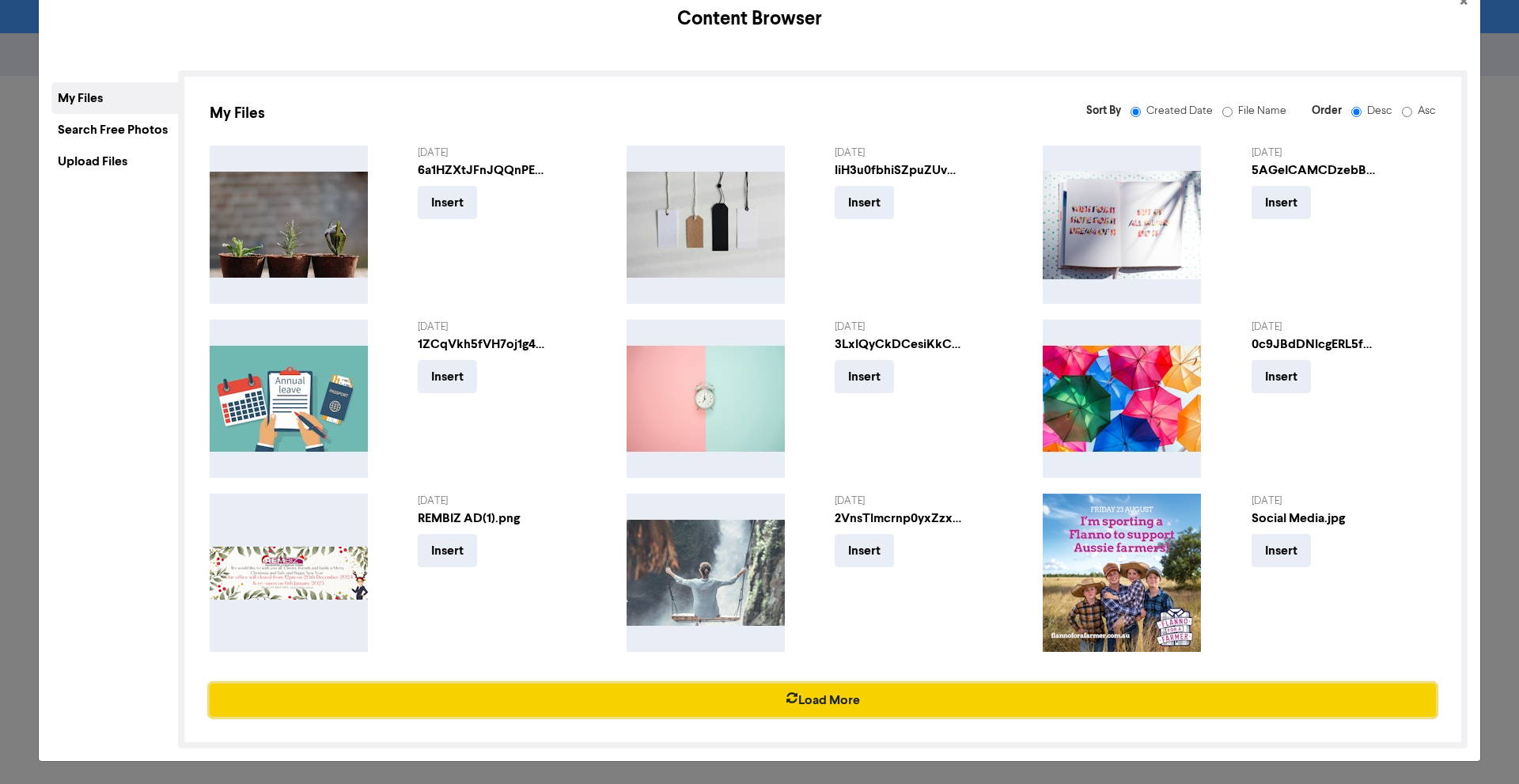
click at [836, 704] on button "Load More" at bounding box center [823, 700] width 1227 height 33
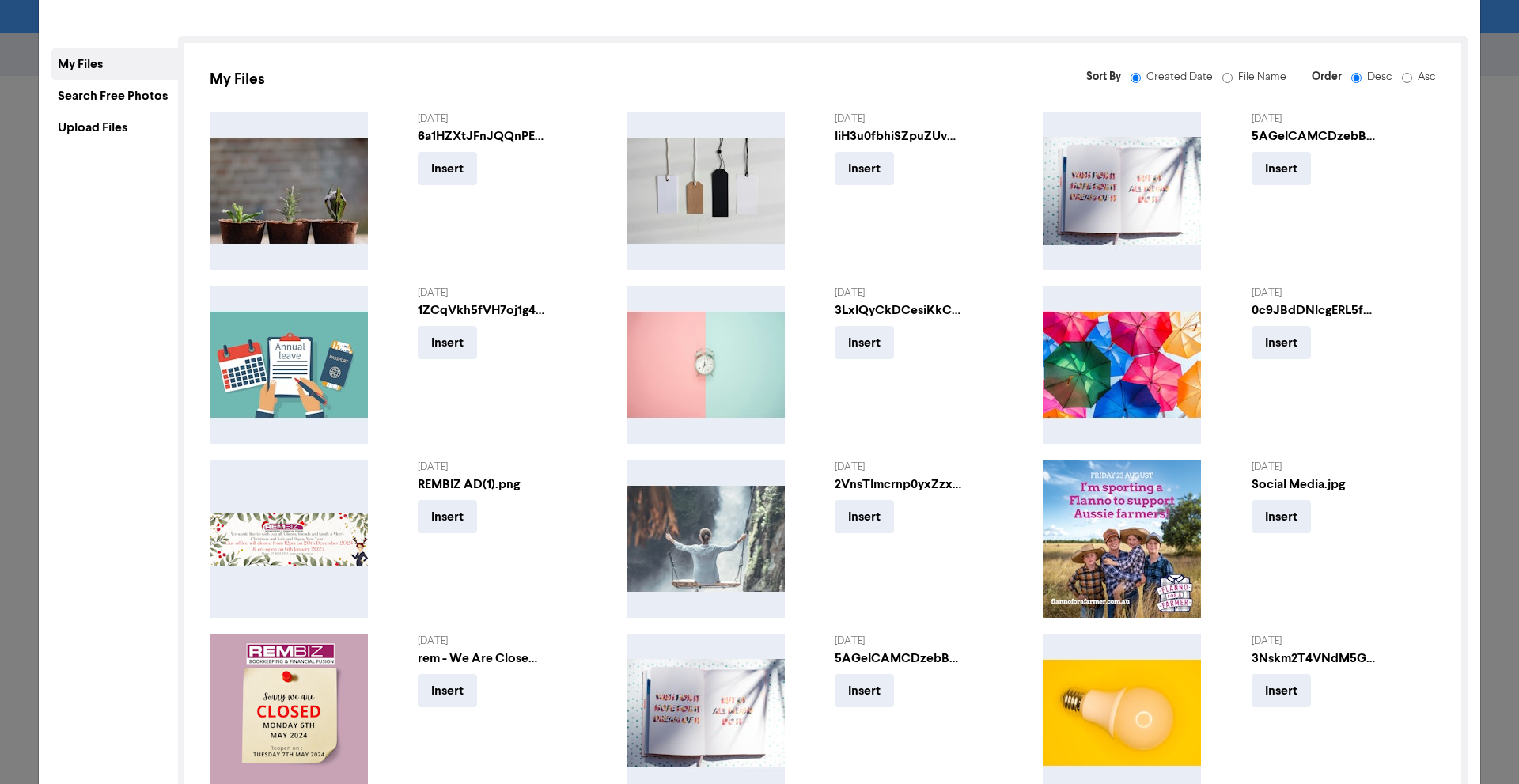
scroll to position [0, 0]
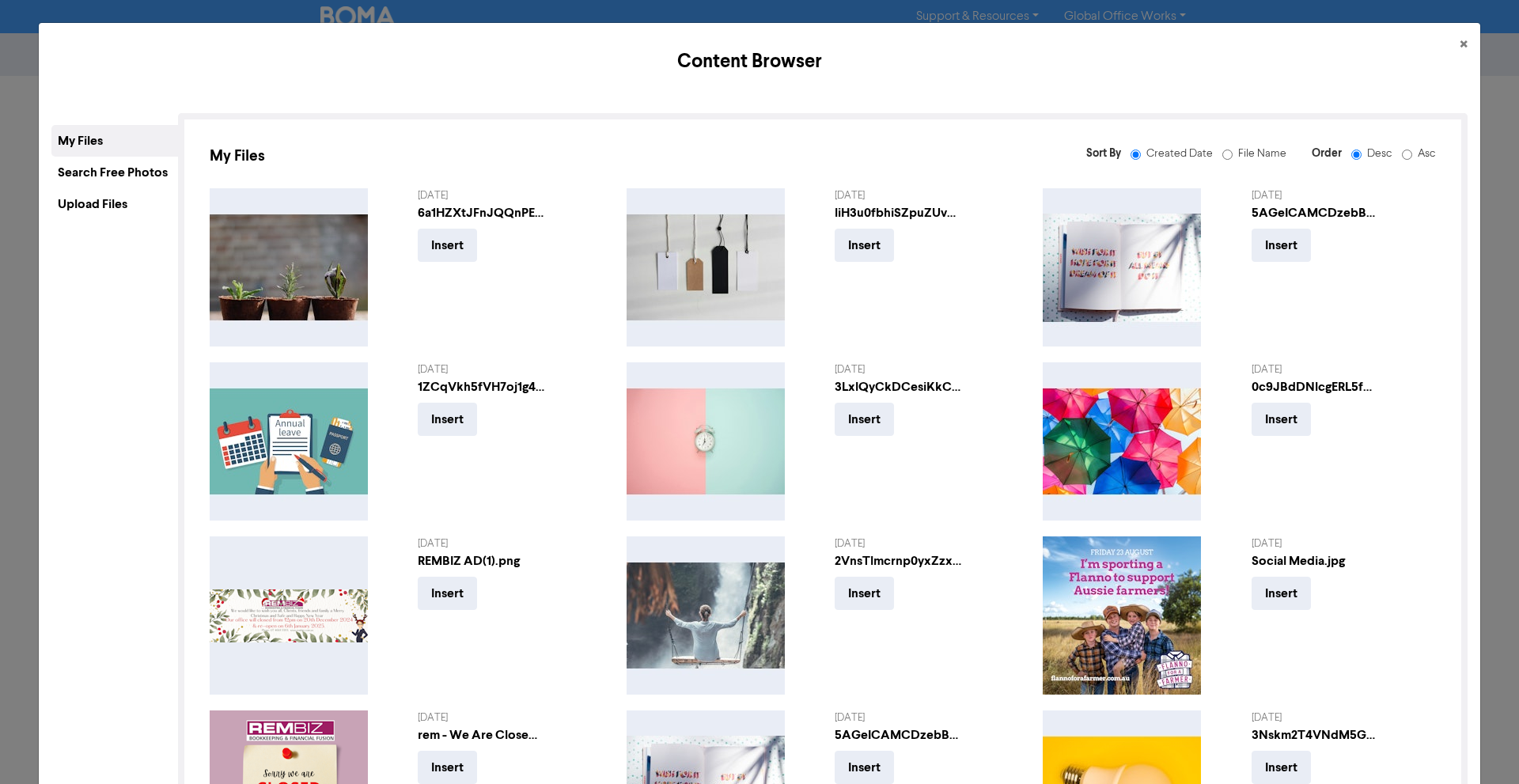
click at [103, 199] on div "Upload Files" at bounding box center [114, 203] width 127 height 31
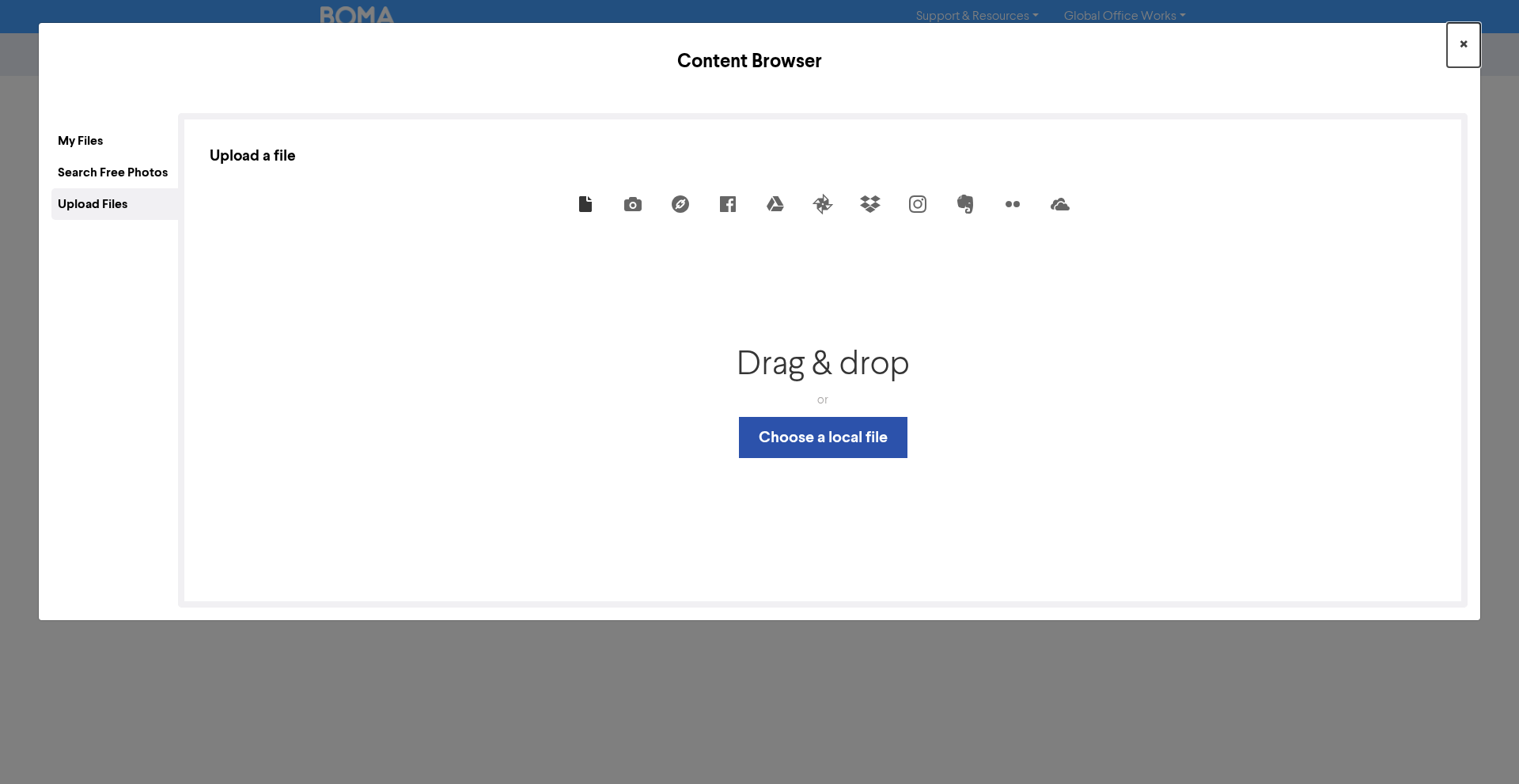
click at [1459, 50] on button "×" at bounding box center [1463, 44] width 33 height 44
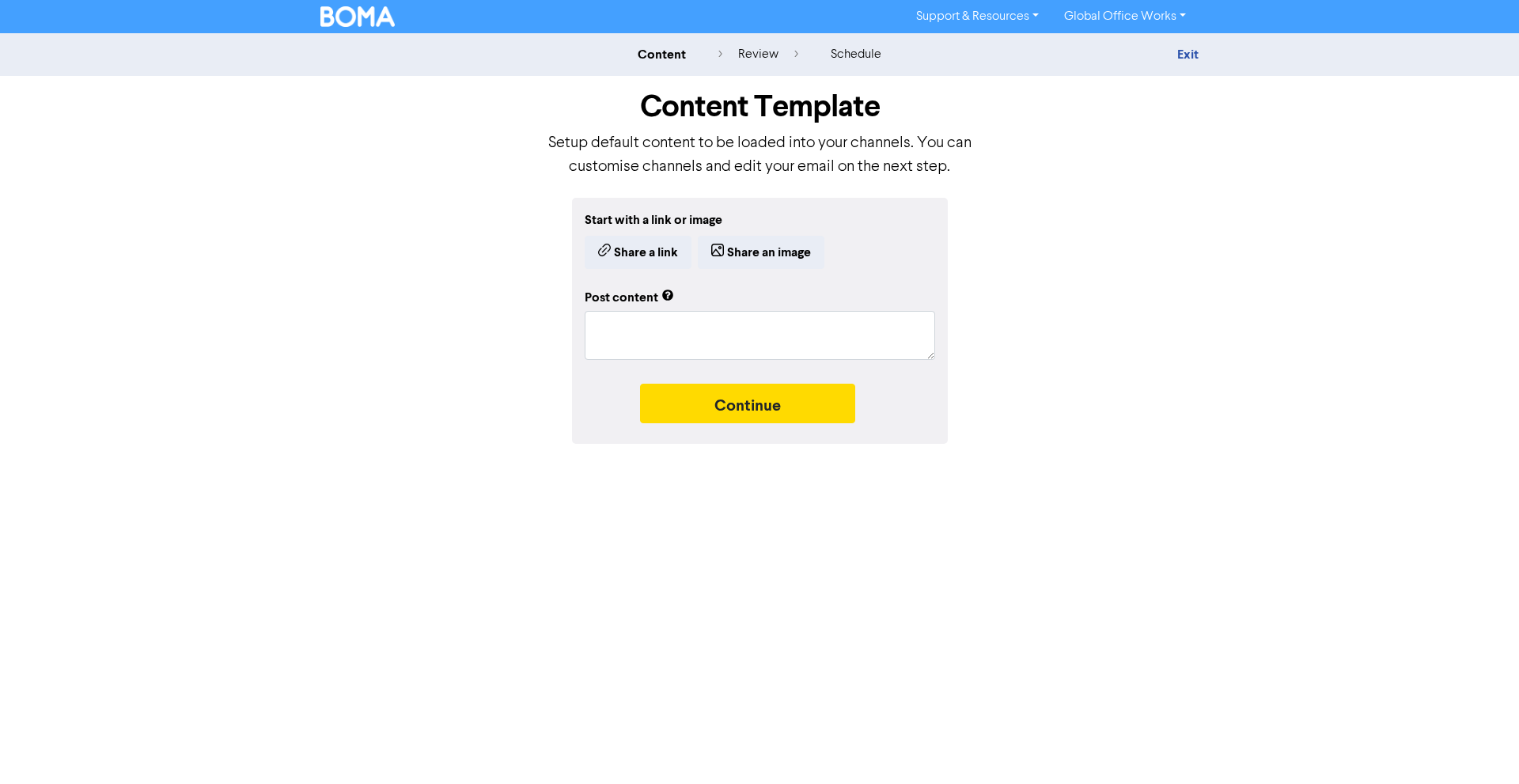
drag, startPoint x: 493, startPoint y: 162, endPoint x: 480, endPoint y: 162, distance: 13.0
click at [483, 163] on div "Content Template Setup default content to be loaded into your channels. You can…" at bounding box center [760, 136] width 902 height 122
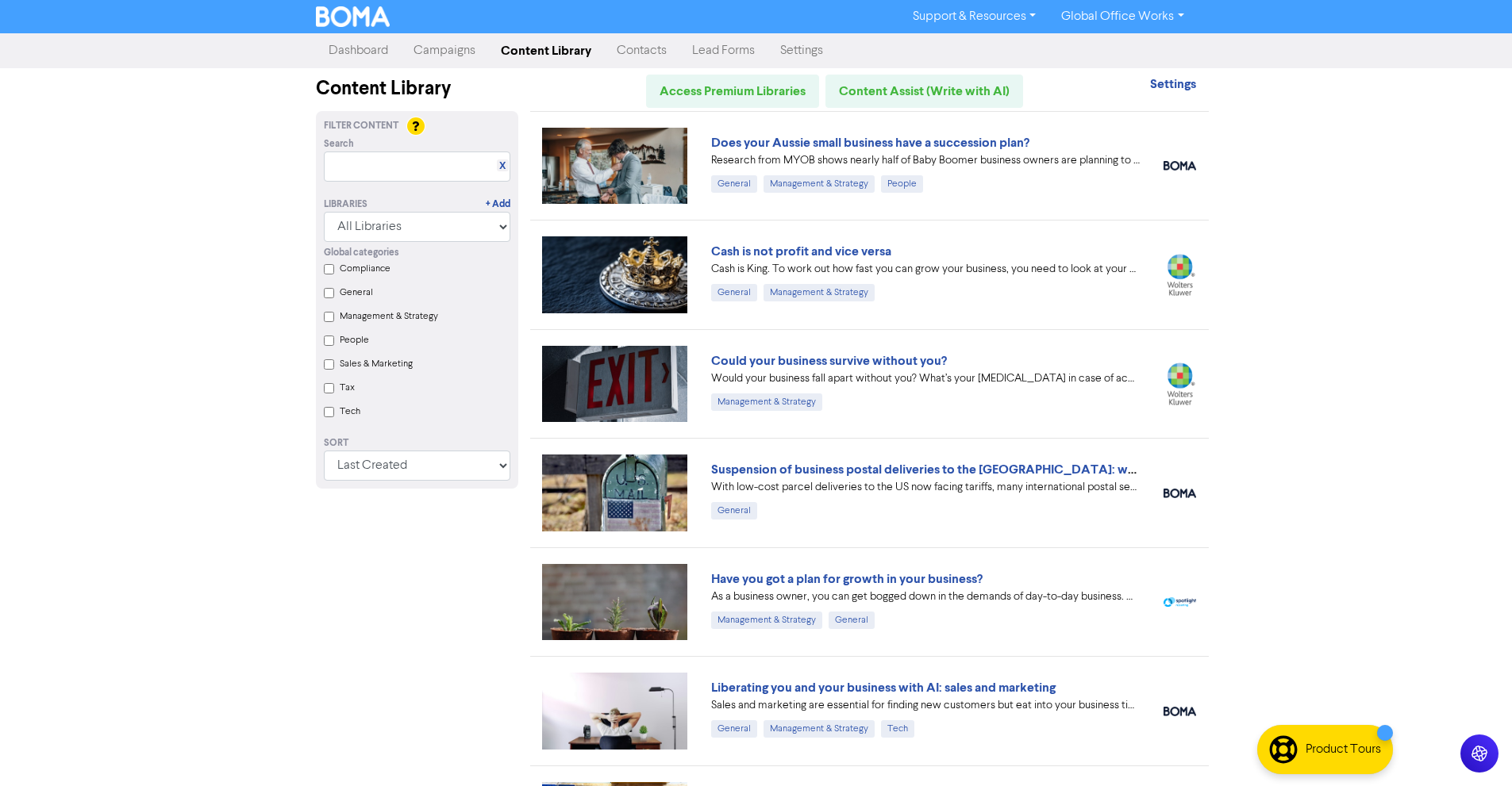
click at [1308, 140] on div "Support & Resources Video Tutorials FAQ & Guides Marketing Education Global Off…" at bounding box center [756, 393] width 1512 height 786
click at [464, 52] on link "Campaigns" at bounding box center [444, 50] width 87 height 31
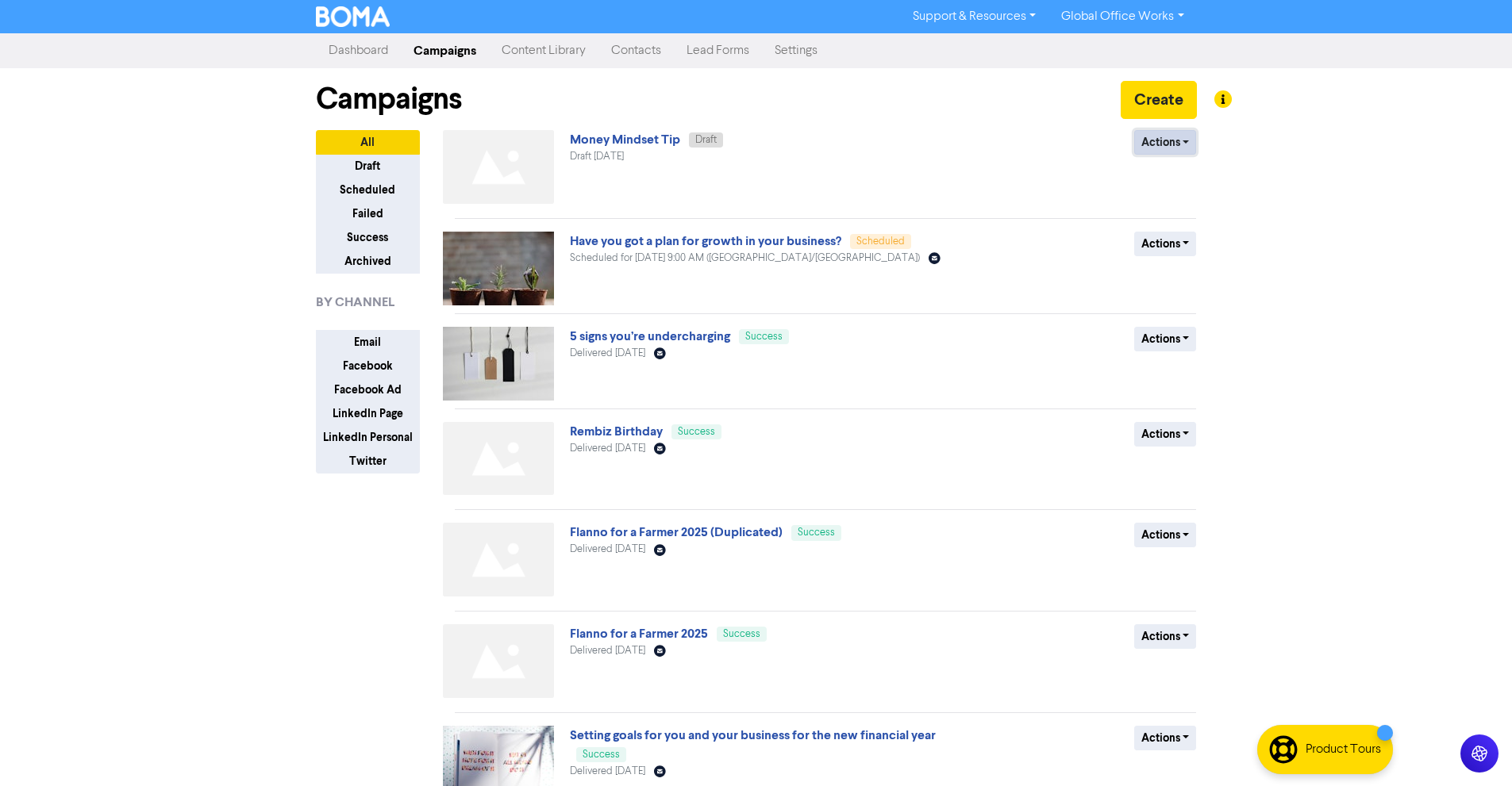
click at [1175, 135] on button "Actions" at bounding box center [1165, 142] width 63 height 25
click at [1168, 179] on button "Delete" at bounding box center [1197, 175] width 125 height 26
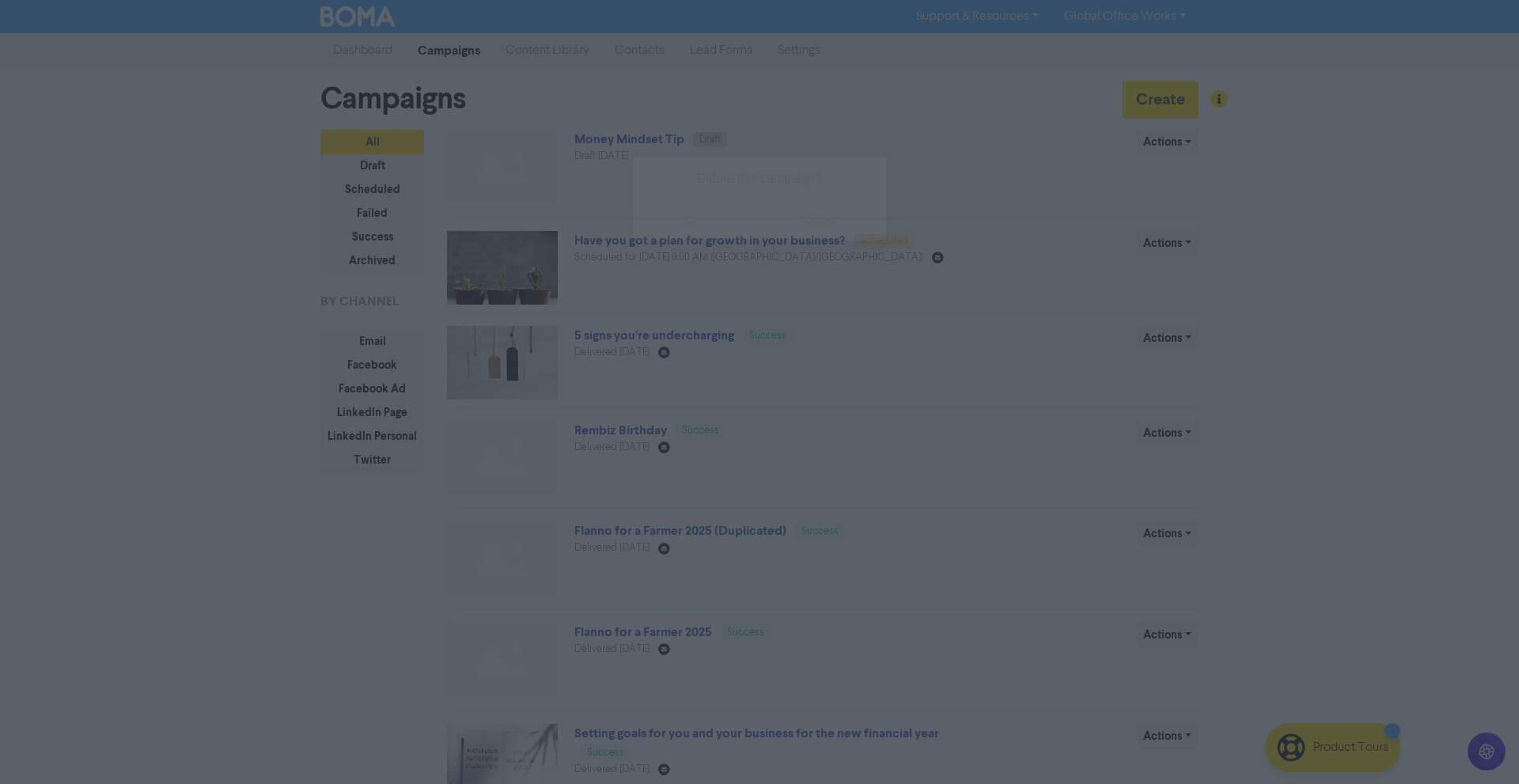
click at [721, 221] on button "ok" at bounding box center [691, 220] width 117 height 40
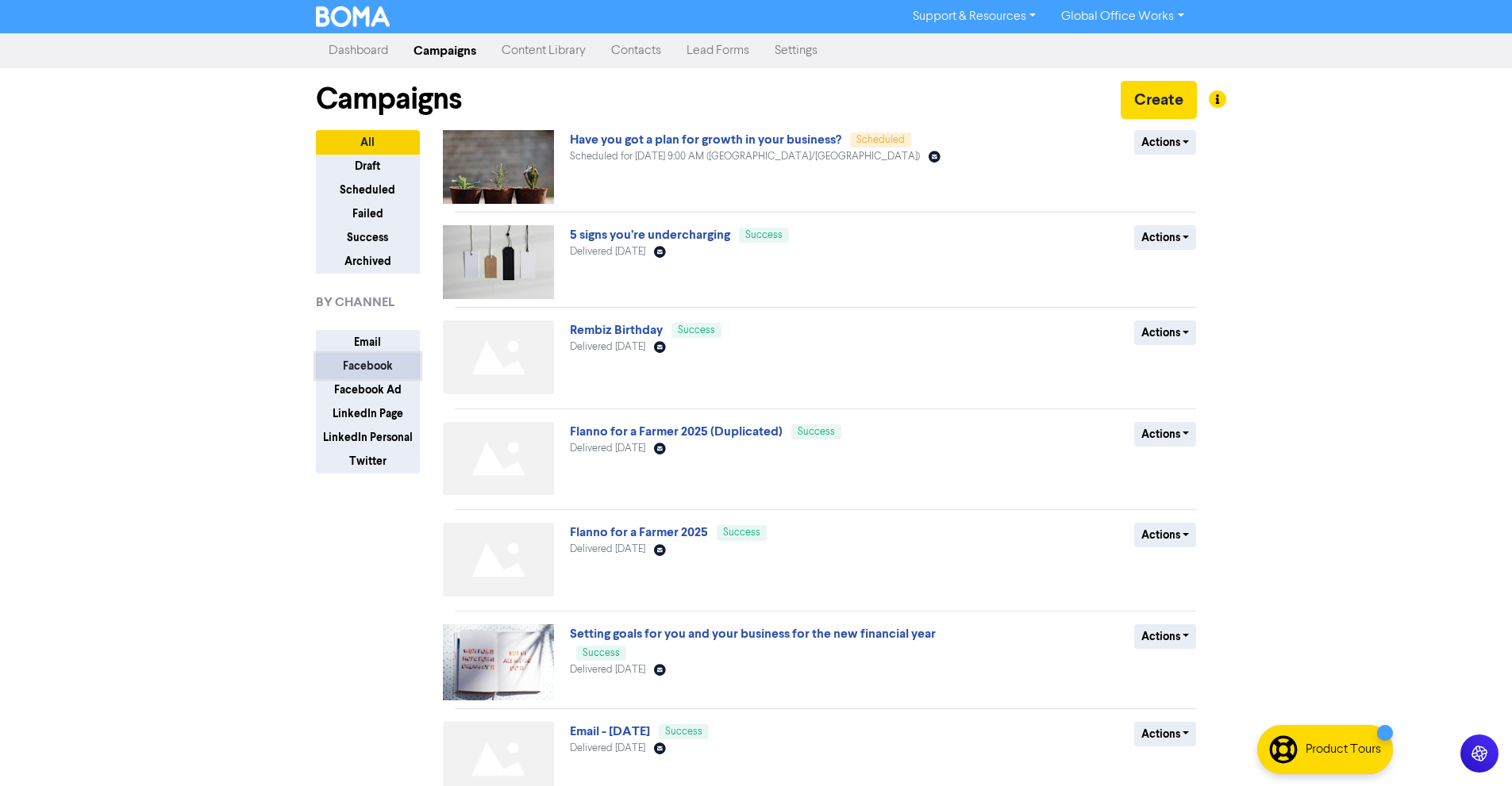
click at [366, 360] on button "Facebook" at bounding box center [368, 366] width 104 height 25
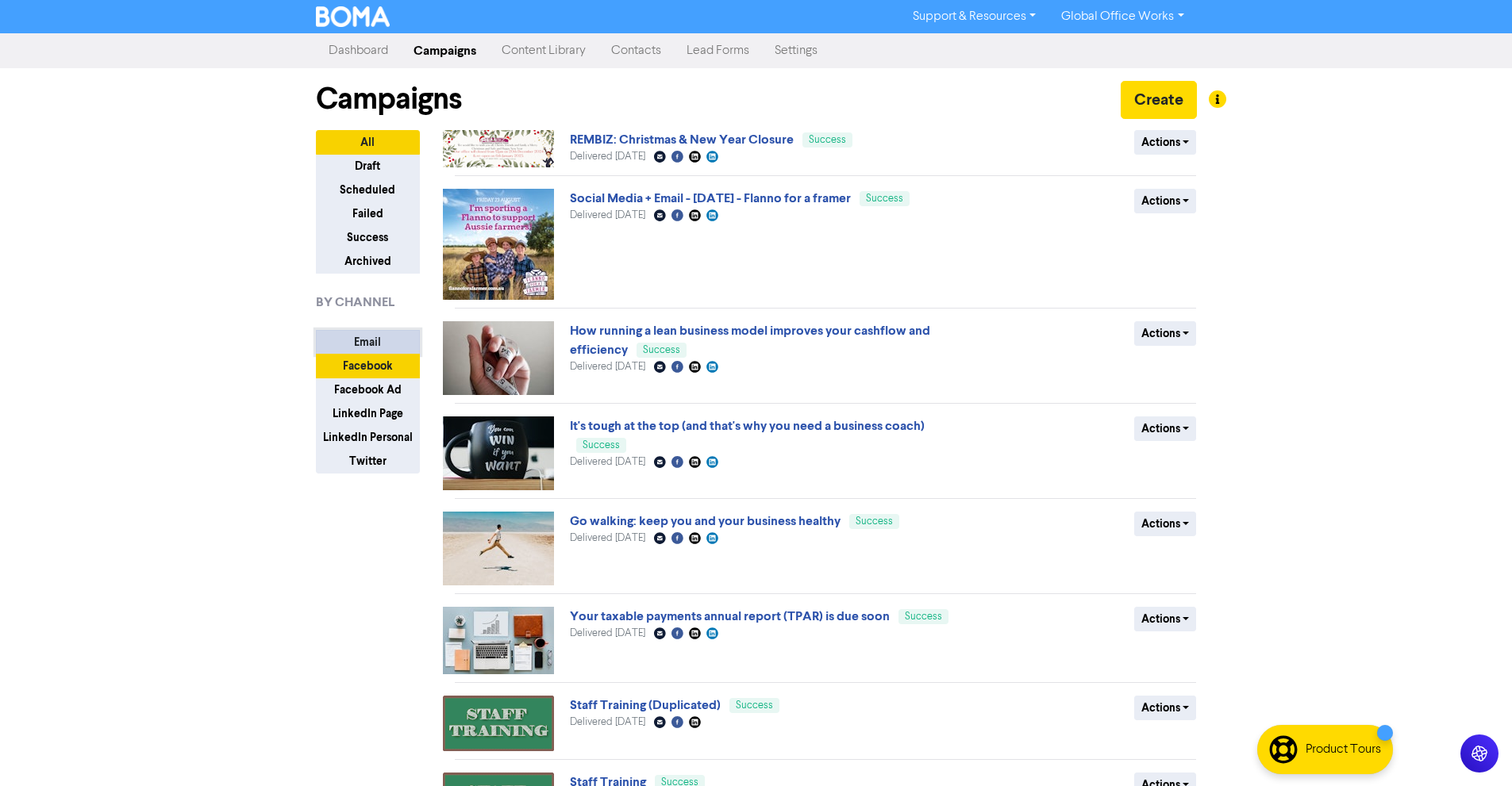
click at [369, 347] on button "Email" at bounding box center [368, 342] width 104 height 25
click at [371, 358] on button "Facebook" at bounding box center [368, 366] width 104 height 25
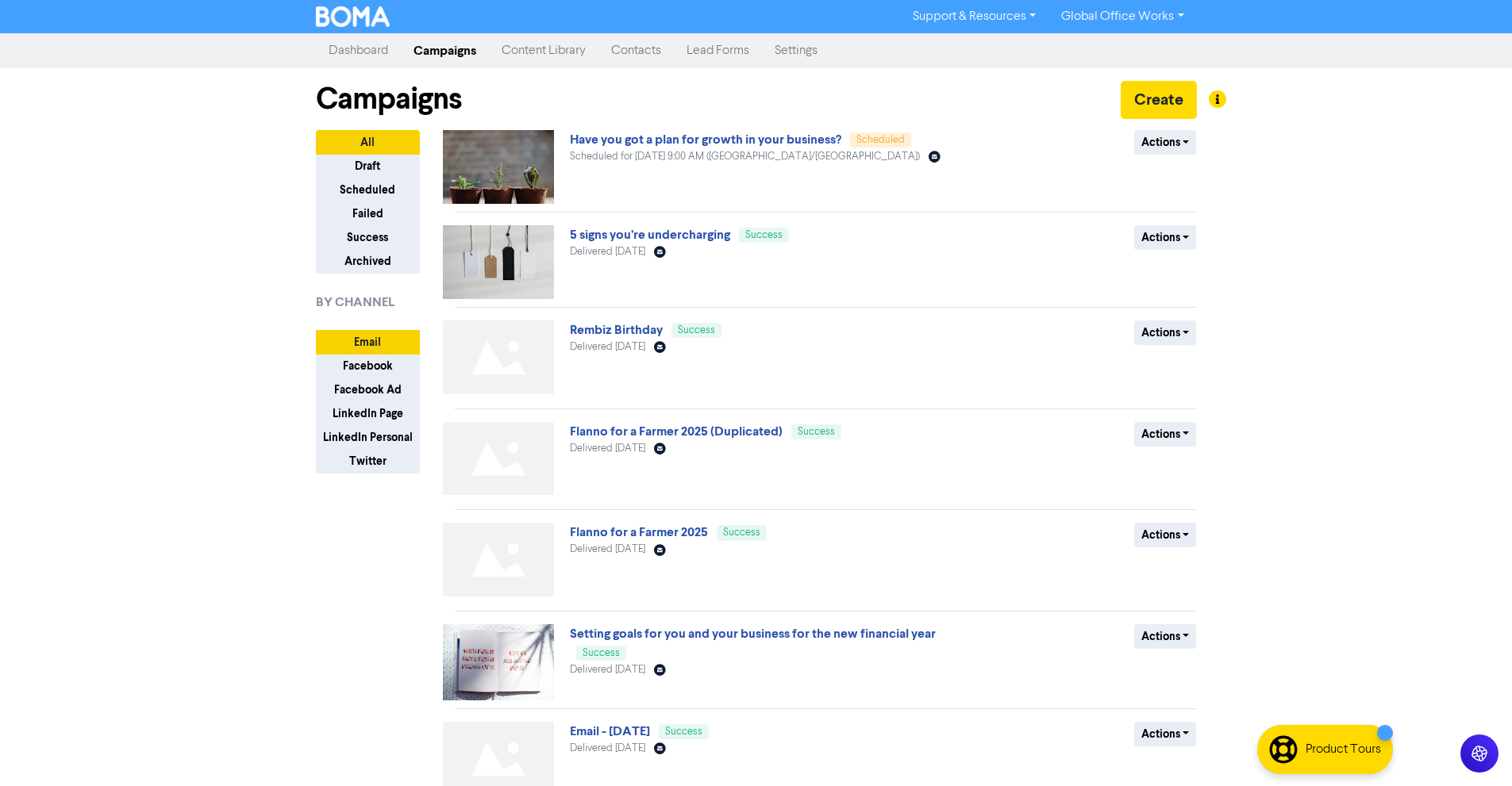
click at [252, 187] on div "Support & Resources Video Tutorials FAQ & Guides Marketing Education Global Off…" at bounding box center [756, 393] width 1512 height 786
click at [381, 50] on link "Dashboard" at bounding box center [359, 50] width 85 height 31
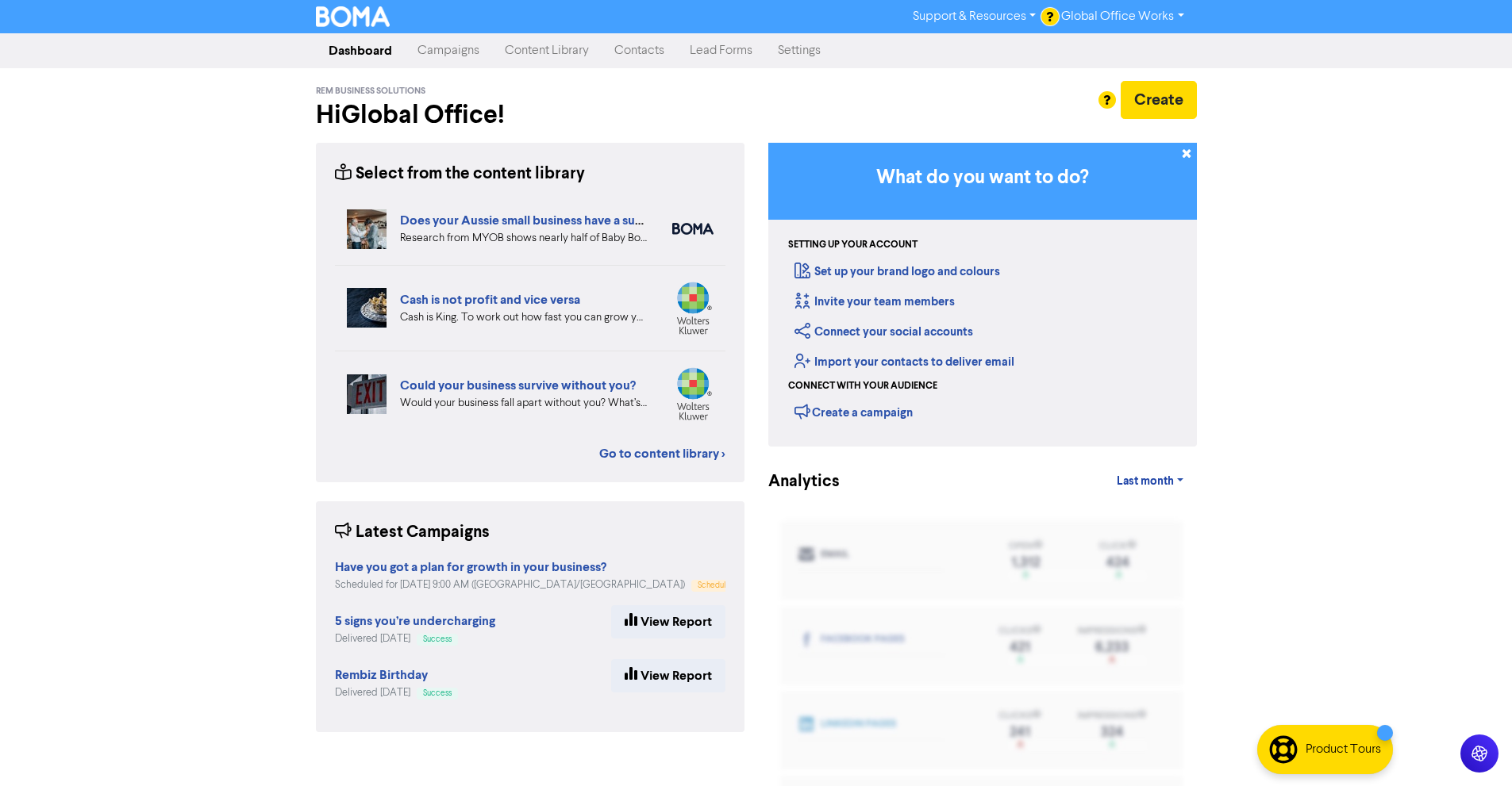
click at [474, 61] on link "Campaigns" at bounding box center [449, 50] width 87 height 31
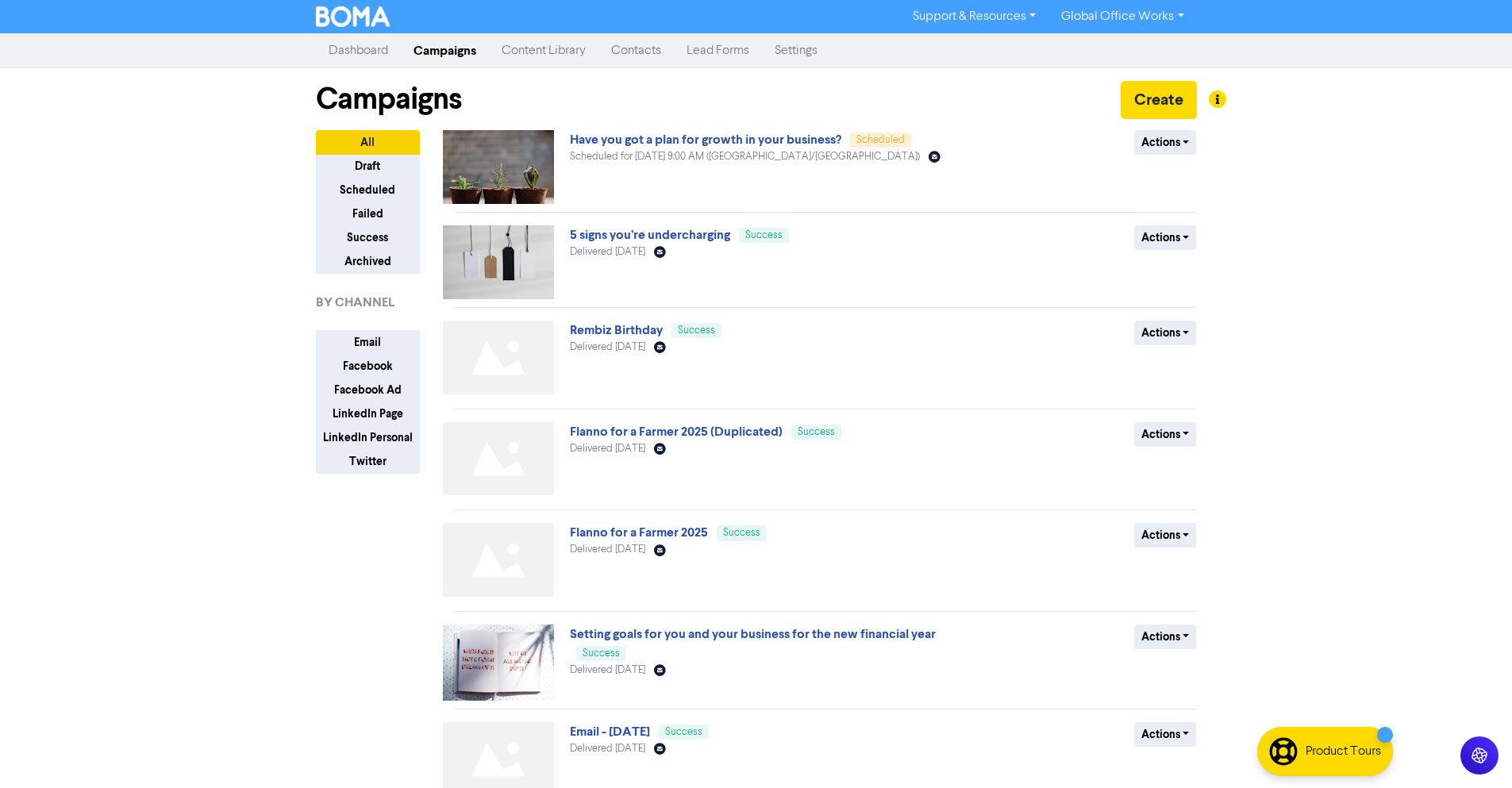
click at [1311, 202] on div "Support & Resources Video Tutorials FAQ & Guides Marketing Education Global Off…" at bounding box center [756, 394] width 1512 height 788
click at [1172, 108] on button "Create" at bounding box center [1158, 100] width 76 height 38
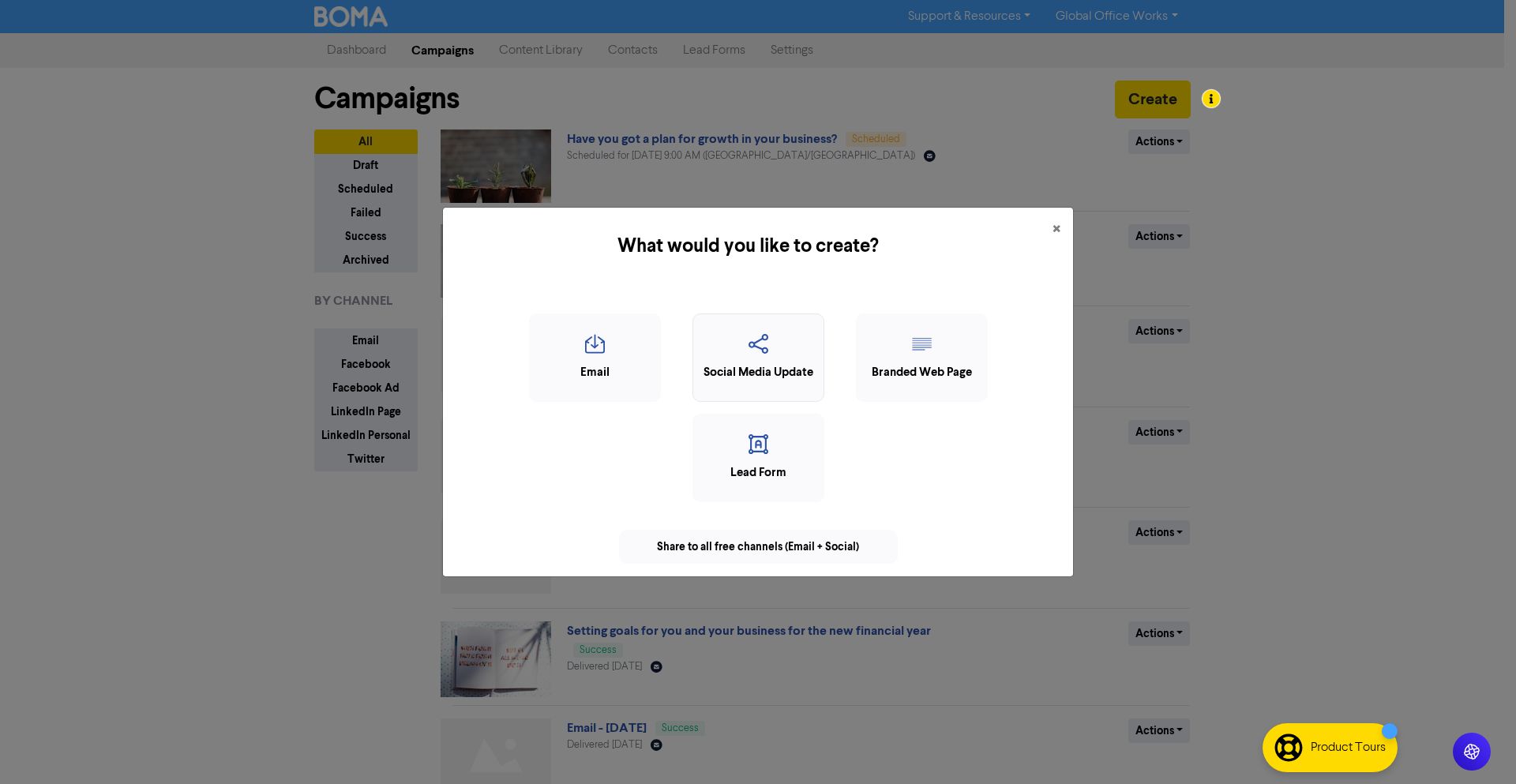
click at [790, 347] on icon "button" at bounding box center [758, 349] width 114 height 30
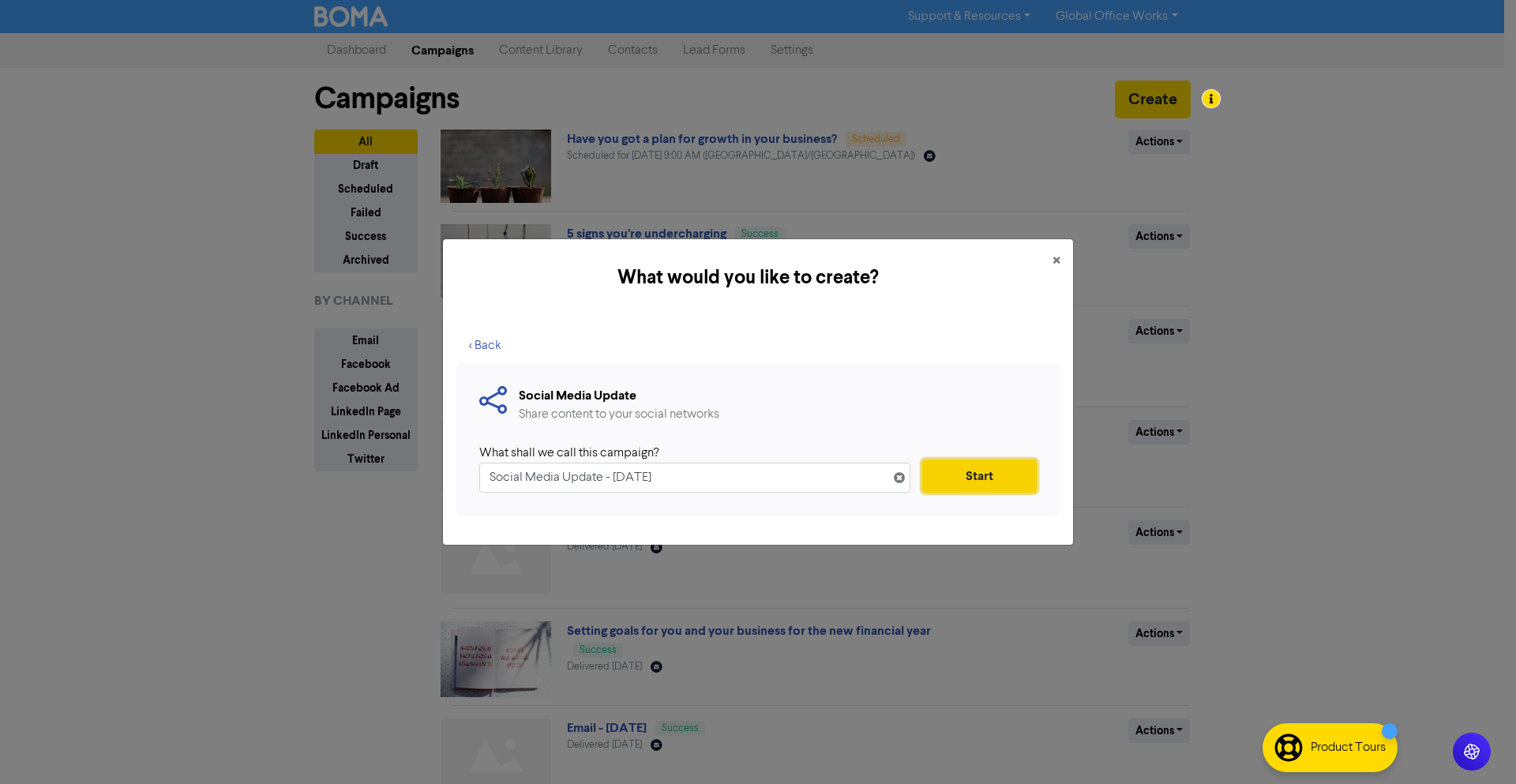
click at [962, 472] on button "Start" at bounding box center [979, 475] width 114 height 33
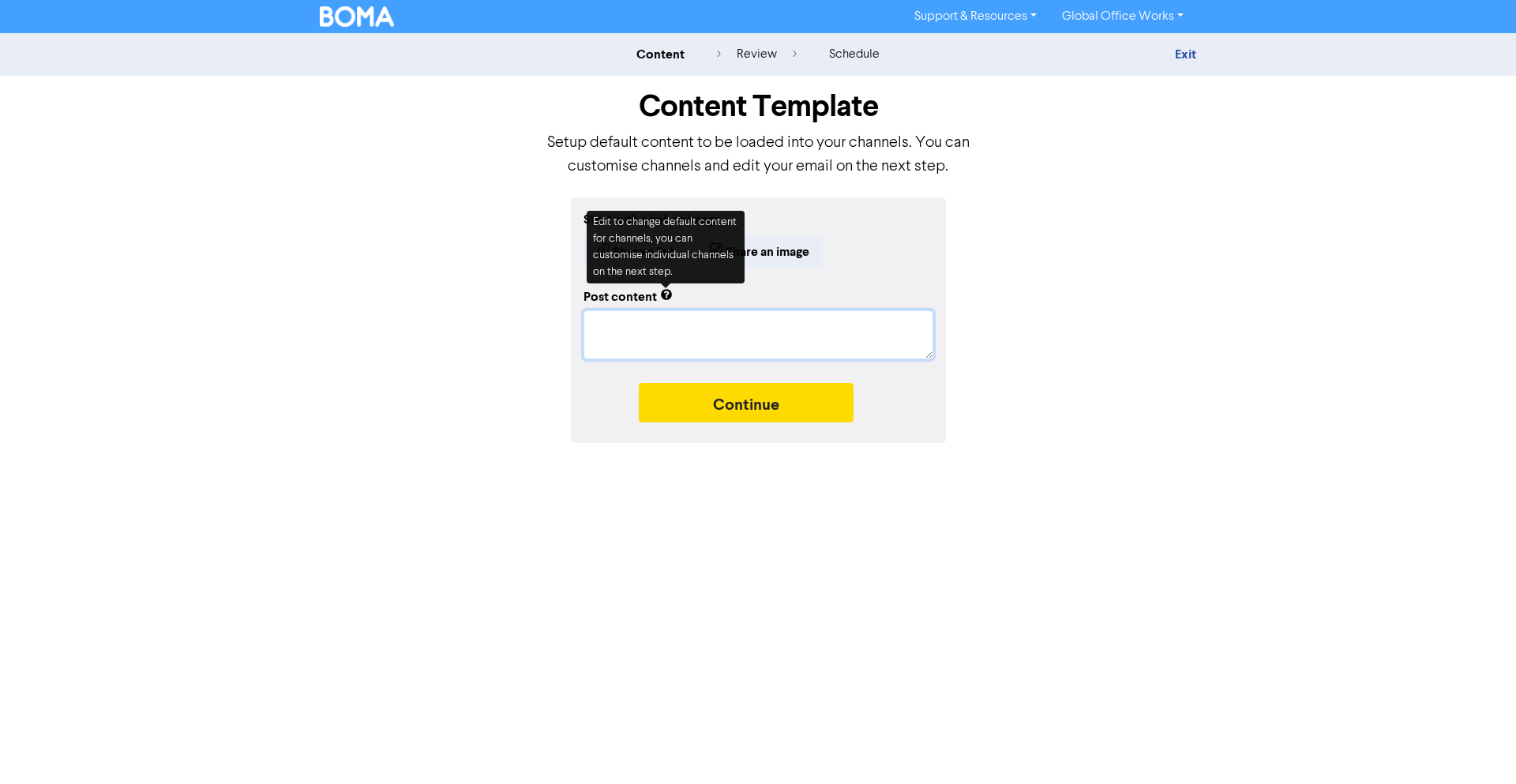
click at [774, 321] on textarea at bounding box center [758, 335] width 350 height 49
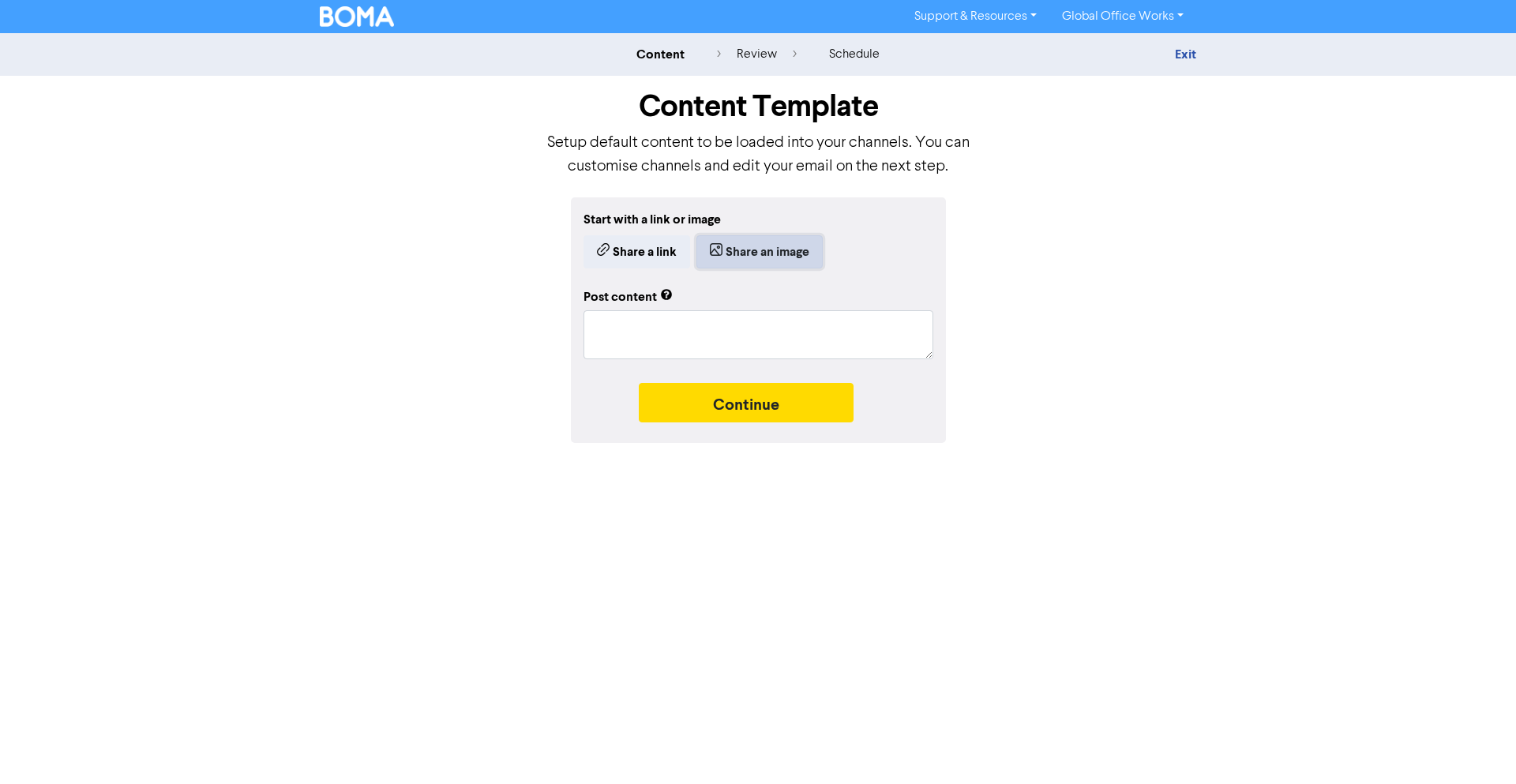
click at [795, 248] on button "Share an image" at bounding box center [760, 251] width 126 height 33
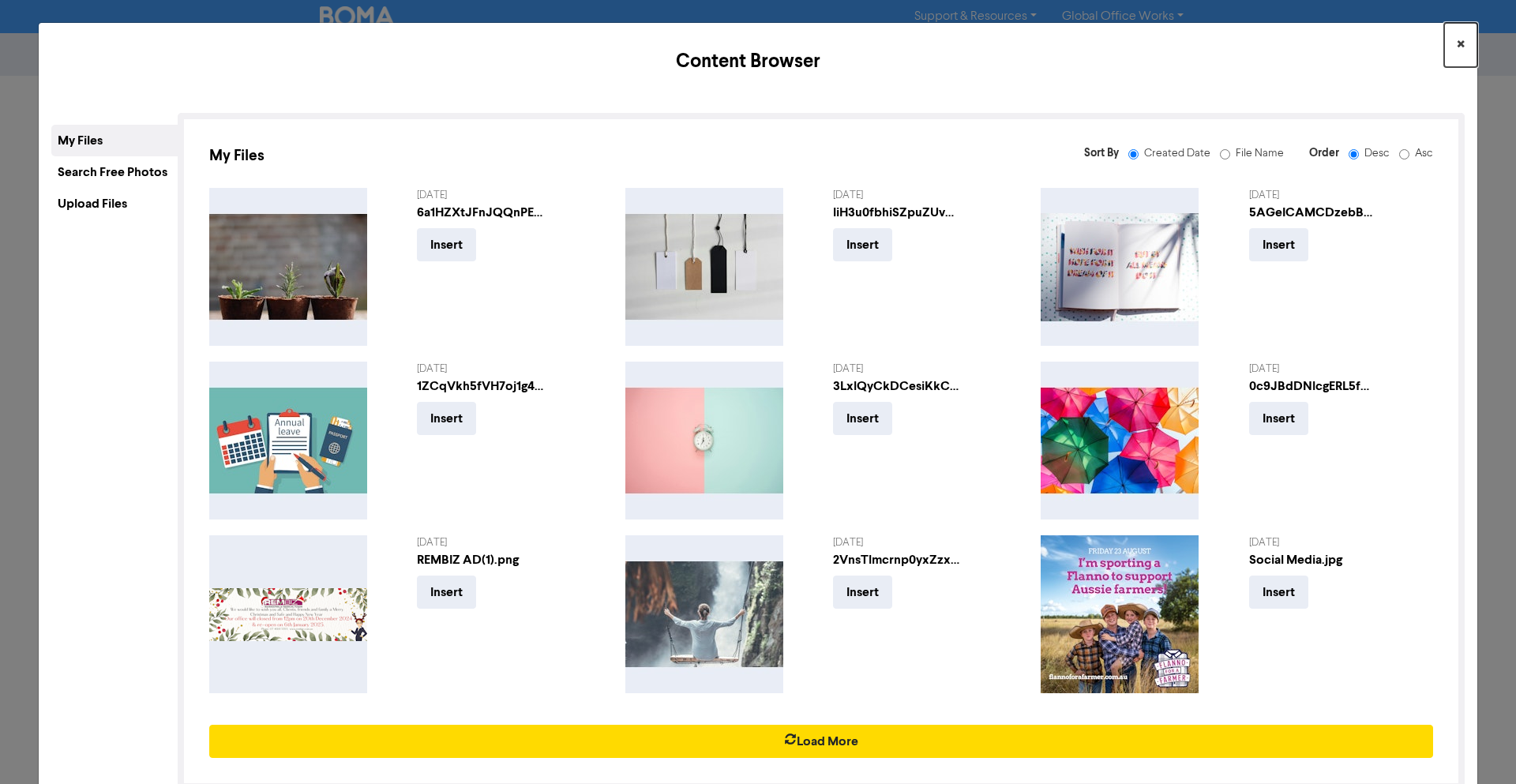
click at [1457, 51] on span "×" at bounding box center [1460, 44] width 8 height 24
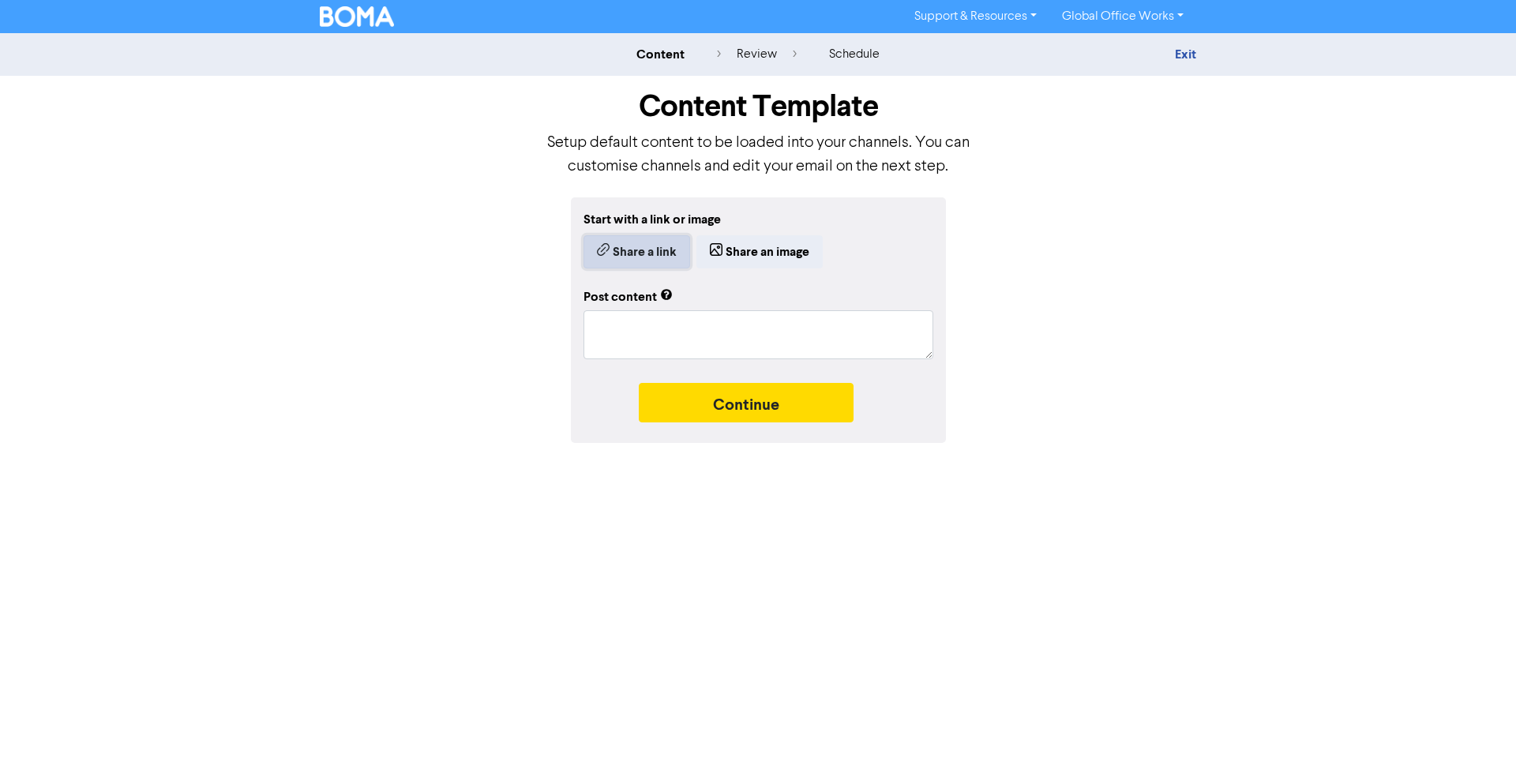
click at [649, 259] on button "Share a link" at bounding box center [636, 251] width 107 height 33
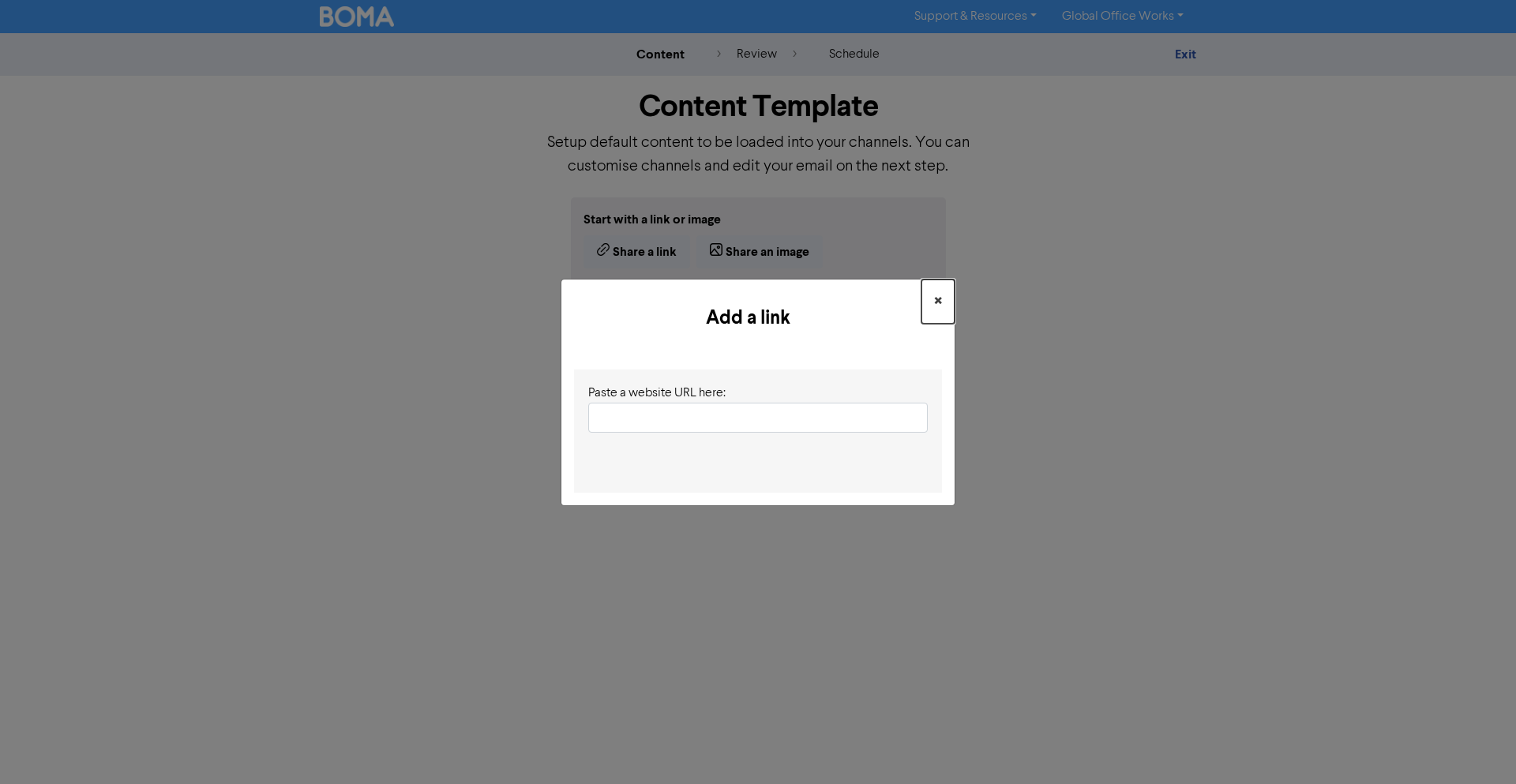
click at [940, 308] on span "×" at bounding box center [938, 301] width 8 height 24
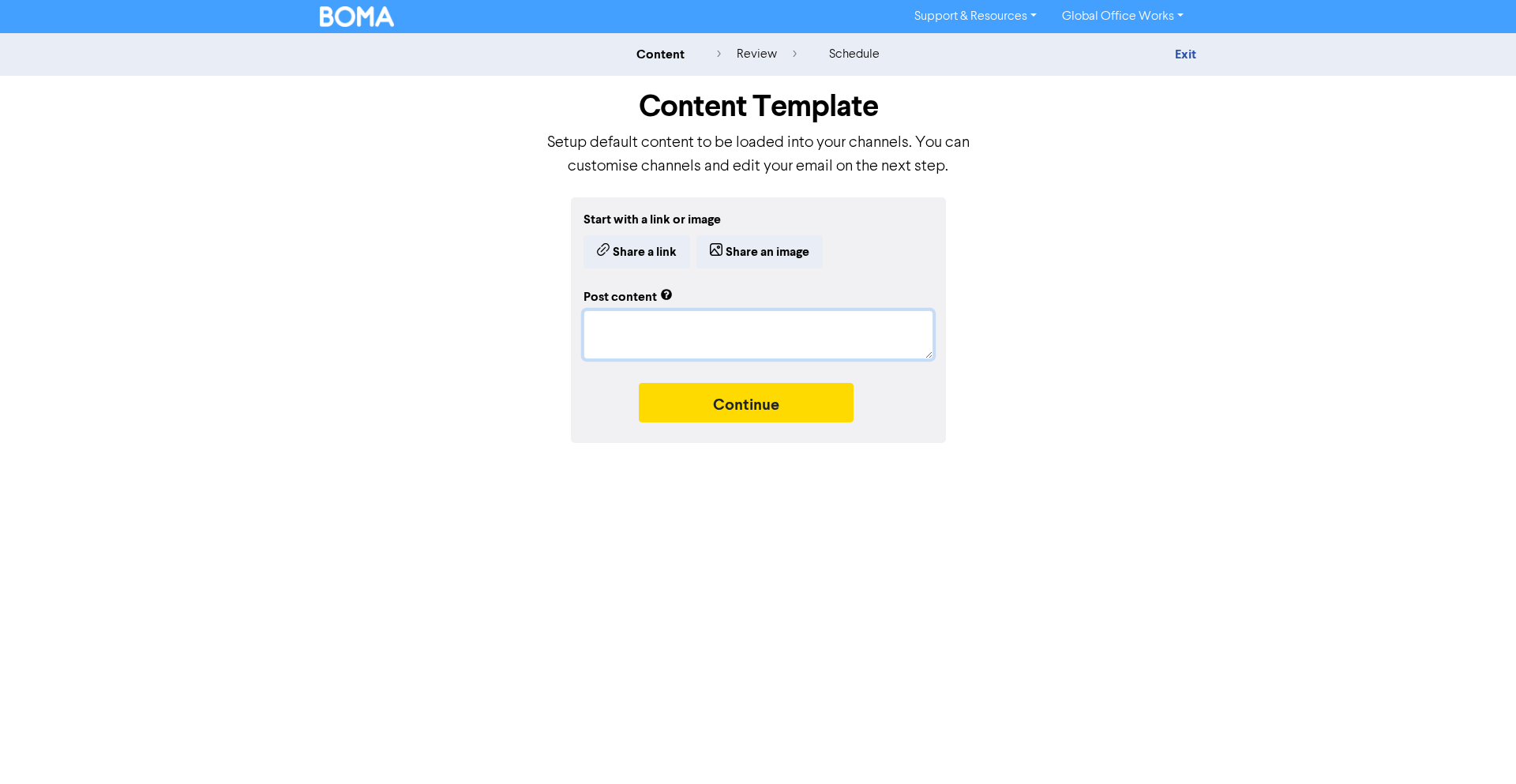
click at [798, 341] on textarea at bounding box center [758, 335] width 350 height 49
type textarea "x"
type textarea "."
type textarea "x"
type textarea ".,"
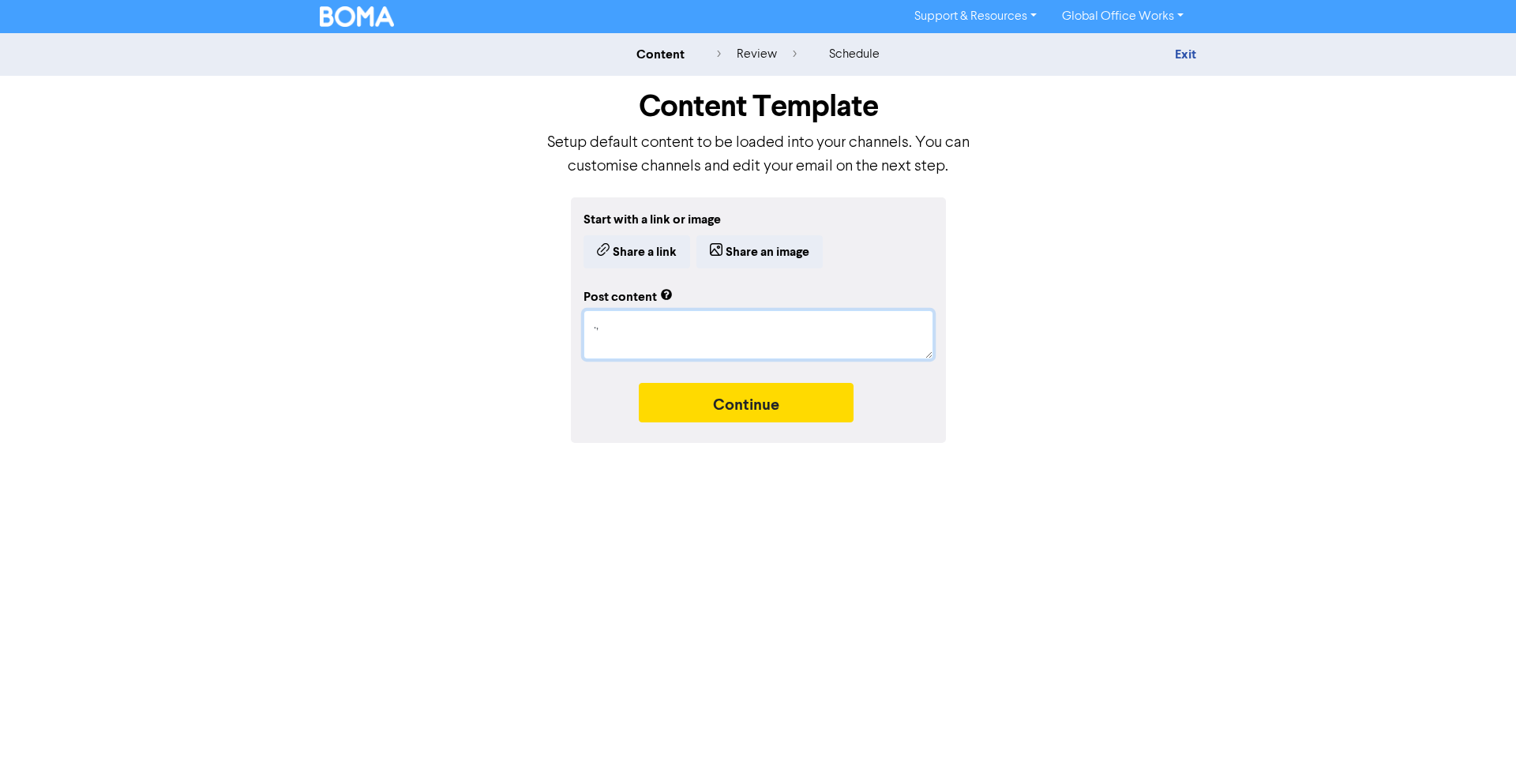
type textarea "x"
type textarea ".,."
type textarea "x"
type textarea ".,.,"
click at [1177, 56] on link "Exit" at bounding box center [1186, 54] width 22 height 16
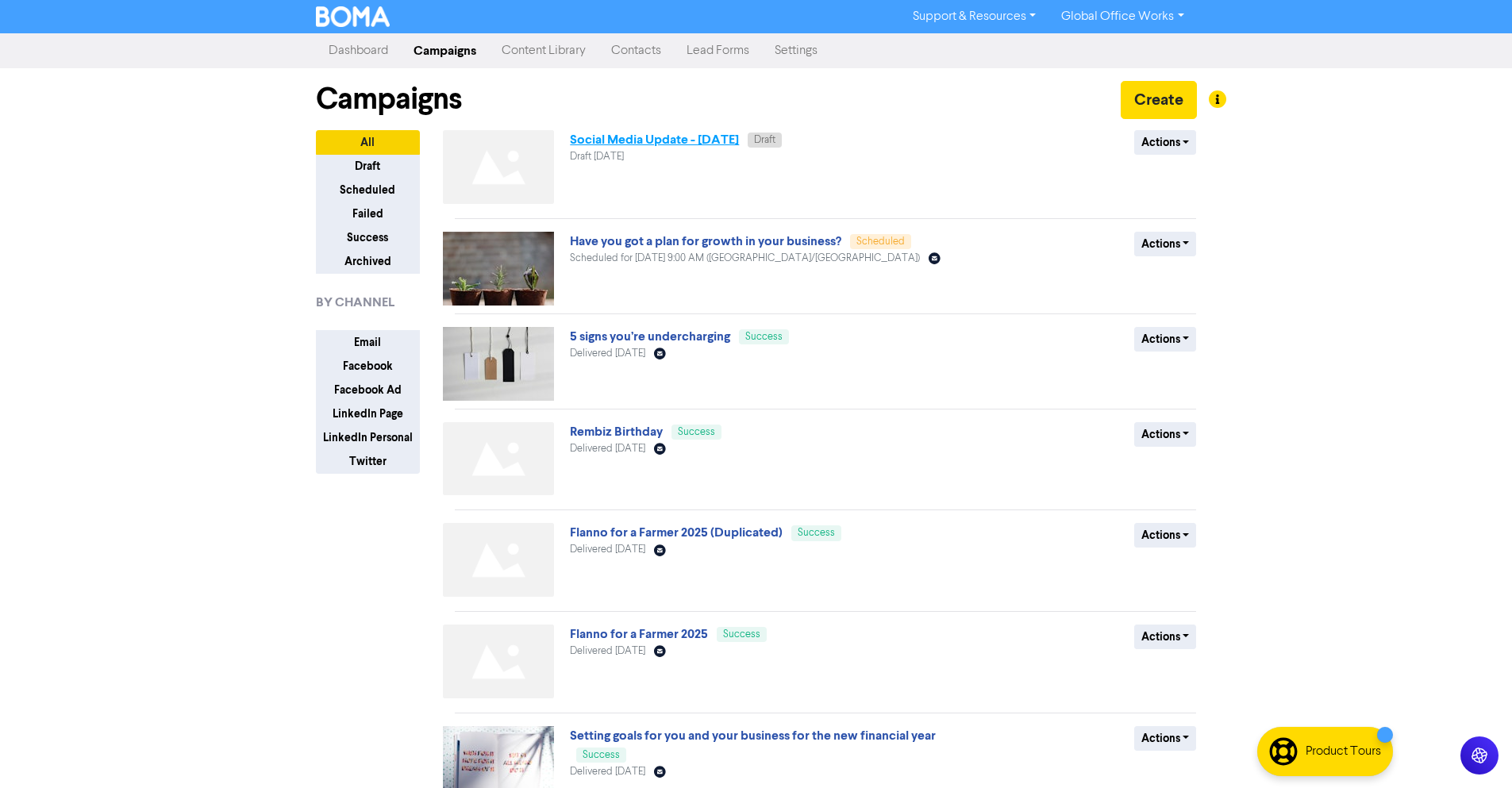
click at [676, 147] on link "Social Media Update - [DATE]" at bounding box center [655, 139] width 169 height 16
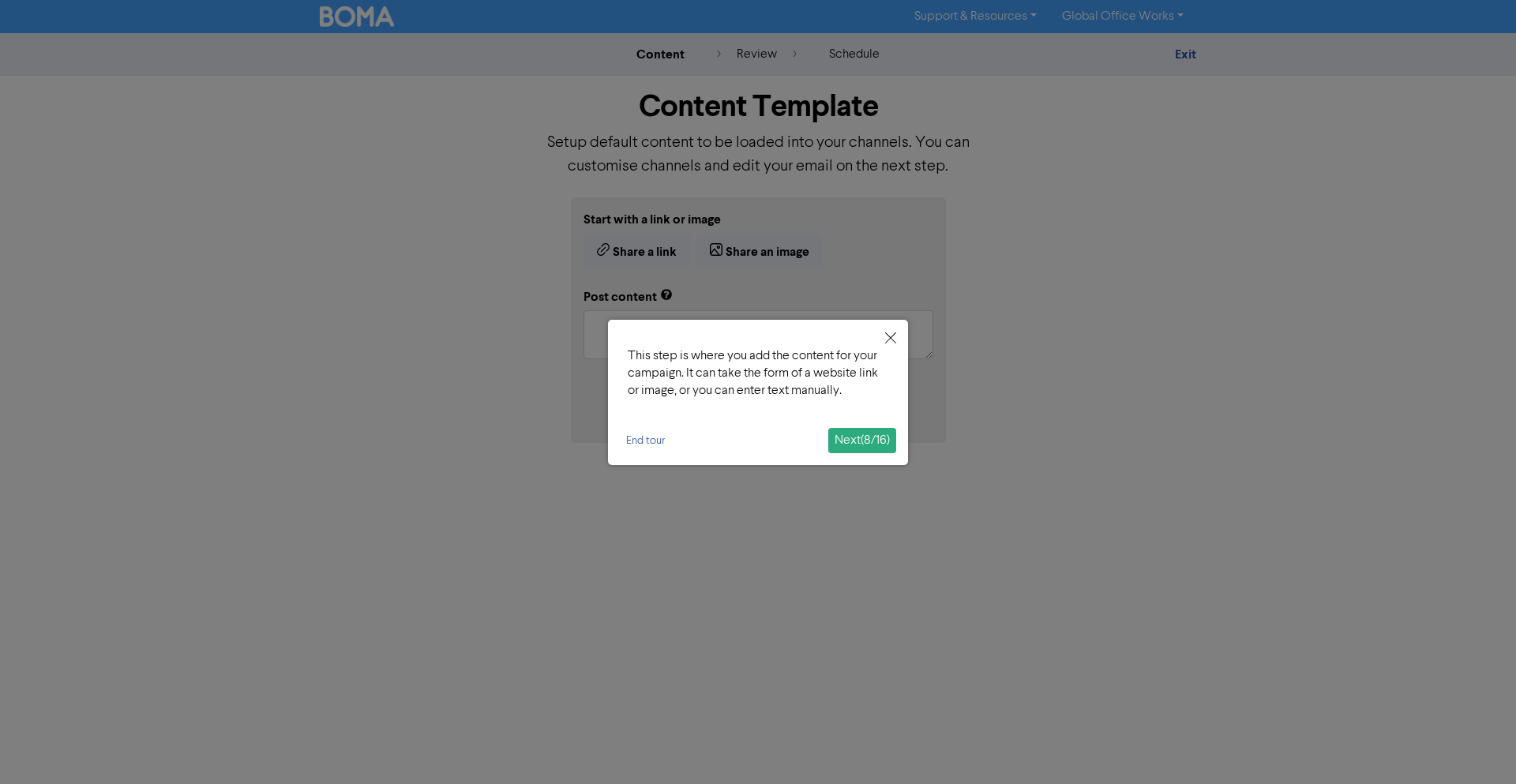
click at [871, 438] on span "Next ( 8 / 16 )" at bounding box center [862, 440] width 56 height 12
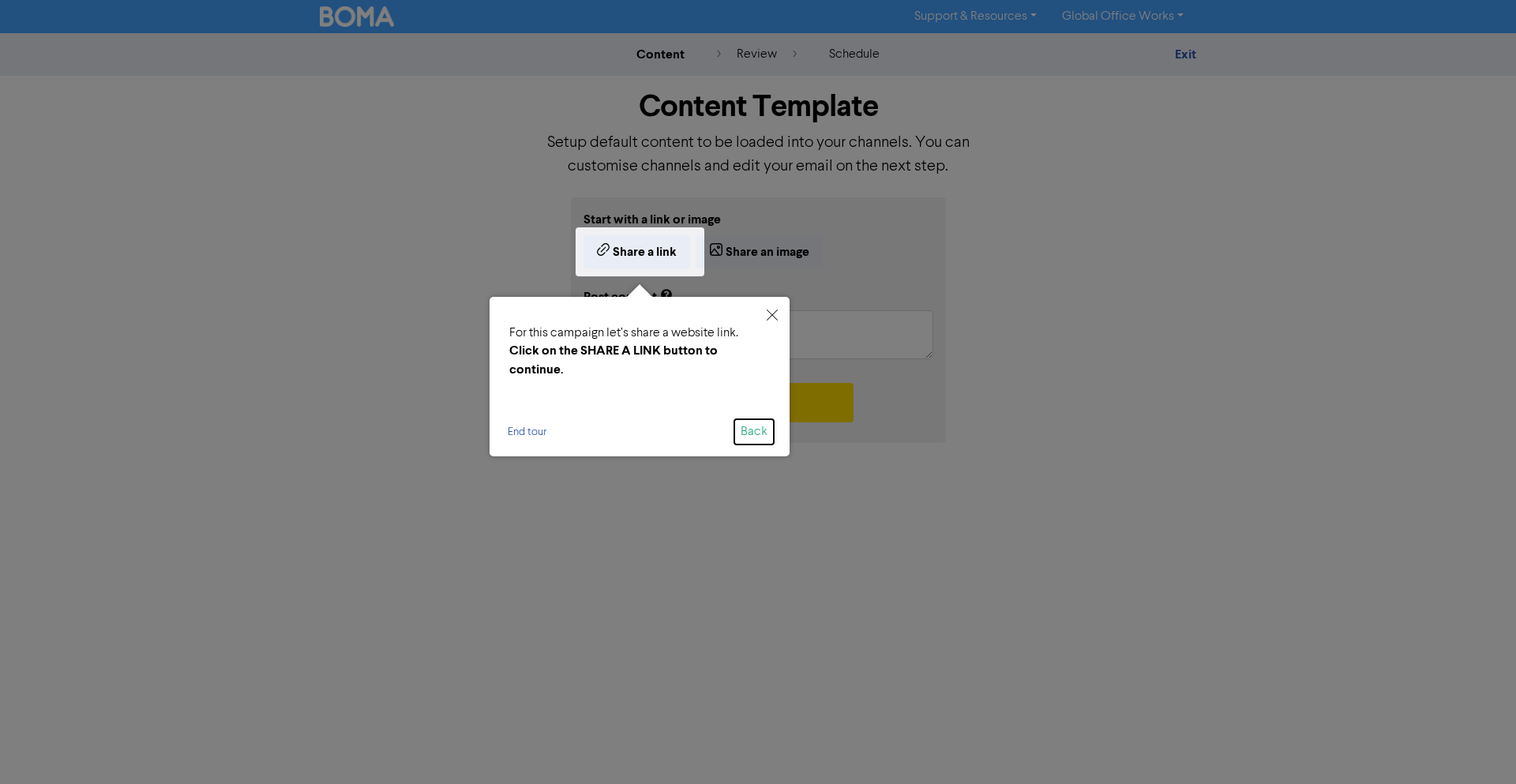
click at [760, 435] on button "Back" at bounding box center [754, 431] width 40 height 25
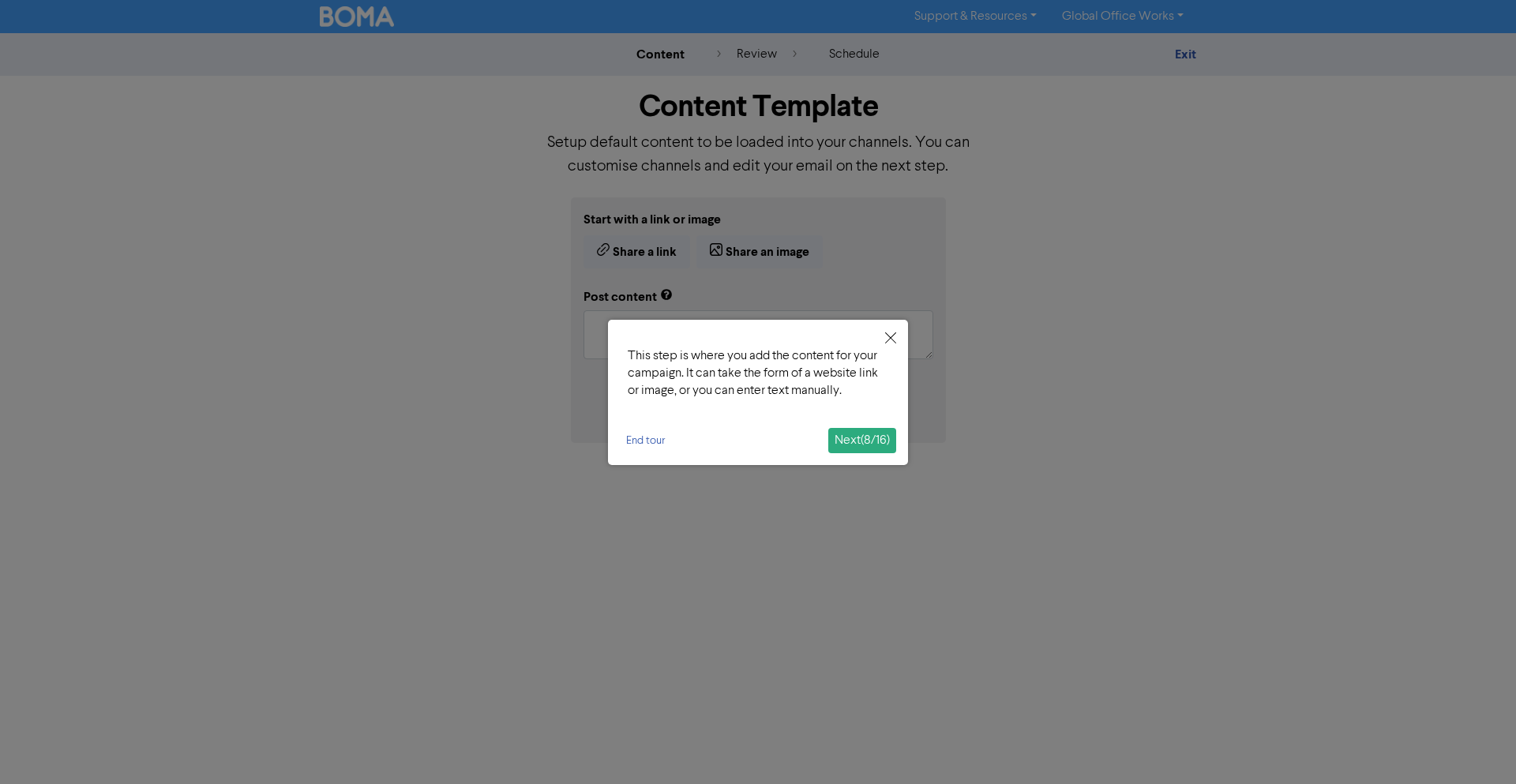
click at [869, 443] on span "Next ( 8 / 16 )" at bounding box center [862, 440] width 56 height 12
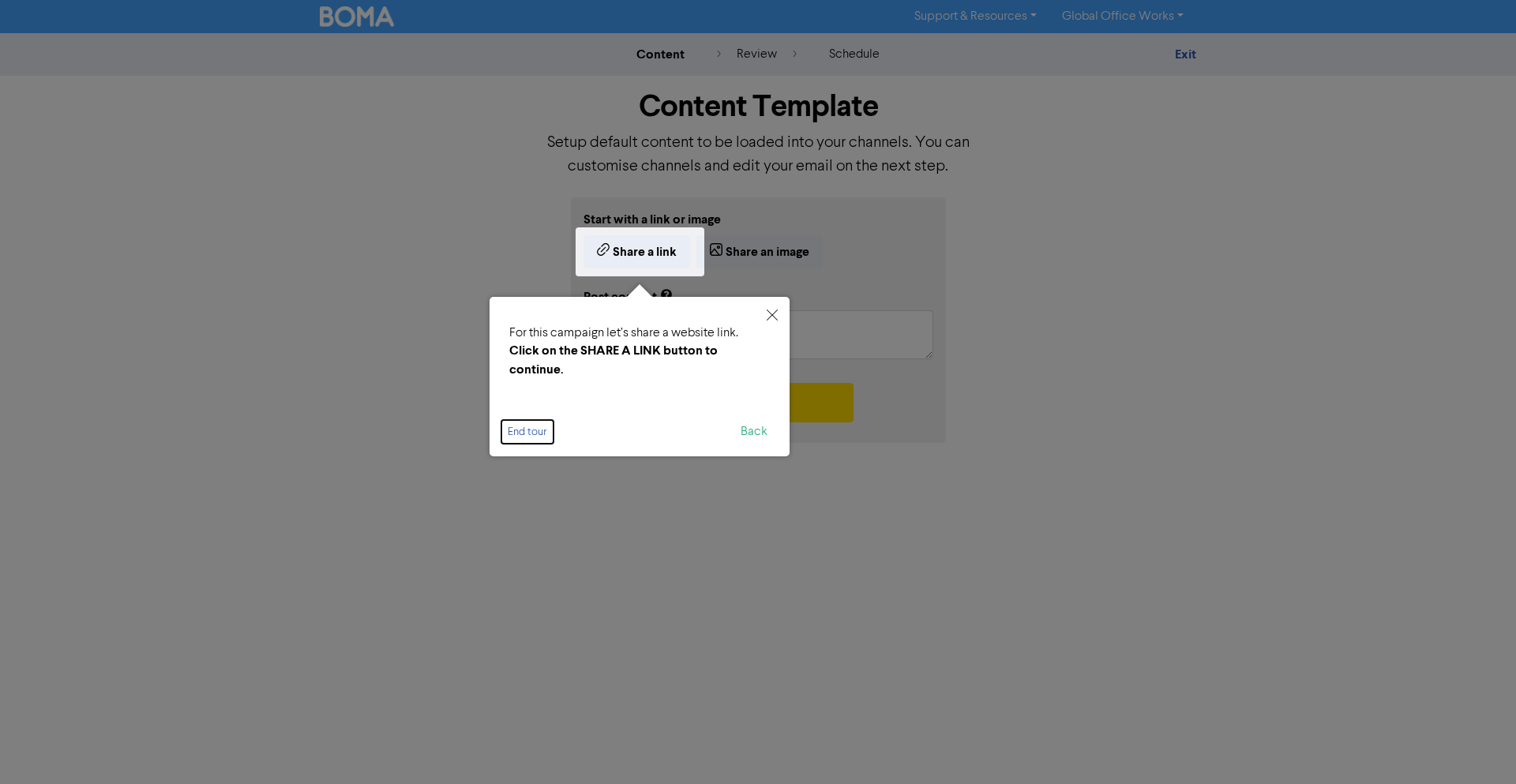
click at [526, 427] on button "End tour" at bounding box center [527, 431] width 52 height 24
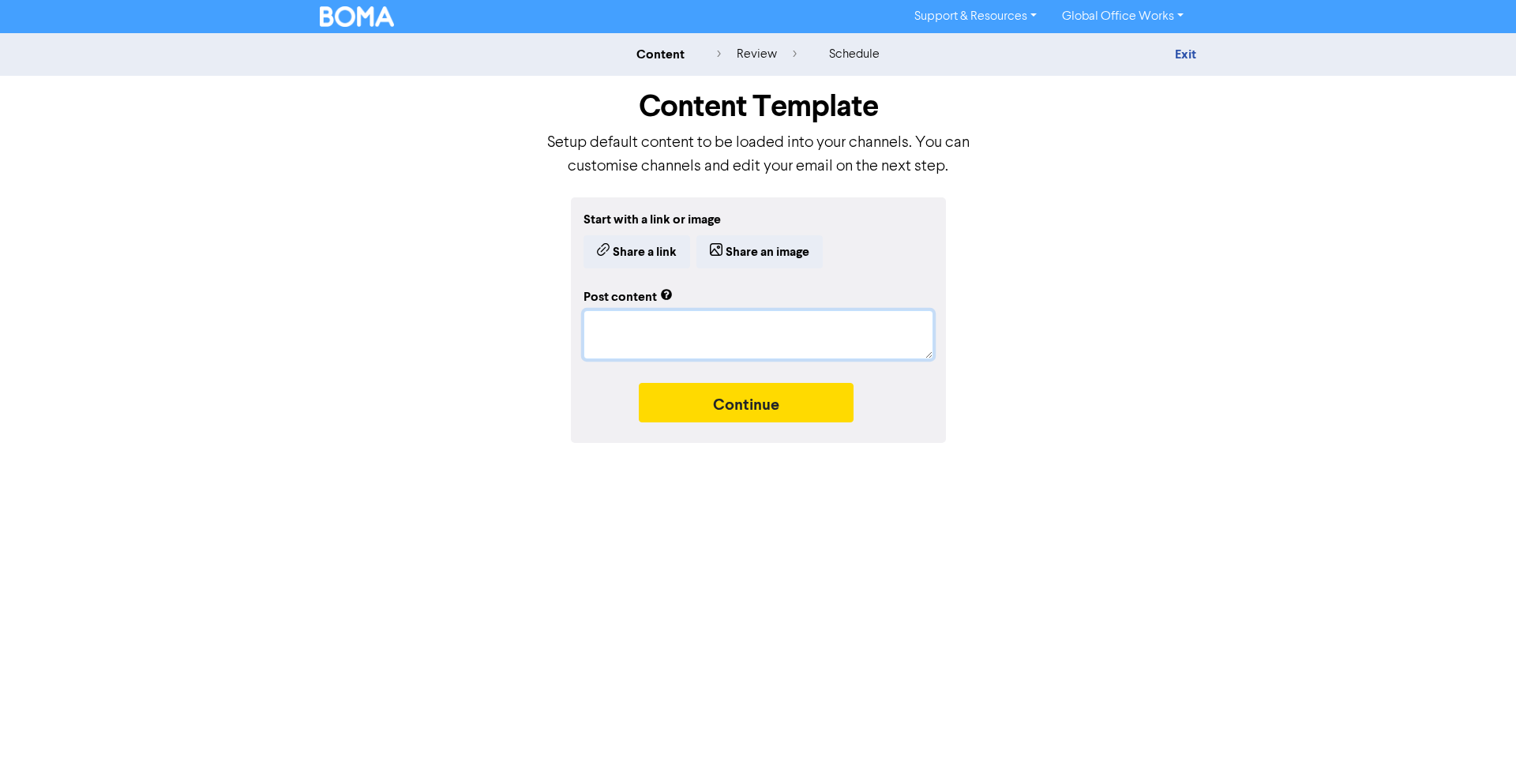
click at [721, 337] on textarea at bounding box center [758, 335] width 350 height 49
type textarea "x"
type textarea "."
type textarea "x"
type textarea ".."
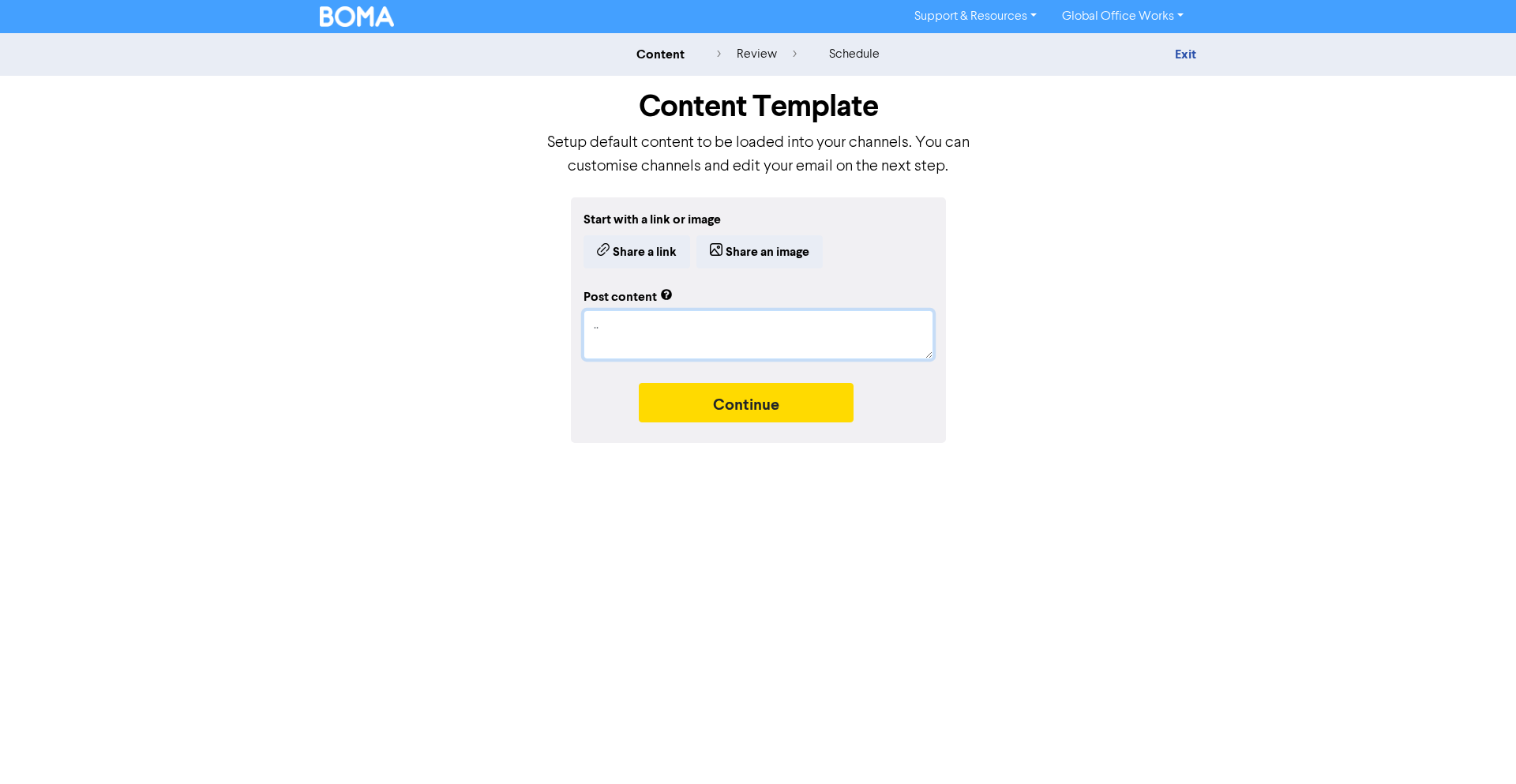
type textarea "x"
type textarea "..."
type textarea "x"
type textarea "...."
type textarea "x"
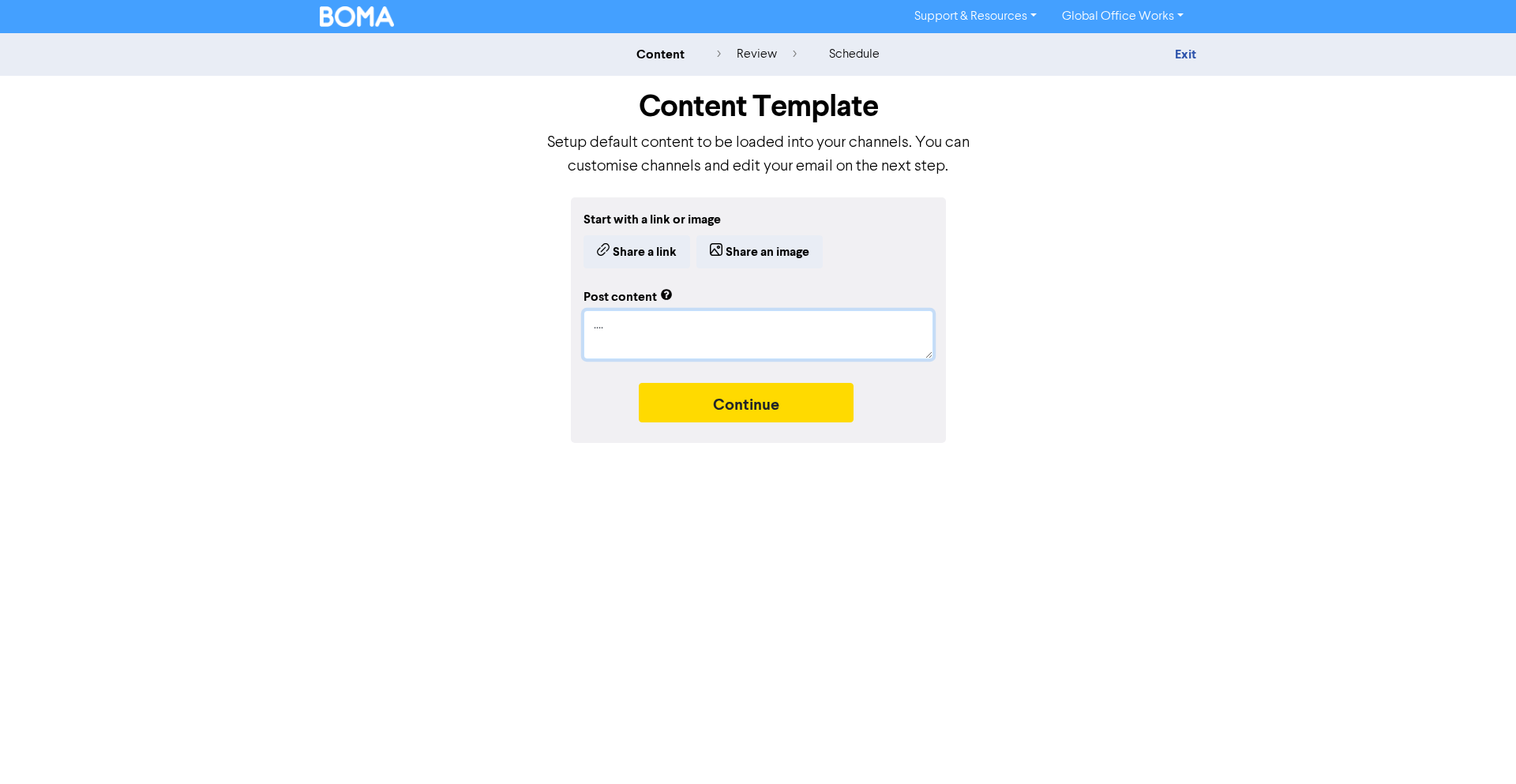
type textarea "....."
type textarea "x"
type textarea "......"
type textarea "x"
type textarea "......."
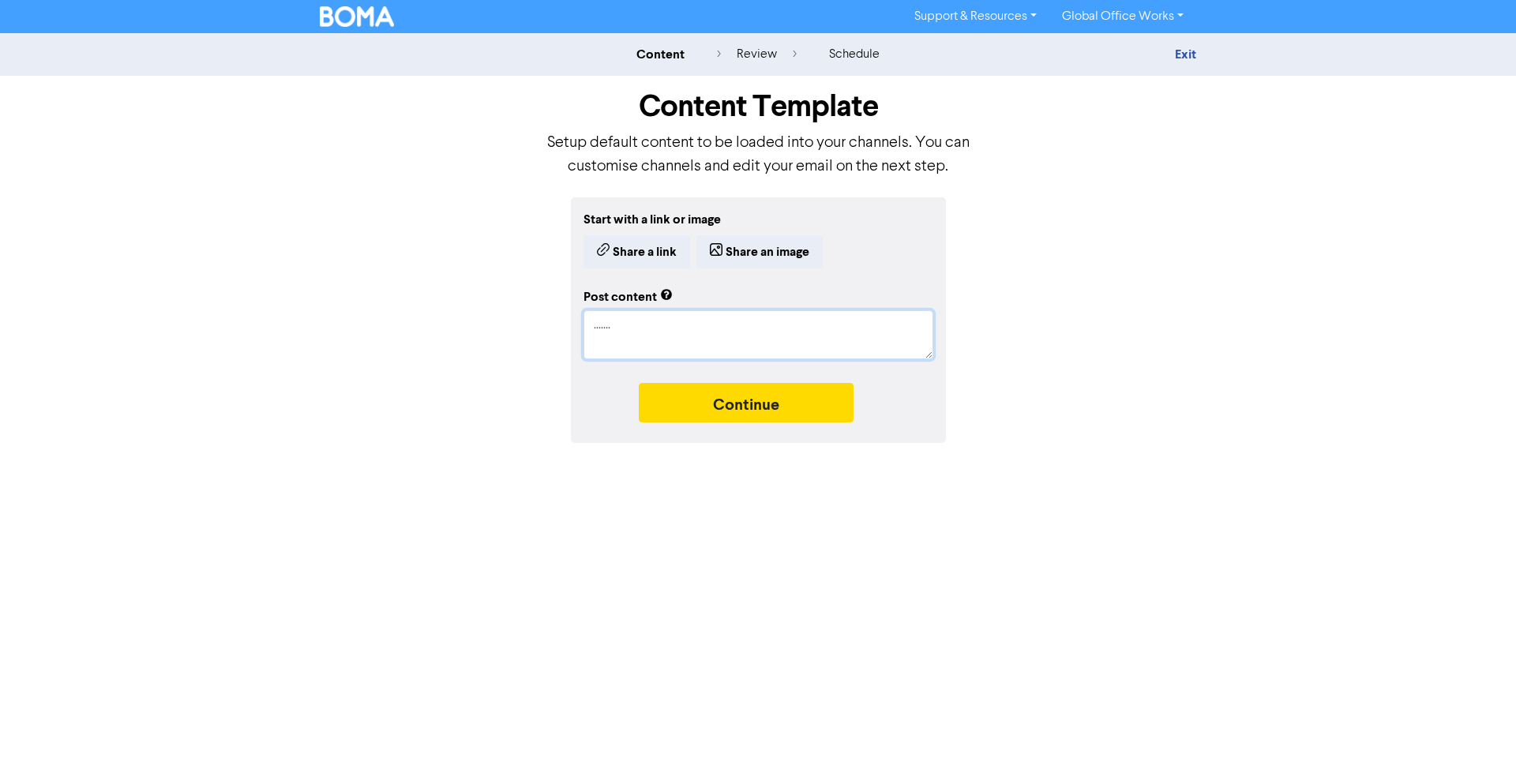
type textarea "x"
type textarea "........"
type textarea "x"
type textarea "........."
type textarea "x"
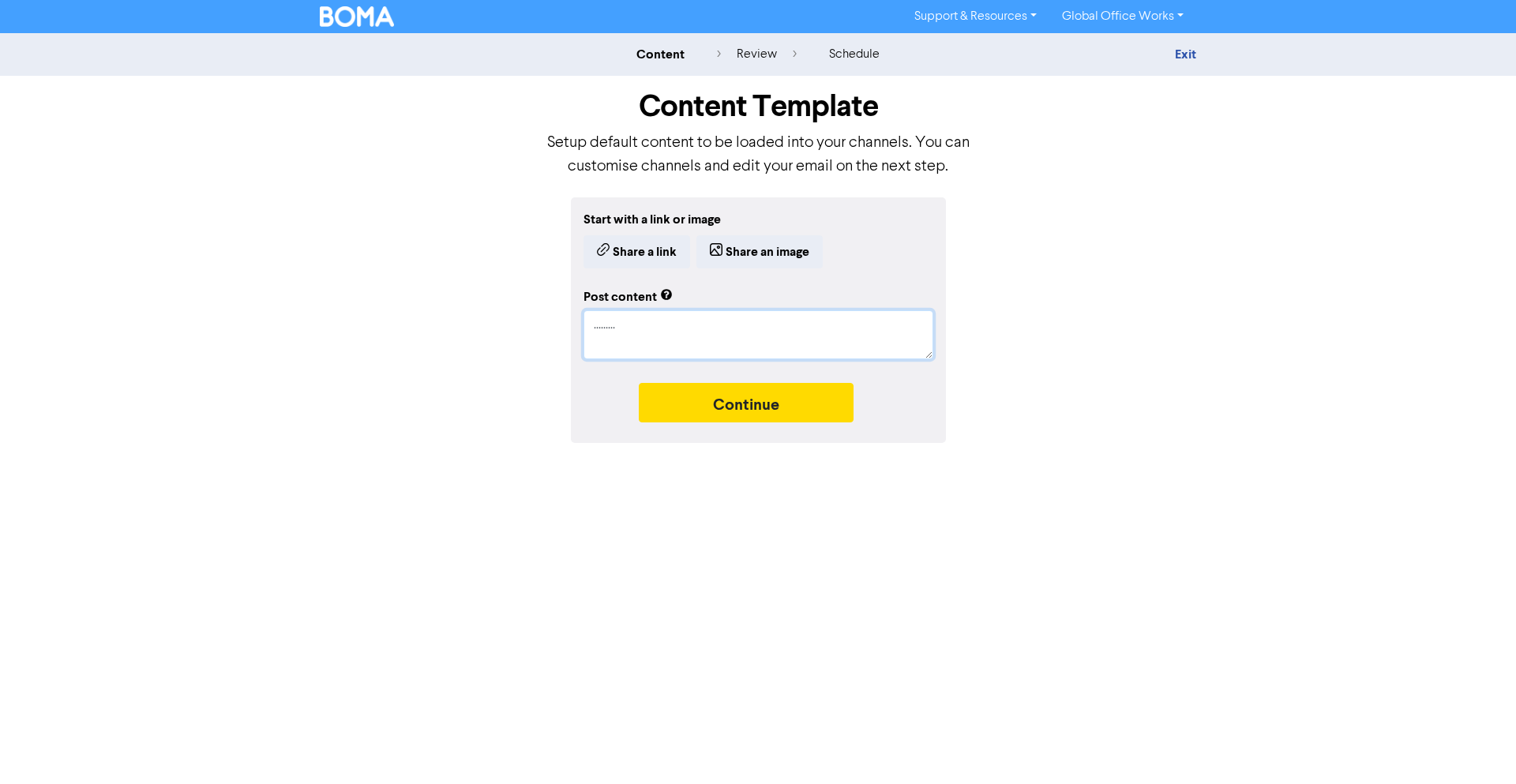
type textarea ".........."
type textarea "x"
type textarea "..........."
click at [752, 419] on button "Continue" at bounding box center [747, 403] width 215 height 40
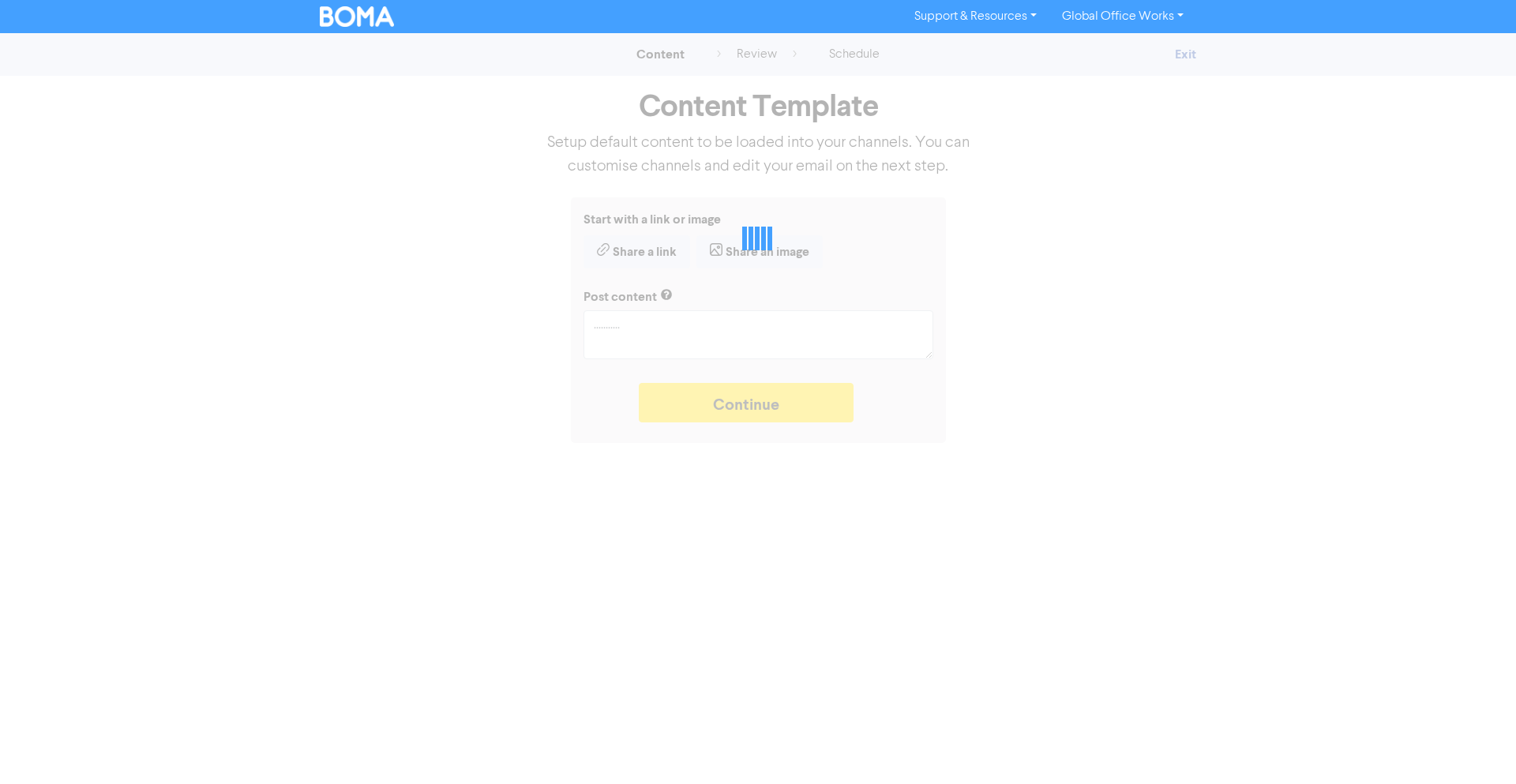
type textarea "x"
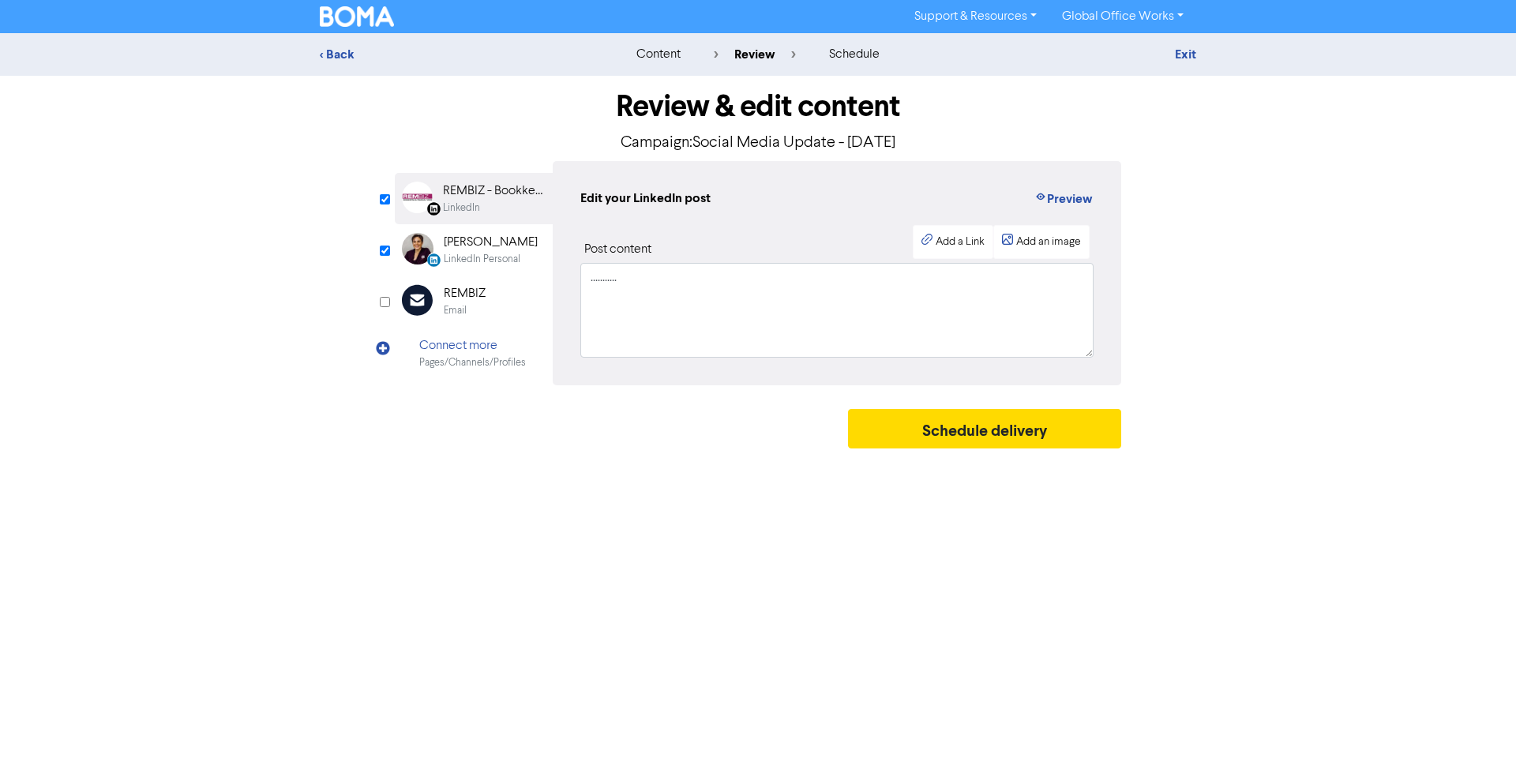
click at [382, 349] on icon at bounding box center [382, 358] width 16 height 34
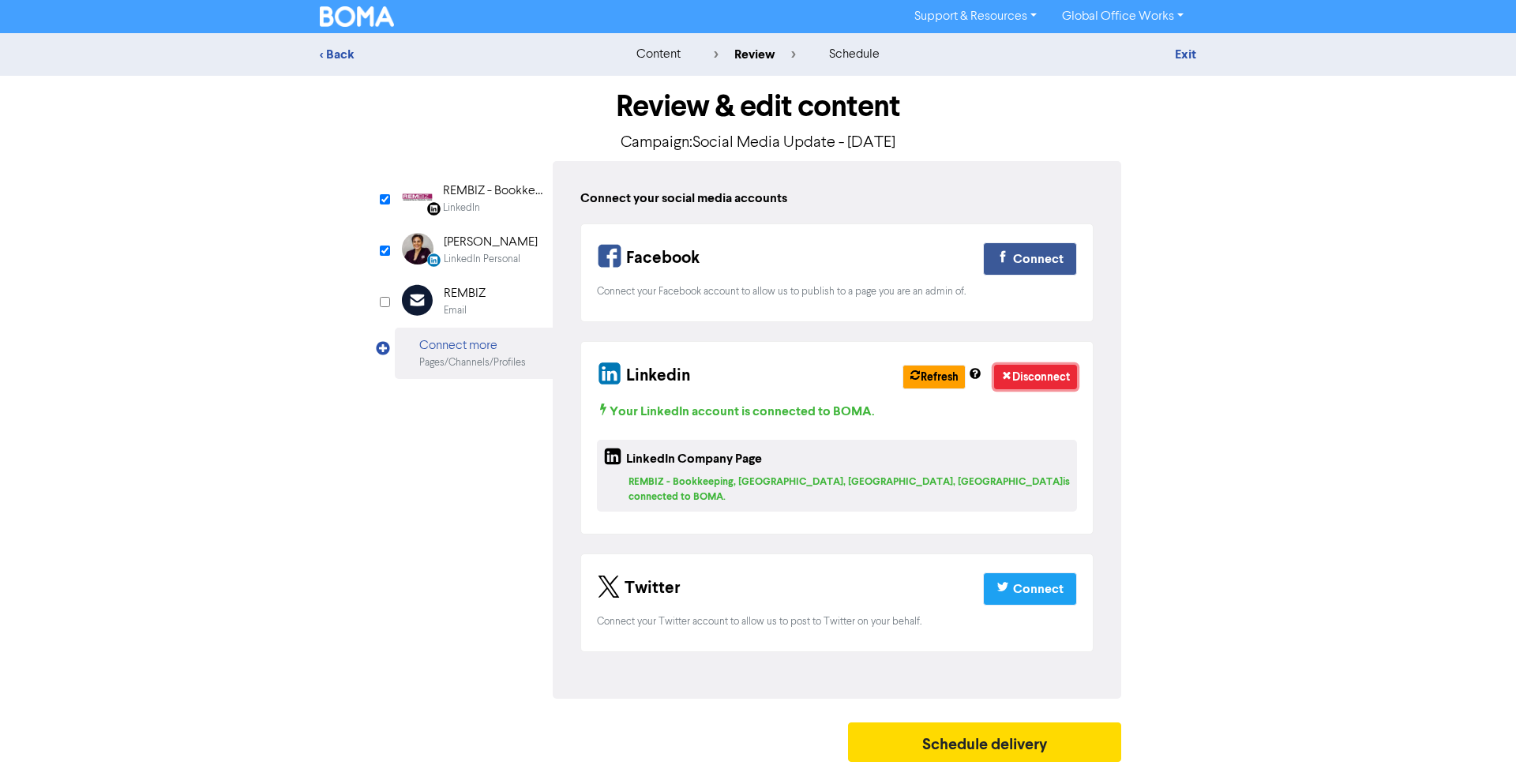
click at [1031, 377] on button "Disconnect" at bounding box center [1036, 376] width 83 height 25
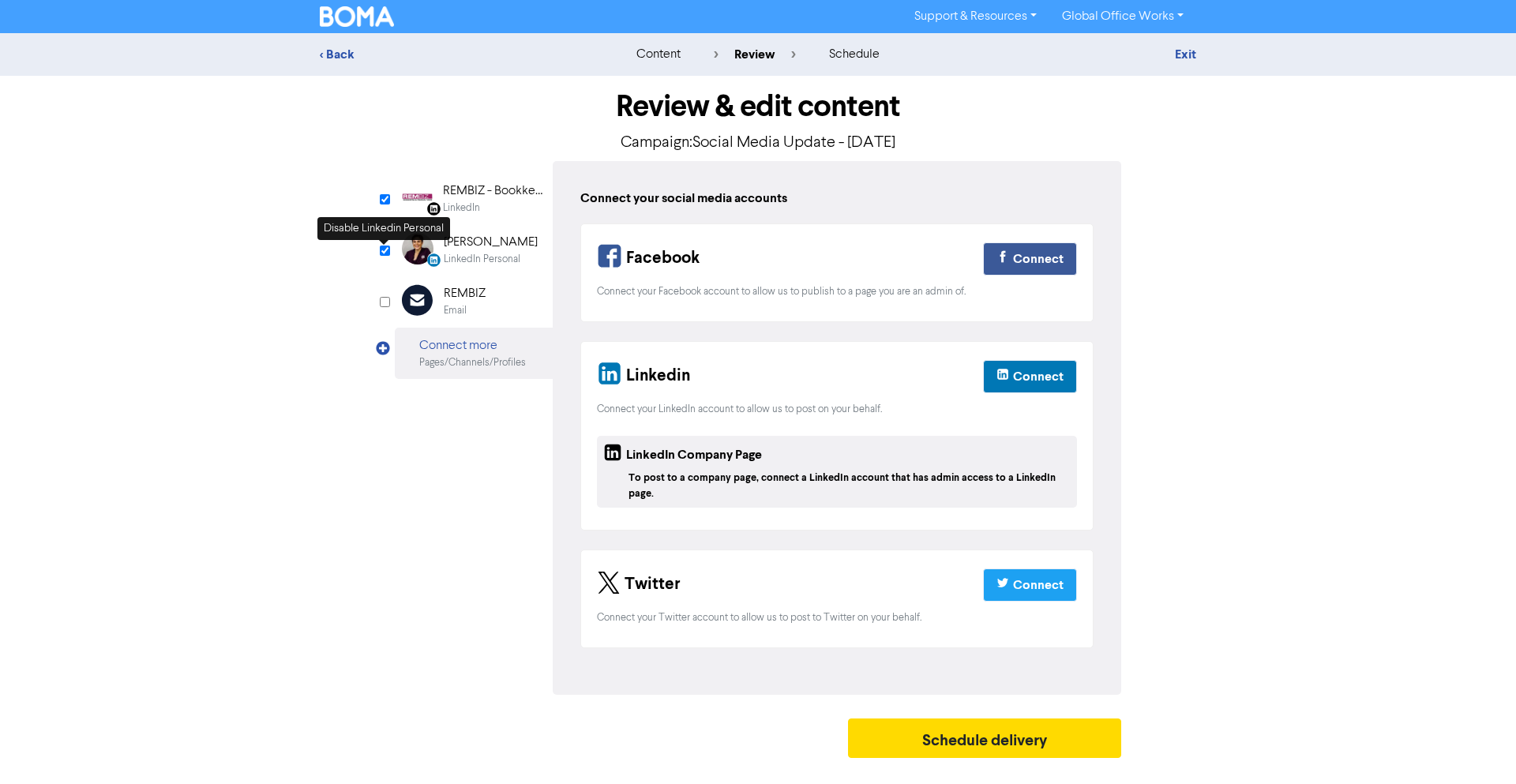
click at [384, 252] on input "checkbox" at bounding box center [384, 250] width 10 height 10
checkbox input "true"
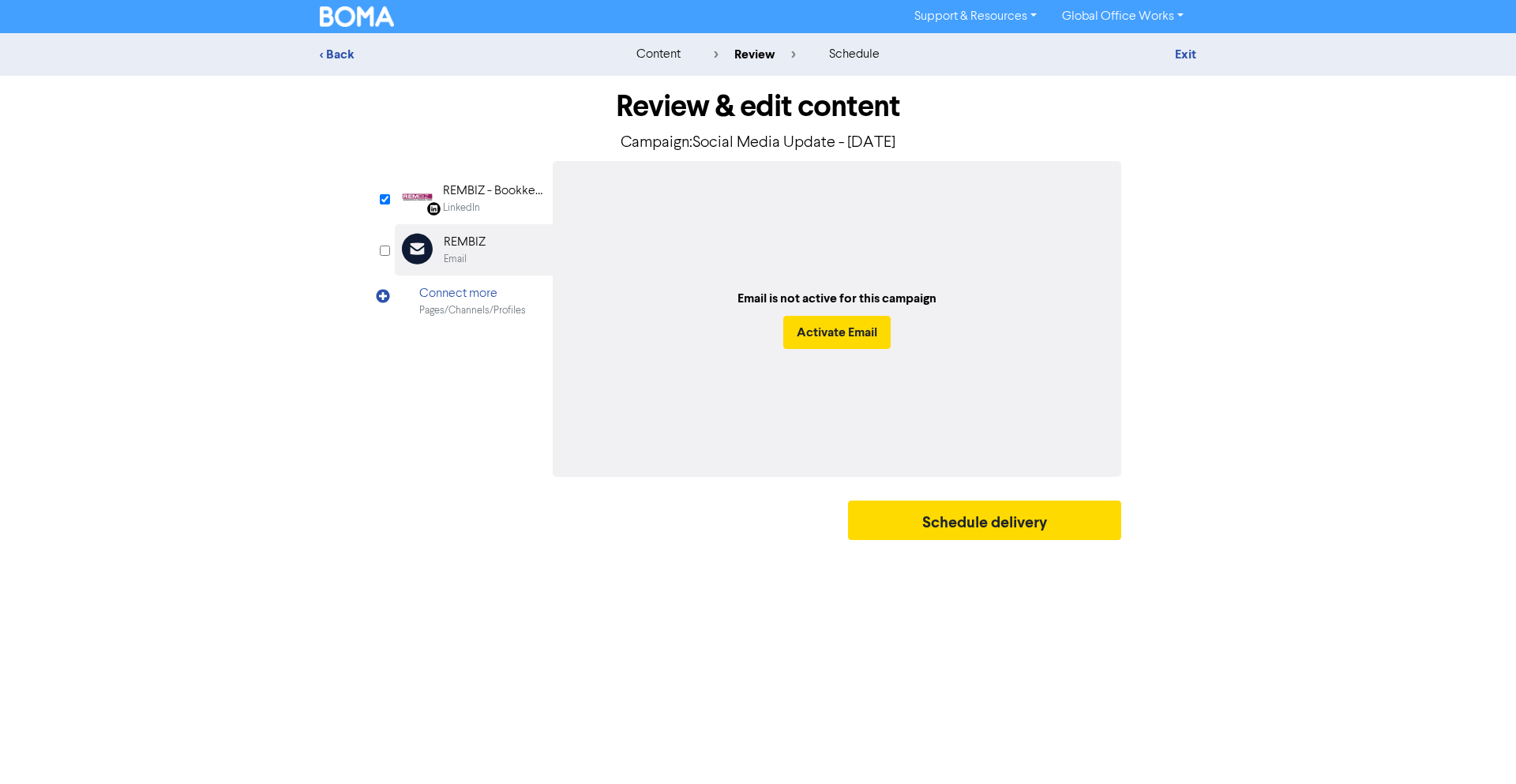
click at [479, 214] on div "LinkedIn" at bounding box center [461, 208] width 37 height 15
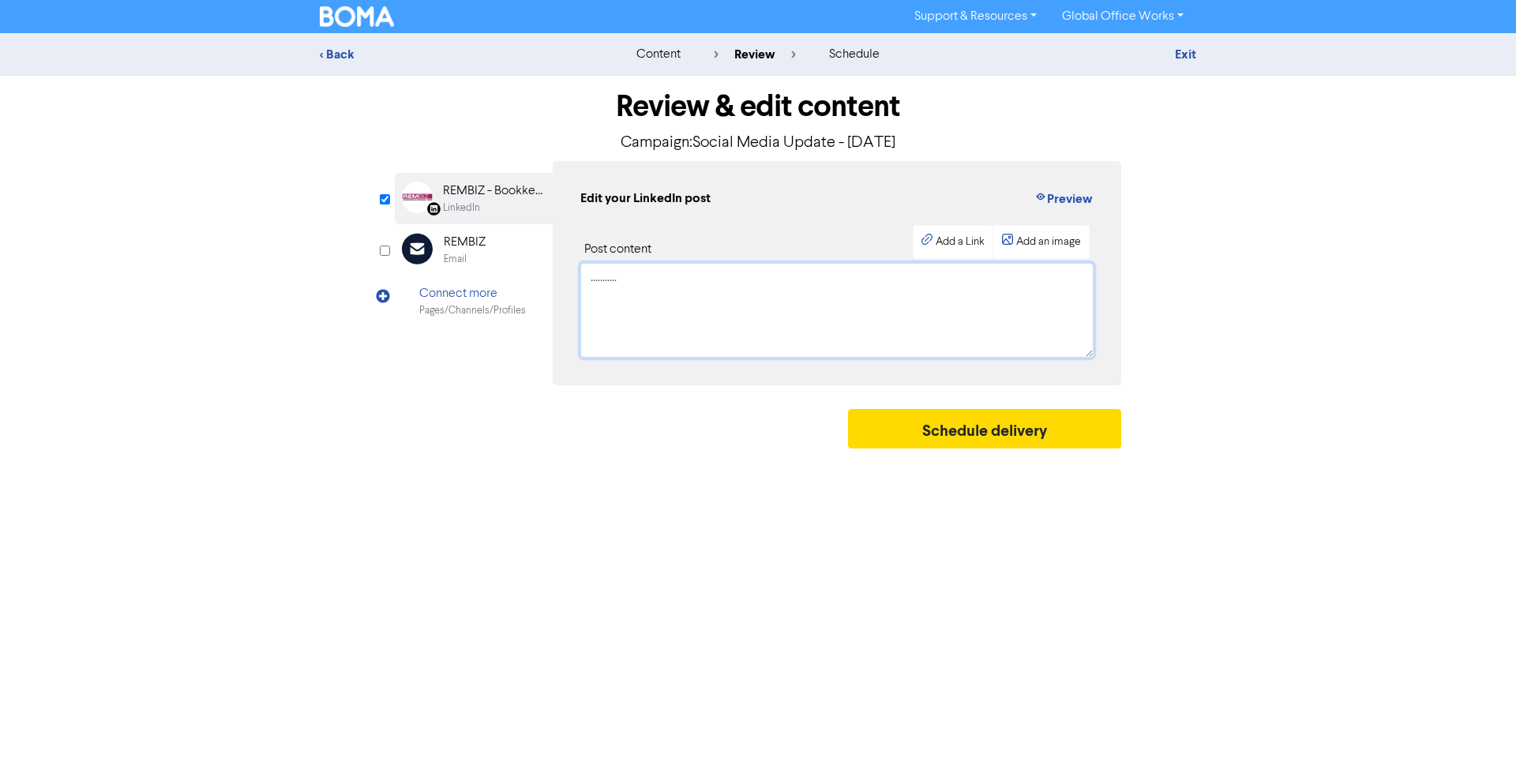
click at [673, 287] on textarea "..........." at bounding box center [837, 310] width 514 height 94
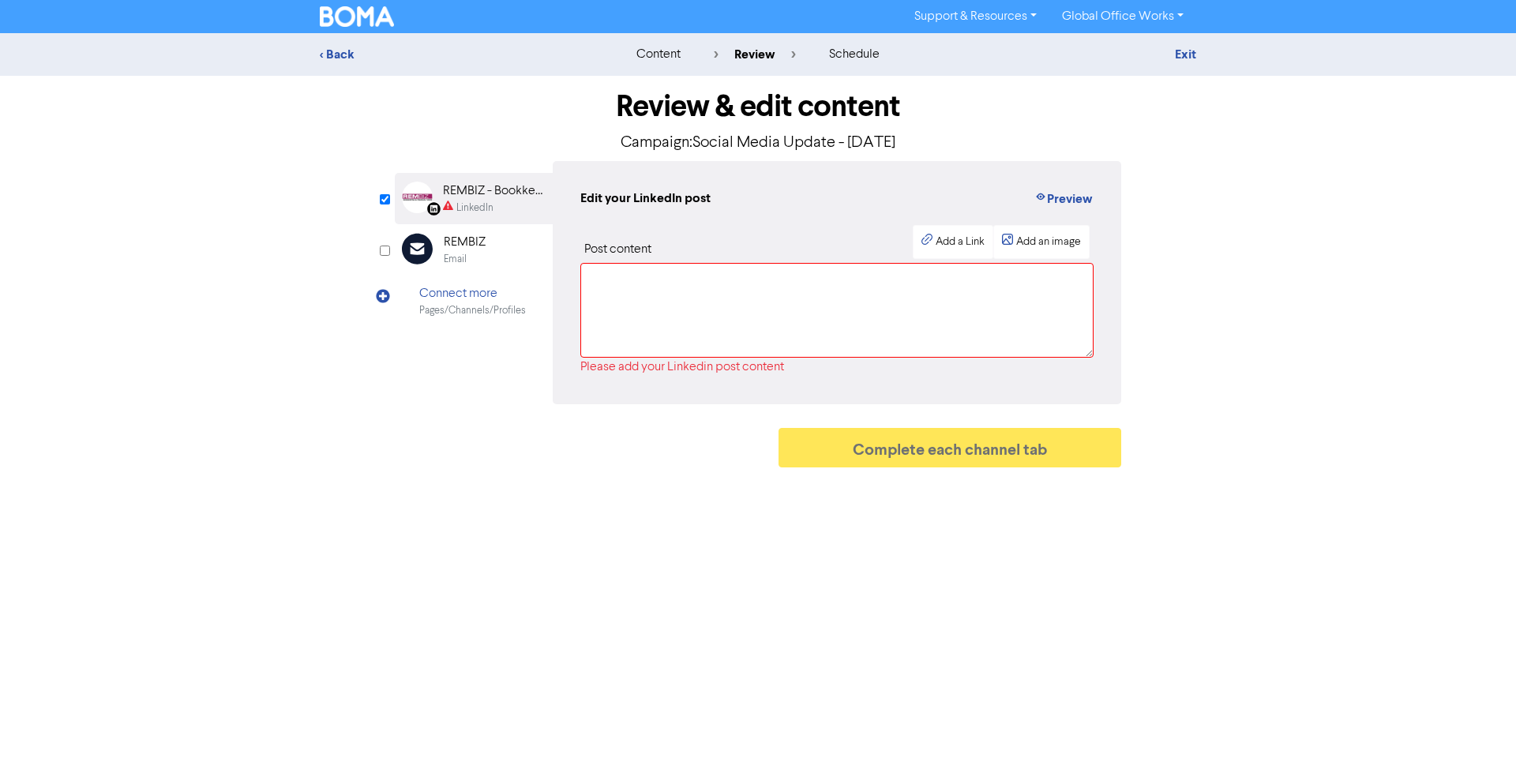
click at [419, 455] on div "Complete each channel tab" at bounding box center [758, 451] width 727 height 47
click at [211, 374] on div "< Back content review schedule Exit Review & edit content Campaign: Social Medi…" at bounding box center [758, 254] width 1516 height 442
click at [307, 273] on div "< Back content review schedule Exit Review & edit content Campaign: Social Medi…" at bounding box center [758, 254] width 1516 height 442
click at [457, 249] on div "REMBIZ" at bounding box center [464, 242] width 42 height 19
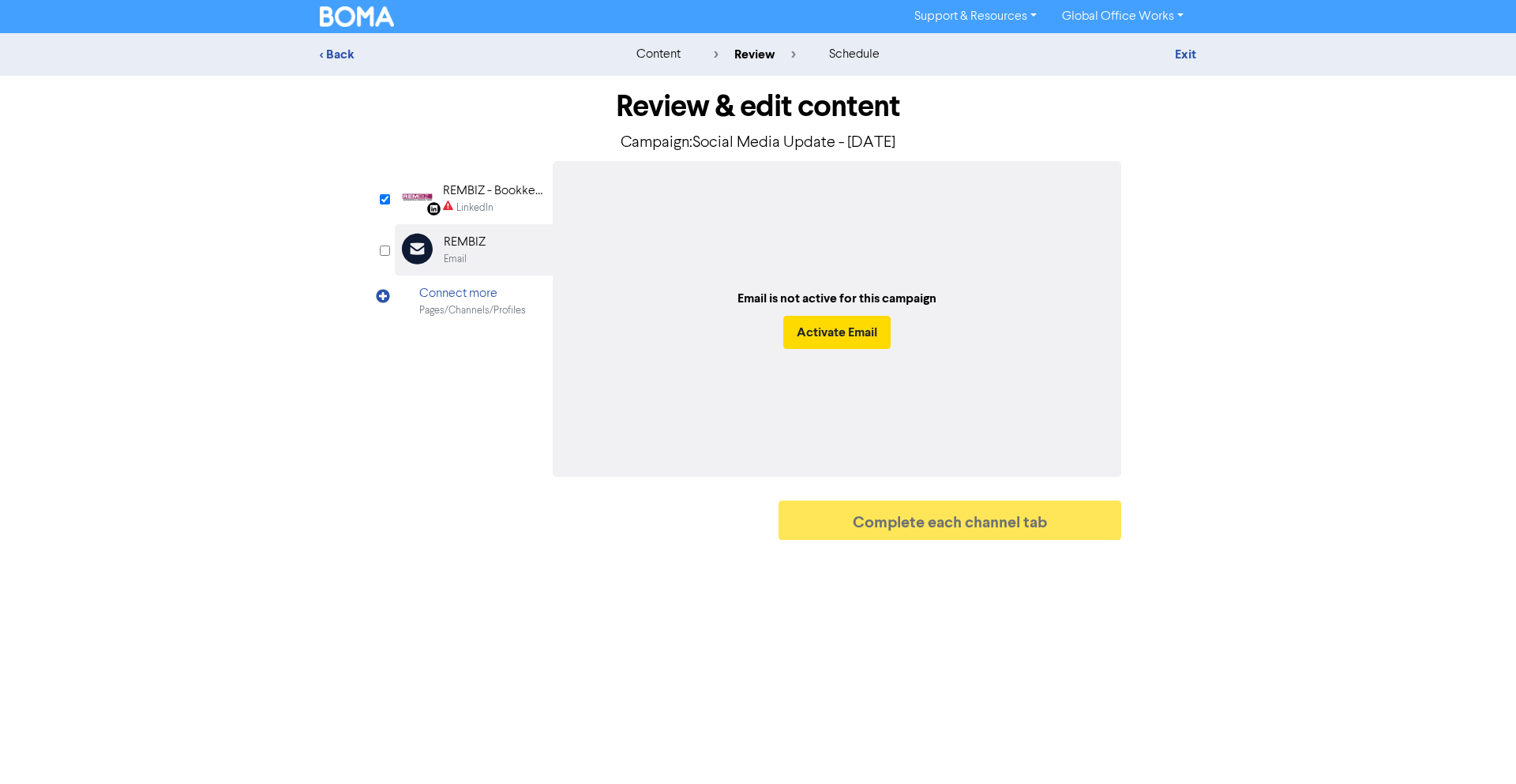
click at [462, 212] on div "LinkedIn" at bounding box center [475, 208] width 37 height 15
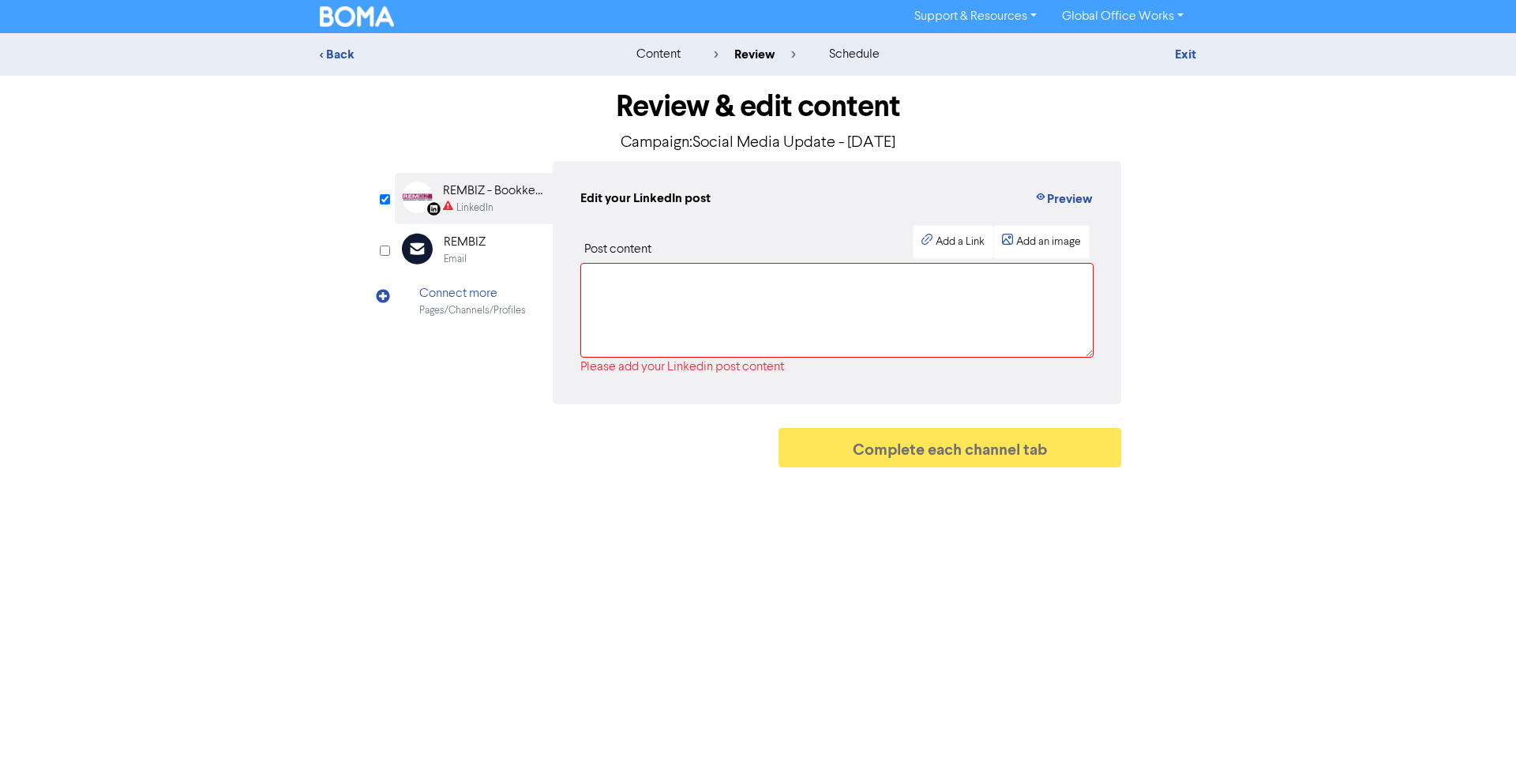
click at [311, 190] on div "Review & edit content Campaign: Social Media Update - [DATE] LinkedIn Page Crea…" at bounding box center [758, 275] width 901 height 399
click at [349, 69] on div "< Back content review schedule Exit" at bounding box center [758, 54] width 1516 height 42
click at [344, 61] on div "< Back" at bounding box center [458, 55] width 277 height 19
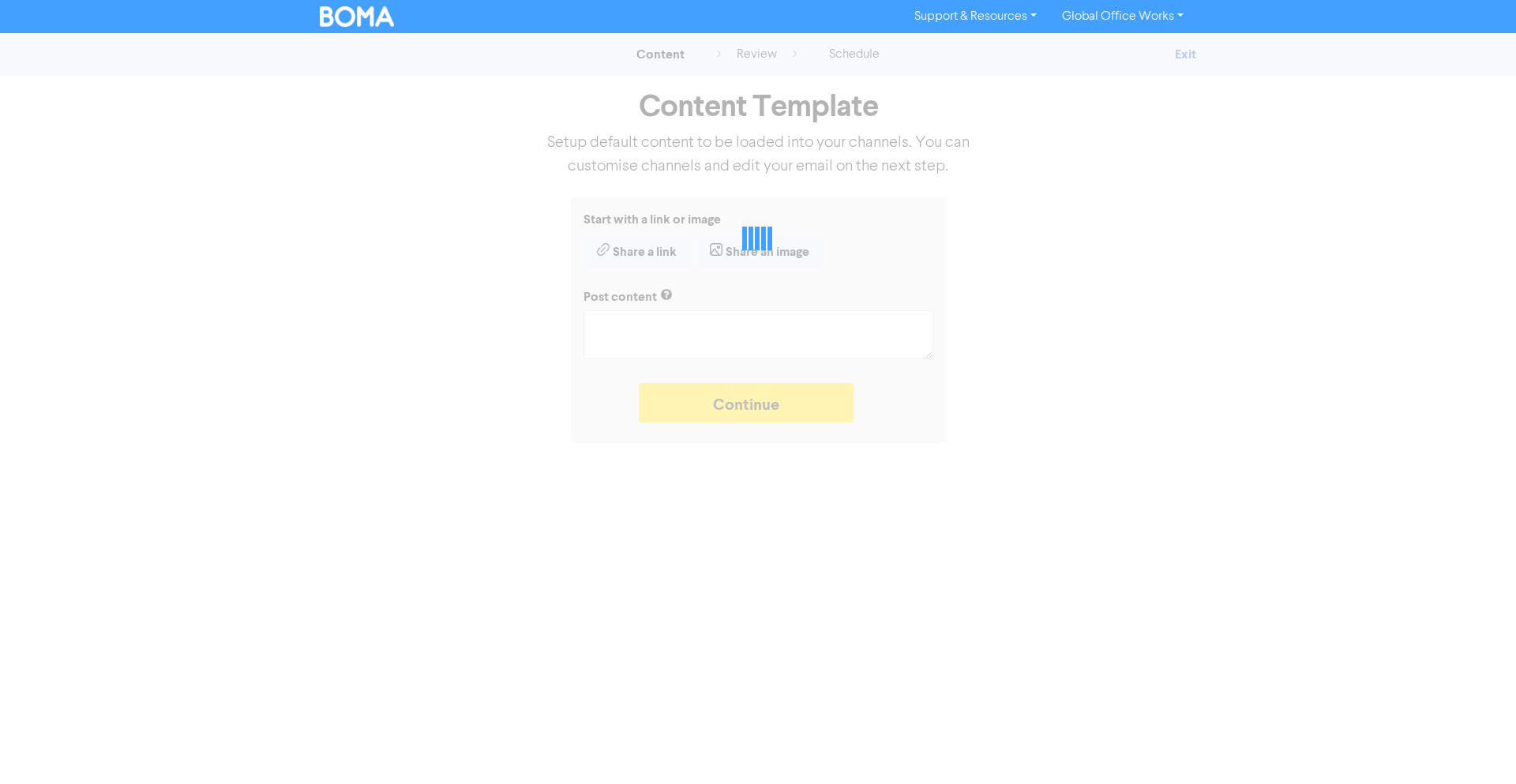
type textarea "x"
type textarea "..........."
type textarea "x"
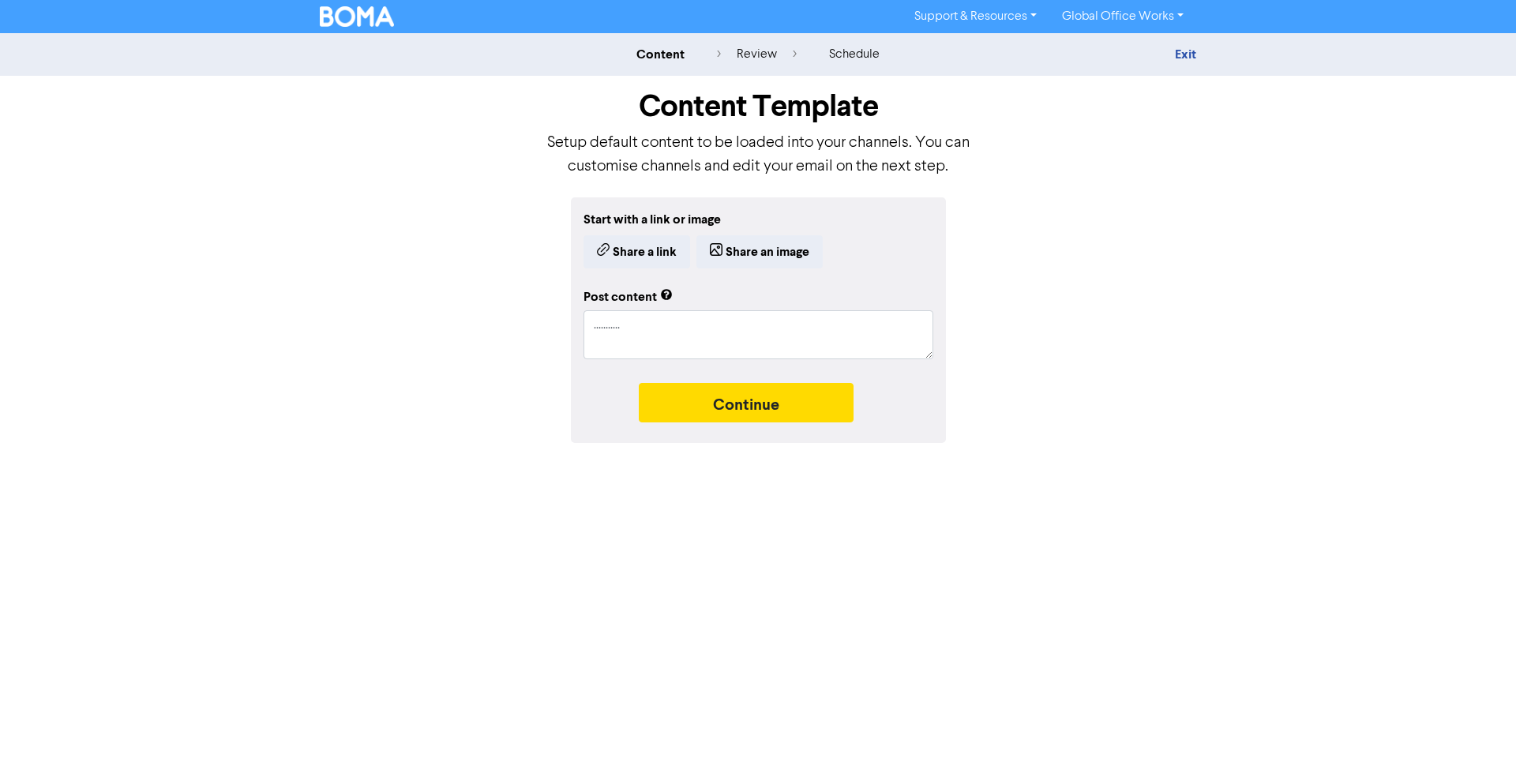
click at [1183, 67] on div "content review schedule Exit" at bounding box center [758, 54] width 1516 height 42
click at [1187, 58] on link "Exit" at bounding box center [1186, 54] width 22 height 16
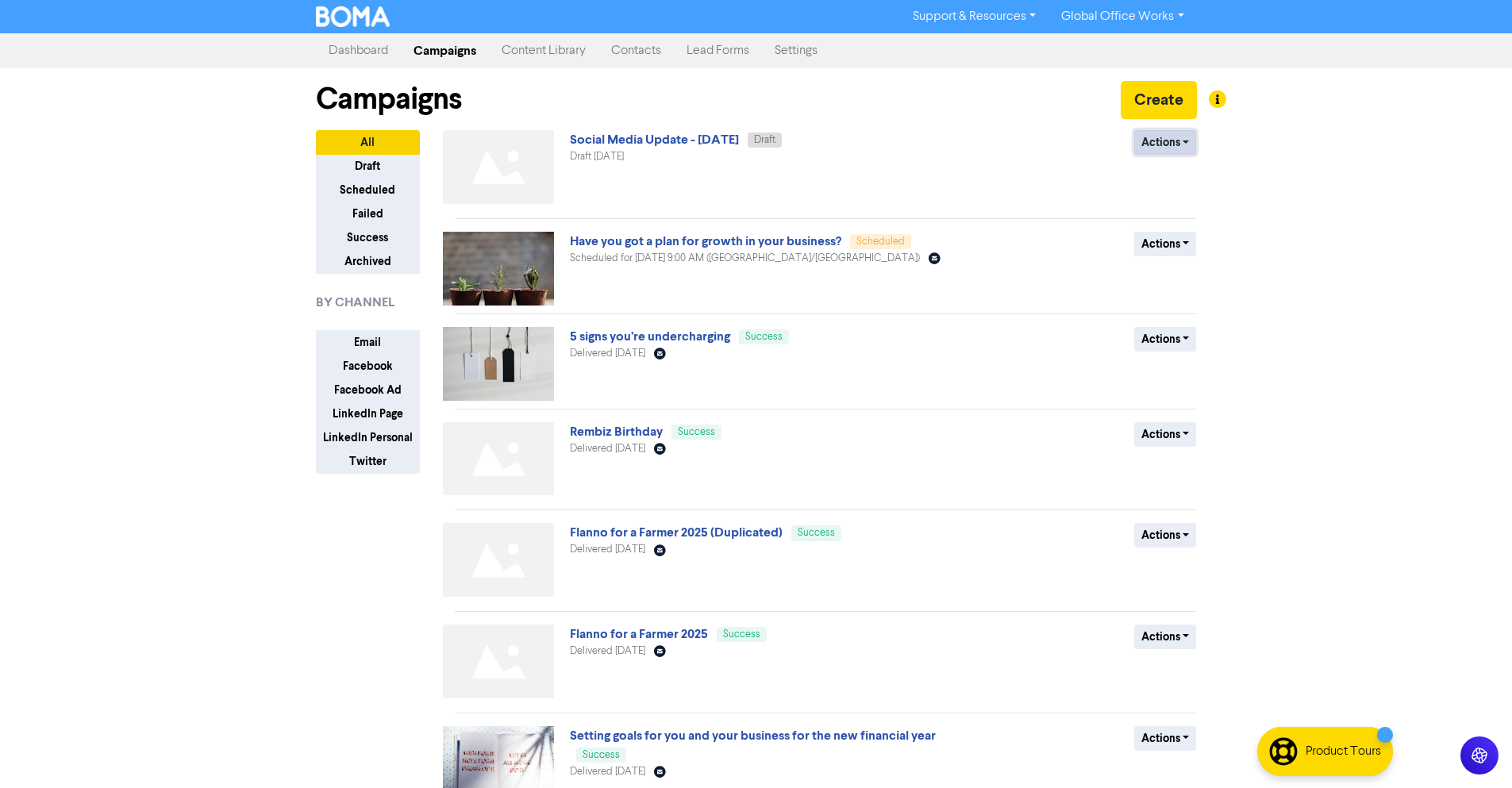
click at [1171, 148] on button "Actions" at bounding box center [1165, 142] width 63 height 25
click at [1177, 180] on button "Delete" at bounding box center [1197, 175] width 125 height 26
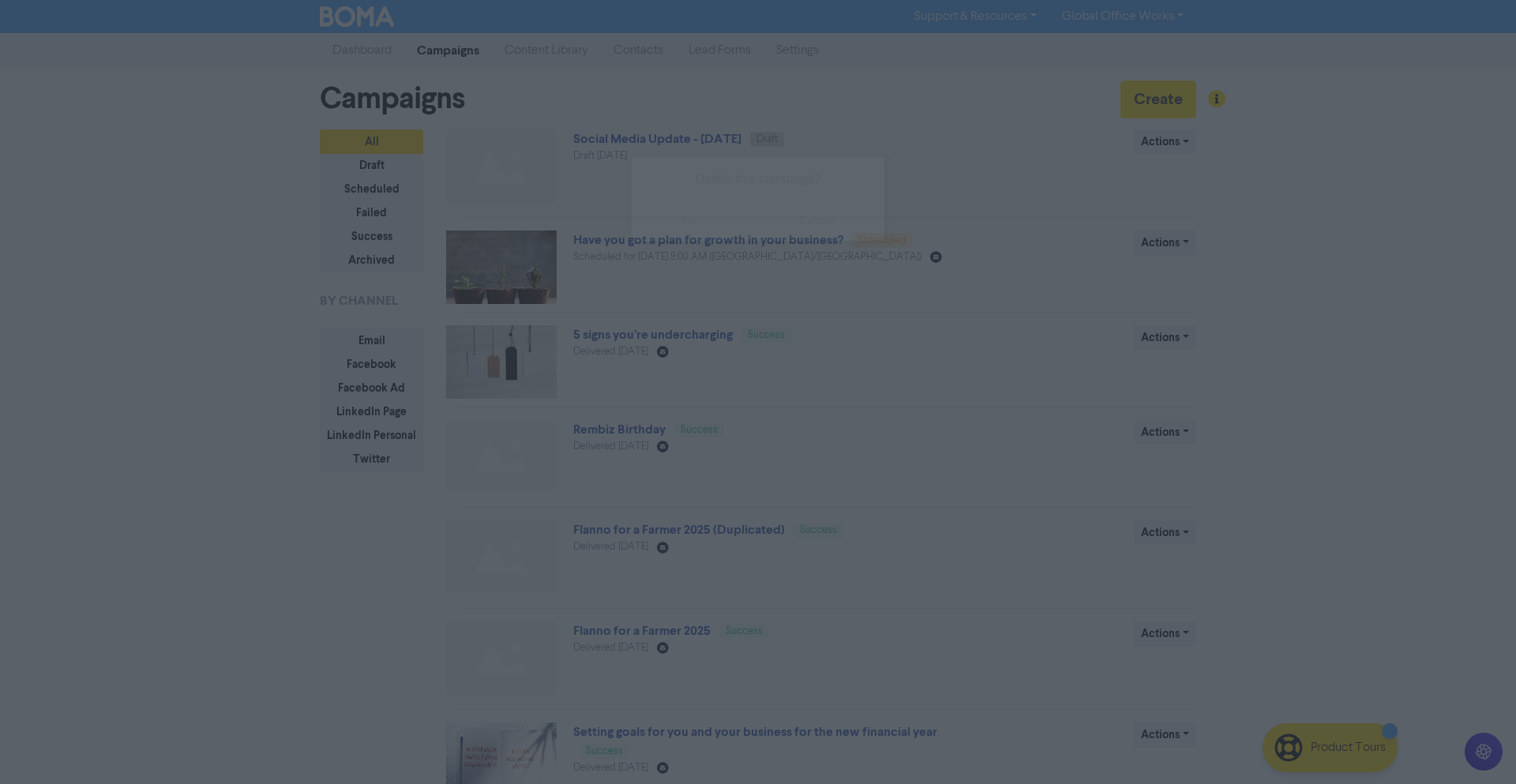
click at [689, 224] on button "ok" at bounding box center [690, 221] width 117 height 40
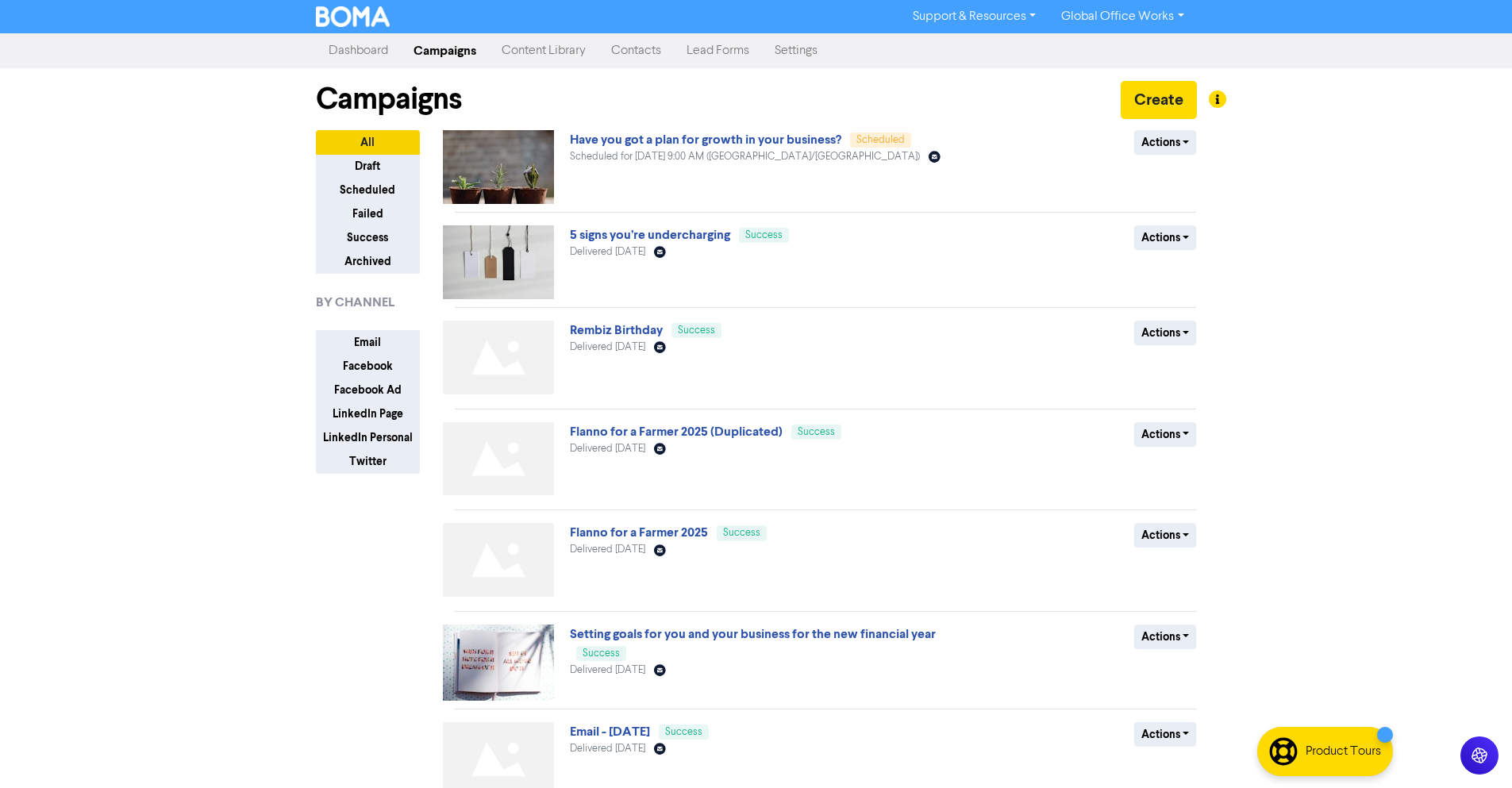
click at [346, 56] on link "Dashboard" at bounding box center [359, 50] width 85 height 31
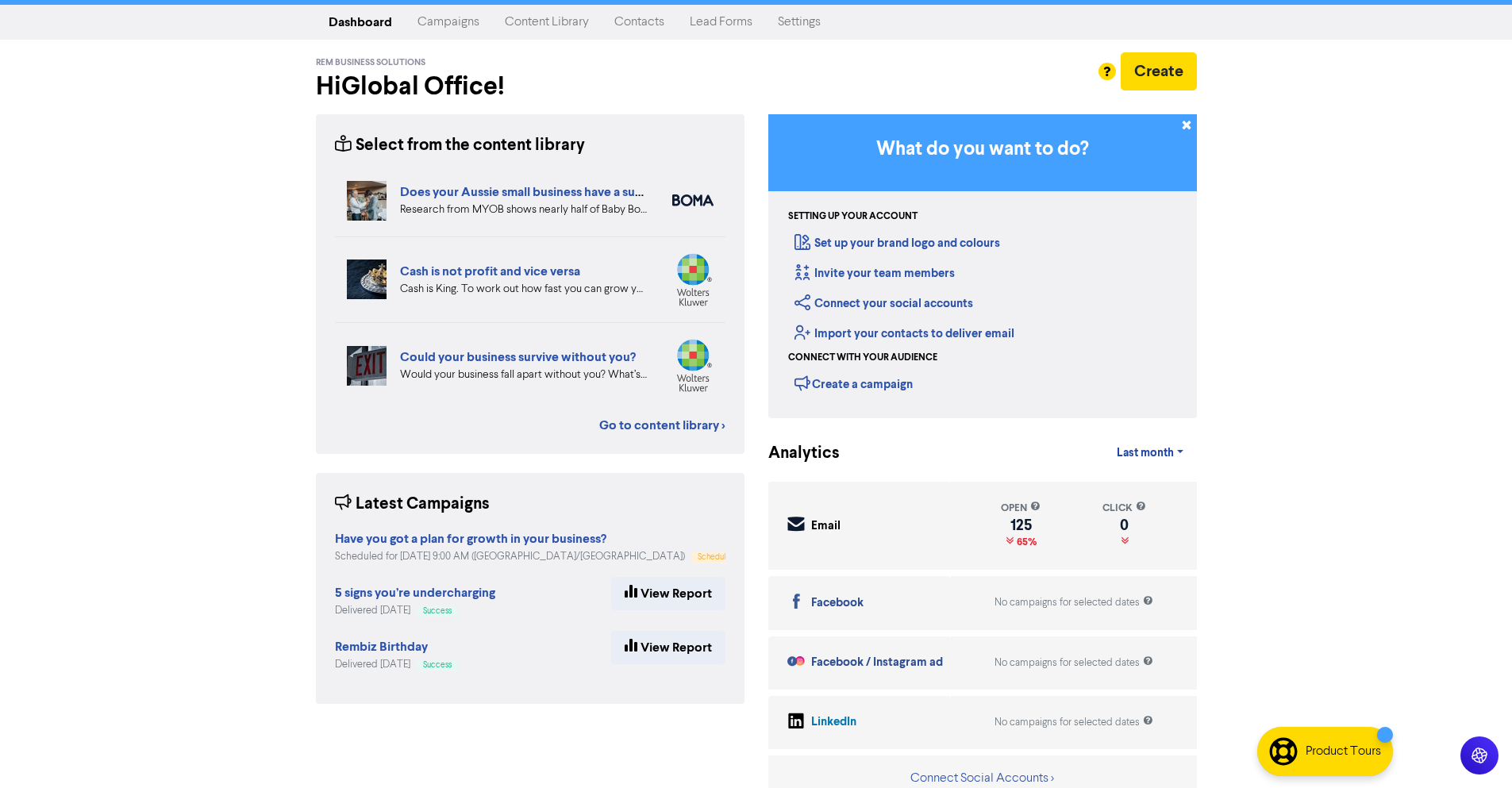
scroll to position [45, 0]
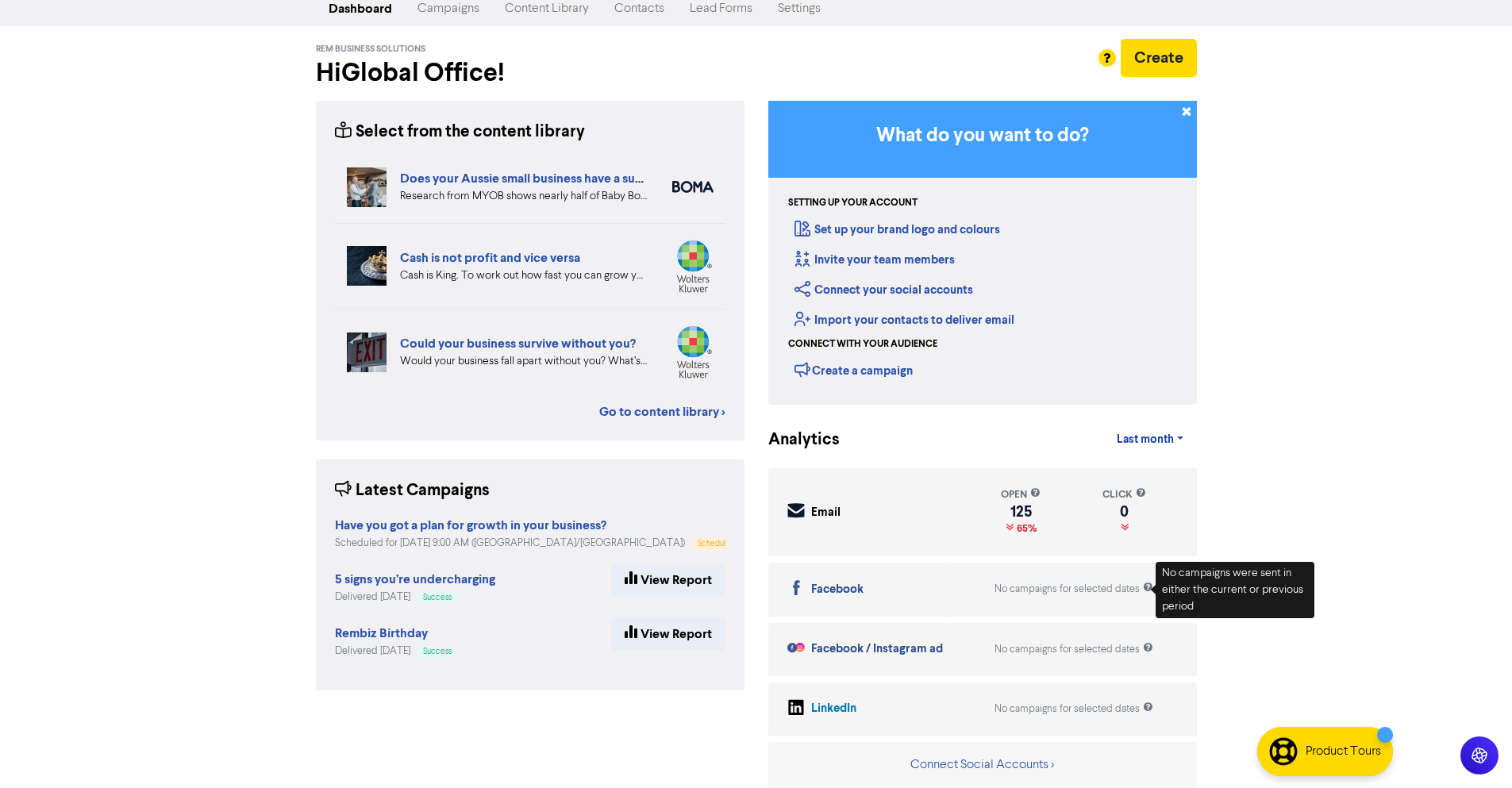
click at [1152, 591] on span at bounding box center [1152, 590] width 5 height 10
click at [852, 590] on div "Facebook" at bounding box center [837, 589] width 52 height 18
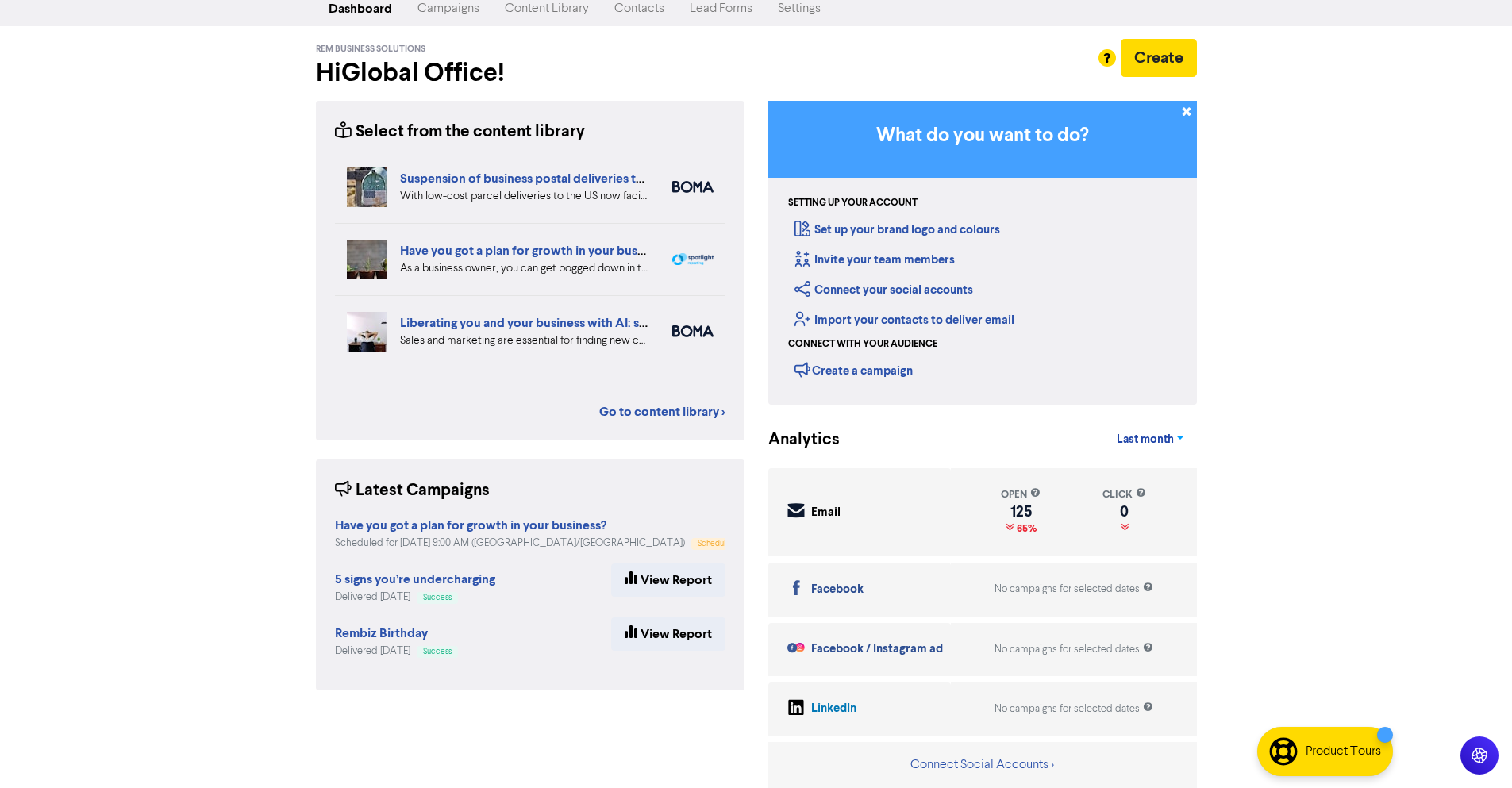
click at [1148, 439] on span "Last month" at bounding box center [1145, 439] width 57 height 14
click at [1147, 470] on button "Last 7 days" at bounding box center [1167, 478] width 125 height 26
click at [1263, 488] on div "Support & Resources Video Tutorials FAQ & Guides Marketing Education Global Off…" at bounding box center [756, 352] width 1512 height 788
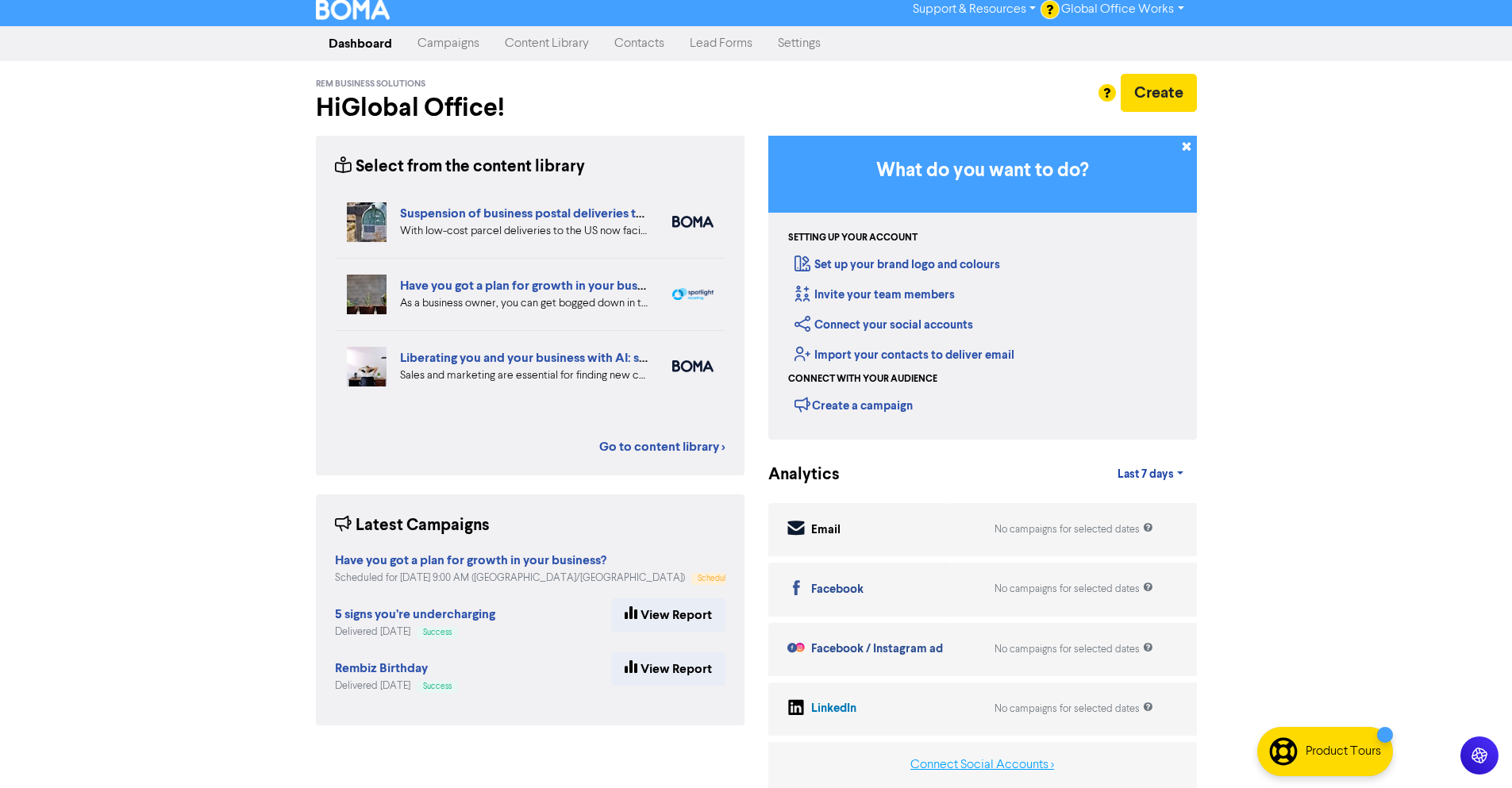
click at [980, 769] on button "Connect Social Accounts >" at bounding box center [982, 765] width 145 height 21
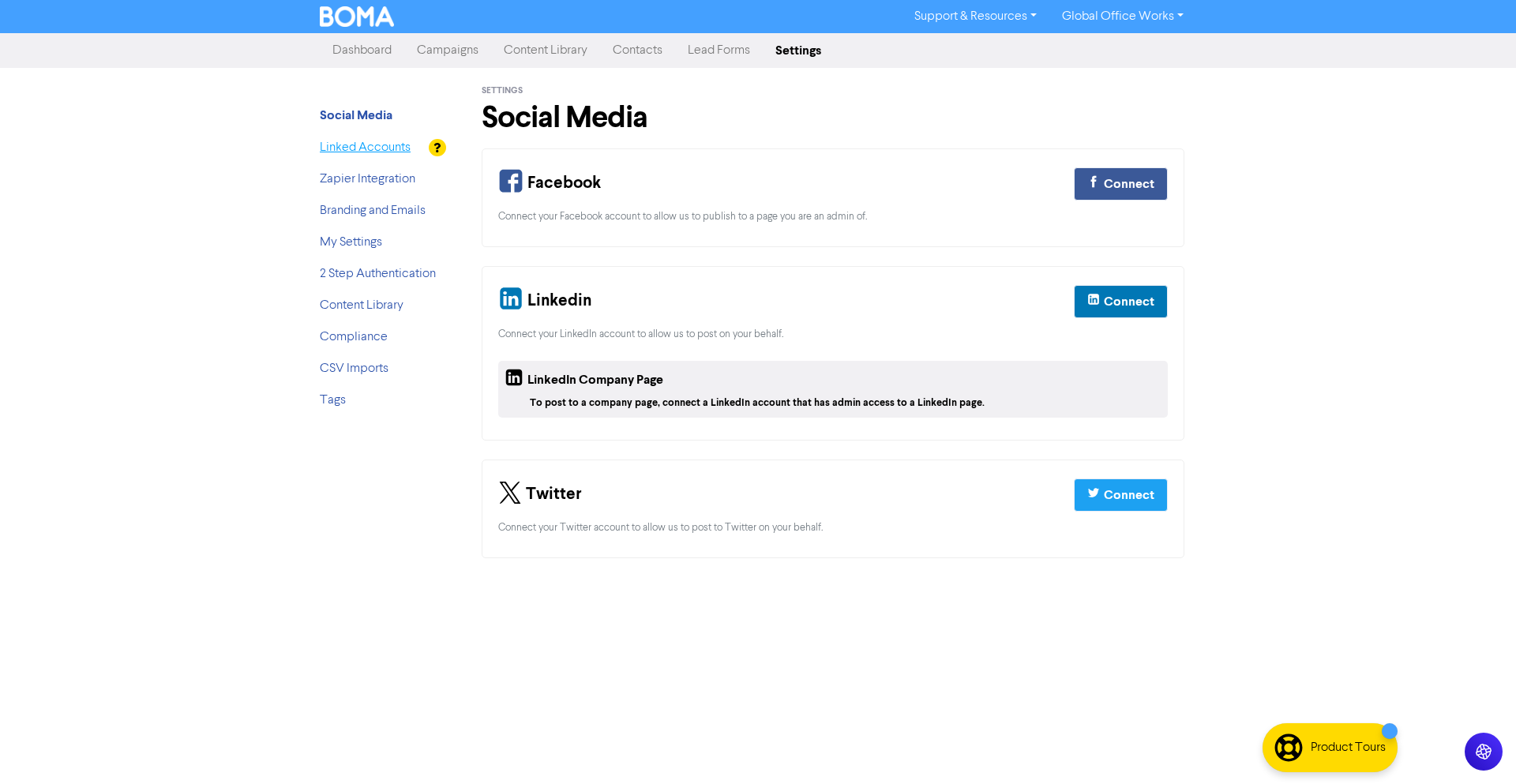
click at [375, 153] on link "Linked Accounts" at bounding box center [365, 147] width 91 height 12
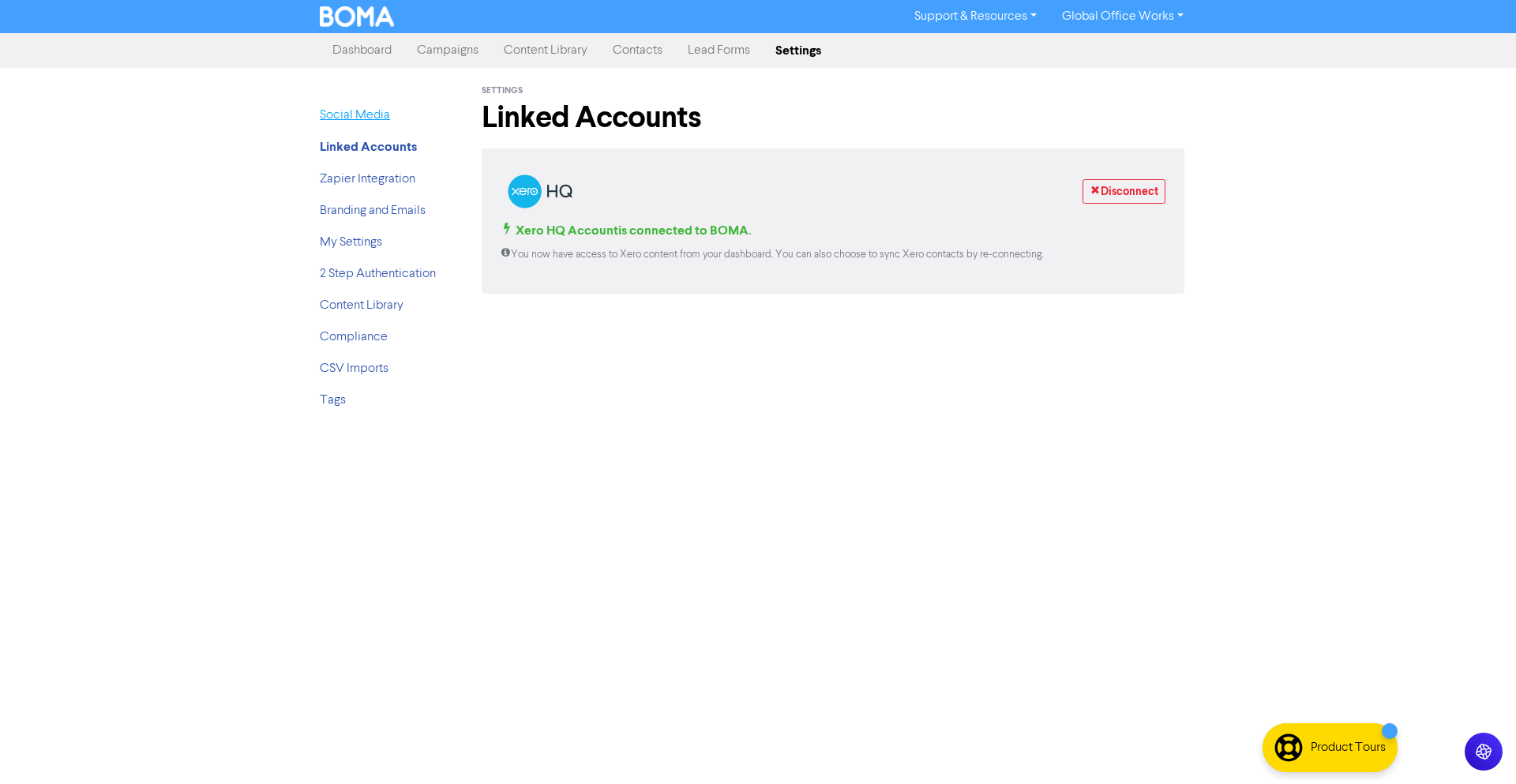
click at [370, 108] on link "Social Media" at bounding box center [355, 114] width 70 height 12
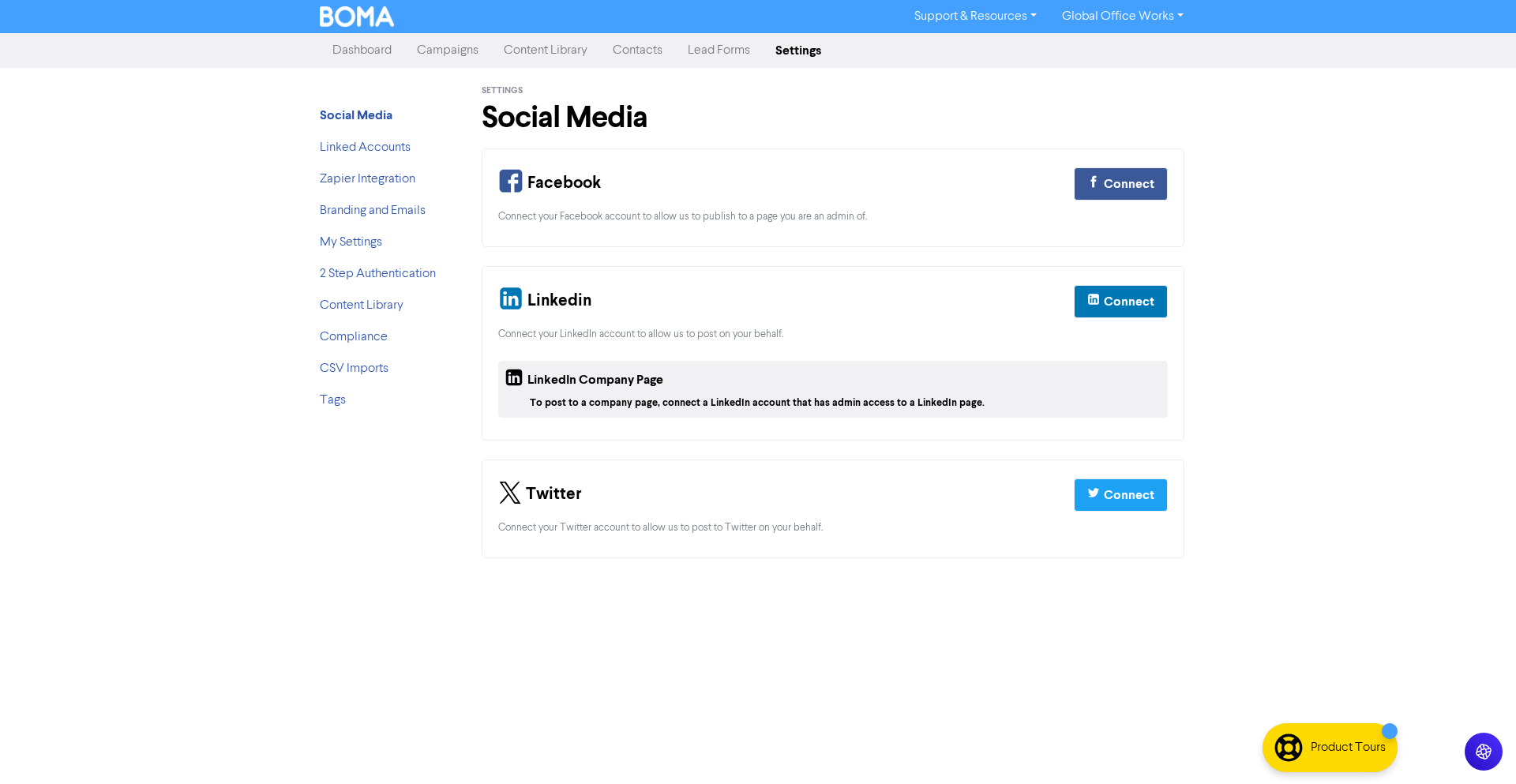
click at [1289, 324] on div "Support & Resources Video Tutorials FAQ & Guides Marketing Education Global Off…" at bounding box center [758, 392] width 1516 height 784
click at [177, 221] on div "Support & Resources Video Tutorials FAQ & Guides Marketing Education Global Off…" at bounding box center [758, 392] width 1516 height 784
click at [384, 48] on link "Dashboard" at bounding box center [362, 50] width 85 height 31
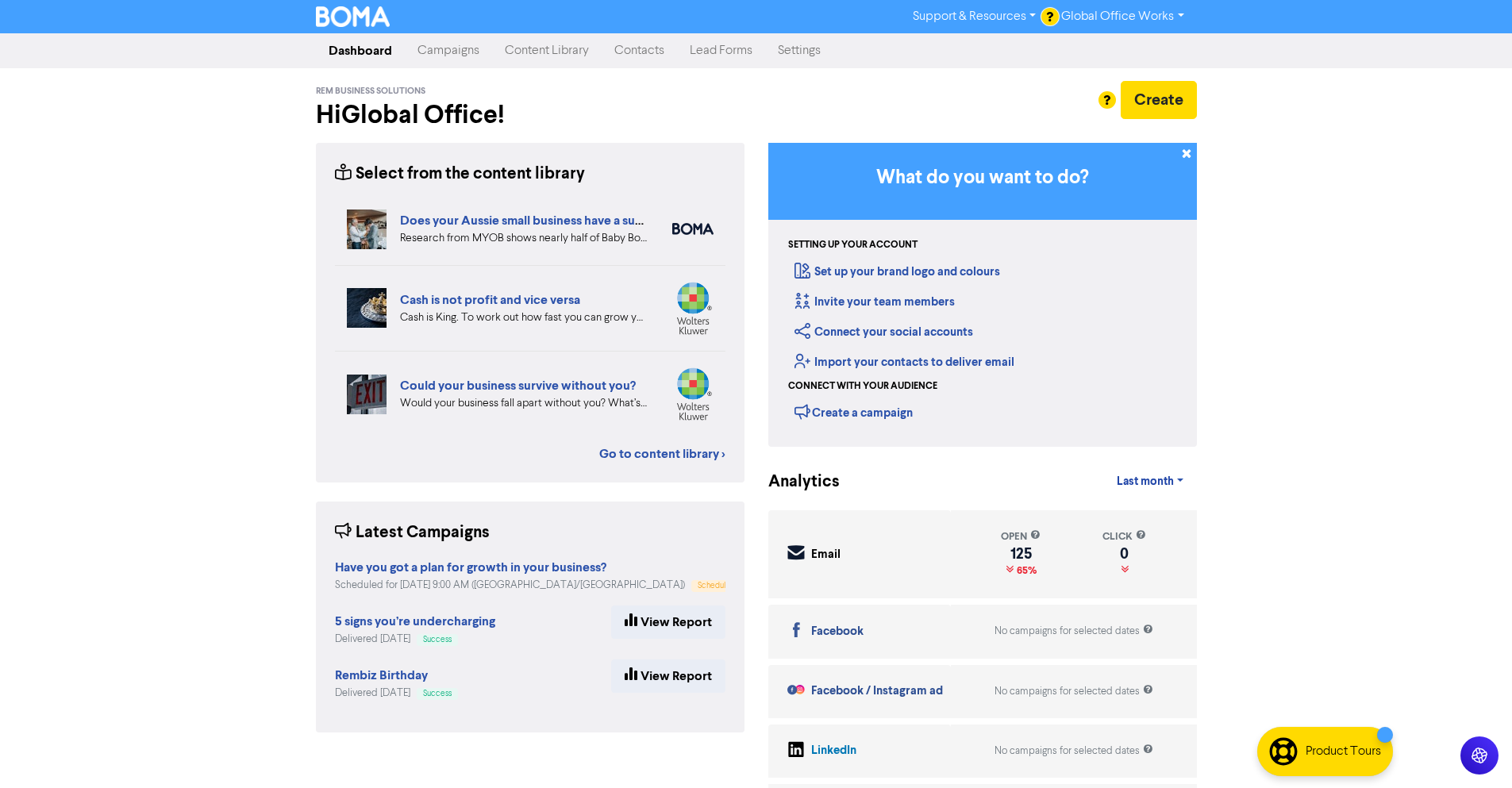
scroll to position [45, 0]
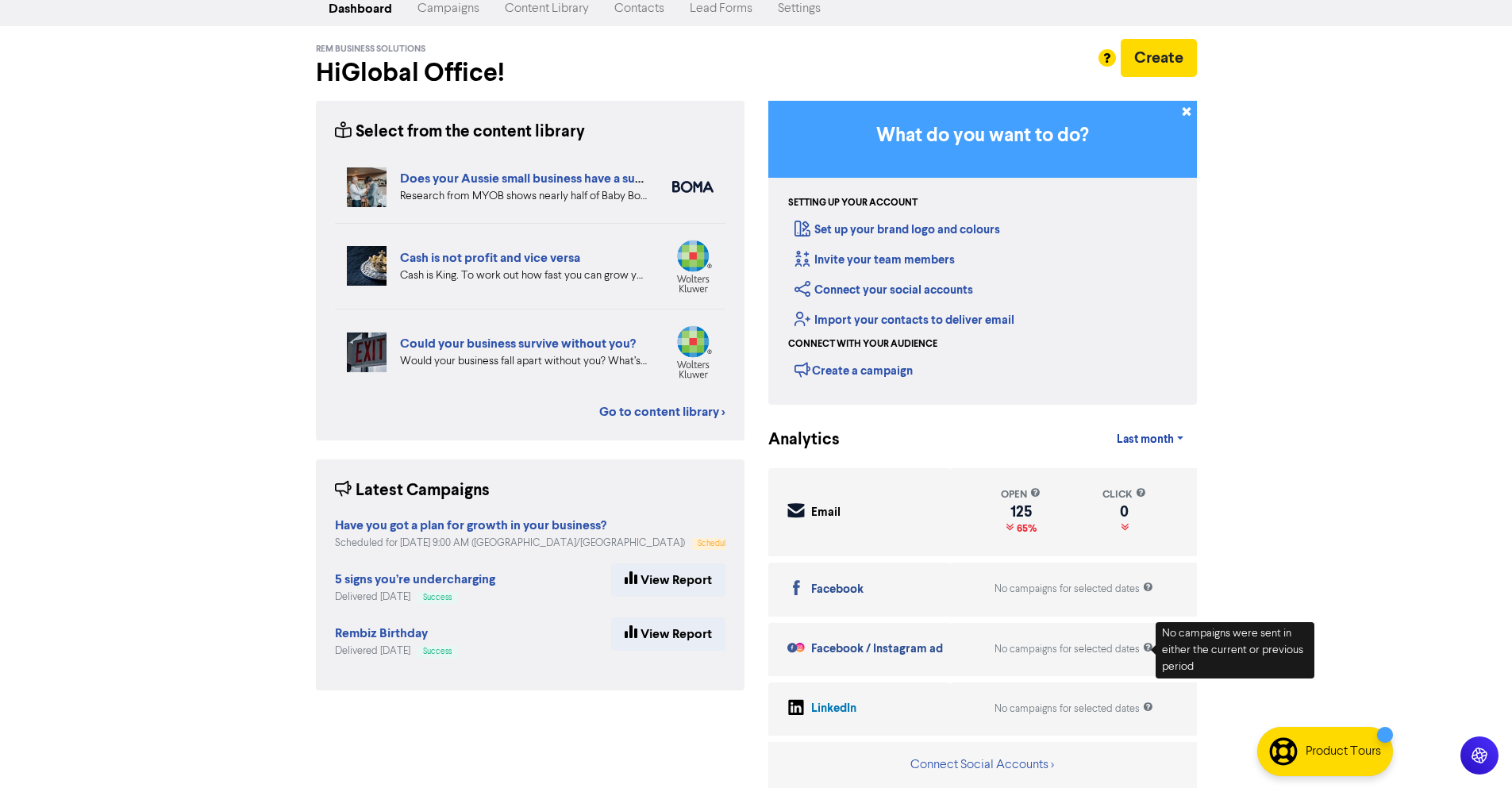
click at [1148, 645] on icon at bounding box center [1148, 649] width 10 height 10
click at [1326, 536] on div "Support & Resources Video Tutorials FAQ & Guides Marketing Education Global Off…" at bounding box center [756, 352] width 1512 height 788
click at [286, 549] on div "Support & Resources Video Tutorials FAQ & Guides Marketing Education Global Off…" at bounding box center [756, 352] width 1512 height 788
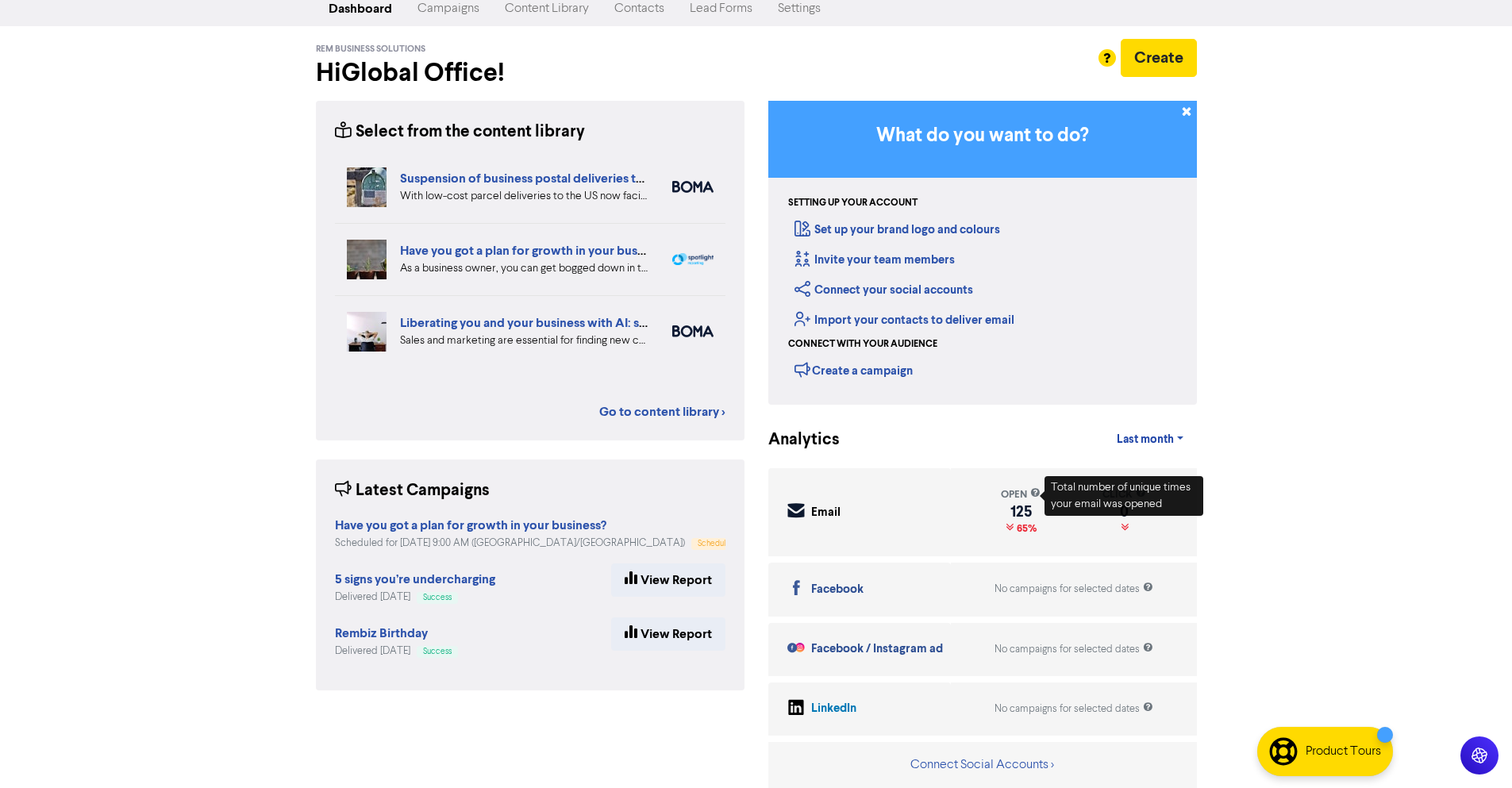
click at [1305, 439] on div "Support & Resources Video Tutorials FAQ & Guides Marketing Education Global Off…" at bounding box center [756, 352] width 1512 height 788
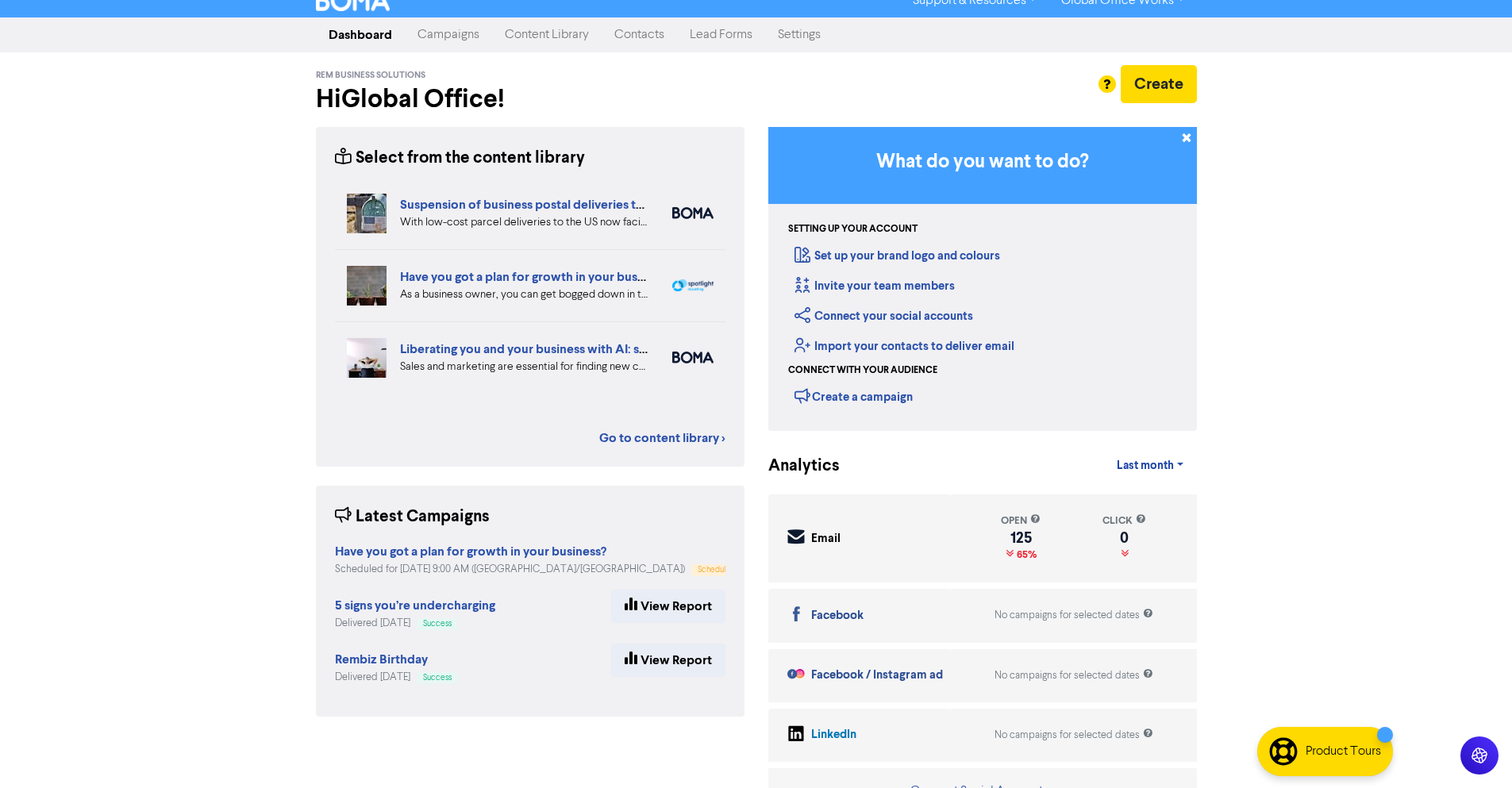
scroll to position [0, 0]
